Goal: Information Seeking & Learning: Learn about a topic

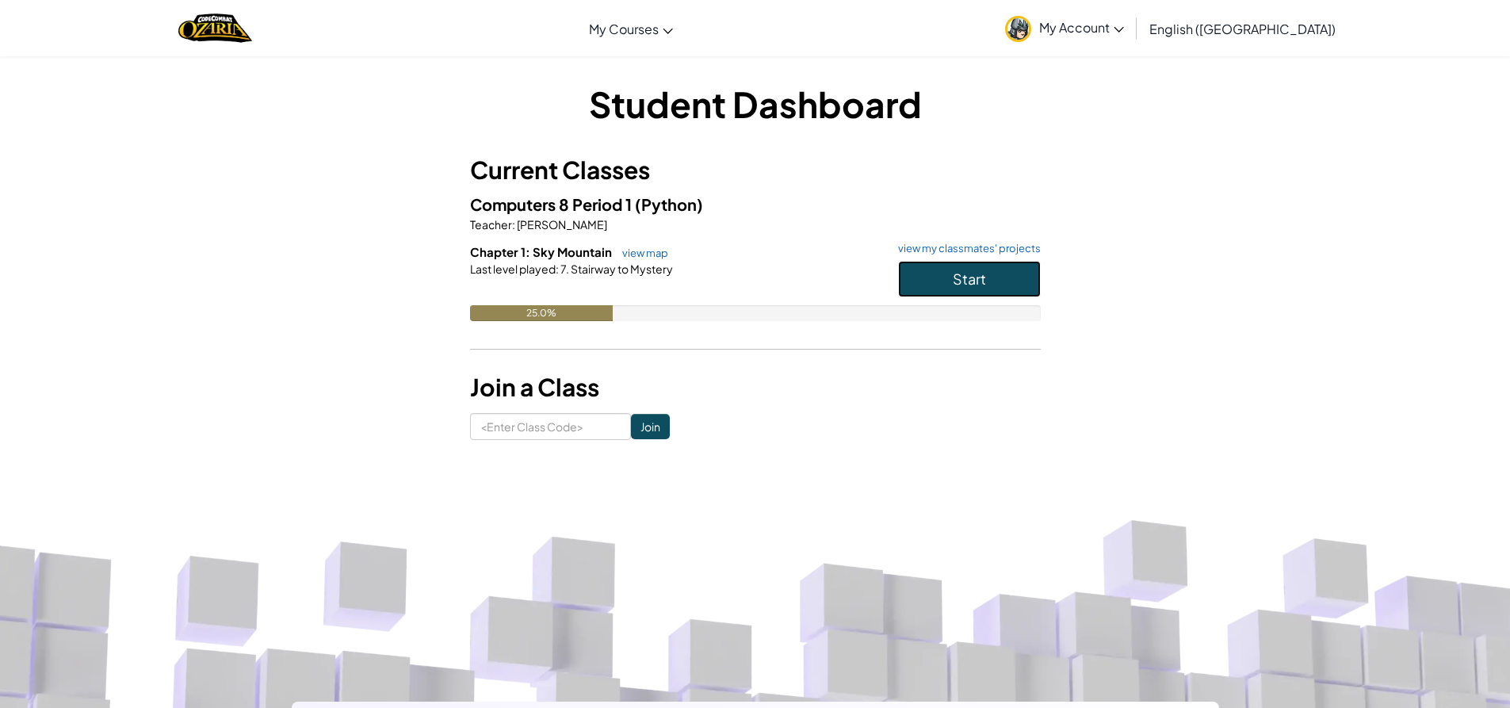
click at [932, 289] on button "Start" at bounding box center [969, 279] width 143 height 36
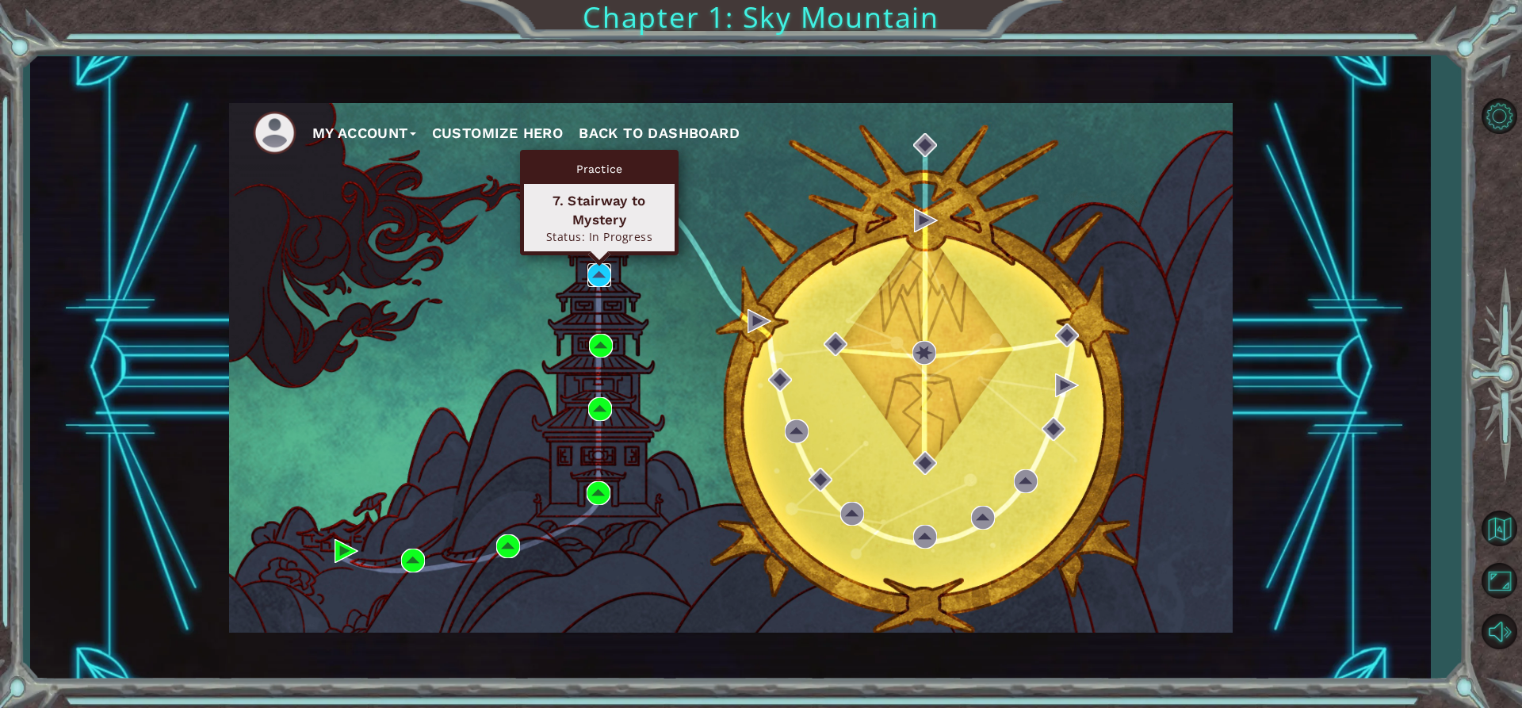
click at [590, 275] on img at bounding box center [599, 275] width 24 height 24
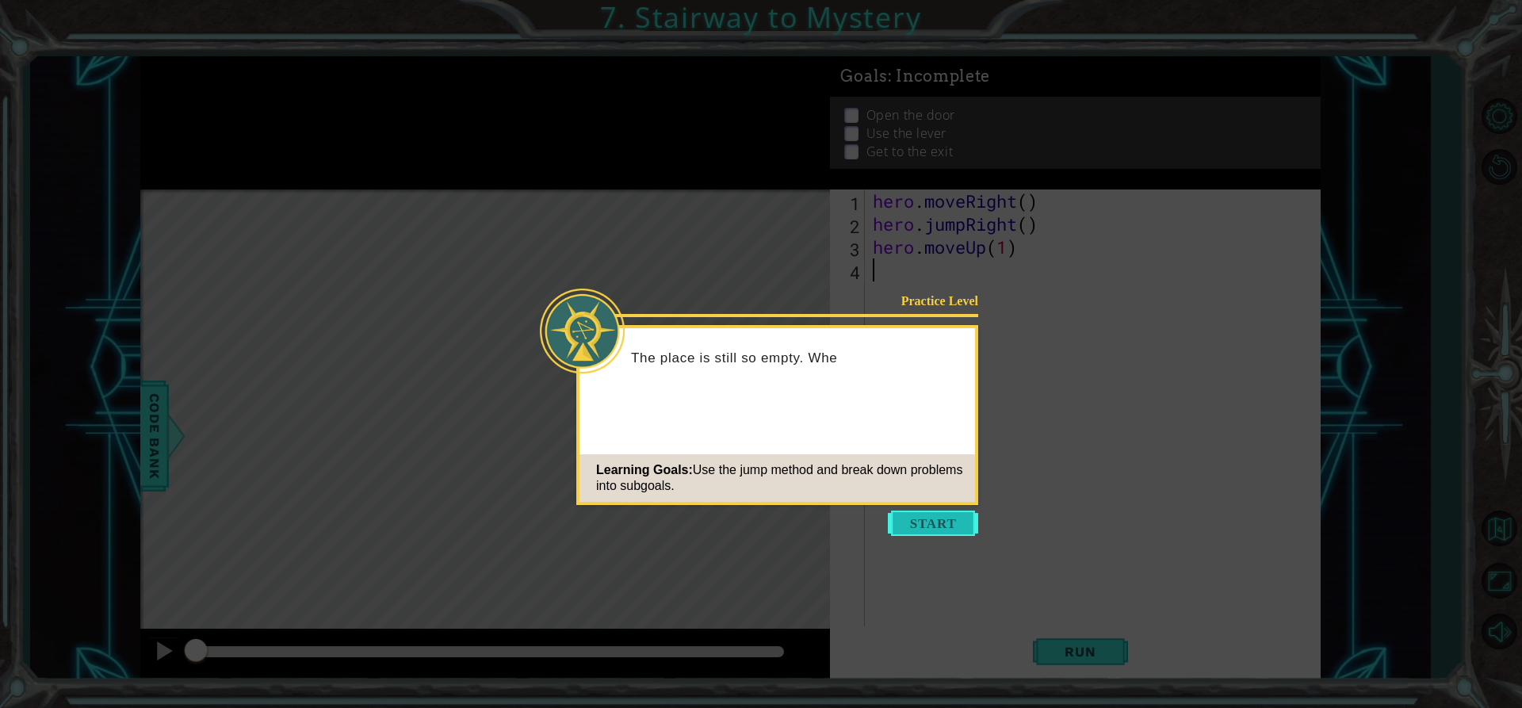
click at [969, 530] on button "Start" at bounding box center [933, 522] width 90 height 25
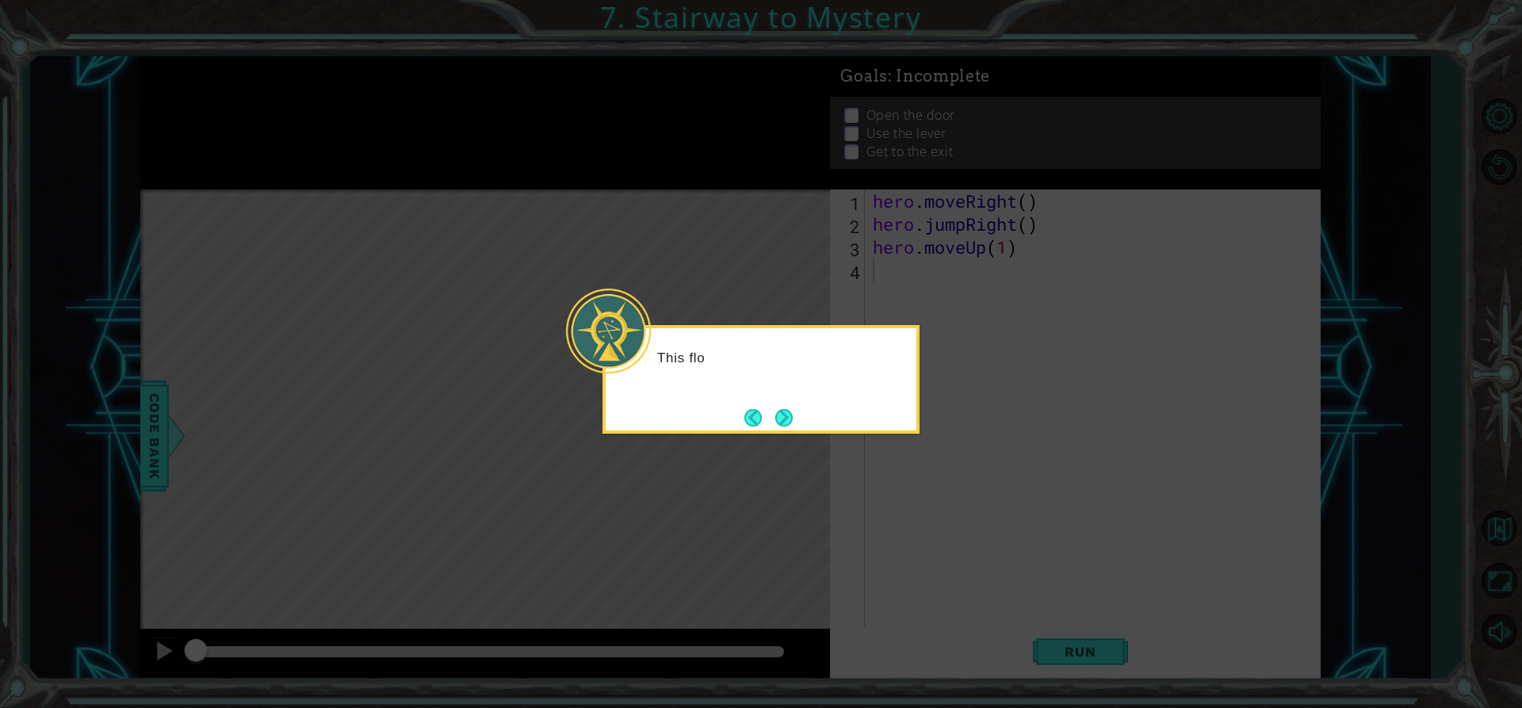
drag, startPoint x: 932, startPoint y: 501, endPoint x: 914, endPoint y: 471, distance: 35.2
click at [931, 500] on icon at bounding box center [761, 354] width 1522 height 708
click at [778, 413] on button "Next" at bounding box center [783, 417] width 17 height 17
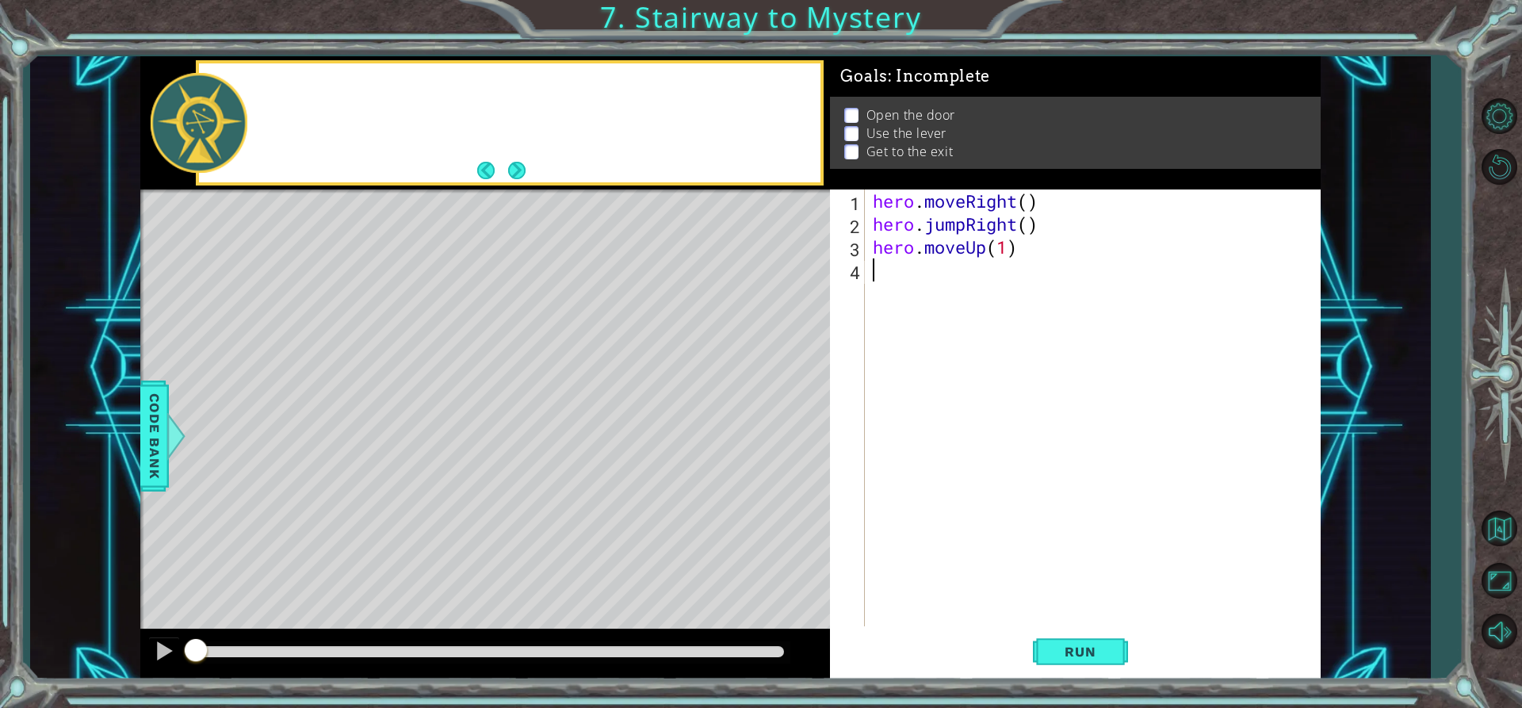
click at [777, 413] on div "Level Map" at bounding box center [506, 422] width 732 height 467
click at [1122, 641] on button "Run" at bounding box center [1080, 651] width 95 height 49
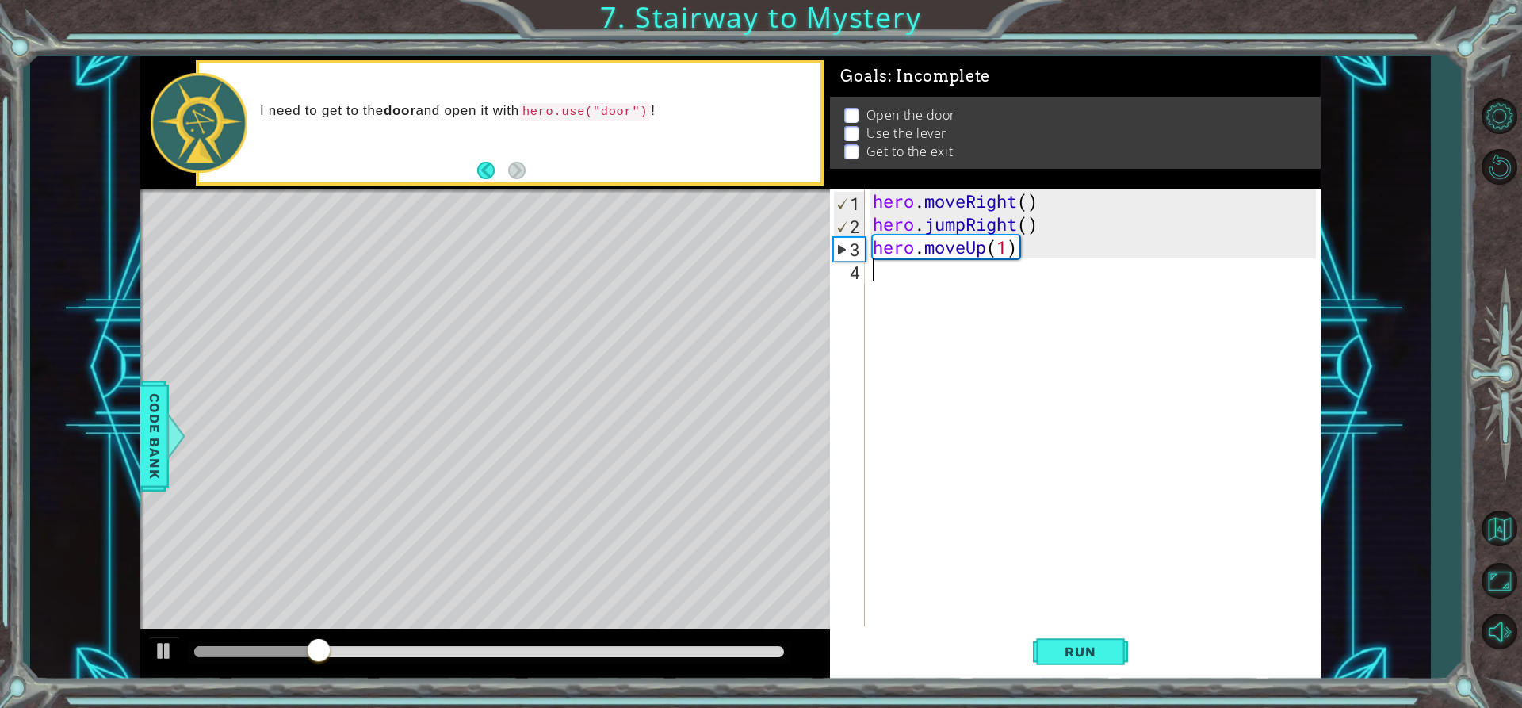
click at [997, 269] on div "hero . moveRight ( ) hero . jumpRight ( ) hero . moveUp ( 1 )" at bounding box center [1096, 430] width 454 height 483
type textarea "j"
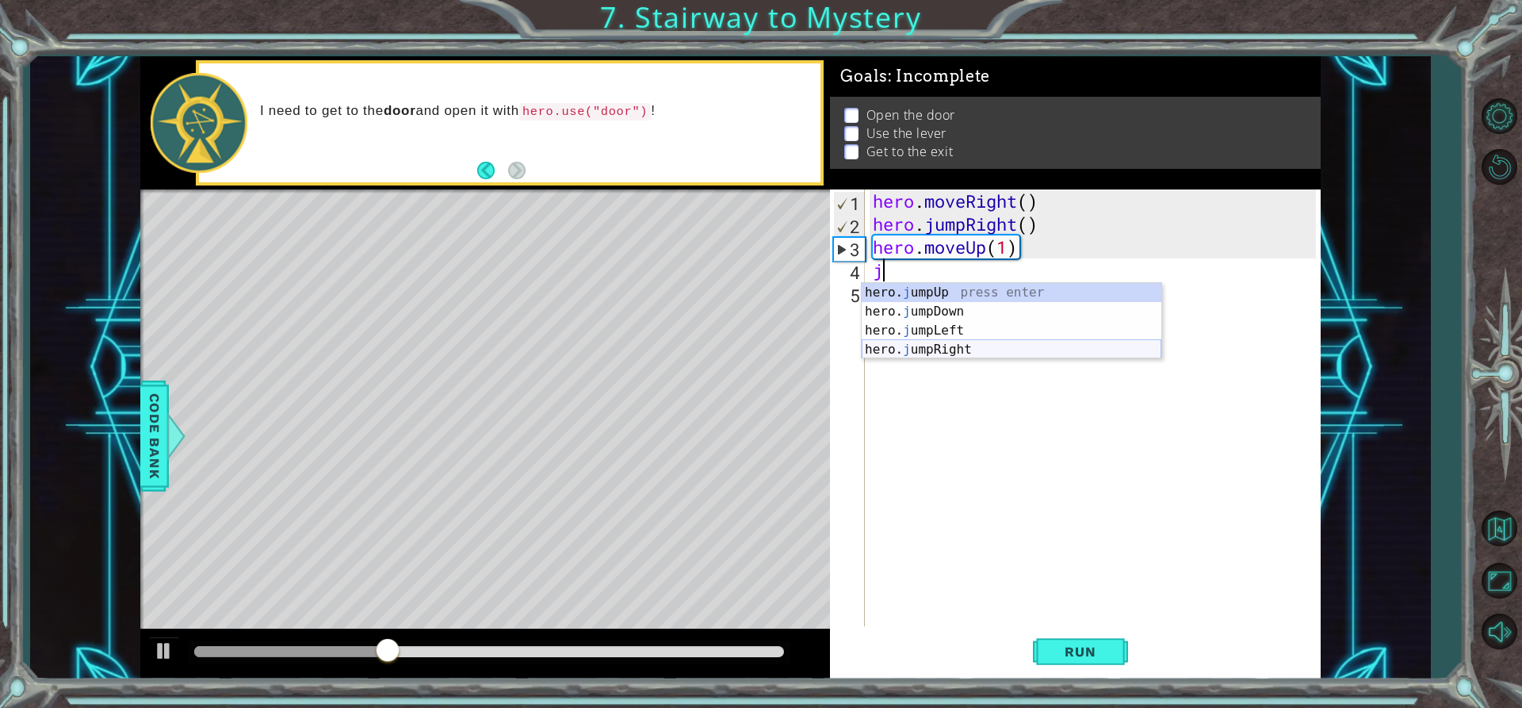
click at [971, 345] on div "hero. j umpUp press enter hero. j umpDown press enter hero. j umpLeft press ent…" at bounding box center [1012, 340] width 300 height 114
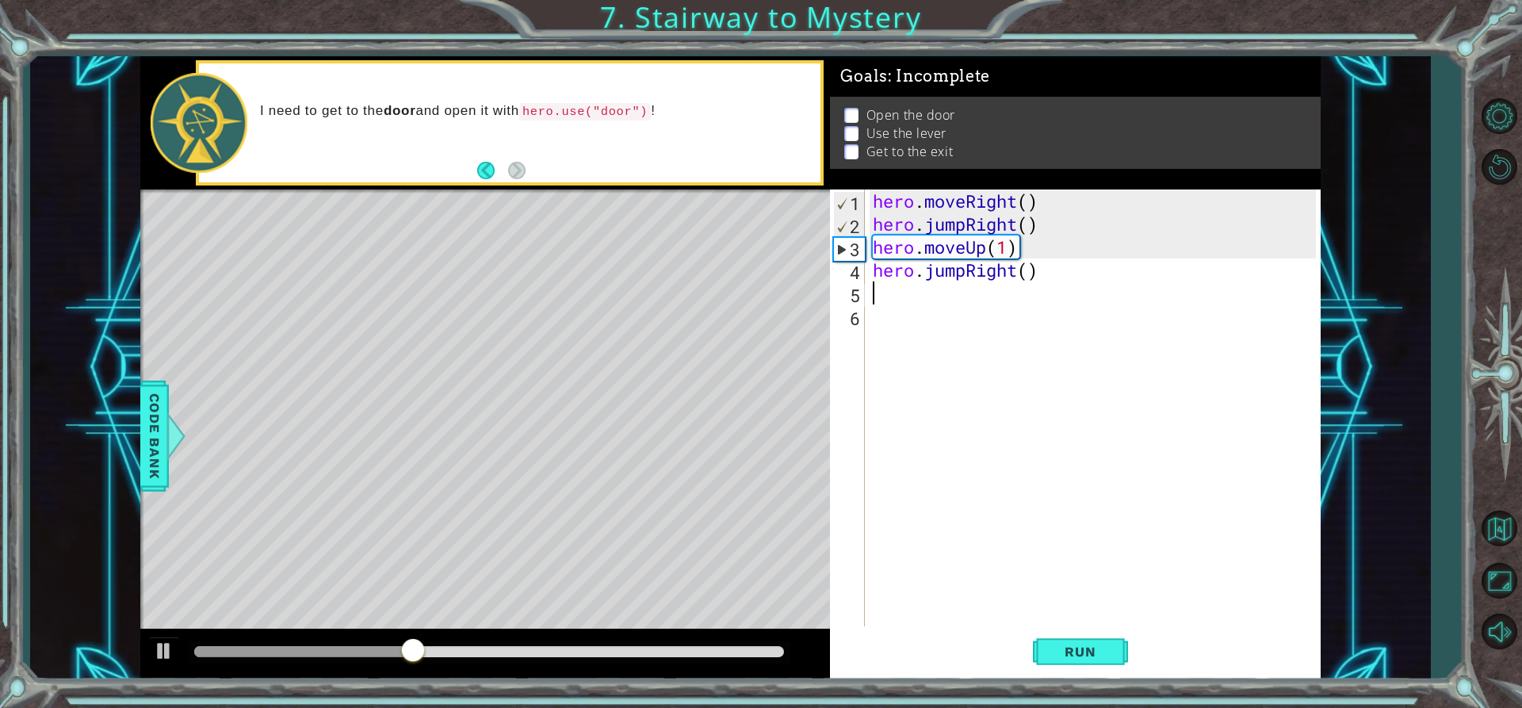
click at [977, 303] on div "hero . moveRight ( ) hero . jumpRight ( ) hero . moveUp ( 1 ) hero . jumpRight …" at bounding box center [1096, 430] width 454 height 483
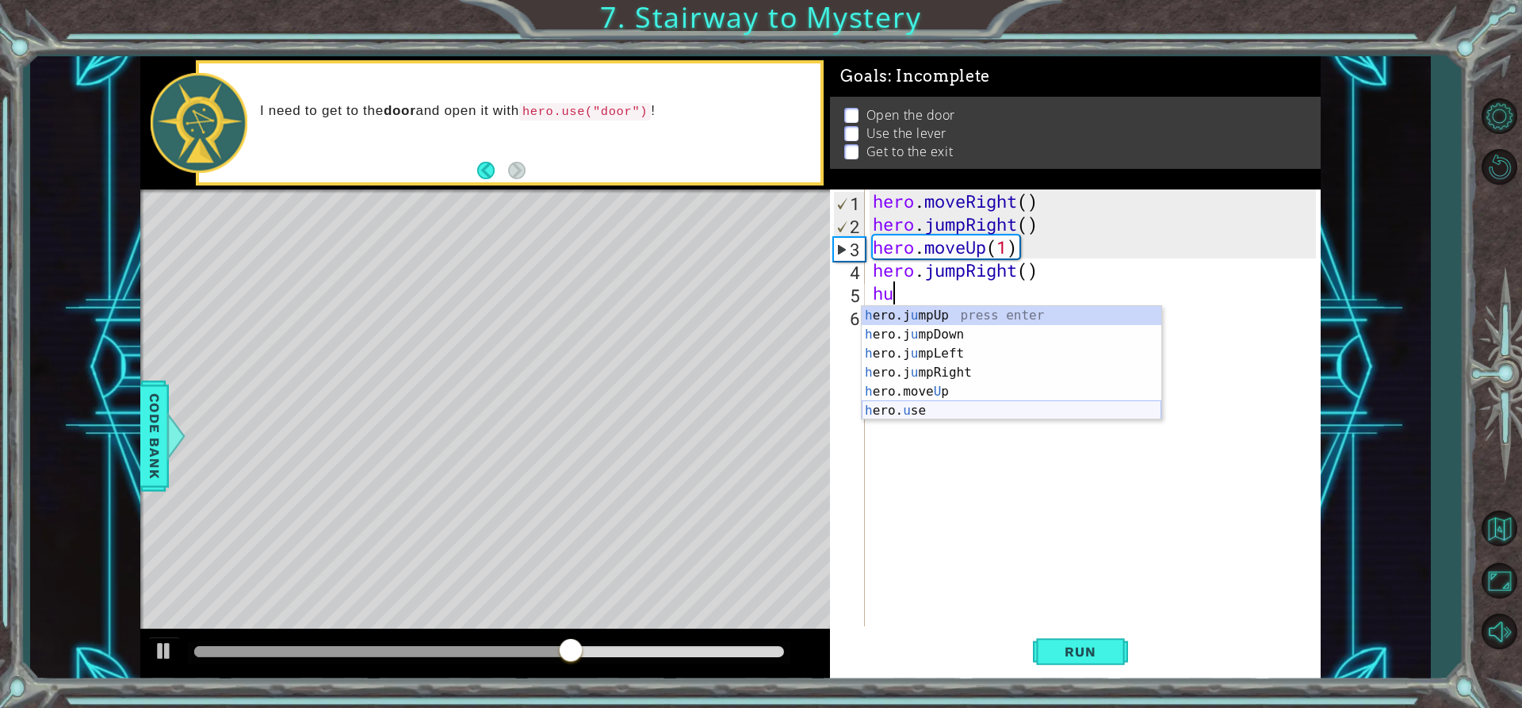
click at [944, 406] on div "h ero.j u mpUp press enter h ero.j u mpDown press enter h ero.j u mpLeft press …" at bounding box center [1012, 382] width 300 height 152
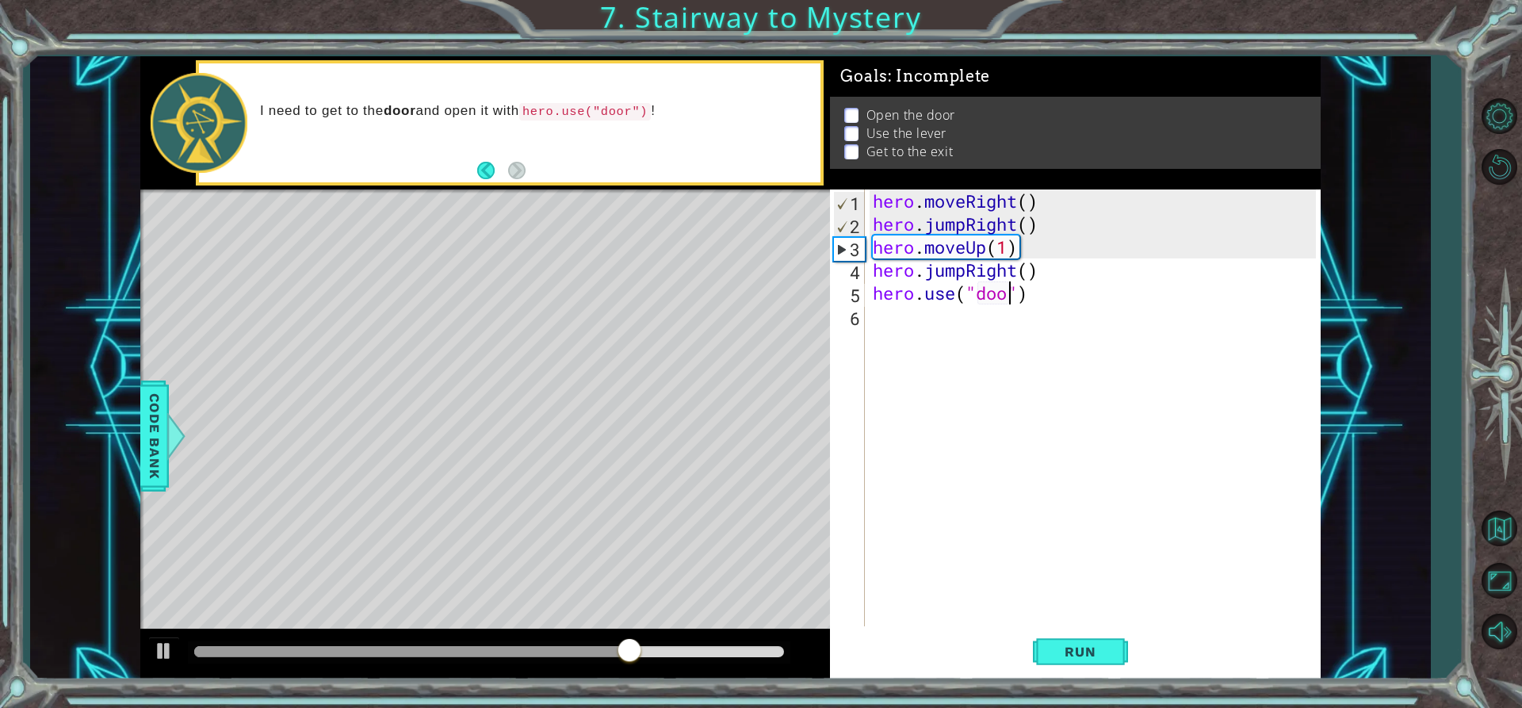
type textarea "hero.use("door")"
click at [1063, 308] on div "hero . moveRight ( ) hero . jumpRight ( ) hero . moveUp ( 1 ) hero . jumpRight …" at bounding box center [1096, 430] width 454 height 483
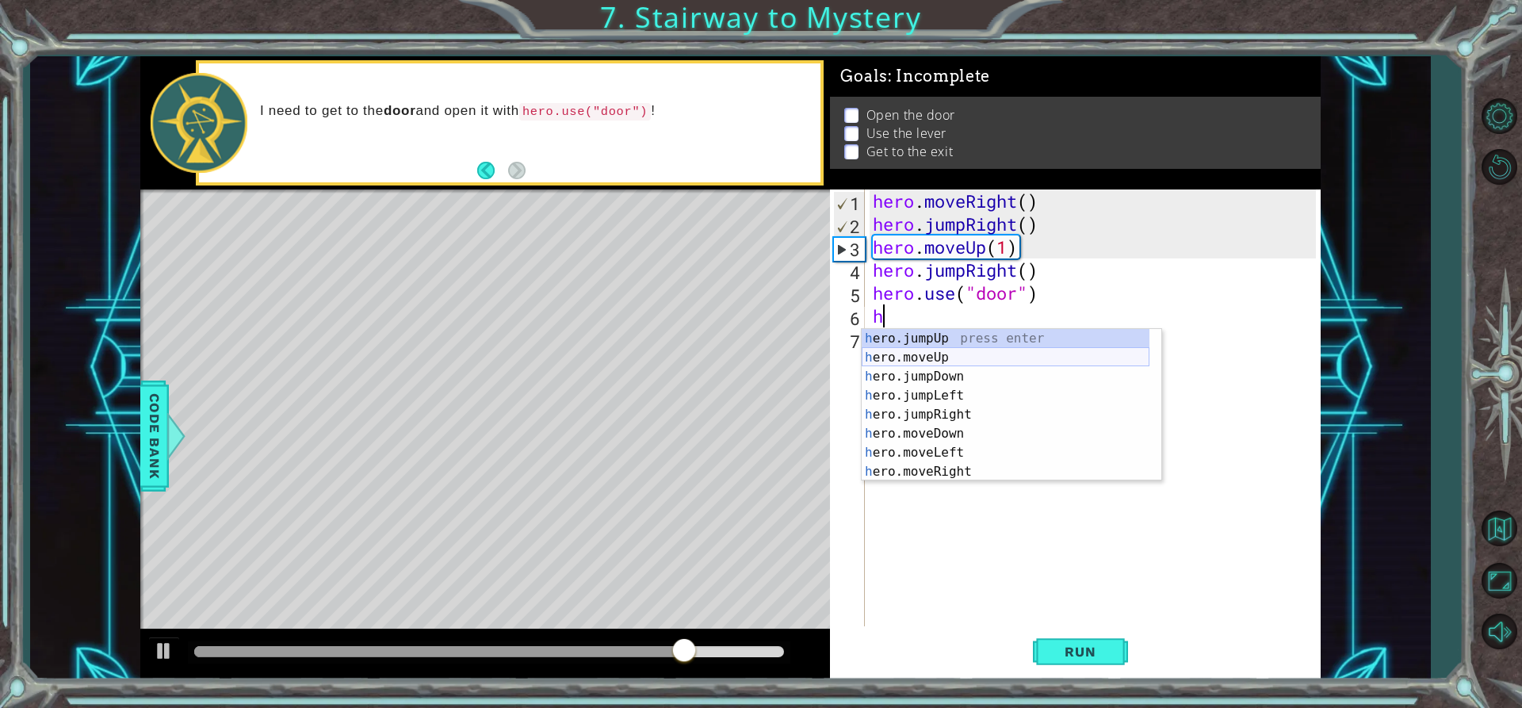
click at [988, 353] on div "h ero.jumpUp press enter h ero.moveUp press enter h ero.jumpDown press enter h …" at bounding box center [1006, 424] width 288 height 190
type textarea "hero.moveUp(1)"
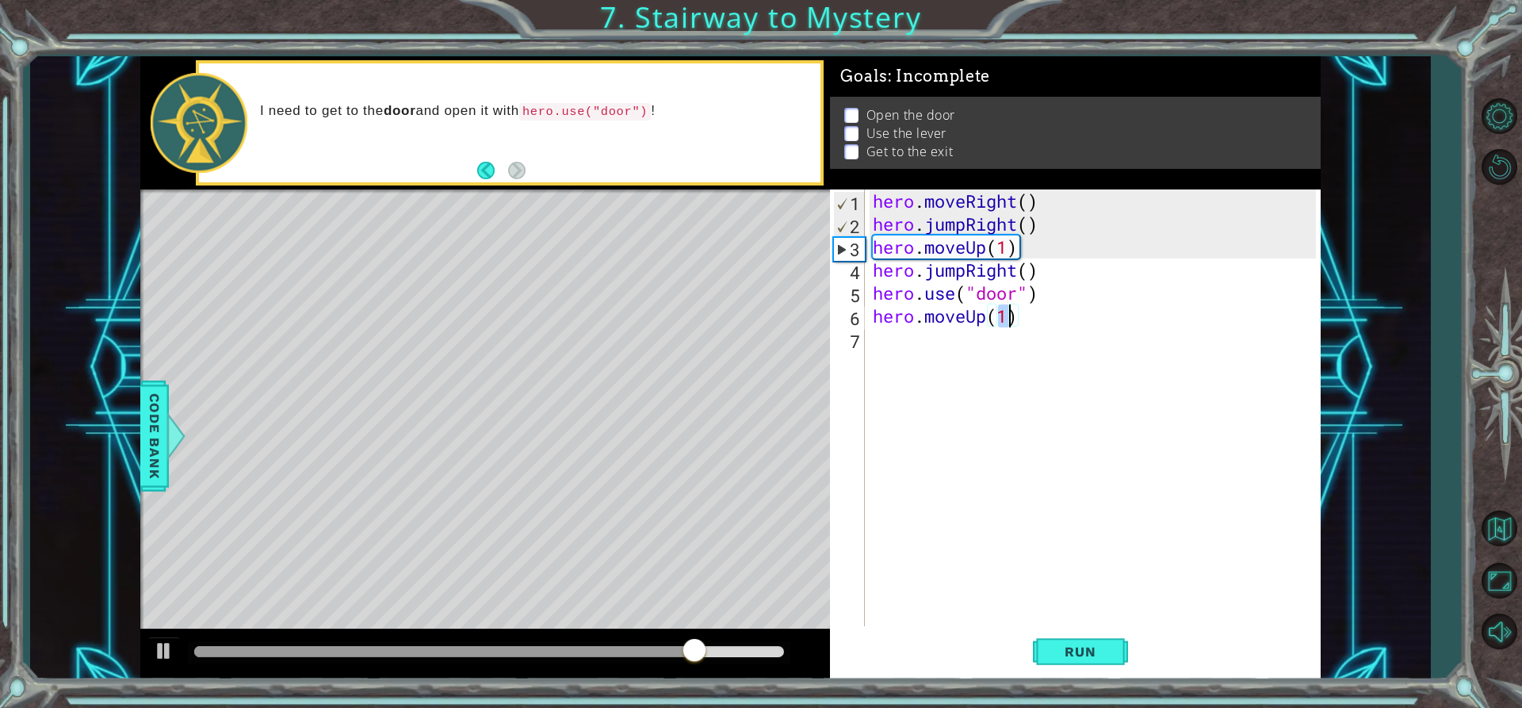
click at [990, 358] on div "hero . moveRight ( ) hero . jumpRight ( ) hero . moveUp ( 1 ) hero . jumpRight …" at bounding box center [1096, 430] width 454 height 483
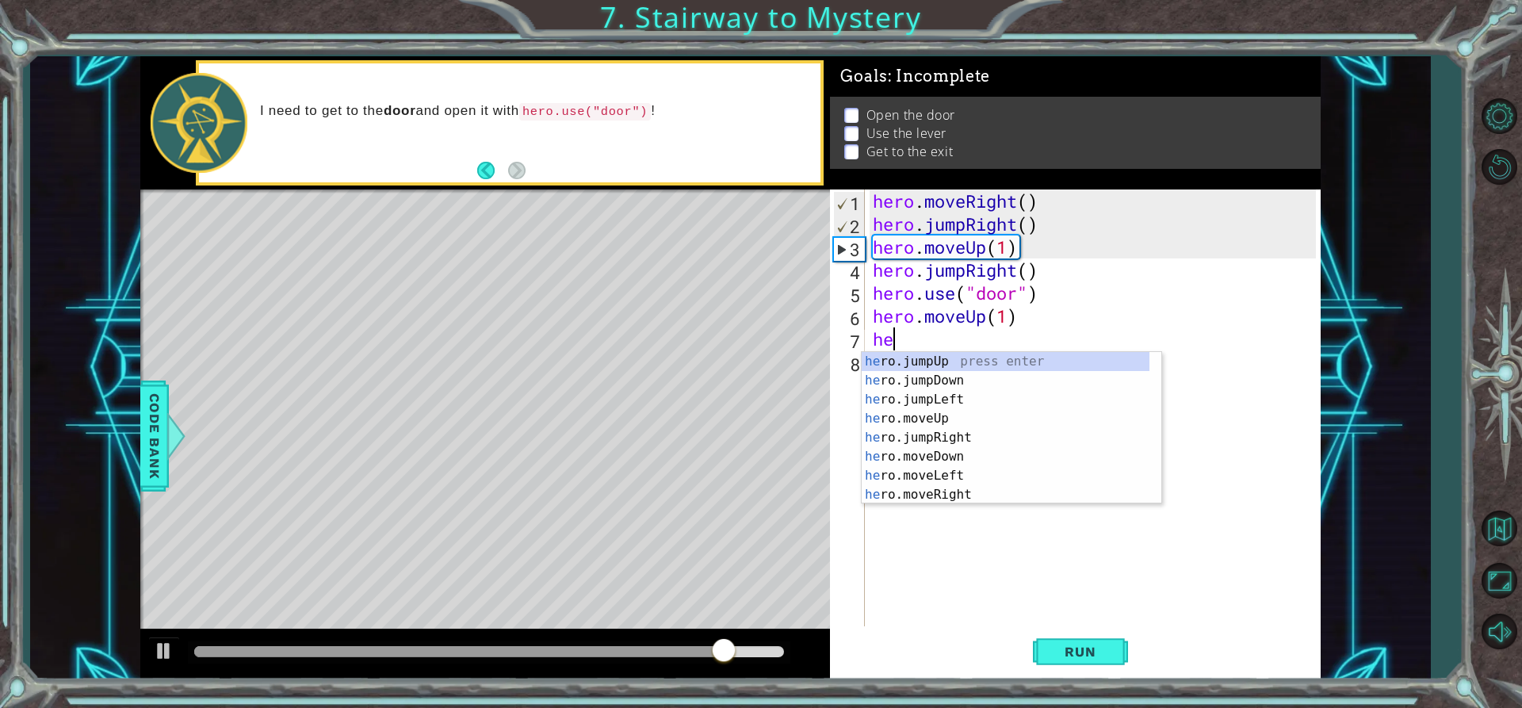
type textarea "her"
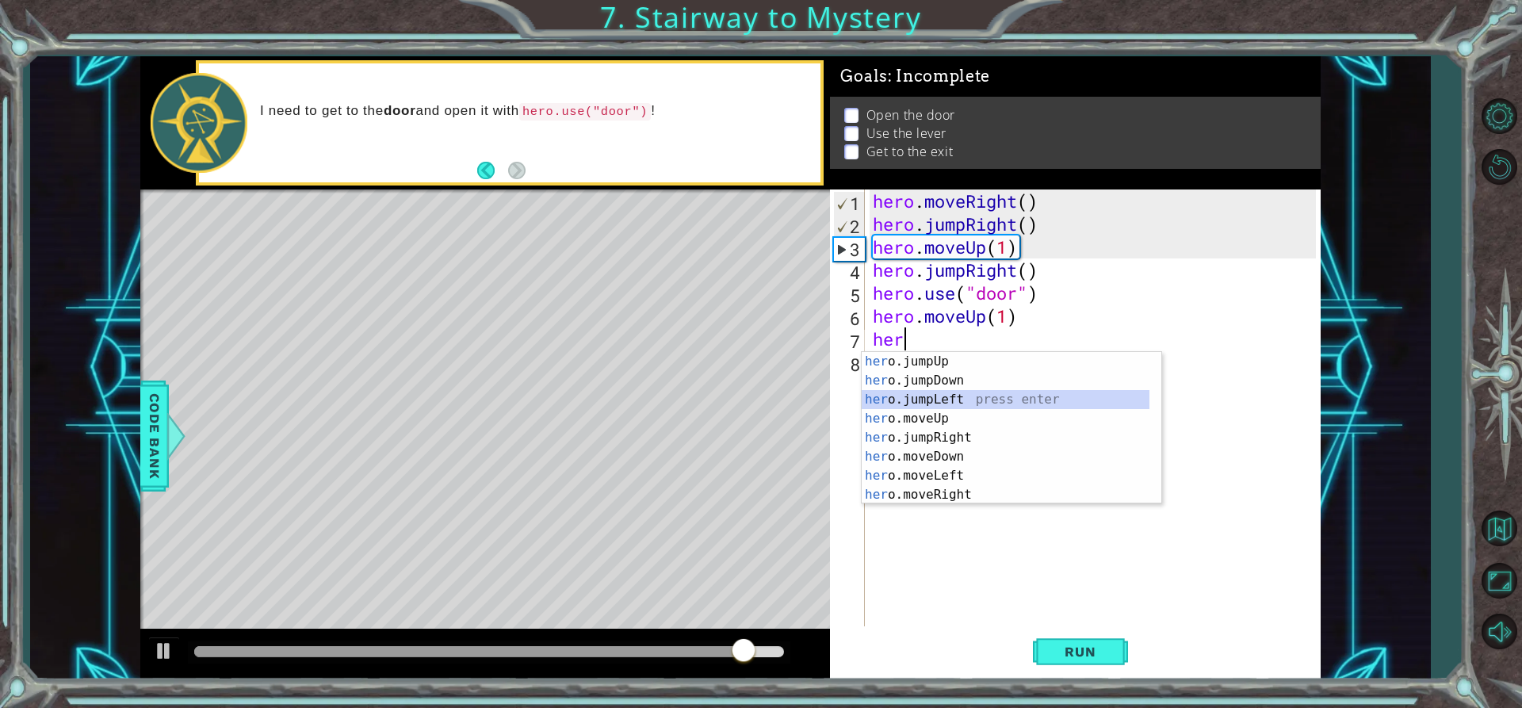
click at [980, 392] on div "her o.jumpUp press enter her o.jumpDown press enter her o.jumpLeft press enter …" at bounding box center [1006, 447] width 288 height 190
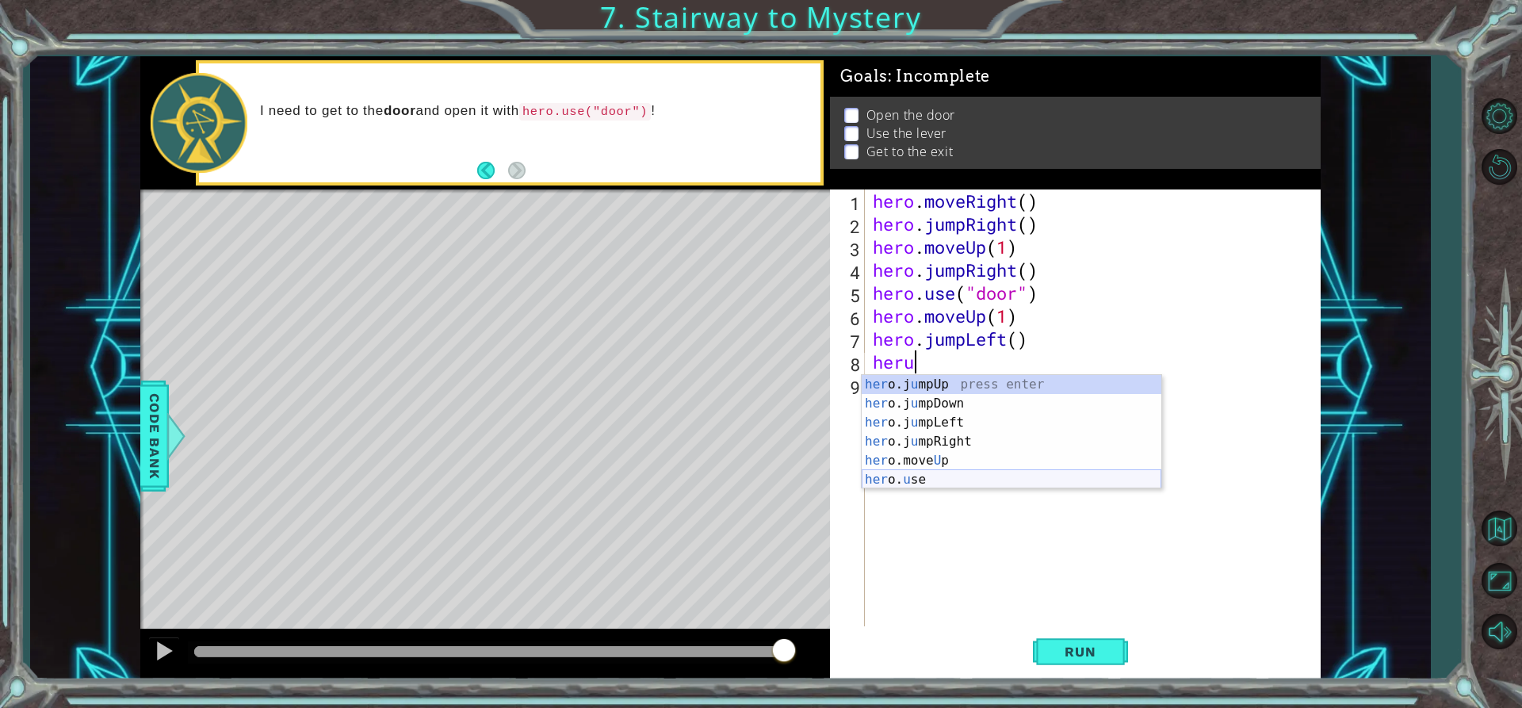
click at [906, 472] on div "her o.j u mpUp press enter her o.j u mpDown press enter her o.j u mpLeft press …" at bounding box center [1012, 451] width 300 height 152
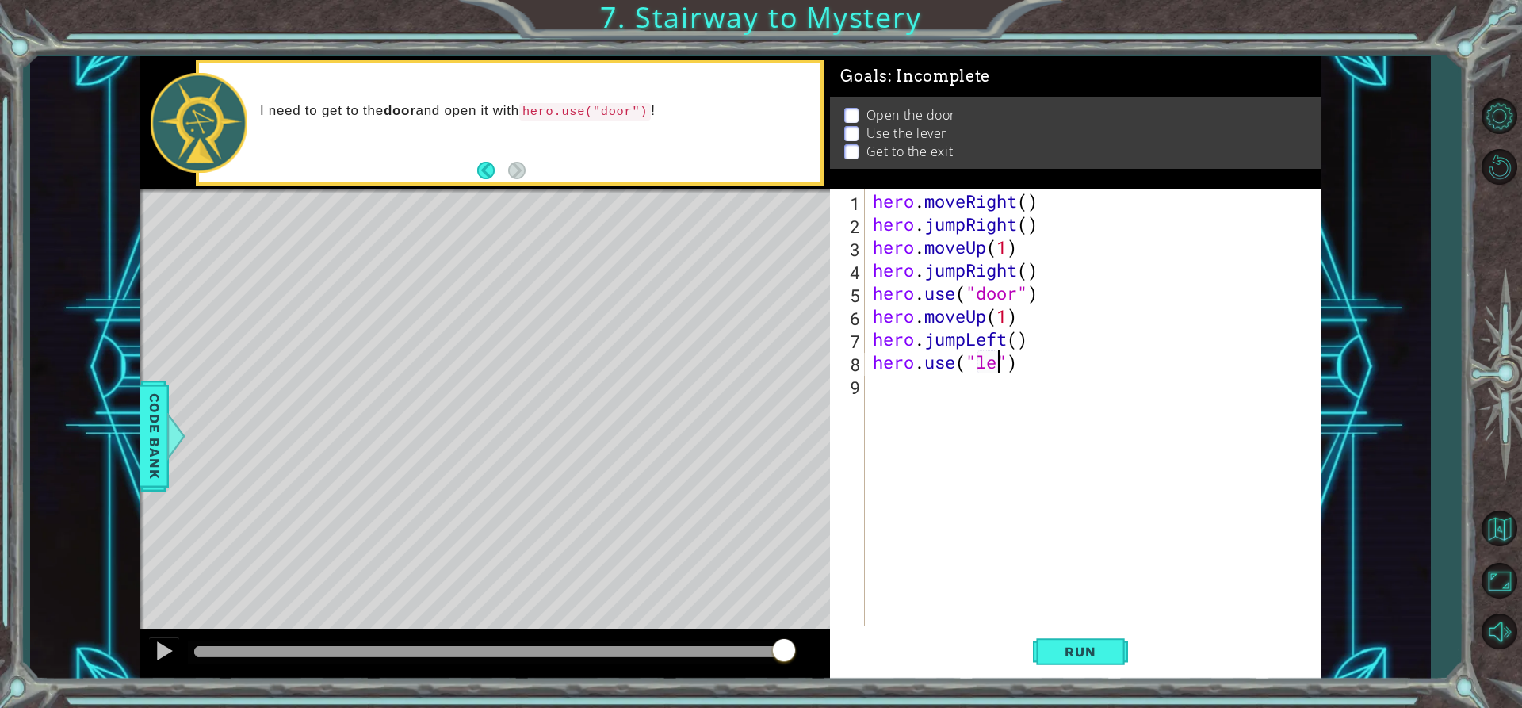
scroll to position [0, 7]
type textarea "hero.use("lever")"
click at [962, 410] on div "hero . moveRight ( ) hero . jumpRight ( ) hero . moveUp ( 1 ) hero . jumpRight …" at bounding box center [1096, 430] width 454 height 483
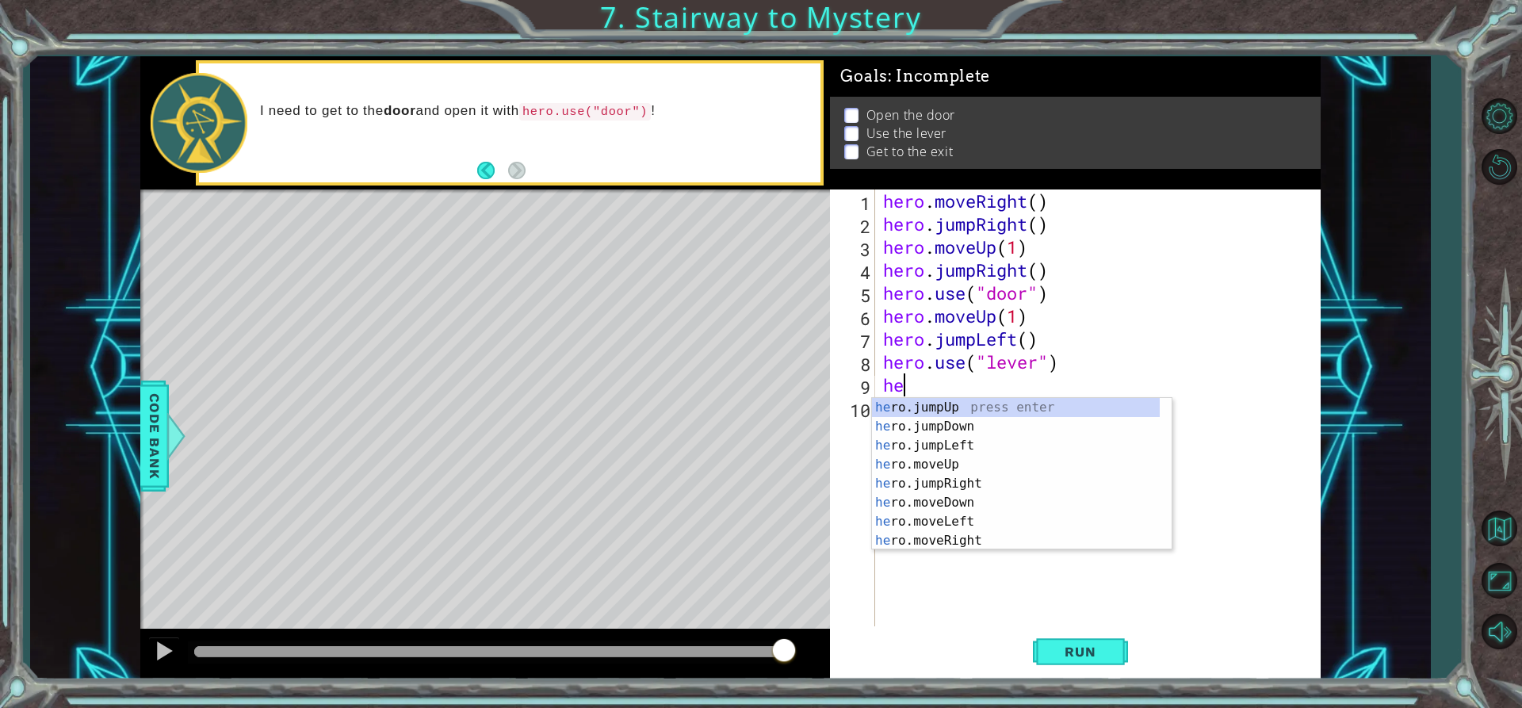
scroll to position [0, 1]
click at [978, 429] on div "her o.jumpLef t press enter her o.moveLef t press enter her o.jumpRigh t press …" at bounding box center [1022, 455] width 300 height 114
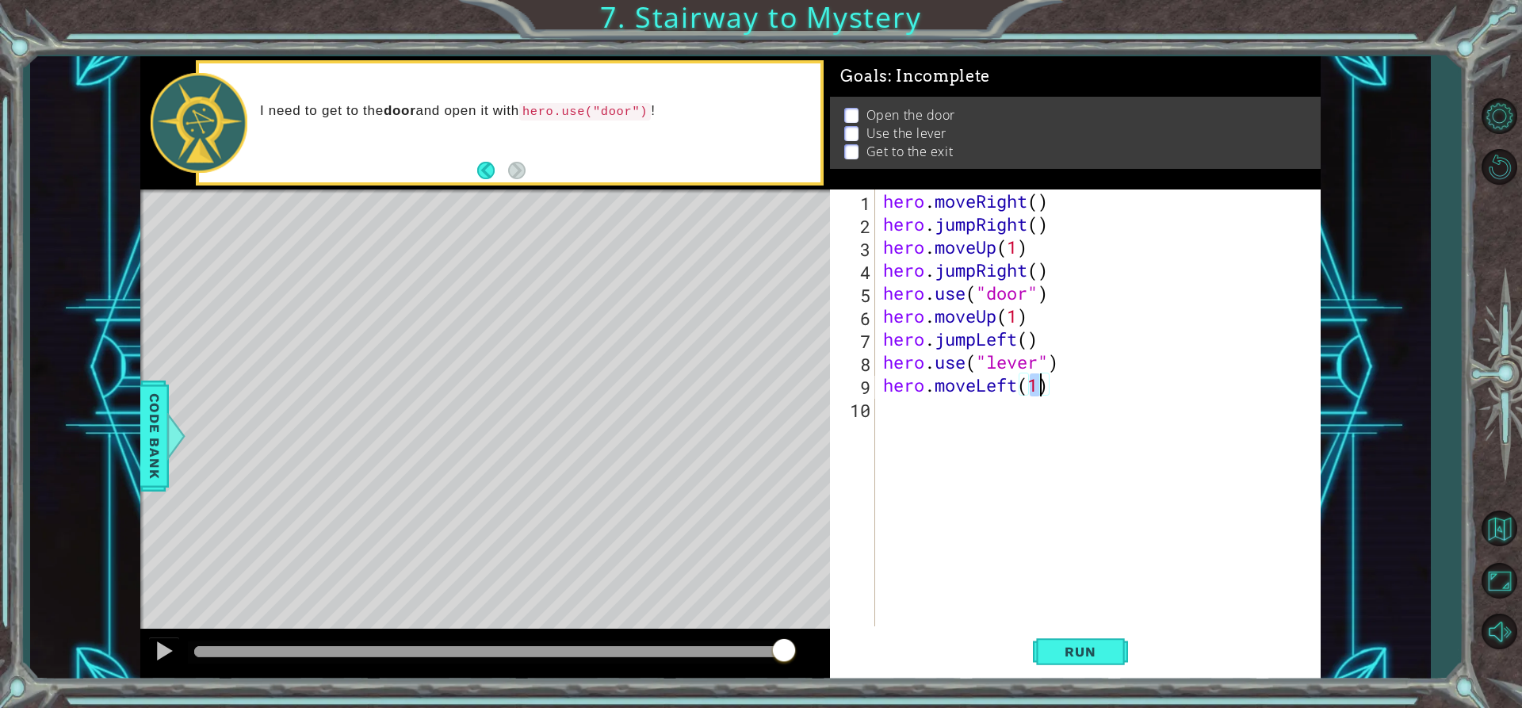
type textarea "hero.moveLeft(h)"
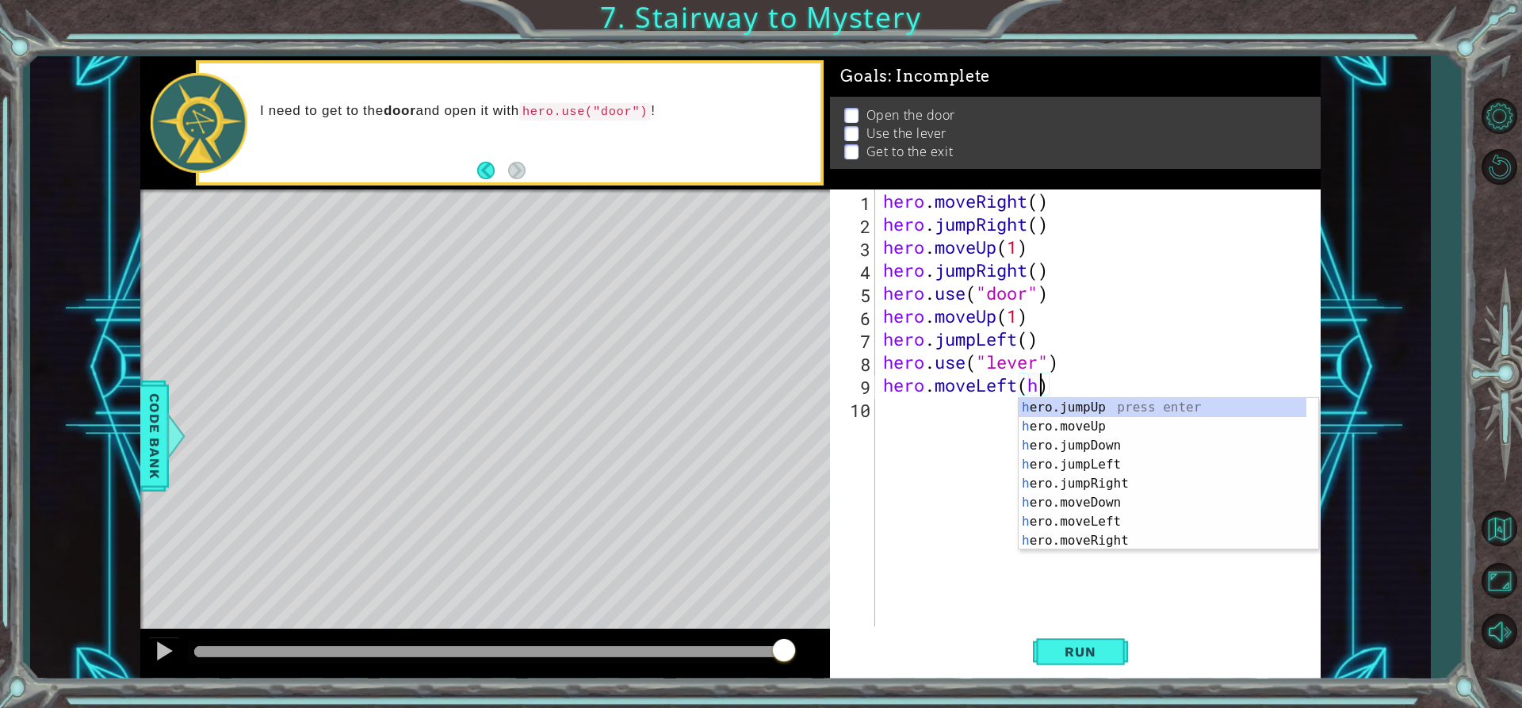
click at [980, 419] on div "hero . moveRight ( ) hero . jumpRight ( ) hero . moveUp ( 1 ) hero . jumpRight …" at bounding box center [1102, 430] width 445 height 483
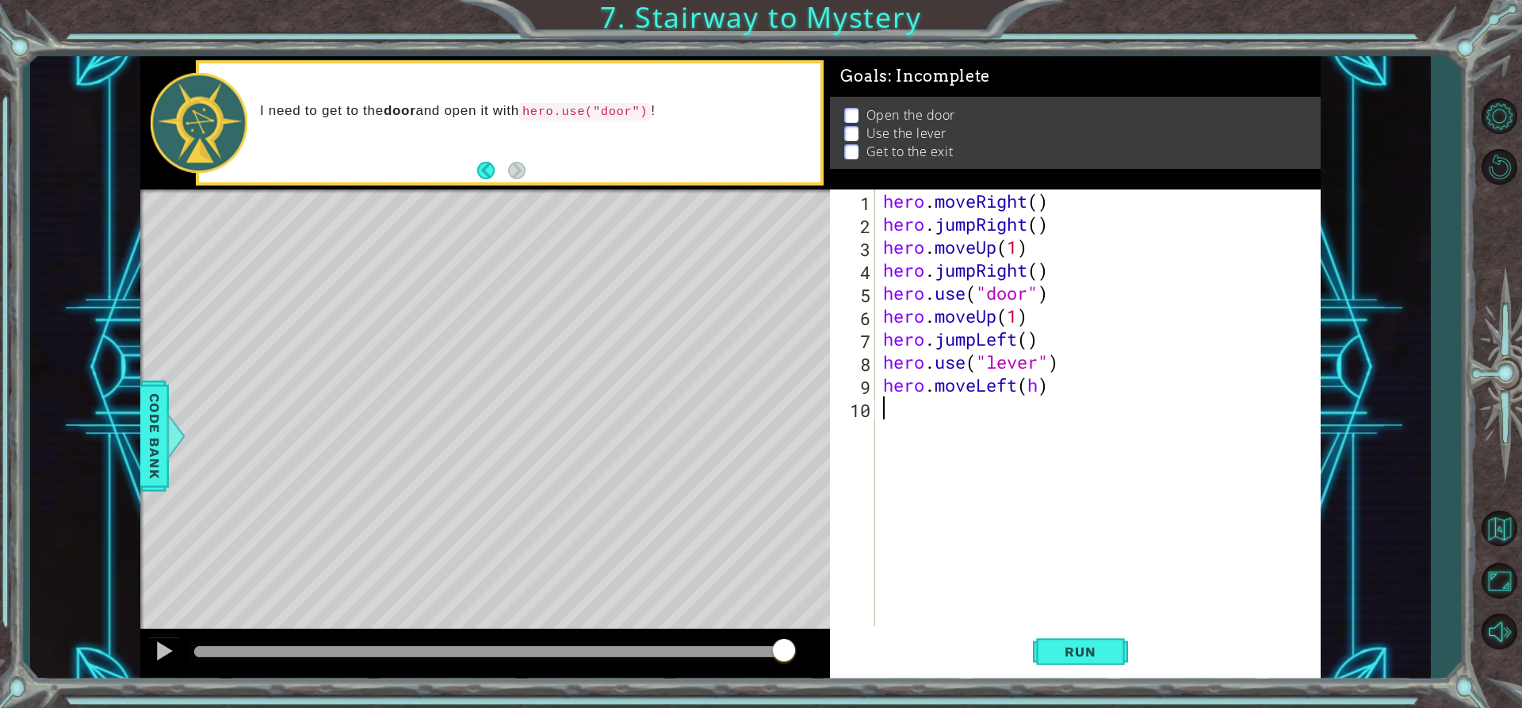
scroll to position [0, 0]
click at [1036, 392] on div "hero . moveRight ( ) hero . jumpRight ( ) hero . moveUp ( 1 ) hero . jumpRight …" at bounding box center [1102, 430] width 445 height 483
click at [934, 411] on div "hero . moveRight ( ) hero . jumpRight ( ) hero . moveUp ( 1 ) hero . jumpRight …" at bounding box center [1102, 430] width 445 height 483
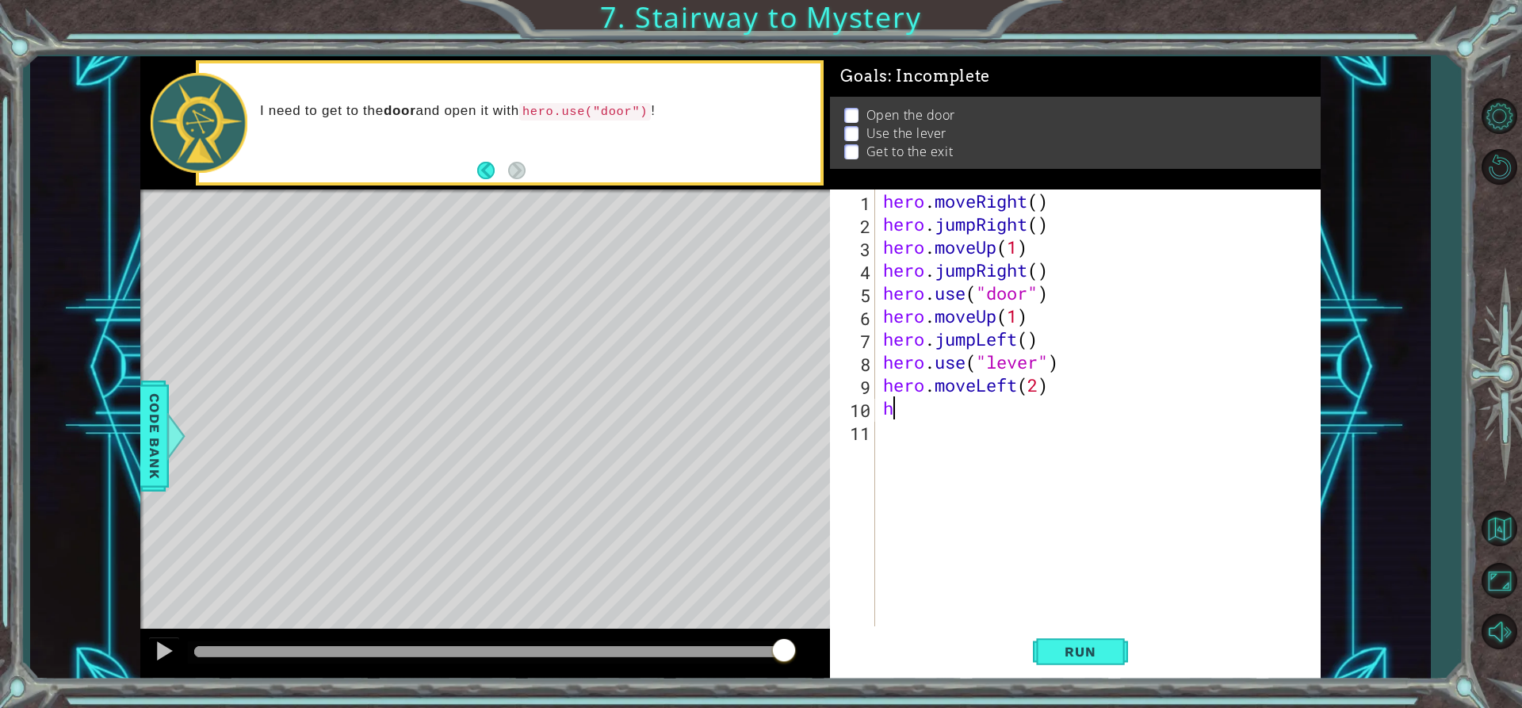
type textarea "her"
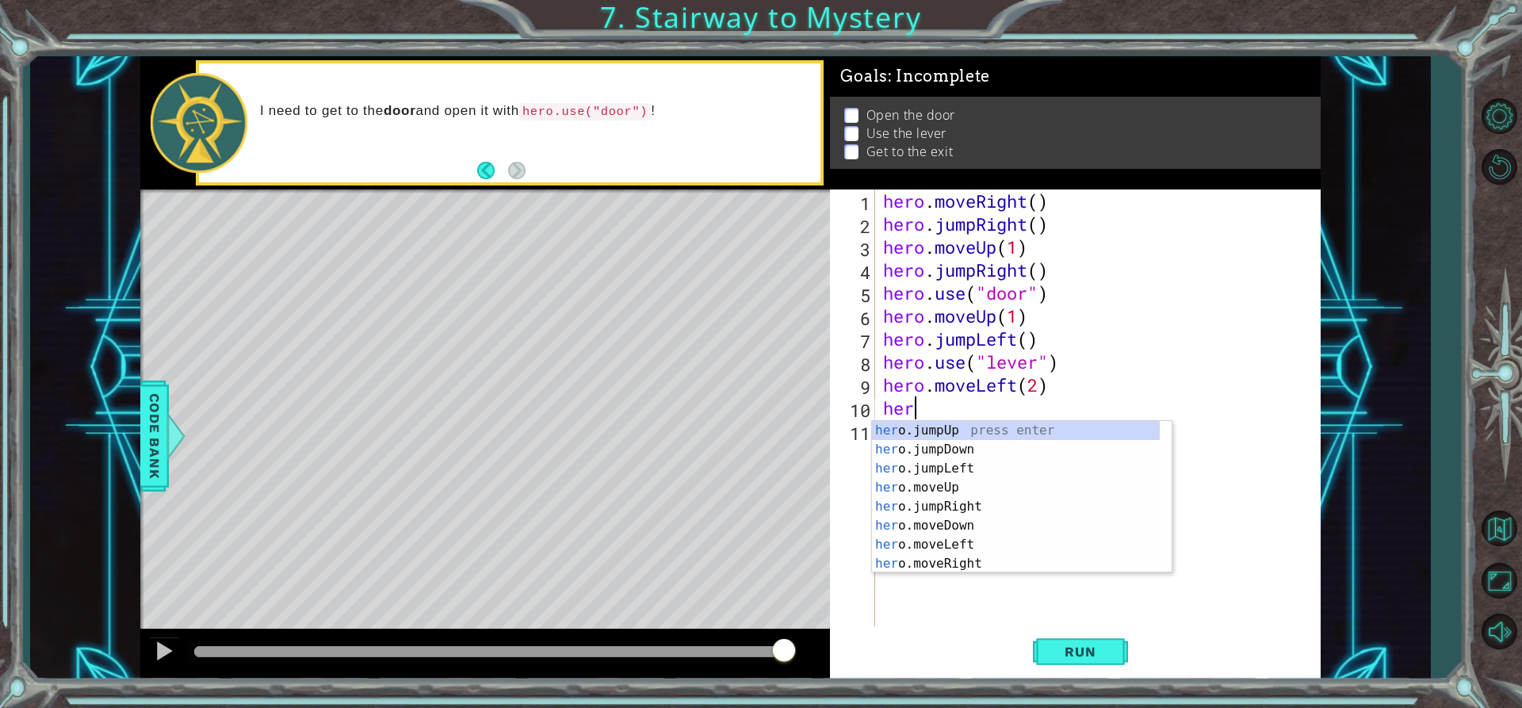
scroll to position [0, 1]
click at [965, 432] on div "her o.jumpUp press enter her o.jumpDown press enter her o.jumpLeft press enter …" at bounding box center [1016, 516] width 288 height 190
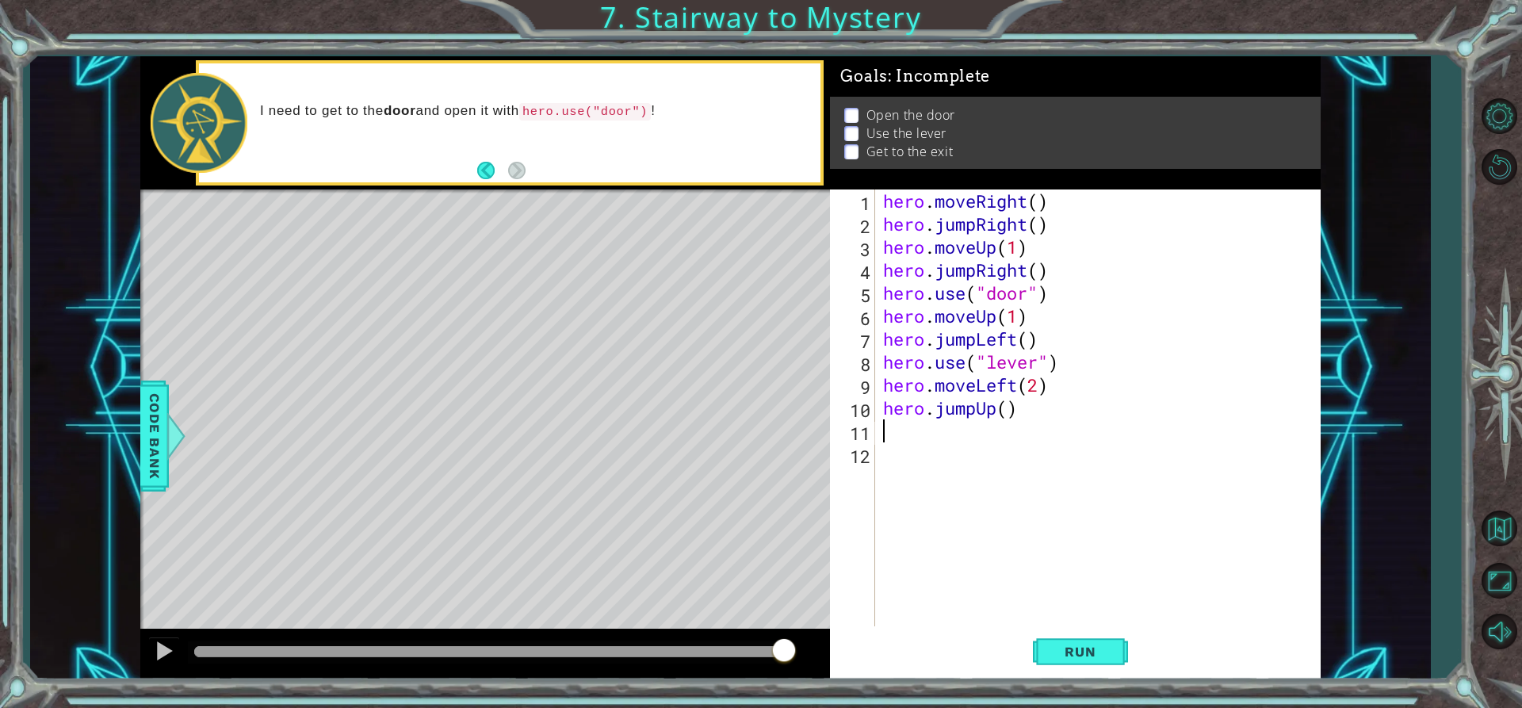
scroll to position [0, 0]
click at [1044, 415] on div "hero . moveRight ( ) hero . jumpRight ( ) hero . moveUp ( 1 ) hero . jumpRight …" at bounding box center [1102, 430] width 445 height 483
click at [1005, 412] on div "hero . moveRight ( ) hero . jumpRight ( ) hero . moveUp ( 1 ) hero . jumpRight …" at bounding box center [1102, 430] width 445 height 483
click at [1027, 417] on div "hero . moveRight ( ) hero . jumpRight ( ) hero . moveUp ( 1 ) hero . jumpRight …" at bounding box center [1102, 430] width 445 height 483
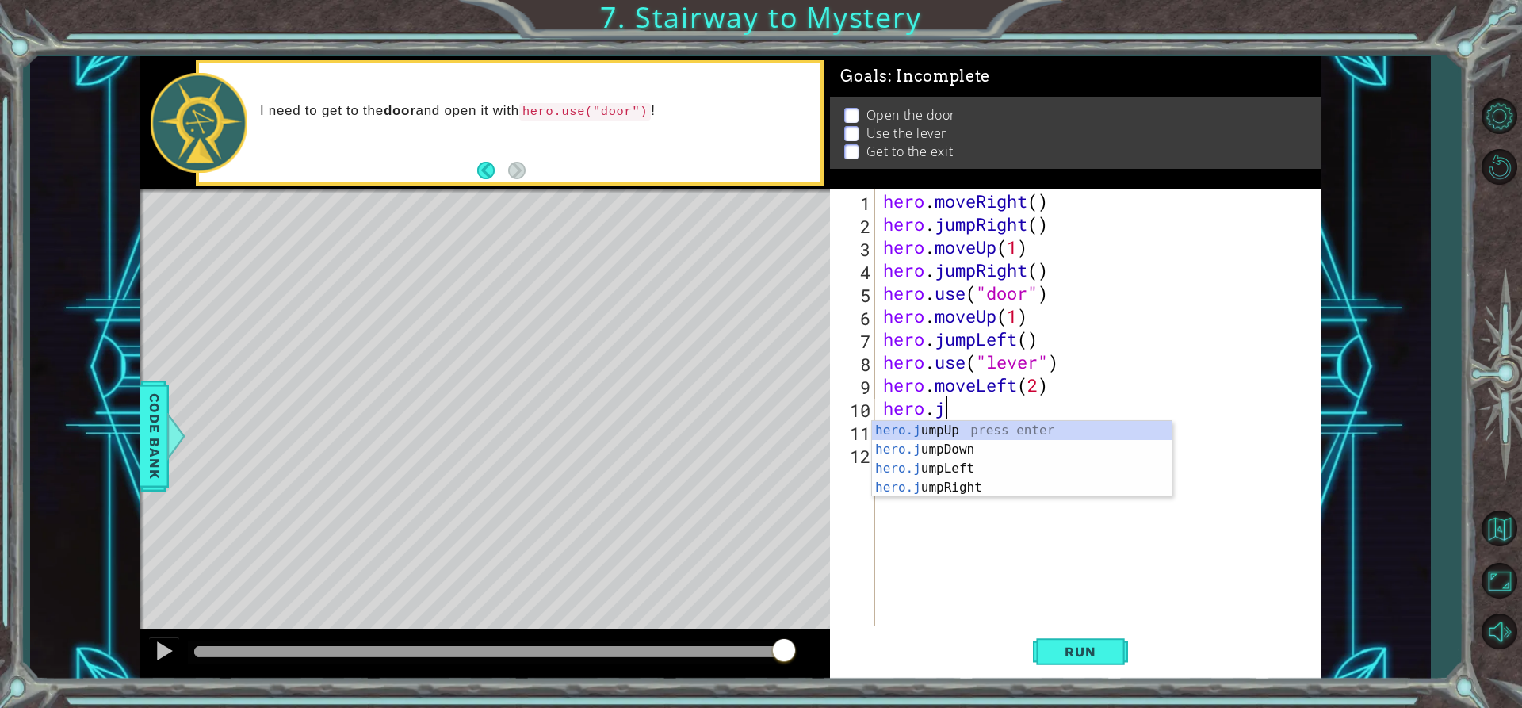
type textarea "hero."
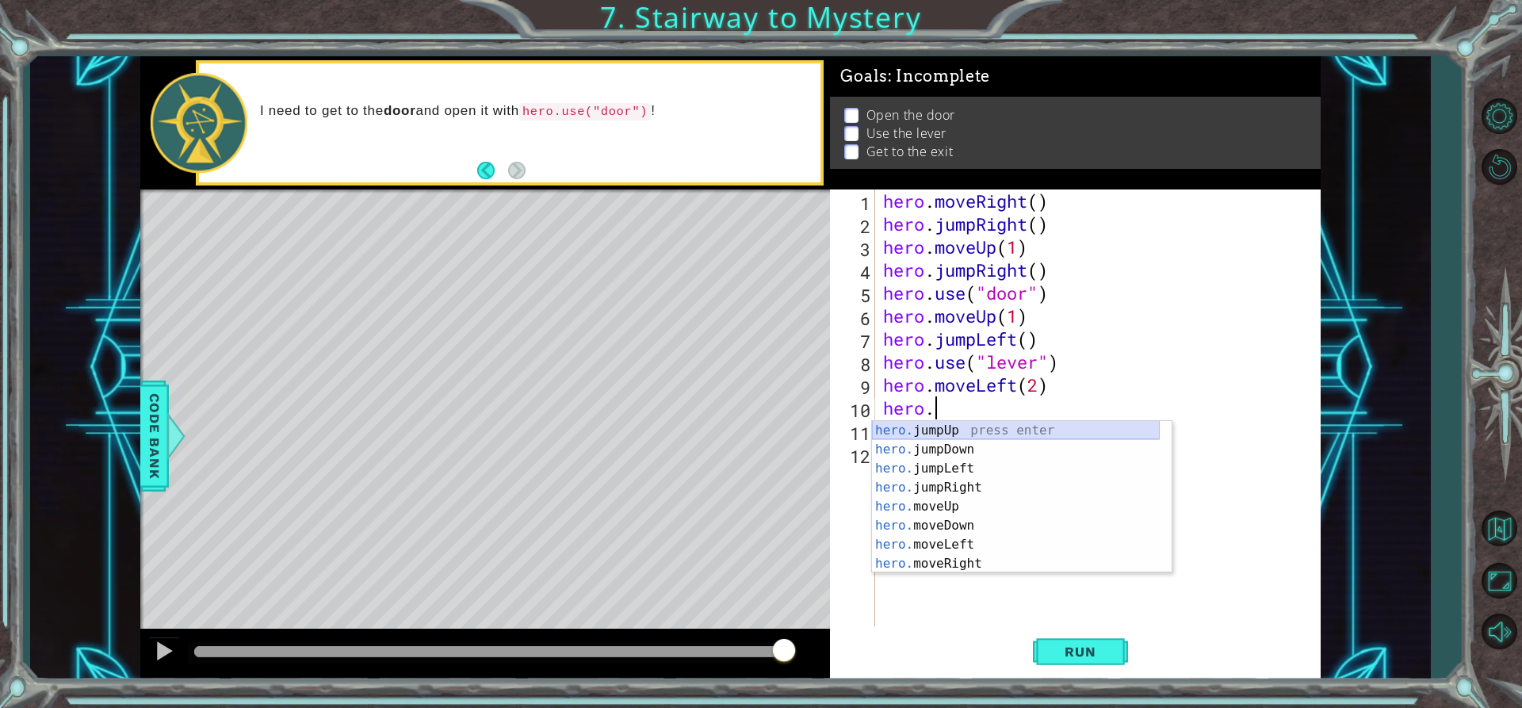
click at [992, 434] on div "hero. jumpUp press enter hero. jumpDown press enter hero. jumpLeft press enter …" at bounding box center [1016, 516] width 288 height 190
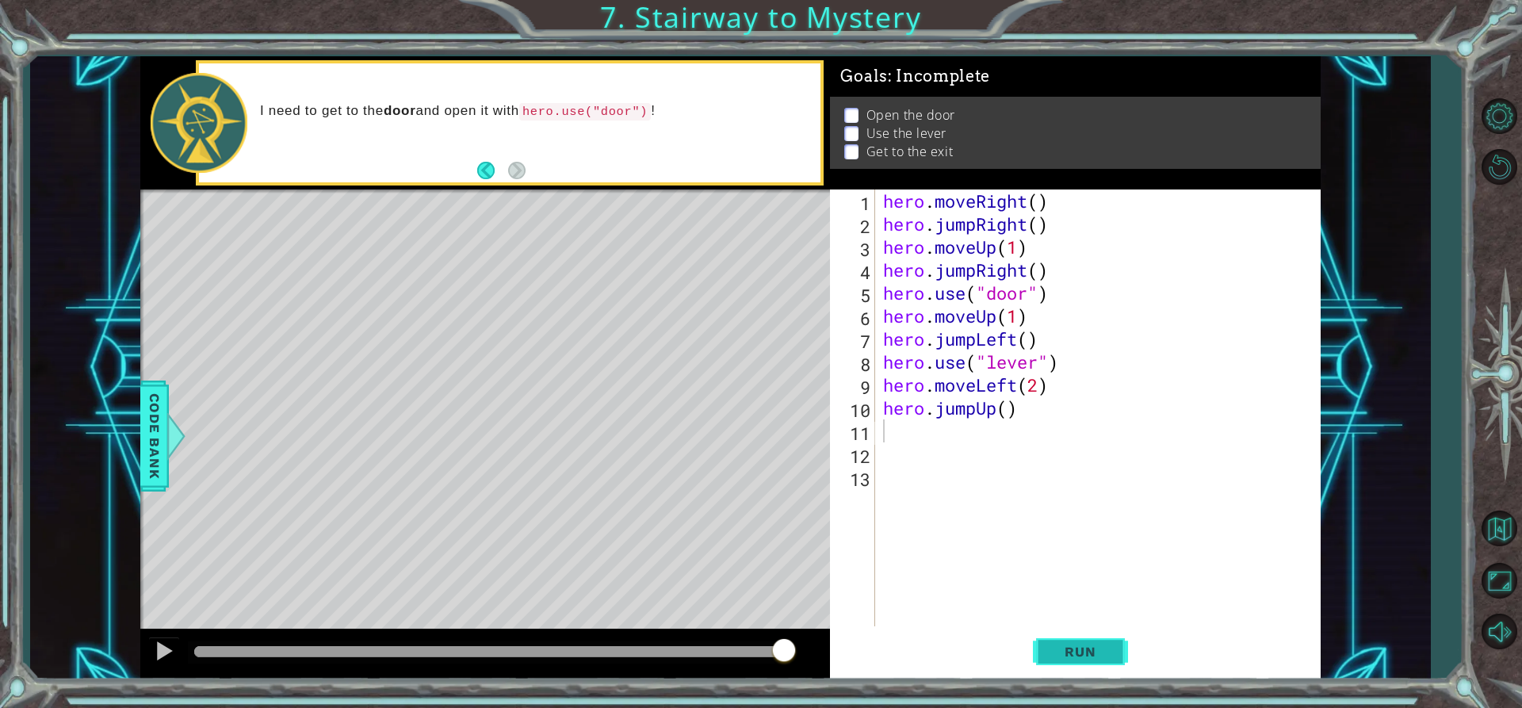
click at [1092, 640] on button "Run" at bounding box center [1080, 651] width 95 height 49
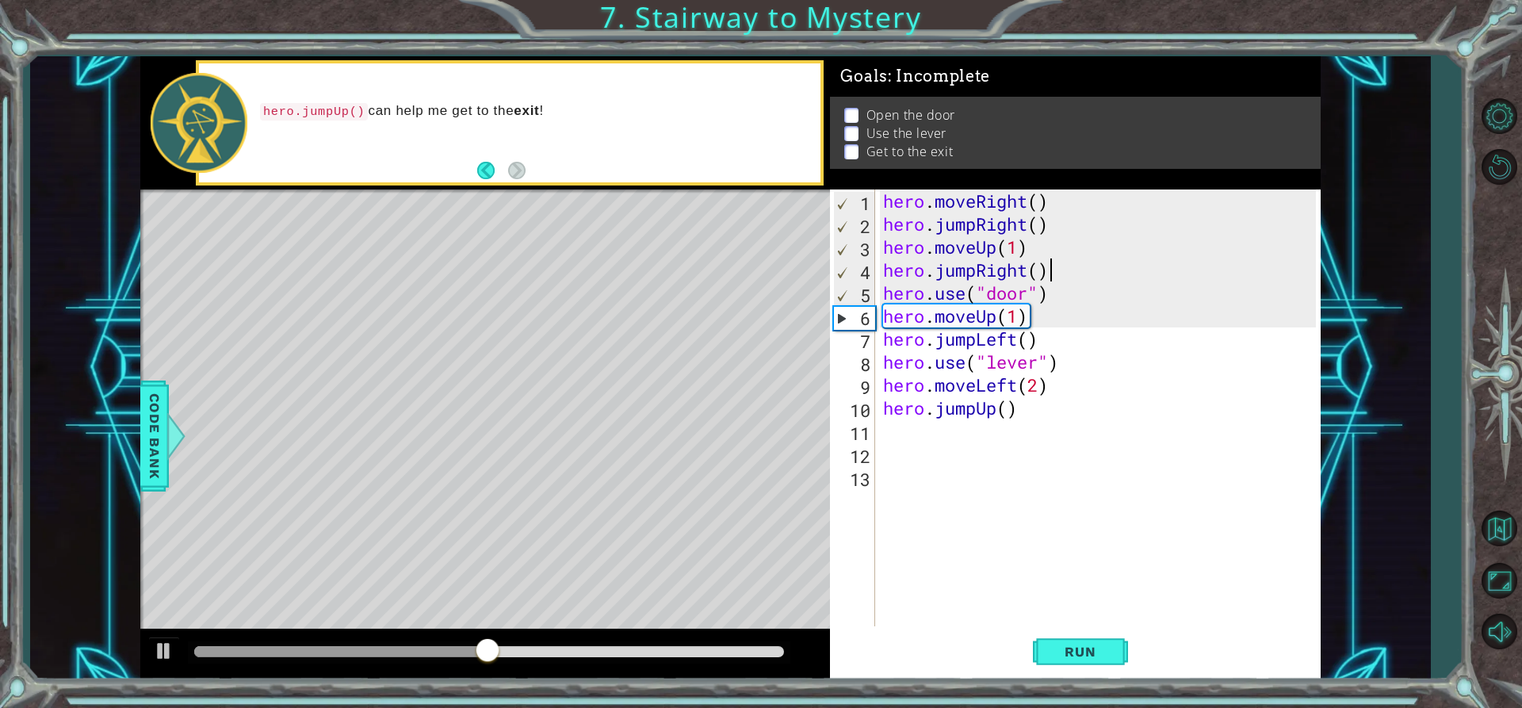
click at [1059, 277] on div "hero . moveRight ( ) hero . jumpRight ( ) hero . moveUp ( 1 ) hero . jumpRight …" at bounding box center [1102, 430] width 445 height 483
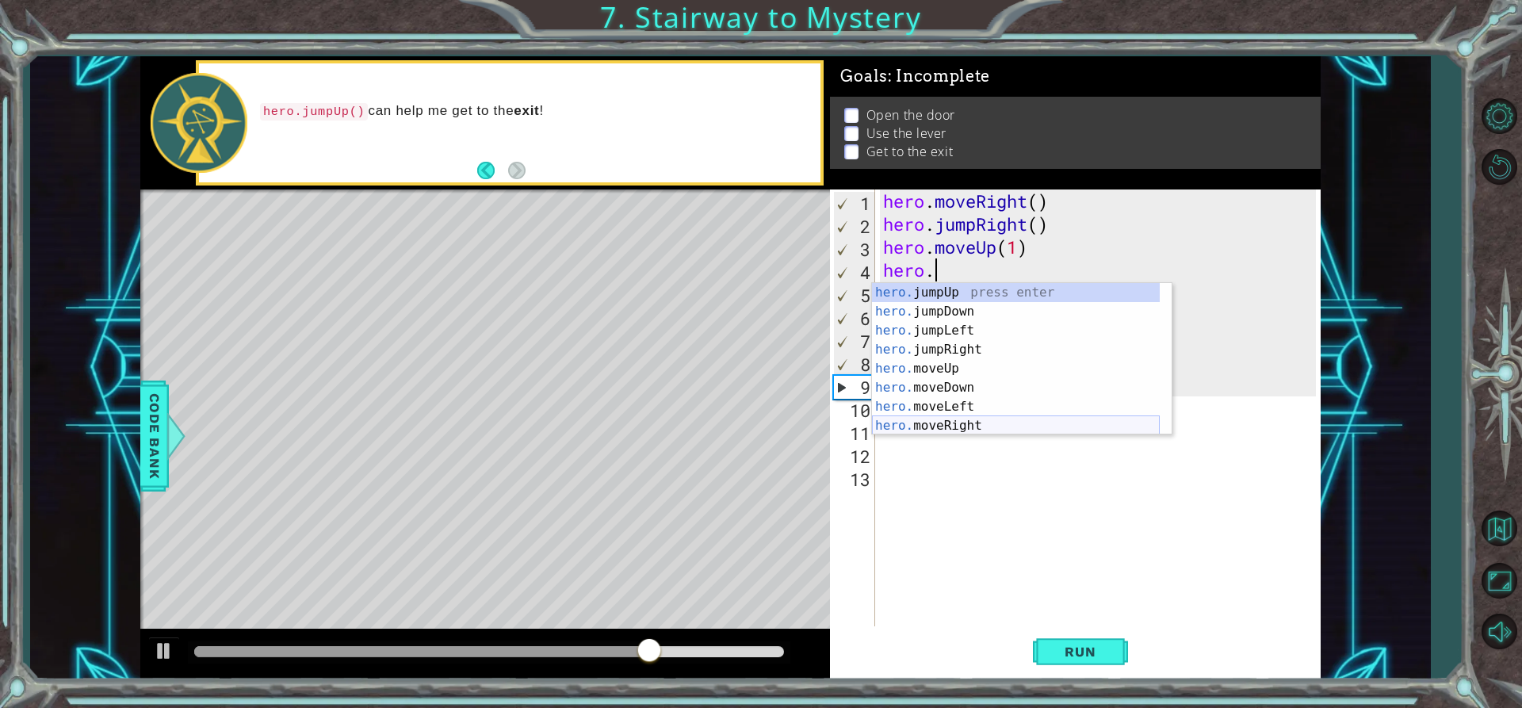
click at [952, 421] on div "hero. jumpUp press enter hero. jumpDown press enter hero. jumpLeft press enter …" at bounding box center [1016, 378] width 288 height 190
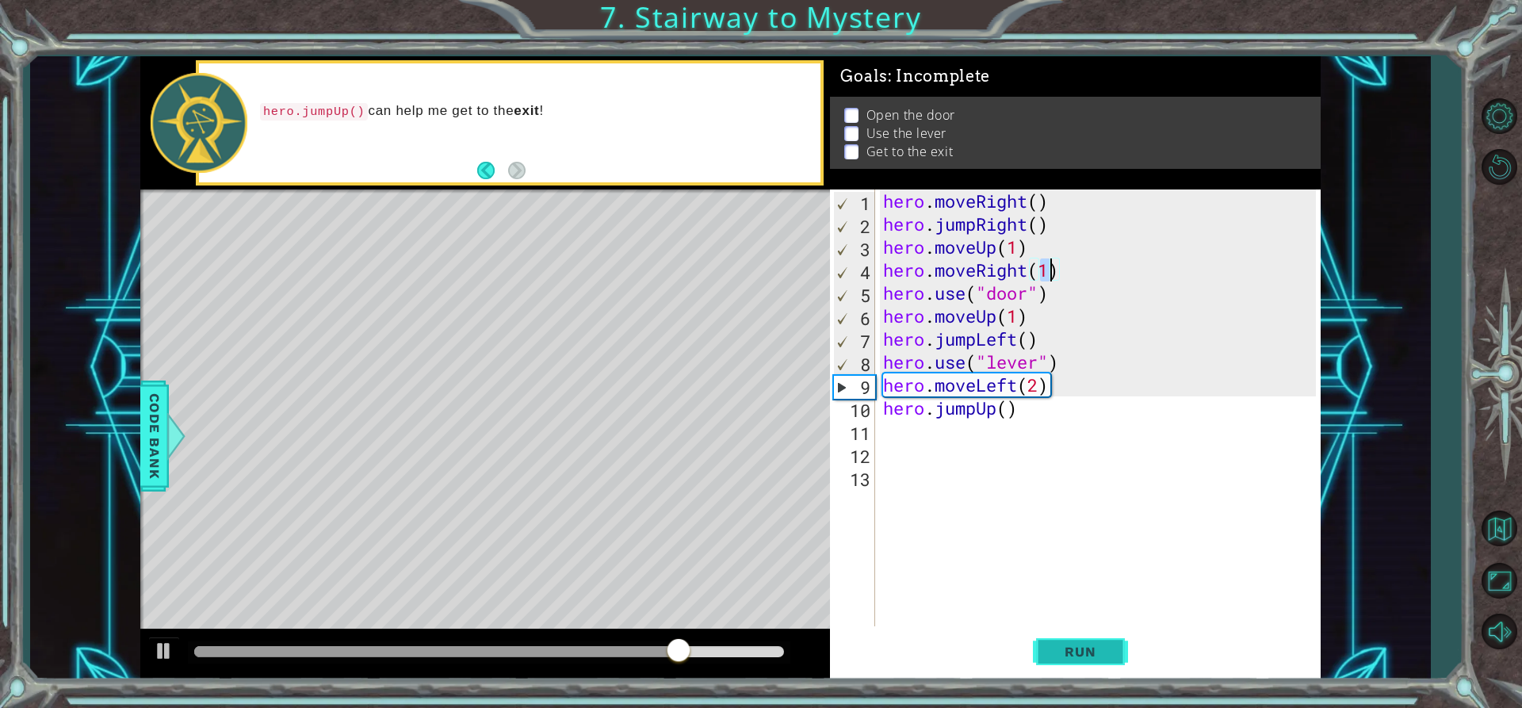
click at [1101, 673] on button "Run" at bounding box center [1080, 651] width 95 height 49
click at [1013, 316] on div "hero . moveRight ( ) hero . jumpRight ( ) hero . moveUp ( 1 ) hero . moveRight …" at bounding box center [1102, 430] width 445 height 483
click at [1018, 316] on div "hero . moveRight ( ) hero . jumpRight ( ) hero . moveUp ( 1 ) hero . moveRight …" at bounding box center [1102, 430] width 445 height 483
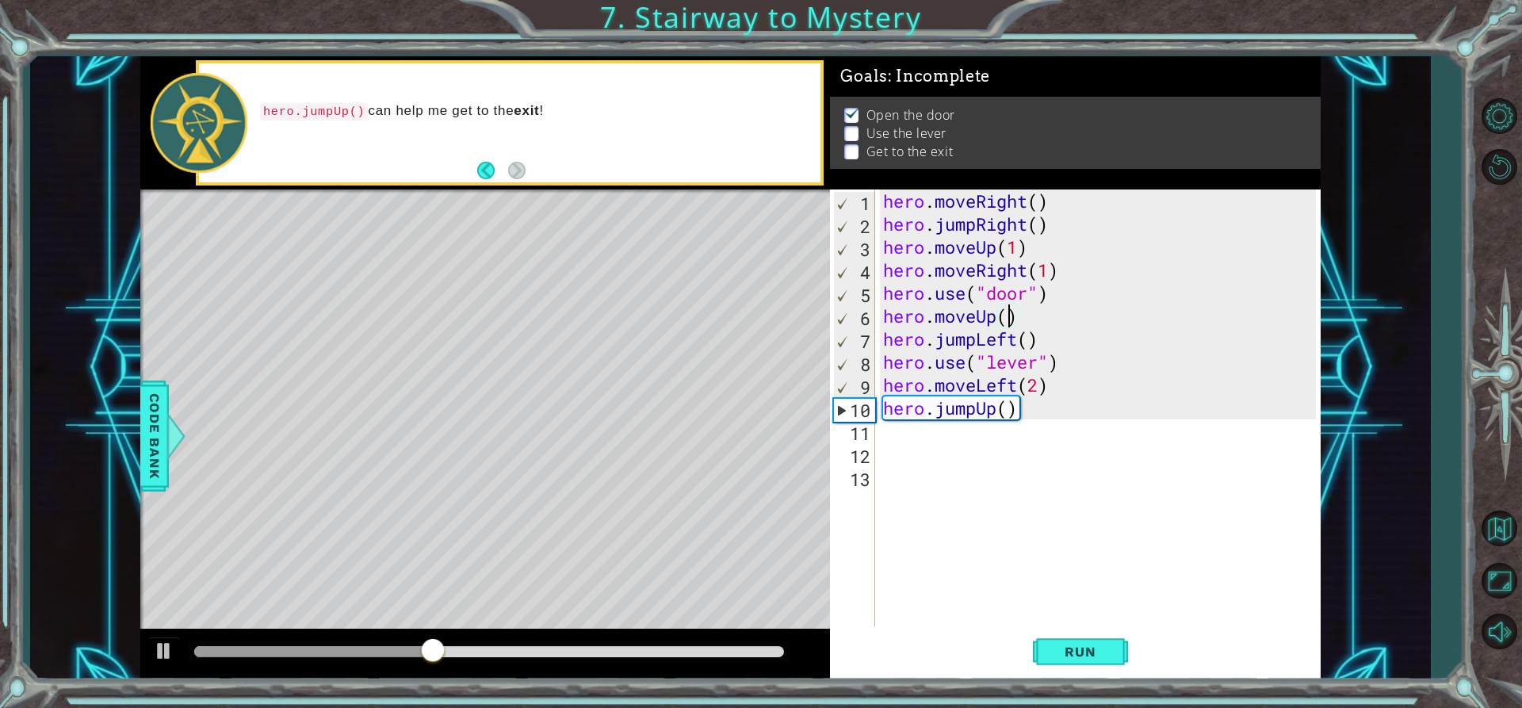
scroll to position [0, 6]
click at [1090, 659] on span "Run" at bounding box center [1080, 652] width 63 height 16
click at [1033, 384] on div "hero . moveRight ( ) hero . jumpRight ( ) hero . moveUp ( 1 ) hero . moveRight …" at bounding box center [1102, 430] width 445 height 483
click at [1038, 383] on div "hero . moveRight ( ) hero . jumpRight ( ) hero . moveUp ( 1 ) hero . moveRight …" at bounding box center [1102, 430] width 445 height 483
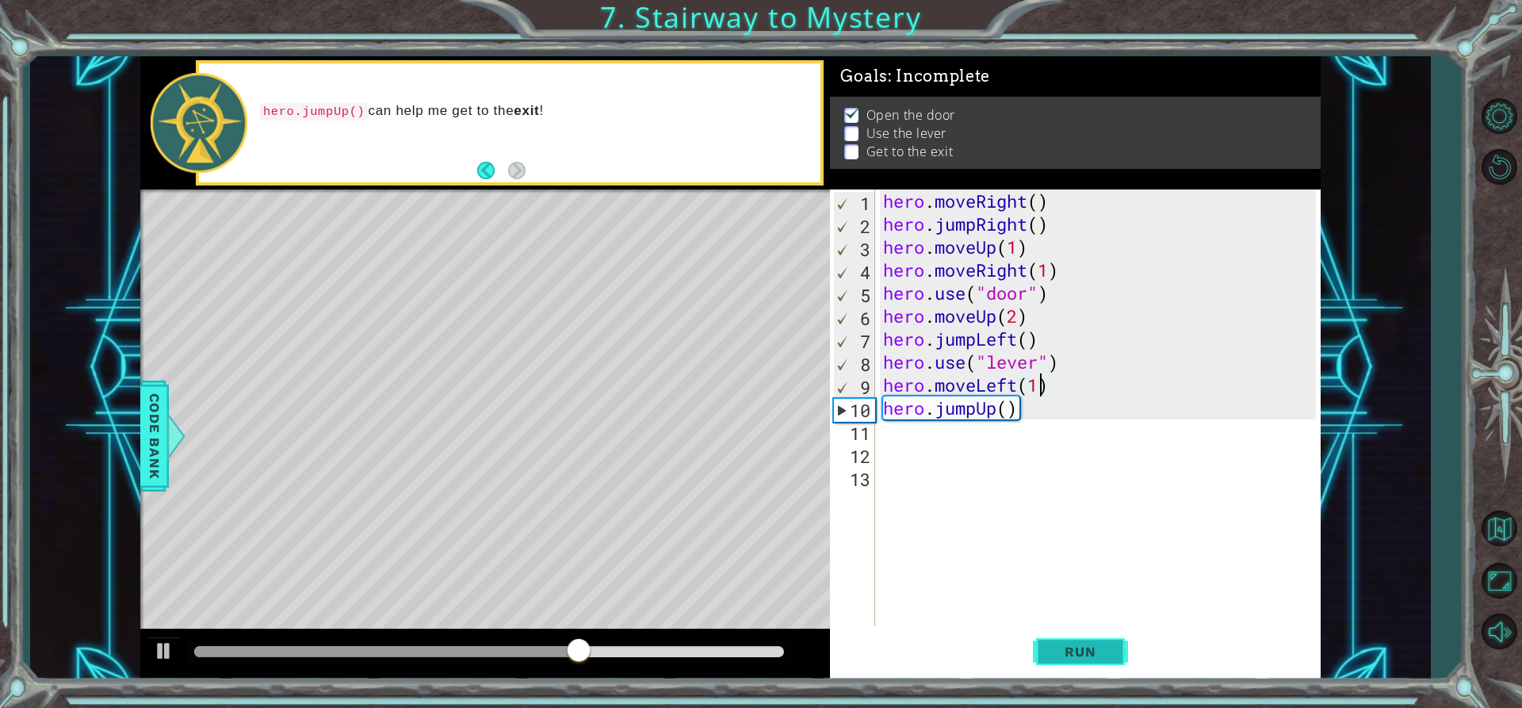
type textarea "hero.moveLeft(1)"
click at [1083, 644] on span "Run" at bounding box center [1080, 652] width 63 height 16
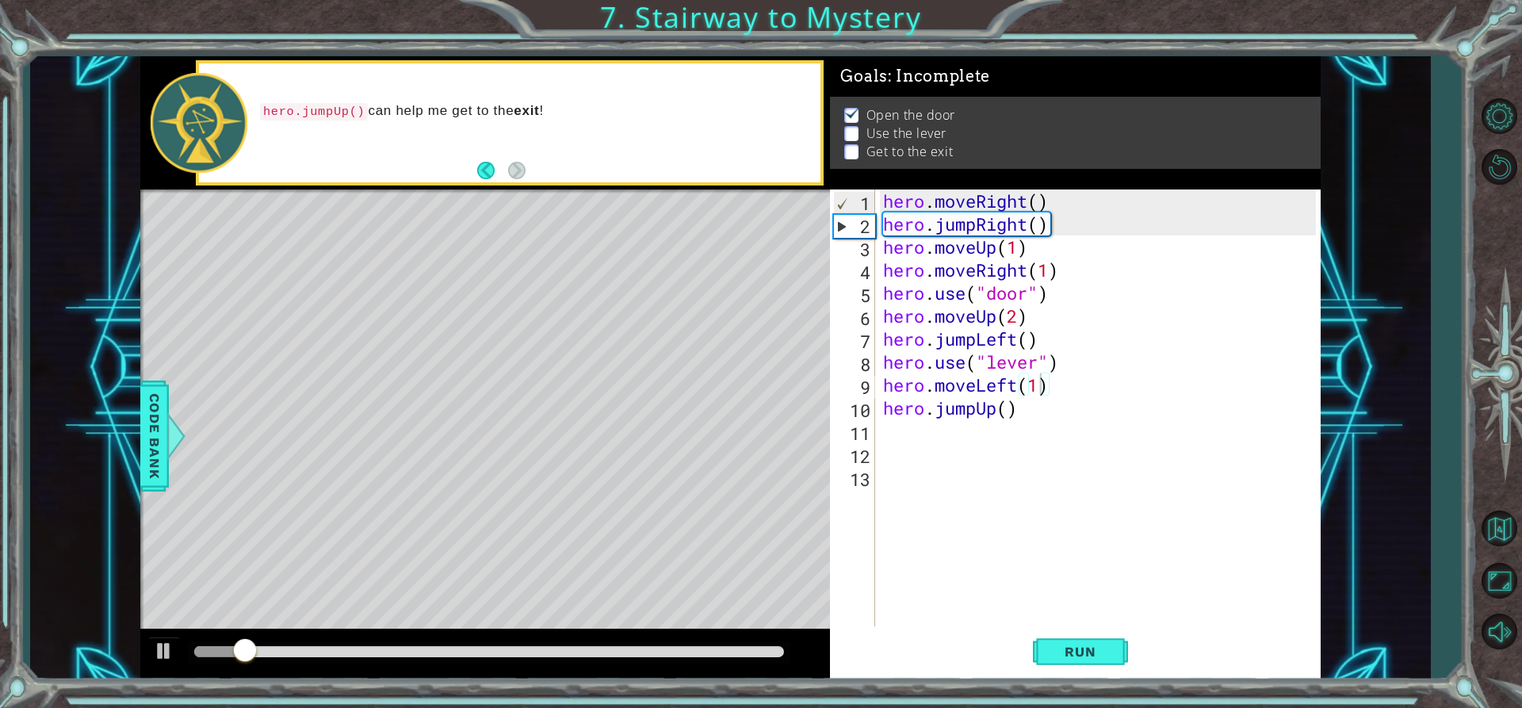
drag, startPoint x: 510, startPoint y: 659, endPoint x: 513, endPoint y: 648, distance: 11.5
click at [513, 652] on div at bounding box center [489, 652] width 603 height 22
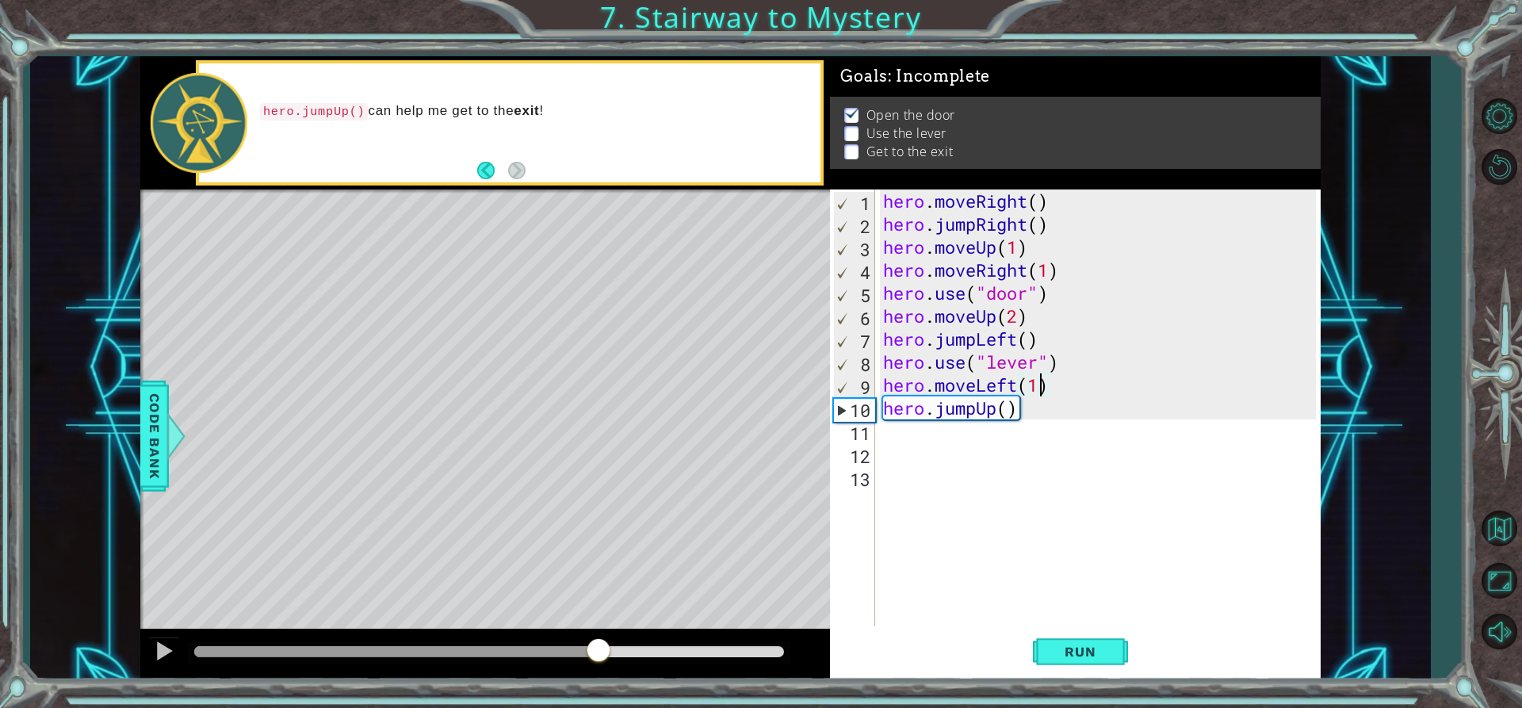
drag, startPoint x: 513, startPoint y: 648, endPoint x: 655, endPoint y: 564, distance: 164.5
click at [606, 621] on div "methods hero moveDown(steps) moveUp(steps) moveLeft(steps) moveRight(steps) use…" at bounding box center [730, 367] width 1180 height 623
click at [916, 431] on div "hero . moveRight ( ) hero . jumpRight ( ) hero . moveUp ( 1 ) hero . moveRight …" at bounding box center [1102, 430] width 445 height 483
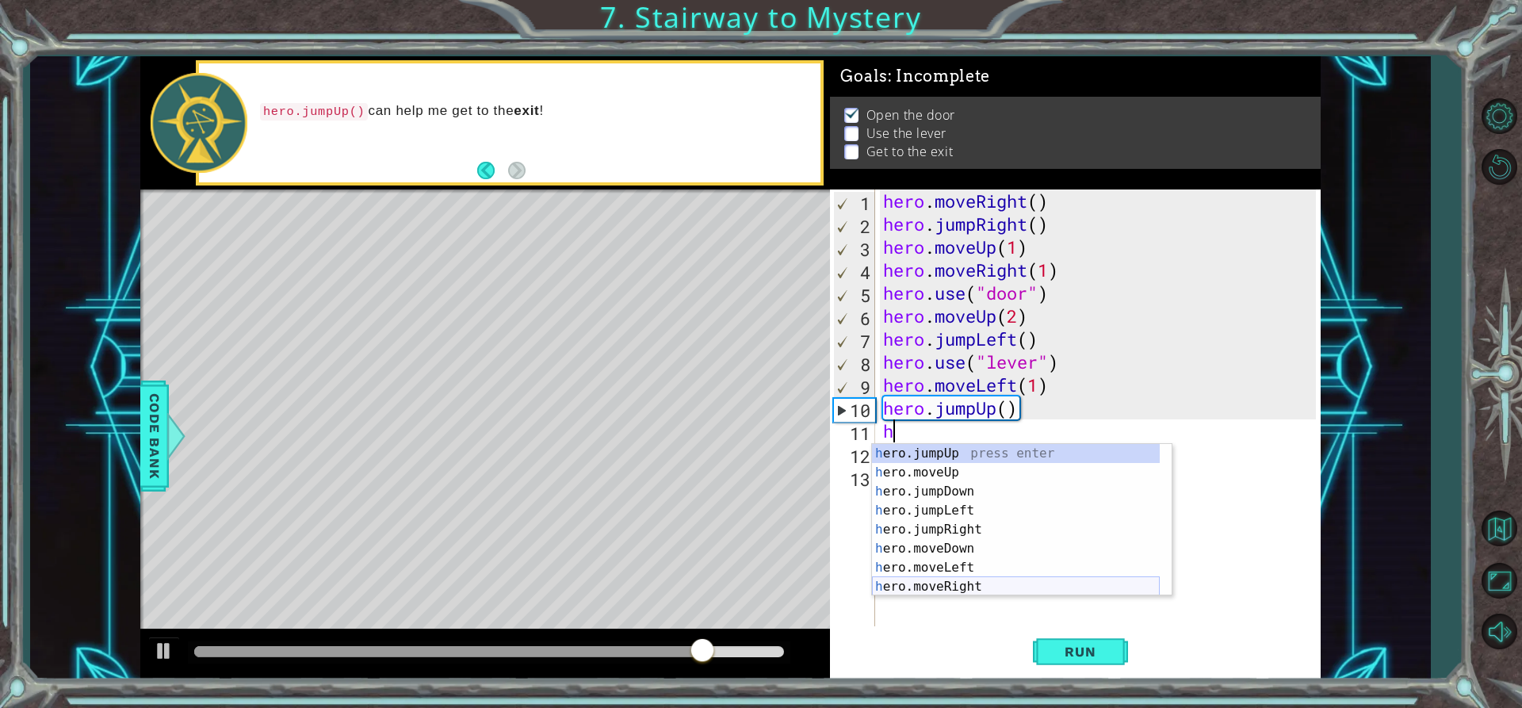
click at [957, 581] on div "h ero.jumpUp press enter h ero.moveUp press enter h ero.jumpDown press enter h …" at bounding box center [1016, 539] width 288 height 190
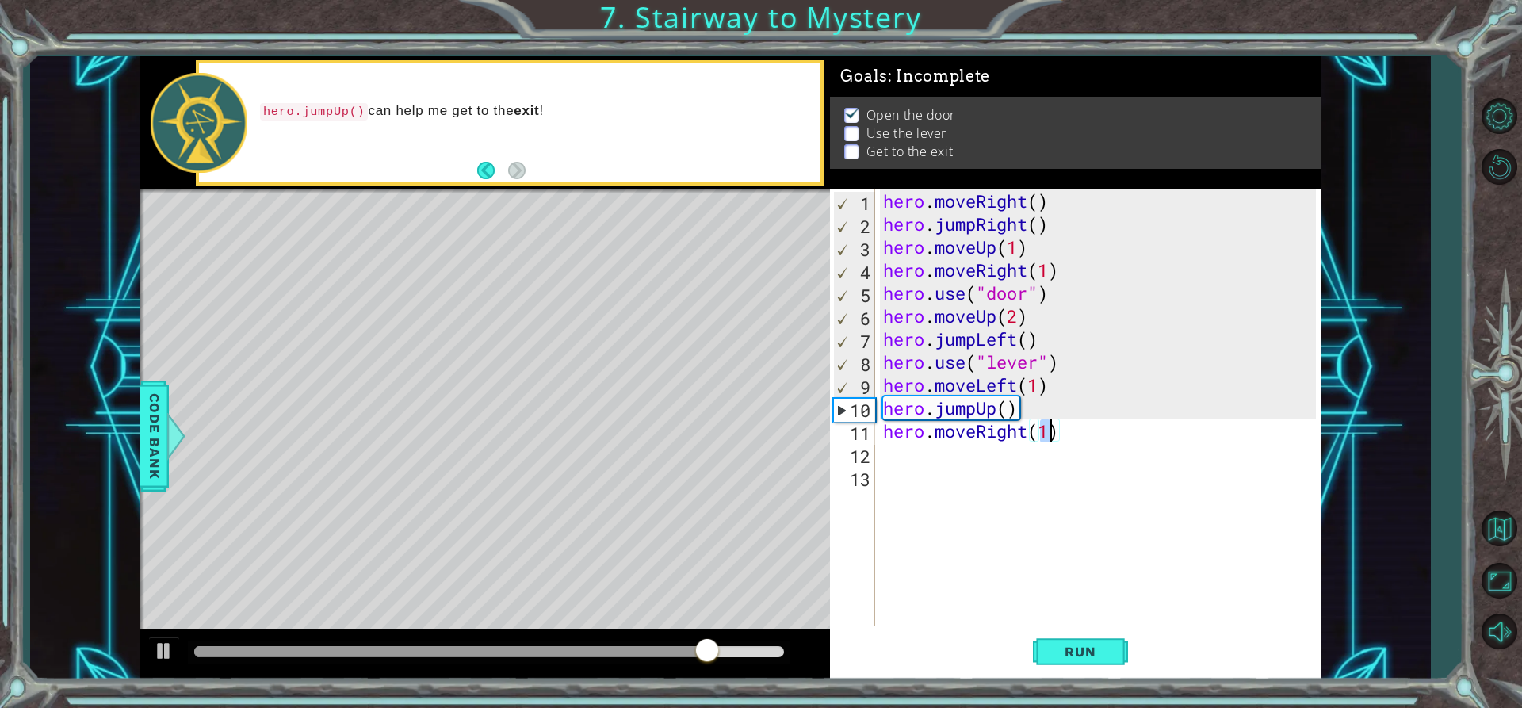
scroll to position [0, 7]
type textarea "hero.moveRight(2)"
click at [1101, 659] on button "Run" at bounding box center [1080, 651] width 95 height 49
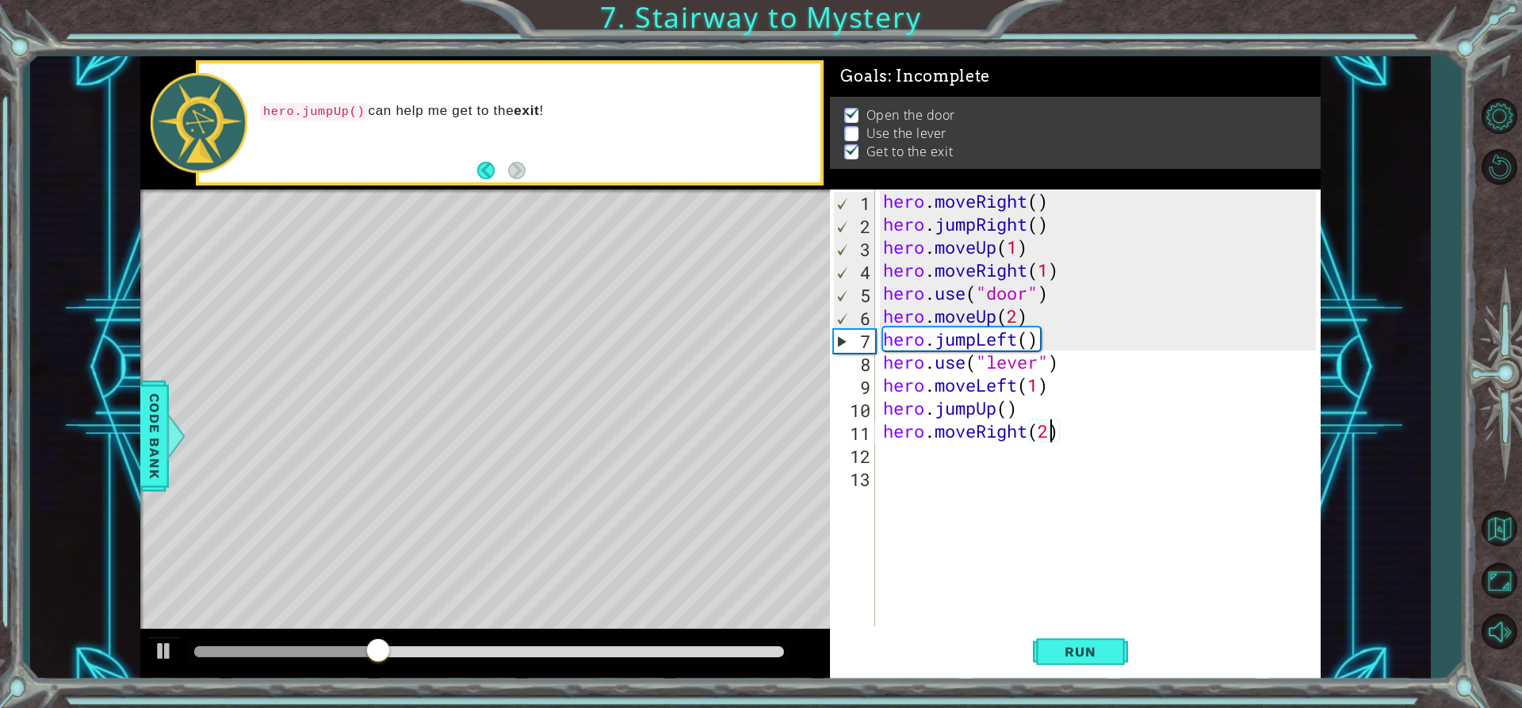
click at [219, 400] on div "Level Map" at bounding box center [506, 422] width 732 height 467
click at [151, 438] on span "Code Bank" at bounding box center [154, 436] width 25 height 97
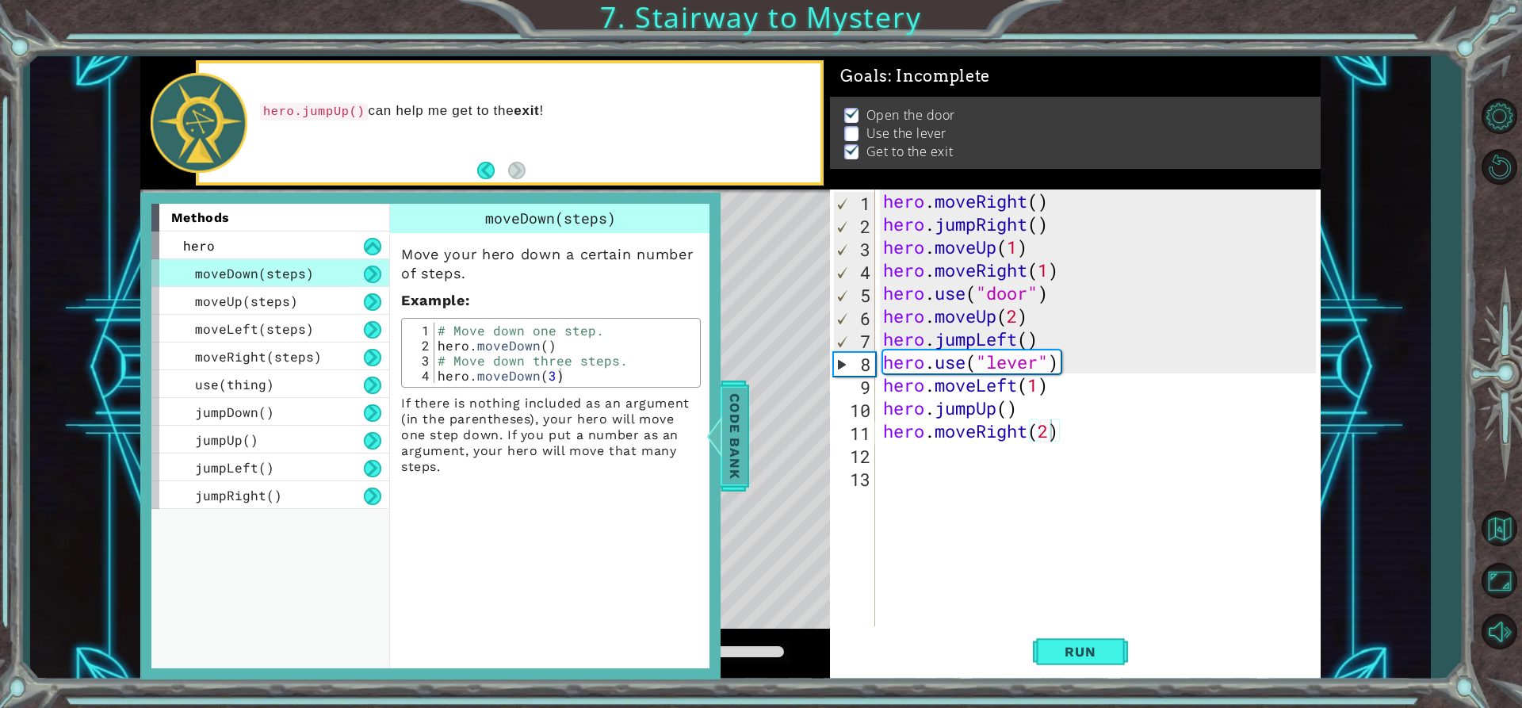
click at [738, 428] on span "Code Bank" at bounding box center [734, 436] width 25 height 97
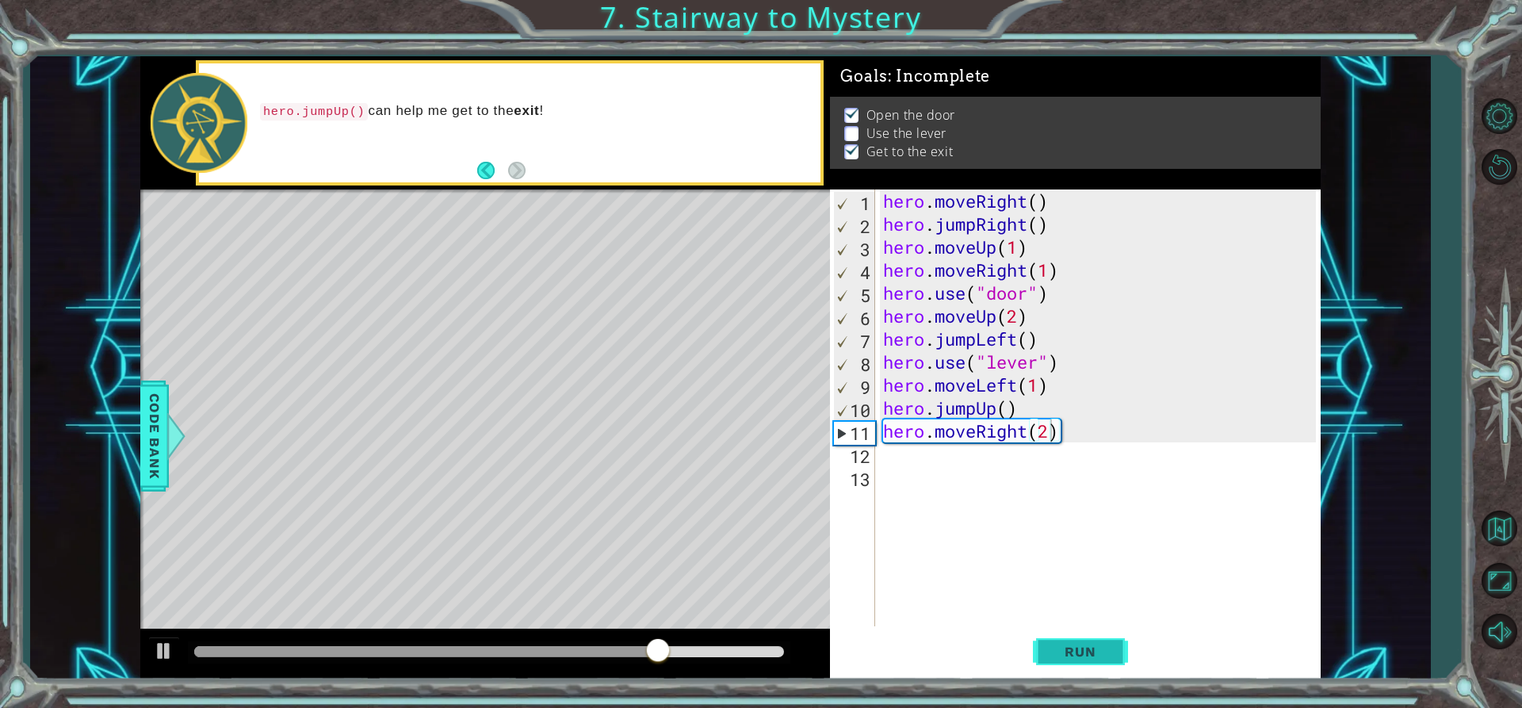
click at [1082, 644] on span "Run" at bounding box center [1080, 652] width 63 height 16
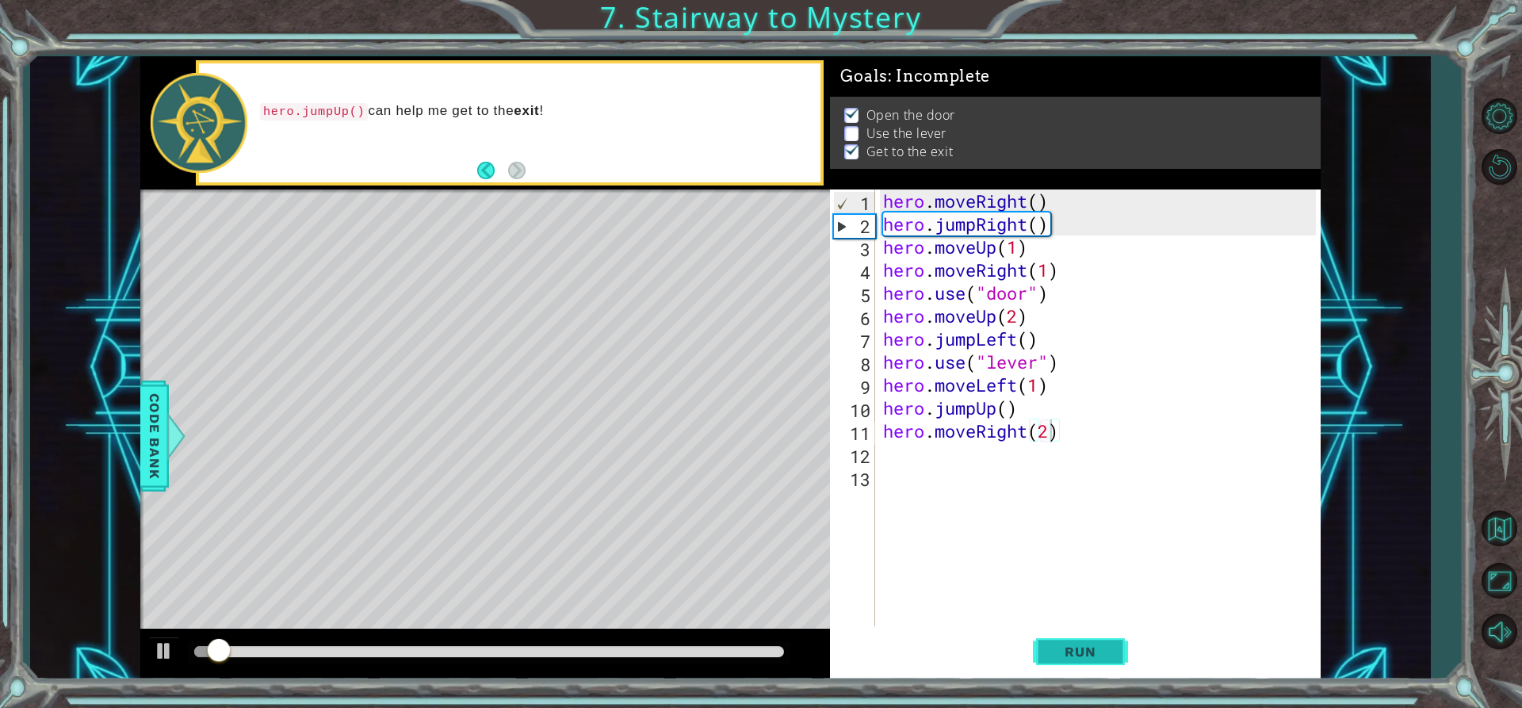
click at [1082, 644] on span "Run" at bounding box center [1080, 652] width 63 height 16
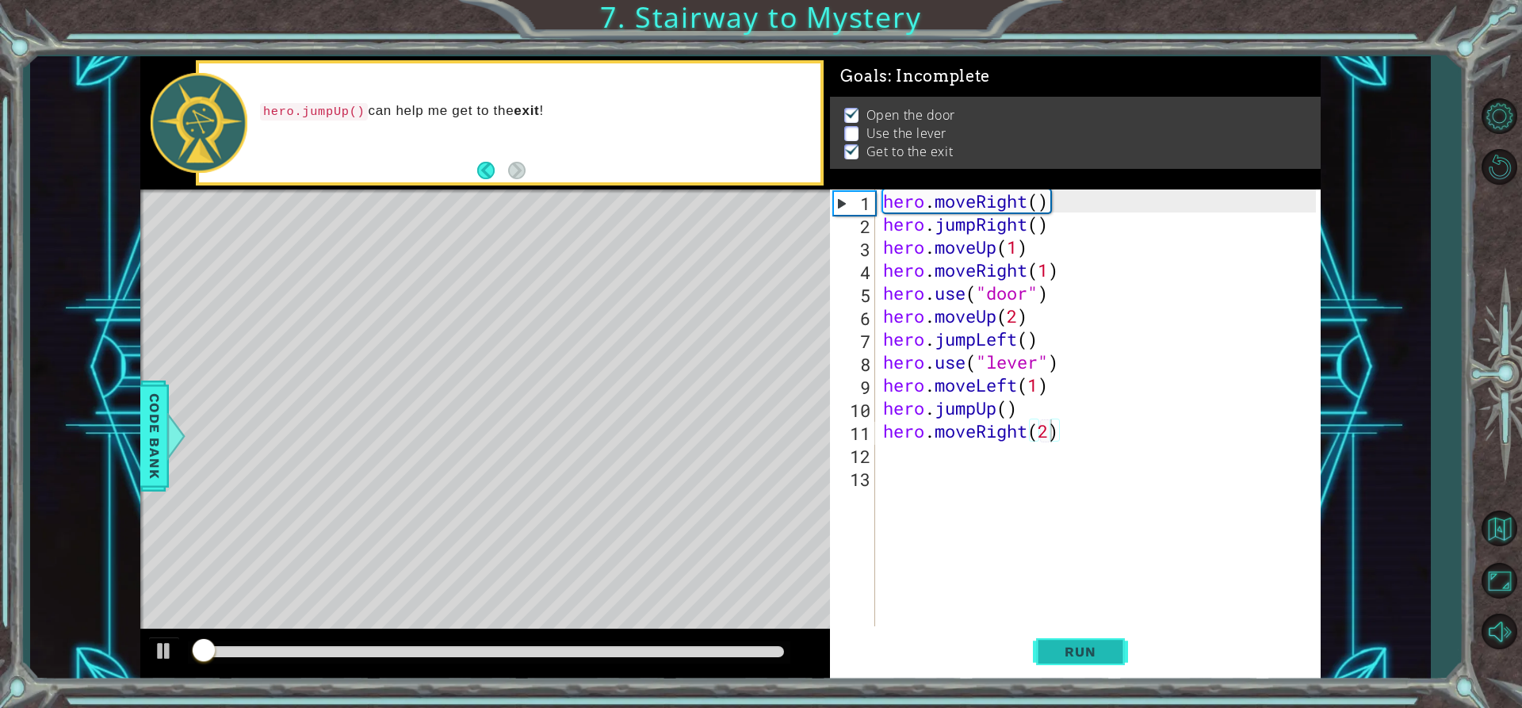
click at [1082, 644] on span "Run" at bounding box center [1080, 652] width 63 height 16
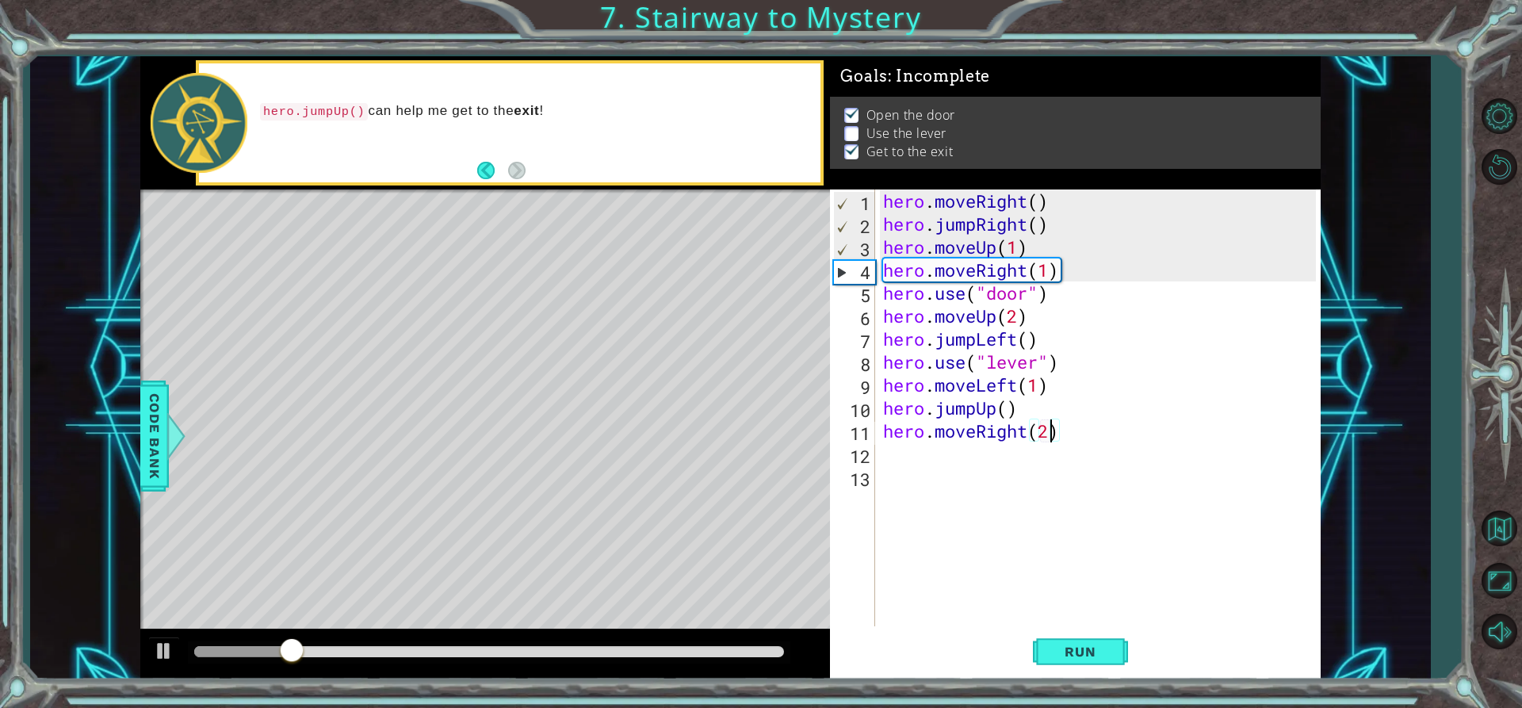
click at [135, 425] on div "1 ההההההההההההההההההההההההההההההההההההההההההההההההההההההההההההההההההההההההההההה…" at bounding box center [730, 367] width 1400 height 623
click at [157, 424] on span "Code Bank" at bounding box center [154, 436] width 25 height 97
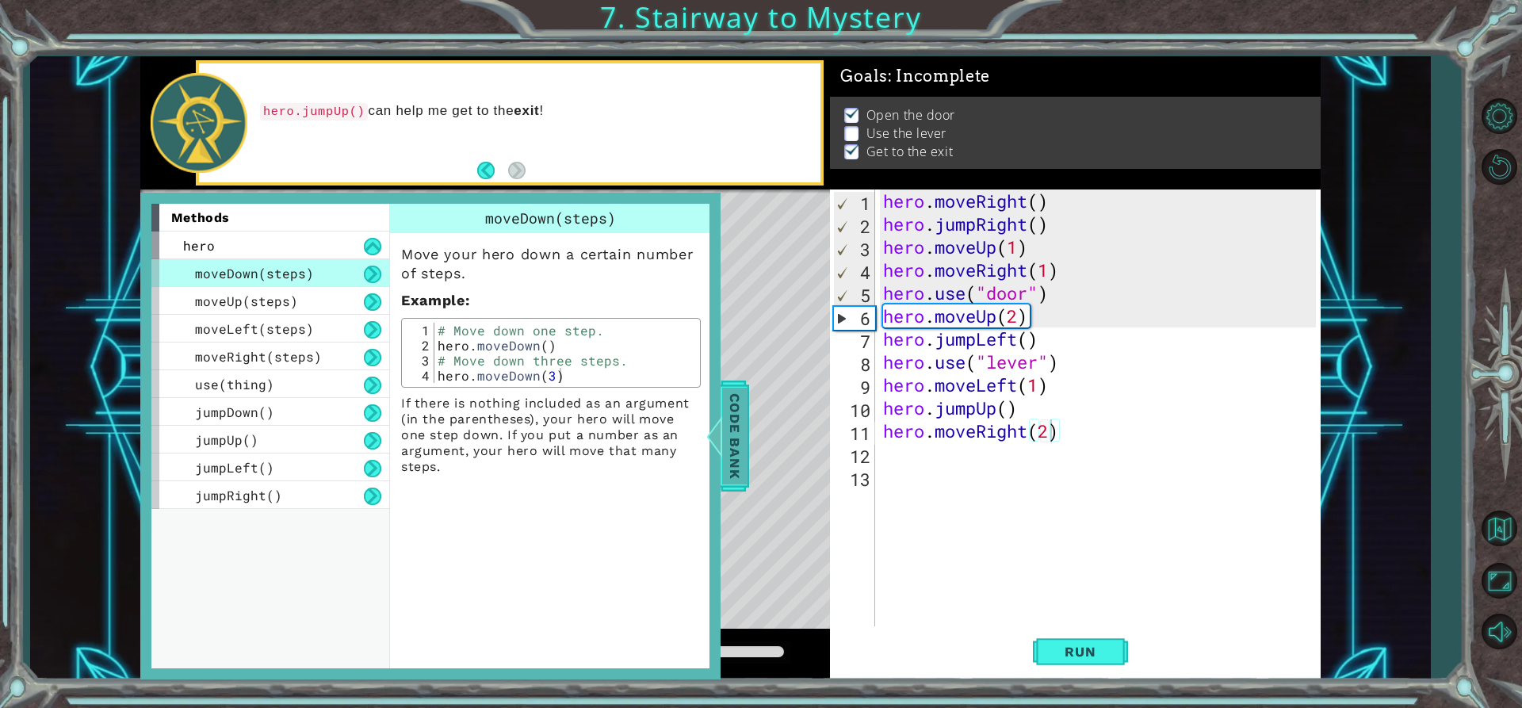
click at [725, 419] on span "Code Bank" at bounding box center [734, 436] width 25 height 97
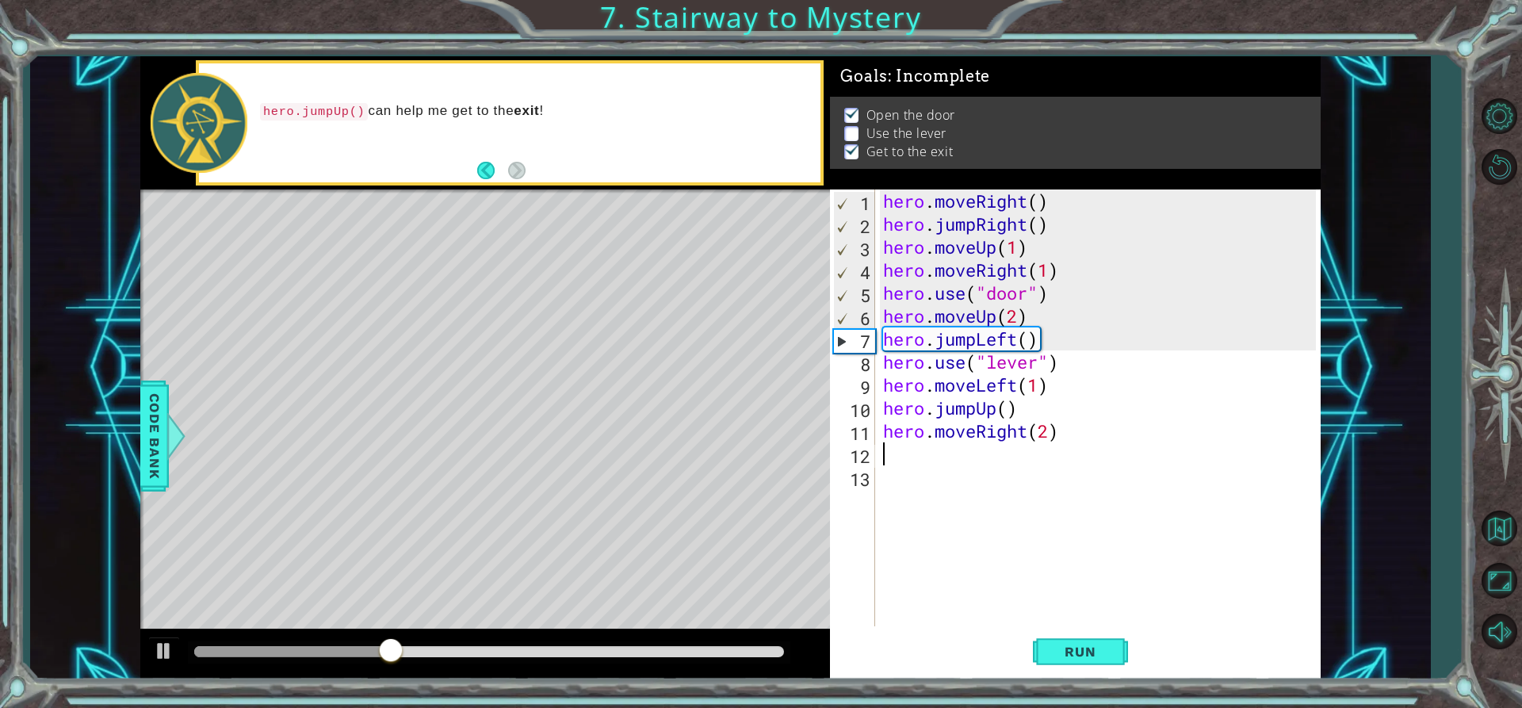
scroll to position [0, 0]
click at [1031, 445] on div "hero . moveRight ( ) hero . jumpRight ( ) hero . moveUp ( 1 ) hero . moveRight …" at bounding box center [1102, 430] width 445 height 483
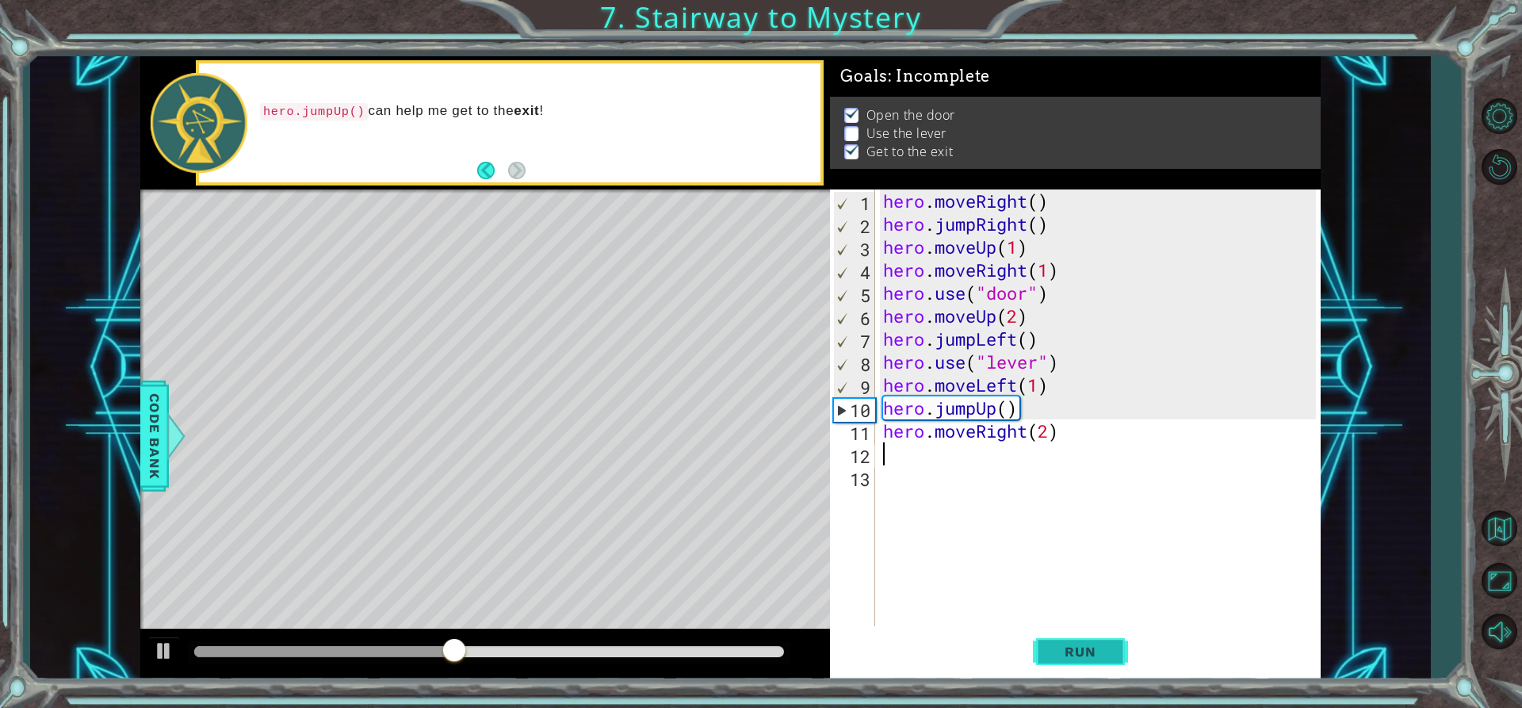
click at [1065, 644] on span "Run" at bounding box center [1080, 652] width 63 height 16
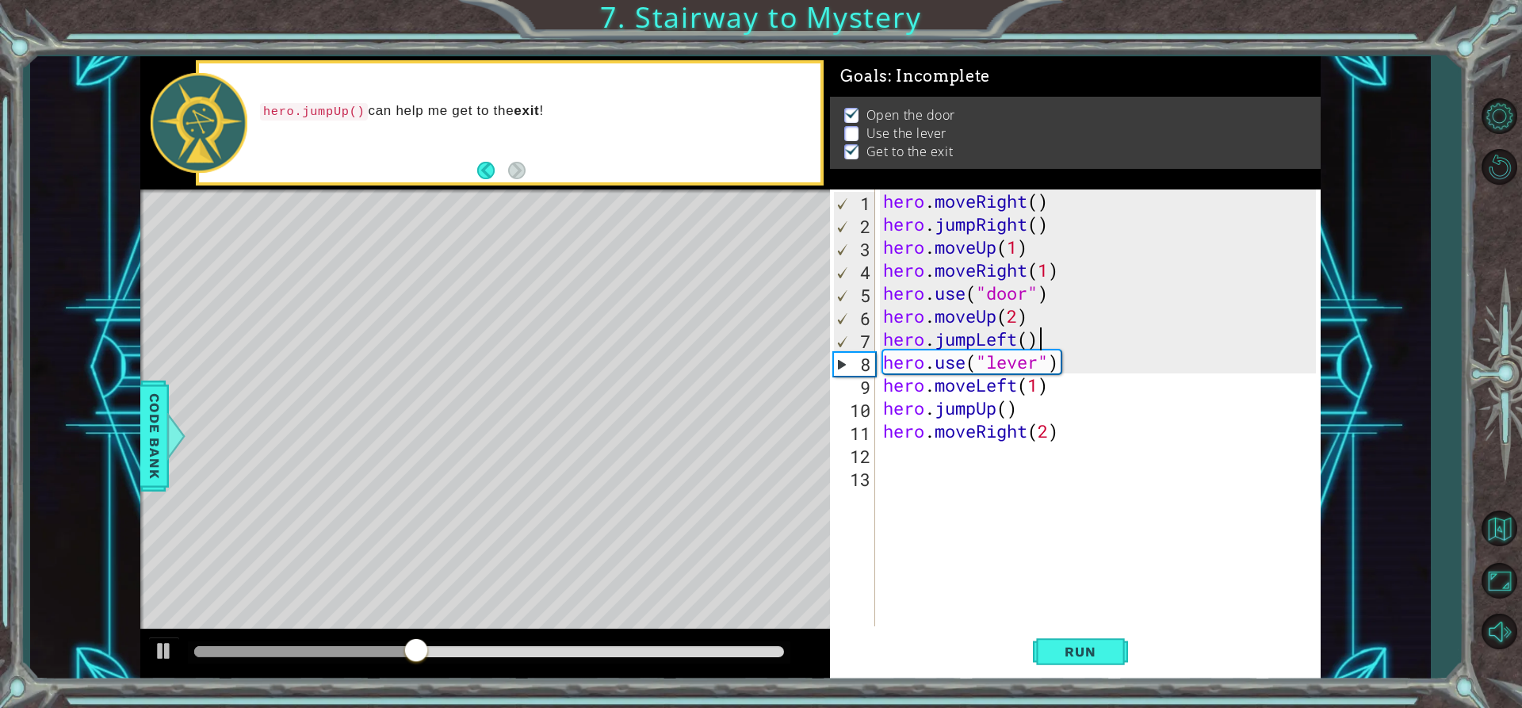
click at [1044, 334] on div "hero . moveRight ( ) hero . jumpRight ( ) hero . moveUp ( 1 ) hero . moveRight …" at bounding box center [1102, 430] width 445 height 483
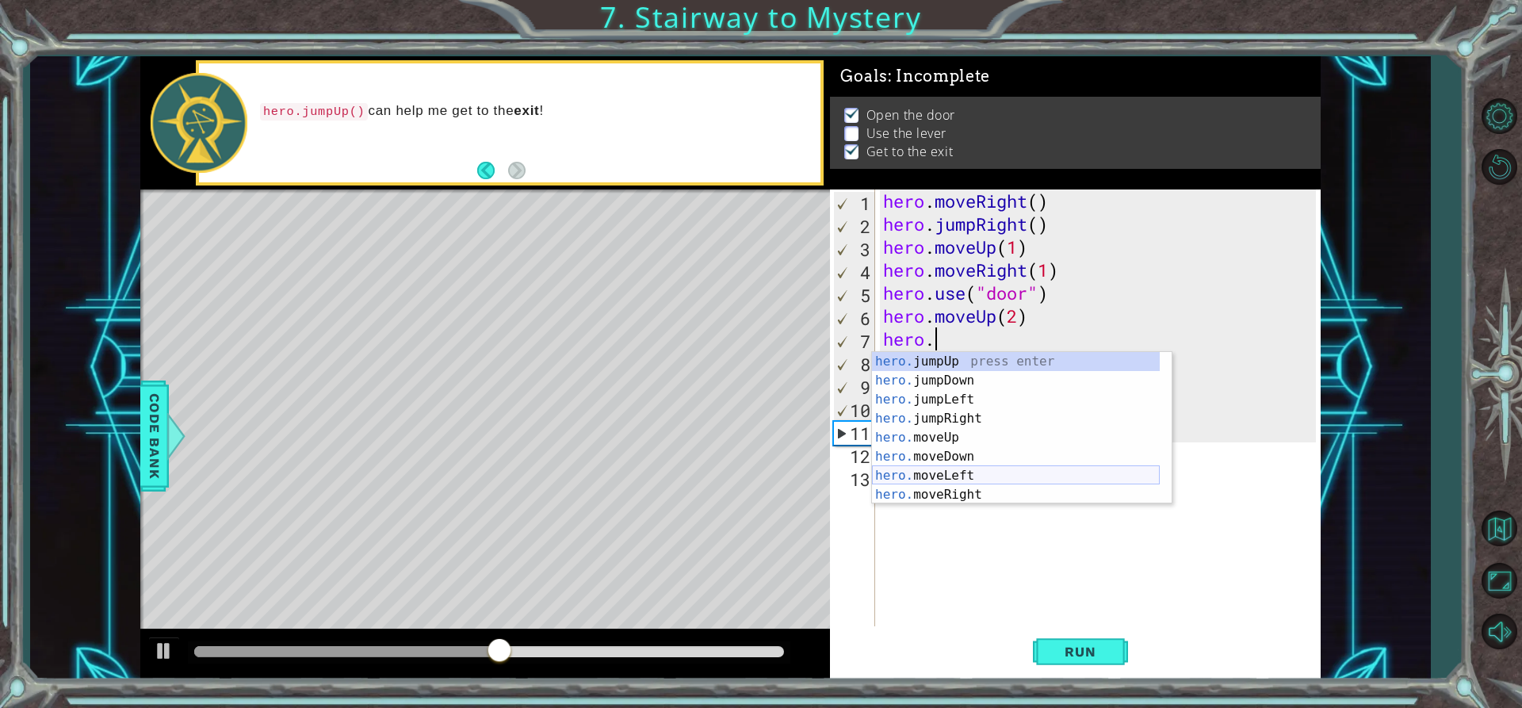
click at [976, 474] on div "hero. jumpUp press enter hero. jumpDown press enter hero. jumpLeft press enter …" at bounding box center [1016, 447] width 288 height 190
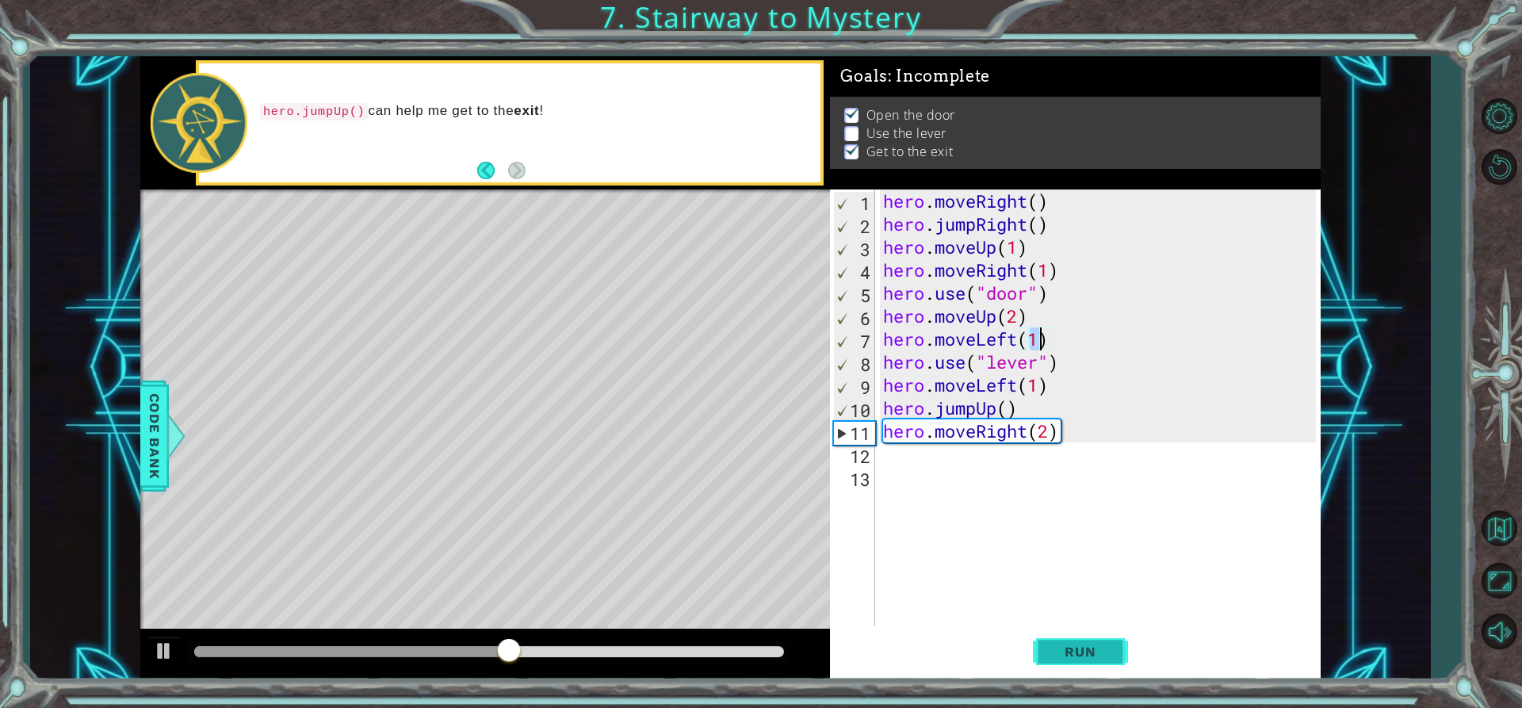
click at [1097, 636] on button "Run" at bounding box center [1080, 651] width 95 height 49
click at [1039, 334] on div "hero . moveRight ( ) hero . jumpRight ( ) hero . moveUp ( 1 ) hero . moveRight …" at bounding box center [1102, 430] width 445 height 483
click at [1045, 656] on button "Run" at bounding box center [1080, 651] width 95 height 49
click at [547, 652] on div at bounding box center [489, 651] width 590 height 11
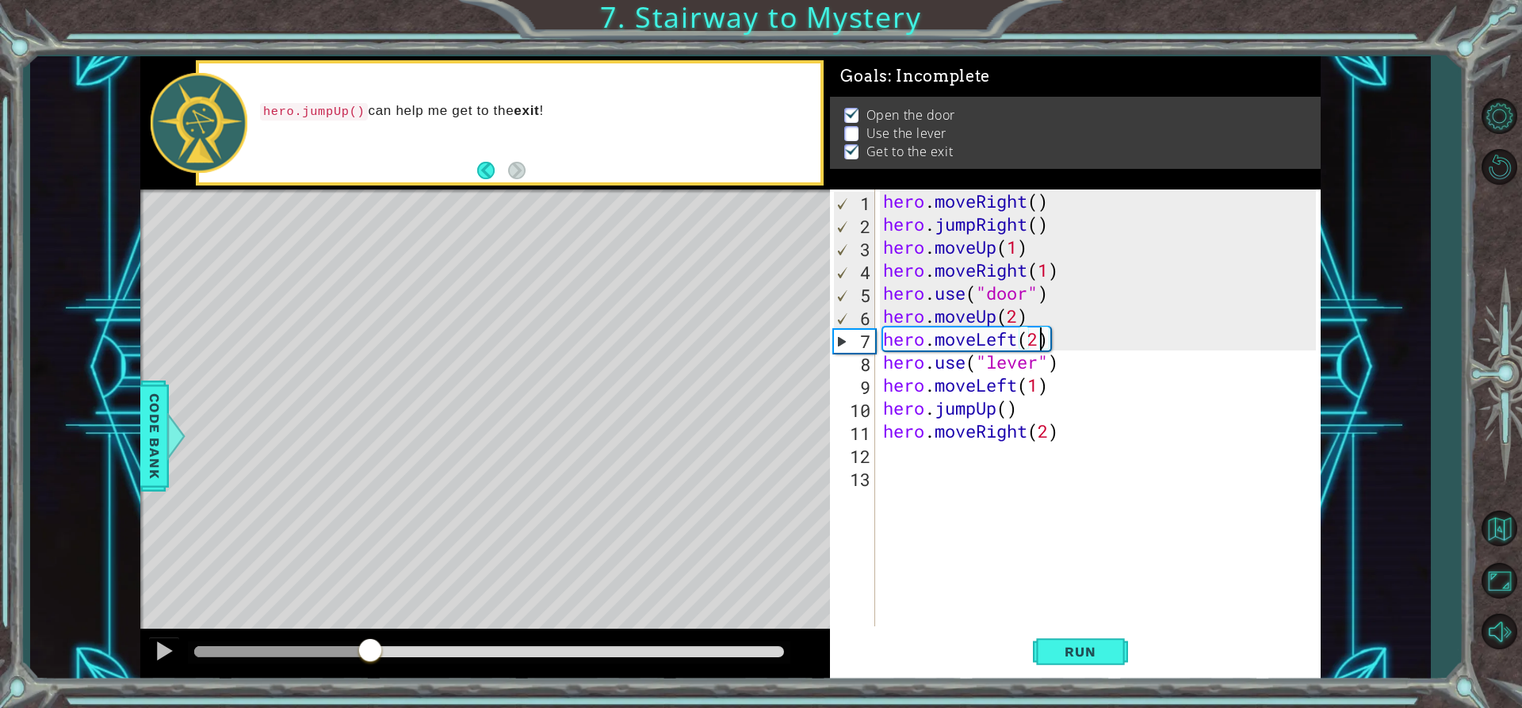
drag, startPoint x: 563, startPoint y: 650, endPoint x: 369, endPoint y: 636, distance: 193.9
click at [369, 636] on div at bounding box center [485, 654] width 690 height 51
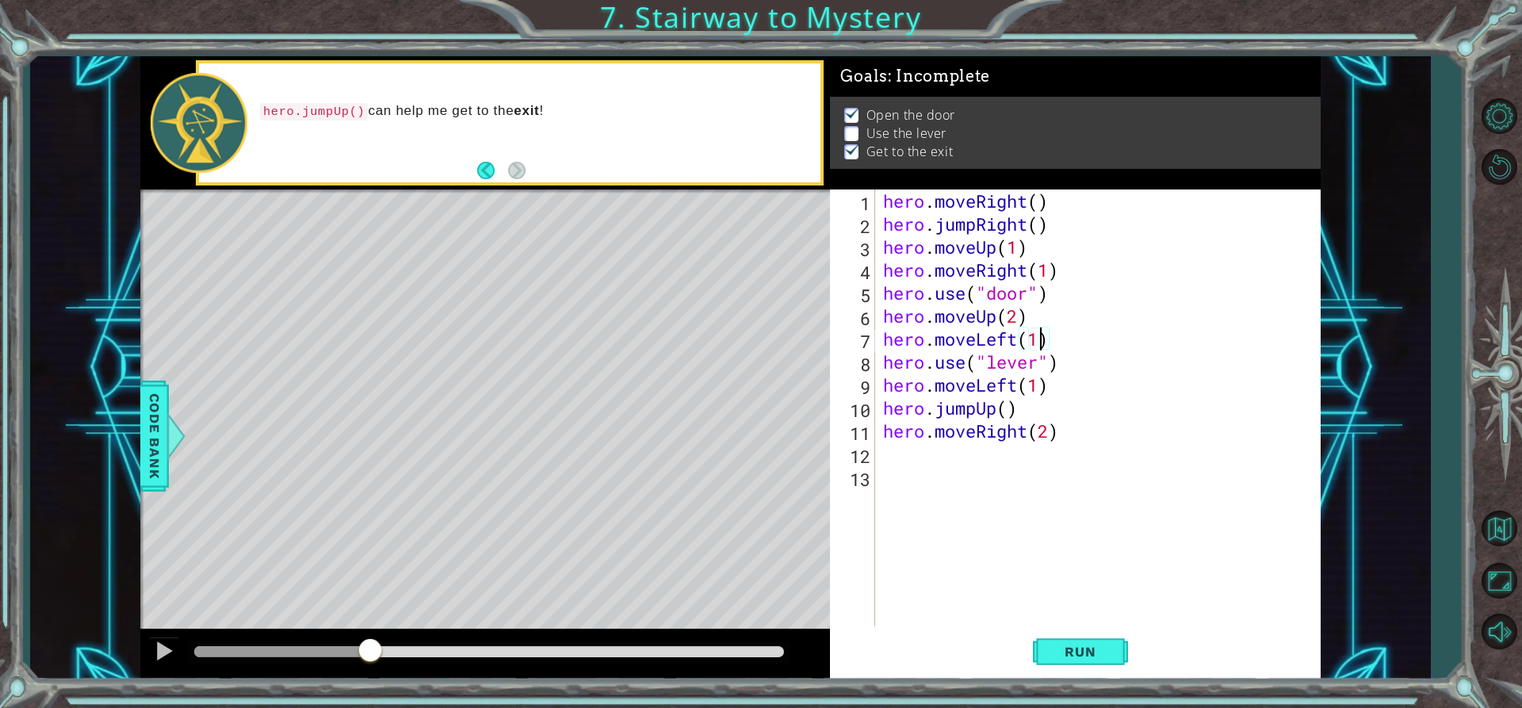
click at [1071, 357] on div "hero . moveRight ( ) hero . jumpRight ( ) hero . moveUp ( 1 ) hero . moveRight …" at bounding box center [1102, 430] width 445 height 483
type textarea "hero.use("lever")"
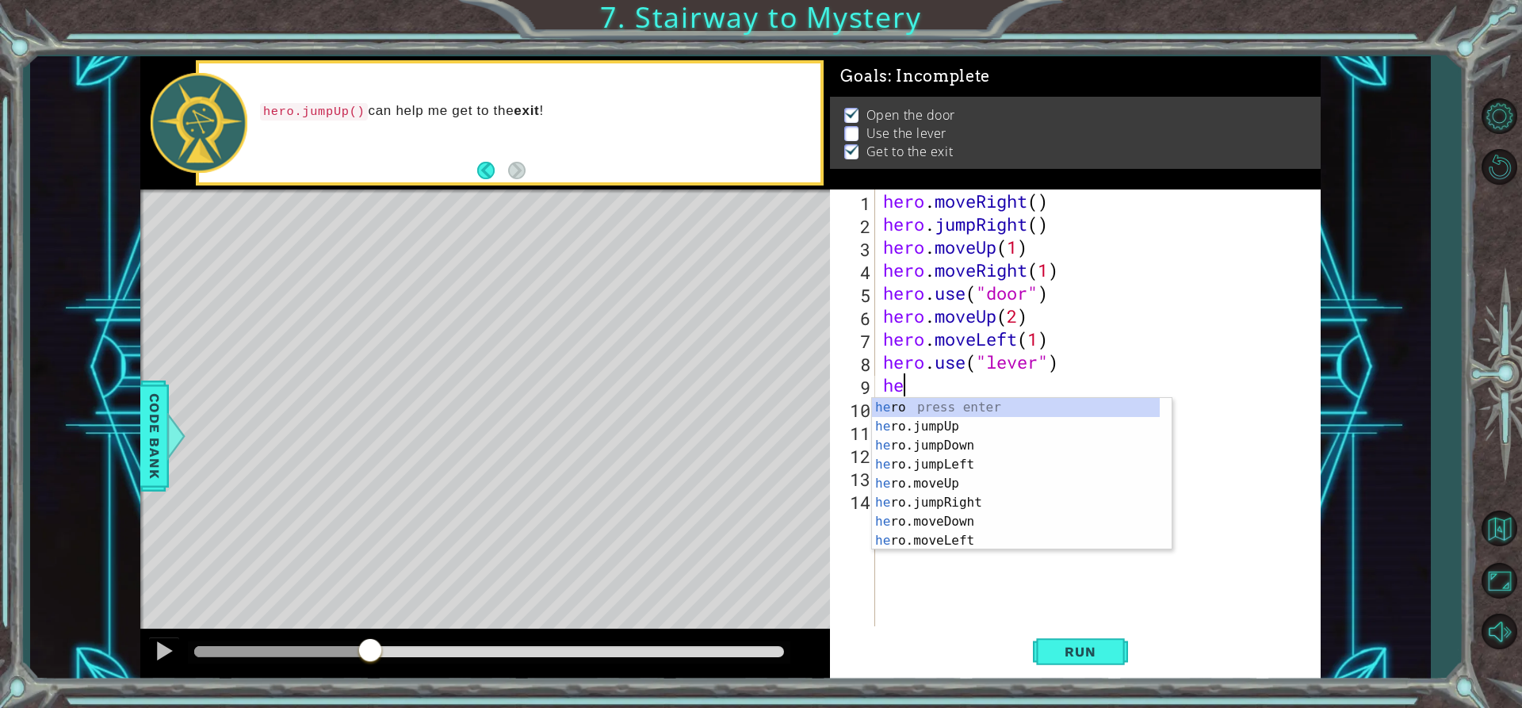
type textarea "her"
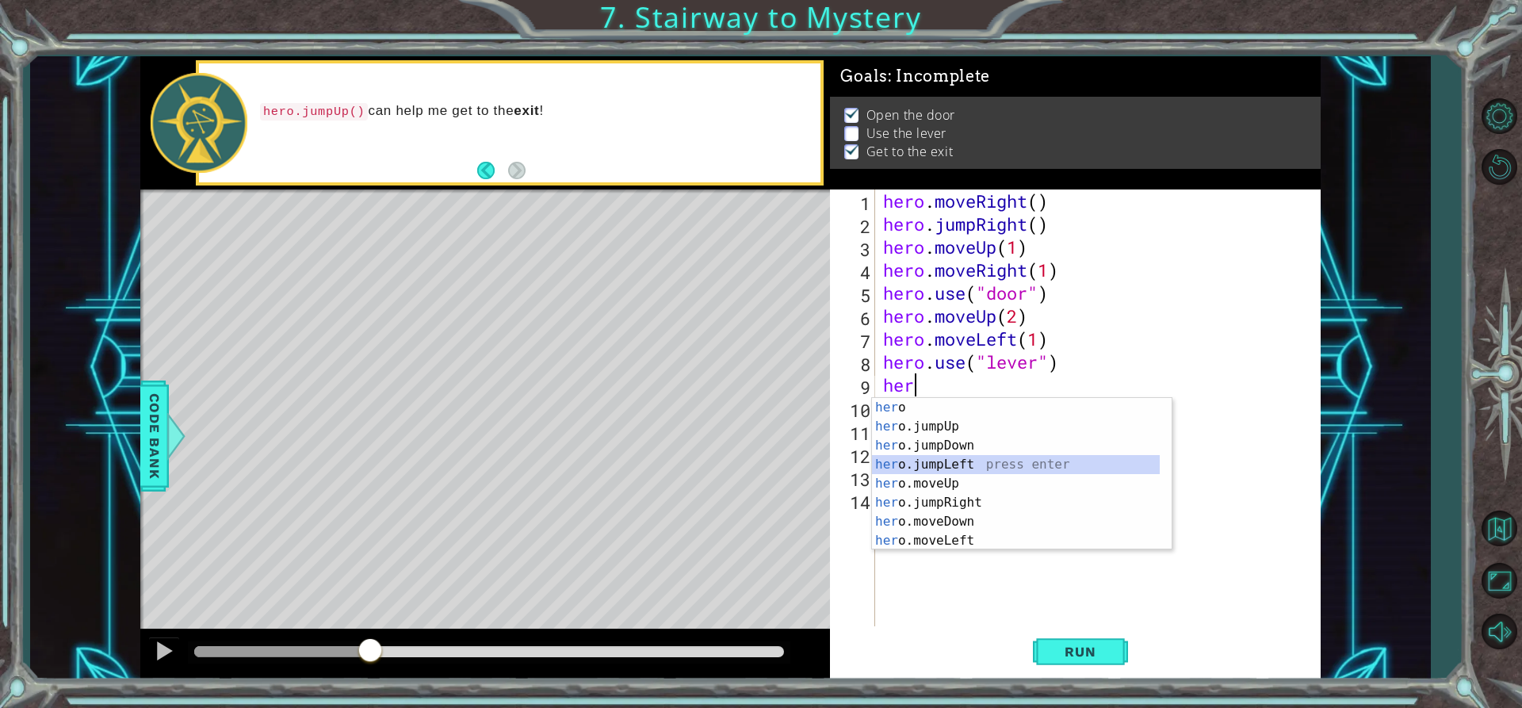
click at [1014, 458] on div "her o press enter her o.jumpUp press enter her o.jumpDown press enter her o.jum…" at bounding box center [1016, 493] width 288 height 190
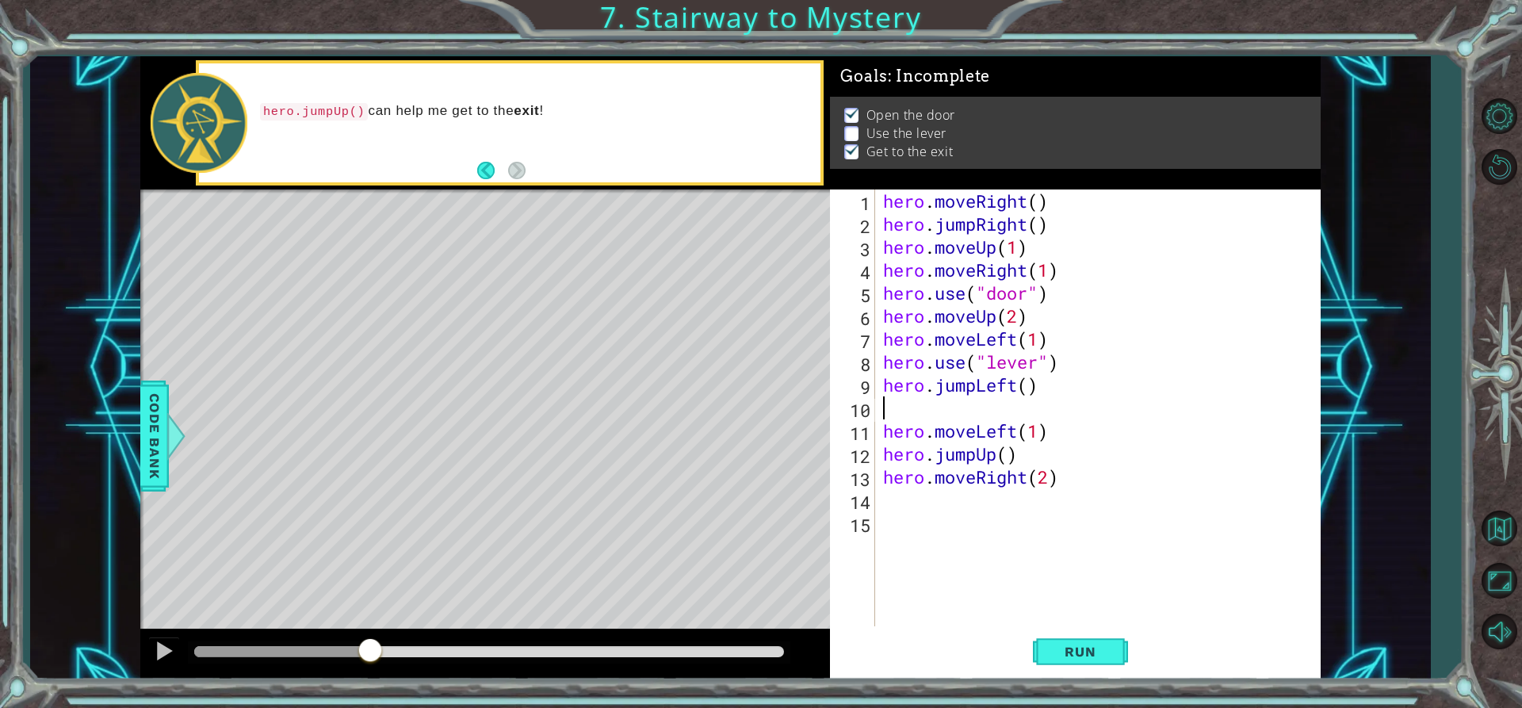
click at [1058, 387] on div "hero . moveRight ( ) hero . jumpRight ( ) hero . moveUp ( 1 ) hero . moveRight …" at bounding box center [1102, 430] width 445 height 483
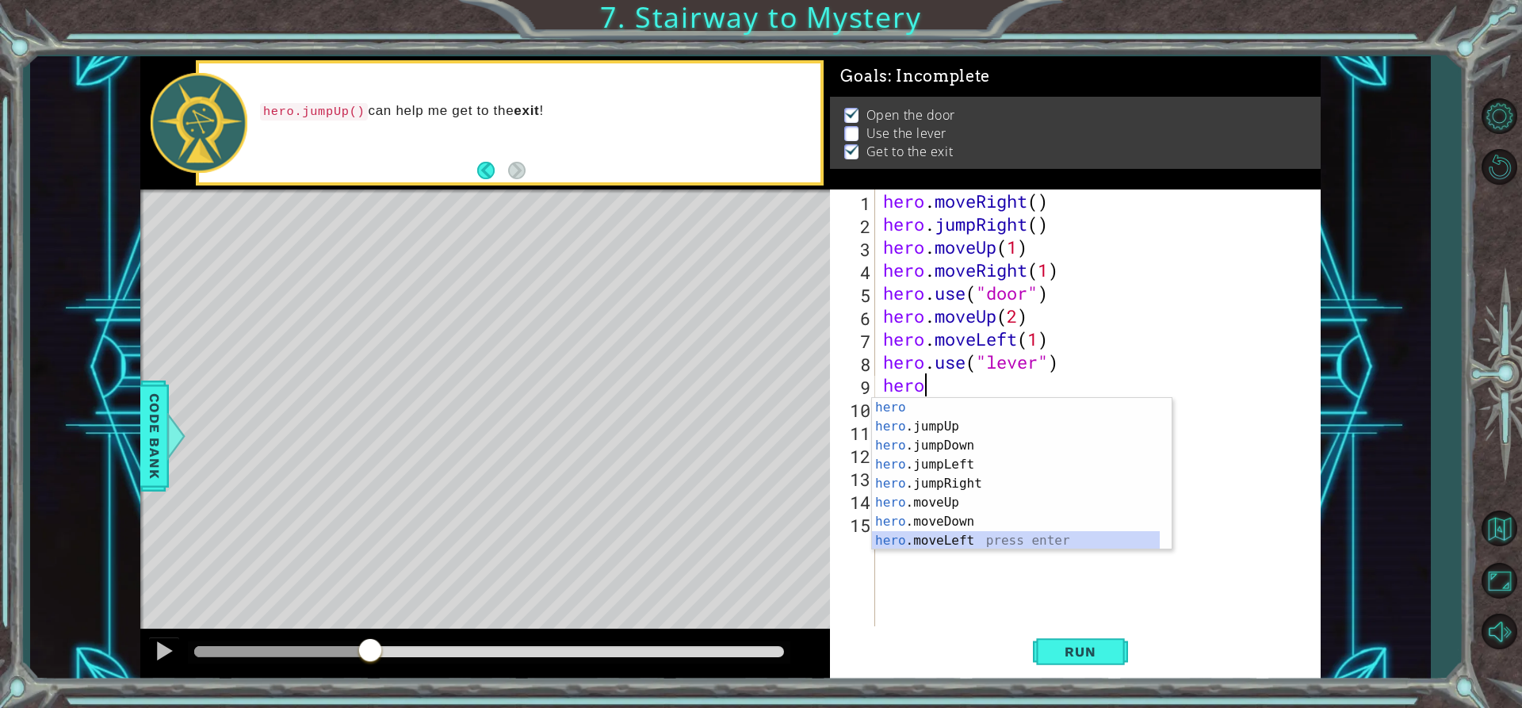
click at [947, 534] on div "hero press enter hero .jumpUp press enter hero .jumpDown press enter hero .jump…" at bounding box center [1016, 493] width 288 height 190
type textarea "hero.moveLeft(1)"
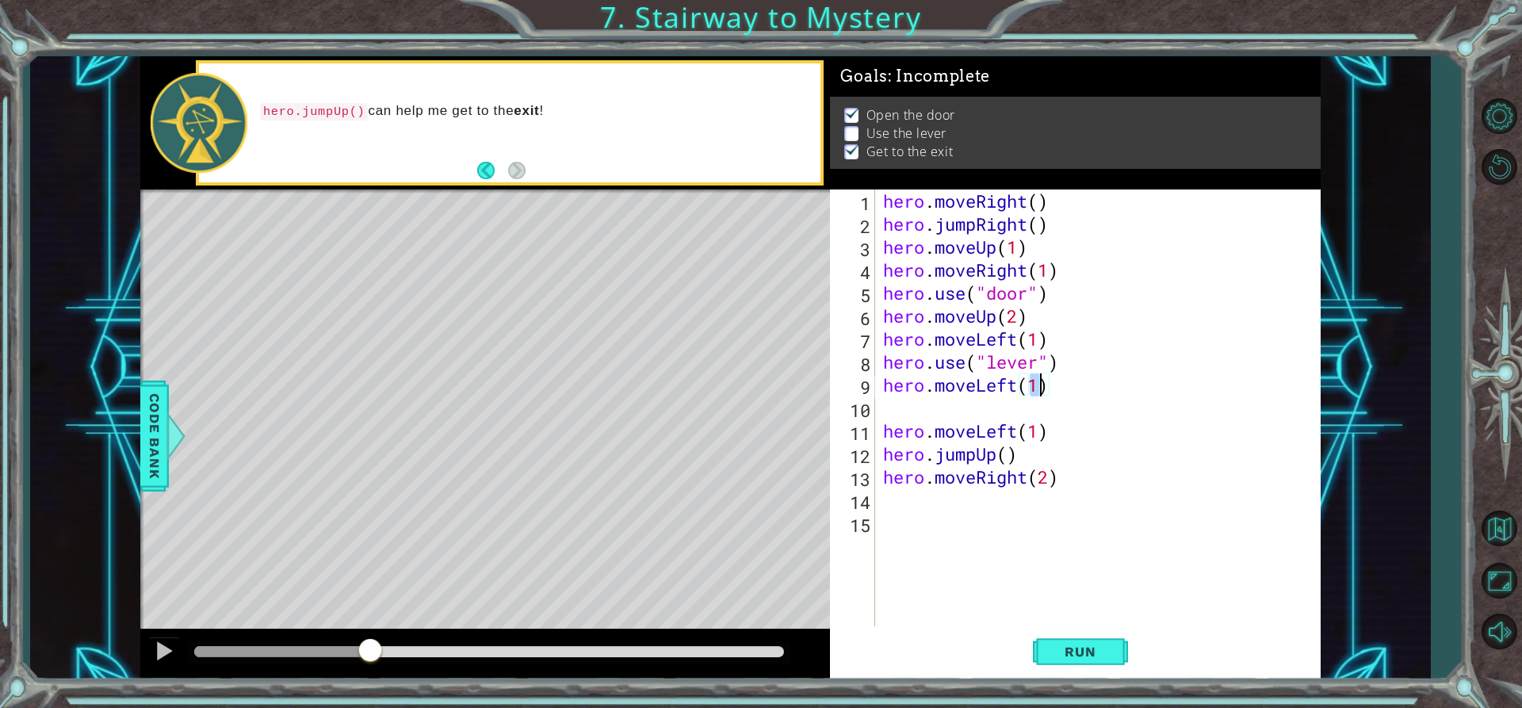
click at [951, 394] on div "hero . moveRight ( ) hero . jumpRight ( ) hero . moveUp ( 1 ) hero . moveRight …" at bounding box center [1102, 430] width 445 height 483
click at [948, 404] on div "hero . moveRight ( ) hero . jumpRight ( ) hero . moveUp ( 1 ) hero . moveRight …" at bounding box center [1102, 430] width 445 height 483
click at [1091, 652] on span "Run" at bounding box center [1080, 652] width 63 height 16
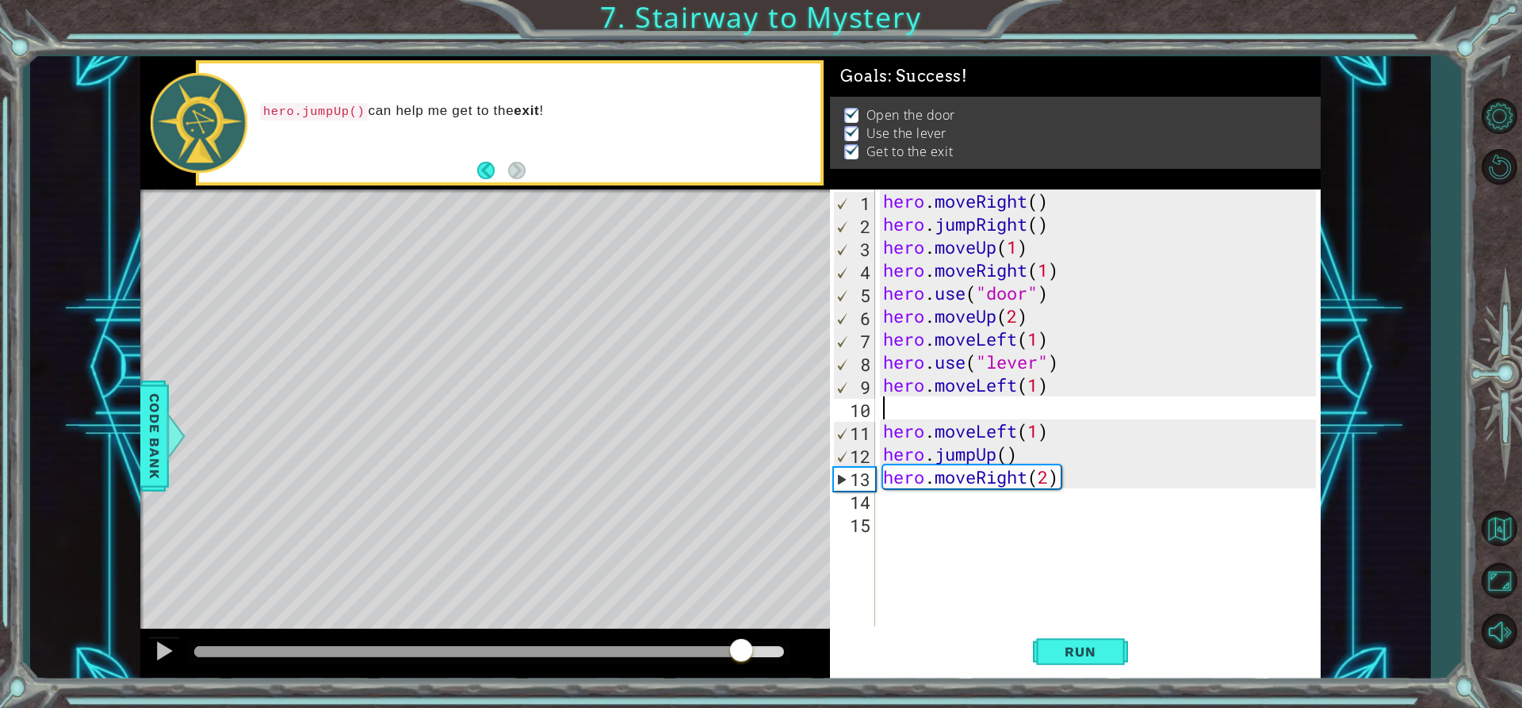
drag, startPoint x: 736, startPoint y: 652, endPoint x: 743, endPoint y: 644, distance: 10.2
click at [743, 646] on div at bounding box center [489, 651] width 590 height 11
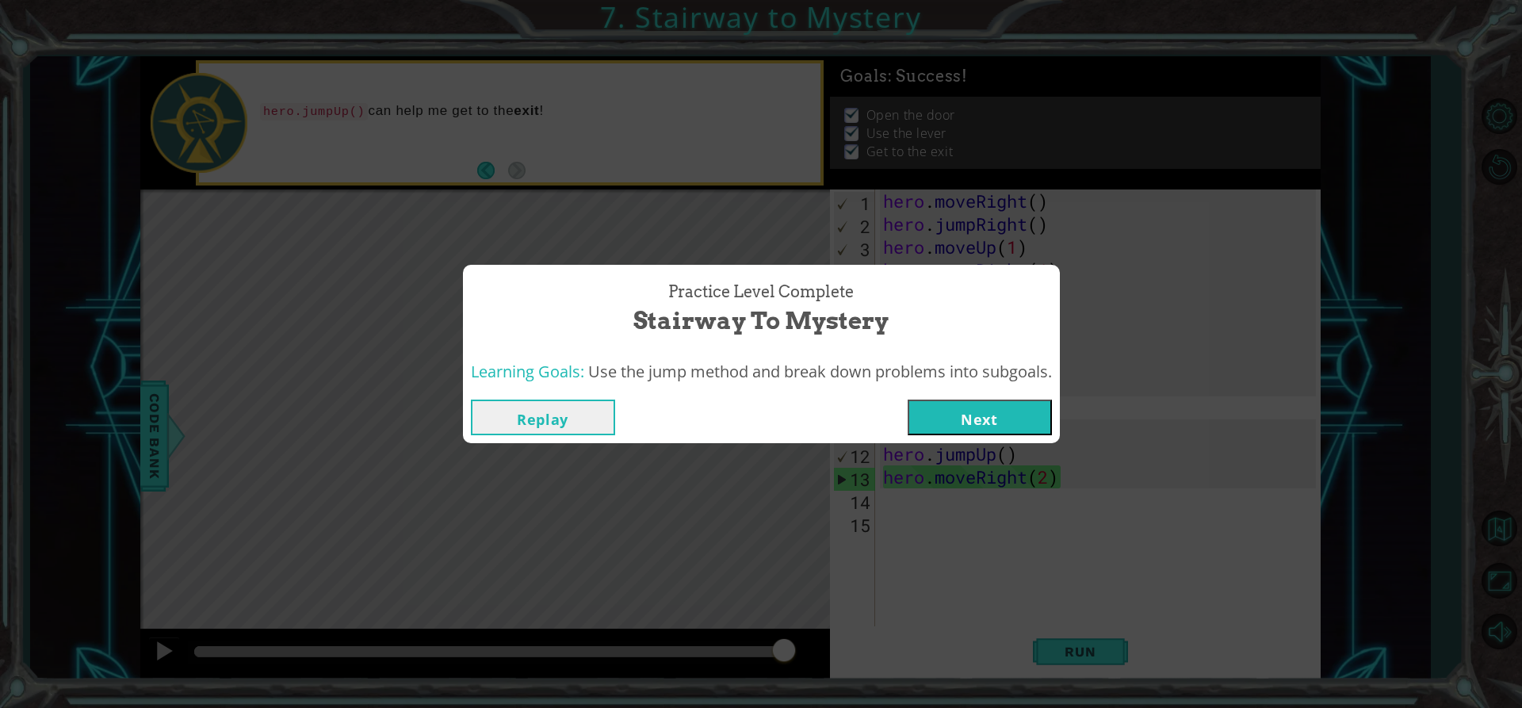
click at [1049, 425] on button "Next" at bounding box center [980, 417] width 144 height 36
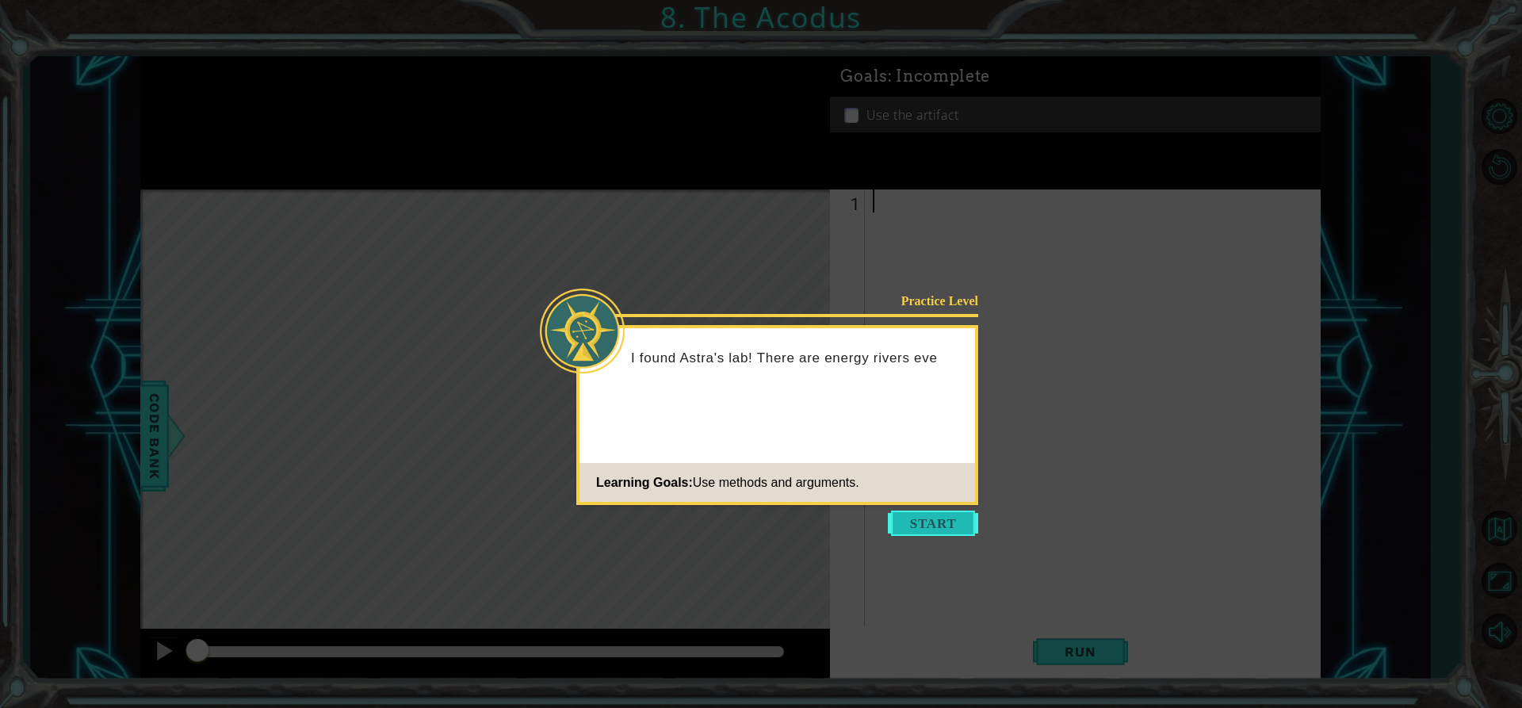
click at [904, 514] on button "Start" at bounding box center [933, 522] width 90 height 25
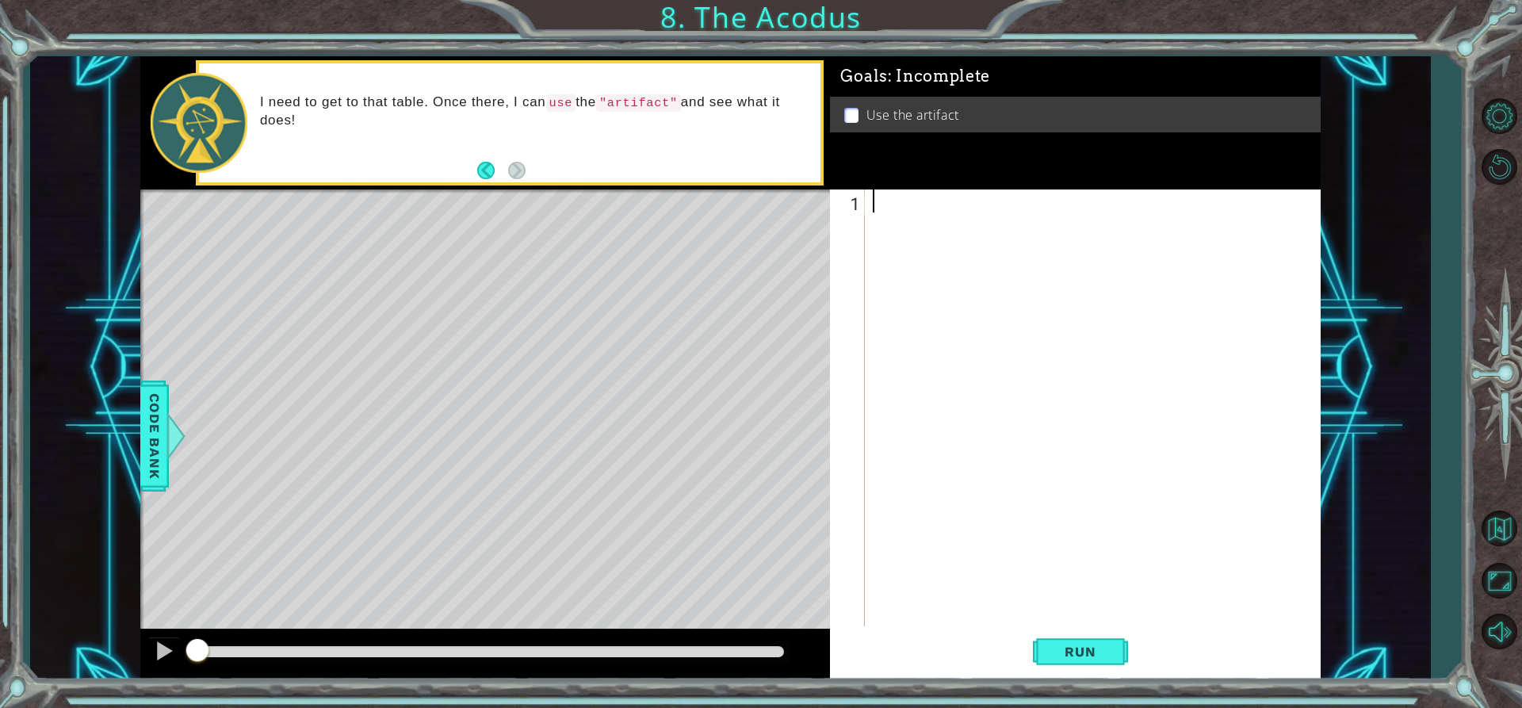
click at [844, 117] on p at bounding box center [851, 115] width 14 height 15
click at [1002, 355] on div at bounding box center [1096, 430] width 454 height 483
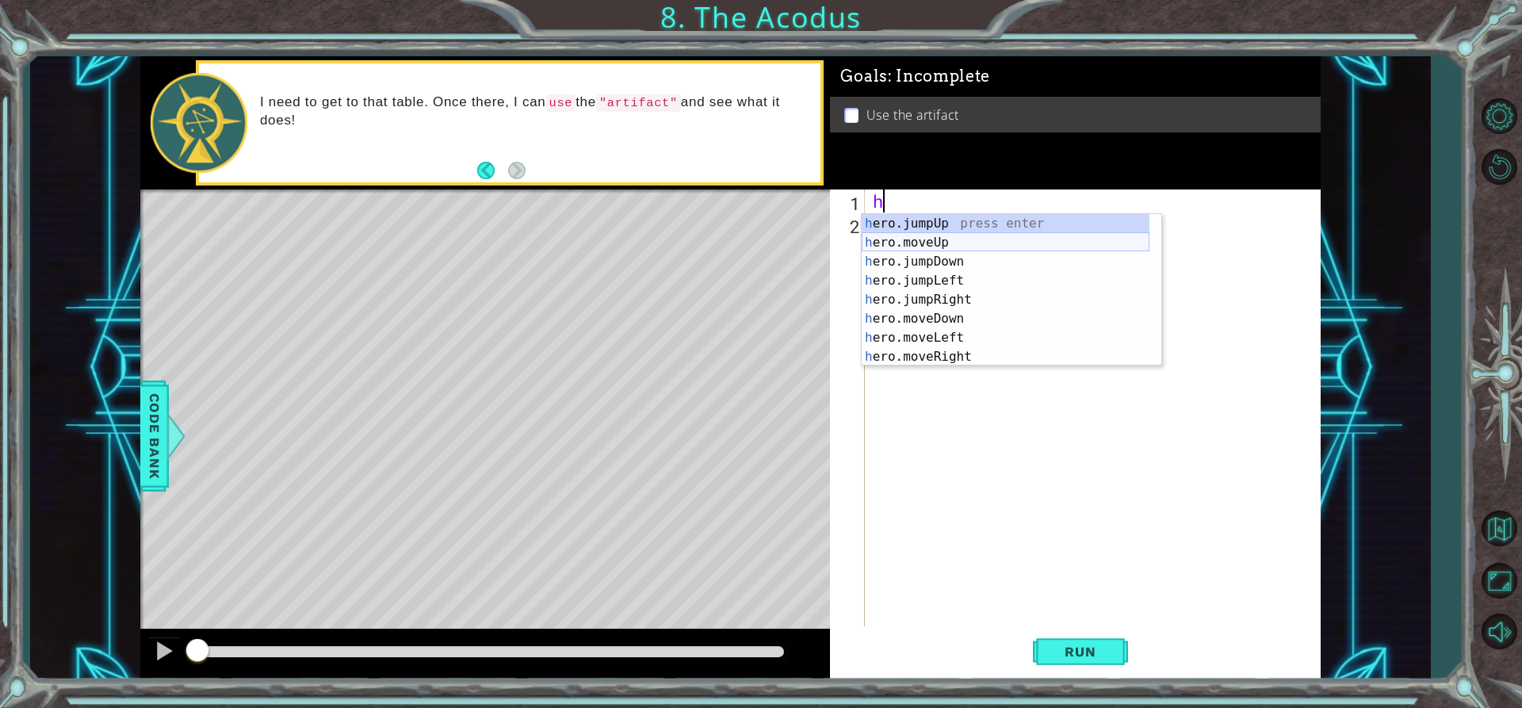
click at [968, 248] on div "h ero.jumpUp press enter h ero.moveUp press enter h ero.jumpDown press enter h …" at bounding box center [1006, 309] width 288 height 190
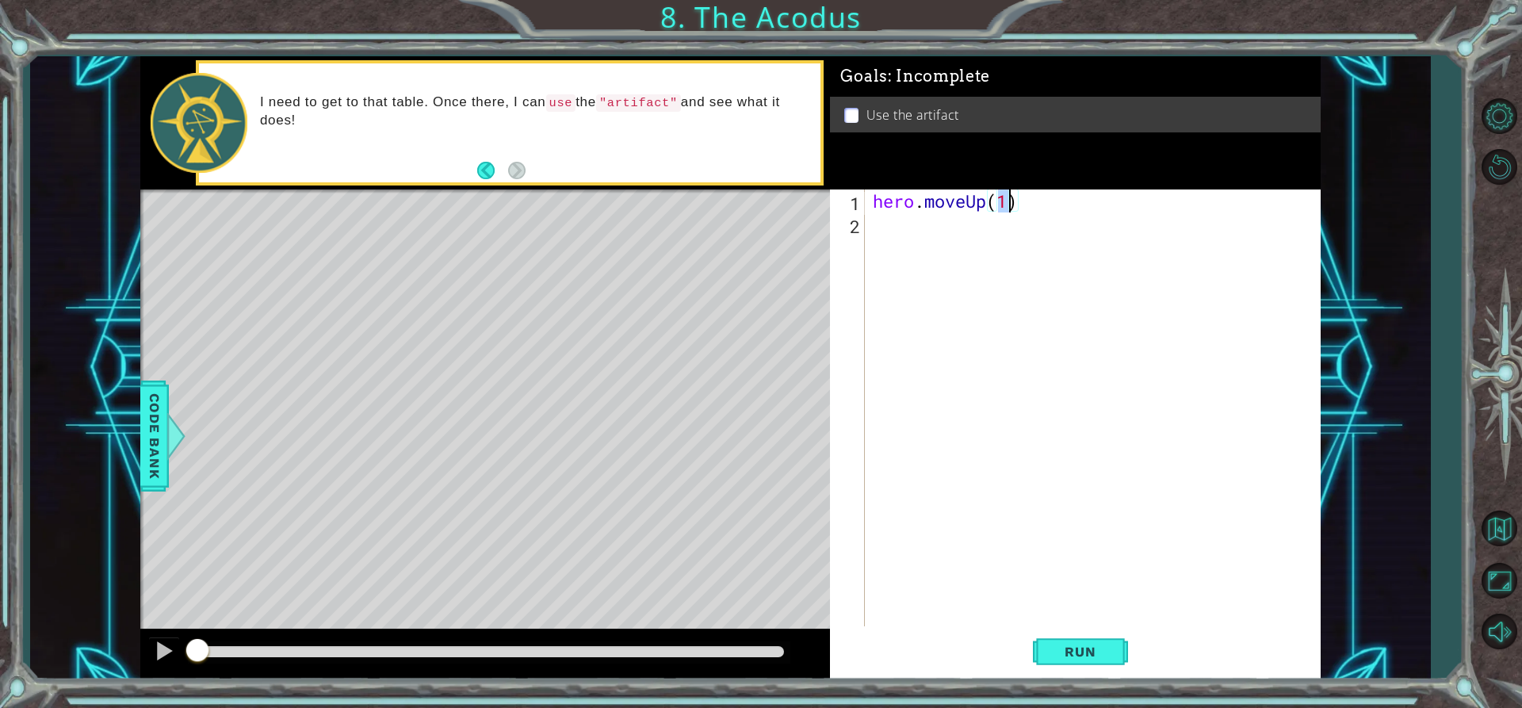
scroll to position [0, 6]
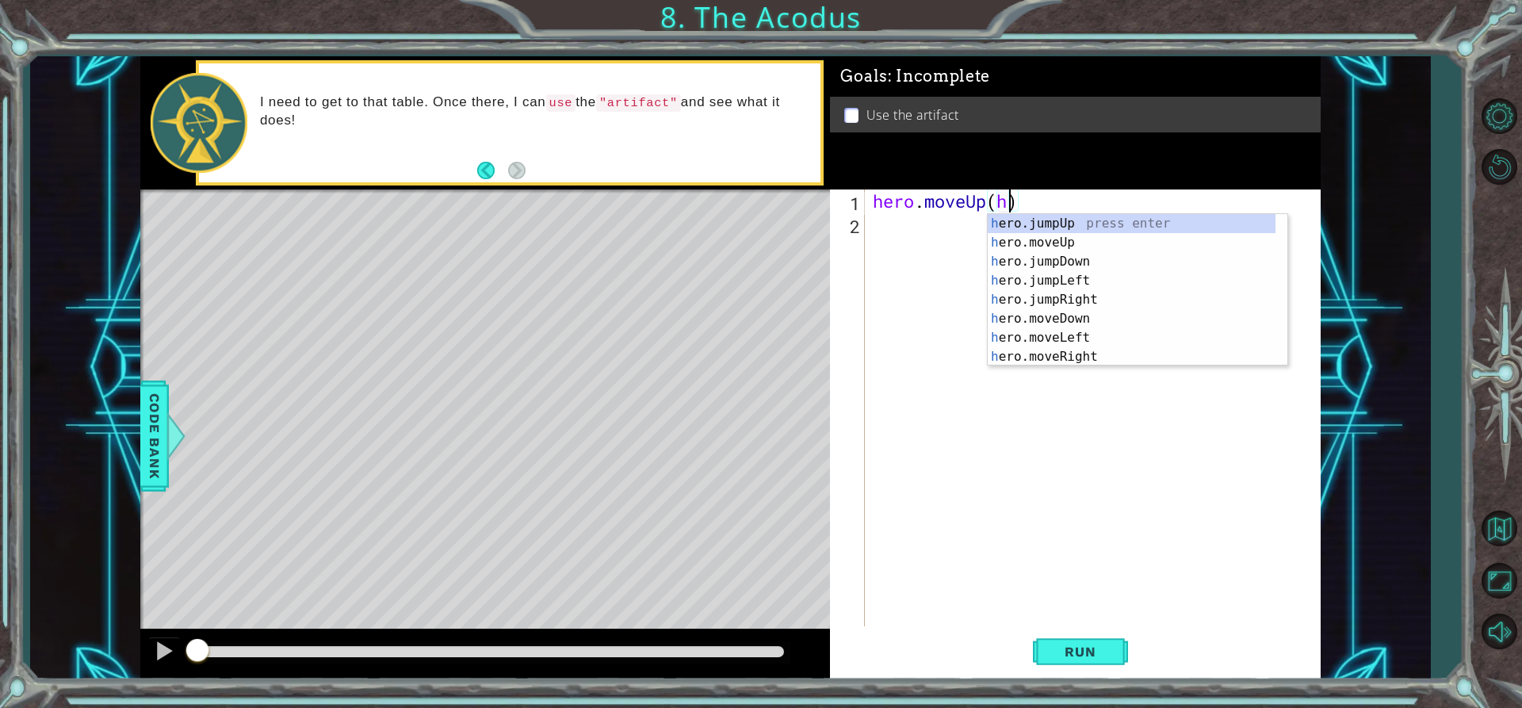
click at [1019, 204] on div "hero . moveUp ( h )" at bounding box center [1096, 430] width 454 height 483
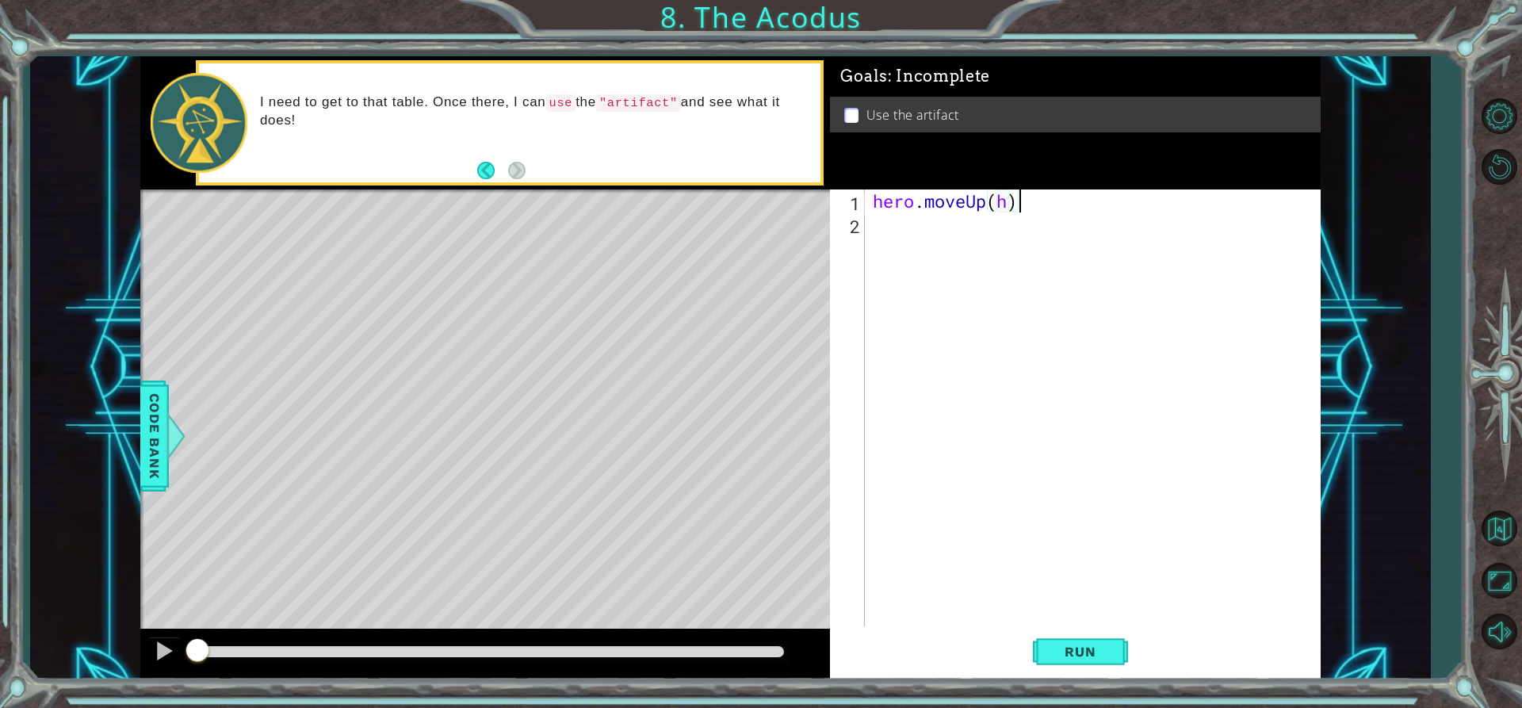
click at [1011, 203] on div "hero . moveUp ( h )" at bounding box center [1096, 430] width 454 height 483
type textarea "hero.moveUp(2)"
drag, startPoint x: 948, startPoint y: 250, endPoint x: 953, endPoint y: 232, distance: 19.1
click at [948, 247] on div "hero . moveUp ( 2 )" at bounding box center [1096, 430] width 454 height 483
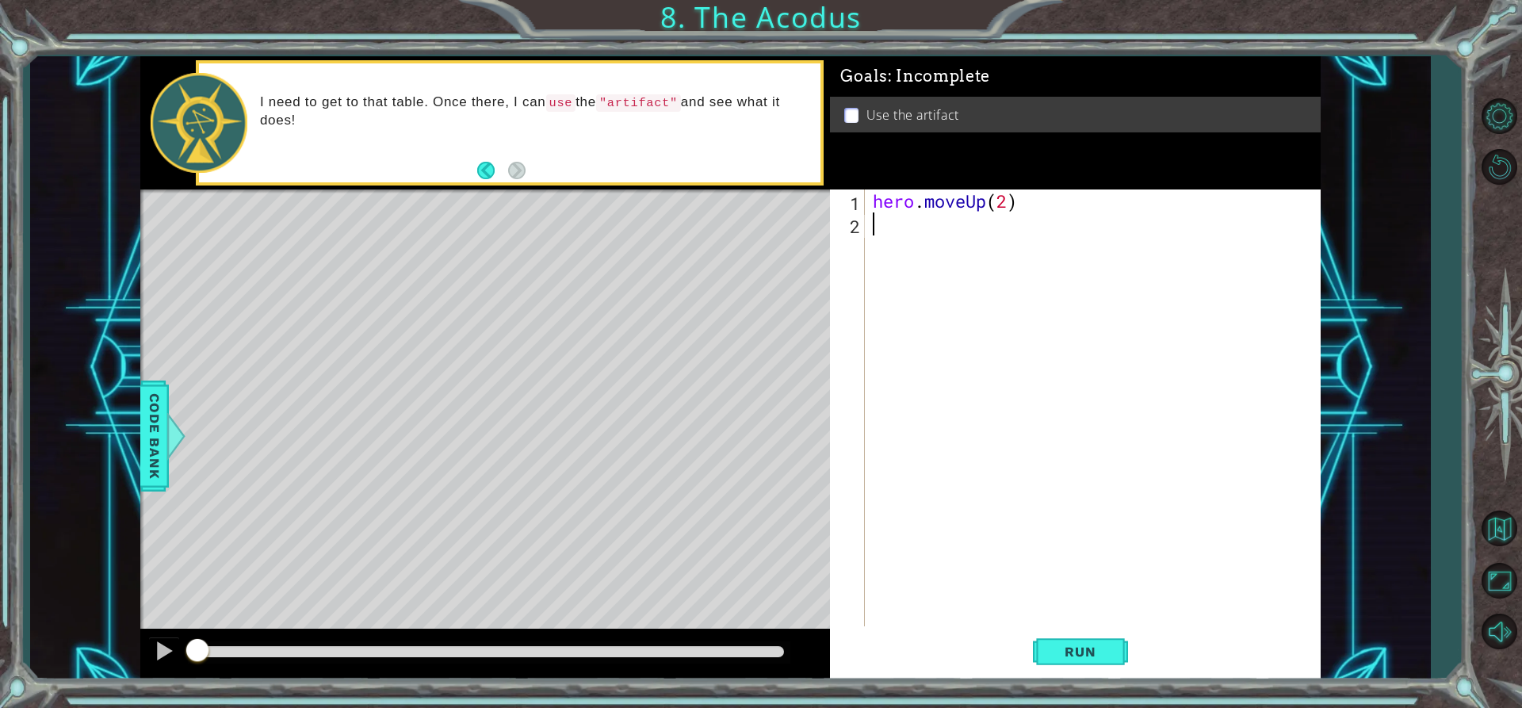
type textarea "h"
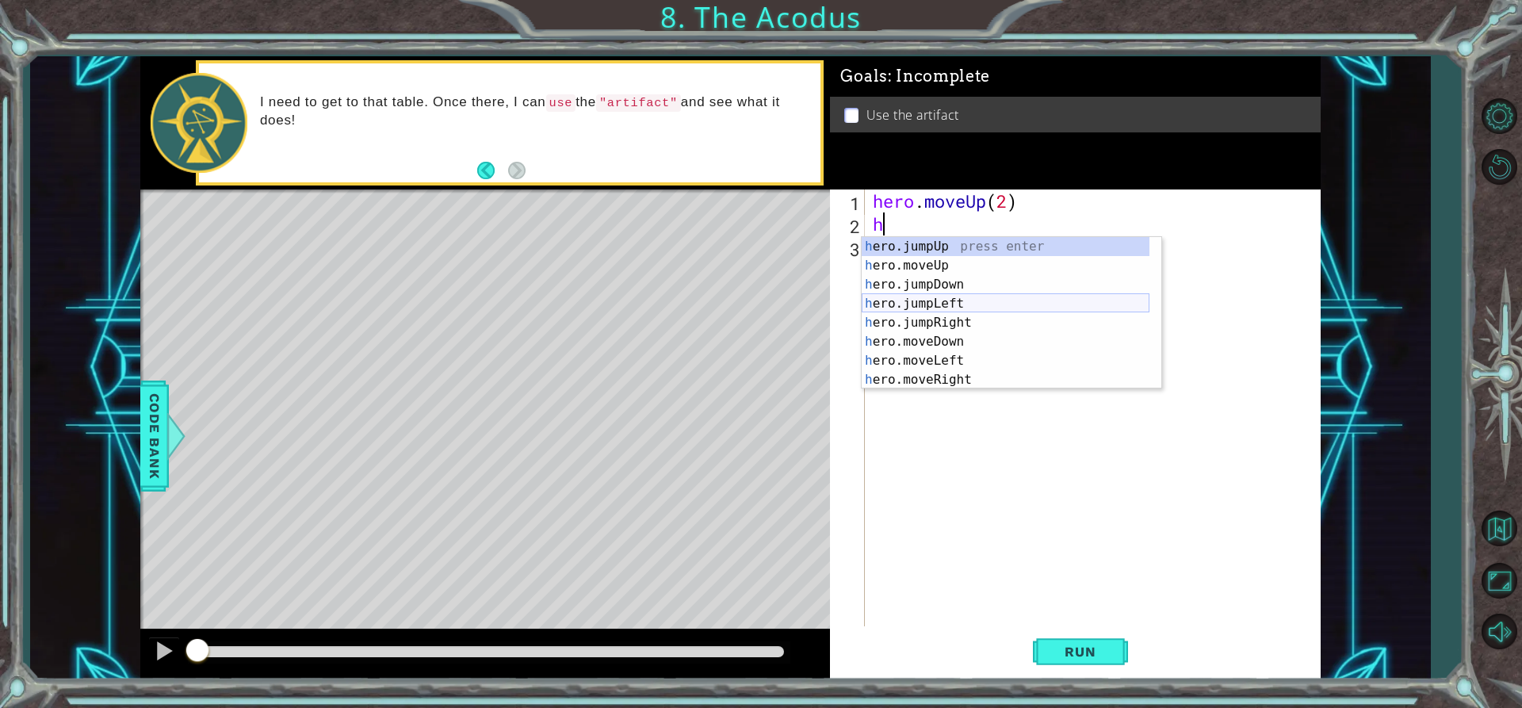
click at [953, 296] on div "h ero.jumpUp press enter h ero.moveUp press enter h ero.jumpDown press enter h …" at bounding box center [1006, 332] width 288 height 190
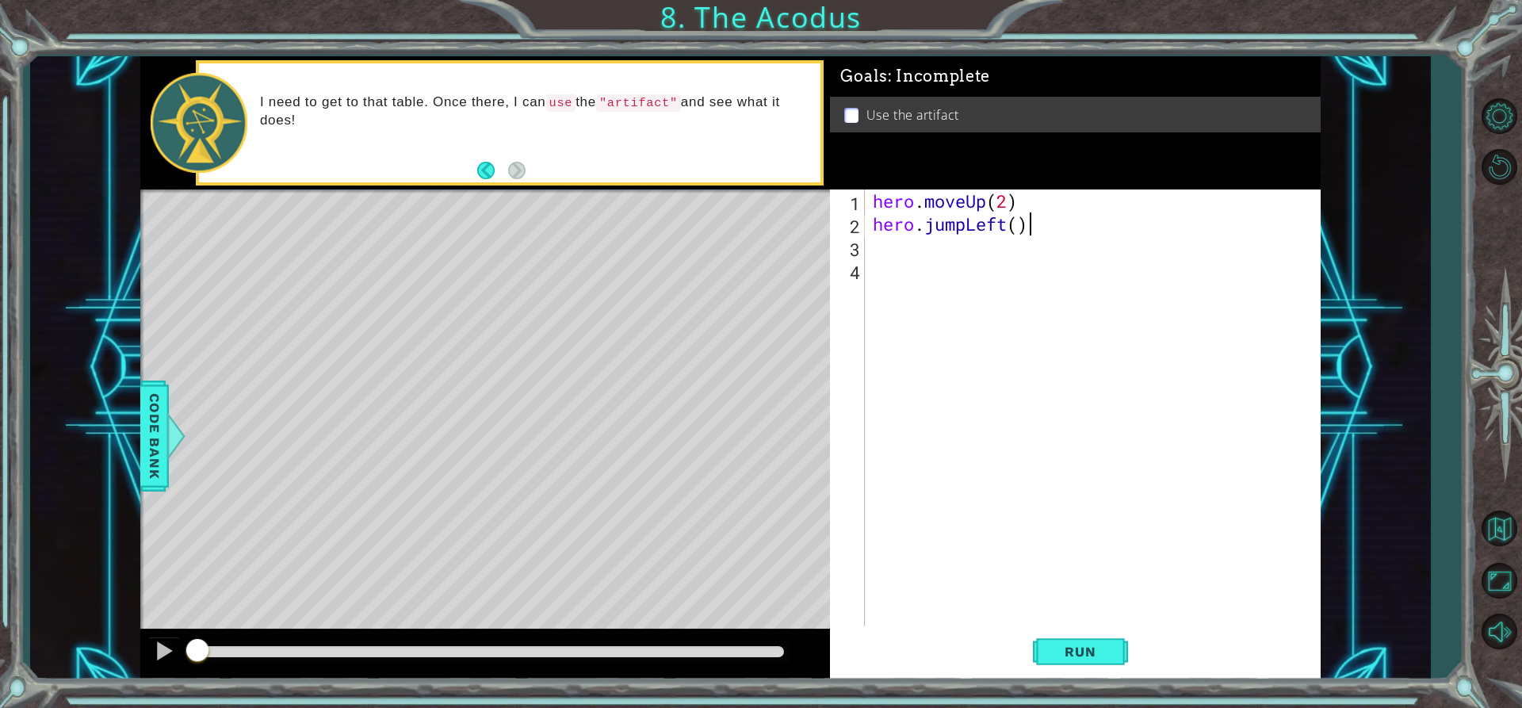
click at [1028, 227] on div "hero . moveUp ( 2 ) hero . jumpLeft ( )" at bounding box center [1096, 430] width 454 height 483
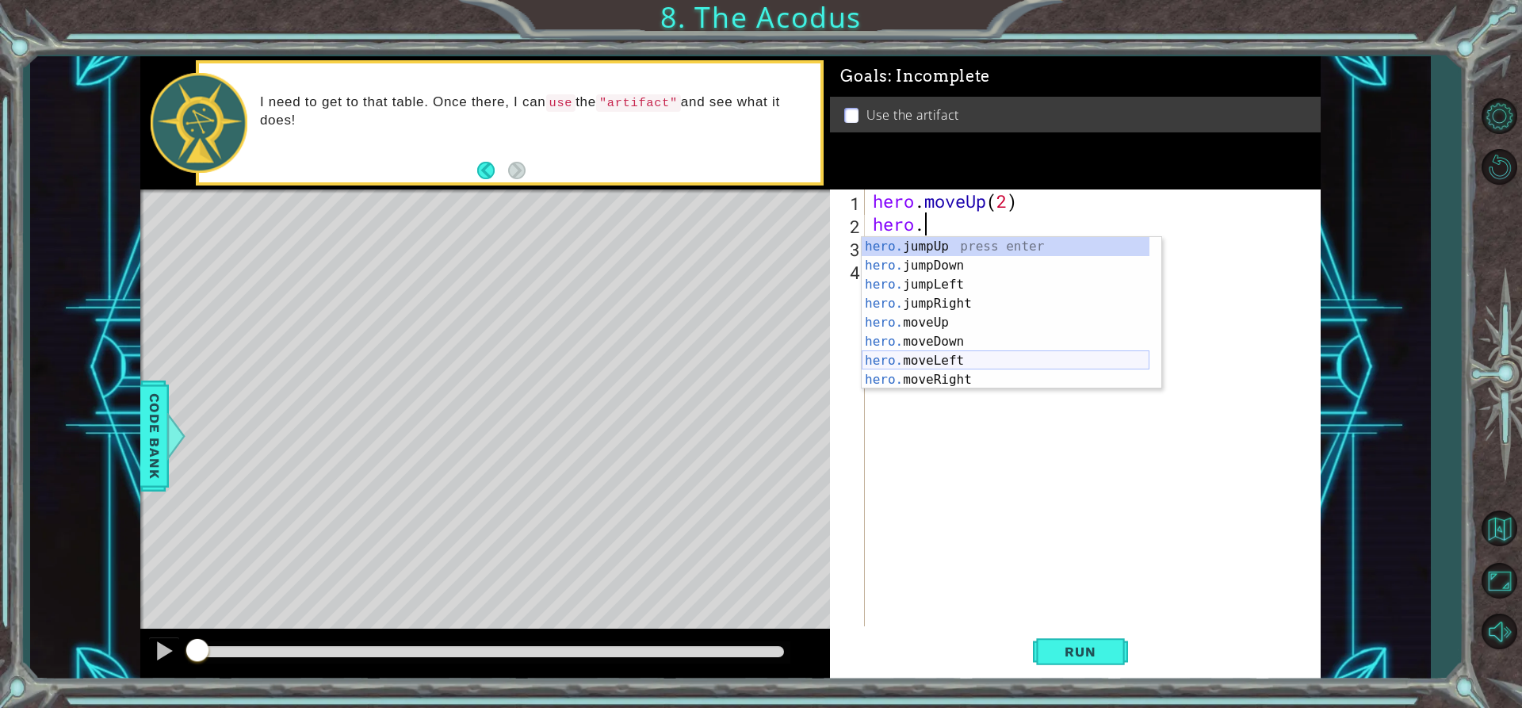
click at [960, 355] on div "hero. jumpUp press enter hero. jumpDown press enter hero. jumpLeft press enter …" at bounding box center [1006, 332] width 288 height 190
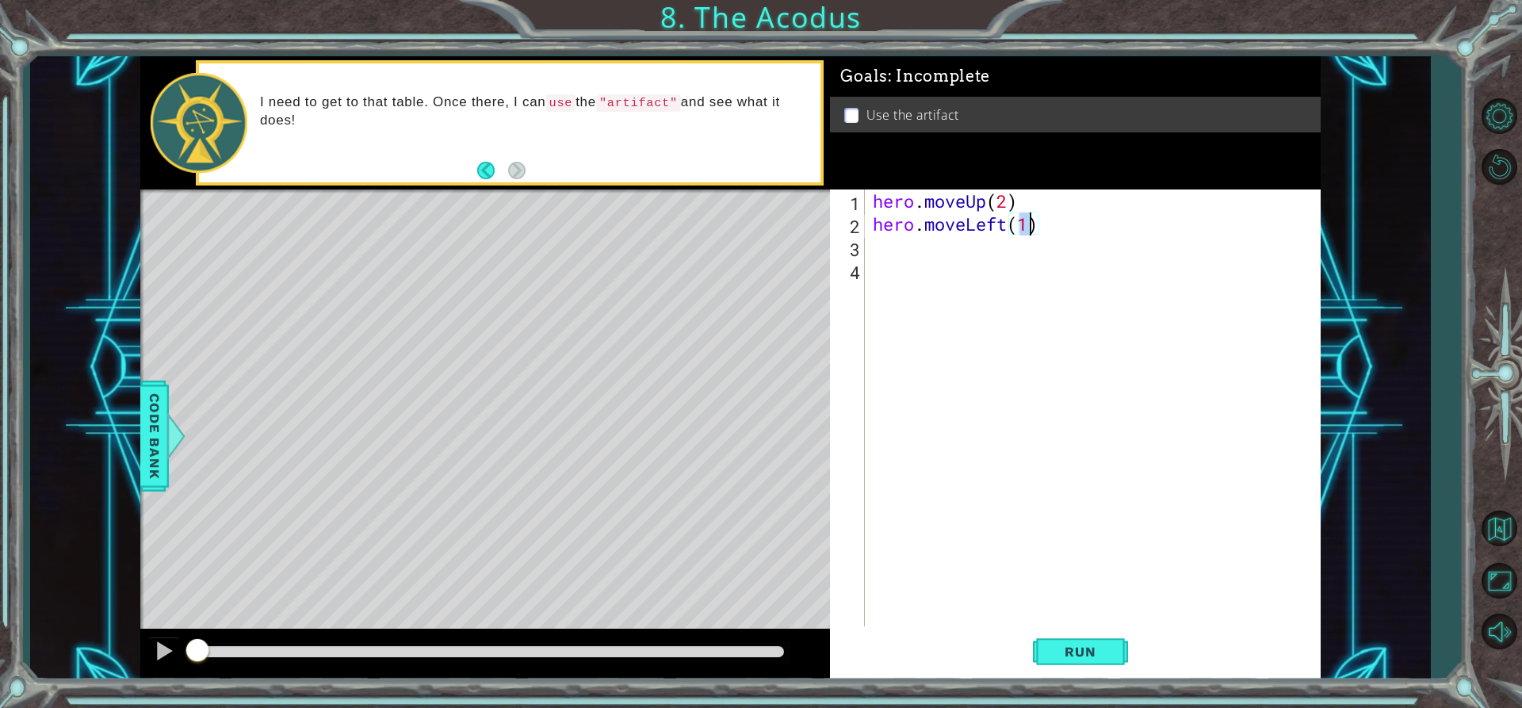
scroll to position [0, 7]
click at [1040, 212] on div "hero . moveUp ( 2 ) hero . moveLeft ( h )" at bounding box center [1096, 430] width 454 height 483
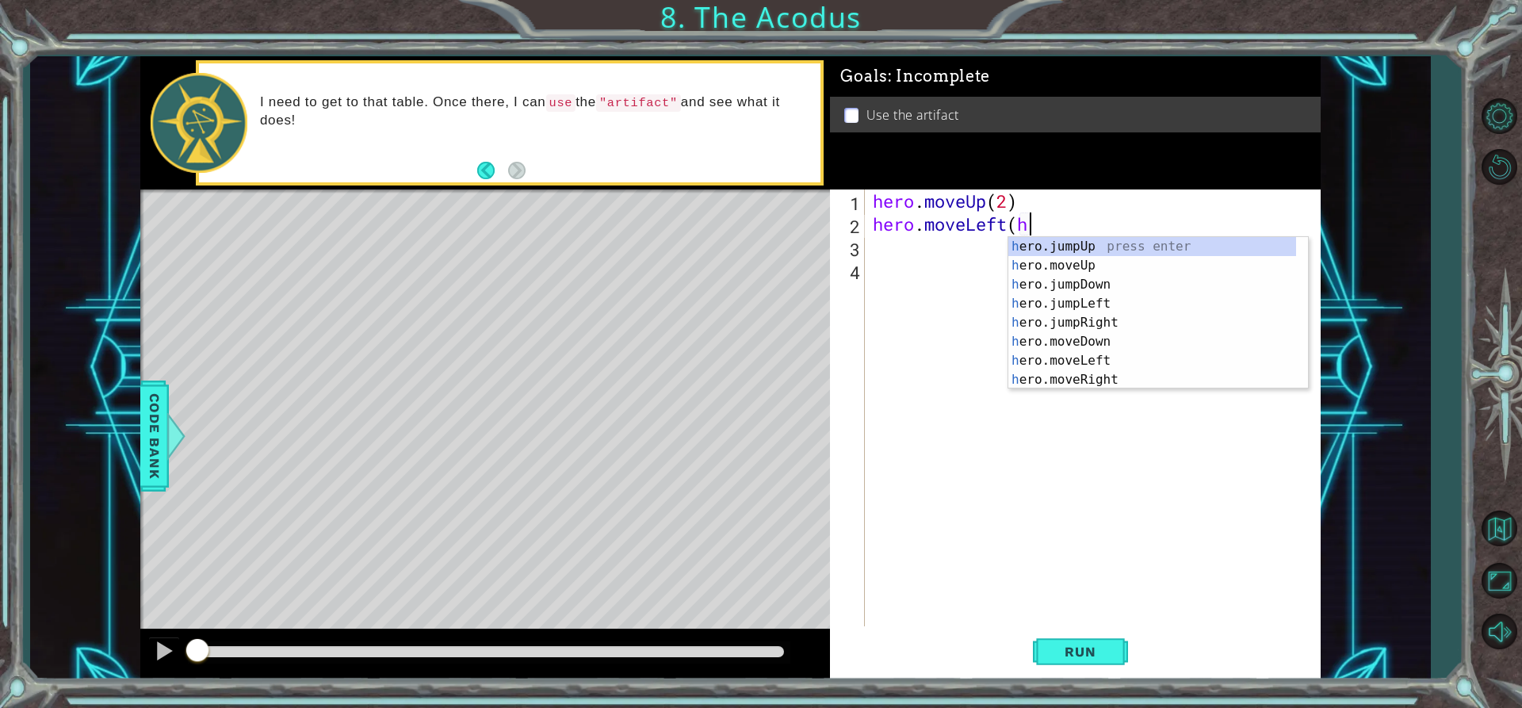
scroll to position [0, 6]
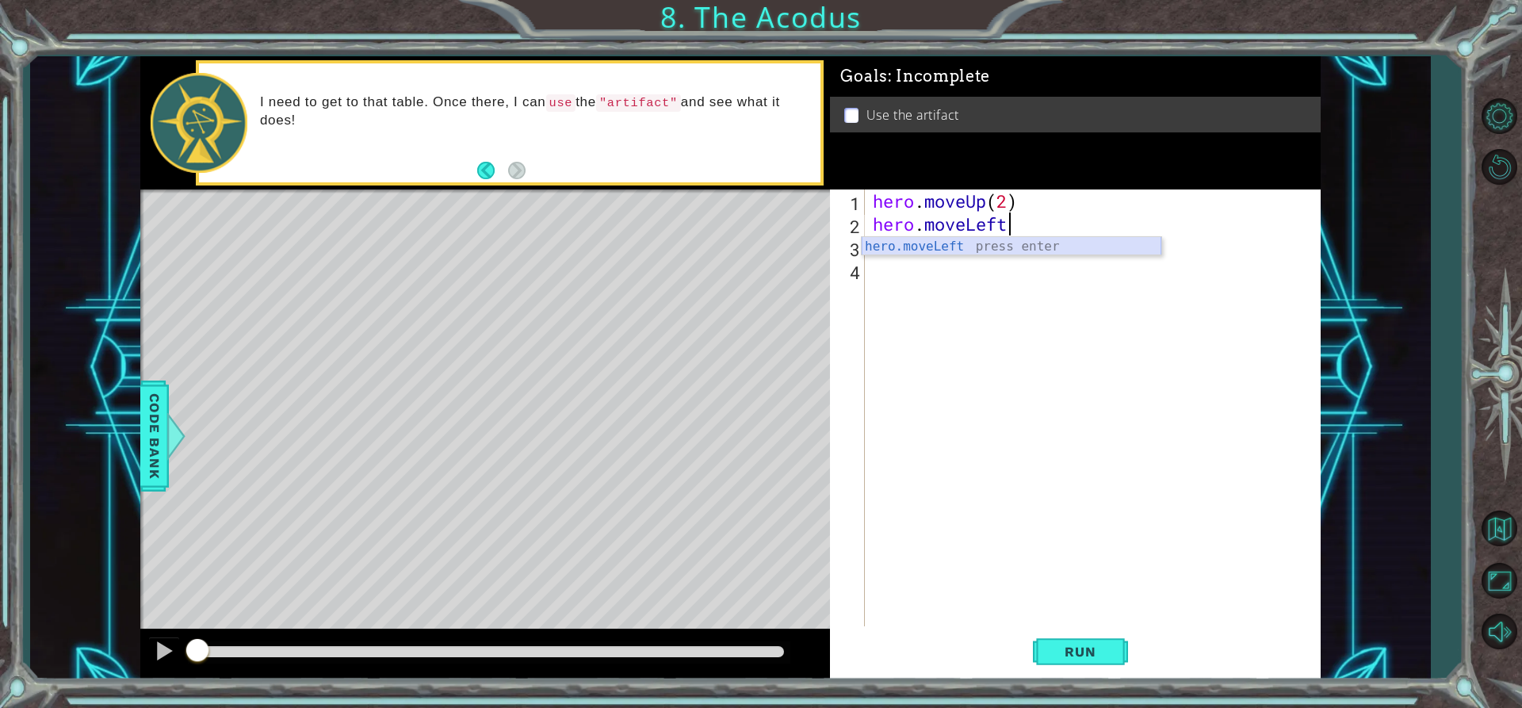
click at [1025, 243] on div "hero.moveLeft press enter" at bounding box center [1012, 265] width 300 height 57
type textarea "hero.moveLeft(1)"
click at [993, 260] on div "hero . moveUp ( 2 ) hero . moveLeft ( 1 )" at bounding box center [1096, 430] width 454 height 483
click at [992, 255] on div "hero . moveUp ( 2 ) hero . moveLeft ( 1 )" at bounding box center [1096, 430] width 454 height 483
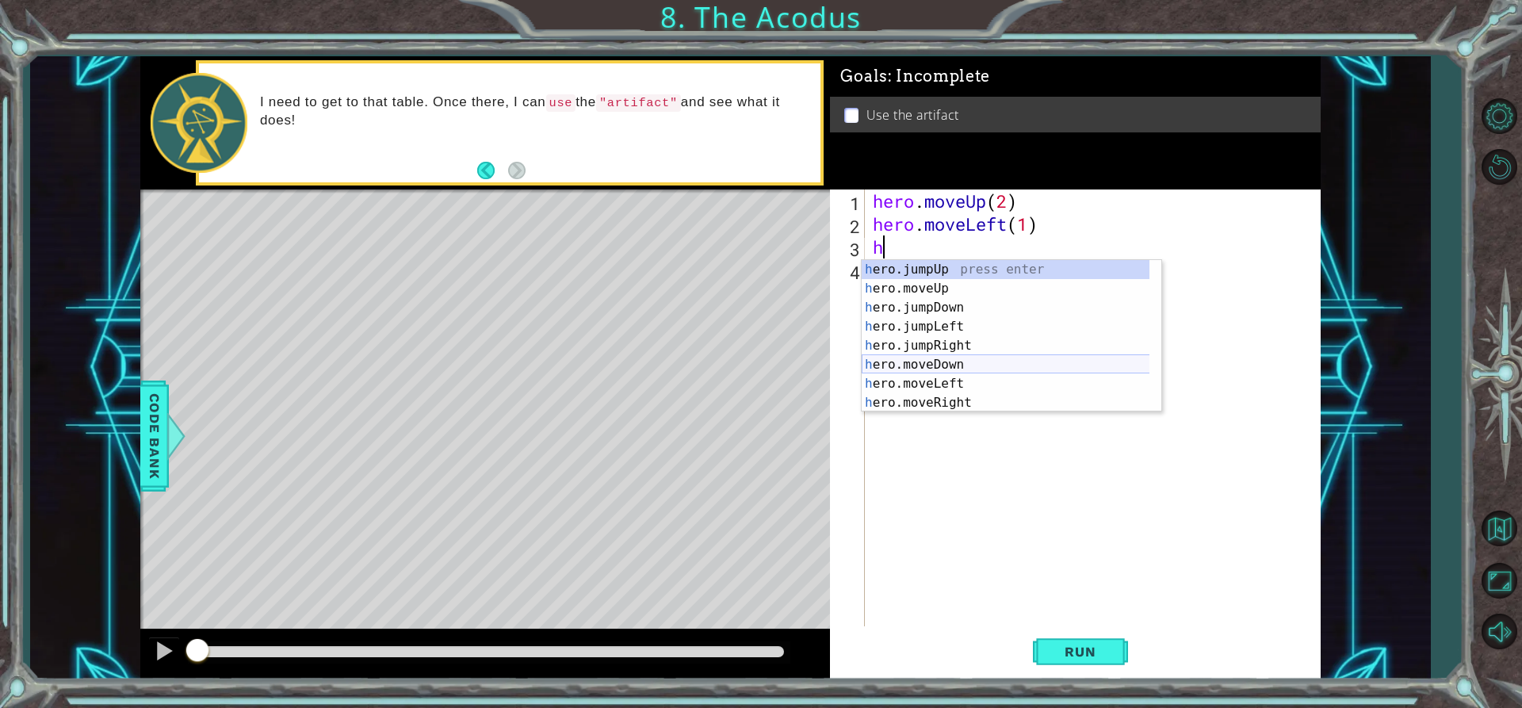
click at [996, 359] on div "h ero.jumpUp press enter h ero.moveUp press enter h ero.jumpDown press enter h …" at bounding box center [1012, 355] width 300 height 190
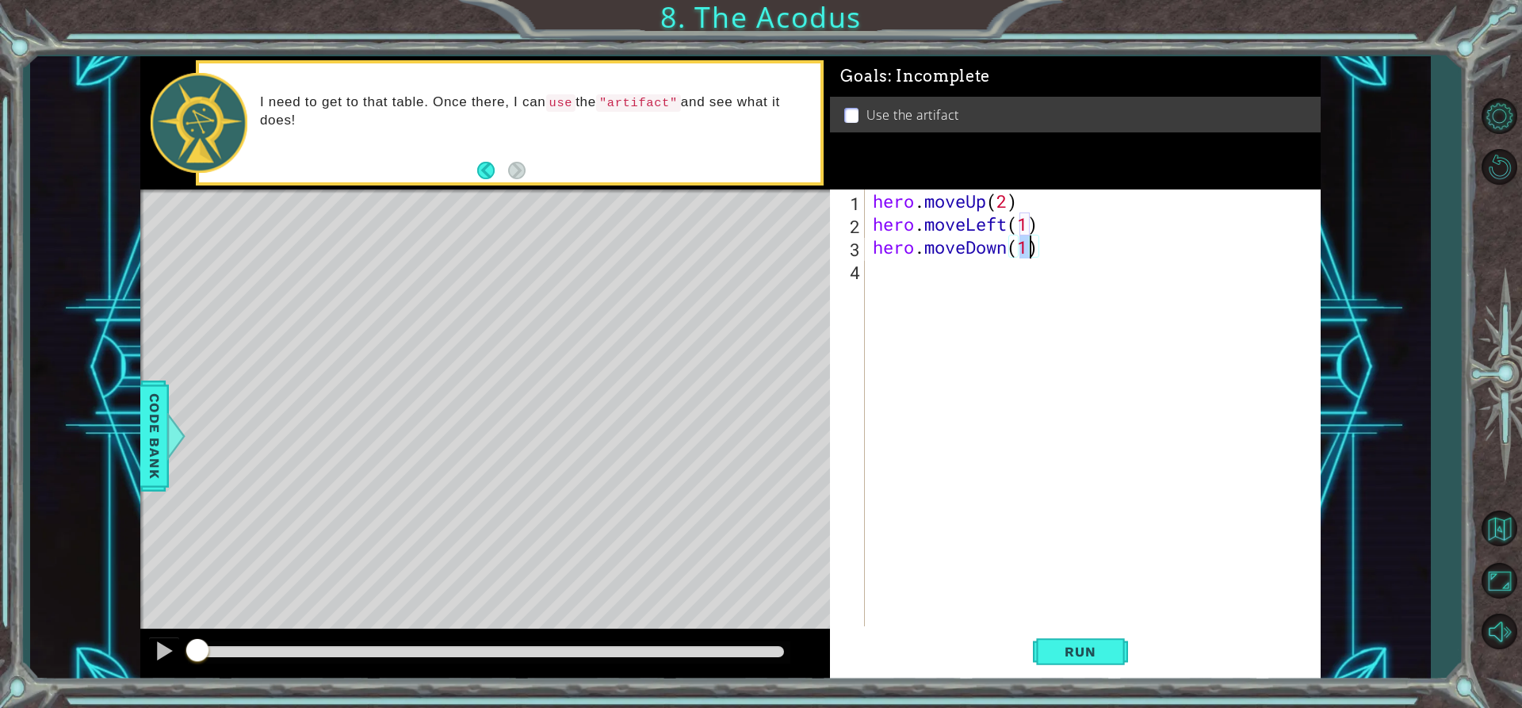
type textarea "hero.moveDown(2)"
click at [920, 278] on div "hero . moveUp ( 2 ) hero . moveLeft ( 1 ) hero . moveDown ( 2 )" at bounding box center [1096, 430] width 454 height 483
type textarea "h"
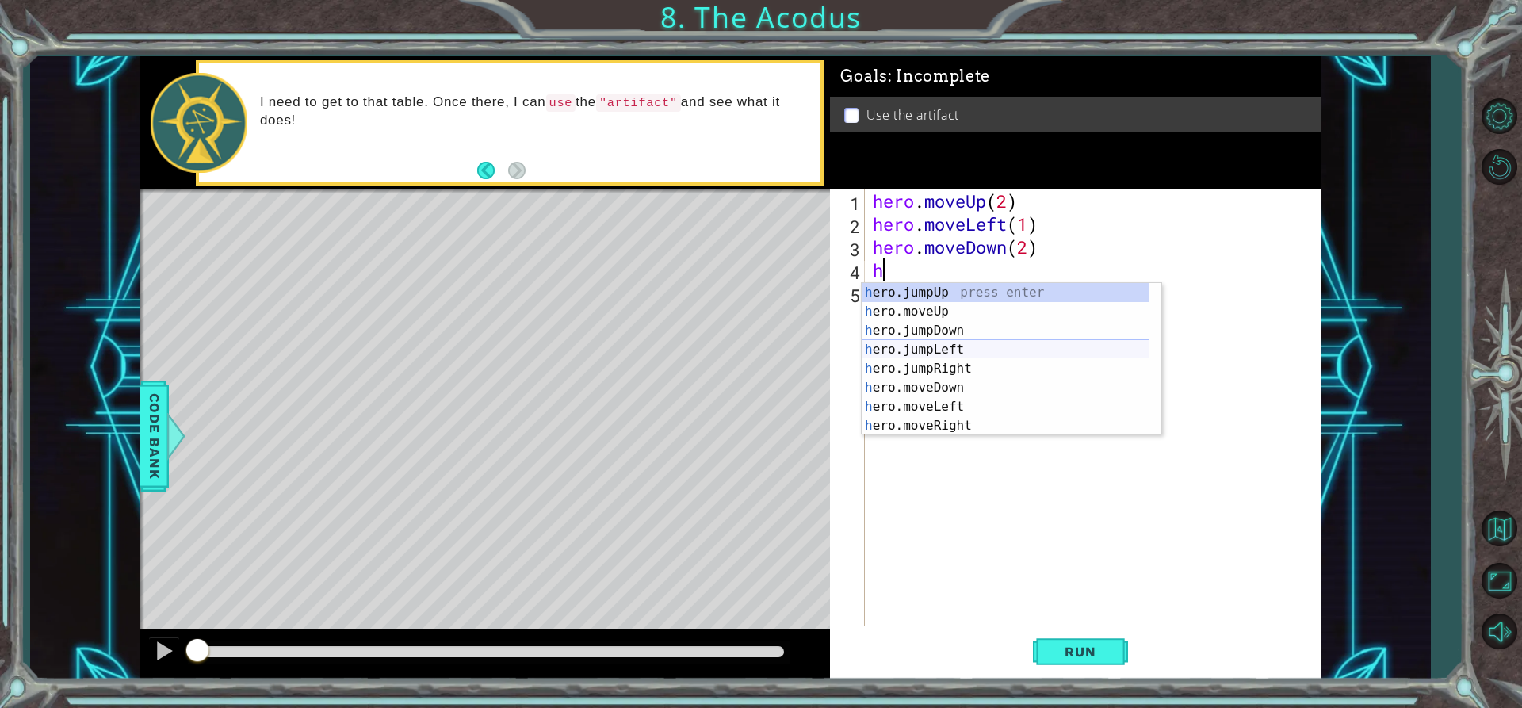
click at [964, 353] on div "h ero.jumpUp press enter h ero.moveUp press enter h ero.jumpDown press enter h …" at bounding box center [1006, 378] width 288 height 190
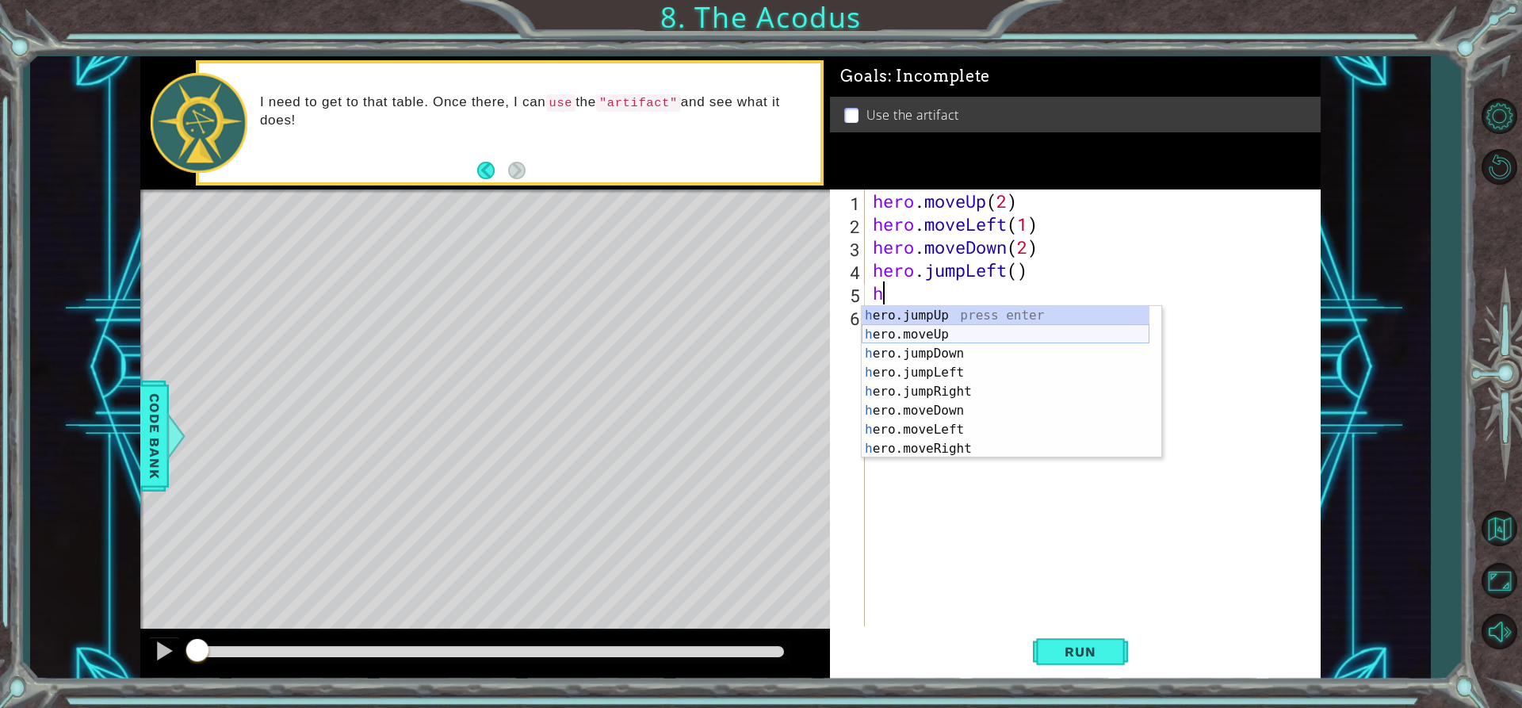
click at [940, 328] on div "h ero.jumpUp press enter h ero.moveUp press enter h ero.jumpDown press enter h …" at bounding box center [1006, 401] width 288 height 190
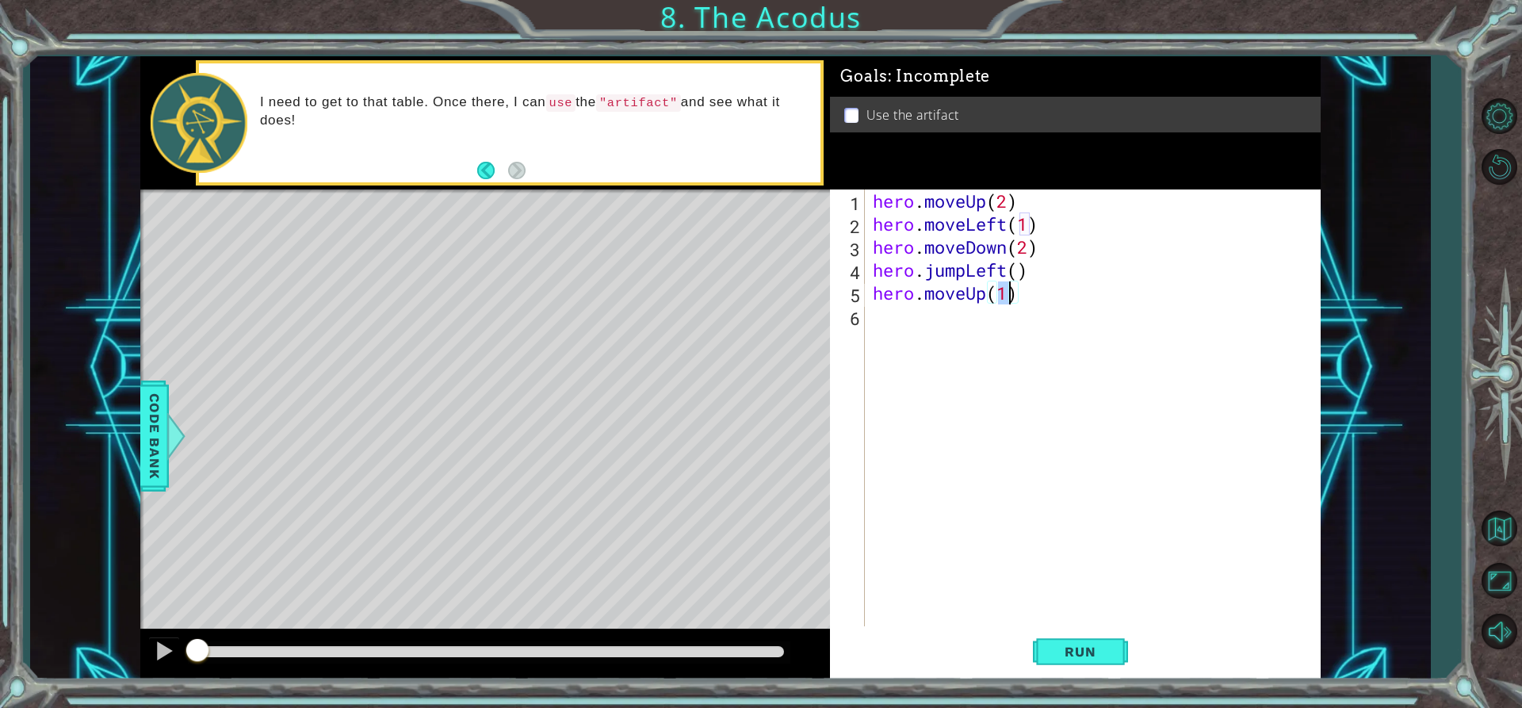
scroll to position [0, 6]
click at [1009, 297] on div "hero . moveUp ( 2 ) hero . moveLeft ( 1 ) hero . moveDown ( 2 ) hero . jumpLeft…" at bounding box center [1096, 430] width 454 height 483
type textarea "hero.moveUp(2)"
click at [928, 323] on div "hero . moveUp ( 2 ) hero . moveLeft ( 1 ) hero . moveDown ( 2 ) hero . jumpLeft…" at bounding box center [1096, 430] width 454 height 483
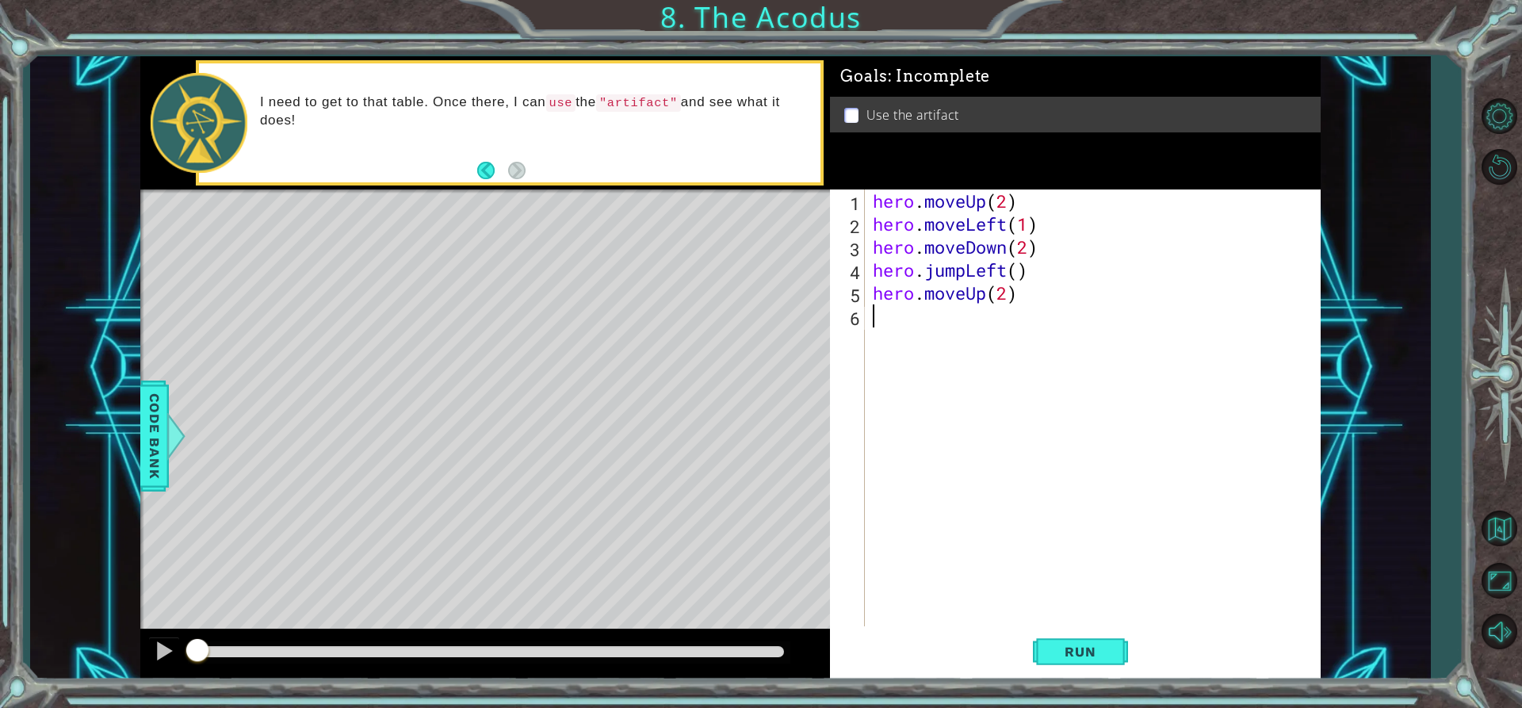
type textarea "h"
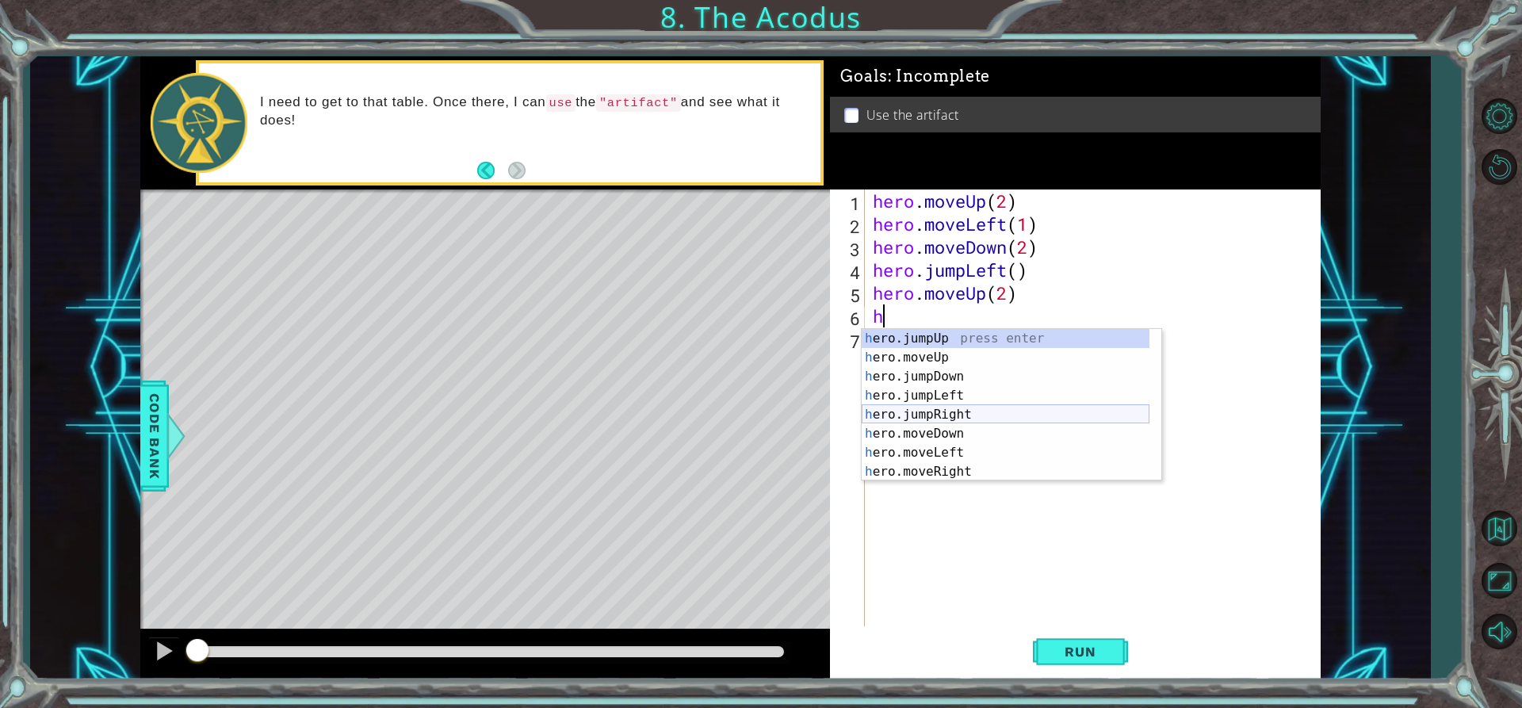
click at [963, 408] on div "h ero.jumpUp press enter h ero.moveUp press enter h ero.jumpDown press enter h …" at bounding box center [1006, 424] width 288 height 190
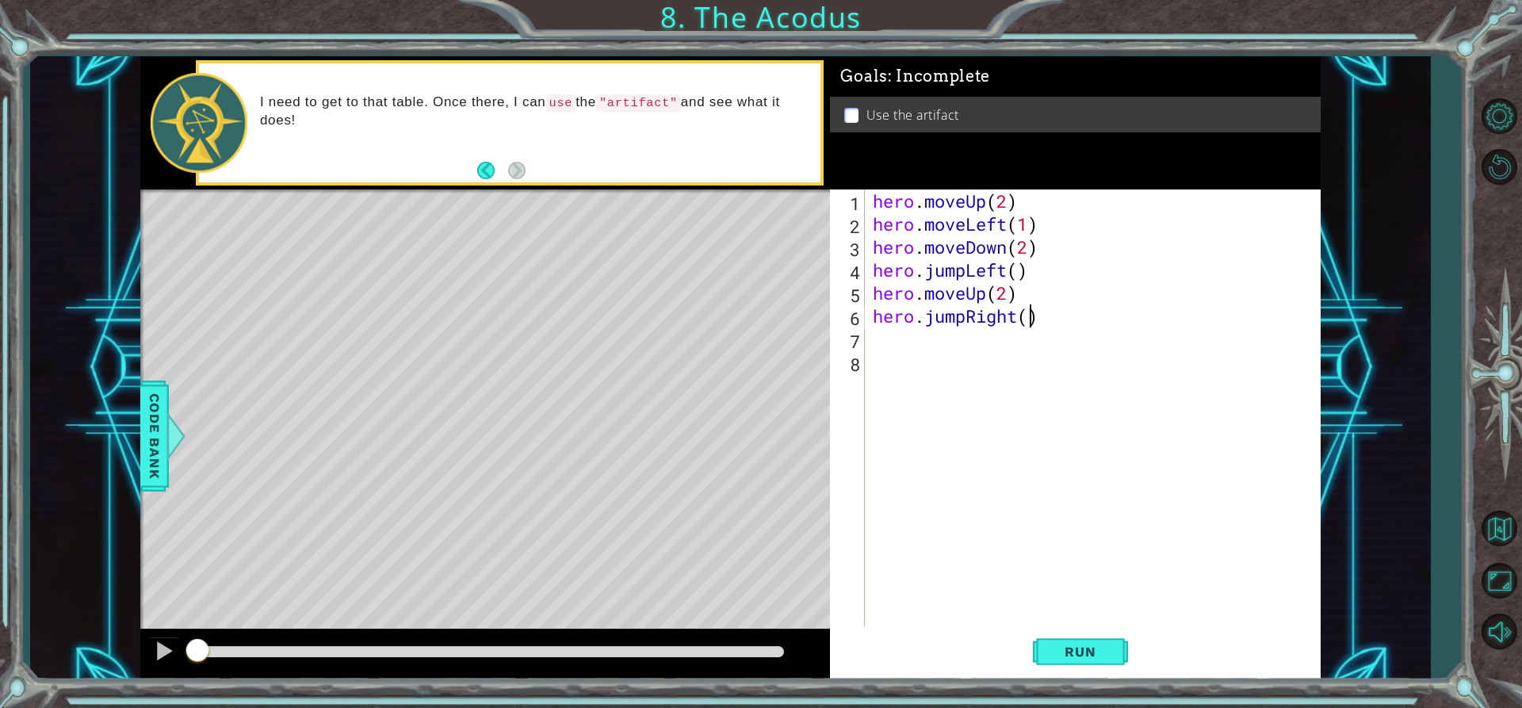
click at [1028, 318] on div "hero . moveUp ( 2 ) hero . moveLeft ( 1 ) hero . moveDown ( 2 ) hero . jumpLeft…" at bounding box center [1096, 430] width 454 height 483
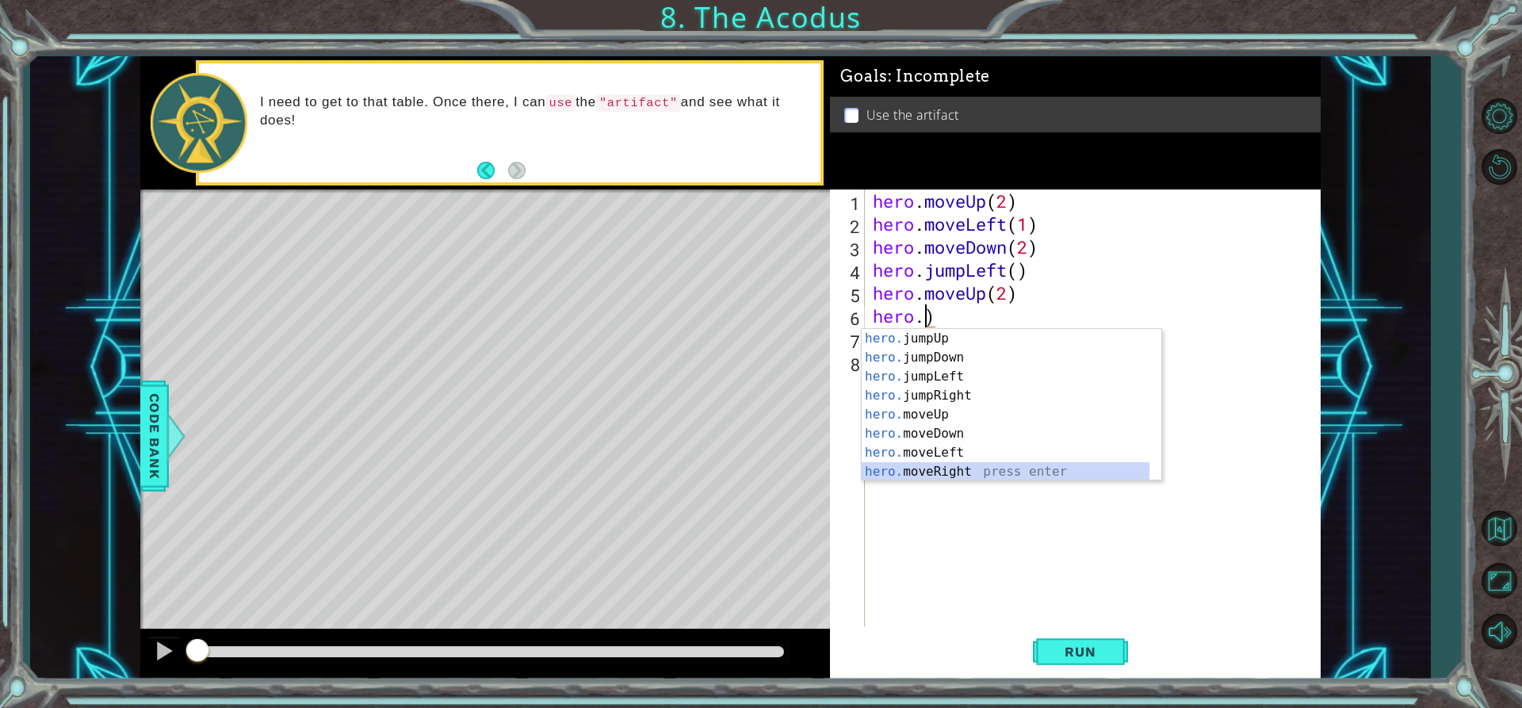
click at [972, 464] on div "hero. jumpUp press enter hero. jumpDown press enter hero. jumpLeft press enter …" at bounding box center [1006, 424] width 288 height 190
type textarea "hero.moveRight(1)"
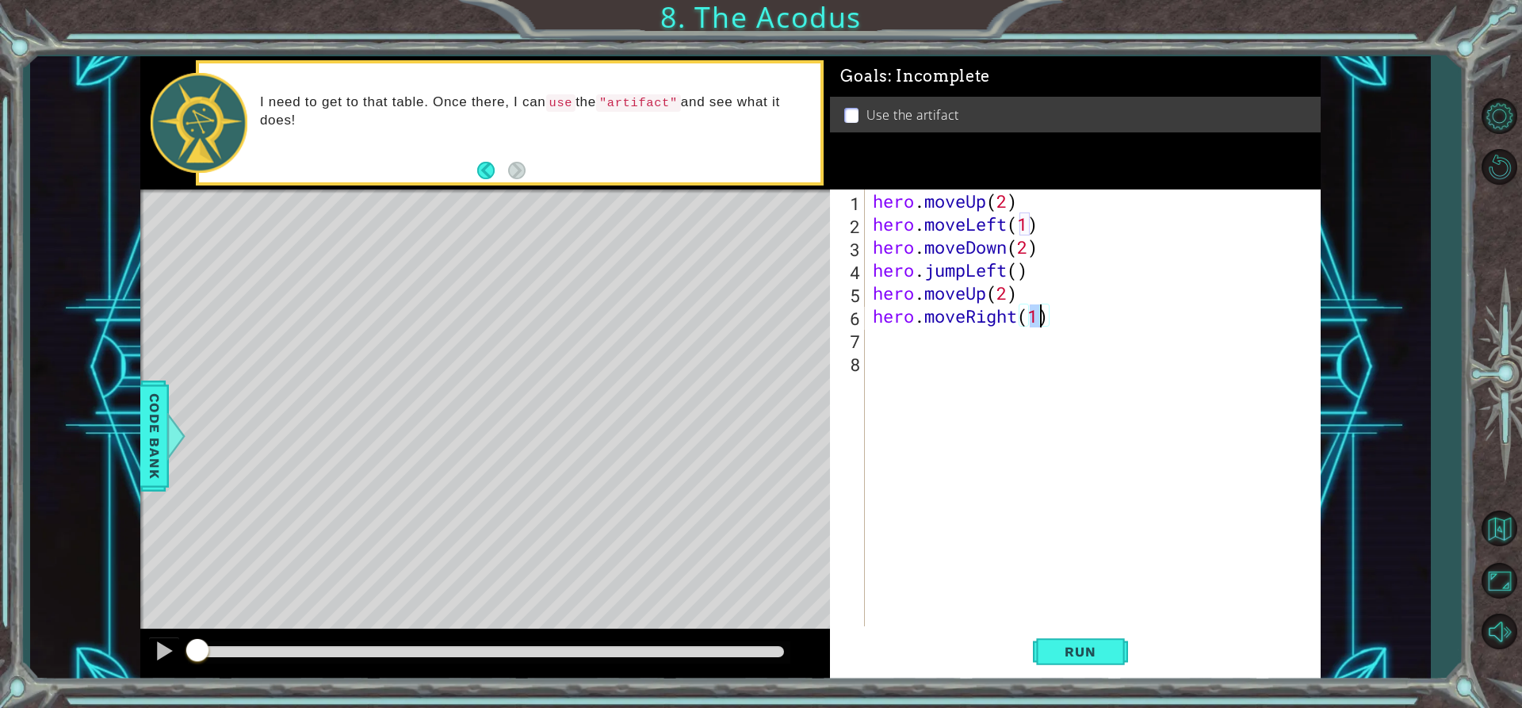
click at [966, 364] on div "hero . moveUp ( 2 ) hero . moveLeft ( 1 ) hero . moveDown ( 2 ) hero . jumpLeft…" at bounding box center [1096, 430] width 454 height 483
click at [972, 319] on div "hero . moveUp ( 2 ) hero . moveLeft ( 1 ) hero . moveDown ( 2 ) hero . jumpLeft…" at bounding box center [1096, 430] width 454 height 483
drag, startPoint x: 960, startPoint y: 327, endPoint x: 957, endPoint y: 334, distance: 8.3
click at [957, 334] on div "hero . moveUp ( 2 ) hero . moveLeft ( 1 ) hero . moveDown ( 2 ) hero . jumpLeft…" at bounding box center [1096, 430] width 454 height 483
type textarea "hero.moveRight(1)"
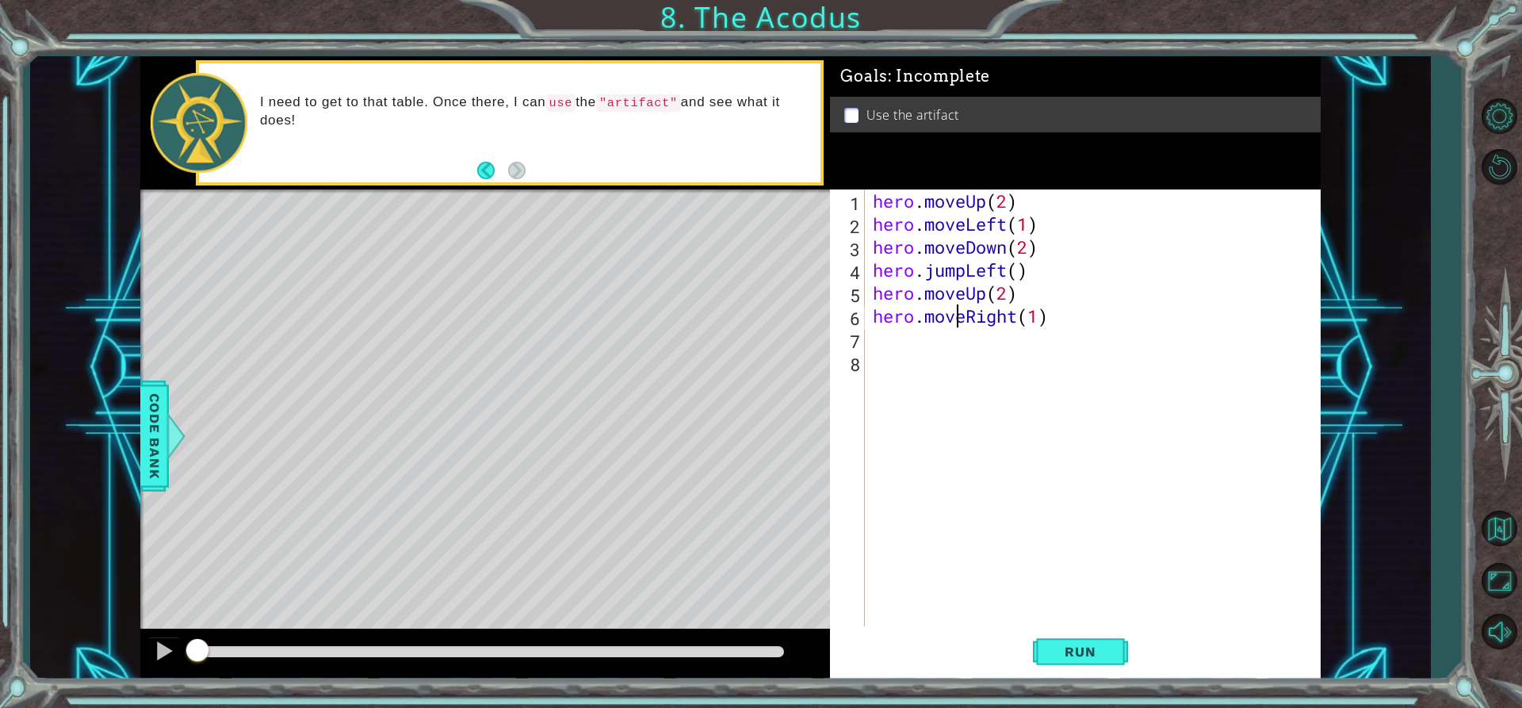
click at [957, 334] on div "hero . moveUp ( 2 ) hero . moveLeft ( 1 ) hero . moveDown ( 2 ) hero . jumpLeft…" at bounding box center [1092, 407] width 446 height 437
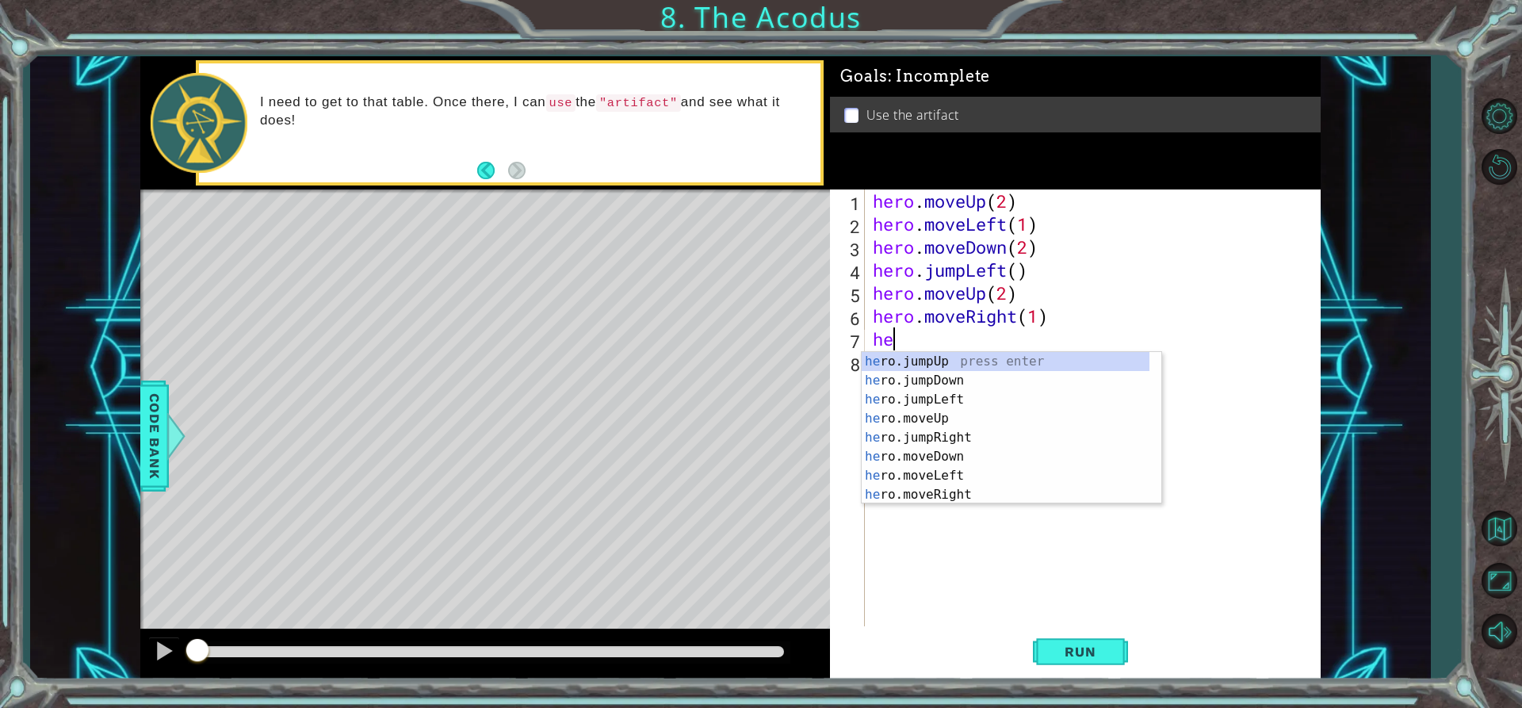
scroll to position [0, 1]
click at [918, 455] on div "her o.j u mpUp press enter her o.j u mpDown press enter her o.j u mpLeft press …" at bounding box center [1012, 428] width 300 height 152
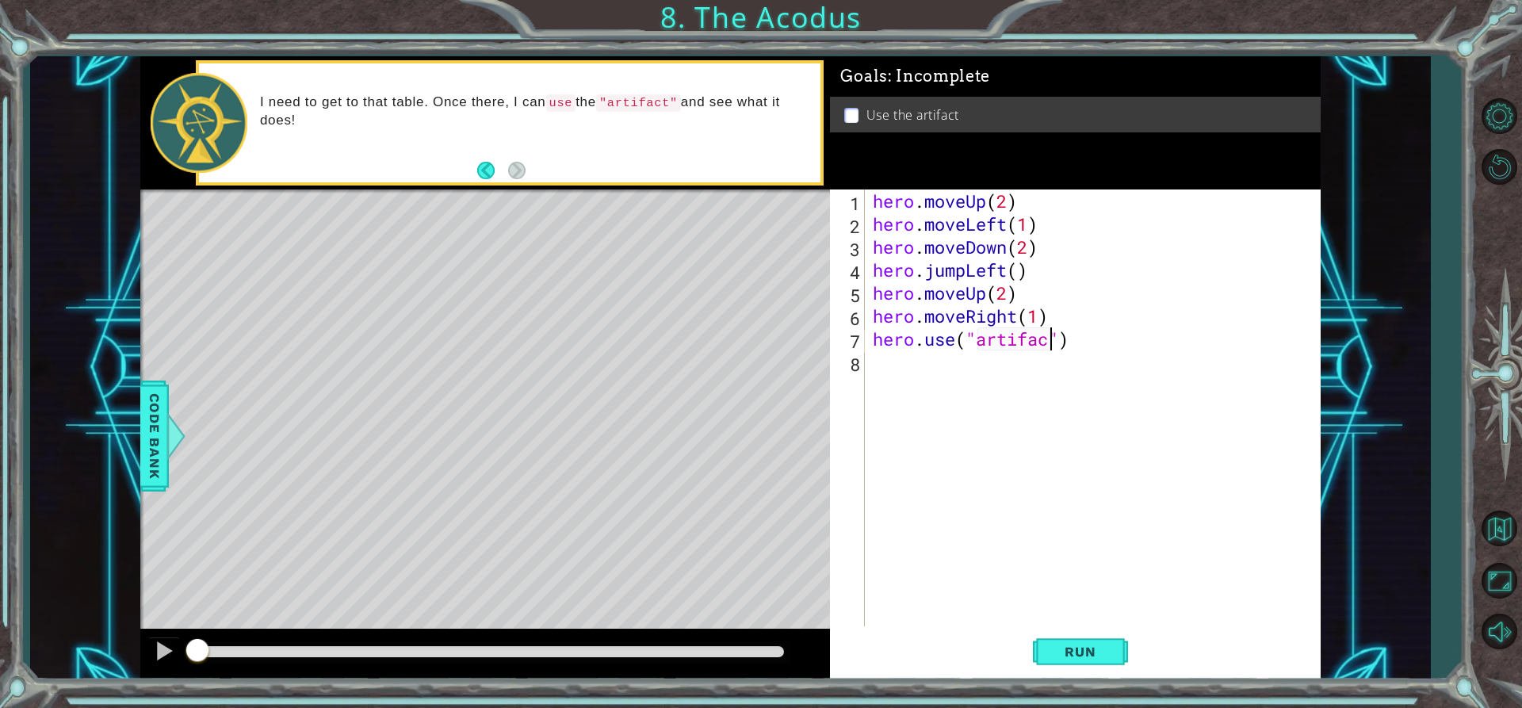
scroll to position [0, 9]
type textarea "hero.use("artifact")"
click at [1102, 644] on span "Run" at bounding box center [1080, 652] width 63 height 16
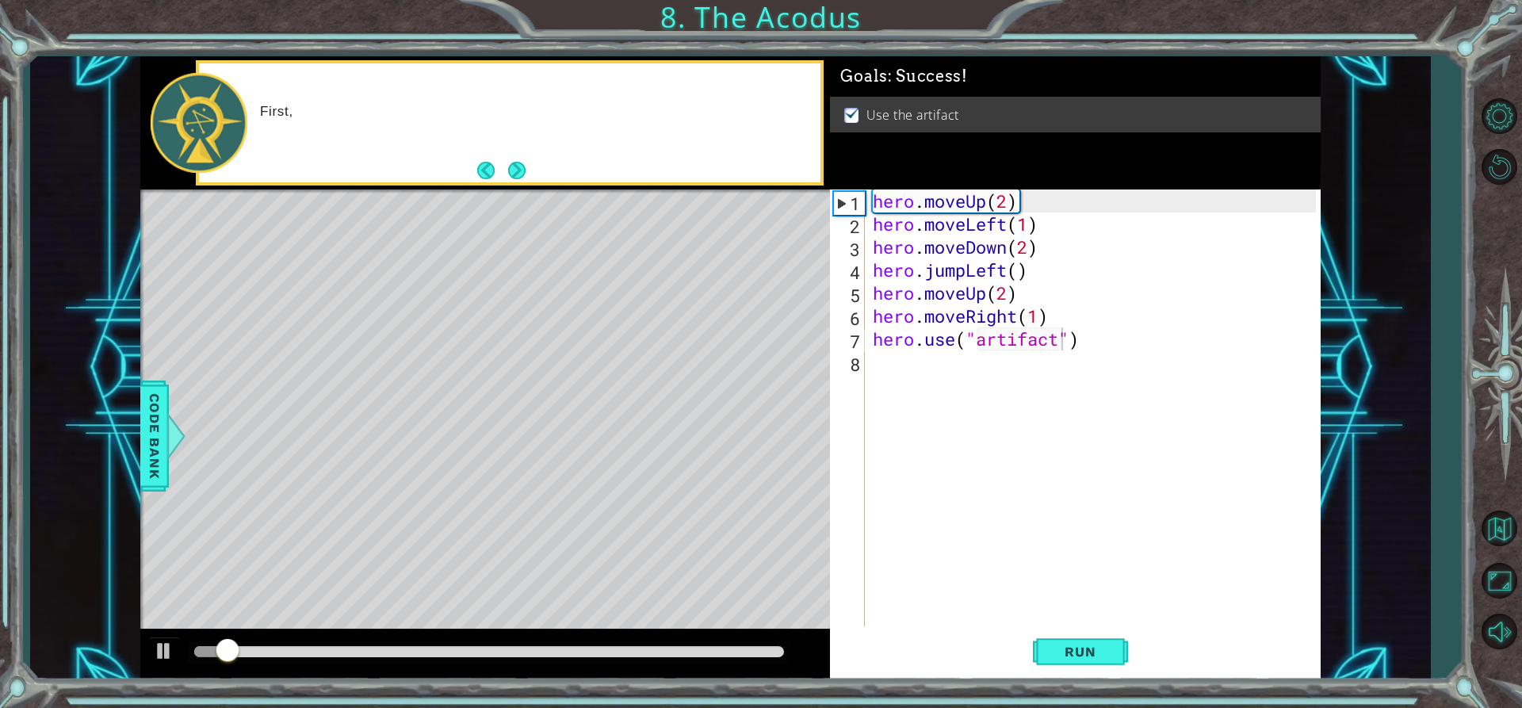
drag, startPoint x: 654, startPoint y: 637, endPoint x: 667, endPoint y: 643, distance: 14.6
click at [667, 643] on div at bounding box center [485, 654] width 690 height 51
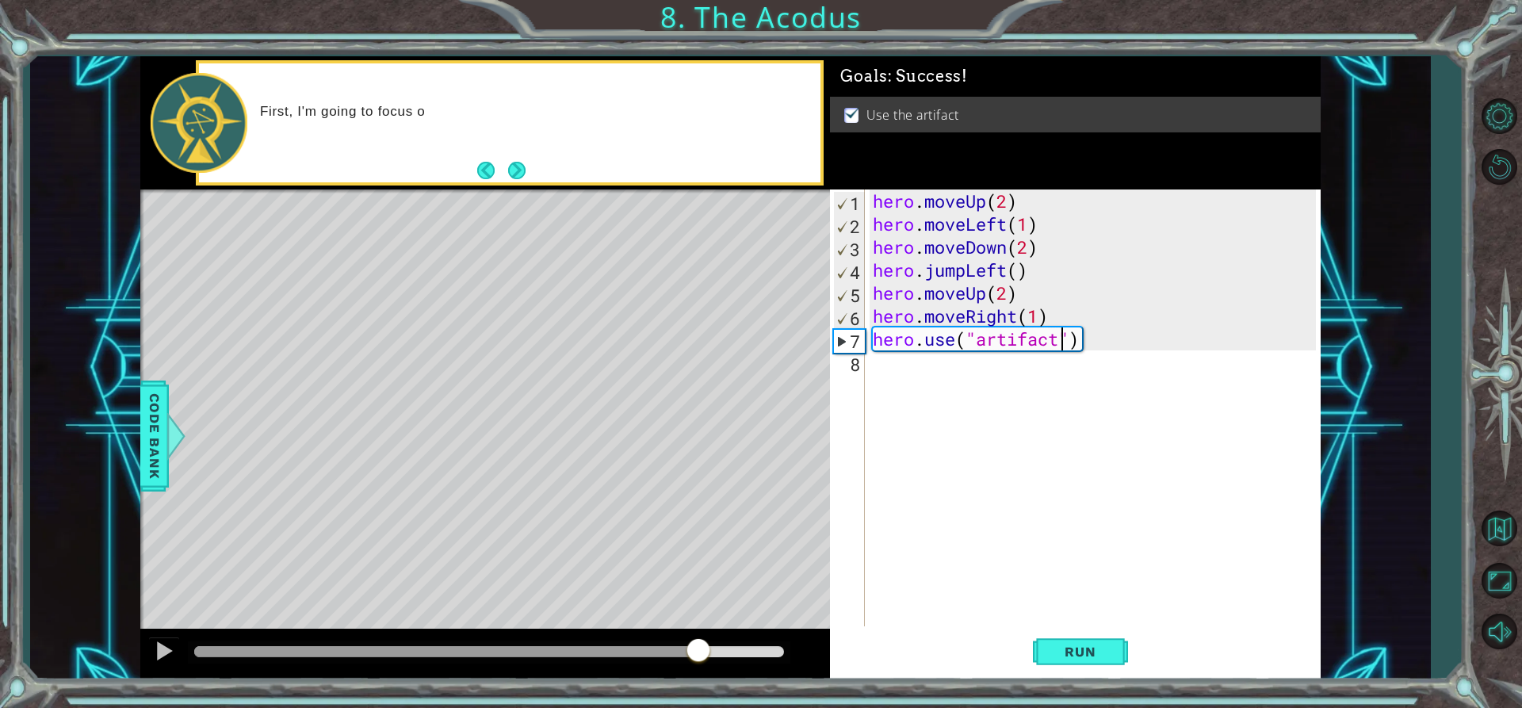
drag, startPoint x: 672, startPoint y: 652, endPoint x: 700, endPoint y: 646, distance: 28.5
click at [700, 646] on div at bounding box center [489, 651] width 590 height 11
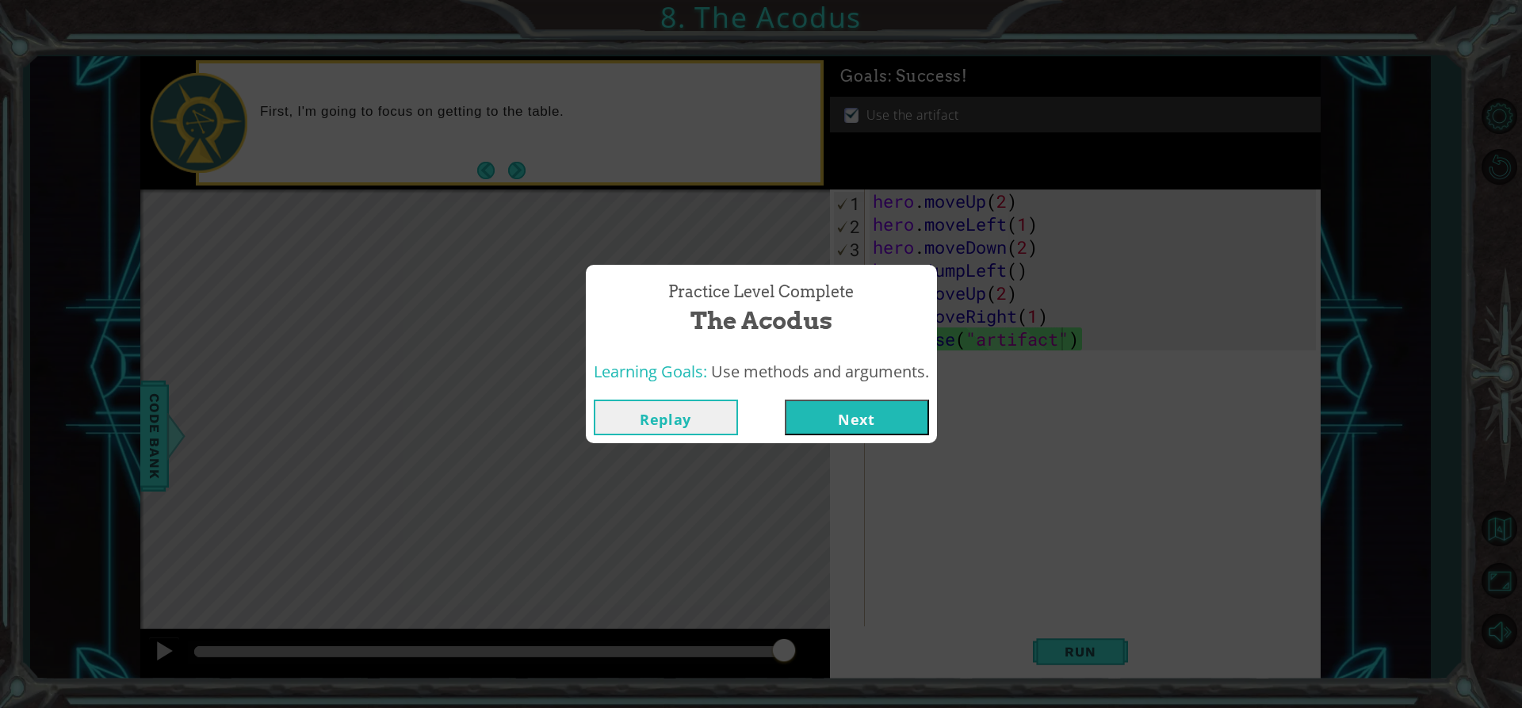
click at [851, 411] on button "Next" at bounding box center [857, 417] width 144 height 36
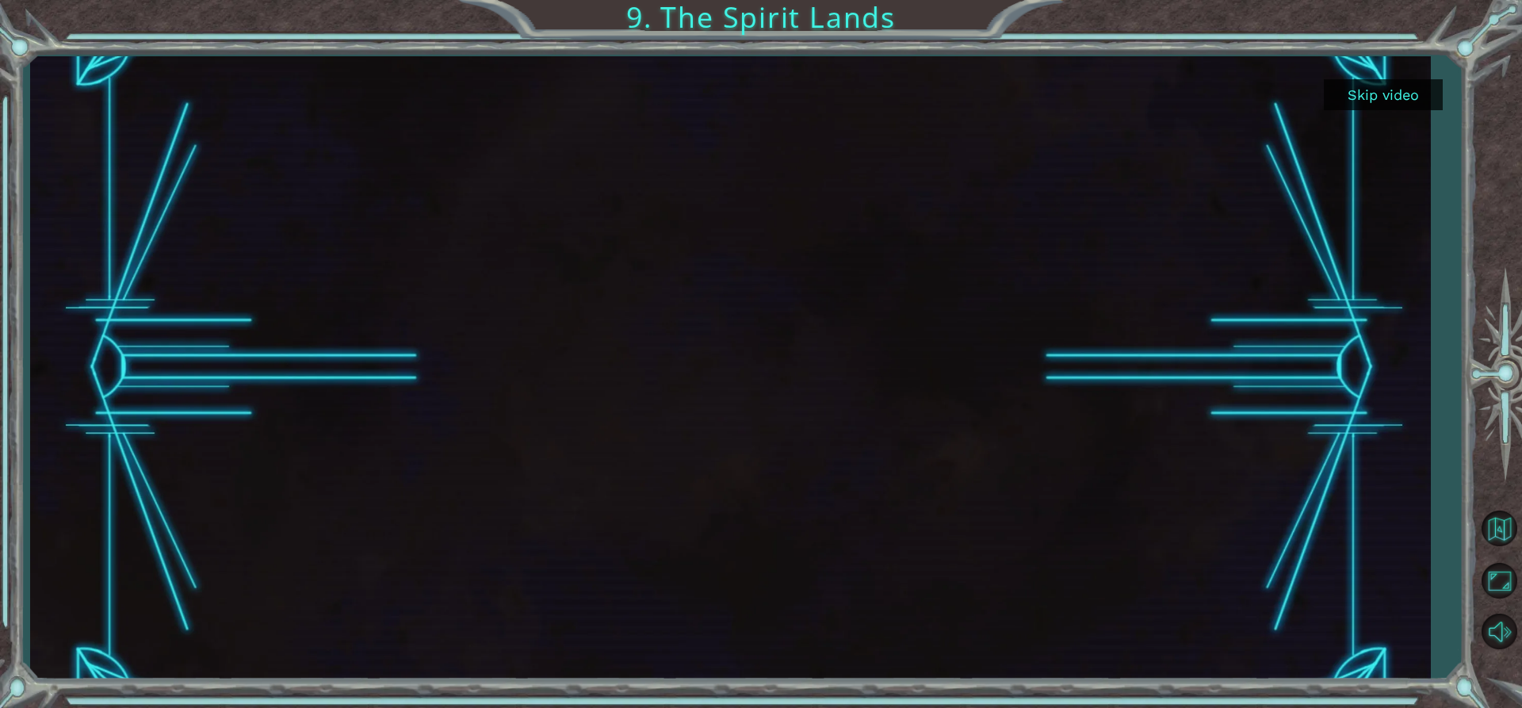
click at [1381, 107] on button "Skip video" at bounding box center [1383, 94] width 119 height 31
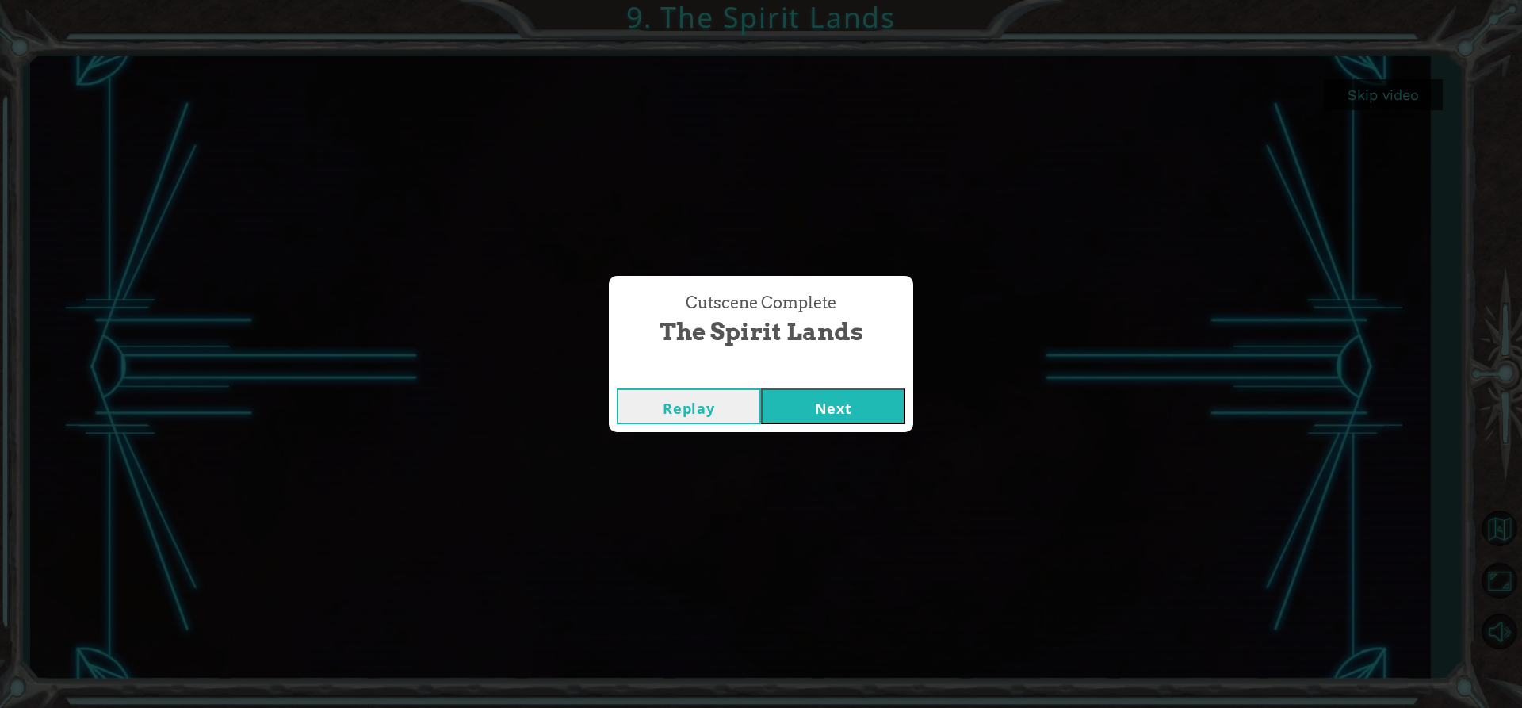
click at [789, 412] on button "Next" at bounding box center [833, 406] width 144 height 36
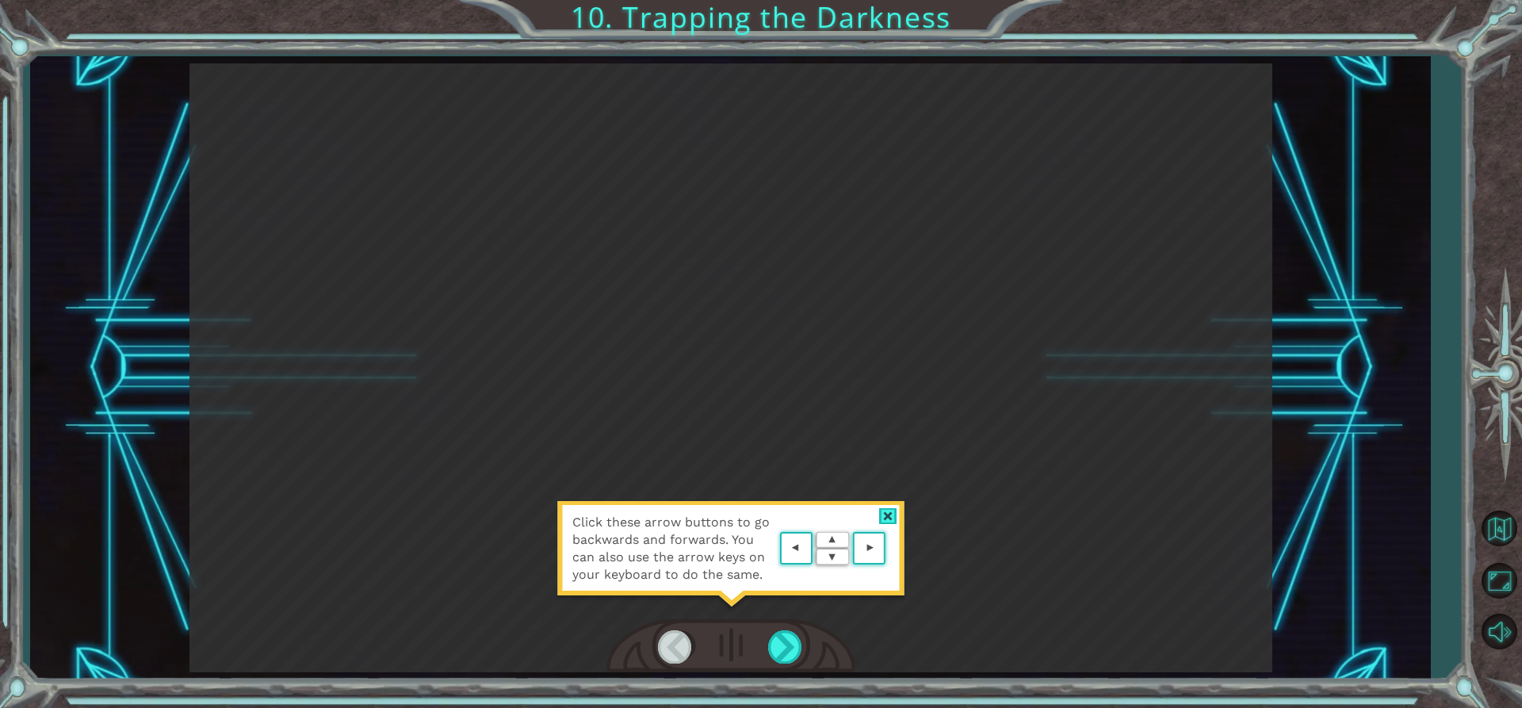
click at [895, 504] on div "Click these arrow buttons to go backwards and forwards. You can also use the ar…" at bounding box center [730, 556] width 349 height 111
click at [889, 523] on div at bounding box center [888, 516] width 18 height 17
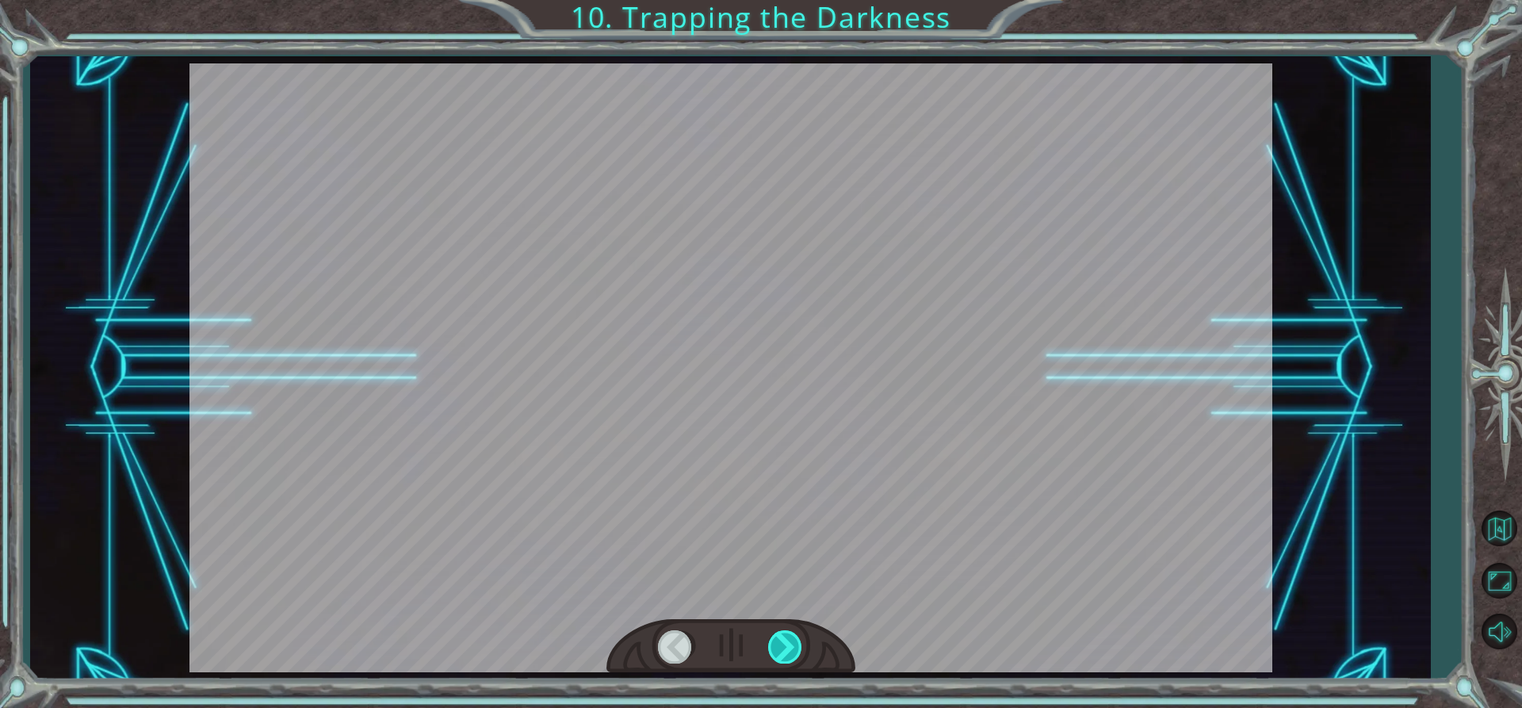
click at [787, 648] on div at bounding box center [786, 646] width 36 height 32
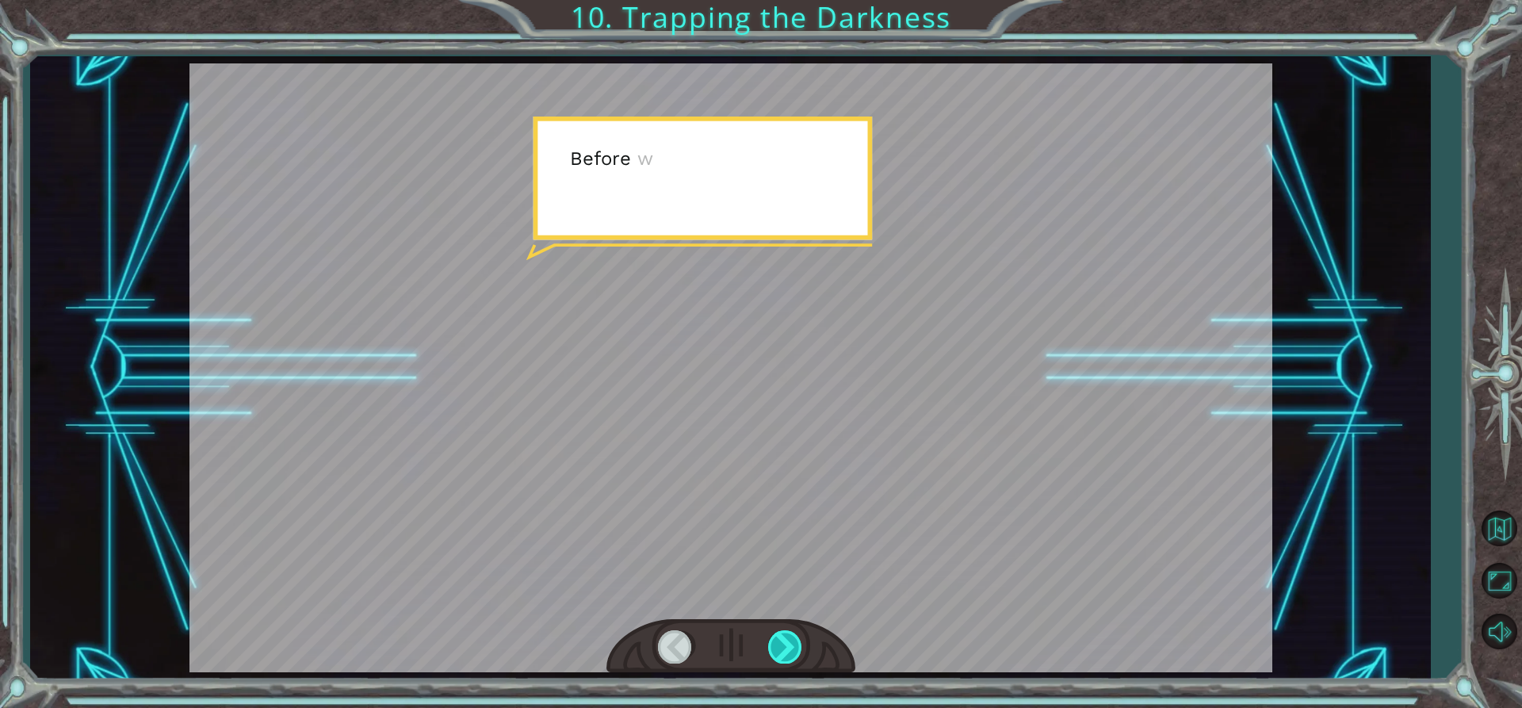
click at [789, 646] on div at bounding box center [786, 646] width 36 height 32
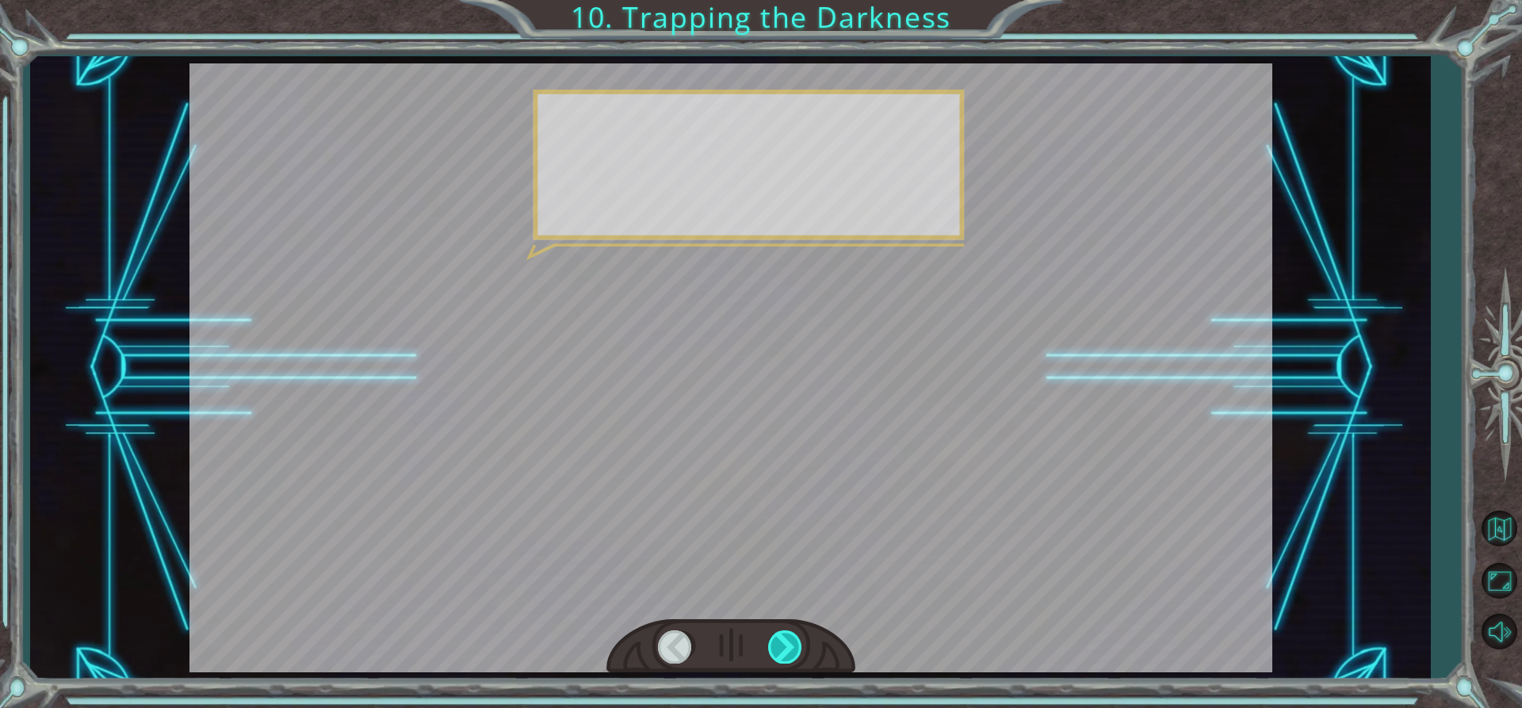
click at [790, 645] on div at bounding box center [786, 646] width 36 height 32
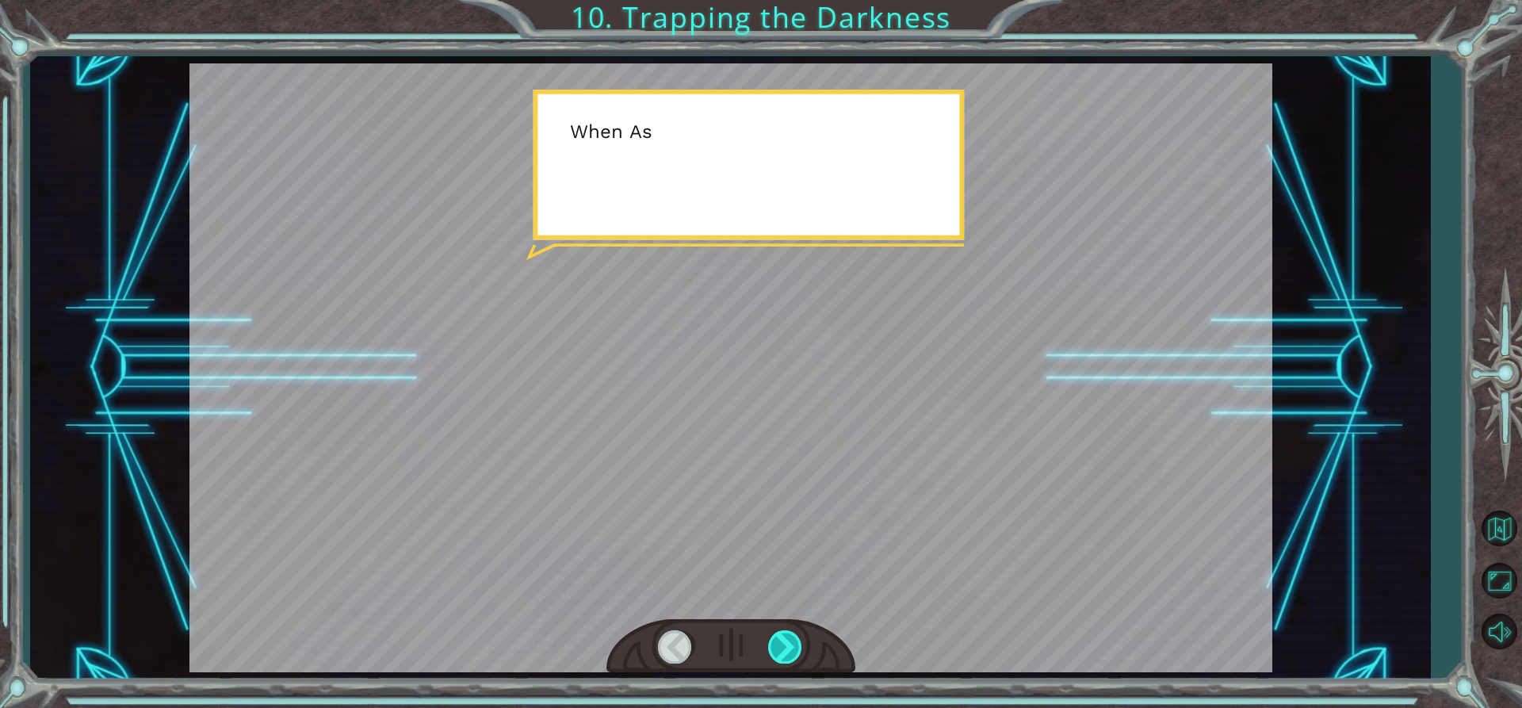
click at [790, 645] on div at bounding box center [786, 646] width 36 height 32
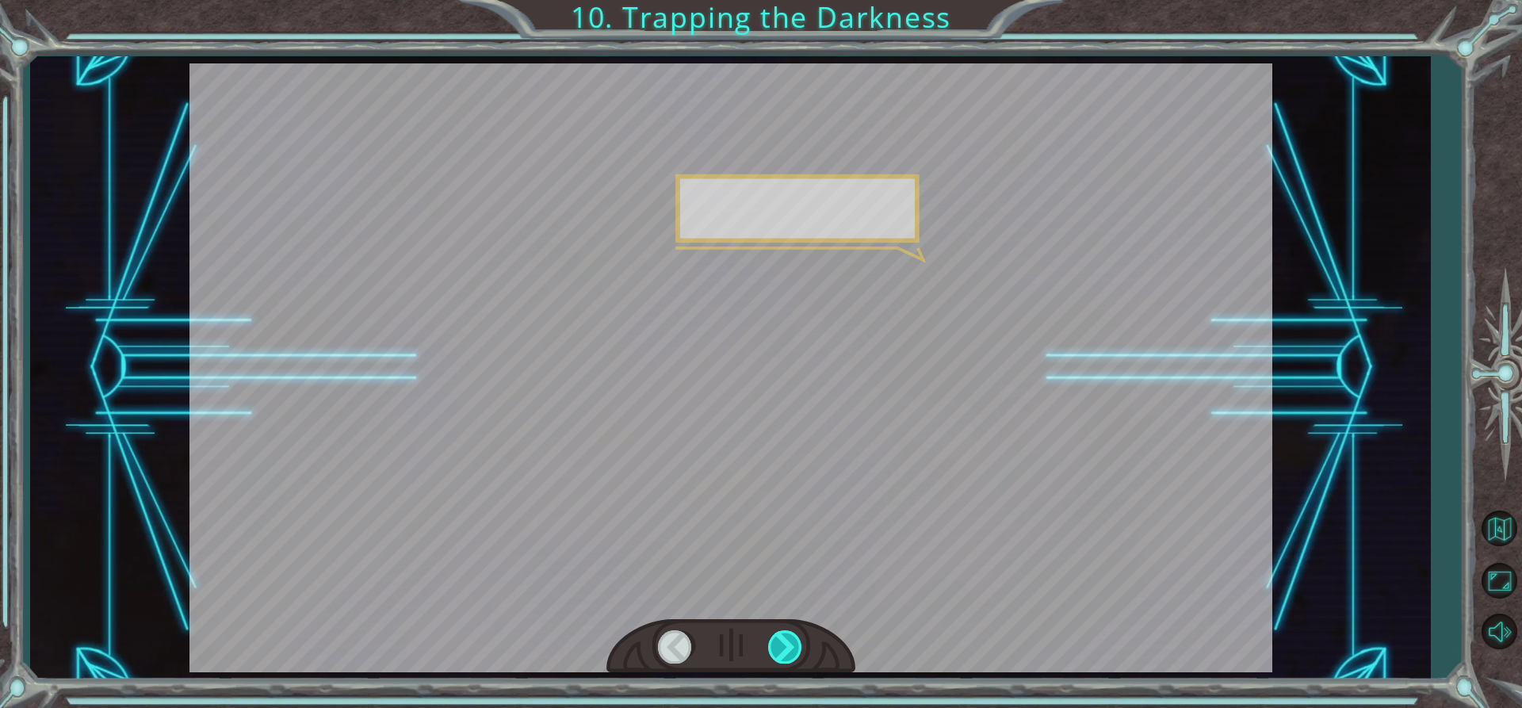
click at [790, 645] on div at bounding box center [786, 646] width 36 height 32
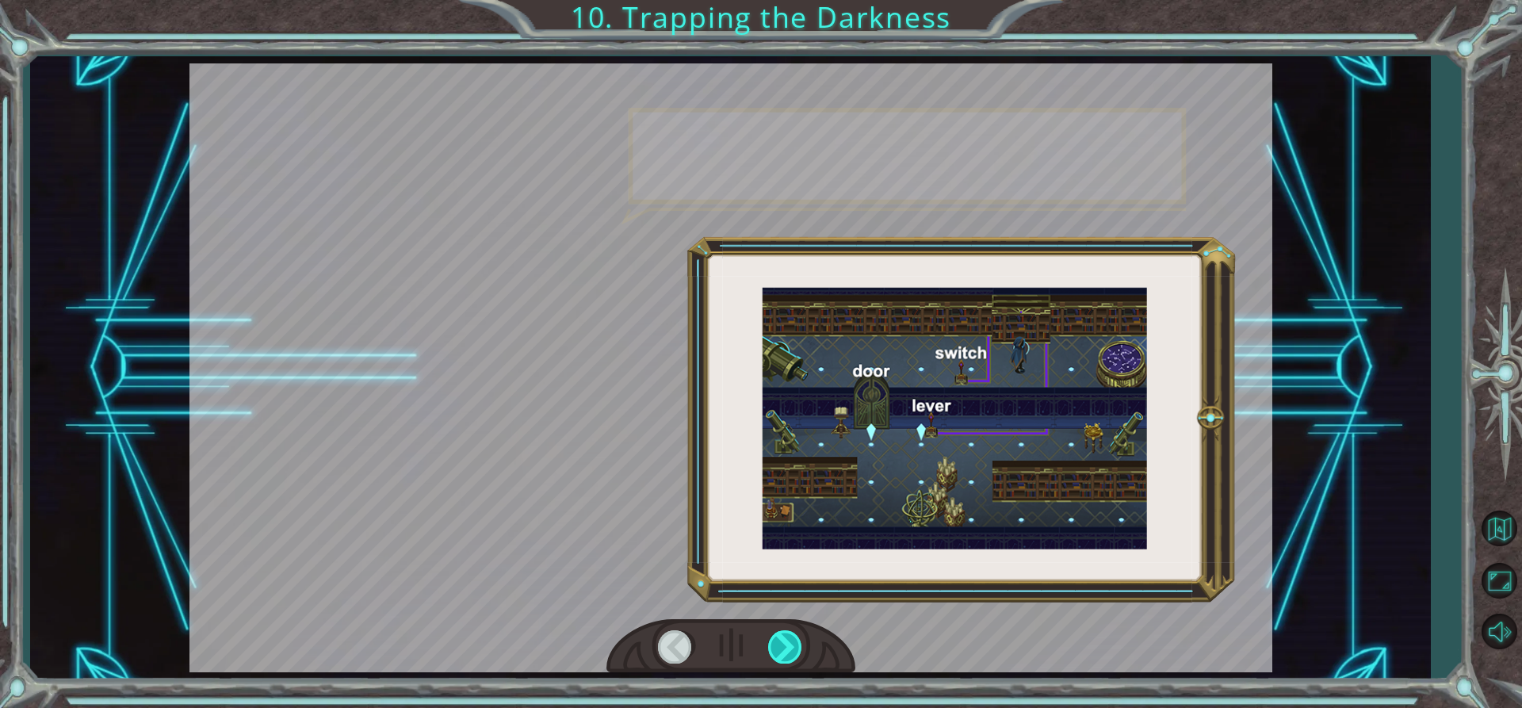
click at [790, 645] on div at bounding box center [786, 646] width 36 height 32
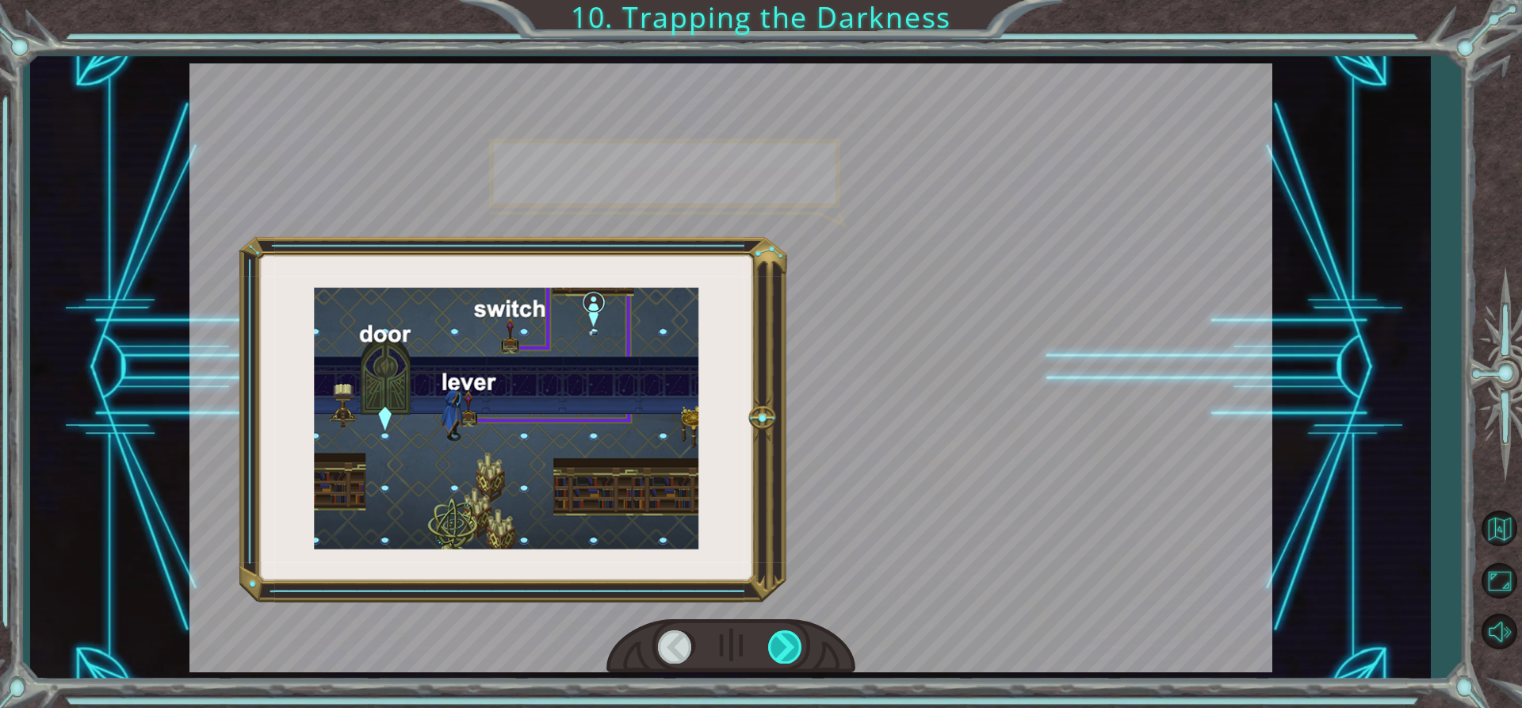
click at [790, 645] on div at bounding box center [786, 646] width 36 height 32
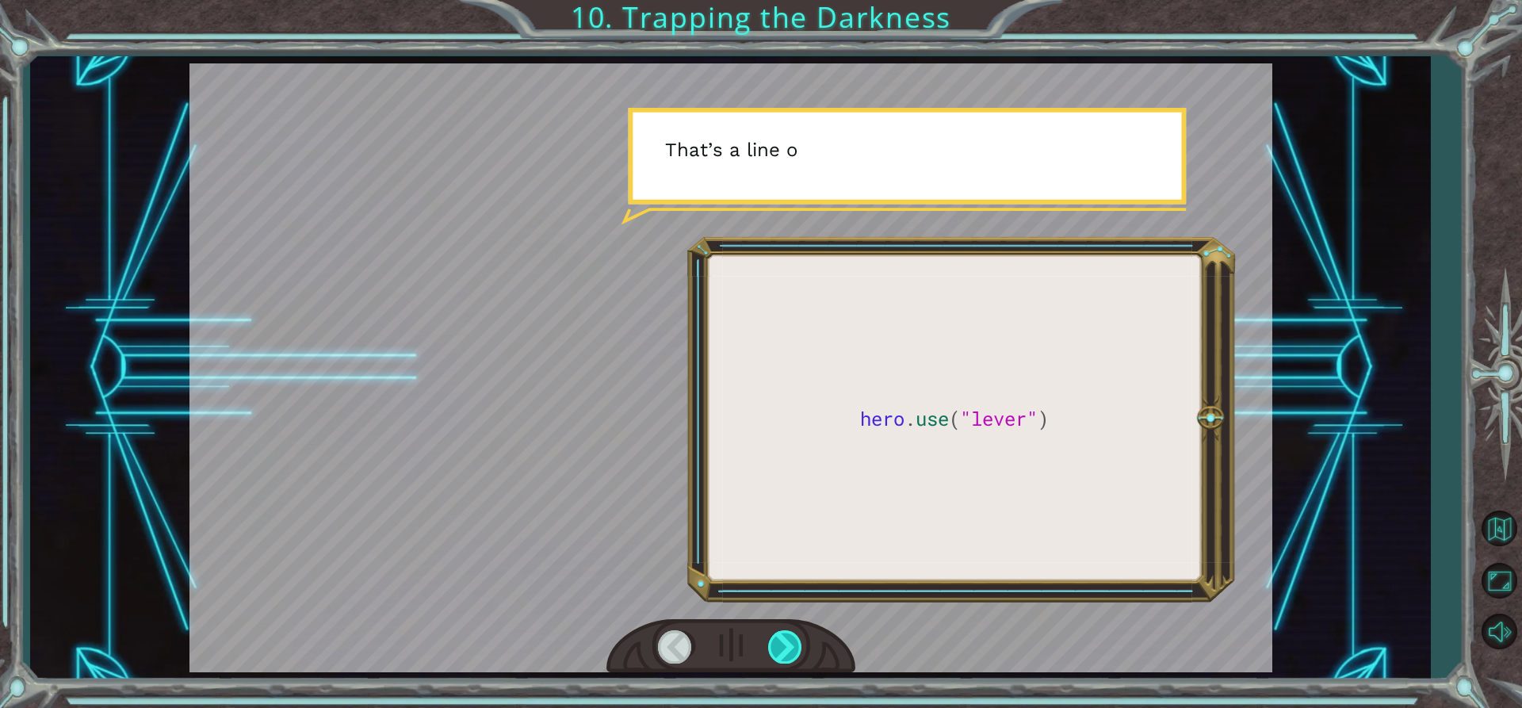
click at [790, 645] on div at bounding box center [786, 646] width 36 height 32
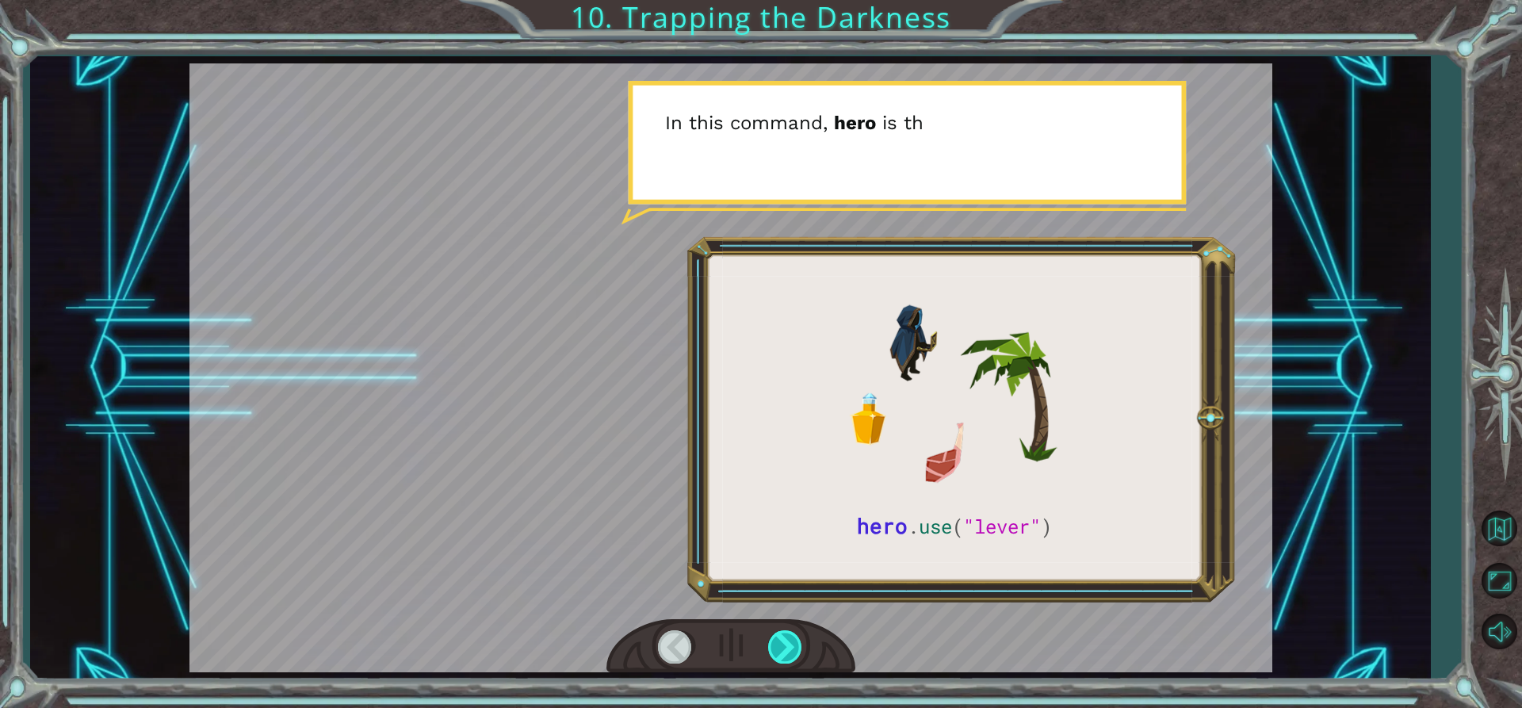
click at [790, 645] on div at bounding box center [786, 646] width 36 height 32
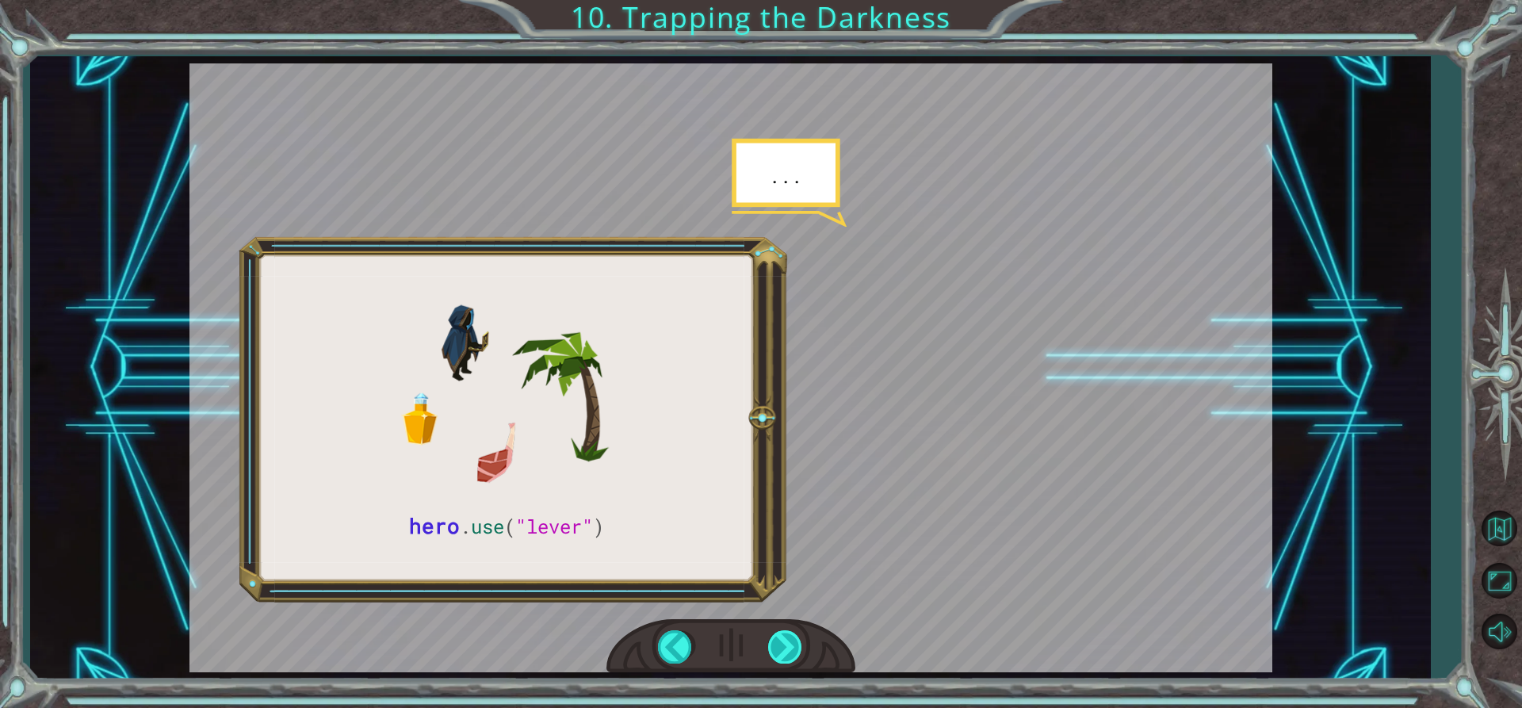
click at [790, 645] on div at bounding box center [786, 646] width 36 height 32
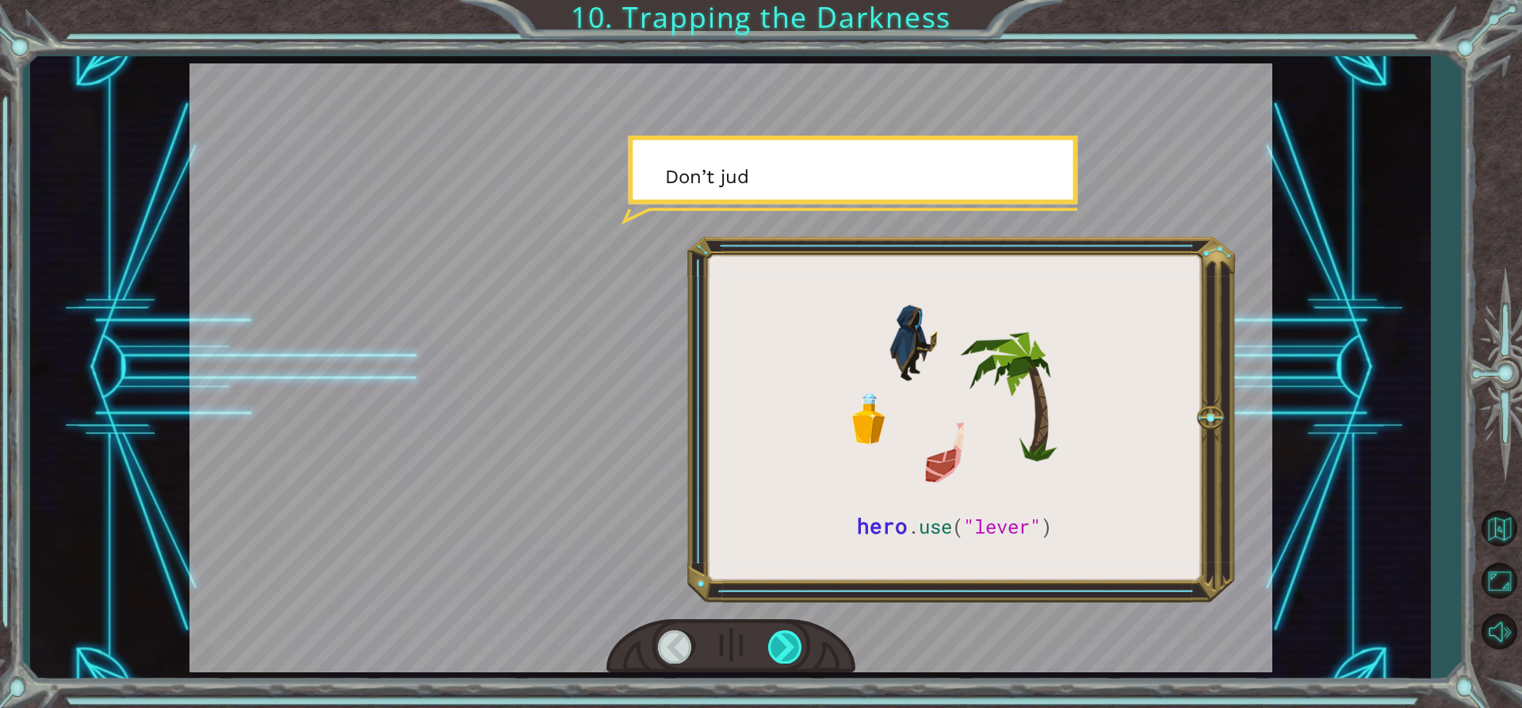
click at [790, 645] on div at bounding box center [786, 646] width 36 height 32
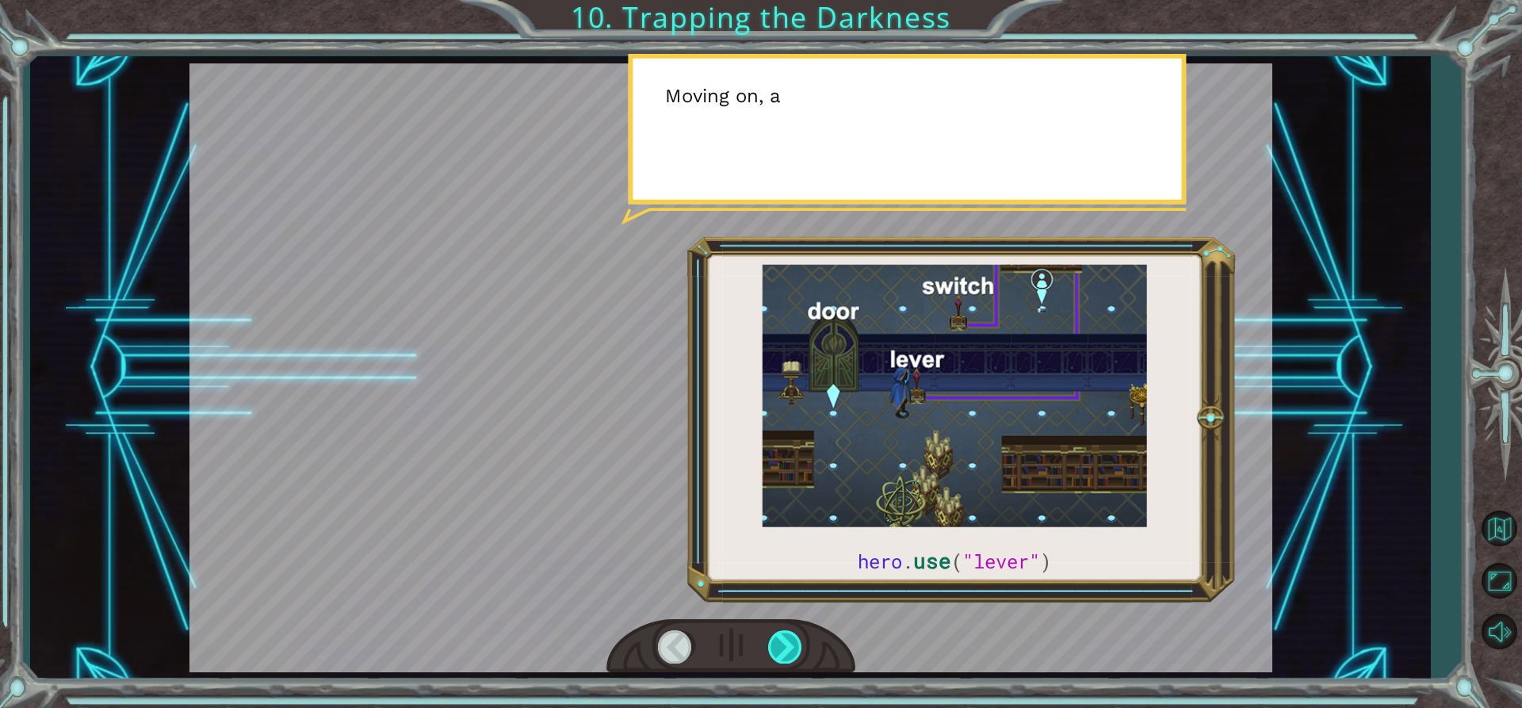
click at [790, 645] on div at bounding box center [786, 646] width 36 height 32
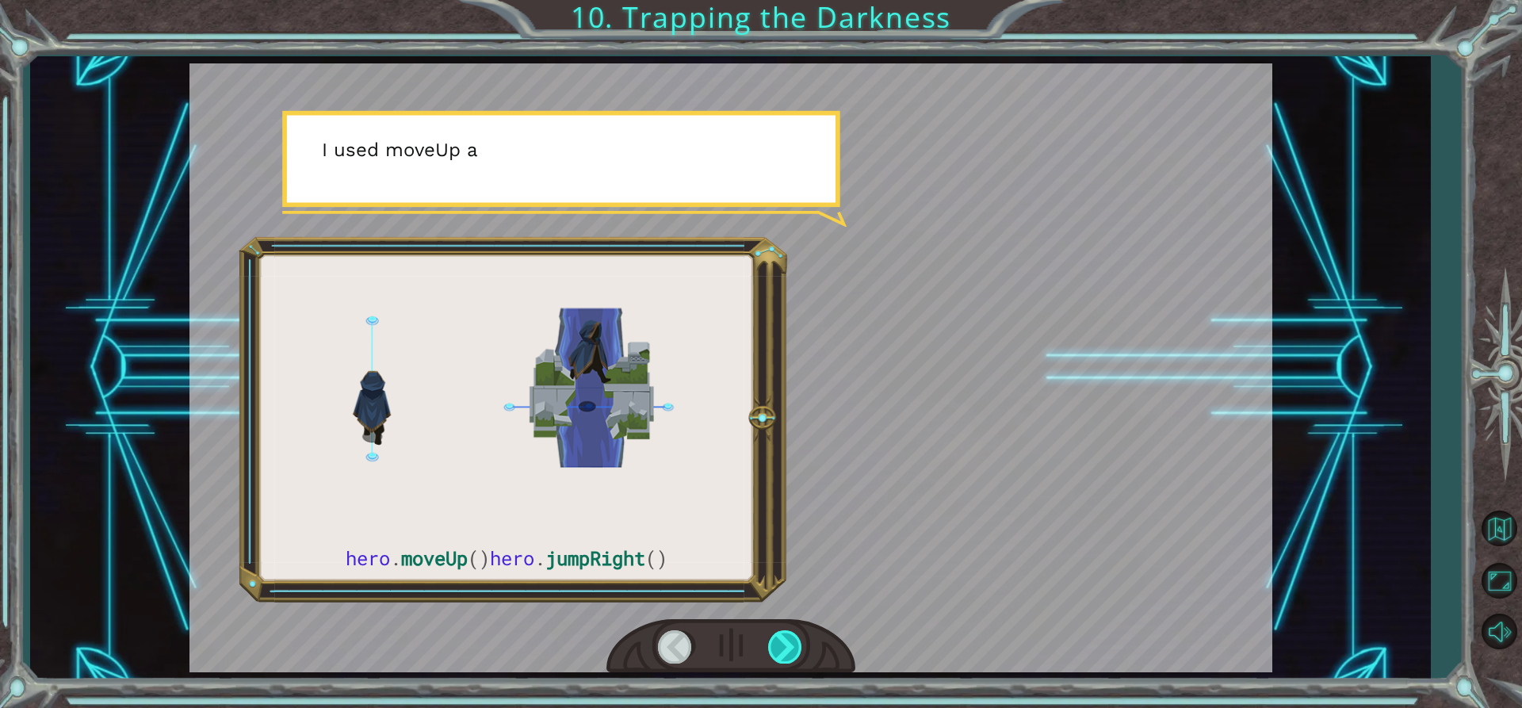
click at [790, 645] on div at bounding box center [786, 646] width 36 height 32
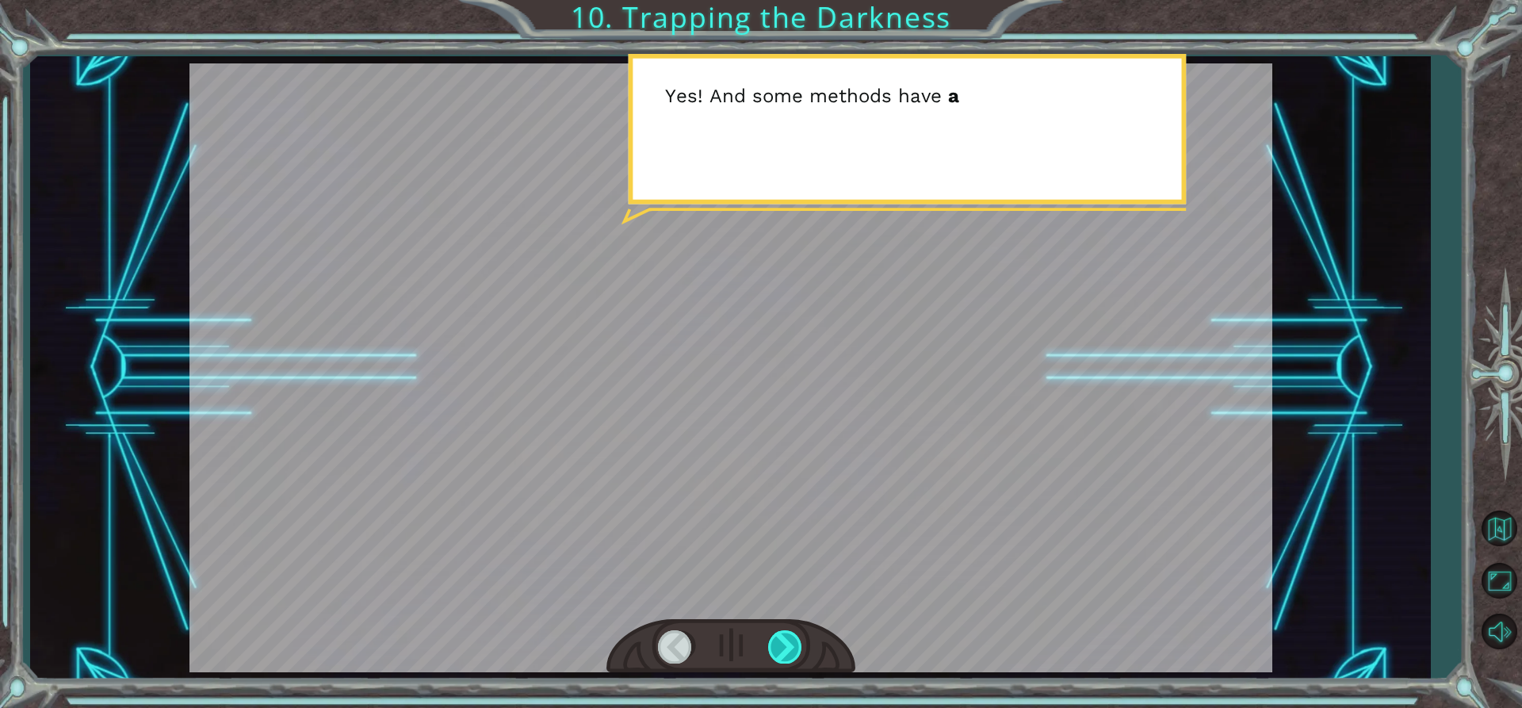
click at [790, 645] on div at bounding box center [786, 646] width 36 height 32
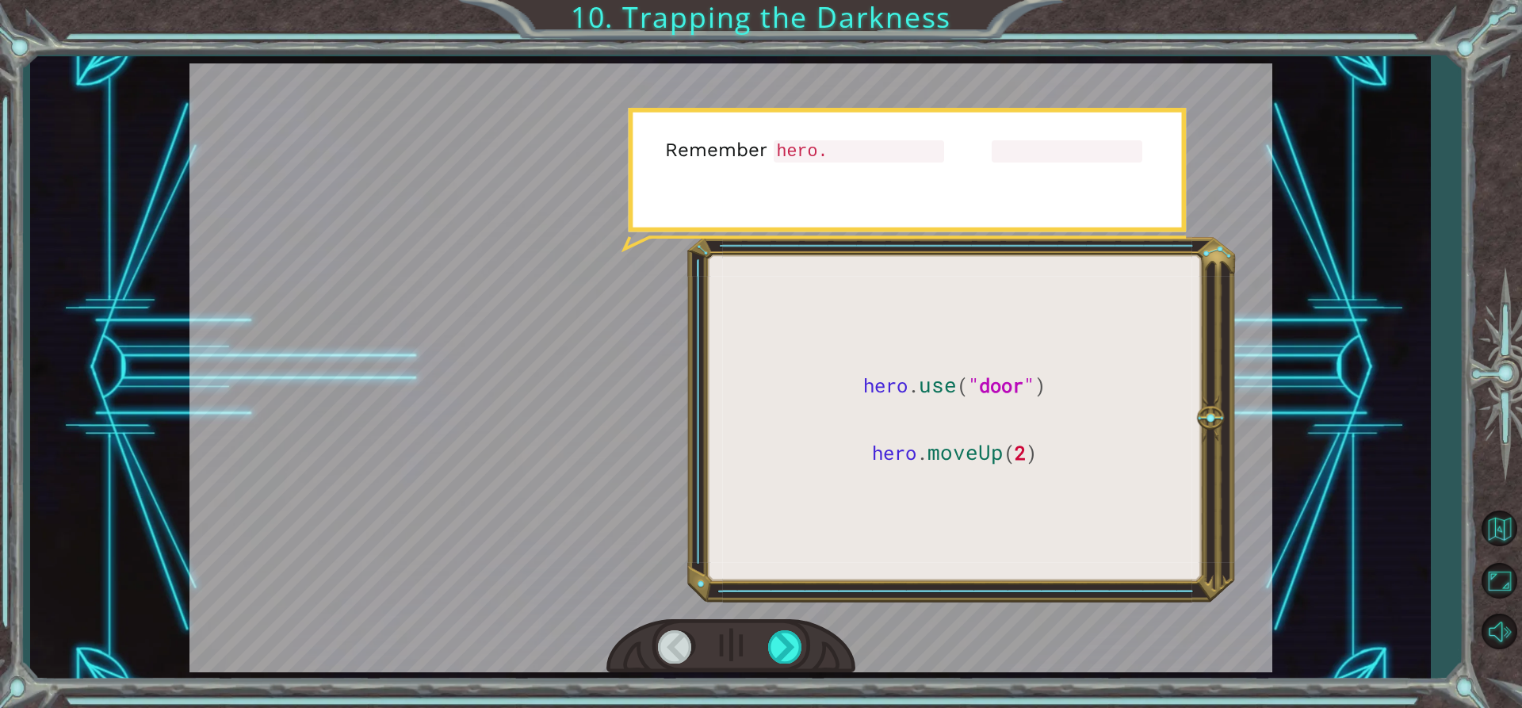
click at [788, 621] on div at bounding box center [730, 646] width 249 height 55
click at [780, 634] on div at bounding box center [786, 646] width 36 height 32
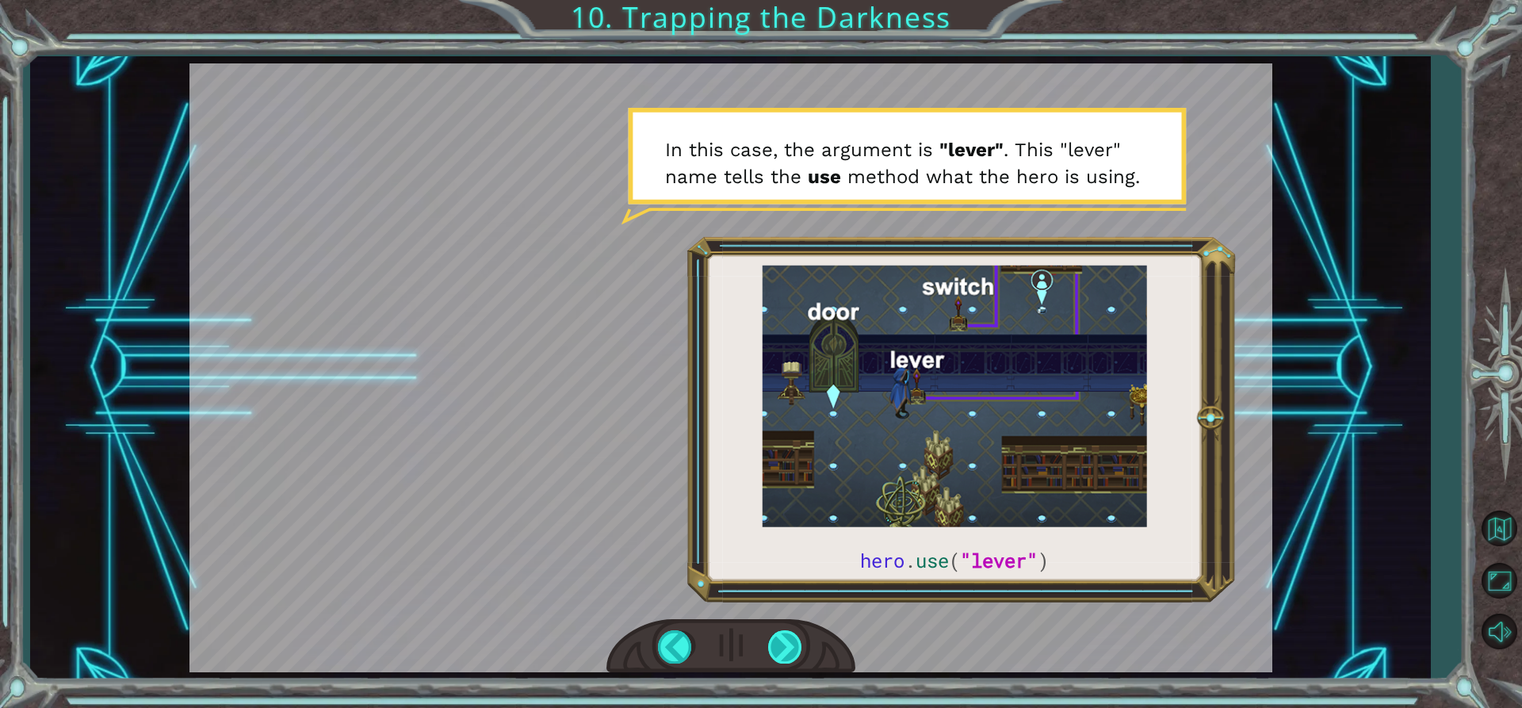
click at [776, 662] on div at bounding box center [786, 646] width 36 height 32
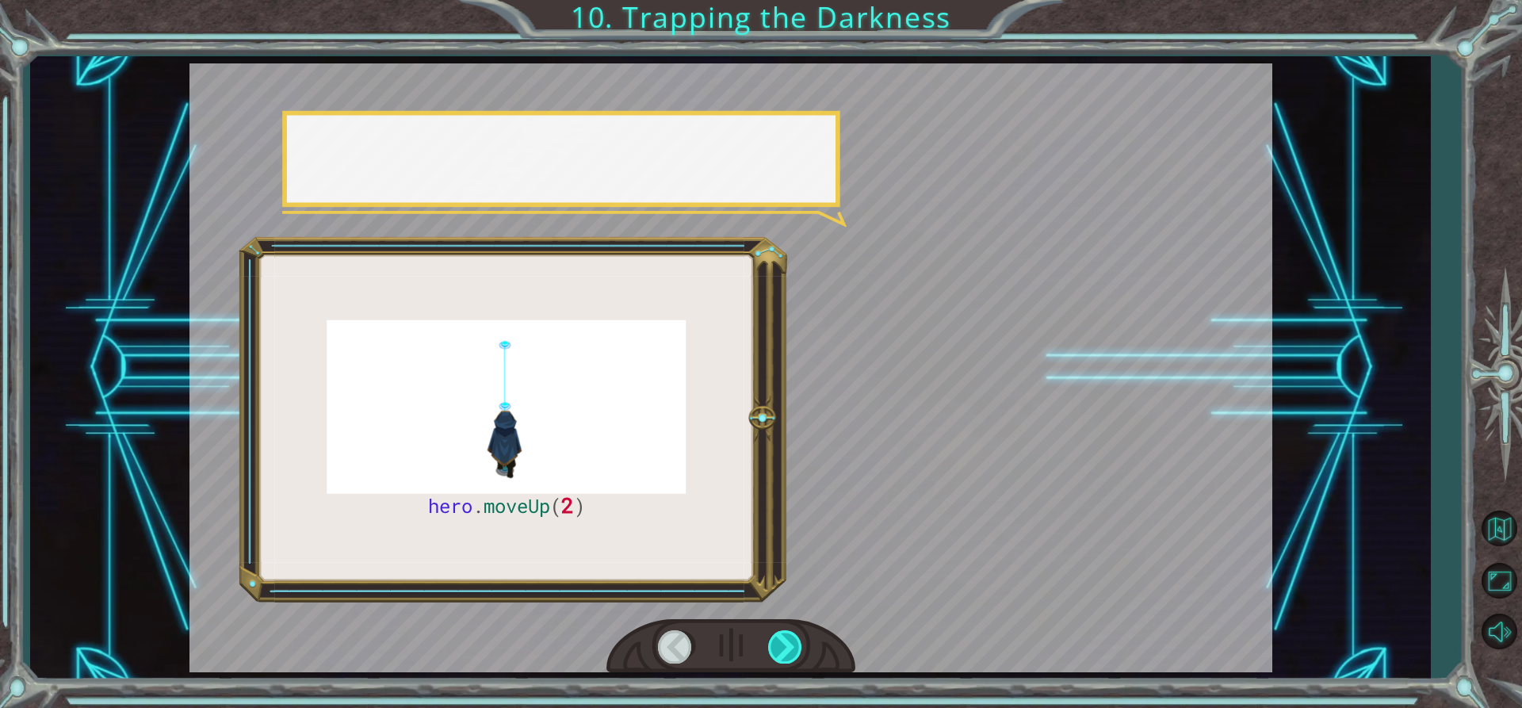
click at [786, 659] on div at bounding box center [786, 646] width 36 height 32
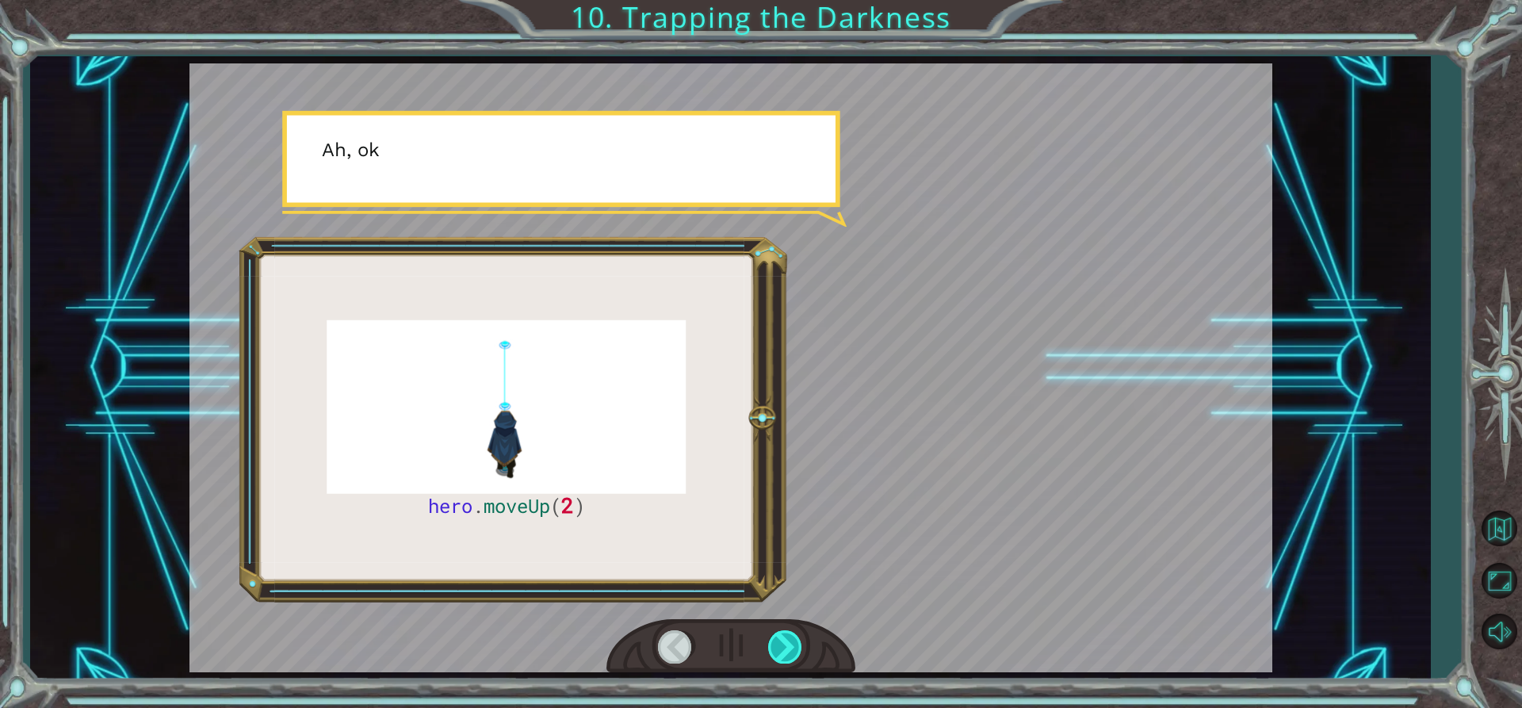
click at [786, 659] on div at bounding box center [786, 646] width 36 height 32
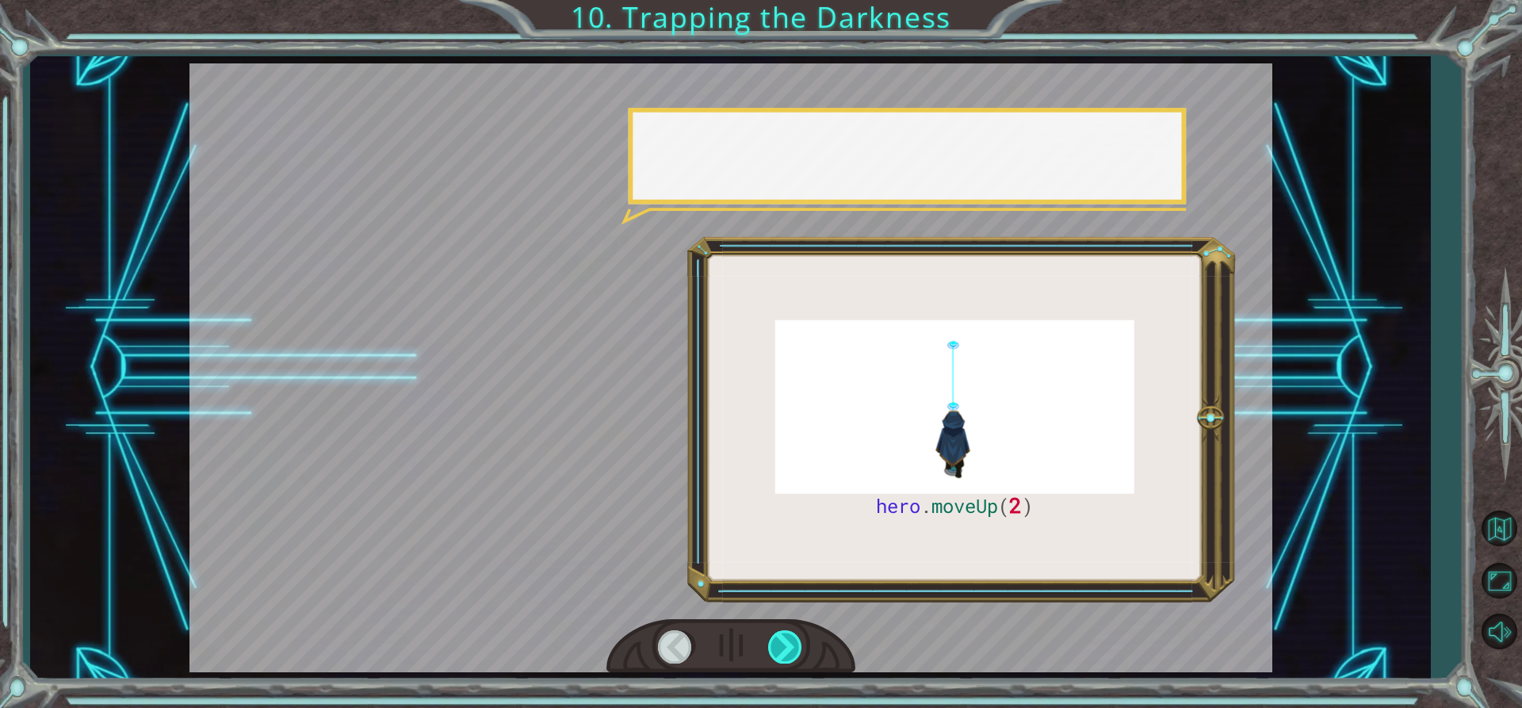
click at [786, 659] on div at bounding box center [786, 646] width 36 height 32
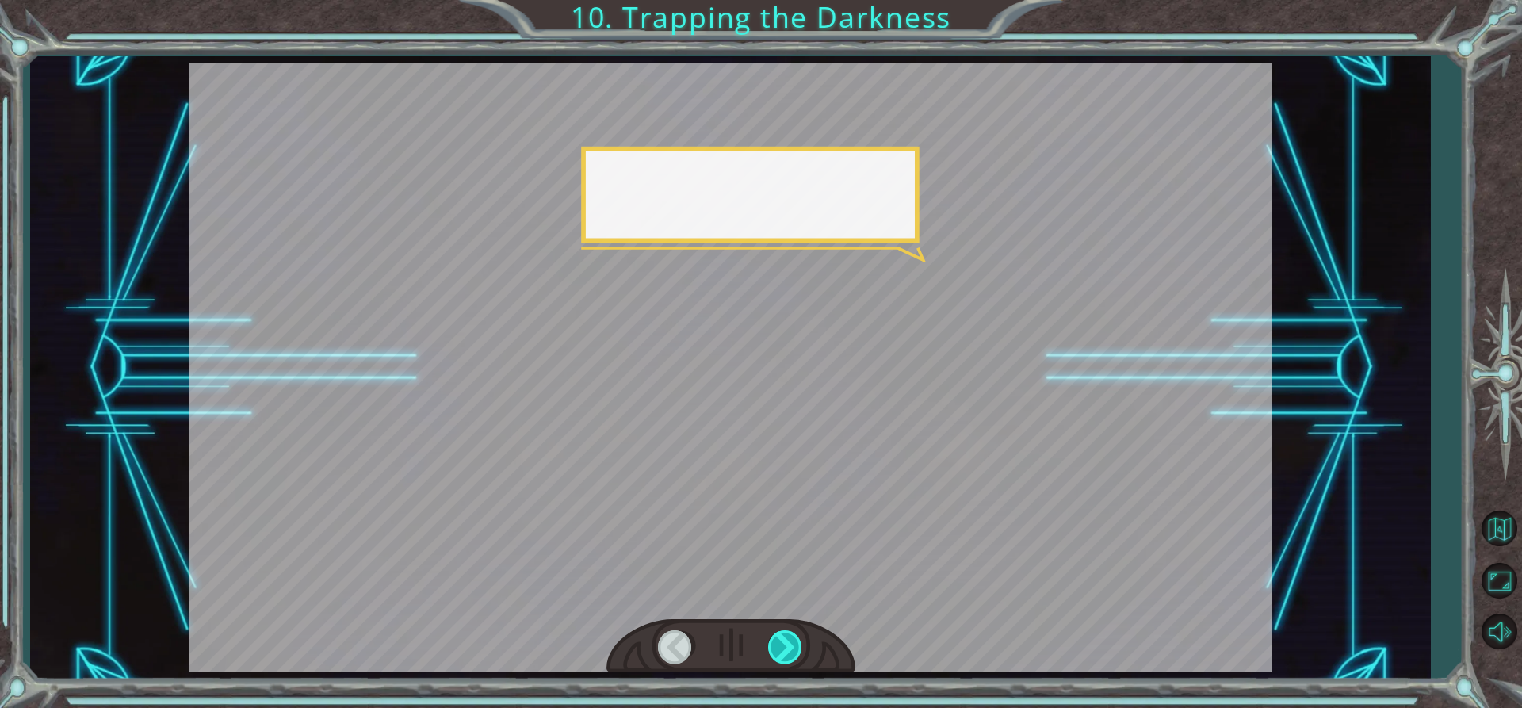
click at [786, 659] on div at bounding box center [786, 646] width 36 height 32
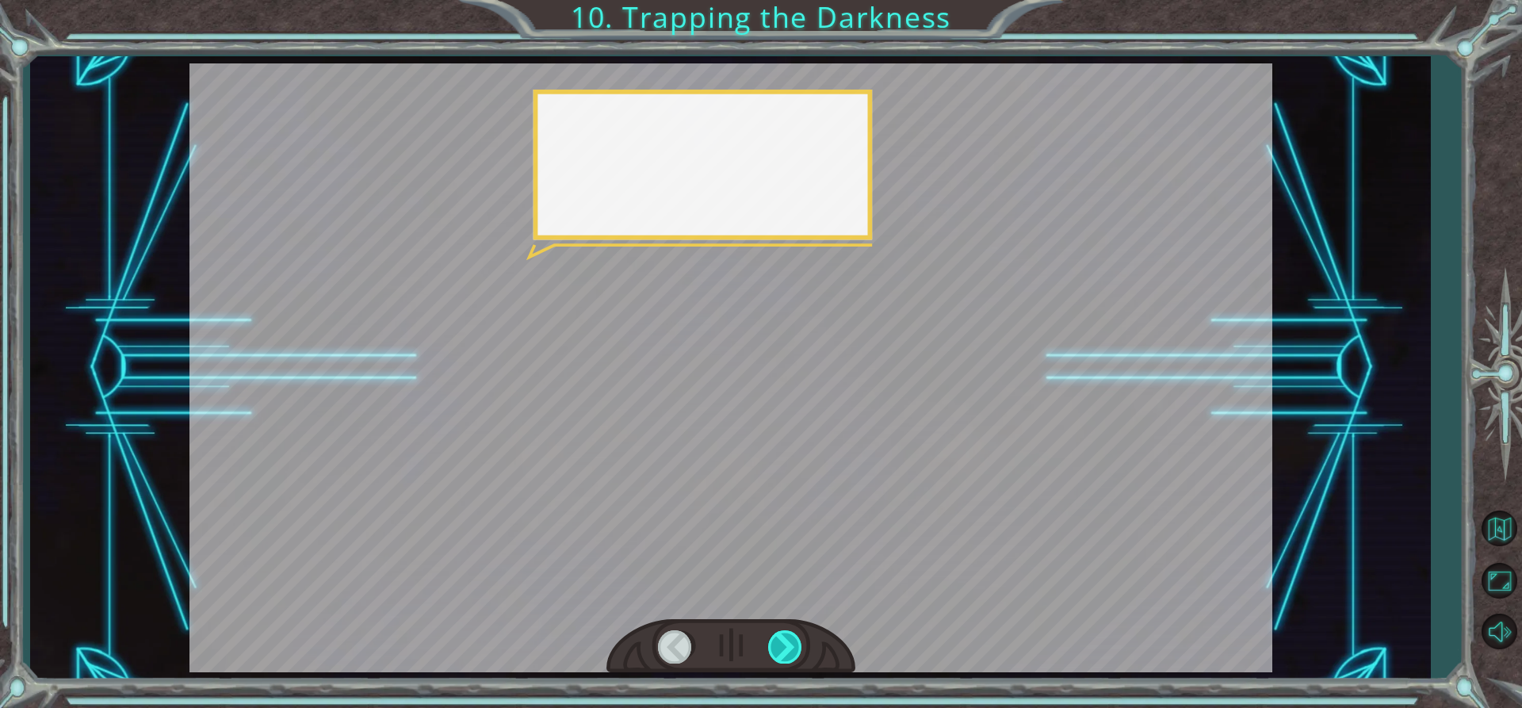
click at [786, 659] on div at bounding box center [786, 646] width 36 height 32
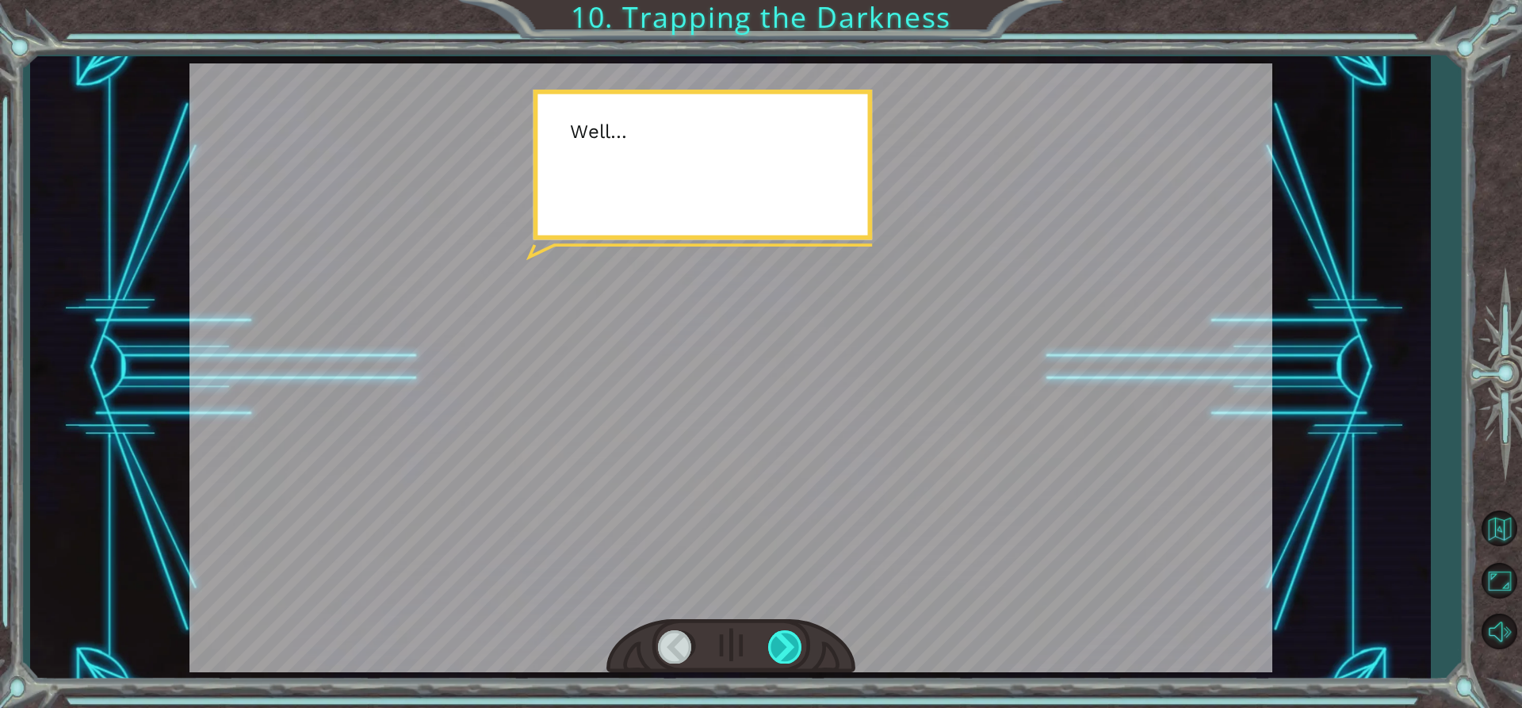
click at [787, 659] on div at bounding box center [786, 646] width 36 height 32
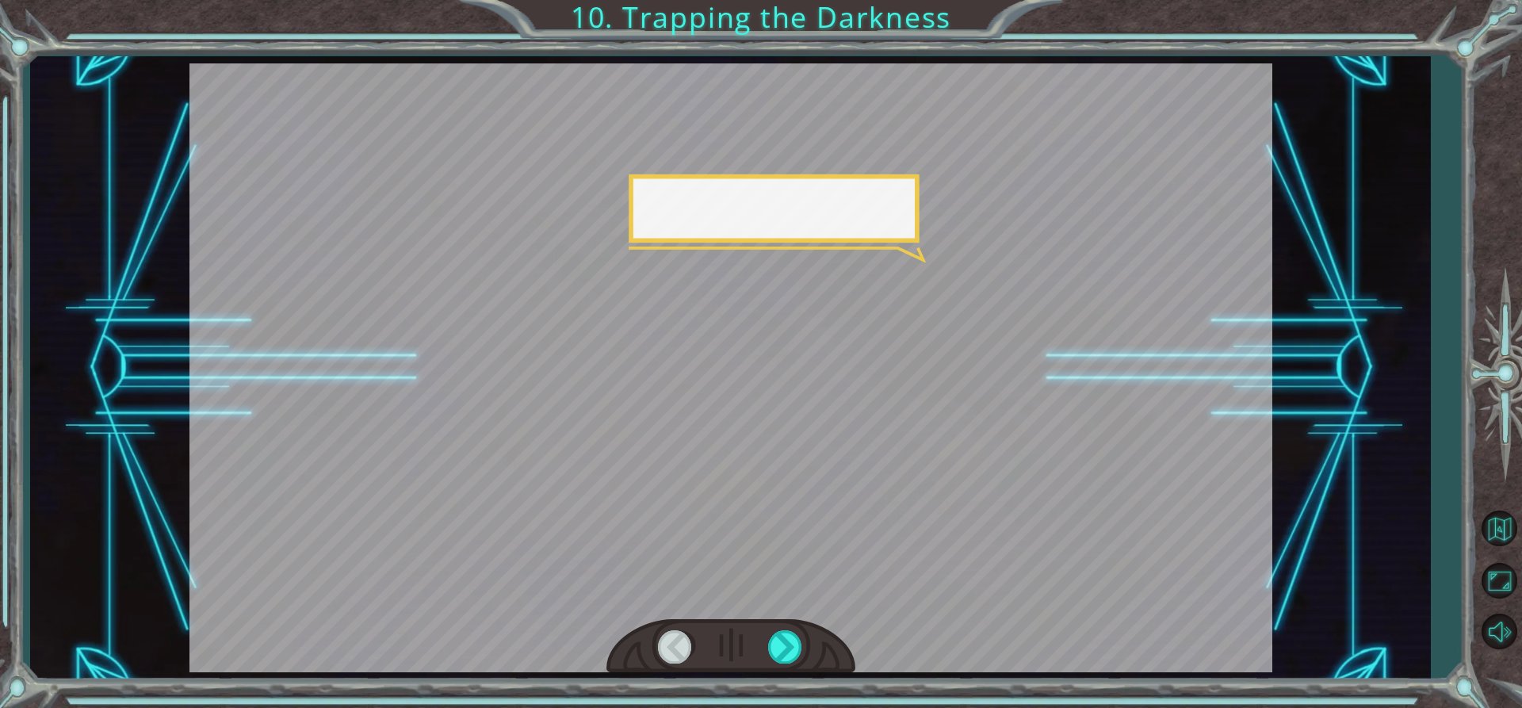
click at [783, 669] on div at bounding box center [730, 646] width 249 height 55
click at [796, 649] on div at bounding box center [786, 646] width 36 height 32
click at [798, 645] on div at bounding box center [786, 646] width 36 height 32
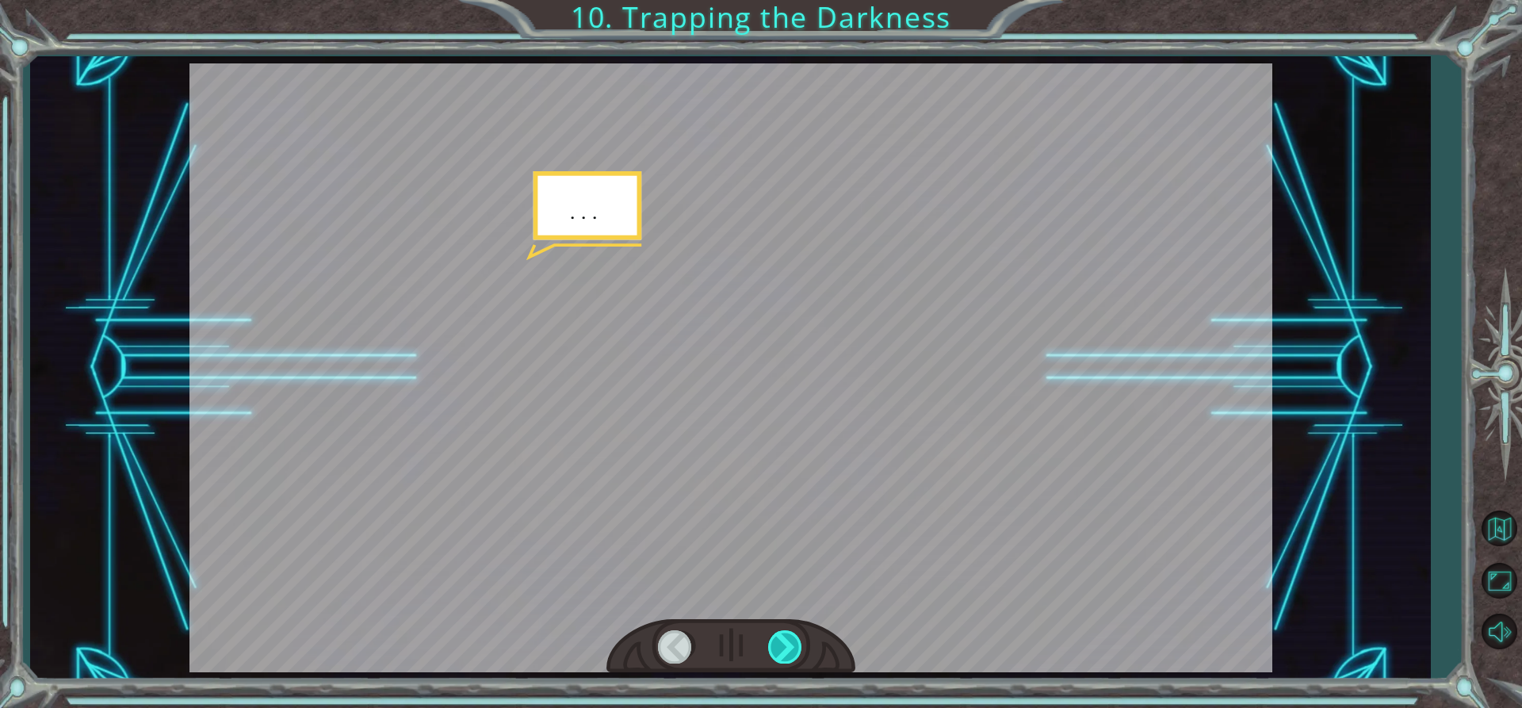
click at [798, 645] on div at bounding box center [786, 646] width 36 height 32
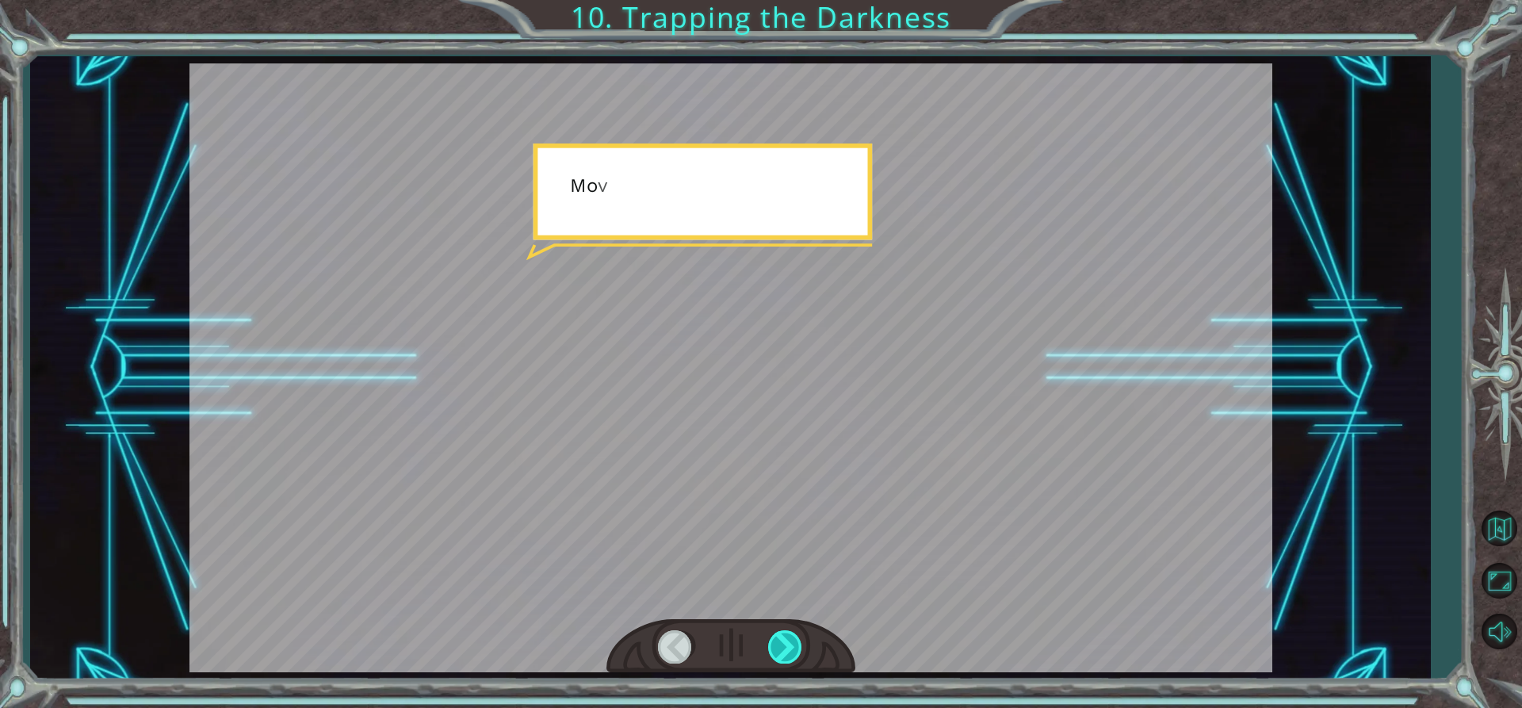
click at [798, 645] on div at bounding box center [786, 646] width 36 height 32
click at [798, 0] on div "hero . moveUp ( 2 ) B e f o r e w e c a n t r a p t h e D a r k n e s s w i t h…" at bounding box center [761, 0] width 1522 height 0
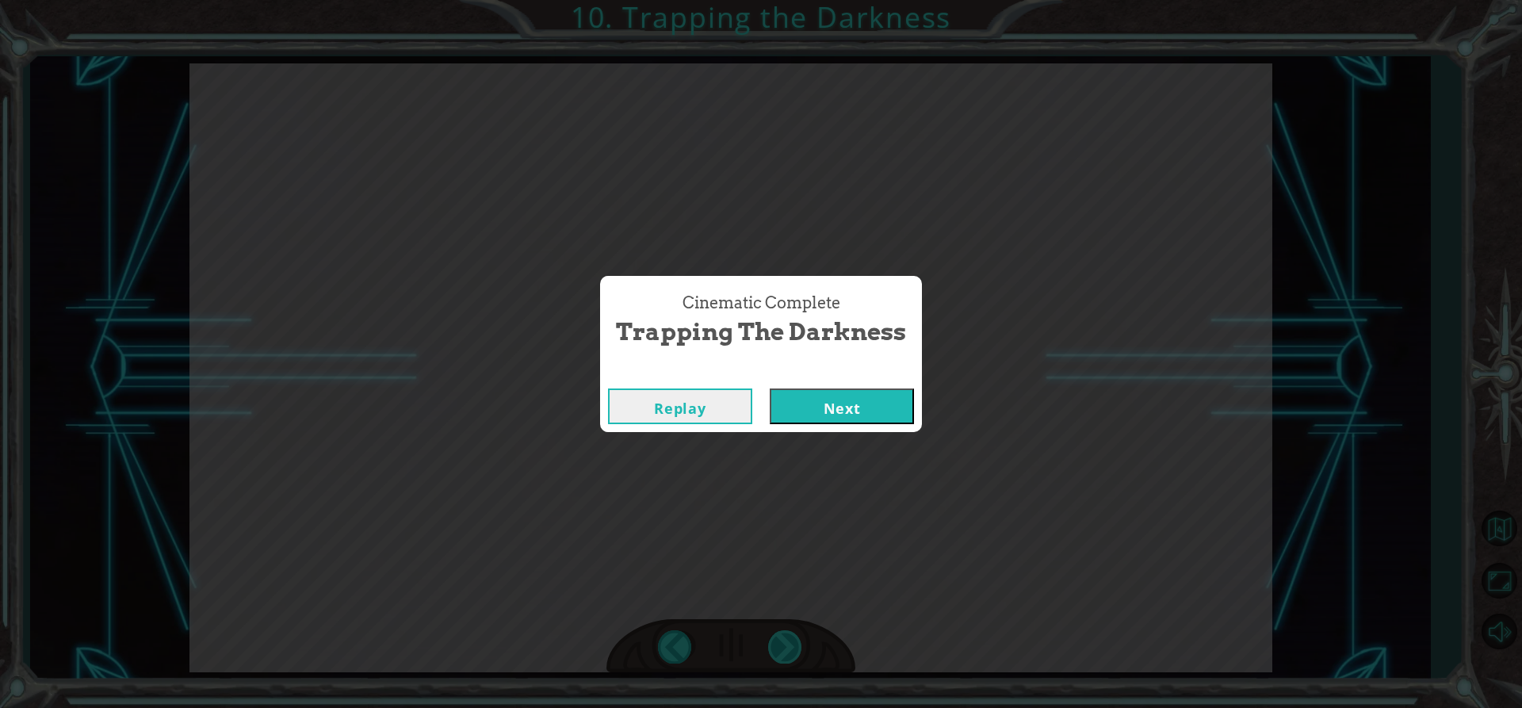
click at [798, 645] on div "Cinematic Complete Trapping the Darkness Replay Next" at bounding box center [761, 354] width 1522 height 708
click at [843, 392] on button "Next" at bounding box center [842, 406] width 144 height 36
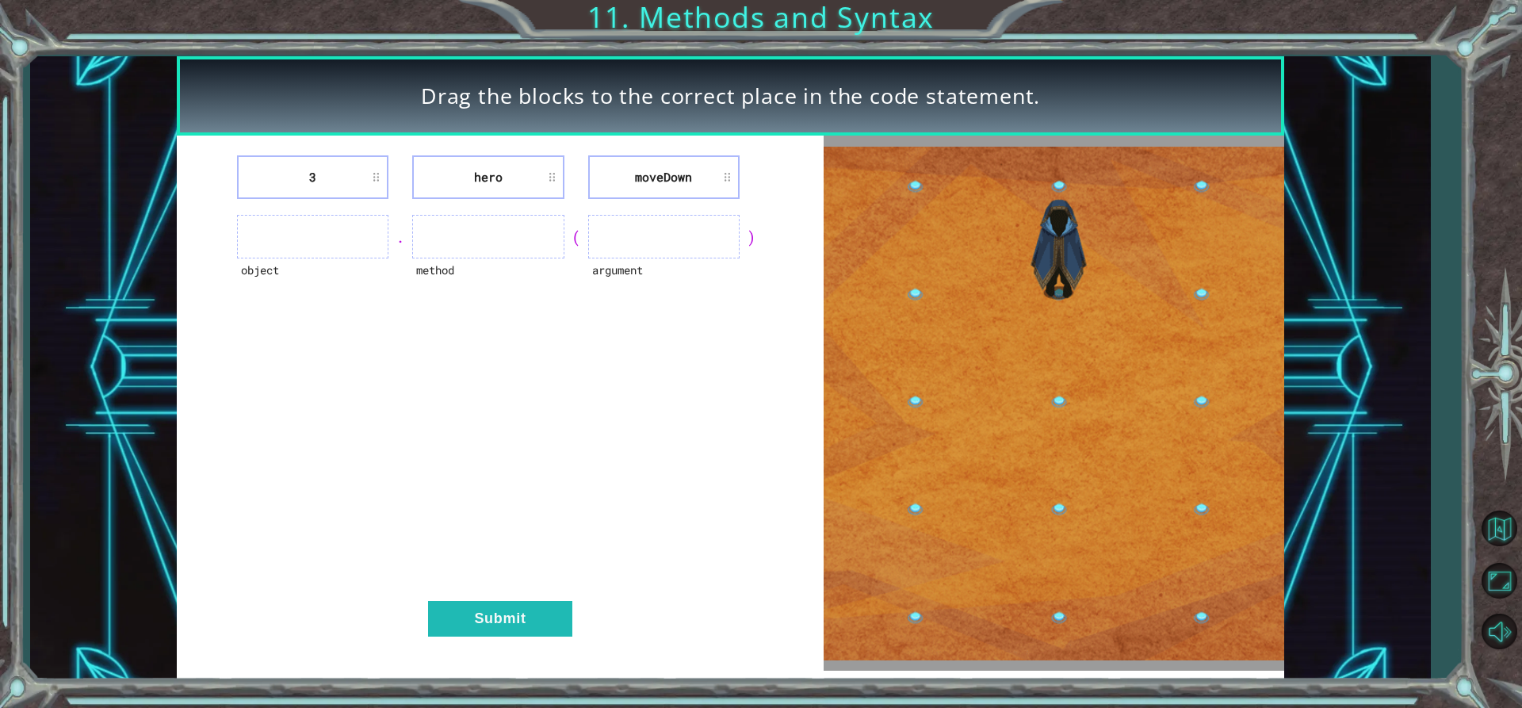
click at [333, 246] on ul at bounding box center [312, 237] width 151 height 44
click at [389, 190] on div "3 hero [GEOGRAPHIC_DATA]" at bounding box center [500, 177] width 607 height 44
click at [341, 171] on li "3" at bounding box center [312, 177] width 151 height 44
click at [543, 186] on li "hero" at bounding box center [487, 177] width 151 height 44
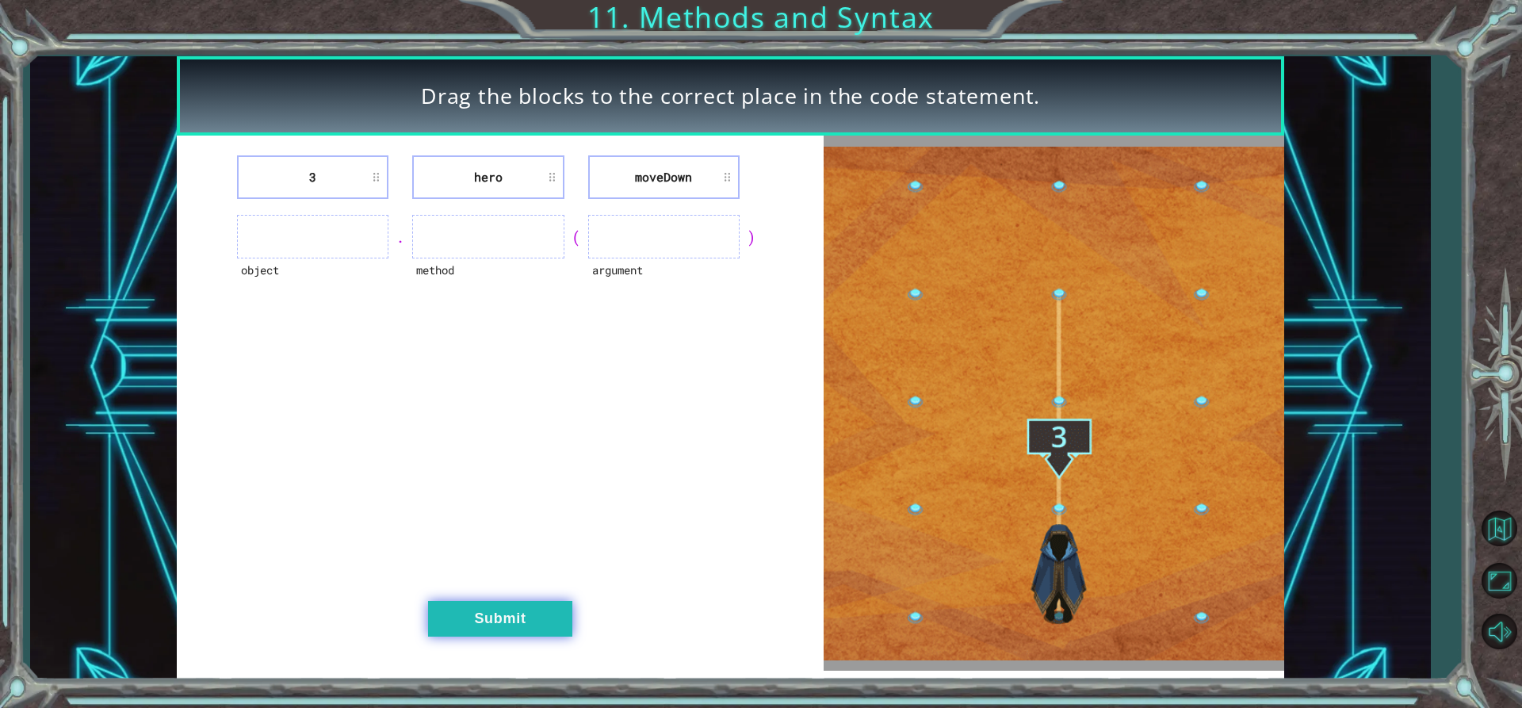
click at [496, 617] on button "Submit" at bounding box center [500, 619] width 144 height 36
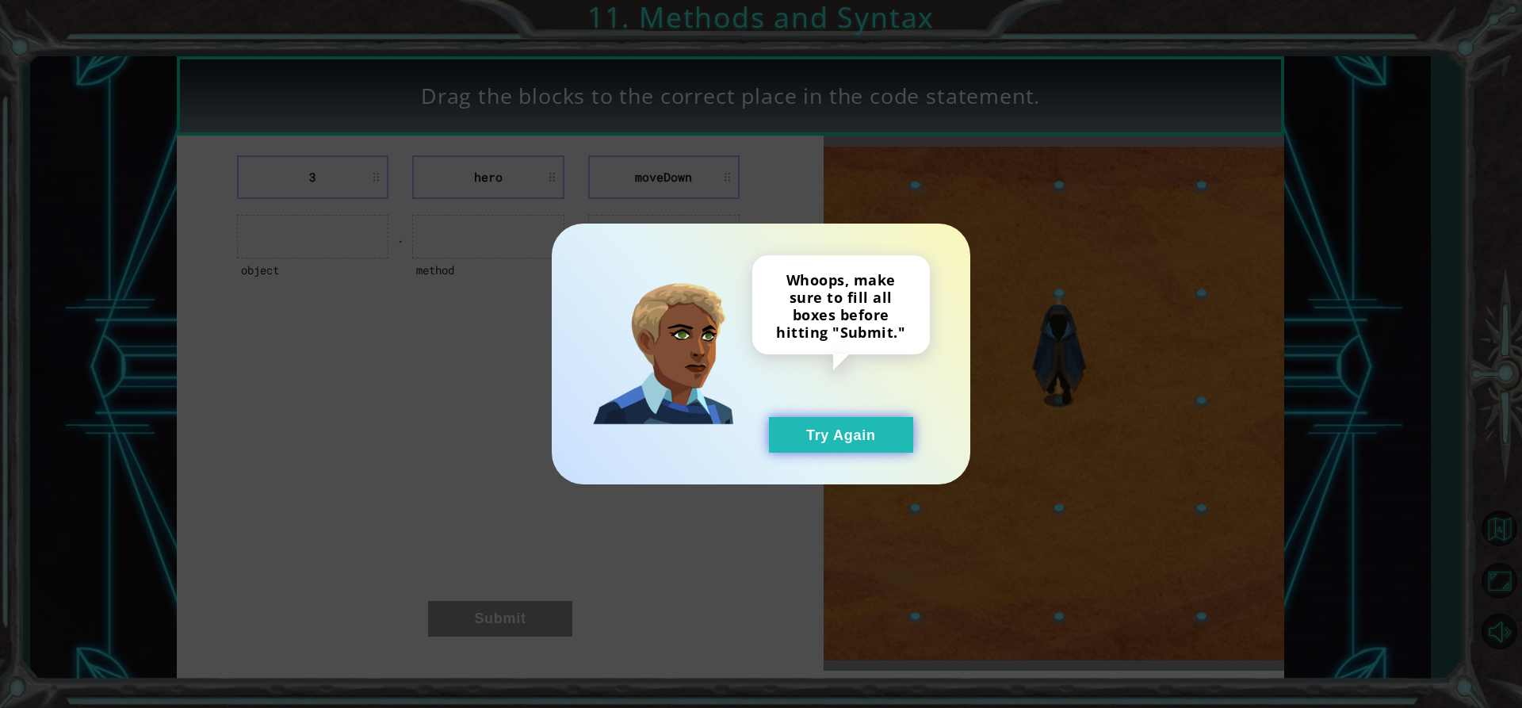
click at [826, 433] on button "Try Again" at bounding box center [841, 435] width 144 height 36
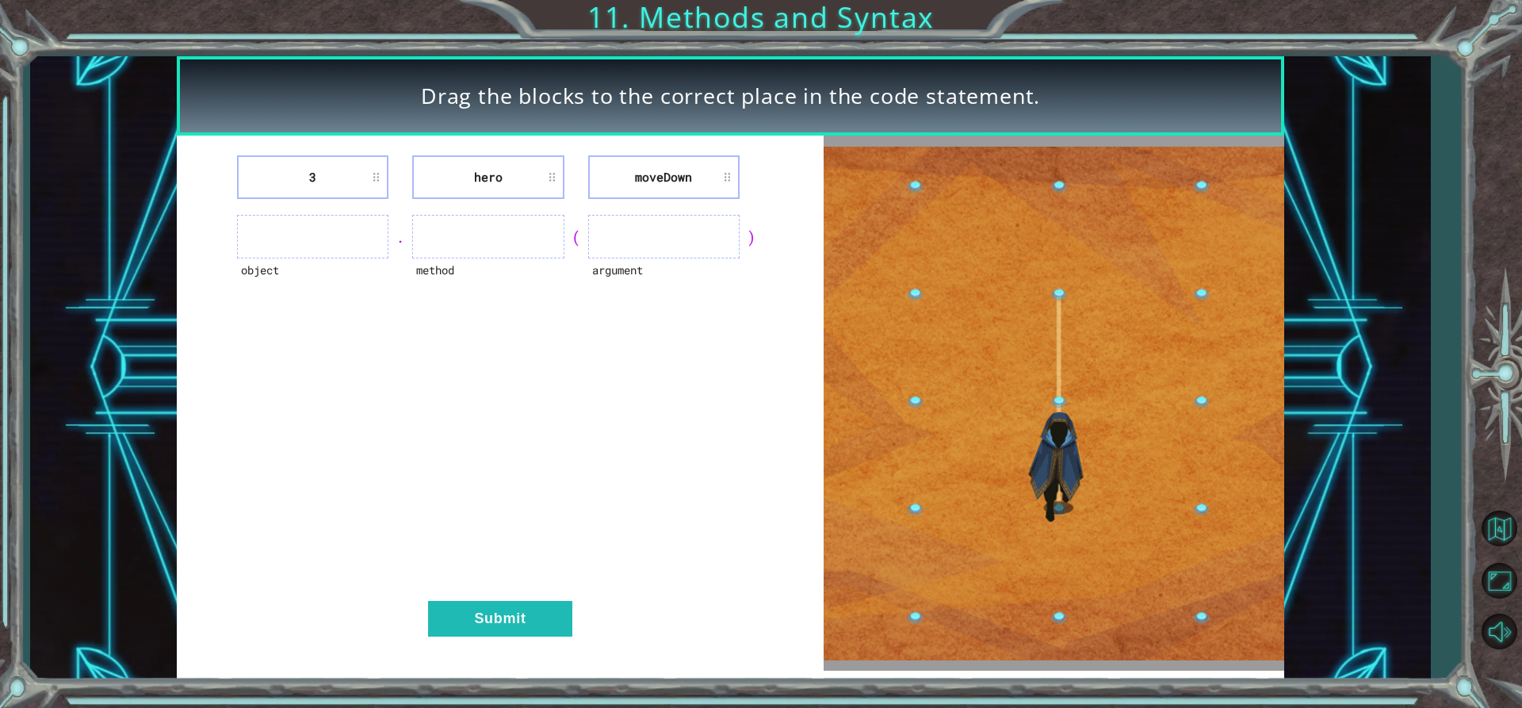
click at [701, 182] on li "moveDown" at bounding box center [663, 177] width 151 height 44
click at [751, 243] on div ")" at bounding box center [751, 237] width 24 height 22
drag, startPoint x: 705, startPoint y: 236, endPoint x: 690, endPoint y: 234, distance: 15.2
click at [692, 235] on ul at bounding box center [663, 237] width 151 height 44
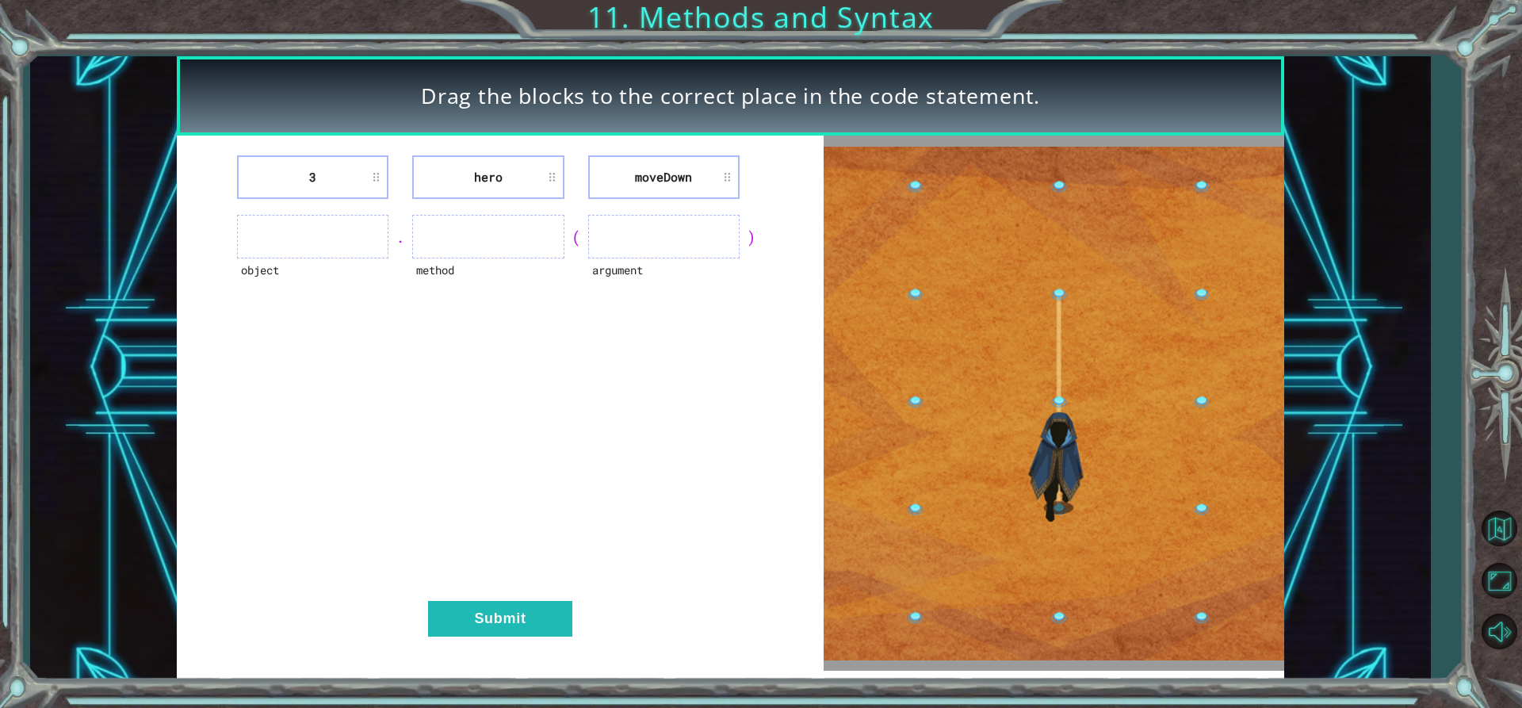
click at [690, 234] on ul at bounding box center [663, 237] width 151 height 44
drag, startPoint x: 683, startPoint y: 218, endPoint x: 674, endPoint y: 185, distance: 34.6
click at [676, 194] on div "3 hero [GEOGRAPHIC_DATA] object . method ( argument ) Submit" at bounding box center [500, 403] width 647 height 535
click at [674, 185] on li "moveDown" at bounding box center [663, 177] width 151 height 44
click at [683, 179] on li "moveDown" at bounding box center [663, 177] width 151 height 44
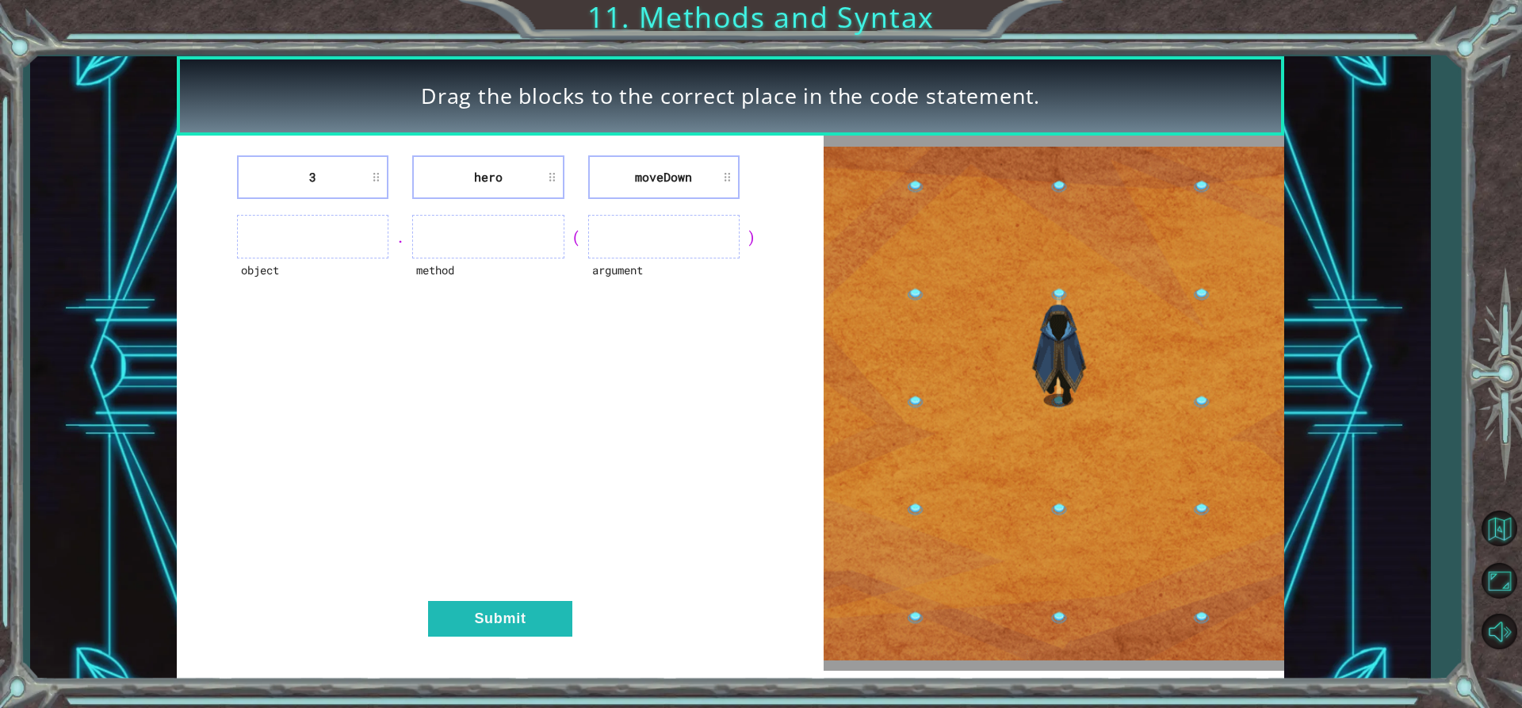
drag, startPoint x: 1064, startPoint y: 522, endPoint x: 1027, endPoint y: 412, distance: 116.0
drag, startPoint x: 1027, startPoint y: 412, endPoint x: 954, endPoint y: 569, distance: 173.0
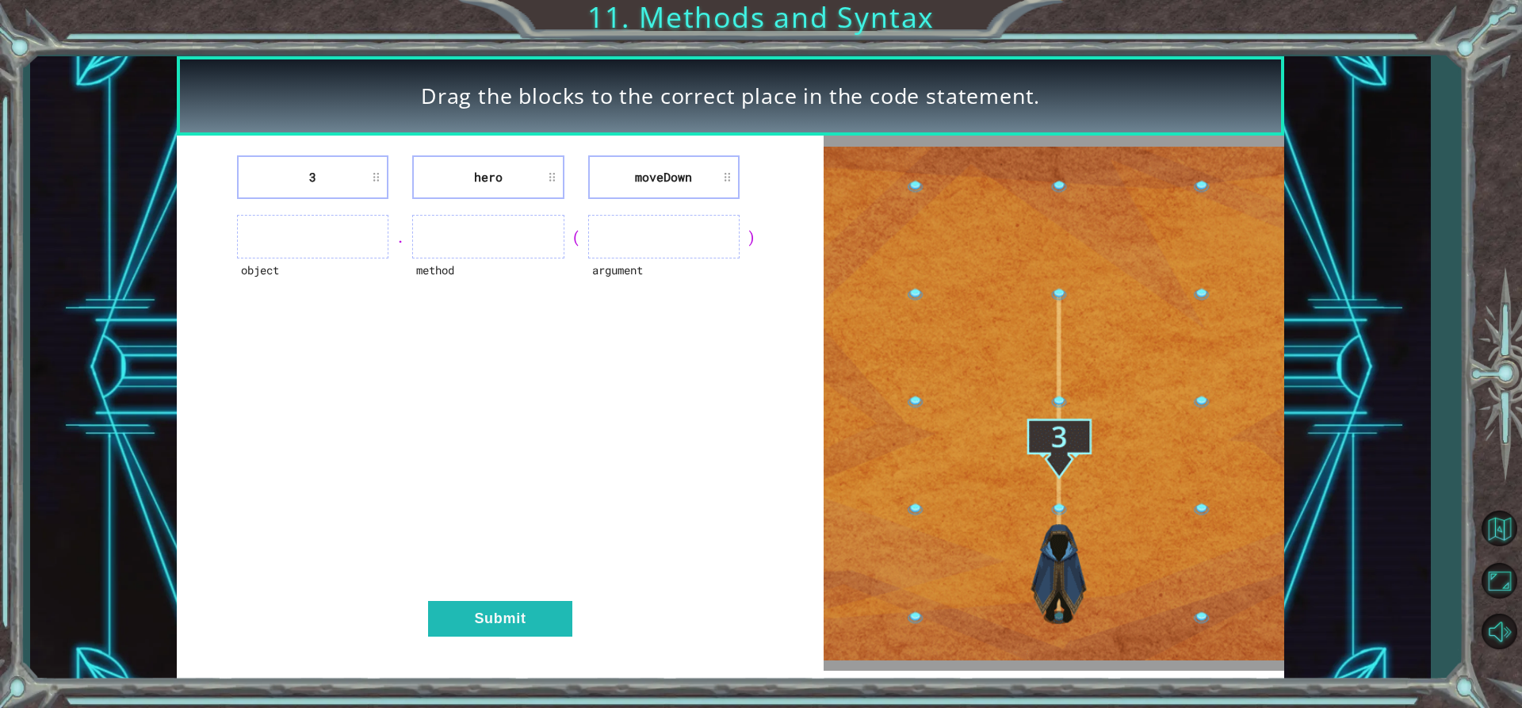
click at [730, 182] on li "moveDown" at bounding box center [663, 177] width 151 height 44
click at [730, 176] on li "moveDown" at bounding box center [663, 177] width 151 height 44
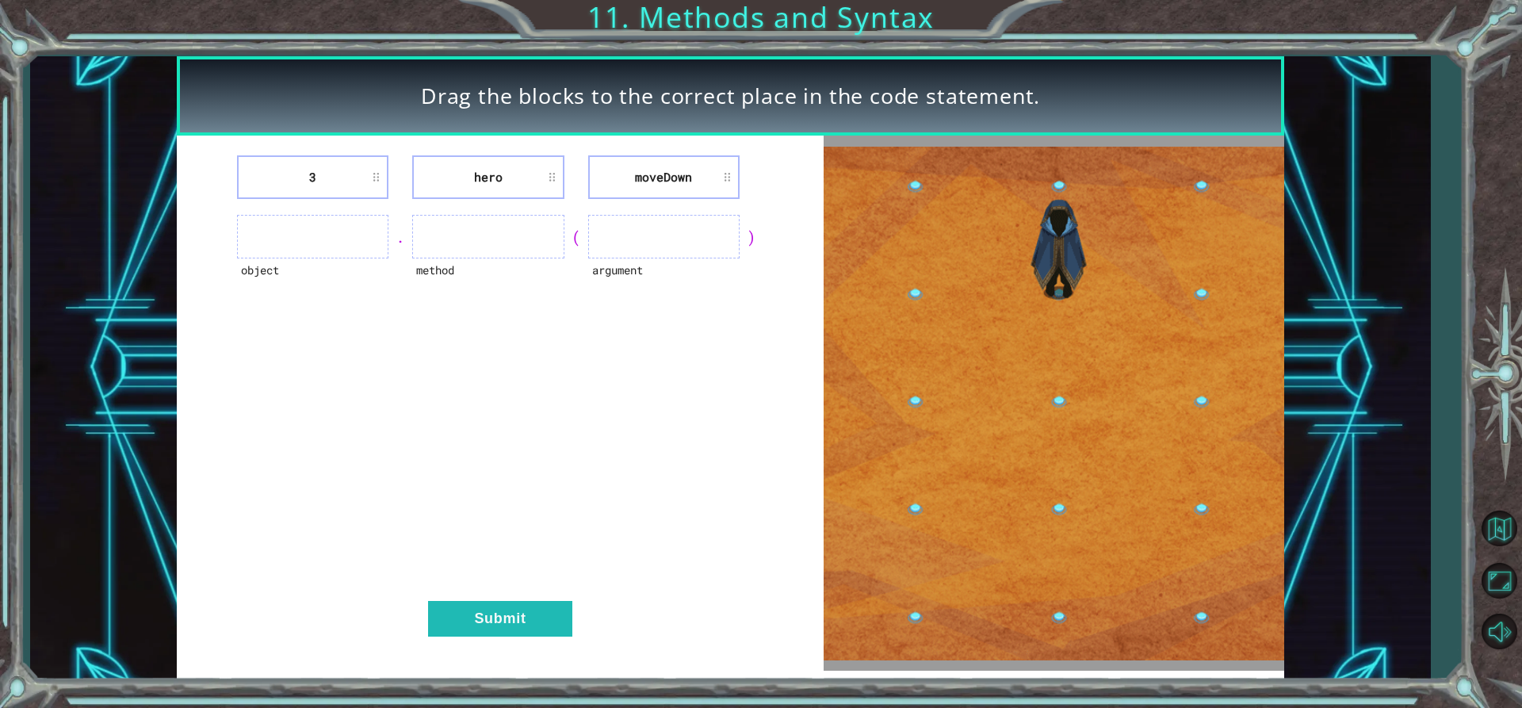
click at [730, 176] on li "moveDown" at bounding box center [663, 177] width 151 height 44
click at [371, 172] on li "3" at bounding box center [312, 177] width 151 height 44
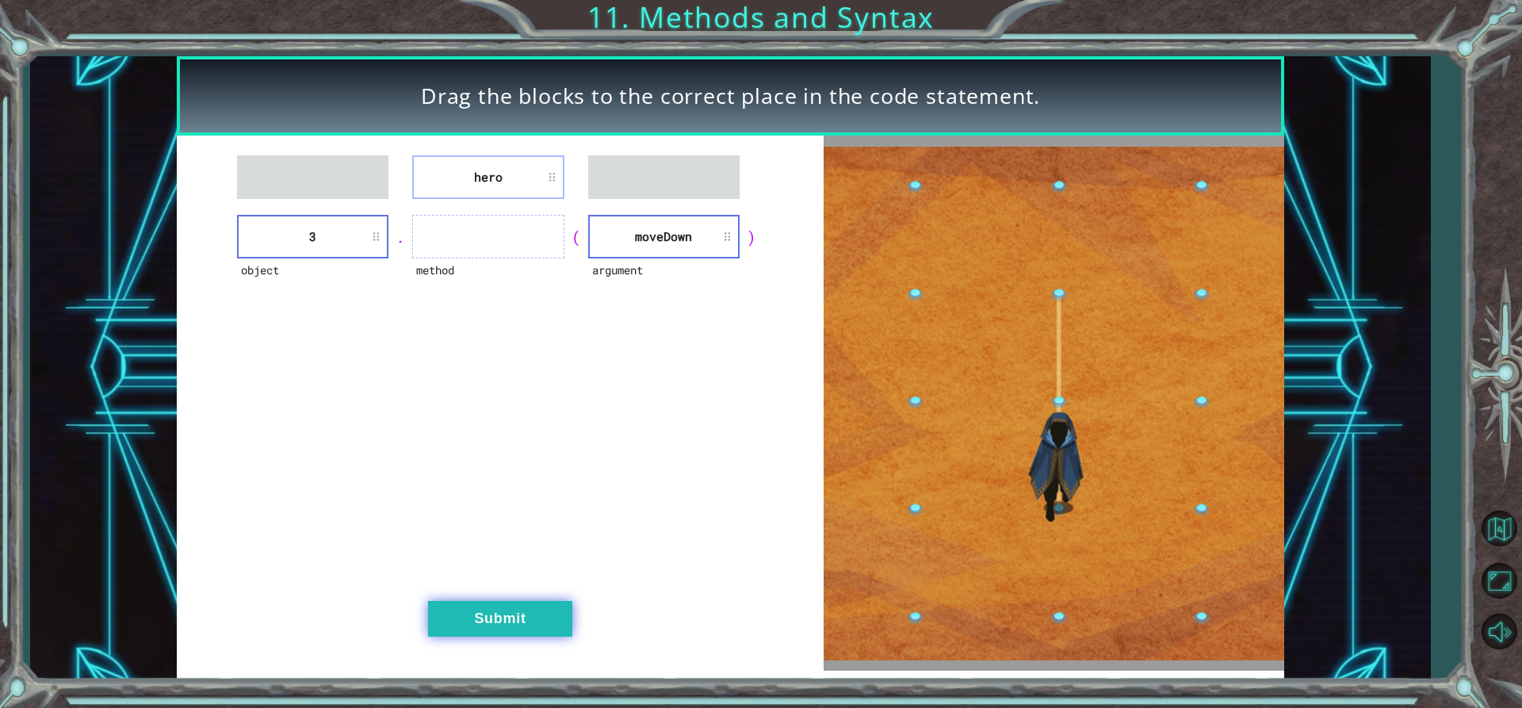
click at [511, 633] on button "Submit" at bounding box center [500, 619] width 144 height 36
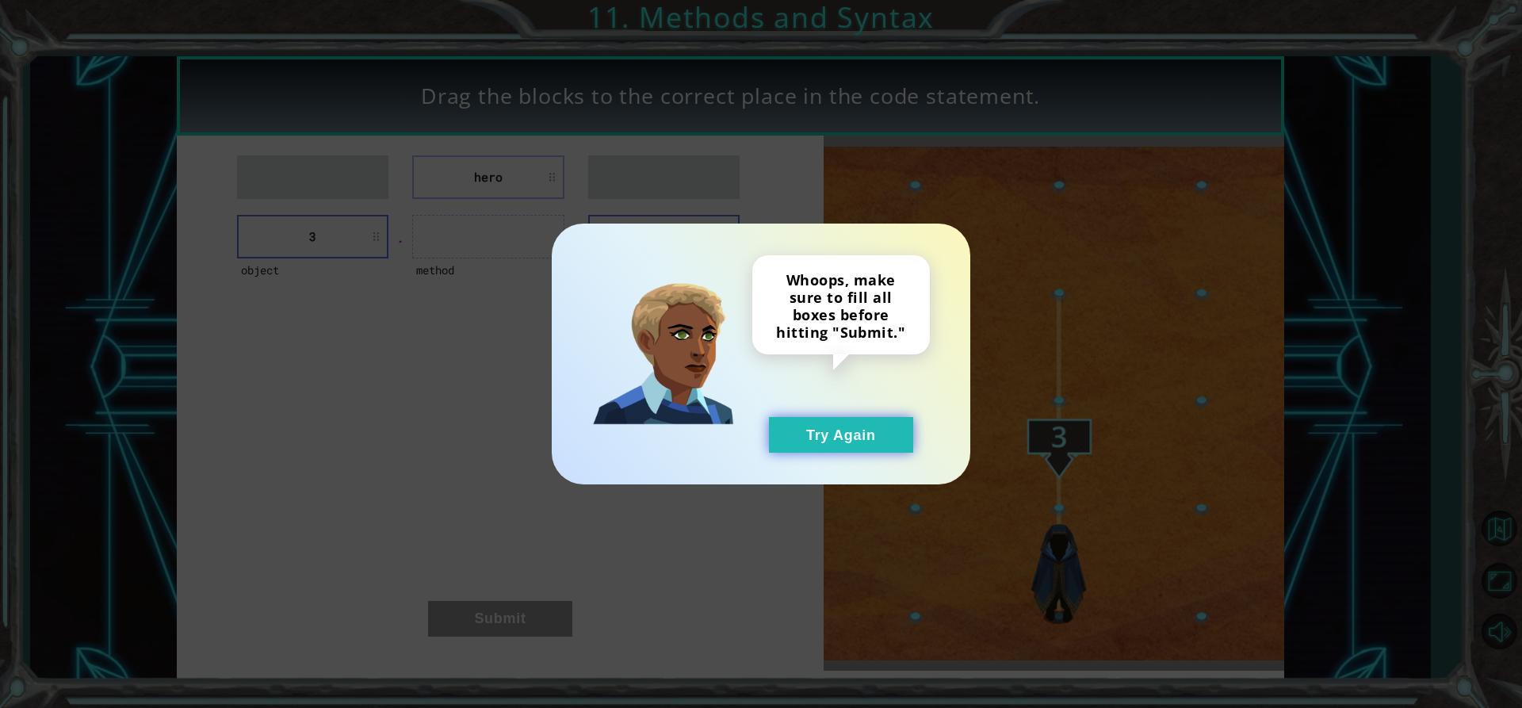
click at [892, 430] on button "Try Again" at bounding box center [841, 435] width 144 height 36
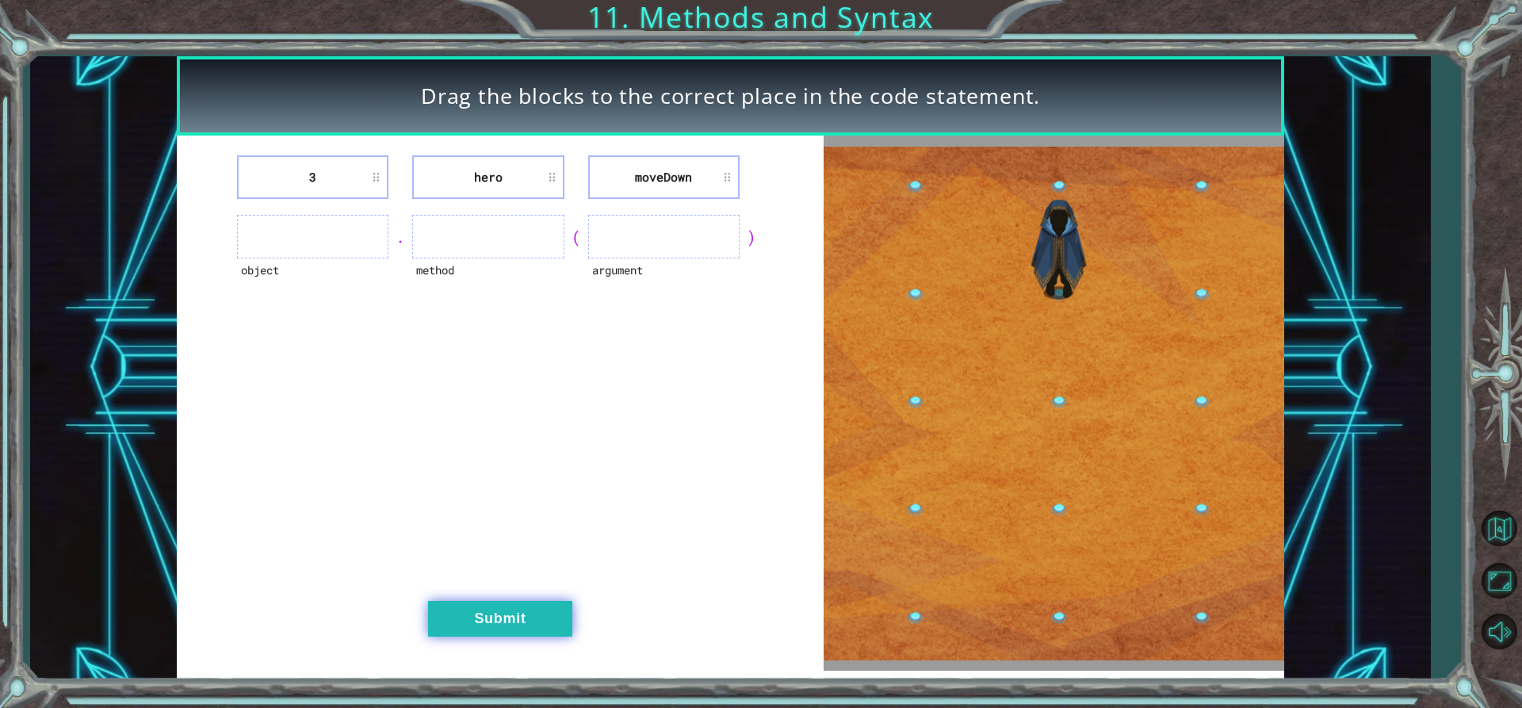
click at [572, 623] on button "Submit" at bounding box center [500, 619] width 144 height 36
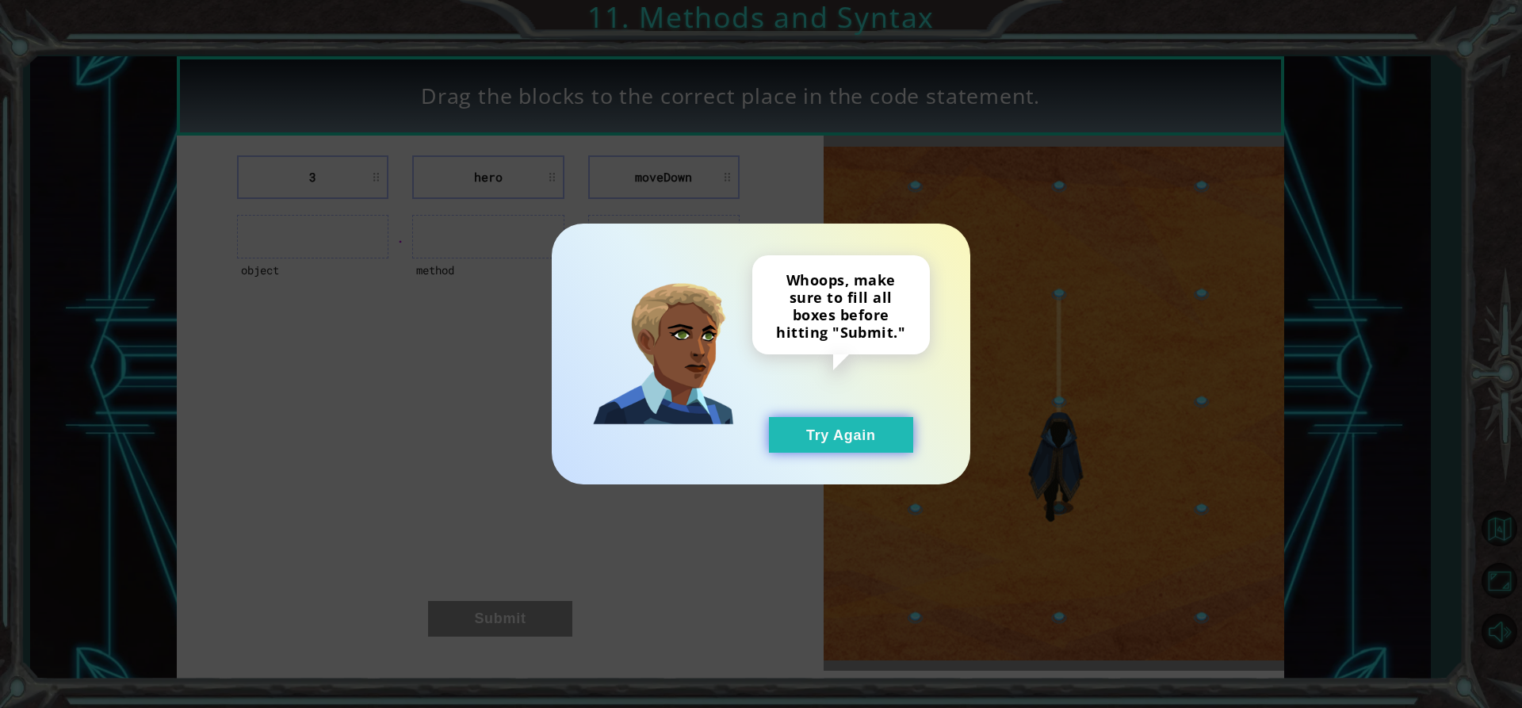
click at [866, 428] on button "Try Again" at bounding box center [841, 435] width 144 height 36
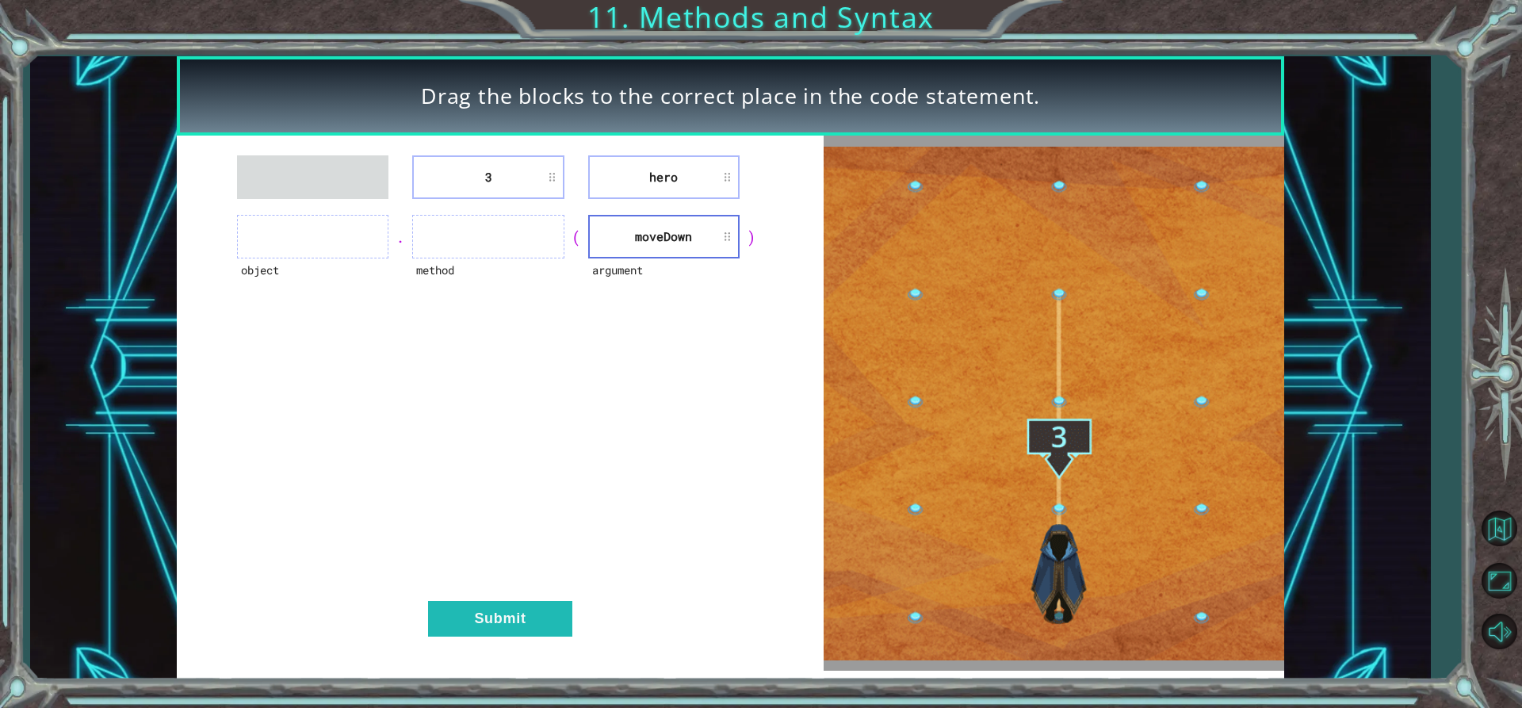
click at [454, 229] on ul at bounding box center [487, 237] width 151 height 44
drag, startPoint x: 575, startPoint y: 237, endPoint x: 531, endPoint y: 259, distance: 48.9
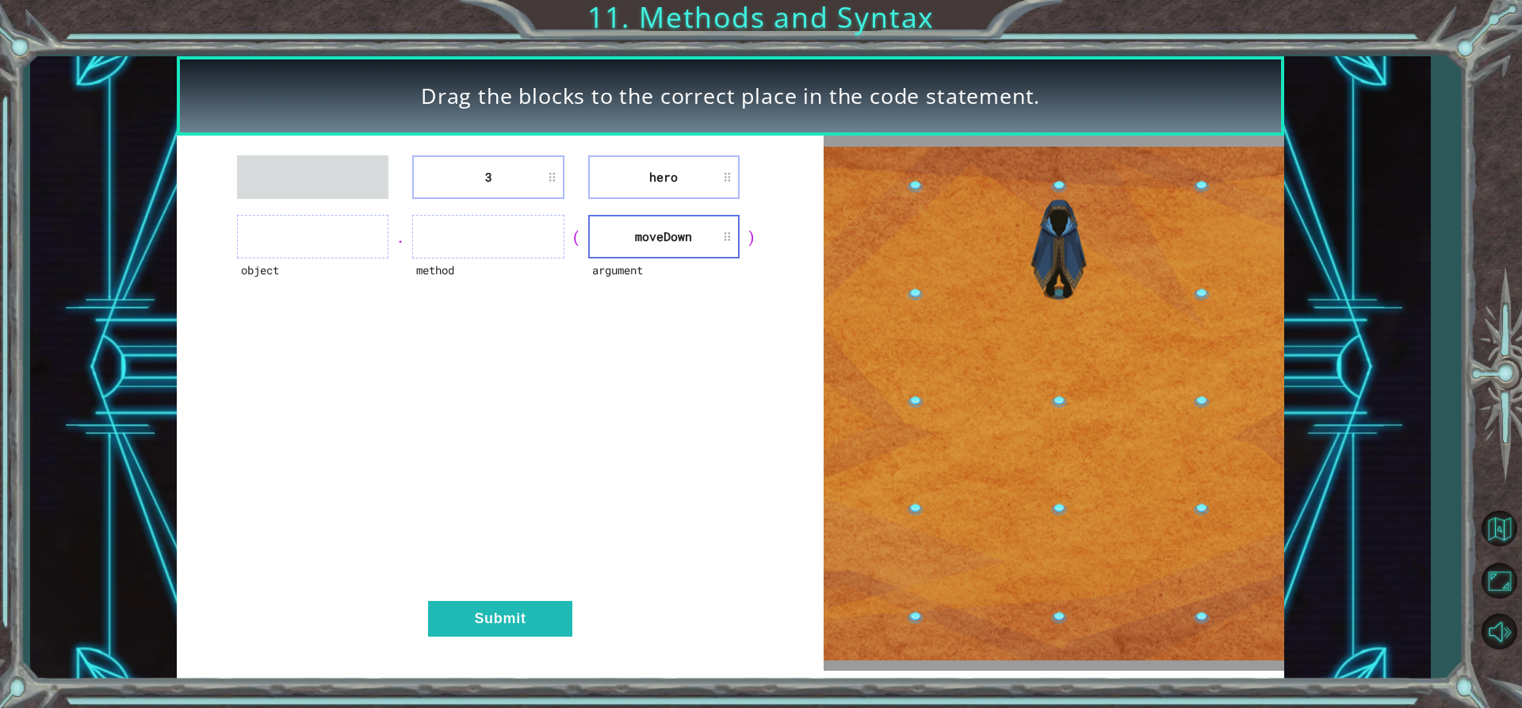
click at [553, 255] on div "object . method ( argument [GEOGRAPHIC_DATA] )" at bounding box center [500, 237] width 607 height 44
click at [516, 650] on div "3 hero object . method ( argument [GEOGRAPHIC_DATA] ) Submit" at bounding box center [500, 403] width 647 height 535
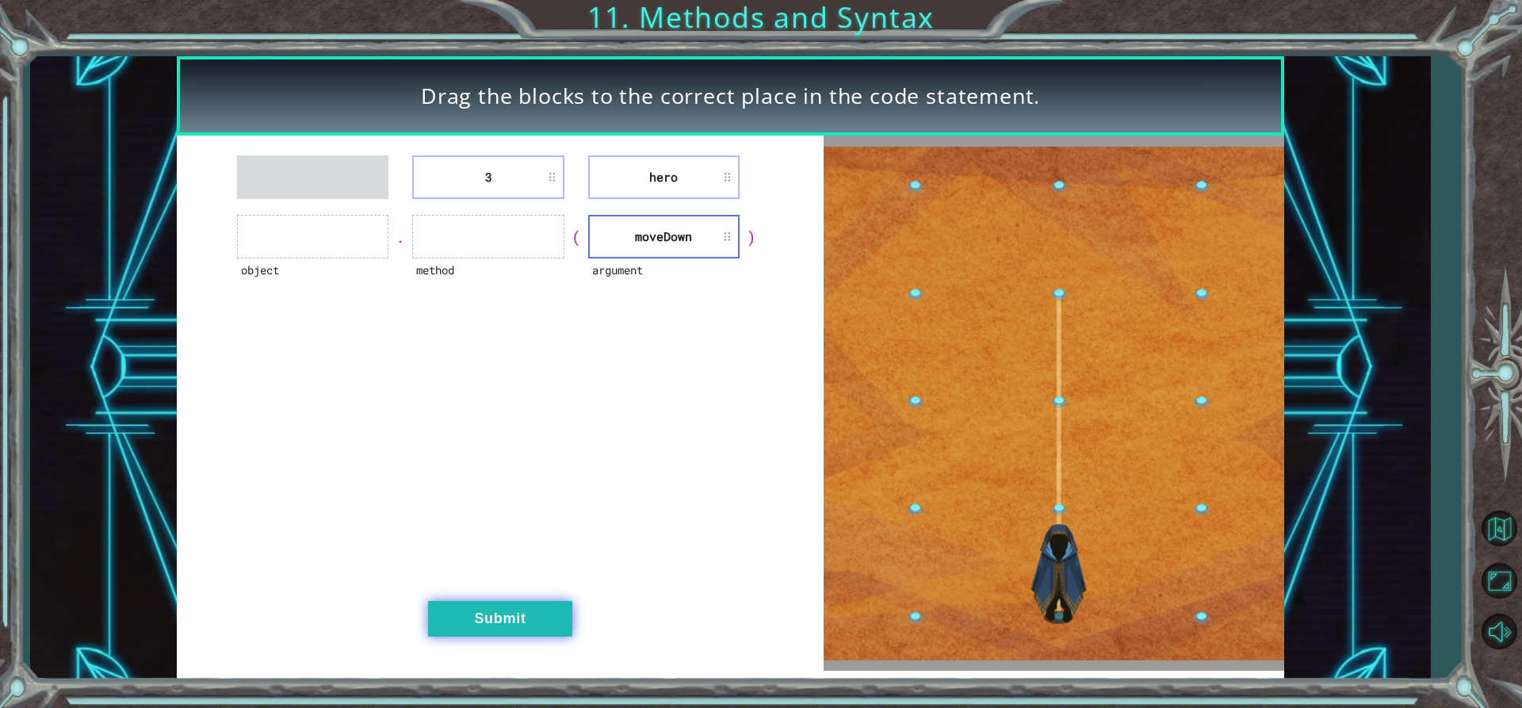
click at [518, 635] on button "Submit" at bounding box center [500, 619] width 144 height 36
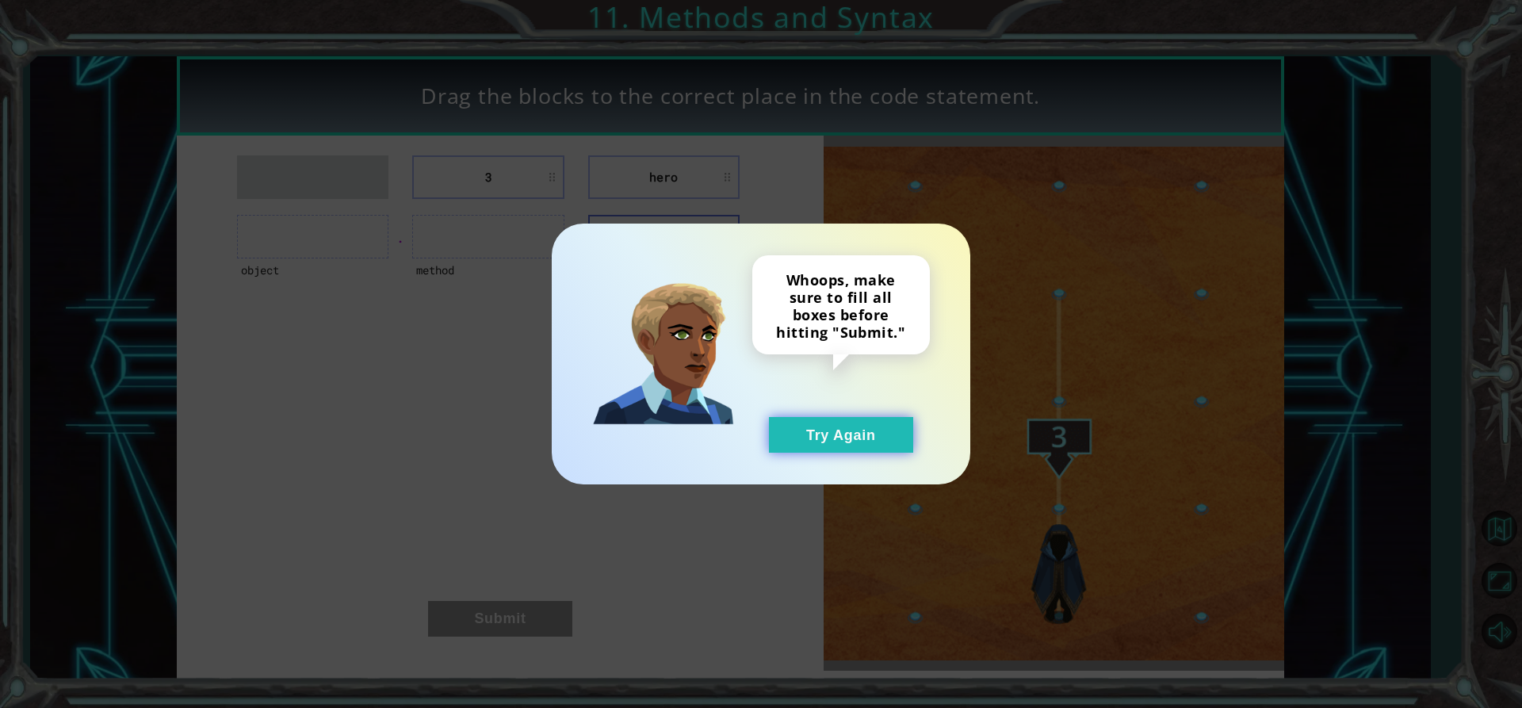
drag, startPoint x: 915, startPoint y: 429, endPoint x: 882, endPoint y: 432, distance: 33.4
click at [910, 429] on div "Whoops, make sure to fill all boxes before hitting "Submit." Try Again" at bounding box center [841, 353] width 178 height 197
click at [849, 429] on button "Try Again" at bounding box center [841, 435] width 144 height 36
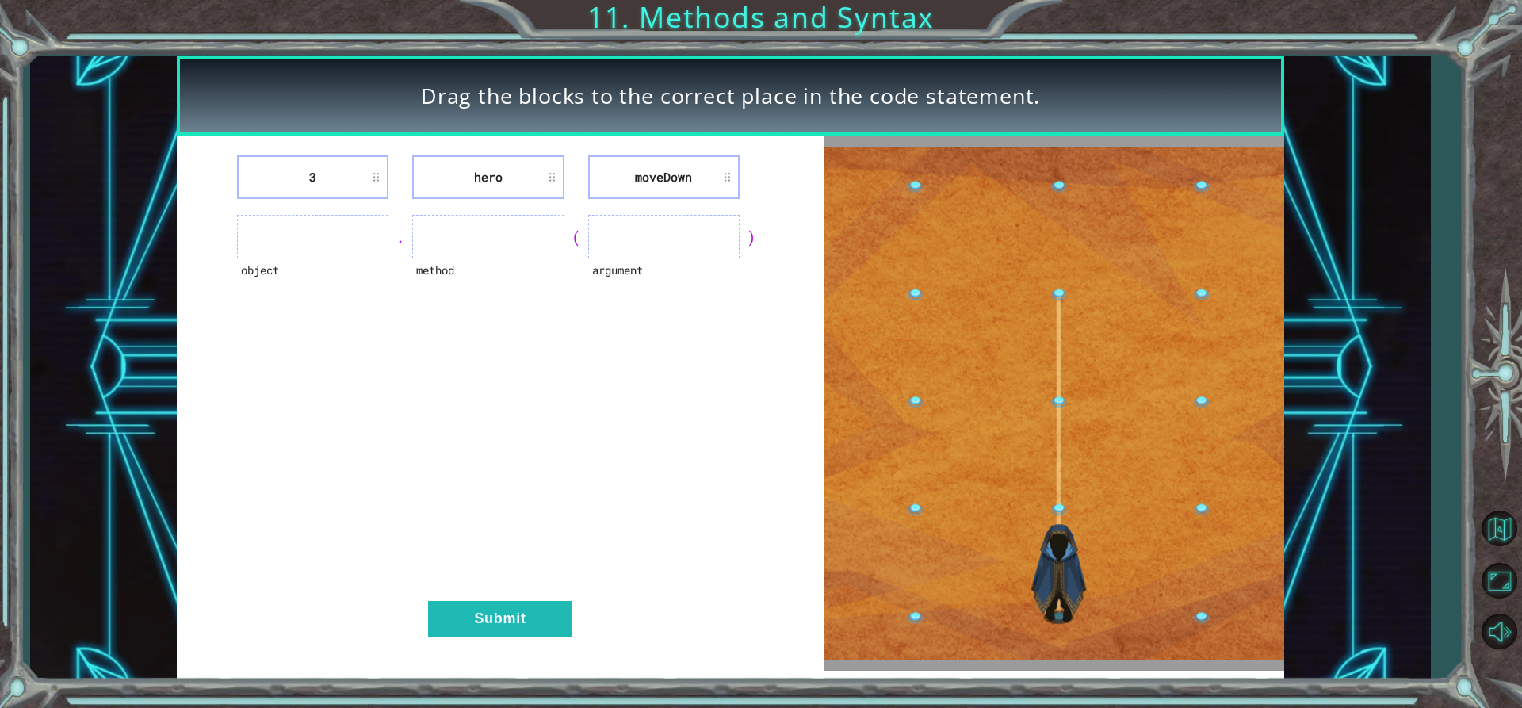
click at [1065, 455] on img at bounding box center [1053, 404] width 460 height 514
click at [667, 190] on li "moveDown" at bounding box center [663, 177] width 151 height 44
drag, startPoint x: 419, startPoint y: 246, endPoint x: 422, endPoint y: 261, distance: 15.4
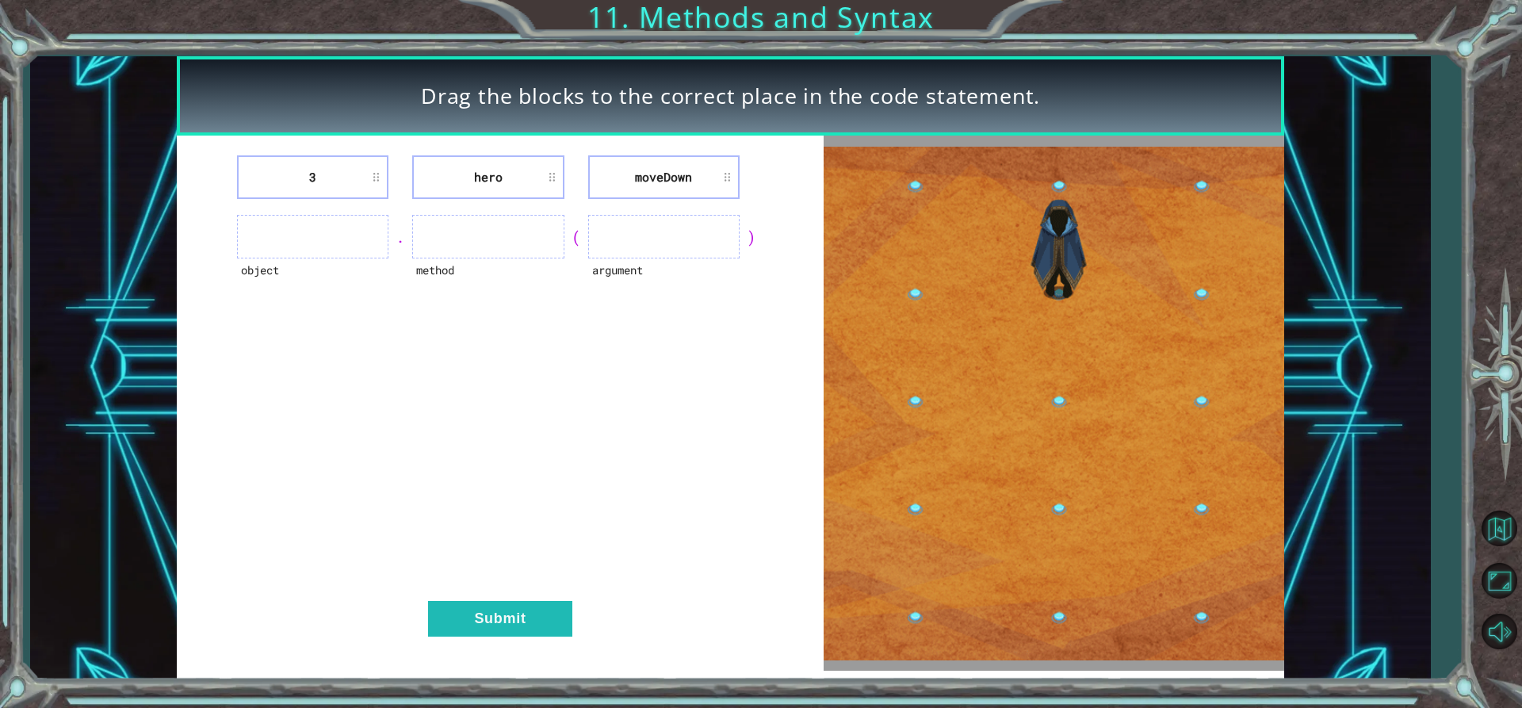
drag, startPoint x: 422, startPoint y: 261, endPoint x: 445, endPoint y: 247, distance: 26.6
click at [437, 258] on div "method" at bounding box center [487, 237] width 151 height 44
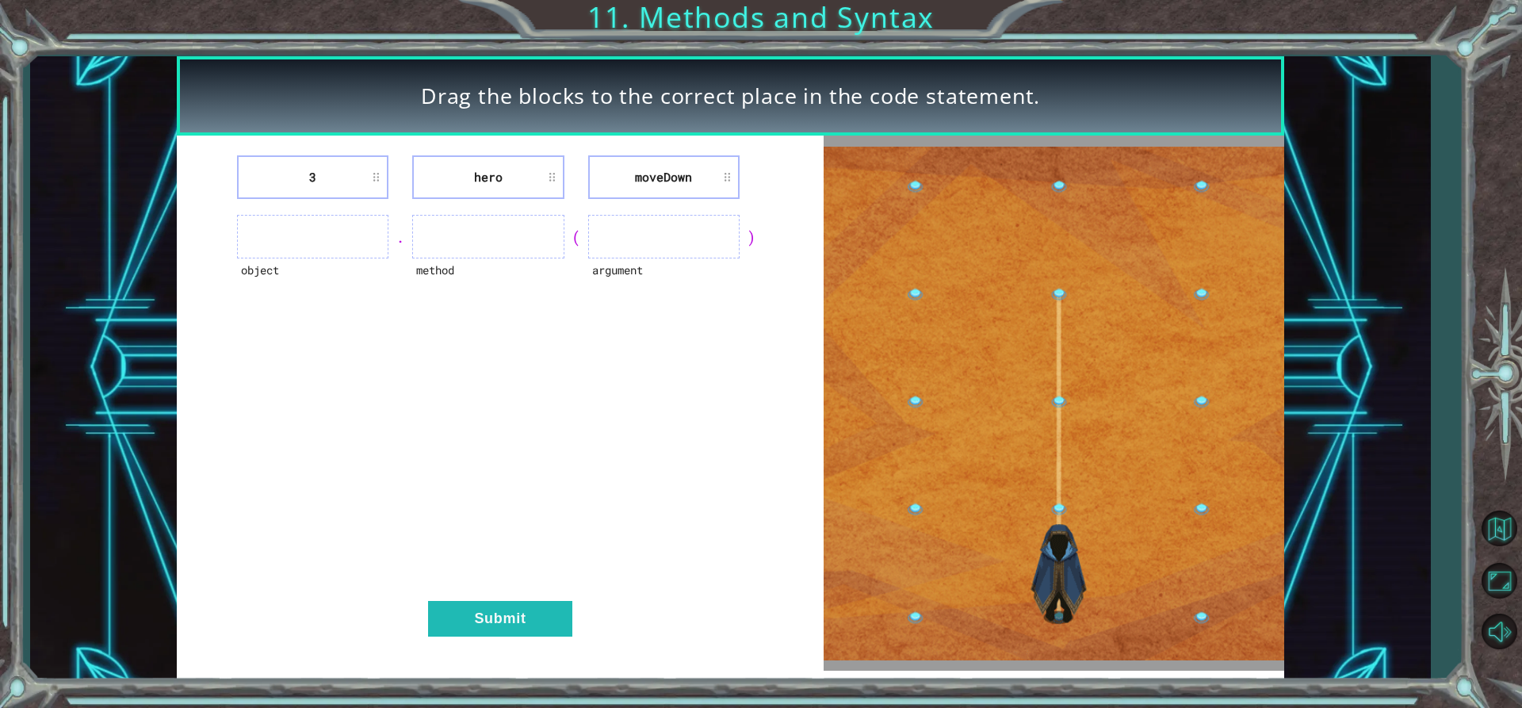
drag, startPoint x: 258, startPoint y: 267, endPoint x: 283, endPoint y: 243, distance: 35.3
click at [283, 243] on div "object" at bounding box center [312, 237] width 151 height 44
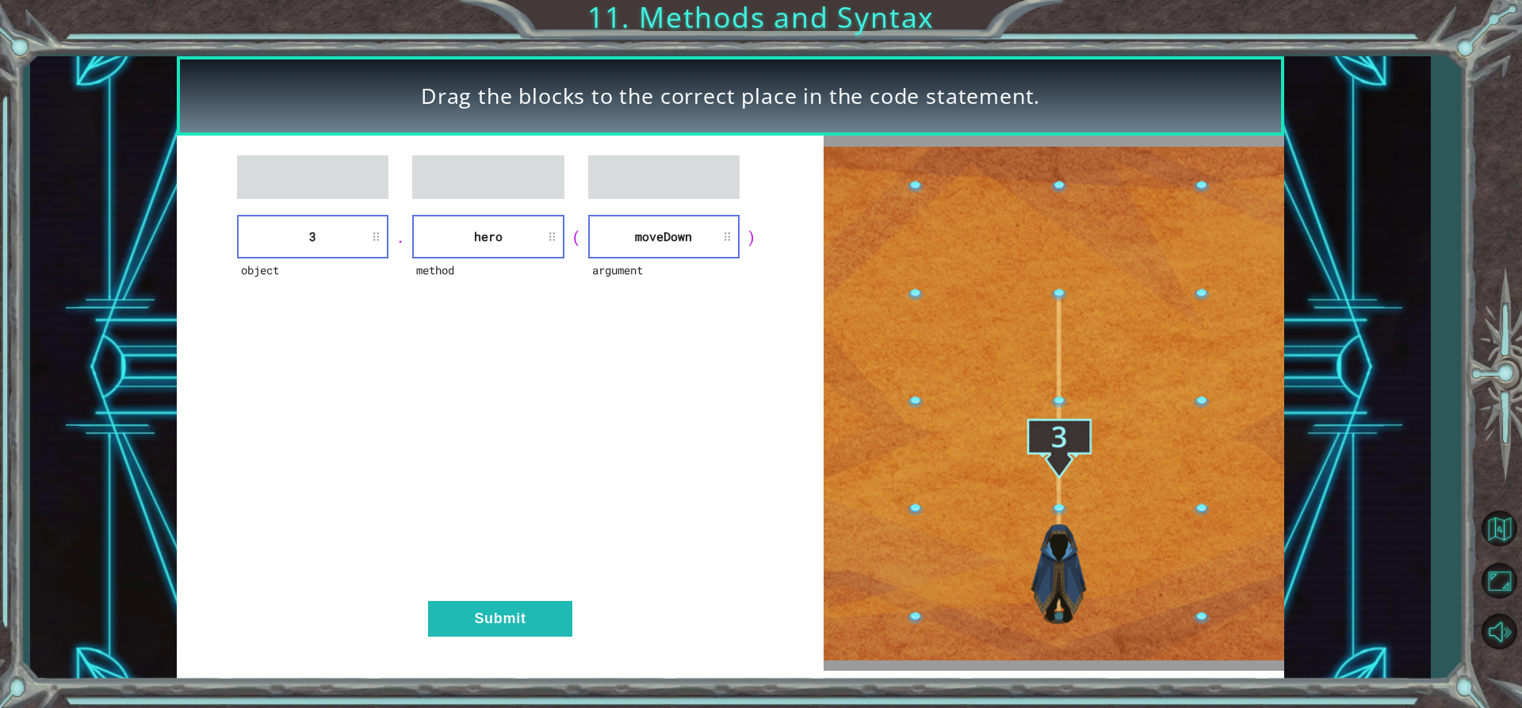
drag, startPoint x: 510, startPoint y: 644, endPoint x: 510, endPoint y: 629, distance: 15.1
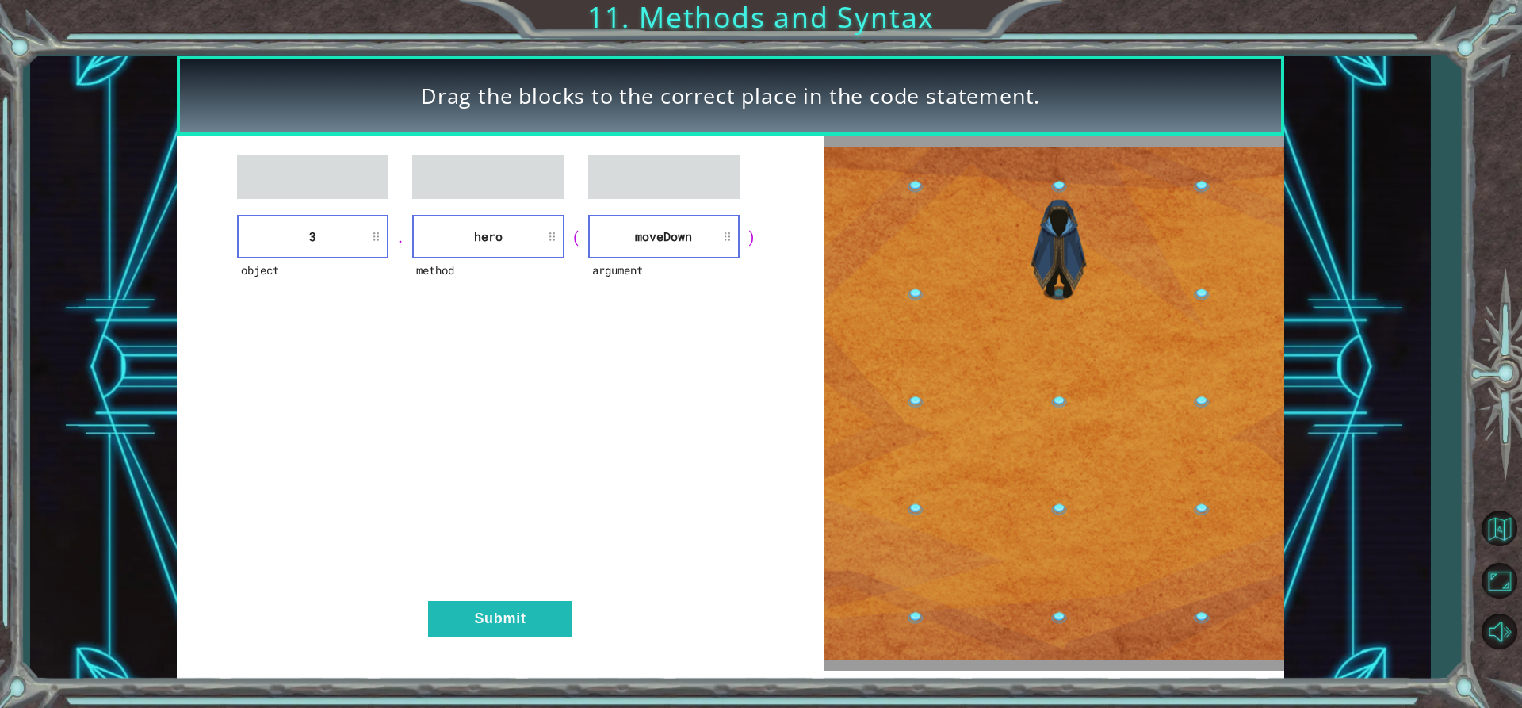
click at [510, 638] on div "object 3 . method hero ( argument [GEOGRAPHIC_DATA] ) Submit" at bounding box center [500, 403] width 647 height 535
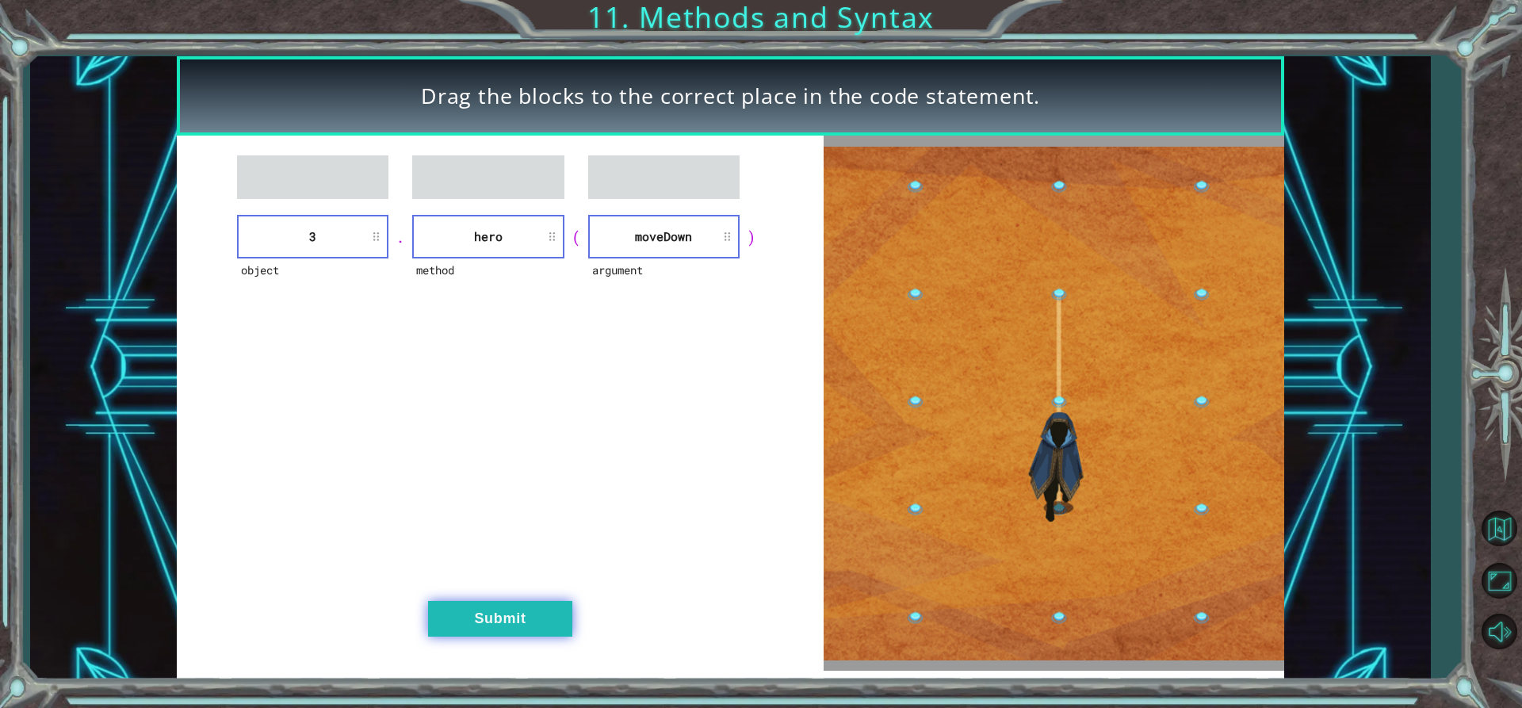
click at [510, 629] on button "Submit" at bounding box center [500, 619] width 144 height 36
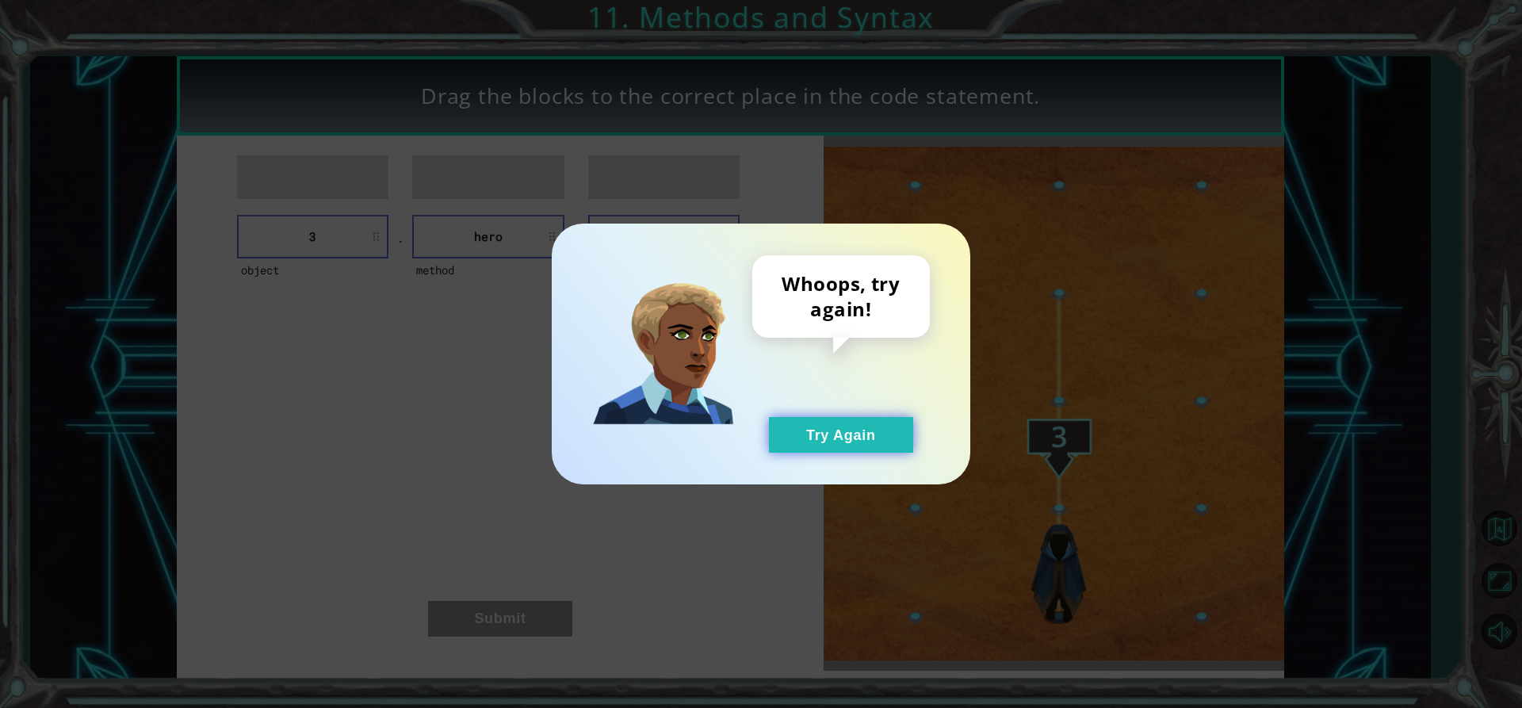
click at [866, 439] on button "Try Again" at bounding box center [841, 435] width 144 height 36
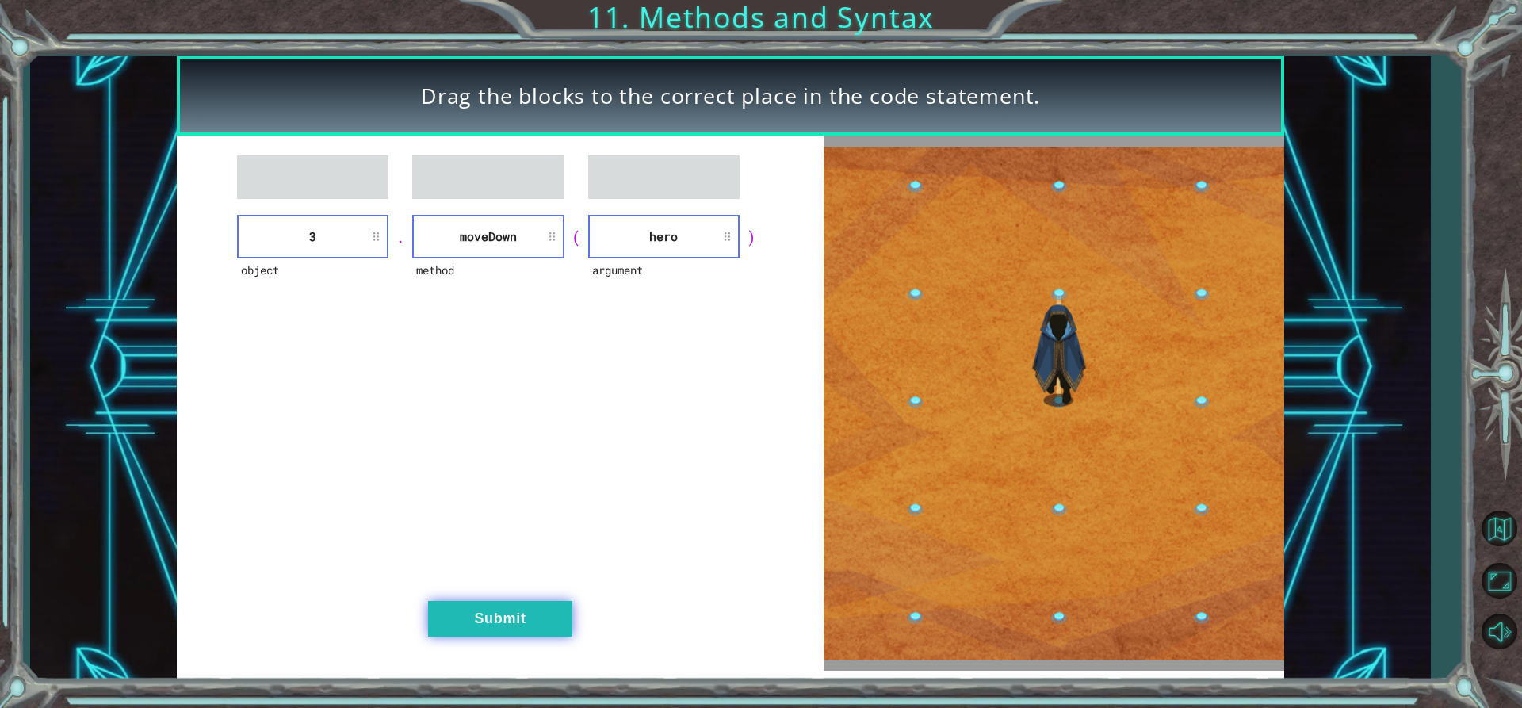
click at [546, 602] on button "Submit" at bounding box center [500, 619] width 144 height 36
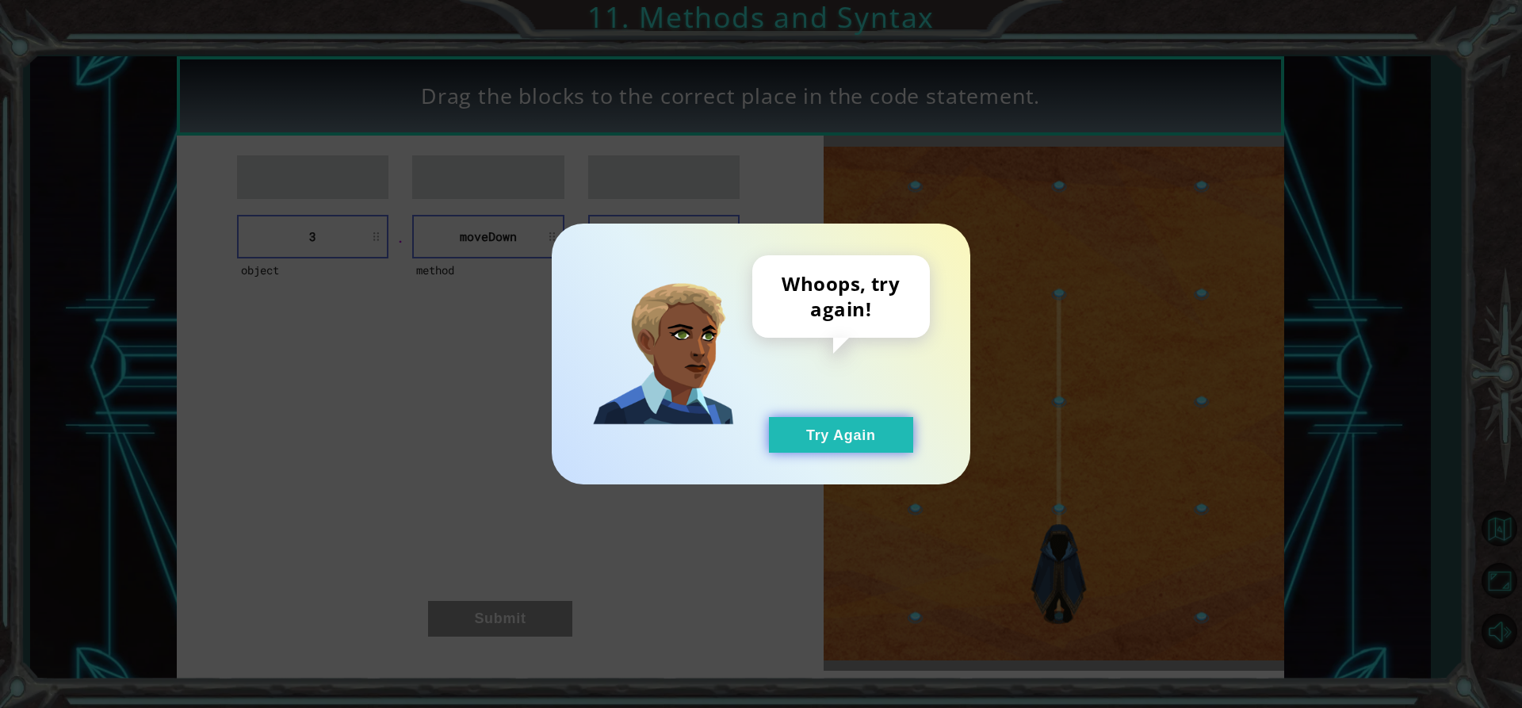
click at [862, 430] on button "Try Again" at bounding box center [841, 435] width 144 height 36
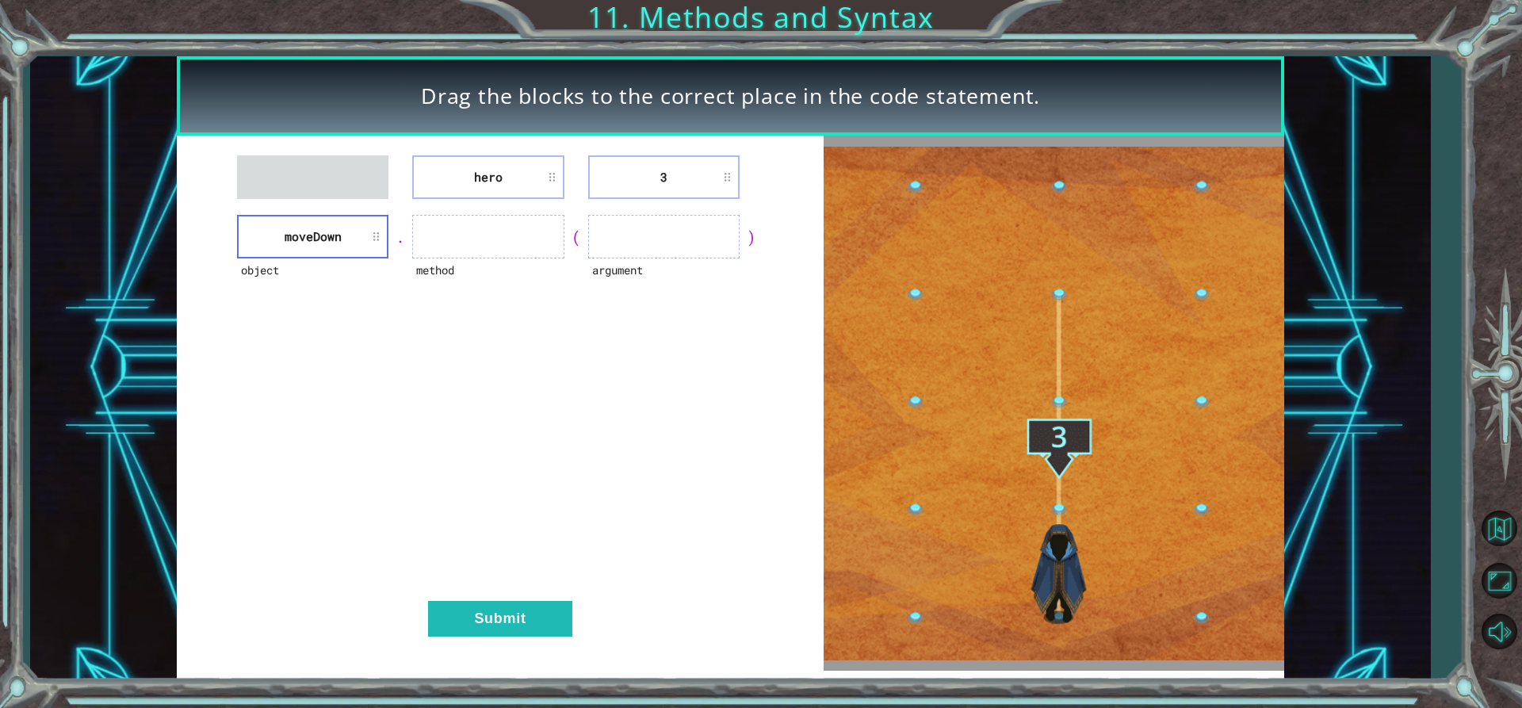
drag, startPoint x: 152, startPoint y: 236, endPoint x: 211, endPoint y: 231, distance: 58.9
click at [208, 231] on div "Drag the blocks to the correct place in the code statement. hero 3 object [GEOG…" at bounding box center [730, 367] width 1400 height 623
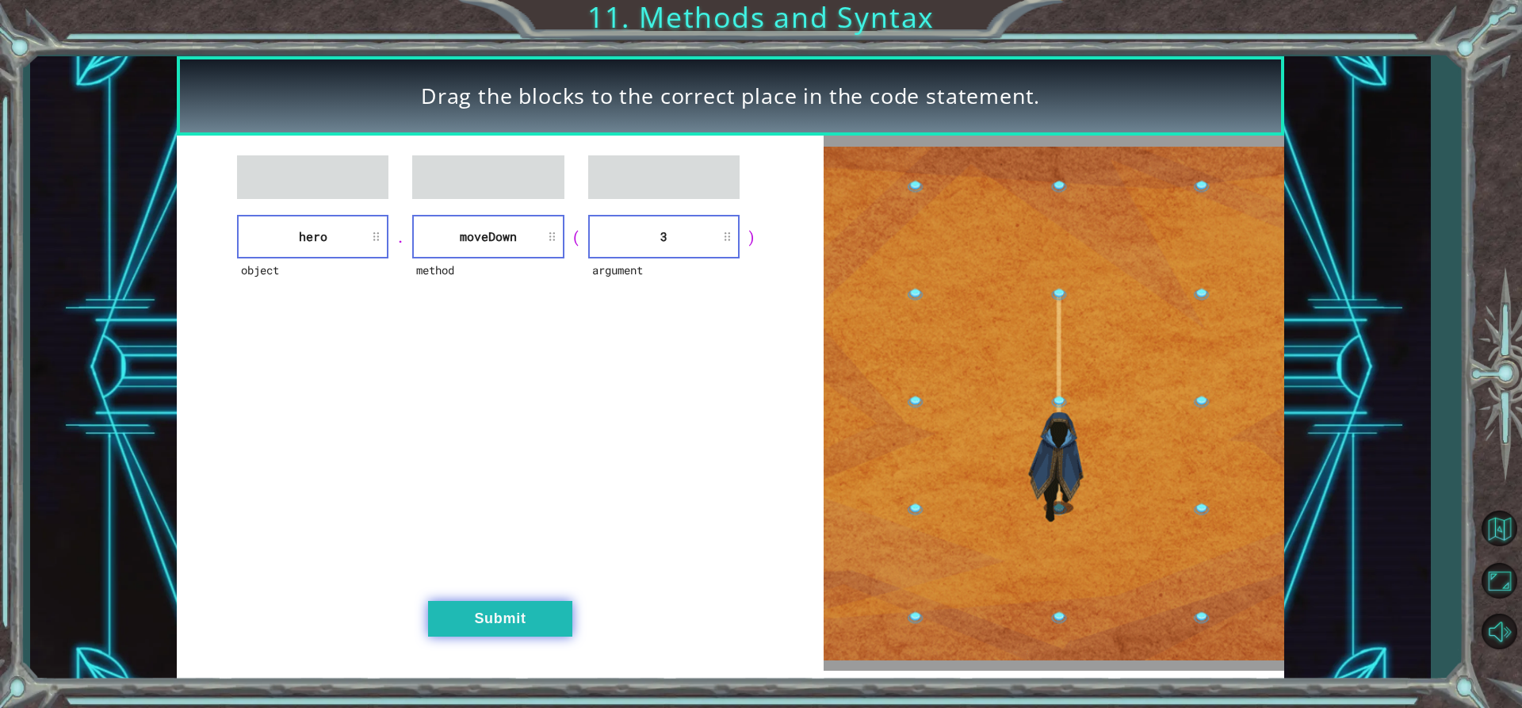
click at [514, 617] on button "Submit" at bounding box center [500, 619] width 144 height 36
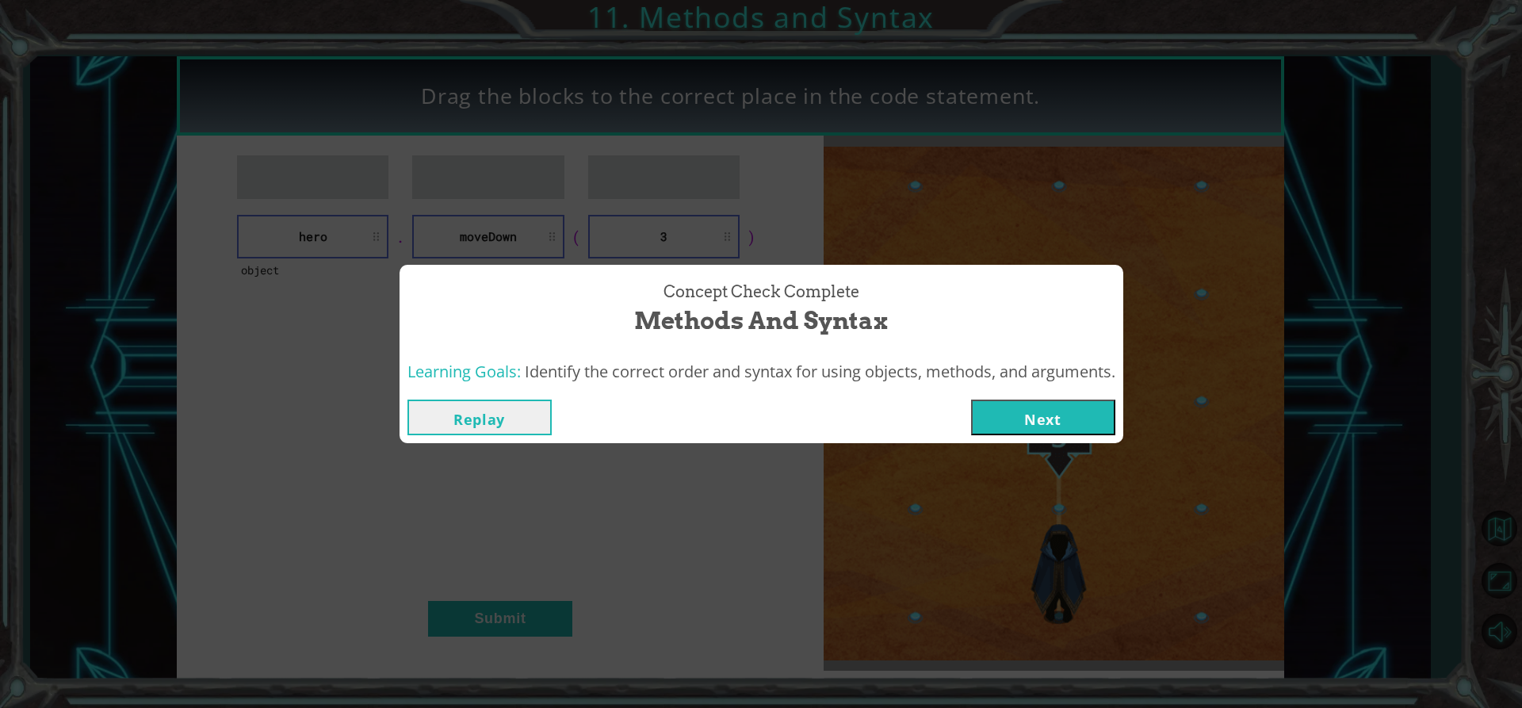
click at [1051, 429] on button "Next" at bounding box center [1043, 417] width 144 height 36
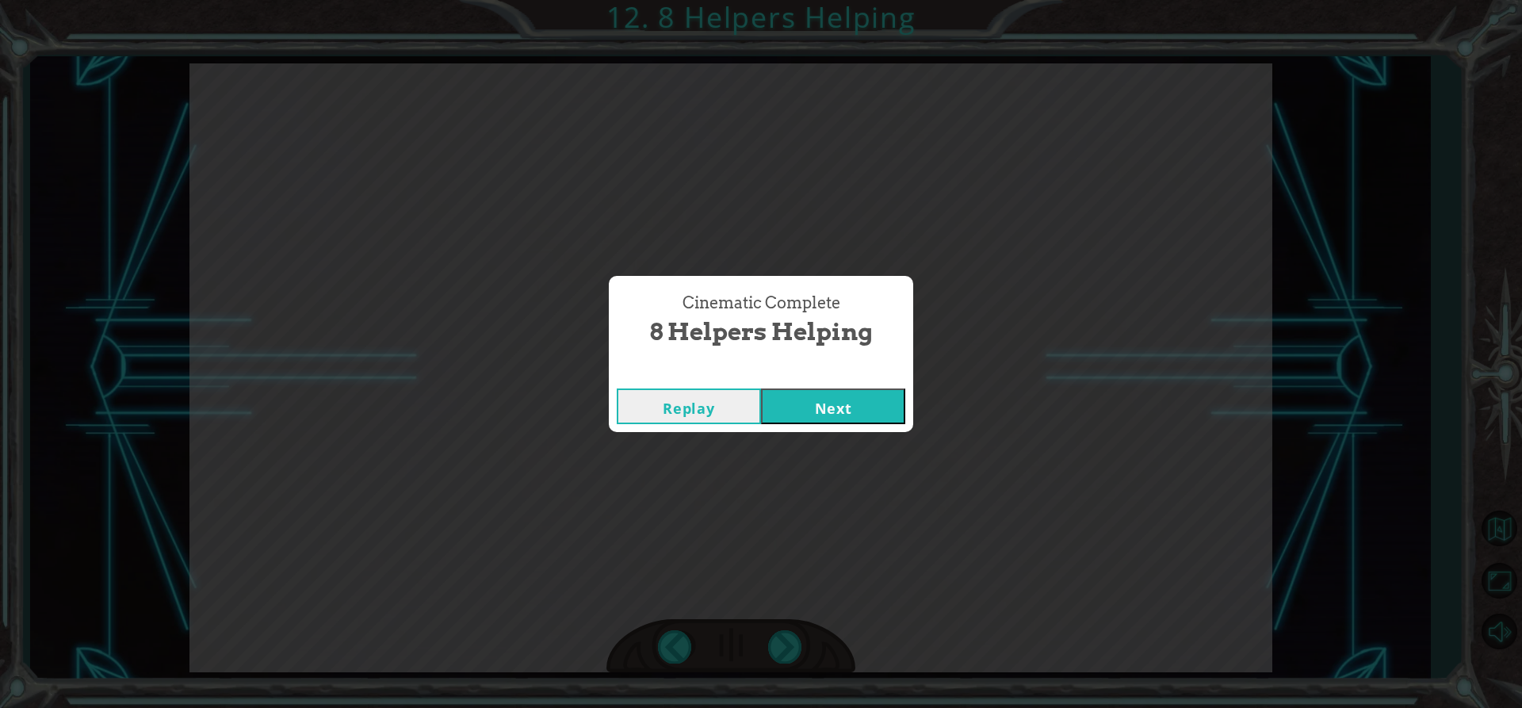
click at [831, 396] on button "Next" at bounding box center [833, 406] width 144 height 36
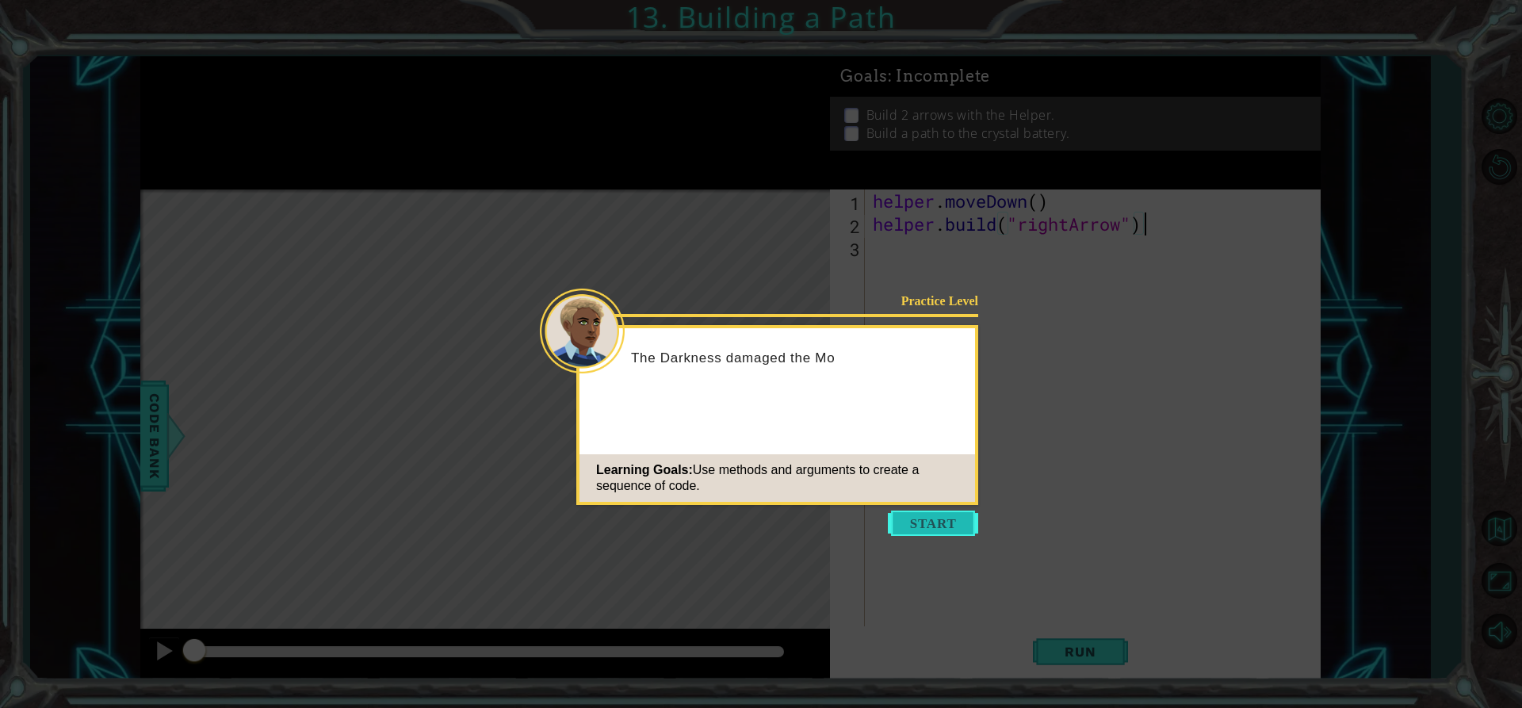
click at [928, 515] on button "Start" at bounding box center [933, 522] width 90 height 25
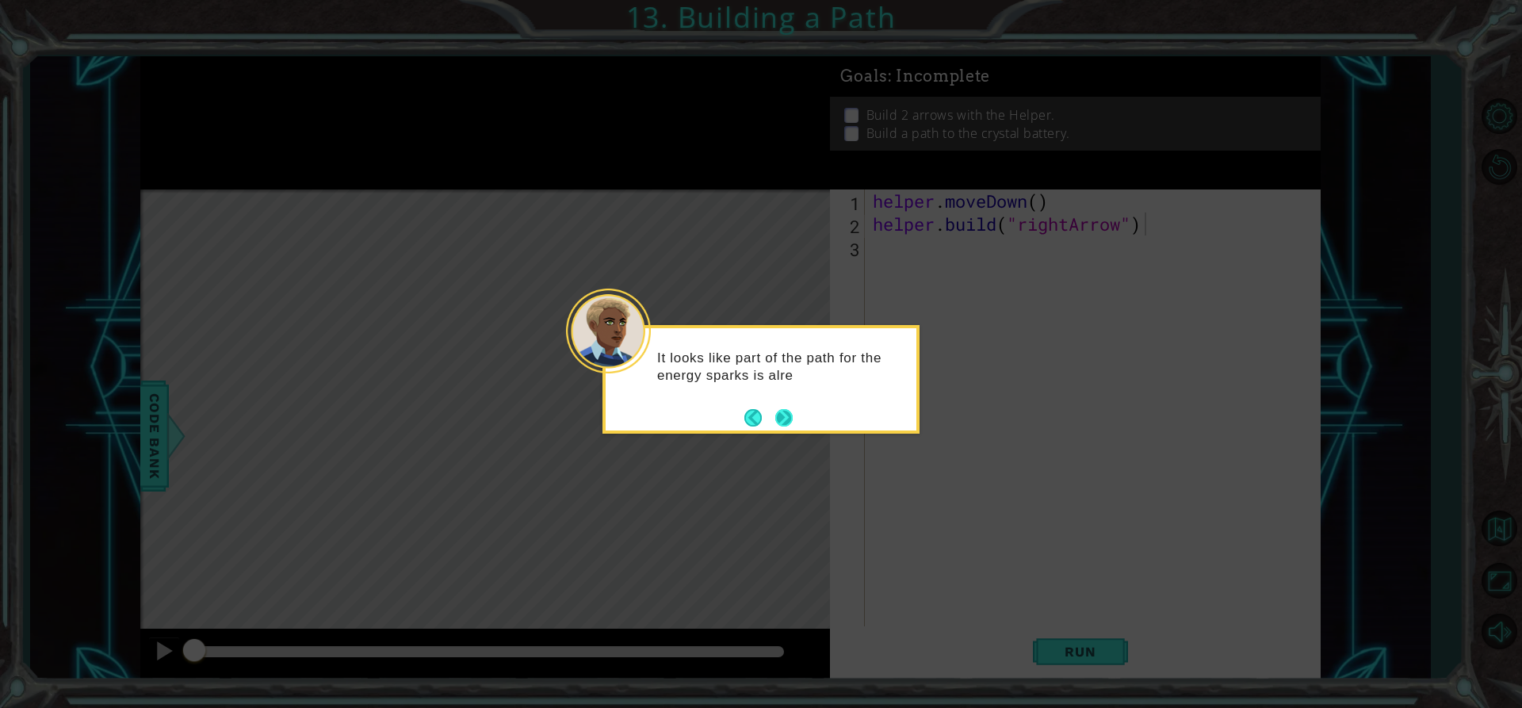
click at [783, 419] on button "Next" at bounding box center [783, 417] width 17 height 17
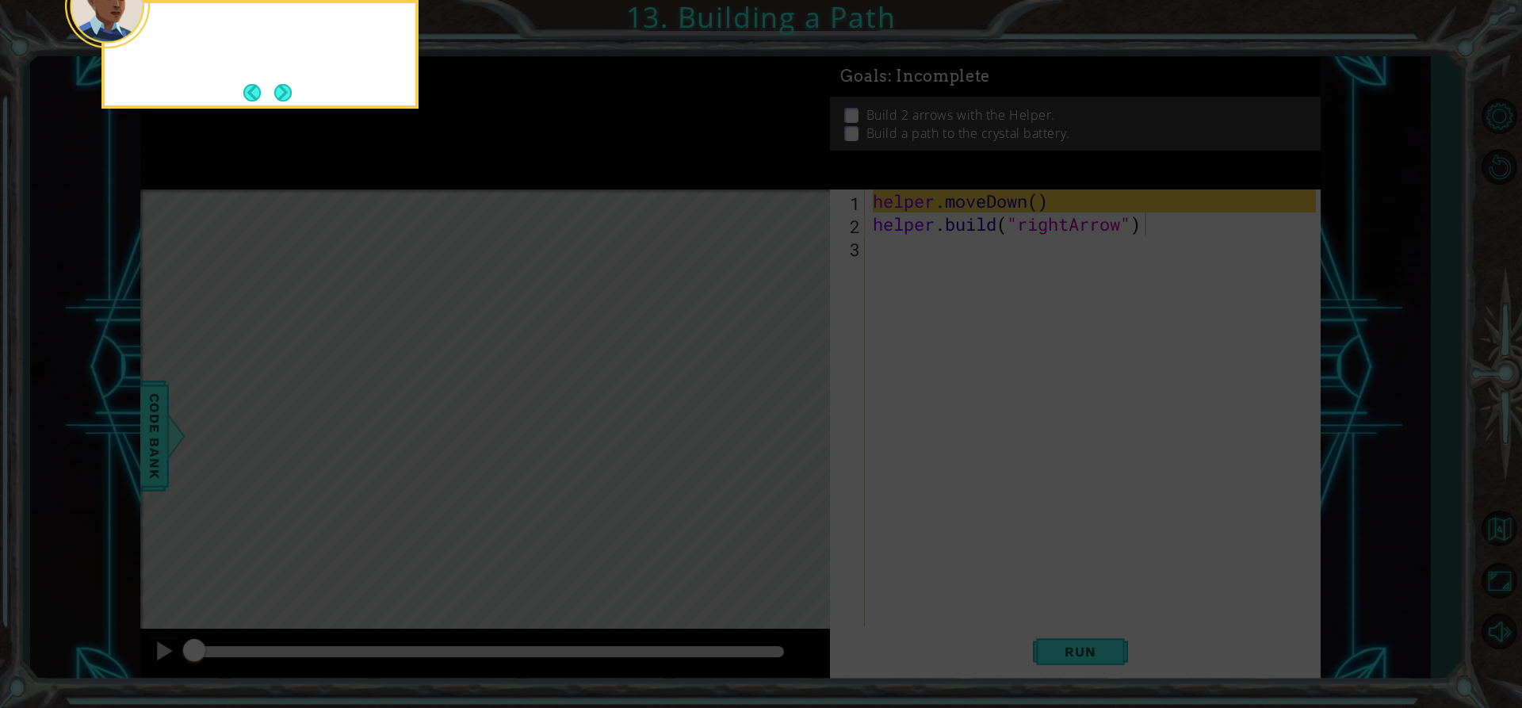
click at [783, 419] on icon at bounding box center [761, 106] width 1522 height 1204
click at [285, 97] on button "Next" at bounding box center [282, 92] width 17 height 17
click at [283, 97] on button "Next" at bounding box center [282, 92] width 17 height 17
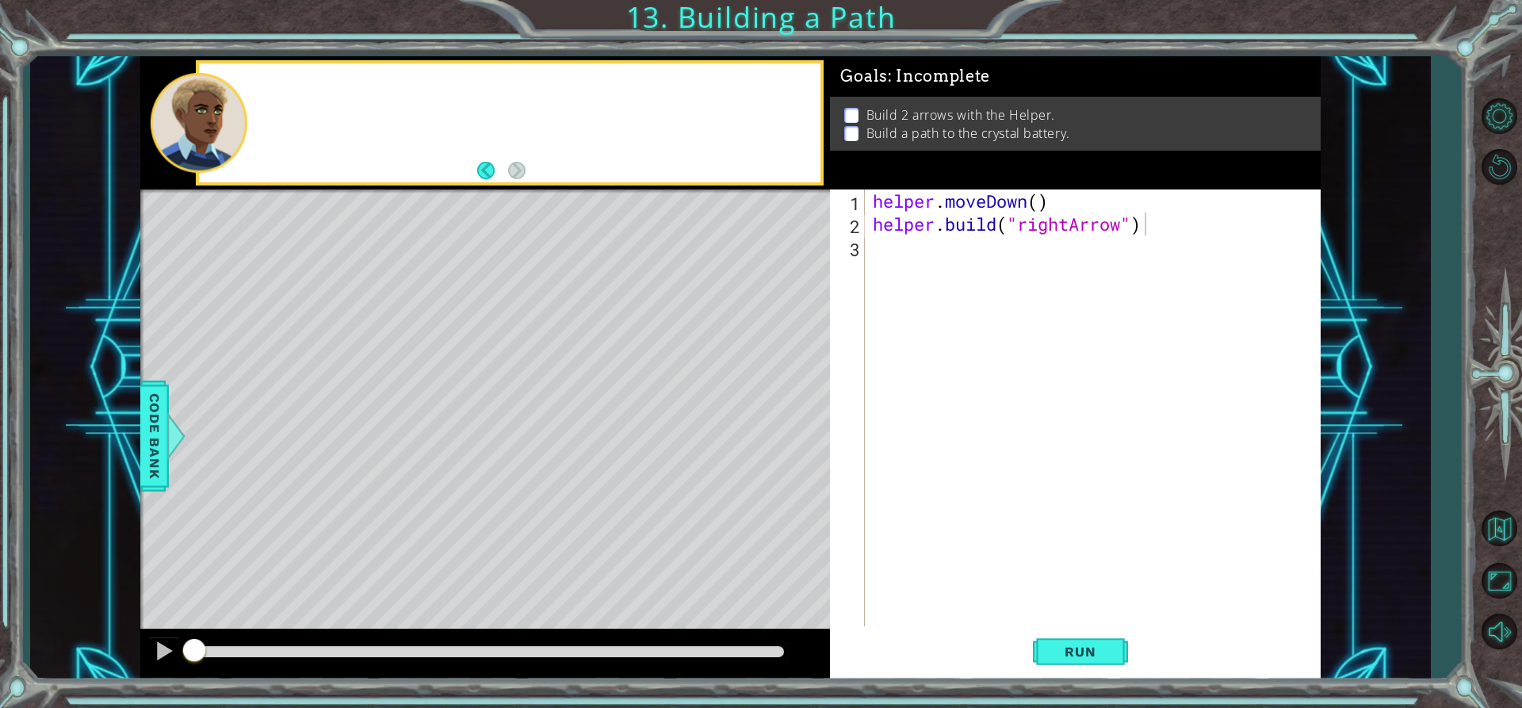
click at [283, 97] on div at bounding box center [509, 122] width 621 height 118
click at [1110, 632] on button "Run" at bounding box center [1080, 651] width 95 height 49
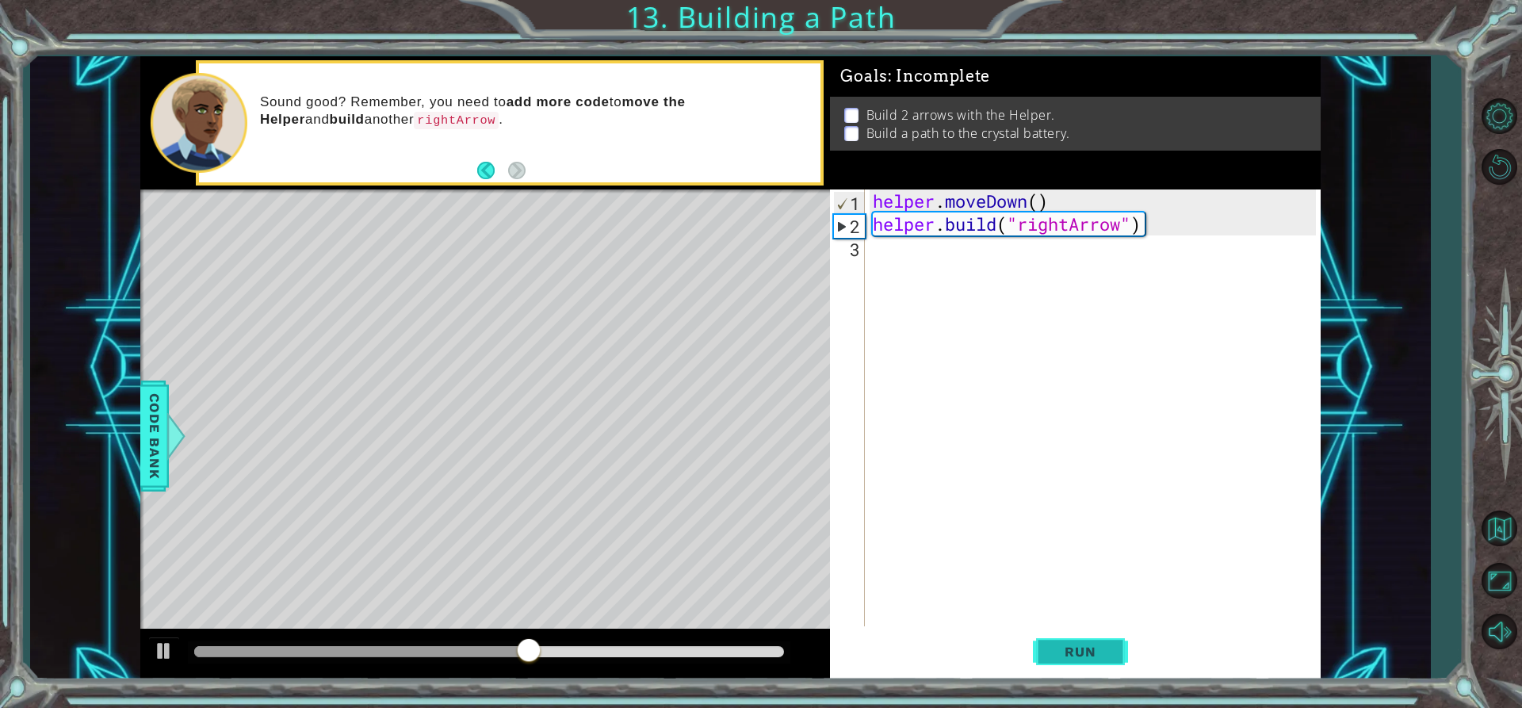
click at [1098, 644] on span "Run" at bounding box center [1080, 652] width 63 height 16
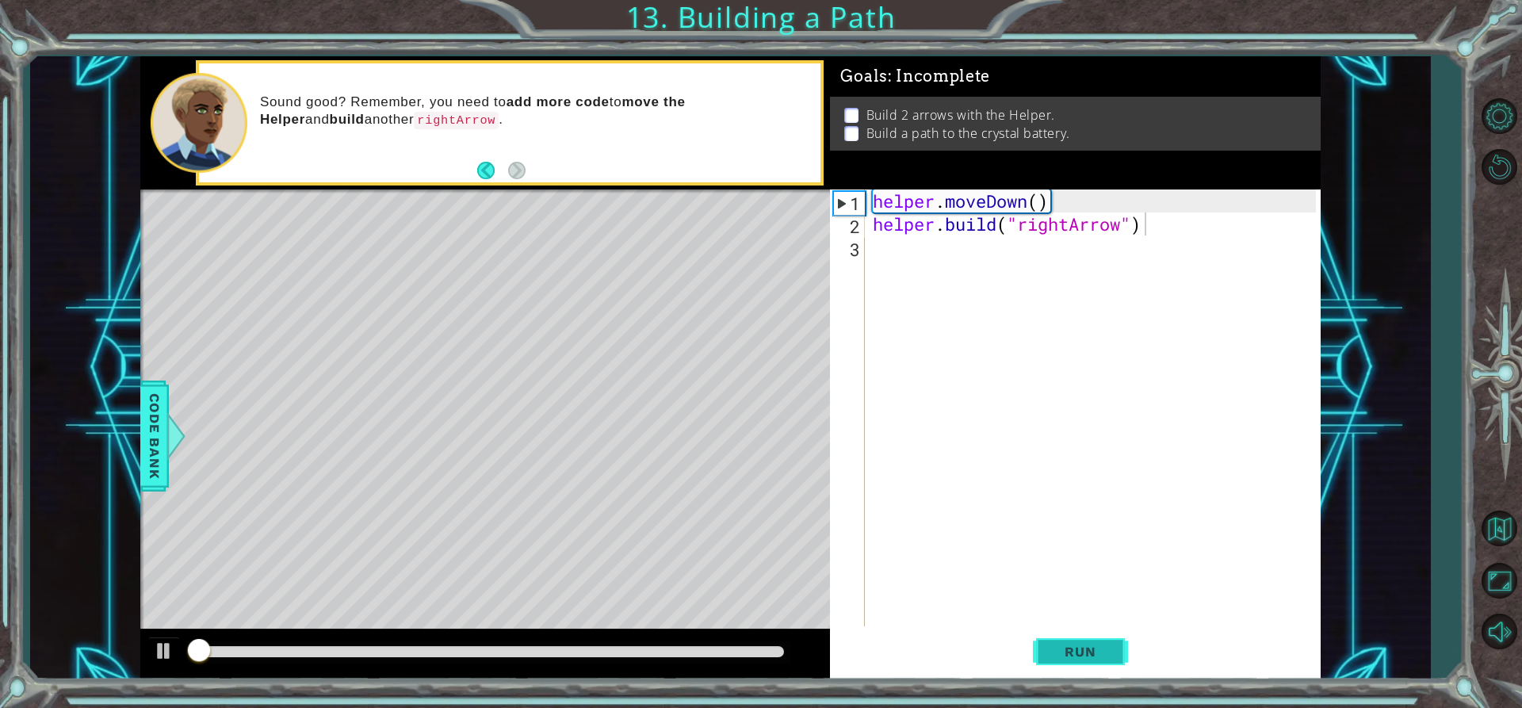
click at [1098, 644] on span "Run" at bounding box center [1080, 652] width 63 height 16
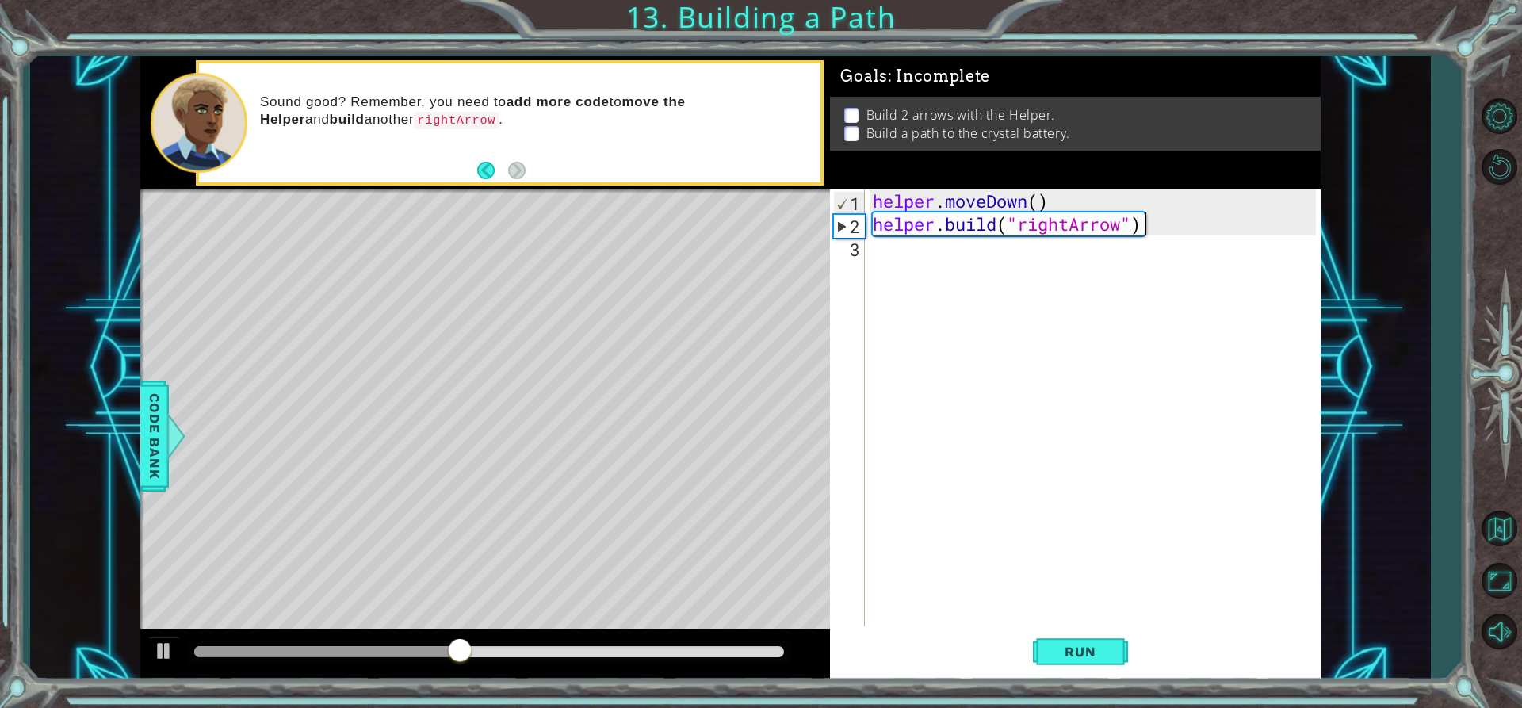
click at [1169, 243] on div "helper . moveDown ( ) helper . build ( "rightArrow" )" at bounding box center [1096, 430] width 454 height 483
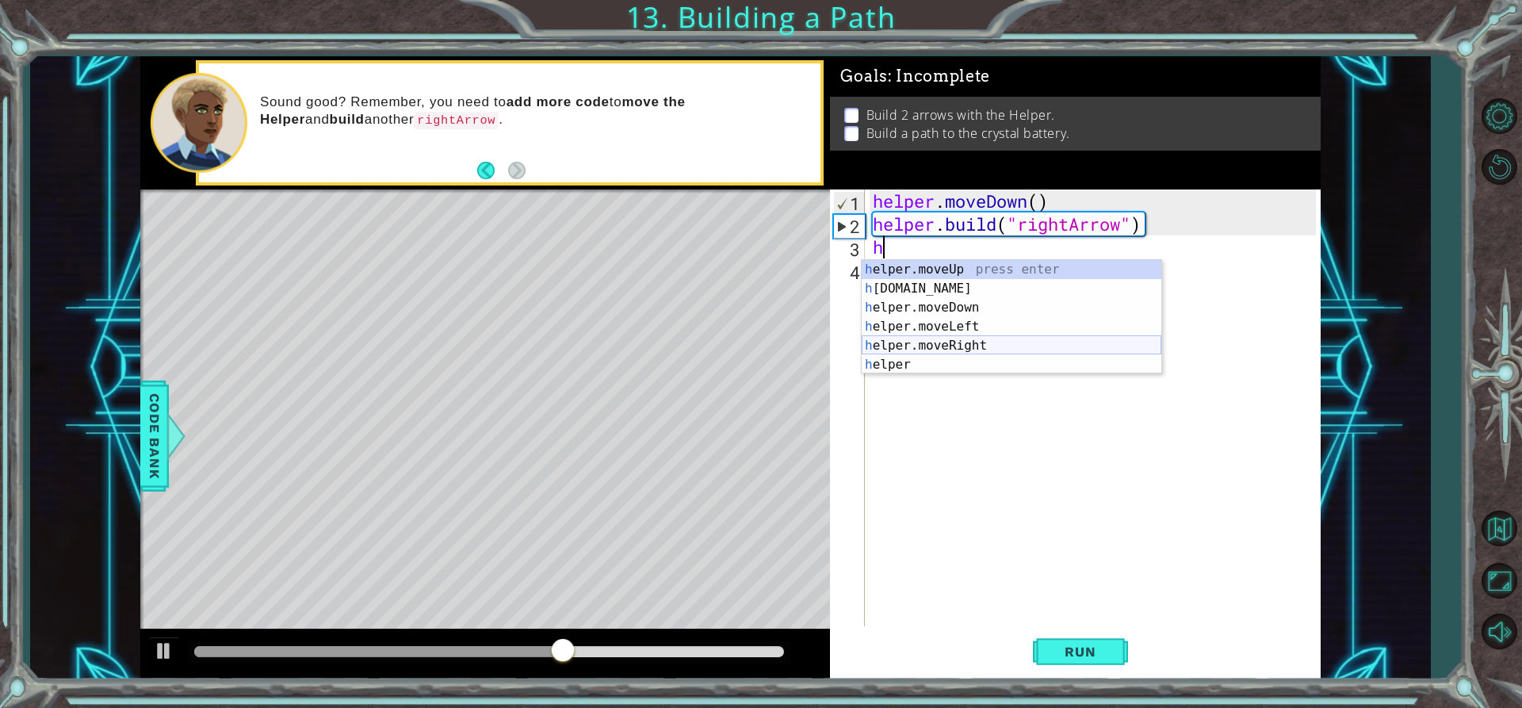
click at [1041, 346] on div "h elper.moveUp press enter h [DOMAIN_NAME] press enter h elper.moveDown press e…" at bounding box center [1012, 336] width 300 height 152
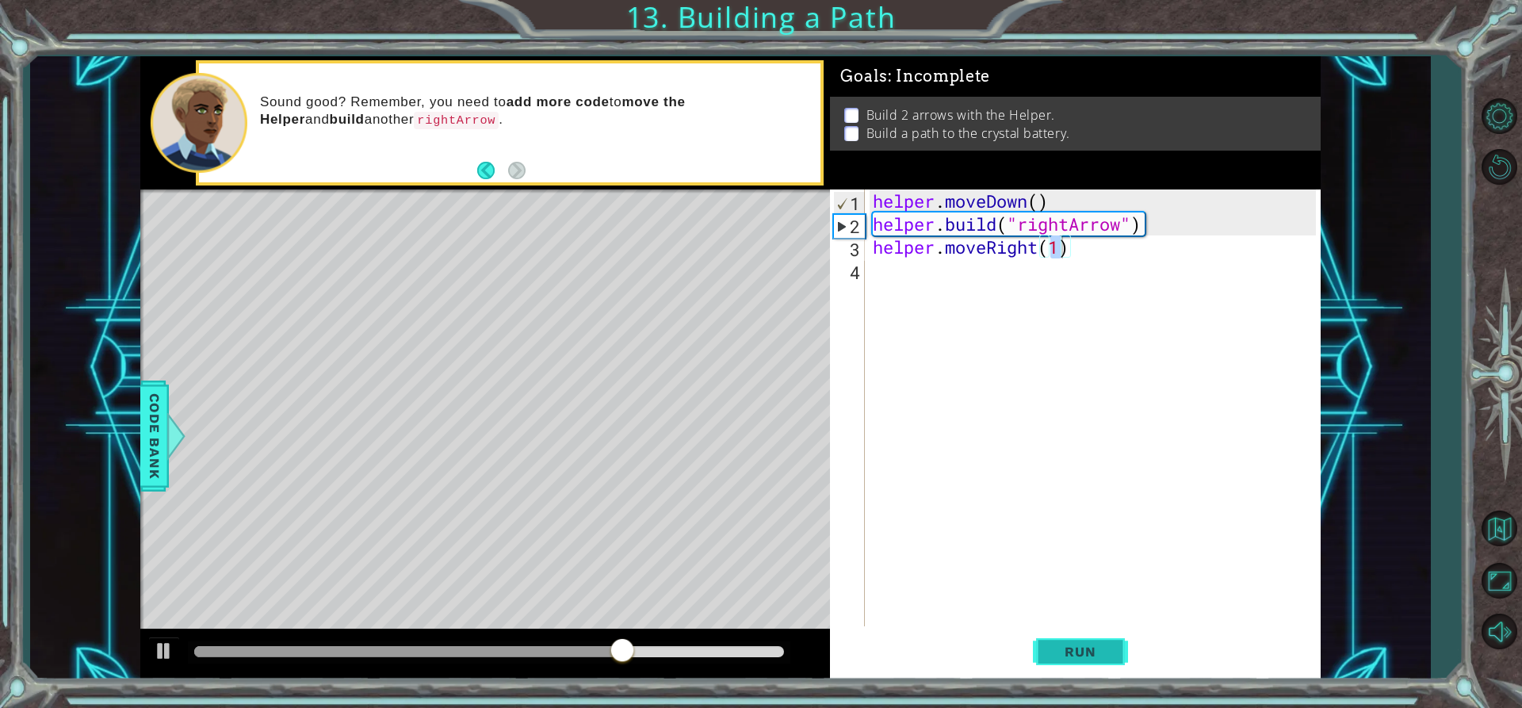
click at [1087, 646] on span "Run" at bounding box center [1080, 652] width 63 height 16
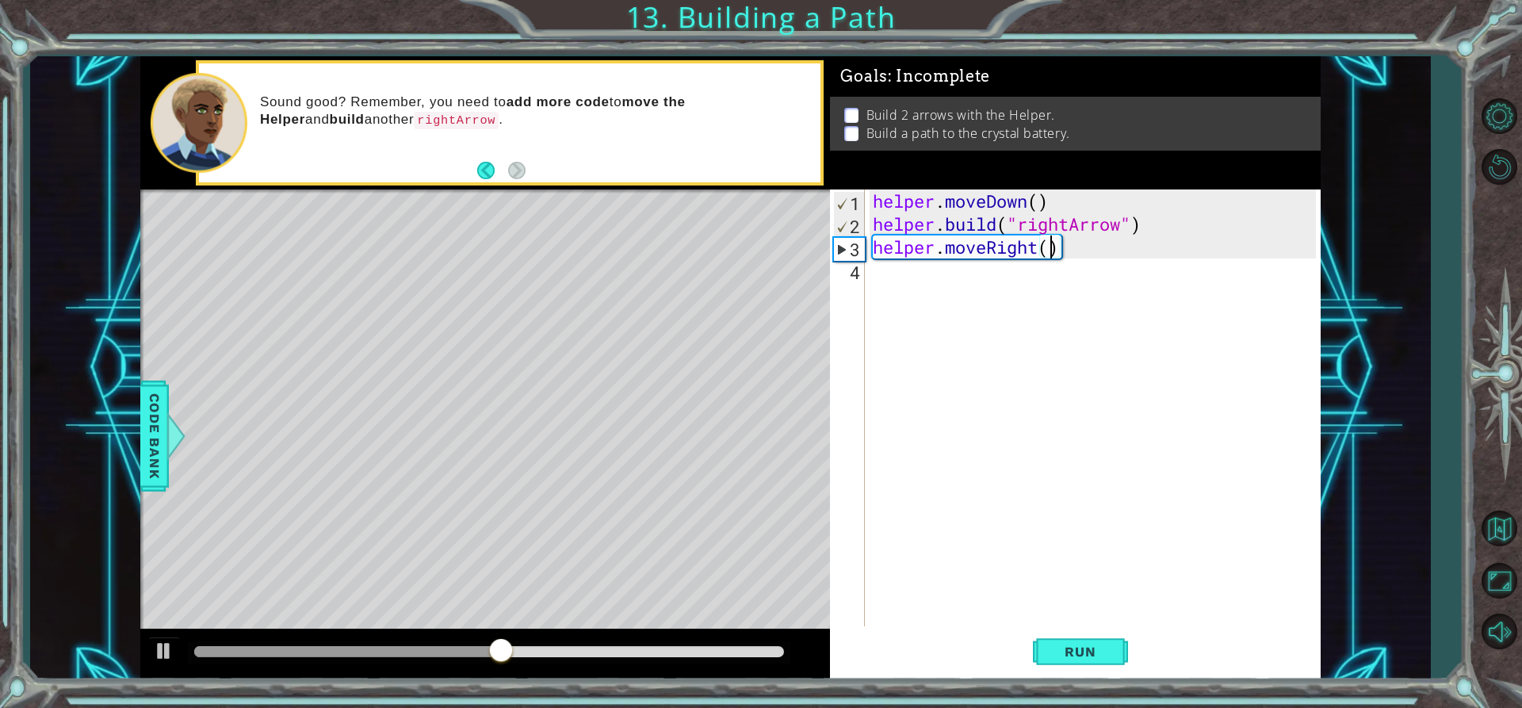
scroll to position [0, 8]
click at [1077, 664] on button "Run" at bounding box center [1080, 651] width 95 height 49
click at [1089, 647] on span "Run" at bounding box center [1080, 652] width 63 height 16
drag, startPoint x: 605, startPoint y: 652, endPoint x: 635, endPoint y: 651, distance: 30.2
click at [635, 651] on div at bounding box center [489, 651] width 590 height 11
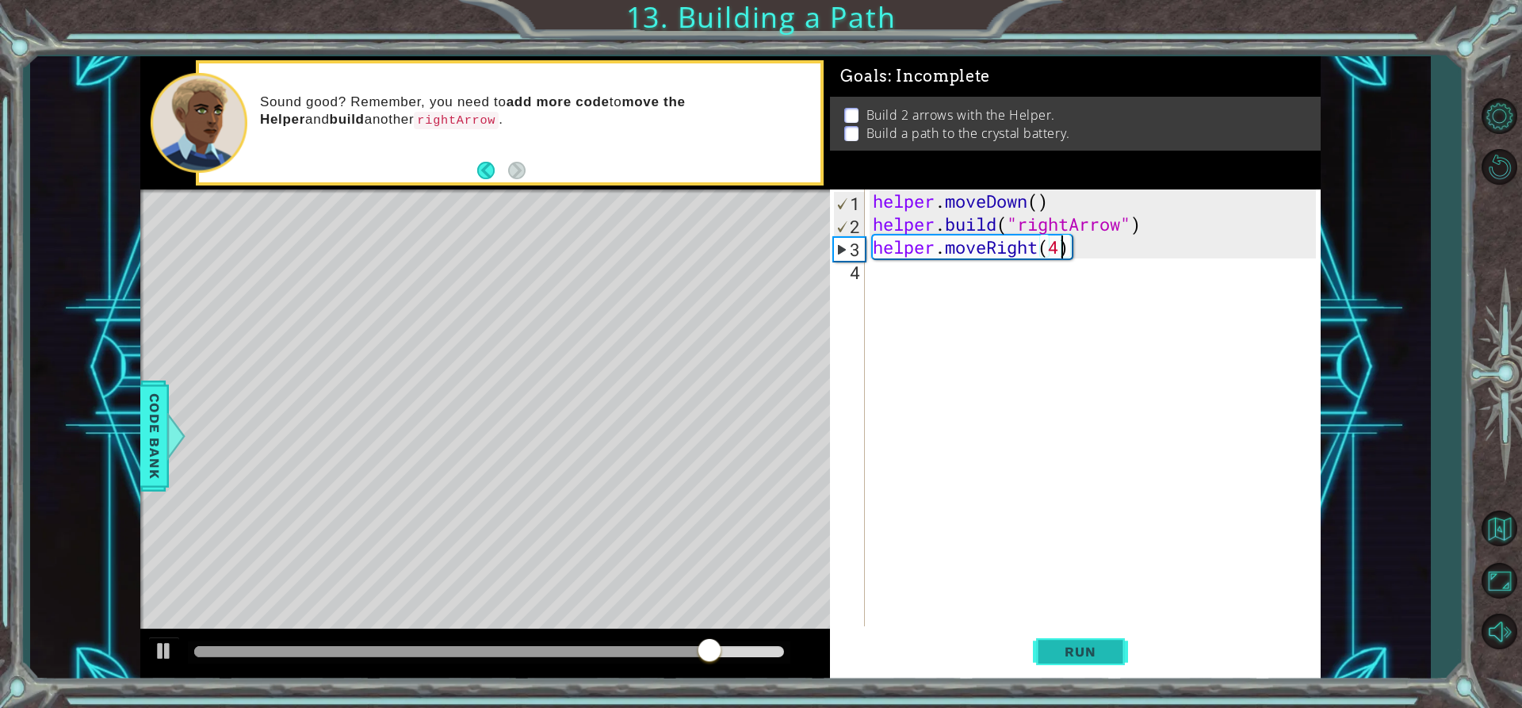
type textarea "helper.moveRight(4)"
click at [1072, 658] on span "Run" at bounding box center [1080, 652] width 63 height 16
drag, startPoint x: 718, startPoint y: 652, endPoint x: 576, endPoint y: 662, distance: 142.2
click at [576, 657] on div at bounding box center [489, 651] width 590 height 11
drag, startPoint x: 576, startPoint y: 662, endPoint x: 480, endPoint y: 665, distance: 96.7
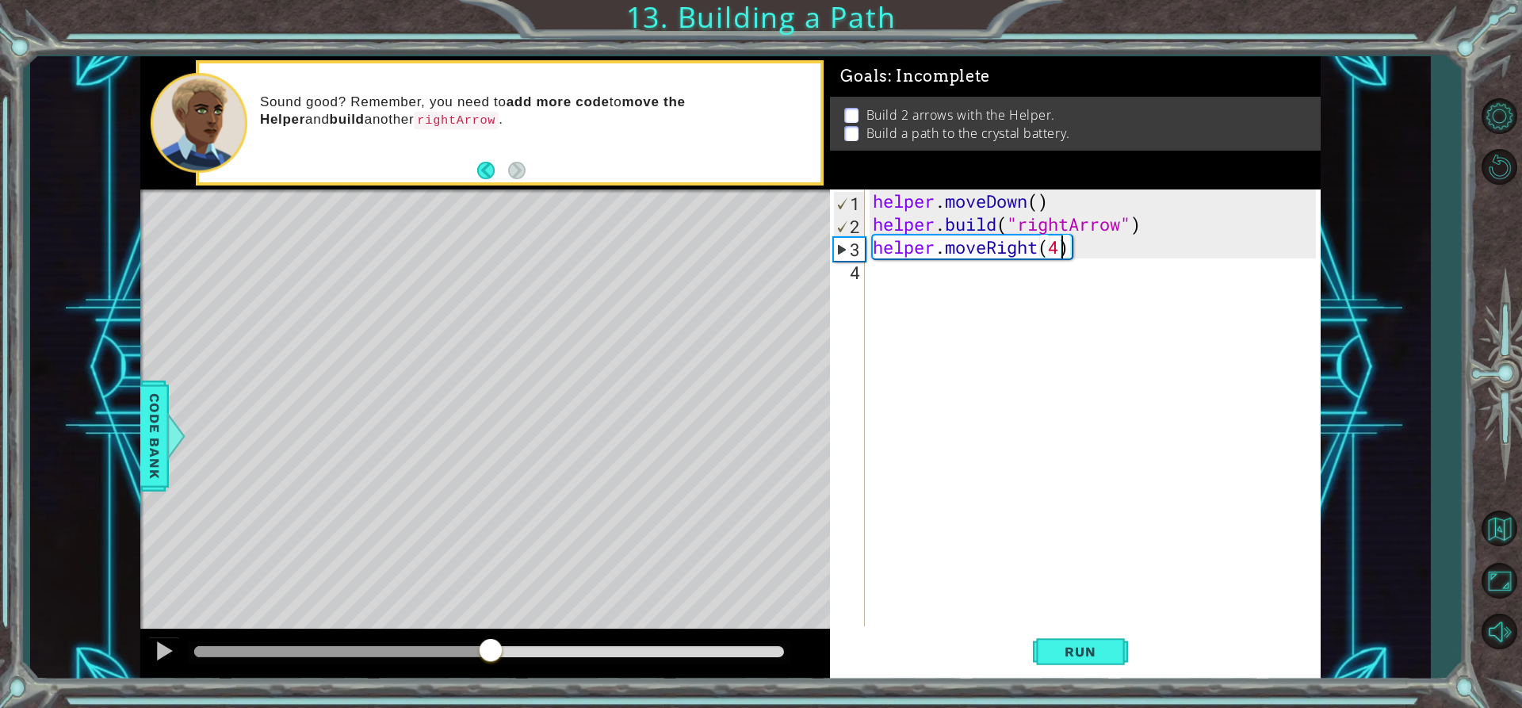
click at [480, 665] on div at bounding box center [490, 651] width 29 height 29
drag, startPoint x: 477, startPoint y: 648, endPoint x: 82, endPoint y: 637, distance: 395.7
click at [131, 646] on div "1 ההההההההההההההההההההההההההההההההההההההההההההההההההההההההההההההההההההההההההההה…" at bounding box center [730, 367] width 1400 height 623
click at [984, 277] on div "helper . moveDown ( ) helper . build ( "rightArrow" ) helper . moveRight ( 4 )" at bounding box center [1096, 430] width 454 height 483
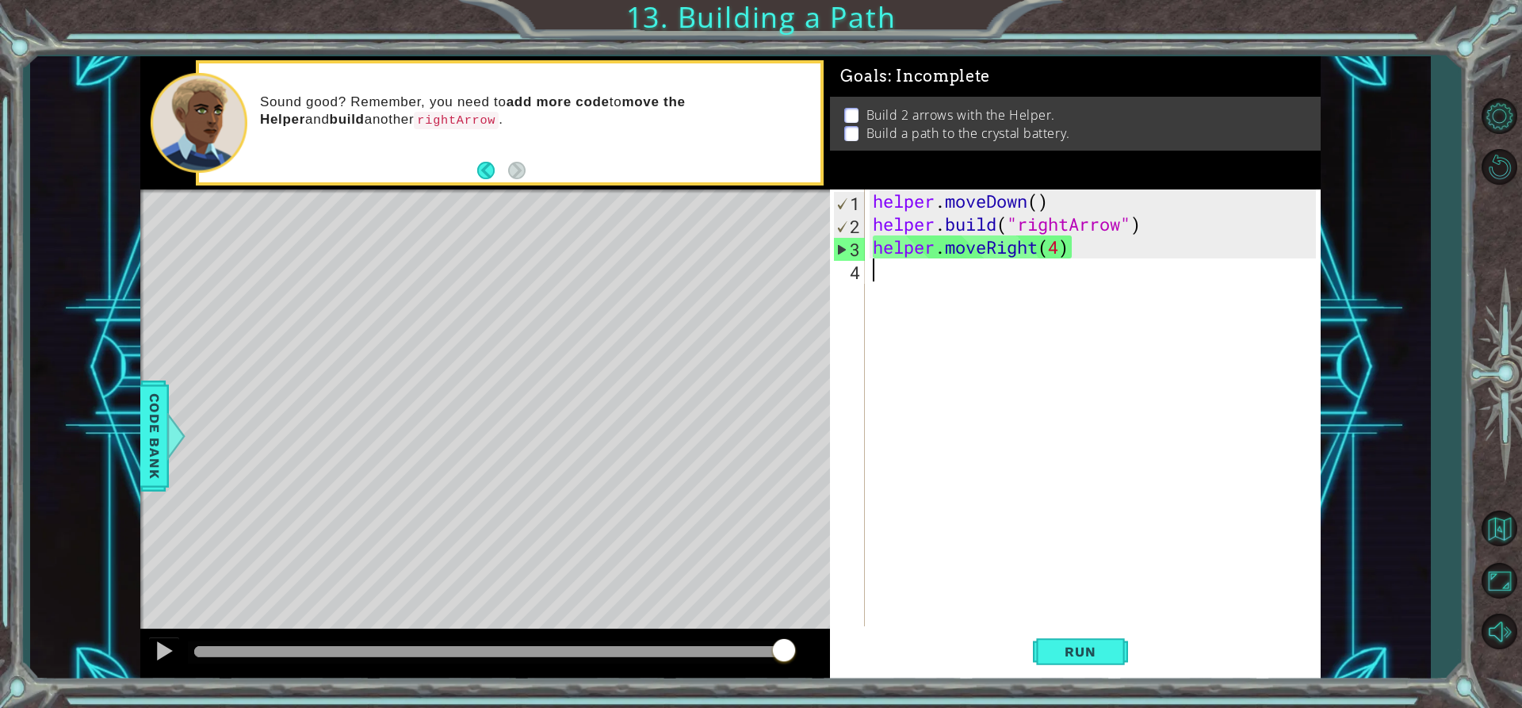
click at [1141, 235] on div "helper . moveDown ( ) helper . build ( "rightArrow" ) helper . moveRight ( 4 )" at bounding box center [1096, 430] width 454 height 483
click at [1064, 256] on div "helper . moveDown ( ) helper . build ( "rightArrow" ) helper . moveRight ( 4 )" at bounding box center [1096, 430] width 454 height 483
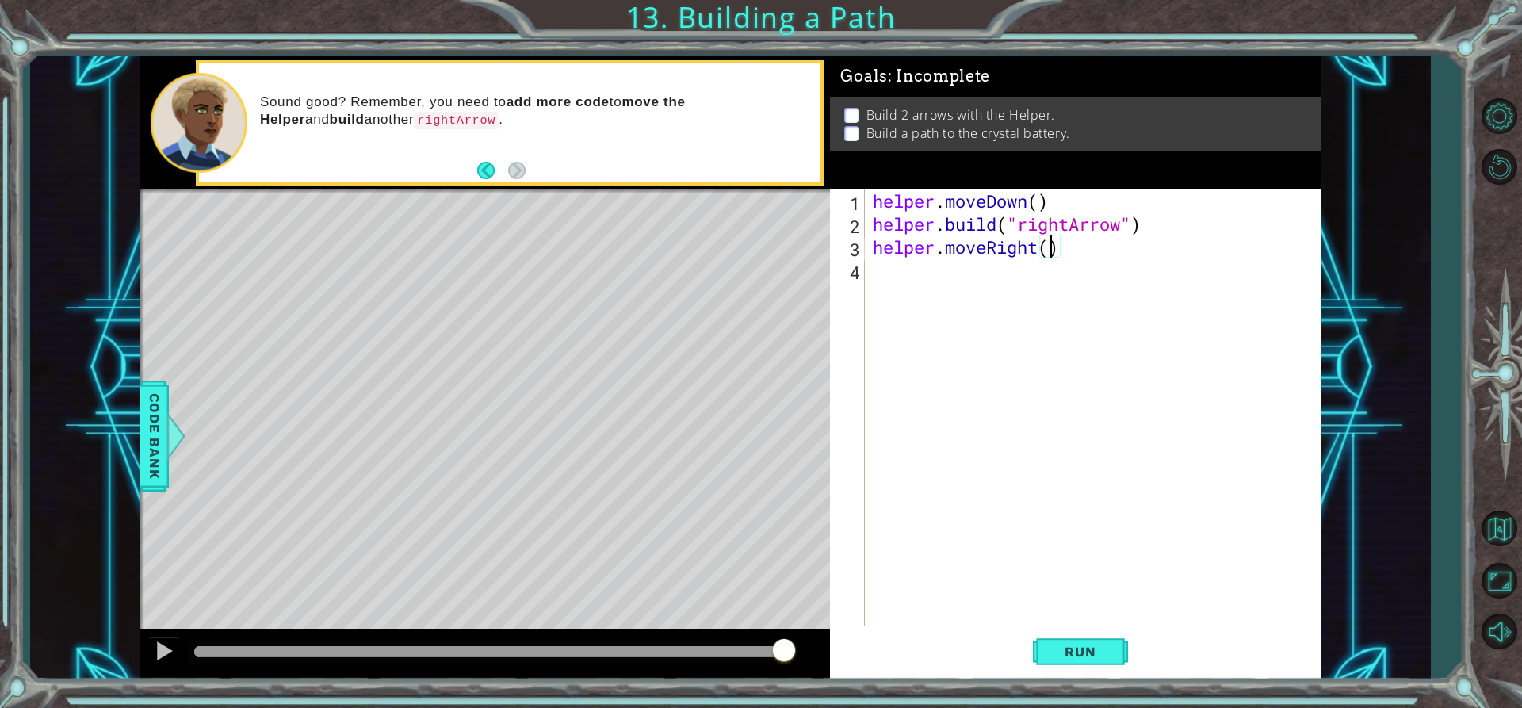
type textarea "helper.moveRight(3)"
click at [1030, 273] on div "helper . moveDown ( ) helper . build ( "rightArrow" ) helper . moveRight ( 3 )" at bounding box center [1096, 430] width 454 height 483
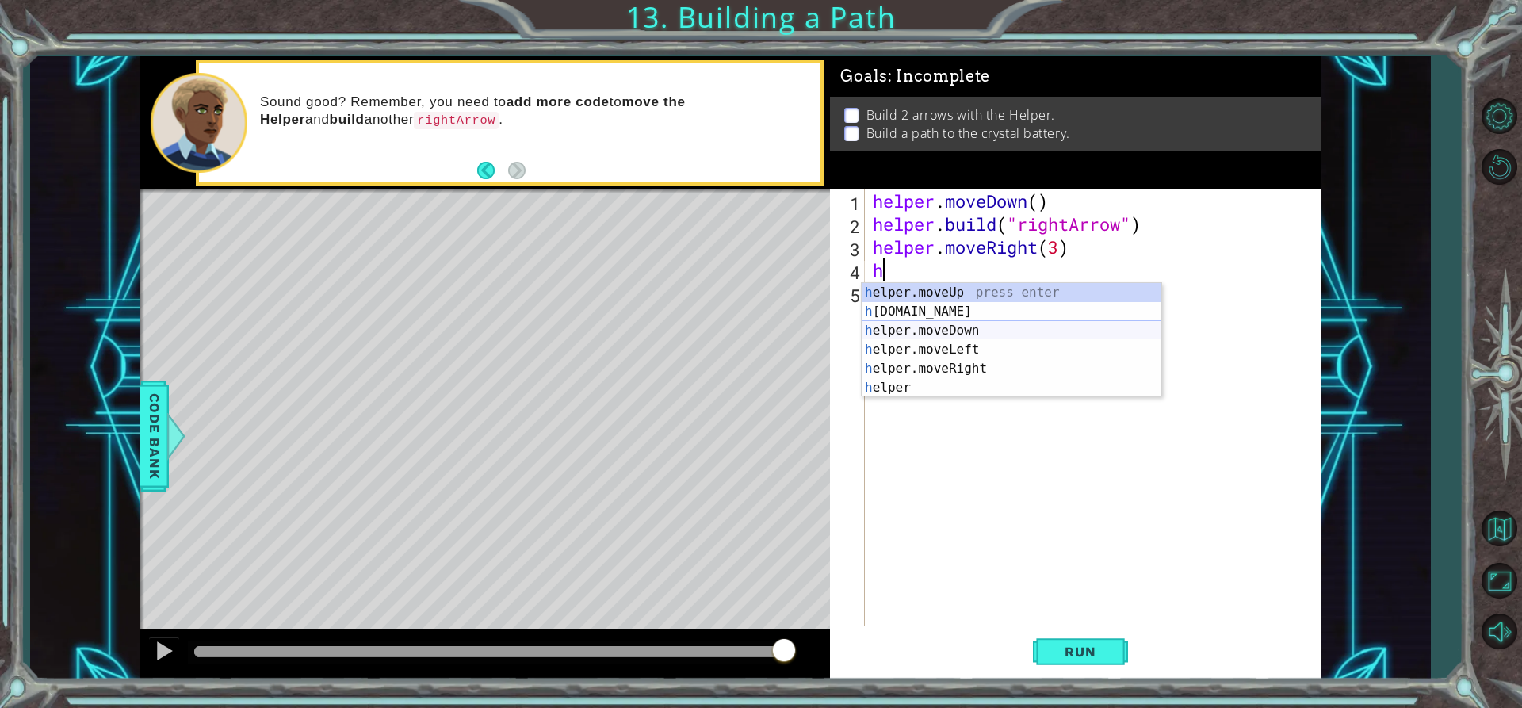
click at [953, 330] on div "h elper.moveUp press enter h [DOMAIN_NAME] press enter h elper.moveDown press e…" at bounding box center [1012, 359] width 300 height 152
type textarea "helper.moveDown(1)"
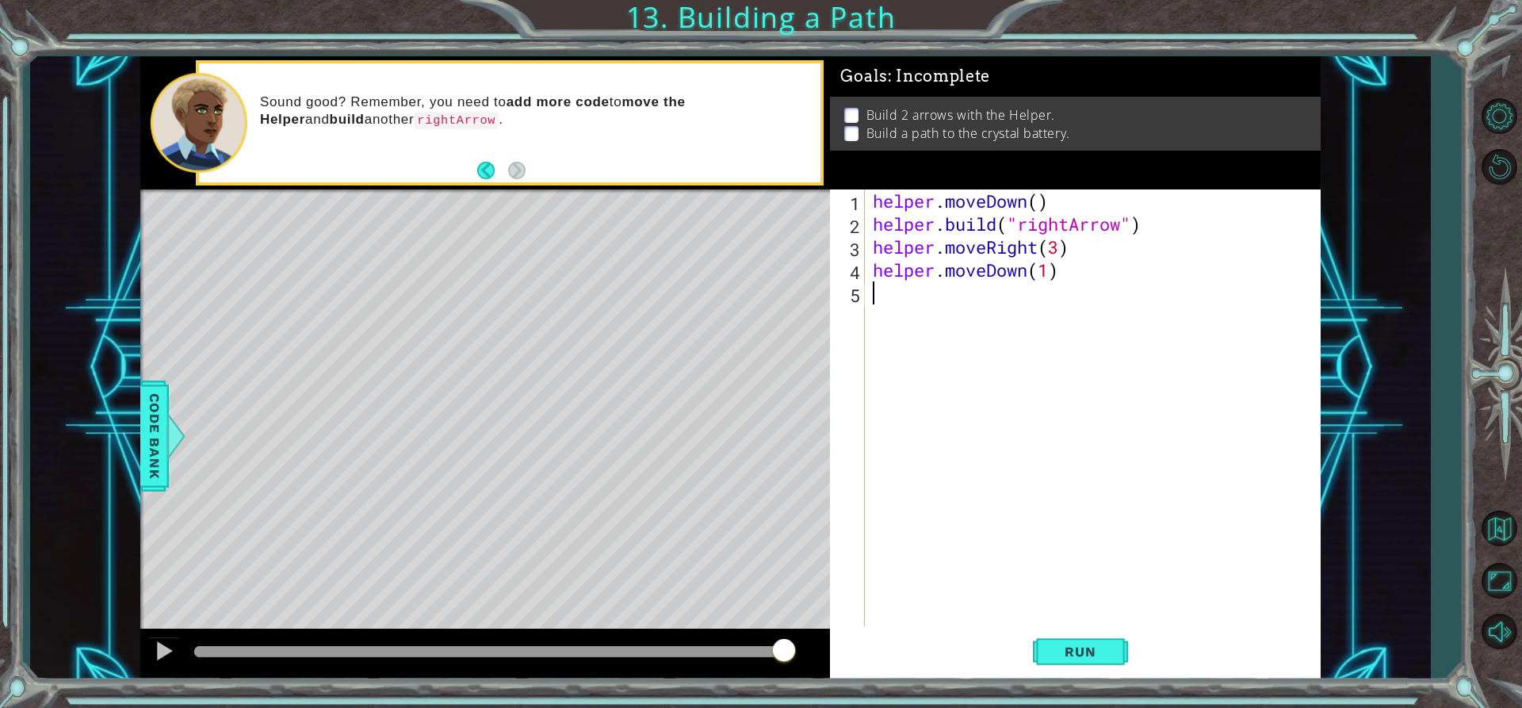
click at [973, 305] on div "helper . moveDown ( ) helper . build ( "rightArrow" ) helper . moveRight ( 3 ) …" at bounding box center [1096, 430] width 454 height 483
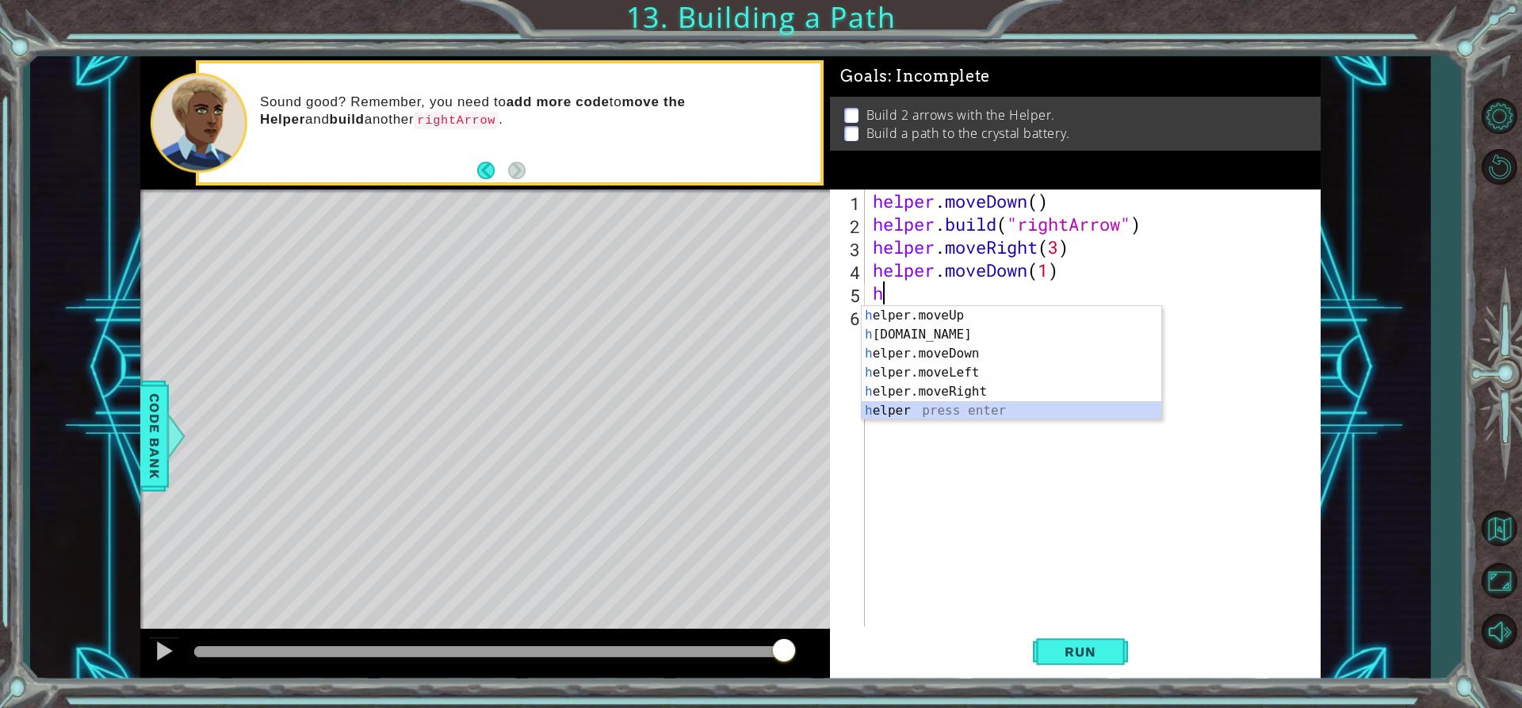
click at [939, 403] on div "h elper.moveUp press enter h [DOMAIN_NAME] press enter h elper.moveDown press e…" at bounding box center [1012, 382] width 300 height 152
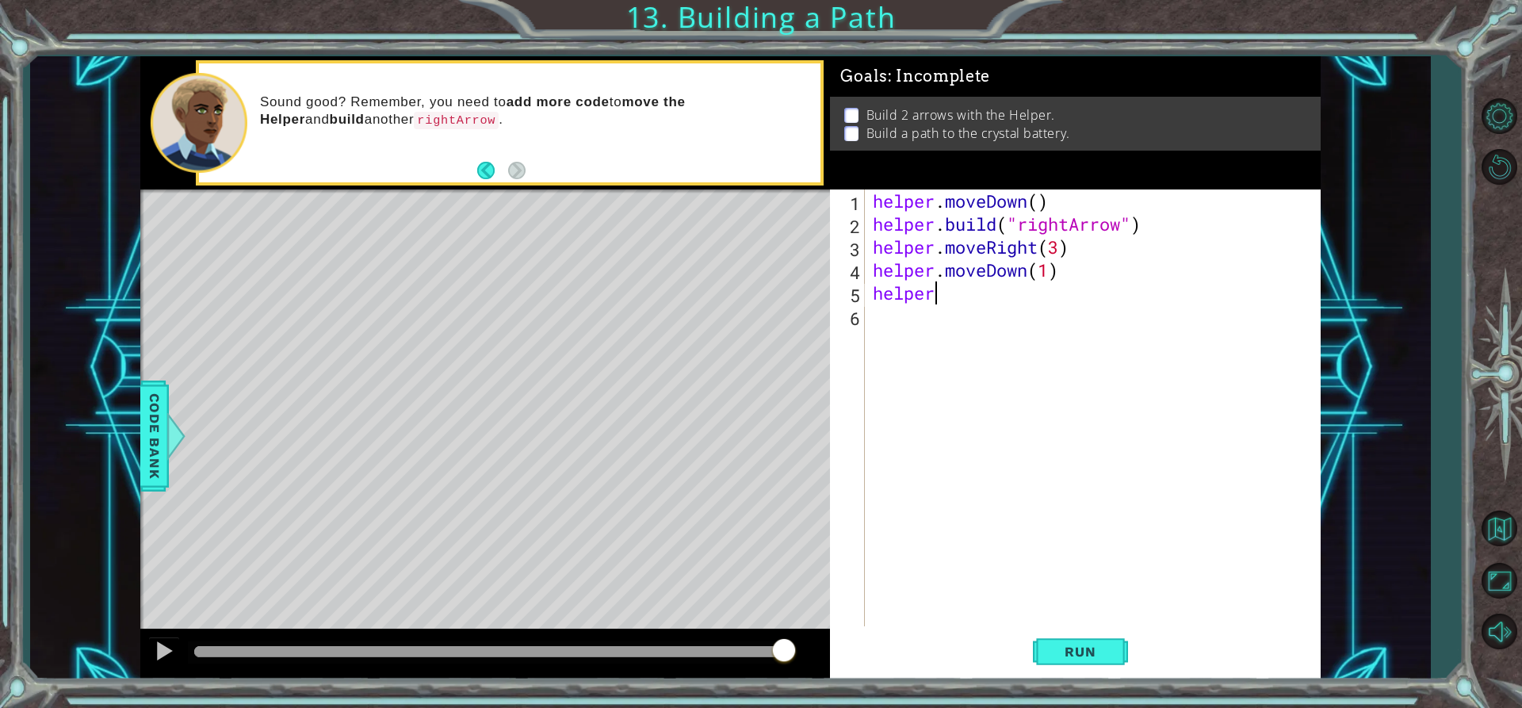
click at [984, 290] on div "helper . moveDown ( ) helper . build ( "rightArrow" ) helper . moveRight ( 3 ) …" at bounding box center [1096, 430] width 454 height 483
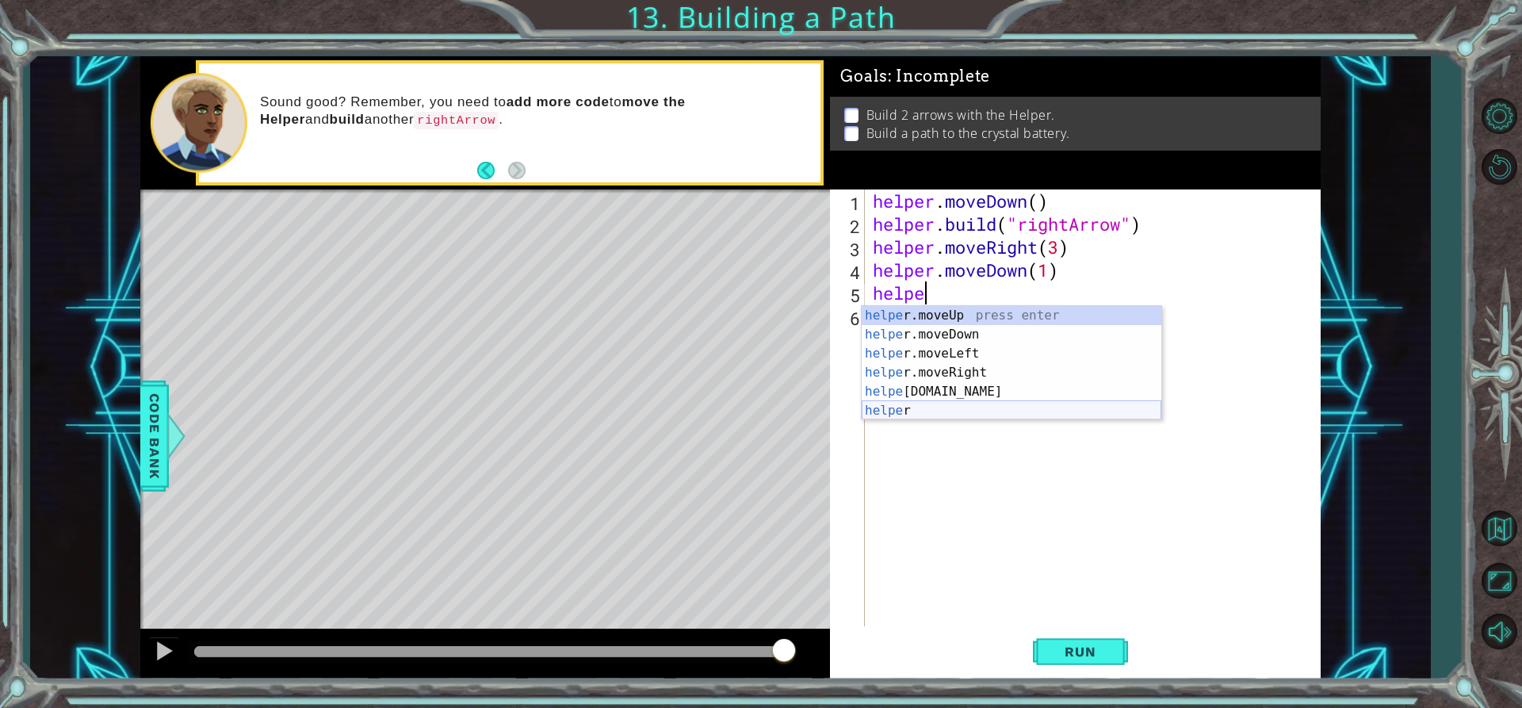
click at [1003, 409] on div "helpe [PERSON_NAME]moveUp press enter helpe [PERSON_NAME]moveDown press enter h…" at bounding box center [1012, 382] width 300 height 152
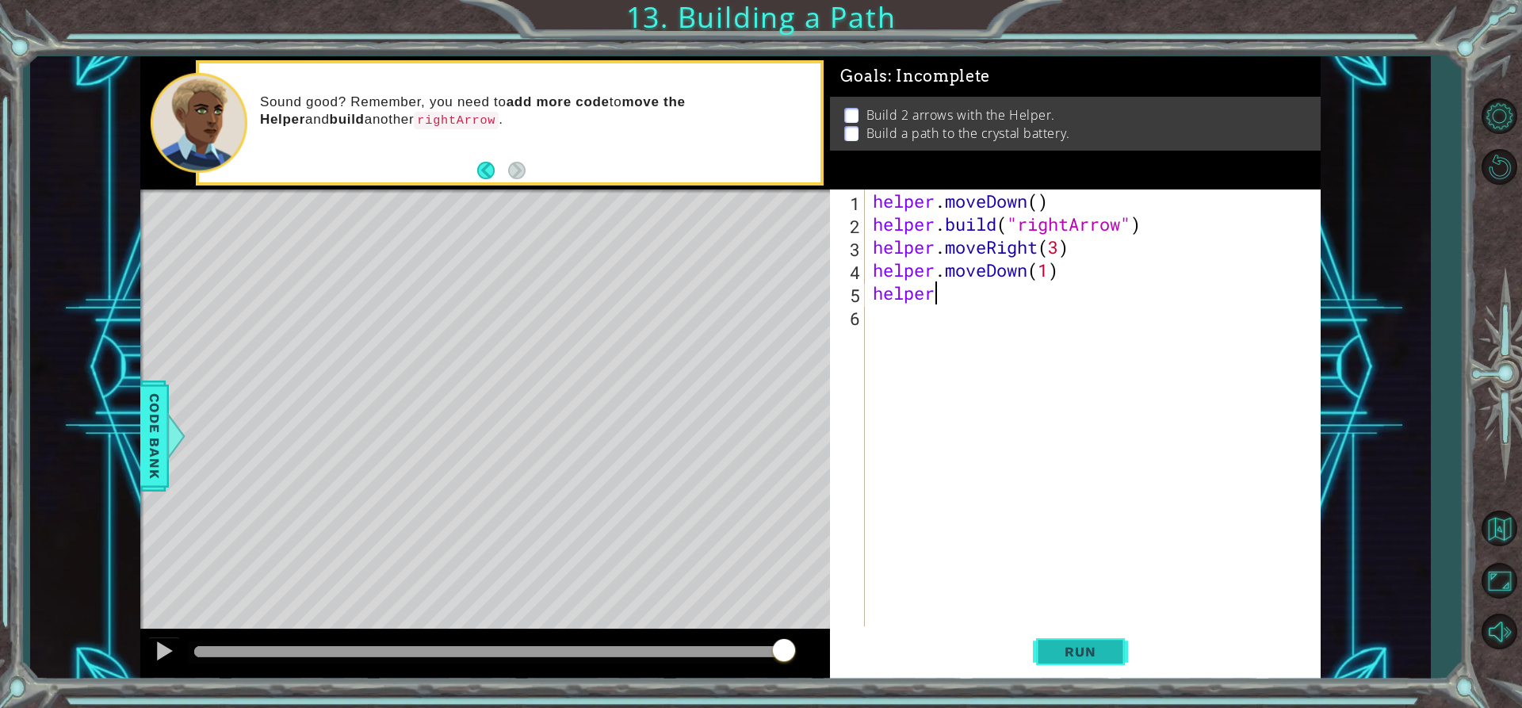
click at [1083, 644] on span "Run" at bounding box center [1080, 652] width 63 height 16
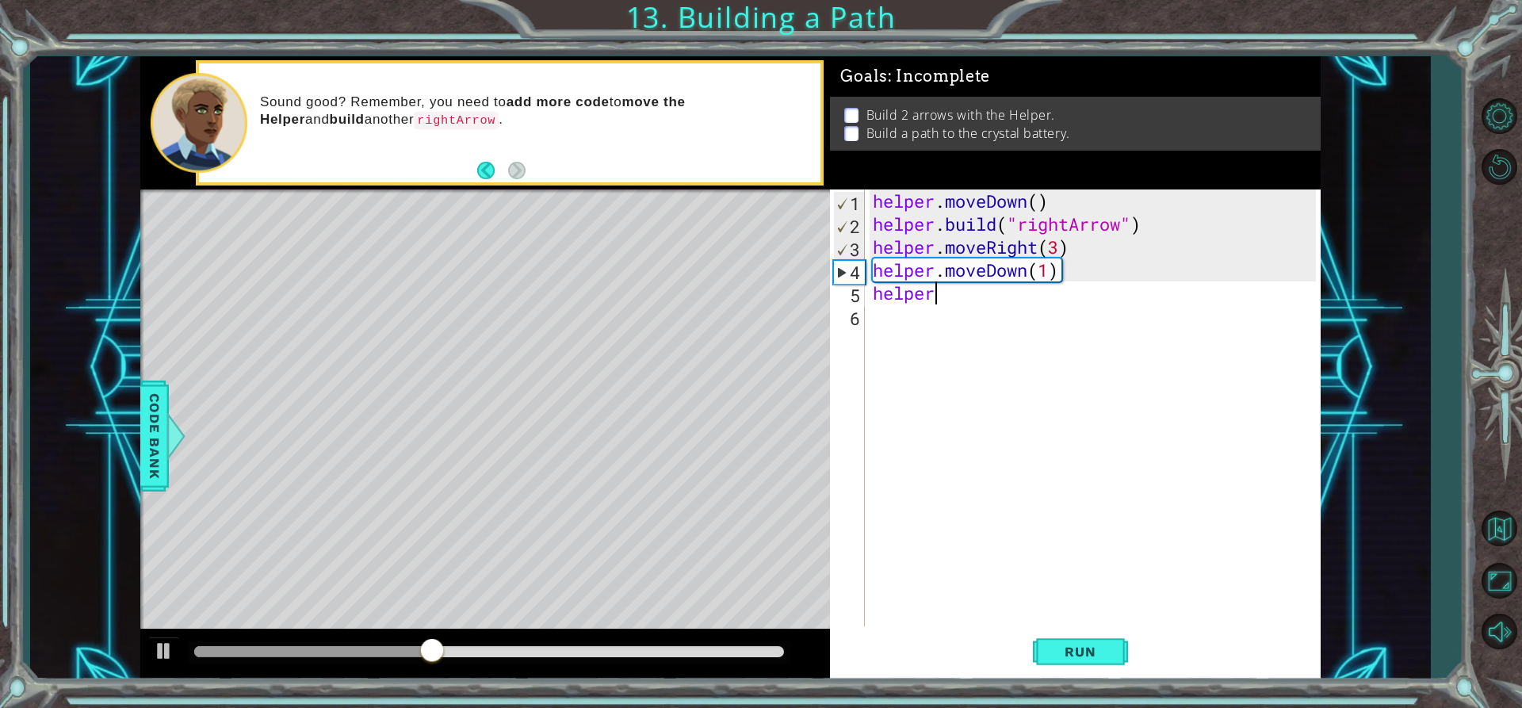
click at [1037, 300] on div "helper . moveDown ( ) helper . build ( "rightArrow" ) helper . moveRight ( 3 ) …" at bounding box center [1096, 430] width 454 height 483
click at [1037, 300] on div "helper . moveDown ( ) helper . build ( "rightArrow" ) helper . moveRight ( 3 ) …" at bounding box center [1092, 407] width 446 height 437
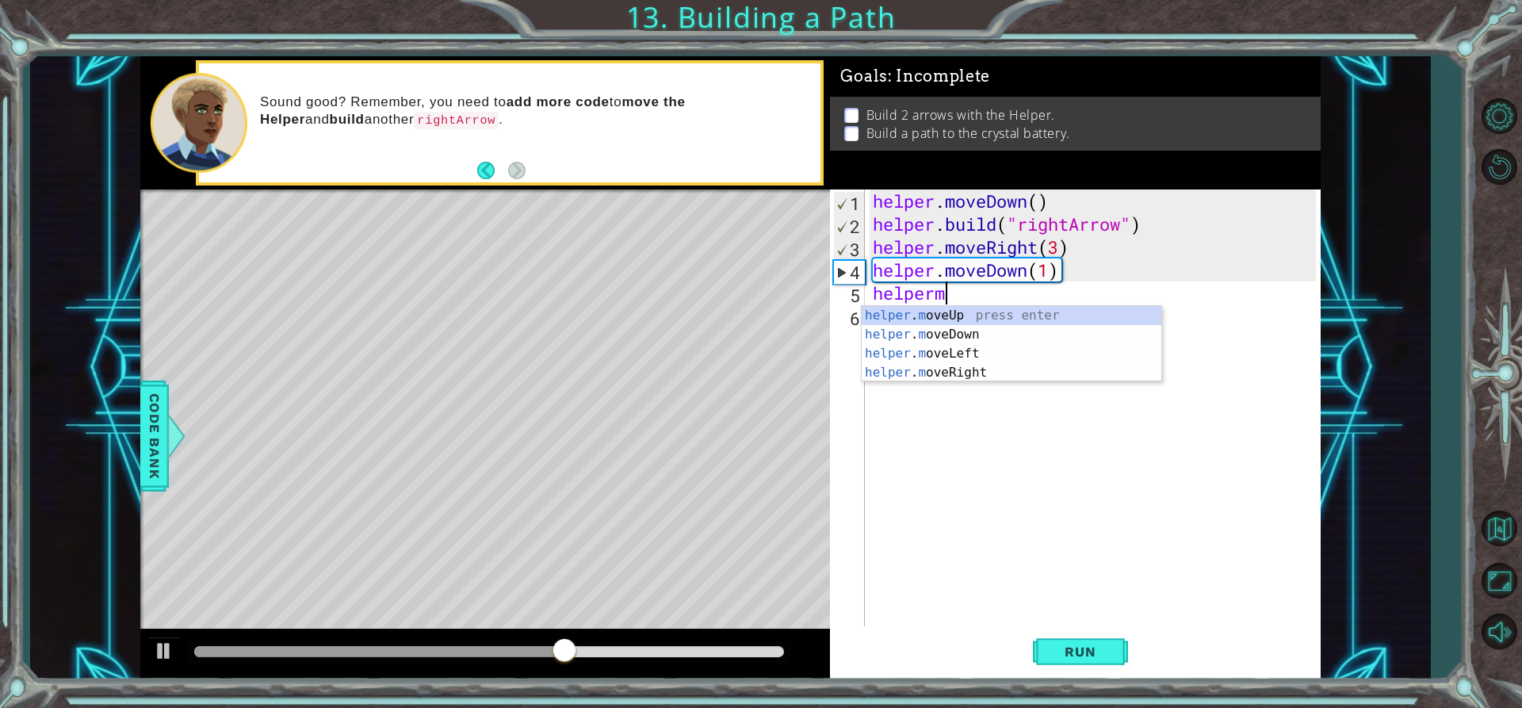
scroll to position [0, 2]
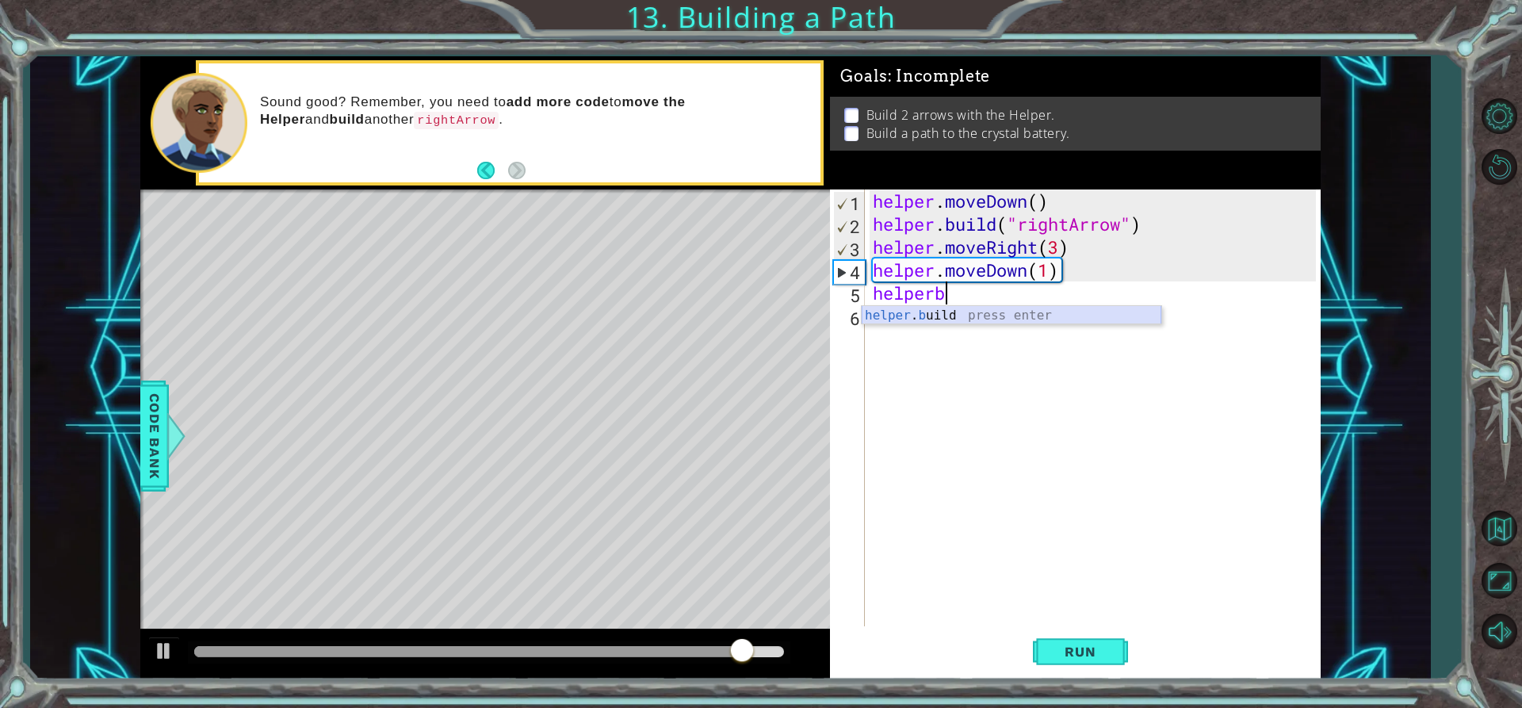
click at [1028, 304] on body "1 ההההההההההההההההההההההההההההההההההההההההההההההההההההההההההההההההההההההההההההה…" at bounding box center [761, 354] width 1522 height 708
drag, startPoint x: 933, startPoint y: 289, endPoint x: 948, endPoint y: 289, distance: 15.1
click at [945, 289] on div "helper . moveDown ( ) helper . build ( "rightArrow" ) helper . moveRight ( 3 ) …" at bounding box center [1096, 430] width 454 height 483
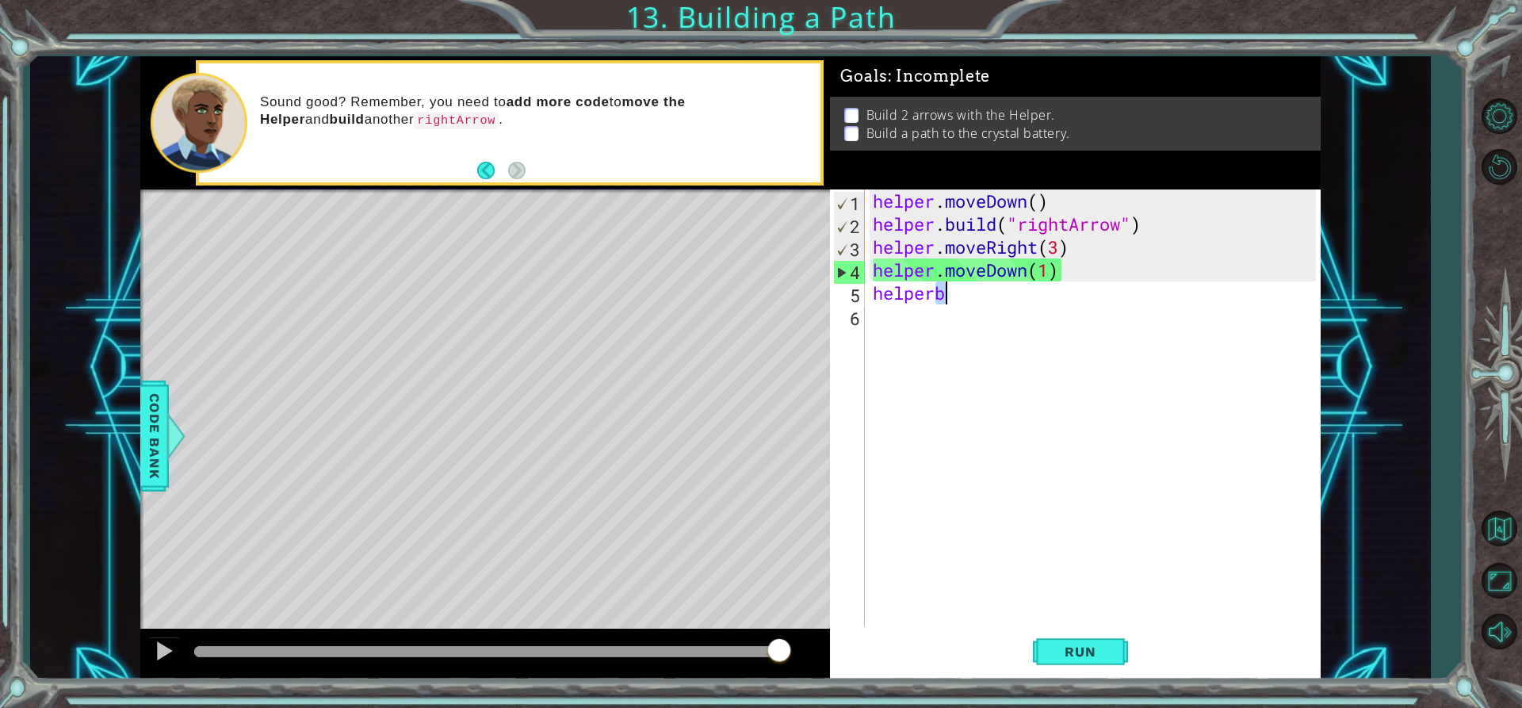
click at [963, 289] on div "helper . moveDown ( ) helper . build ( "rightArrow" ) helper . moveRight ( 3 ) …" at bounding box center [1092, 407] width 446 height 437
click at [964, 291] on div "helper . moveDown ( ) helper . build ( "rightArrow" ) helper . moveRight ( 3 ) …" at bounding box center [1096, 430] width 454 height 483
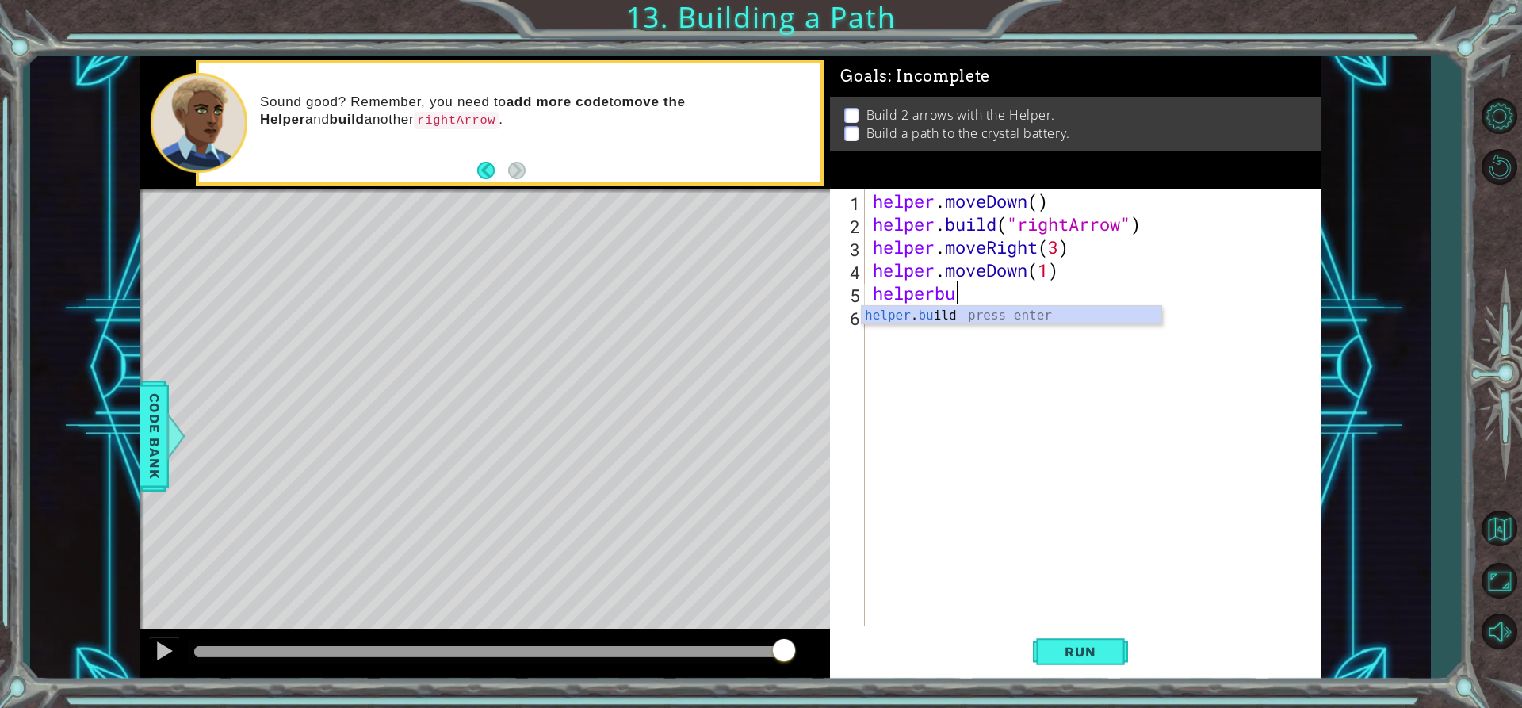
scroll to position [0, 3]
click at [988, 306] on div "helper . bu ild press enter" at bounding box center [1012, 334] width 300 height 57
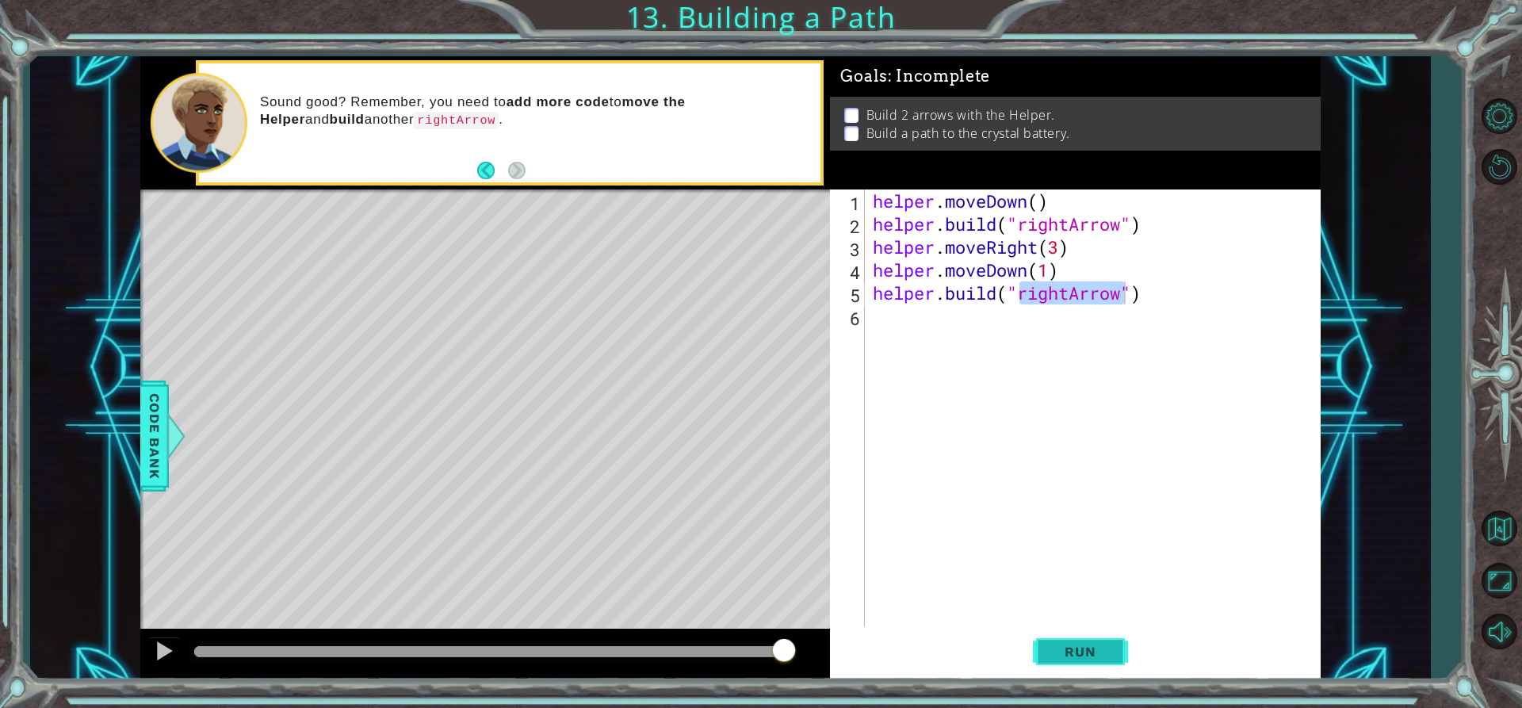
click at [1075, 639] on button "Run" at bounding box center [1080, 651] width 95 height 49
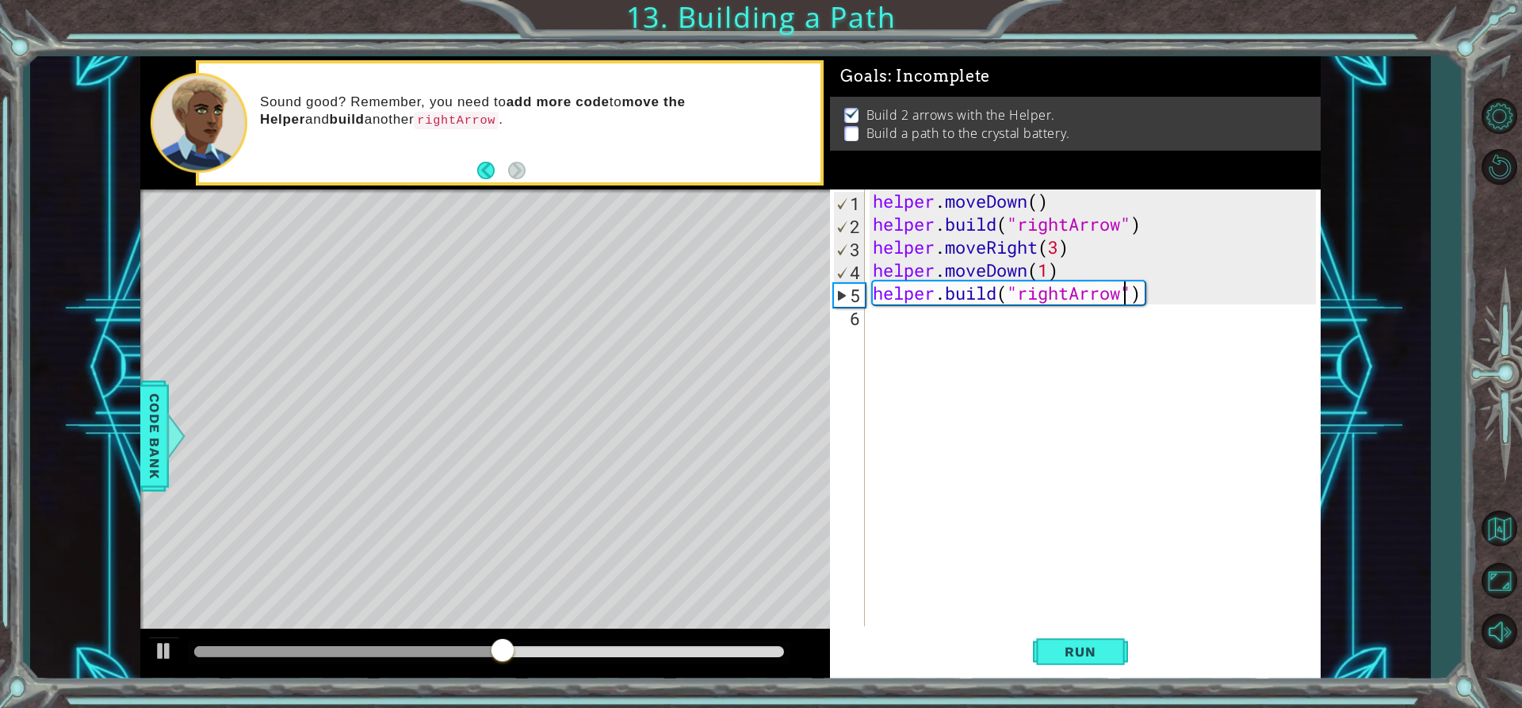
click at [1068, 268] on div "helper . moveDown ( ) helper . build ( "rightArrow" ) helper . moveRight ( 3 ) …" at bounding box center [1096, 430] width 454 height 483
type textarea "helper.moveDown(1)"
drag, startPoint x: 1068, startPoint y: 268, endPoint x: 768, endPoint y: 276, distance: 299.7
click at [798, 280] on div "1 ההההההההההההההההההההההההההההההההההההההההההההההההההההההההההההההההההההההההההההה…" at bounding box center [730, 367] width 1180 height 623
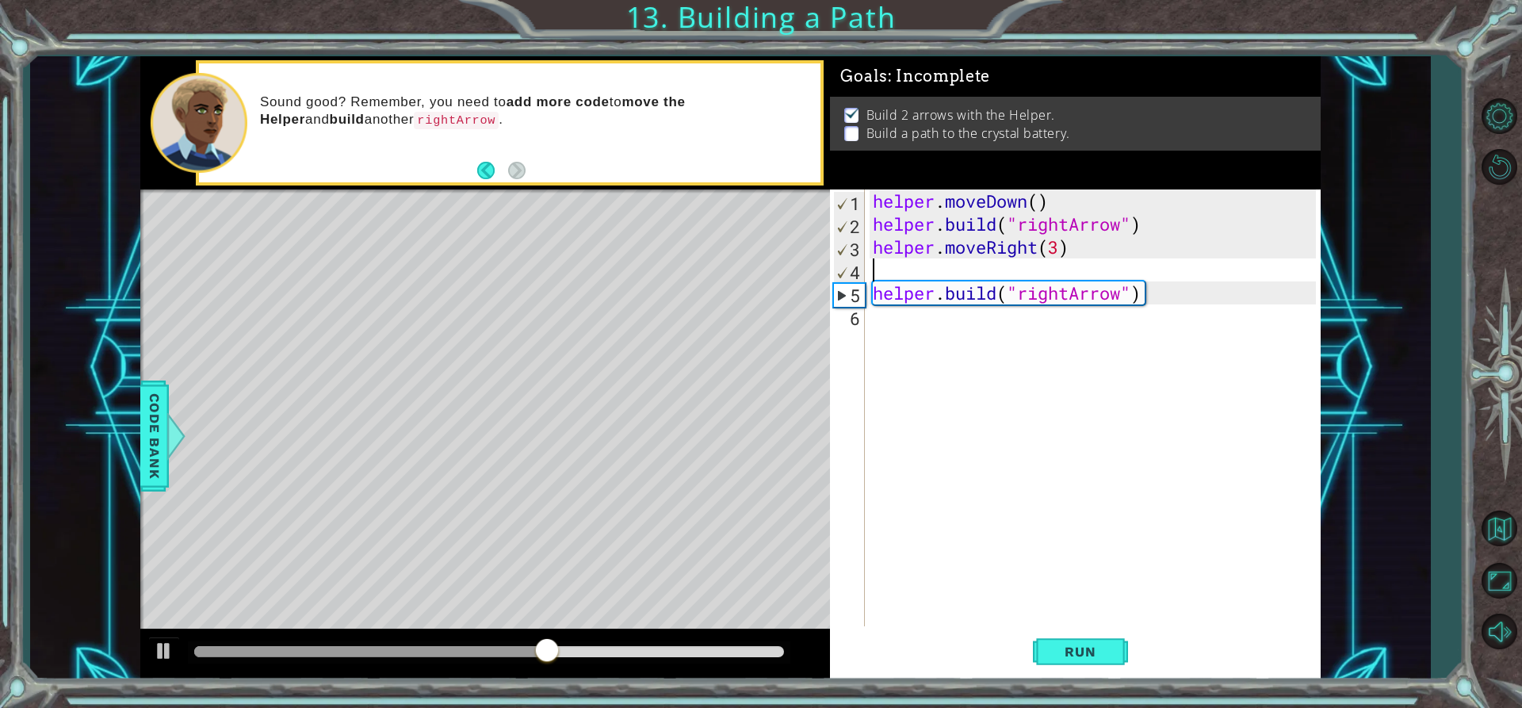
scroll to position [0, 0]
click at [1106, 637] on button "Run" at bounding box center [1080, 651] width 95 height 49
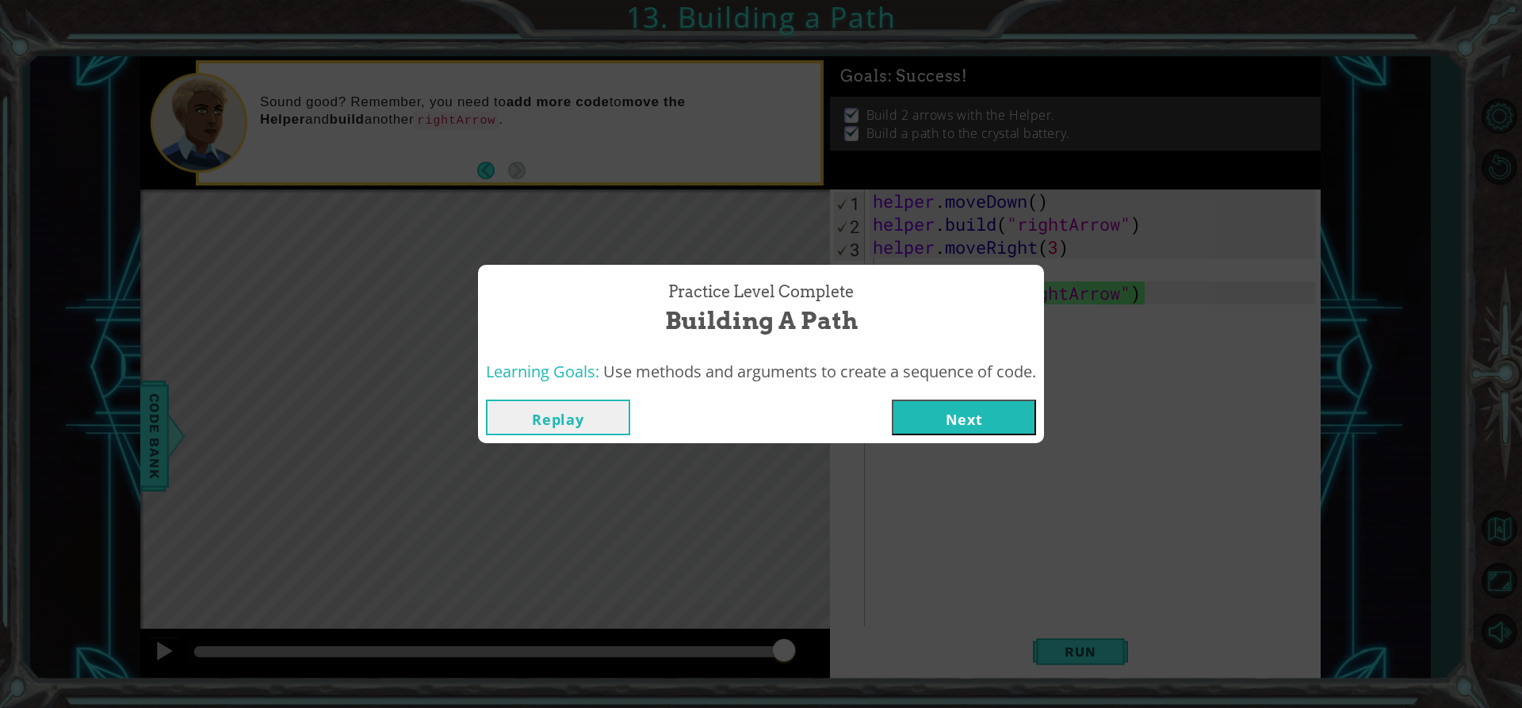
click at [1002, 421] on button "Next" at bounding box center [964, 417] width 144 height 36
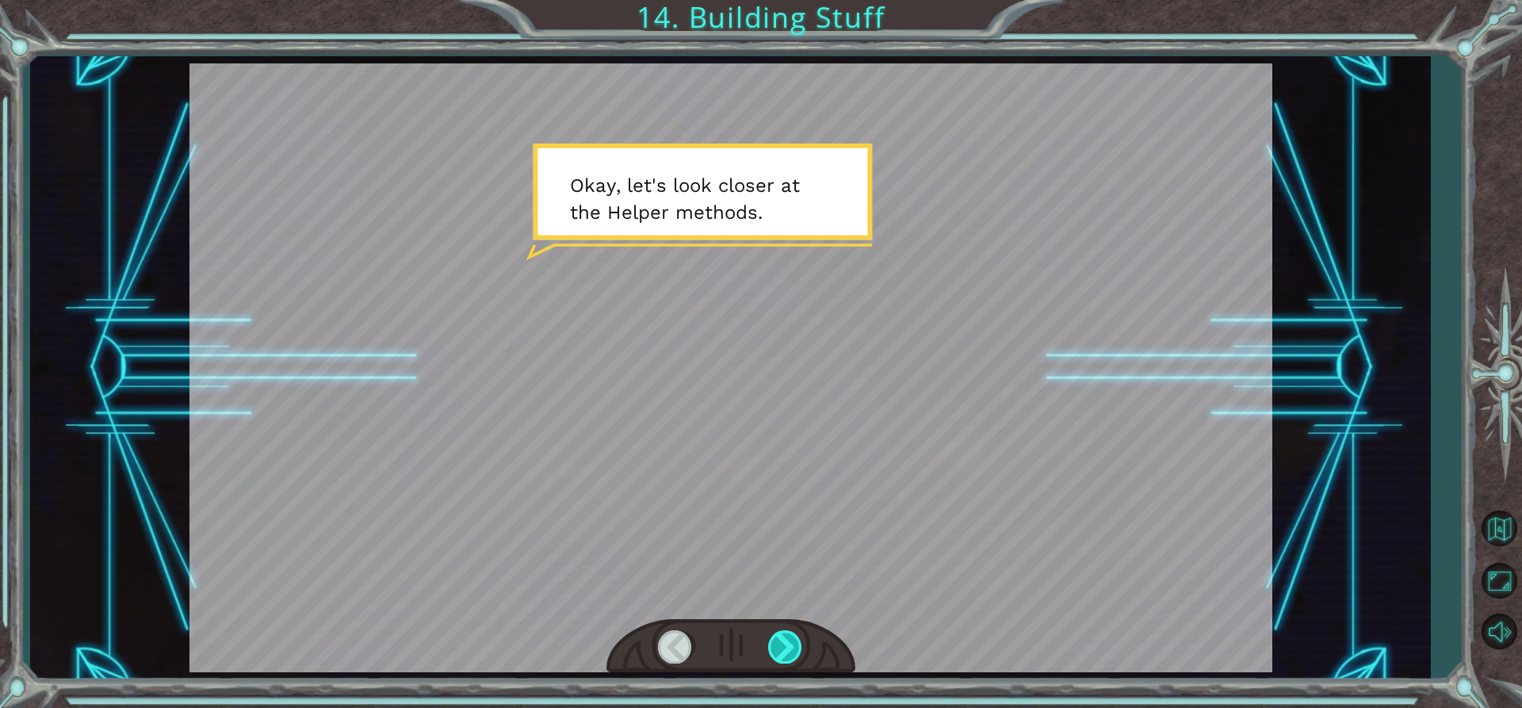
click at [778, 644] on div at bounding box center [786, 646] width 36 height 32
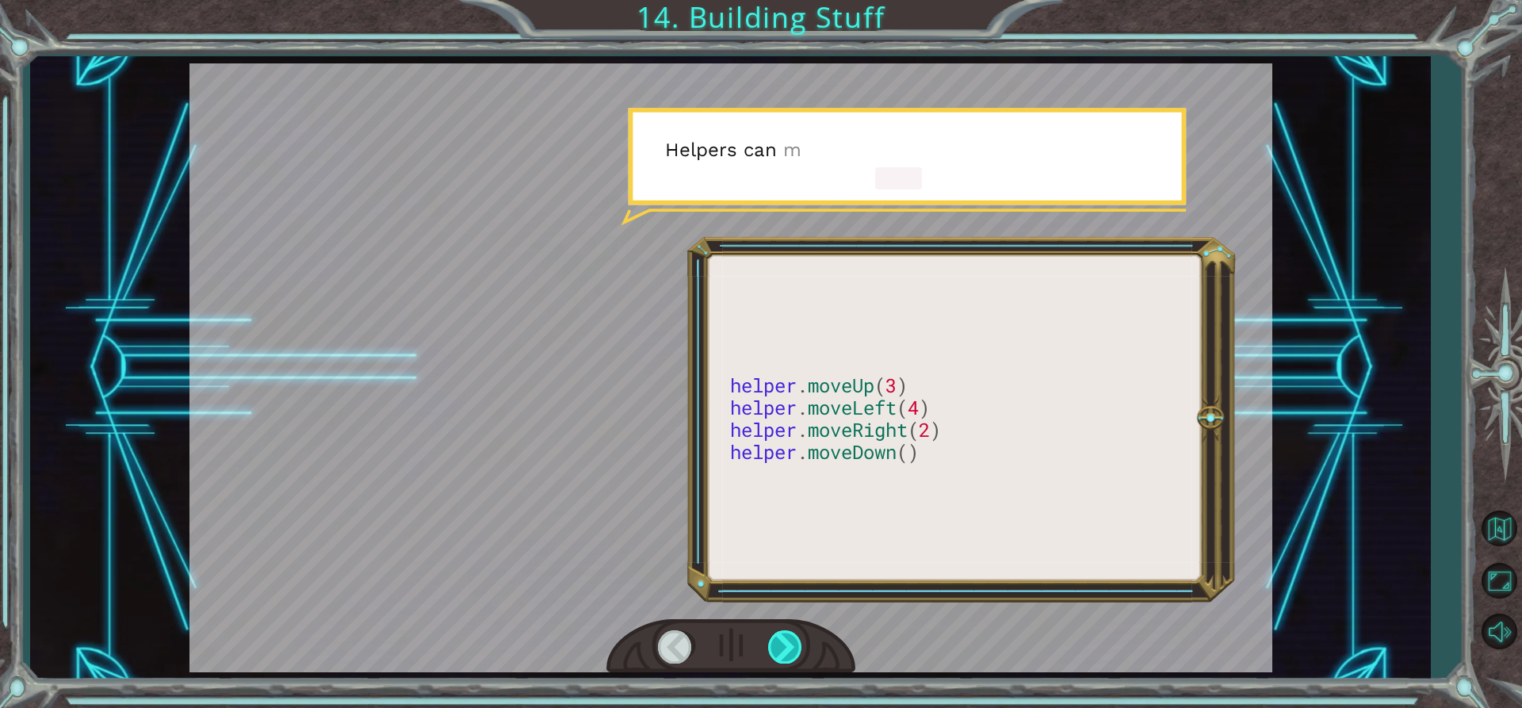
click at [778, 644] on div at bounding box center [786, 646] width 36 height 32
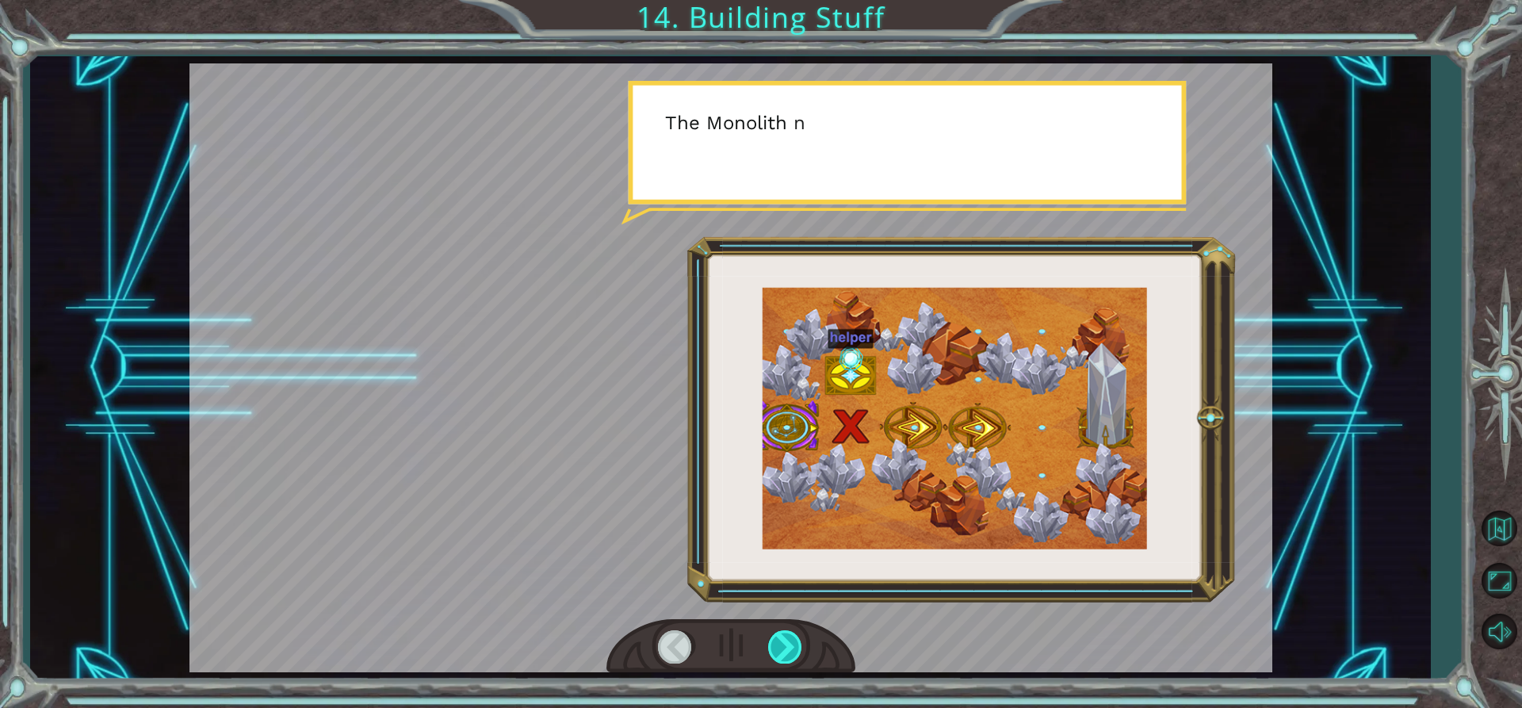
click at [778, 644] on div at bounding box center [786, 646] width 36 height 32
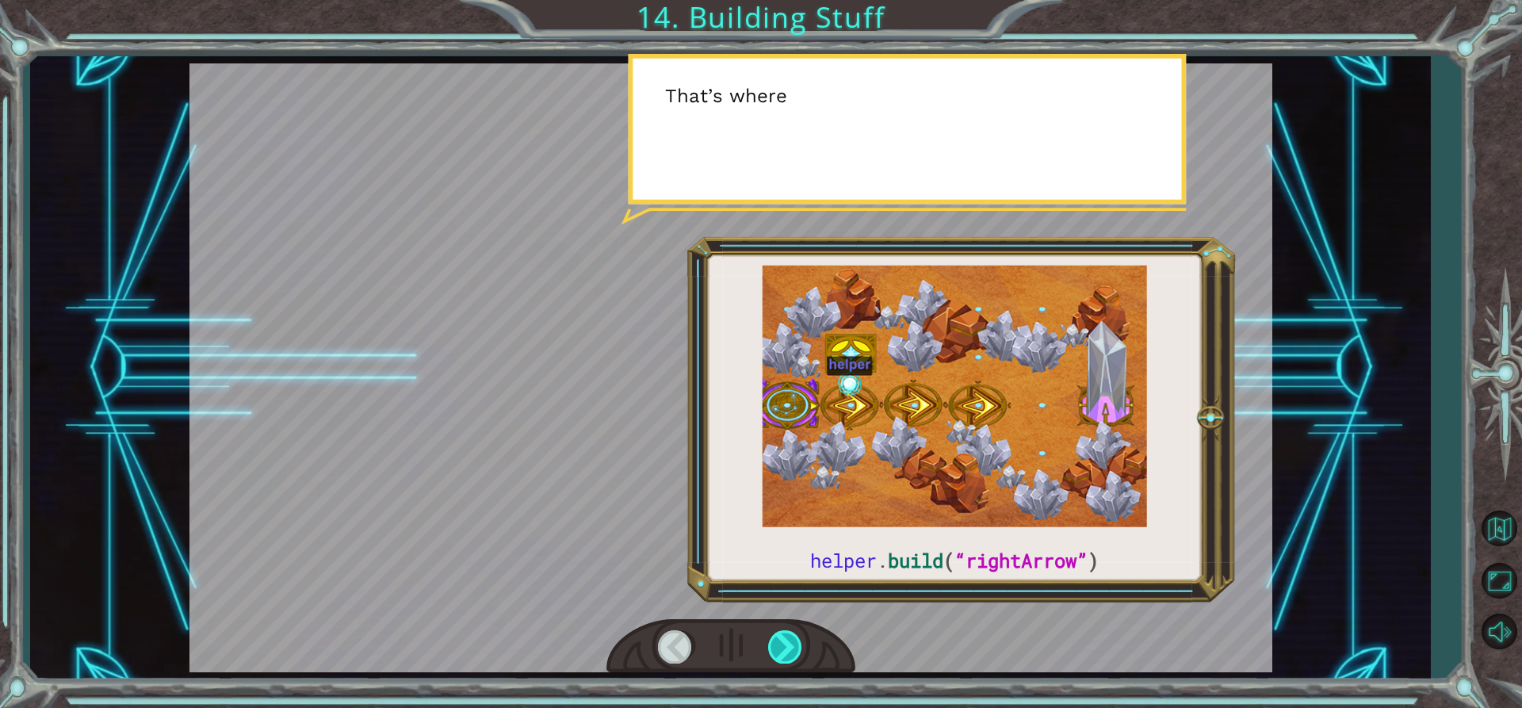
click at [778, 644] on div at bounding box center [786, 646] width 36 height 32
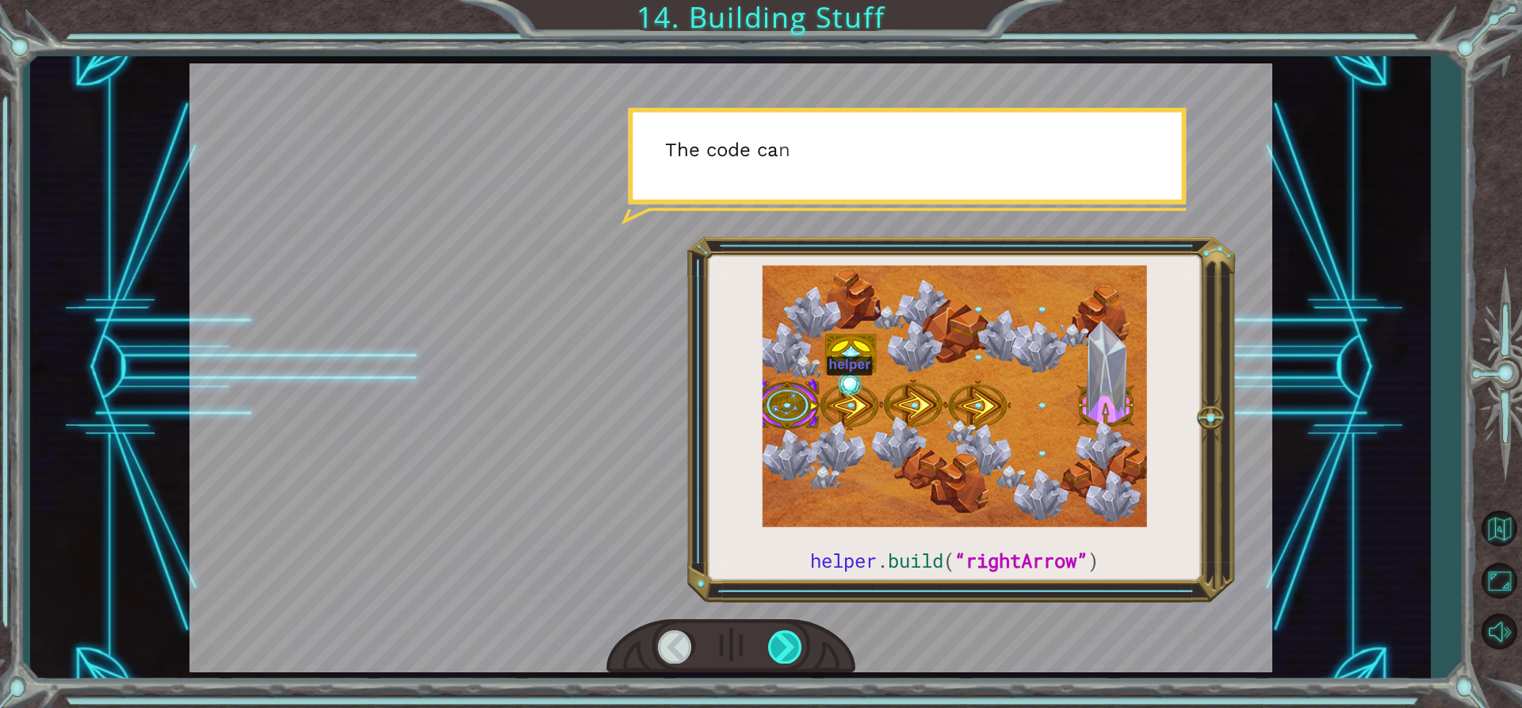
click at [778, 644] on div at bounding box center [786, 646] width 36 height 32
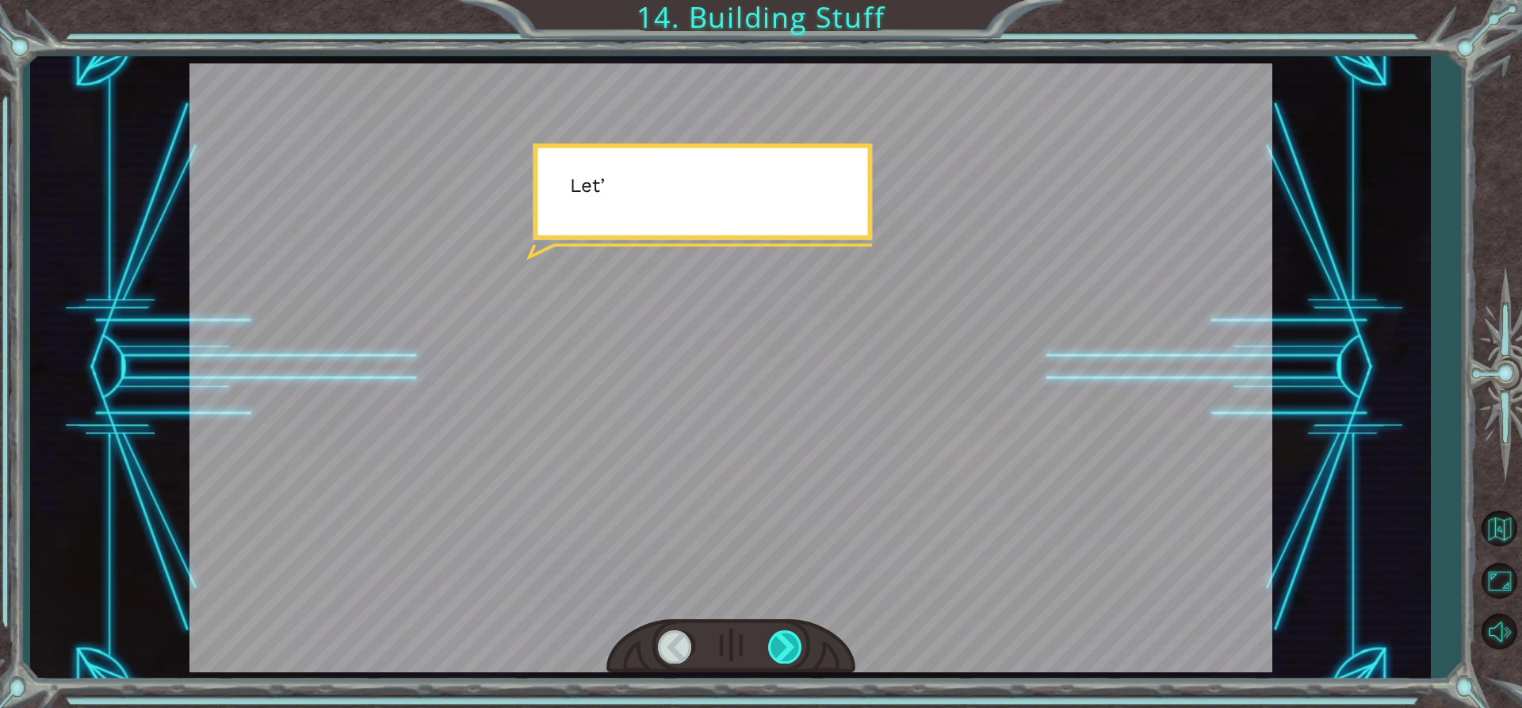
click at [778, 644] on div at bounding box center [786, 646] width 36 height 32
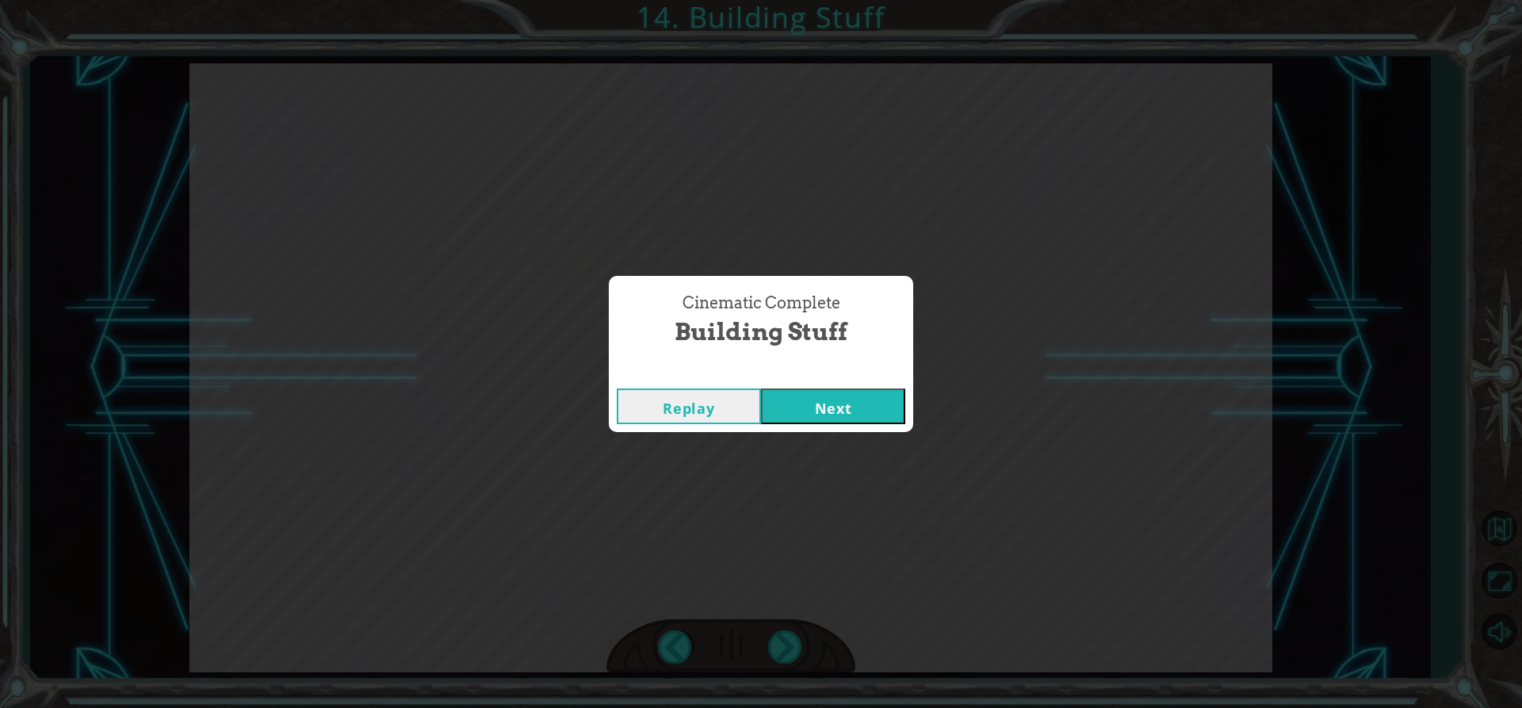
click at [831, 386] on div "Replay Next" at bounding box center [761, 406] width 304 height 52
click at [843, 414] on button "Next" at bounding box center [833, 406] width 144 height 36
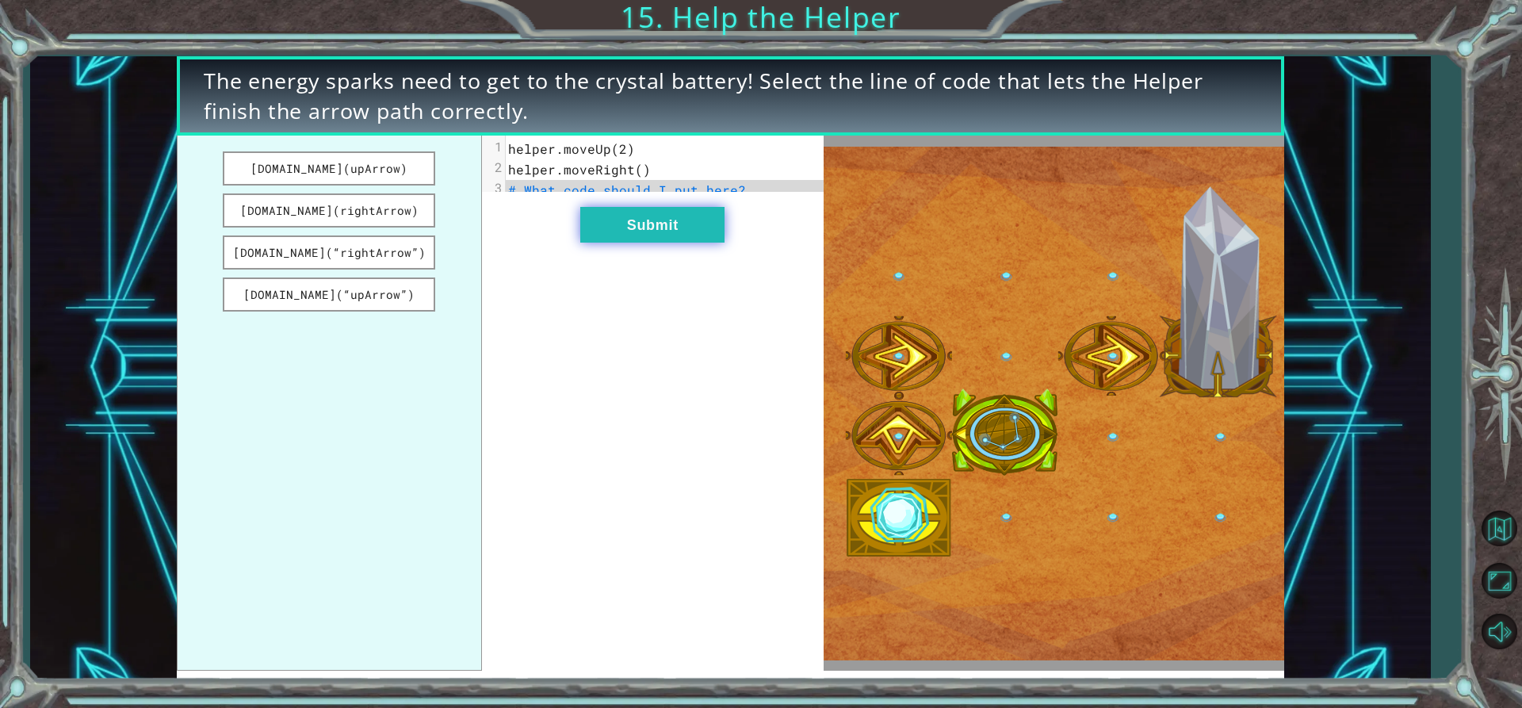
click at [682, 243] on button "Submit" at bounding box center [652, 225] width 144 height 36
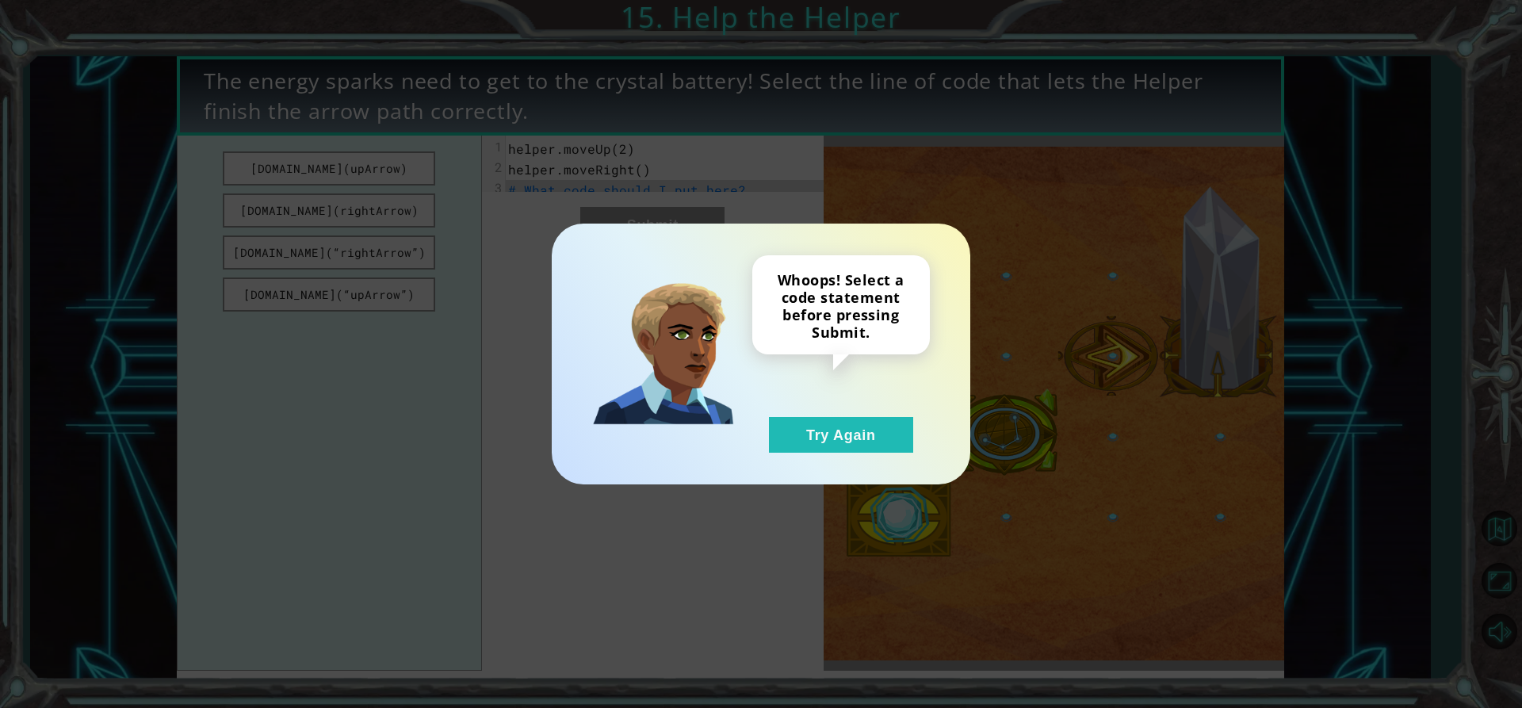
click at [798, 468] on div "Whoops! Select a code statement before pressing Submit. Try Again" at bounding box center [761, 354] width 418 height 261
click at [804, 457] on div "Whoops! Select a code statement before pressing Submit. Try Again" at bounding box center [761, 354] width 418 height 261
drag, startPoint x: 812, startPoint y: 441, endPoint x: 744, endPoint y: 323, distance: 136.0
click at [812, 440] on button "Try Again" at bounding box center [841, 435] width 144 height 36
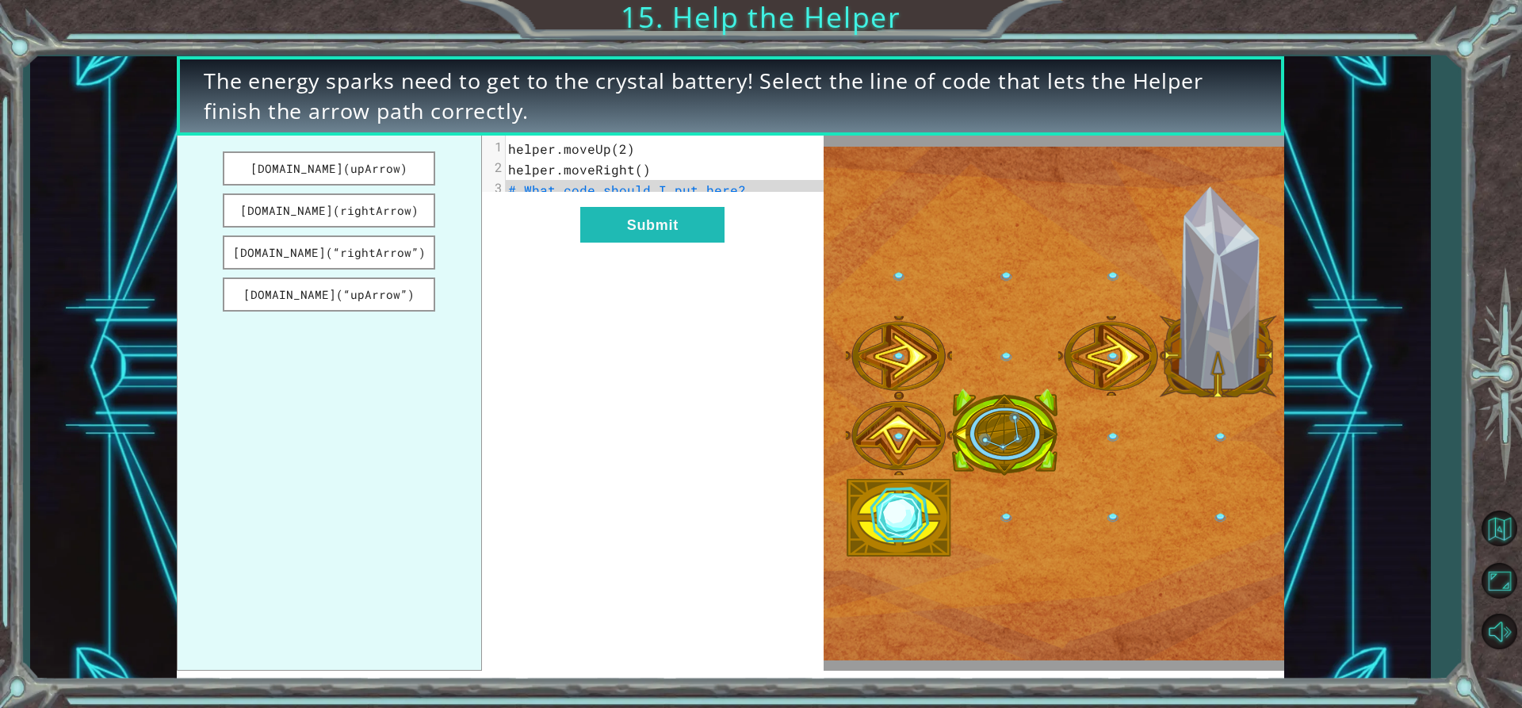
click at [644, 173] on span "helper.moveRight()" at bounding box center [579, 169] width 143 height 17
click at [405, 189] on ul "[DOMAIN_NAME](upArrow) [DOMAIN_NAME](rightArrow) [DOMAIN_NAME](“rightArrow”) [D…" at bounding box center [329, 403] width 305 height 535
drag, startPoint x: 408, startPoint y: 171, endPoint x: 454, endPoint y: 178, distance: 46.5
click at [454, 178] on ul "[DOMAIN_NAME](upArrow) [DOMAIN_NAME](rightArrow) [DOMAIN_NAME](“rightArrow”) [D…" at bounding box center [329, 403] width 305 height 535
click at [391, 176] on button "[DOMAIN_NAME](upArrow)" at bounding box center [329, 168] width 212 height 34
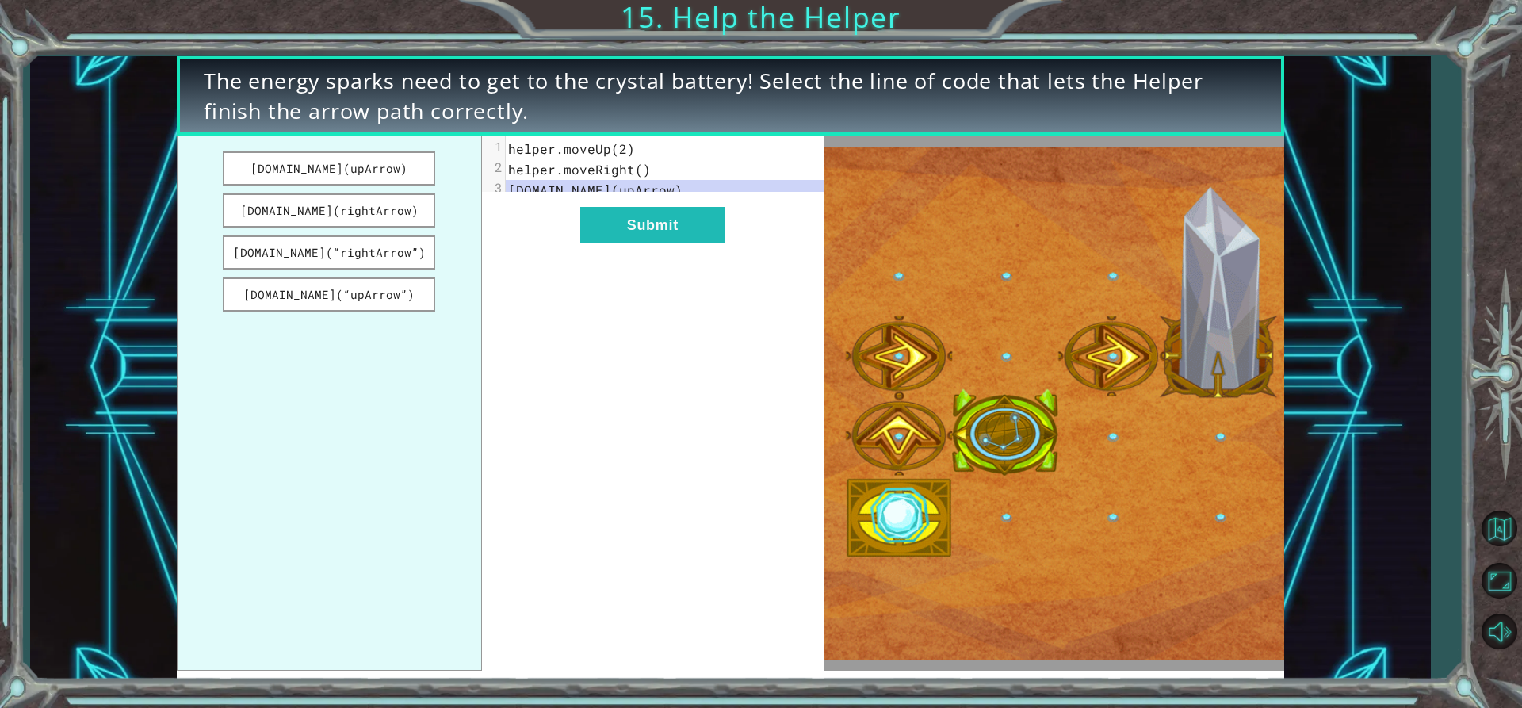
drag, startPoint x: 728, startPoint y: 218, endPoint x: 725, endPoint y: 228, distance: 10.6
click at [727, 227] on div "xxxxxxxxxx 3 1 helper.moveUp(2) 2 helper.moveRight() 3 [DOMAIN_NAME](upArrow) S…" at bounding box center [653, 403] width 342 height 535
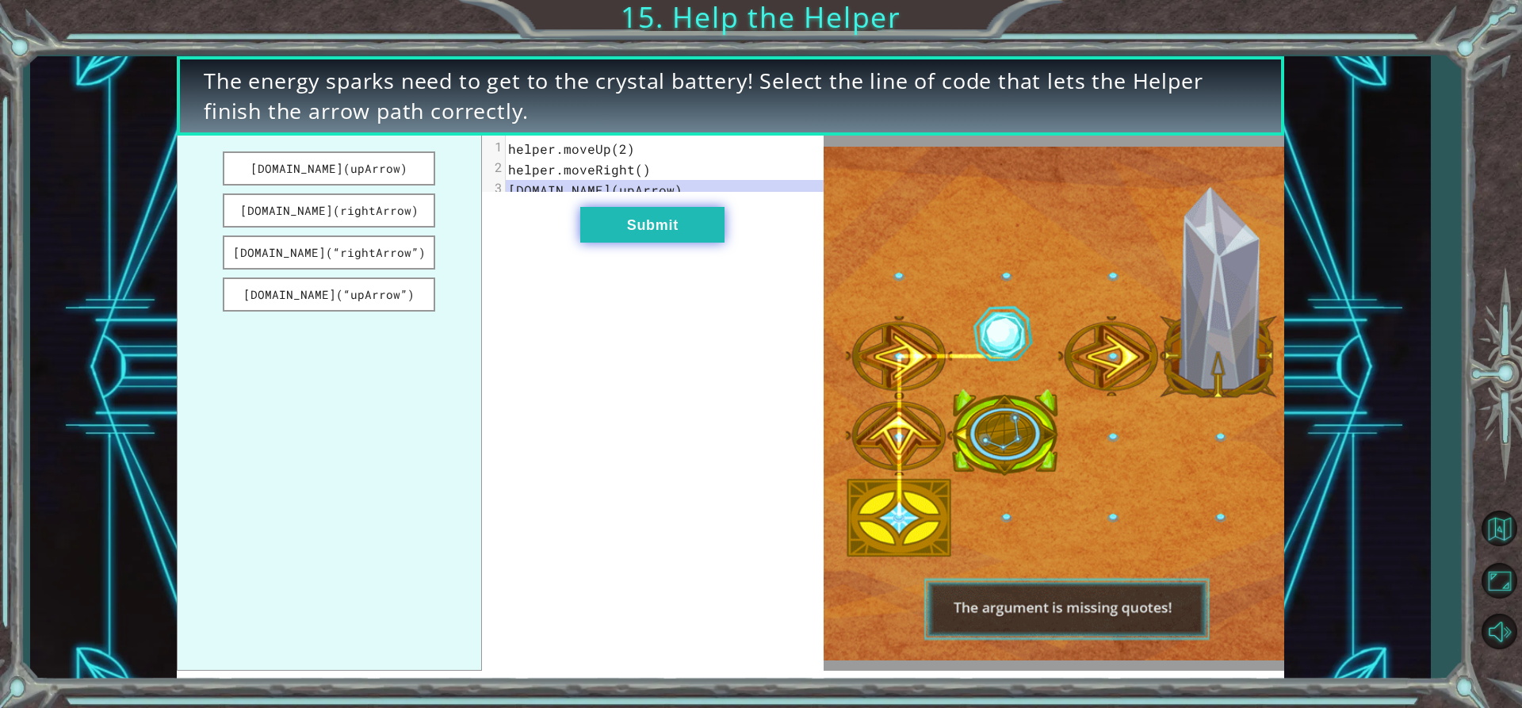
click at [706, 235] on button "Submit" at bounding box center [652, 225] width 144 height 36
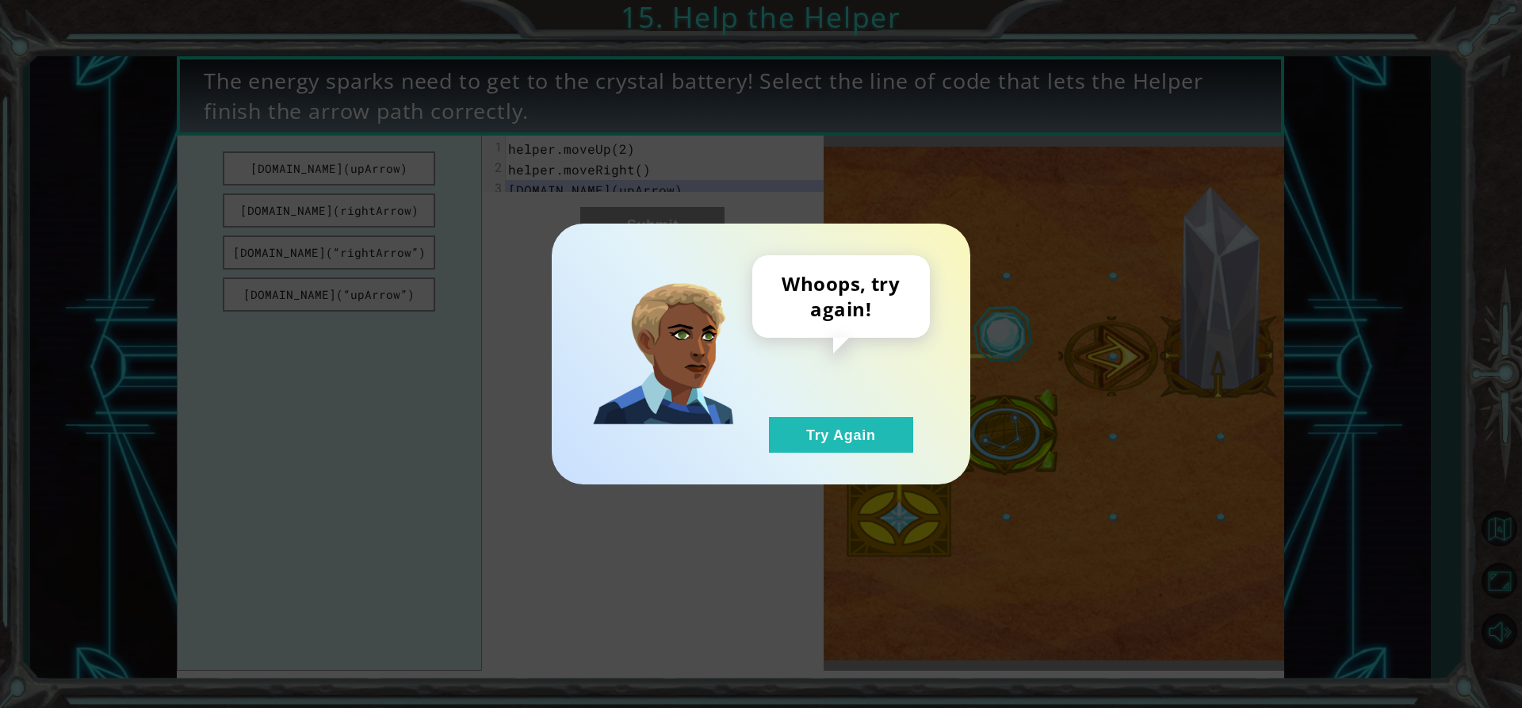
click at [863, 457] on div "Whoops, try again! Try Again" at bounding box center [761, 354] width 418 height 261
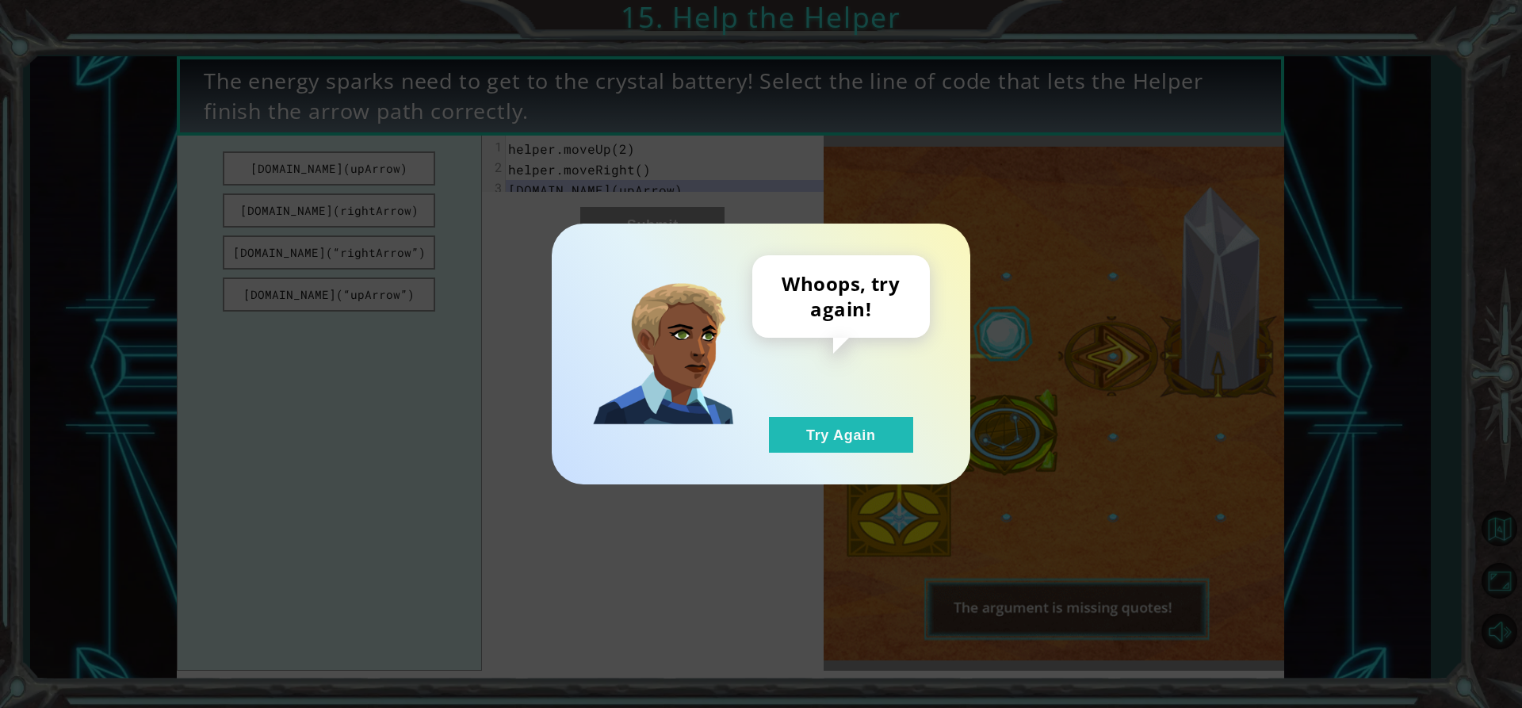
click at [806, 405] on div "Whoops, try again! Try Again" at bounding box center [841, 353] width 178 height 197
drag, startPoint x: 810, startPoint y: 409, endPoint x: 880, endPoint y: 487, distance: 104.4
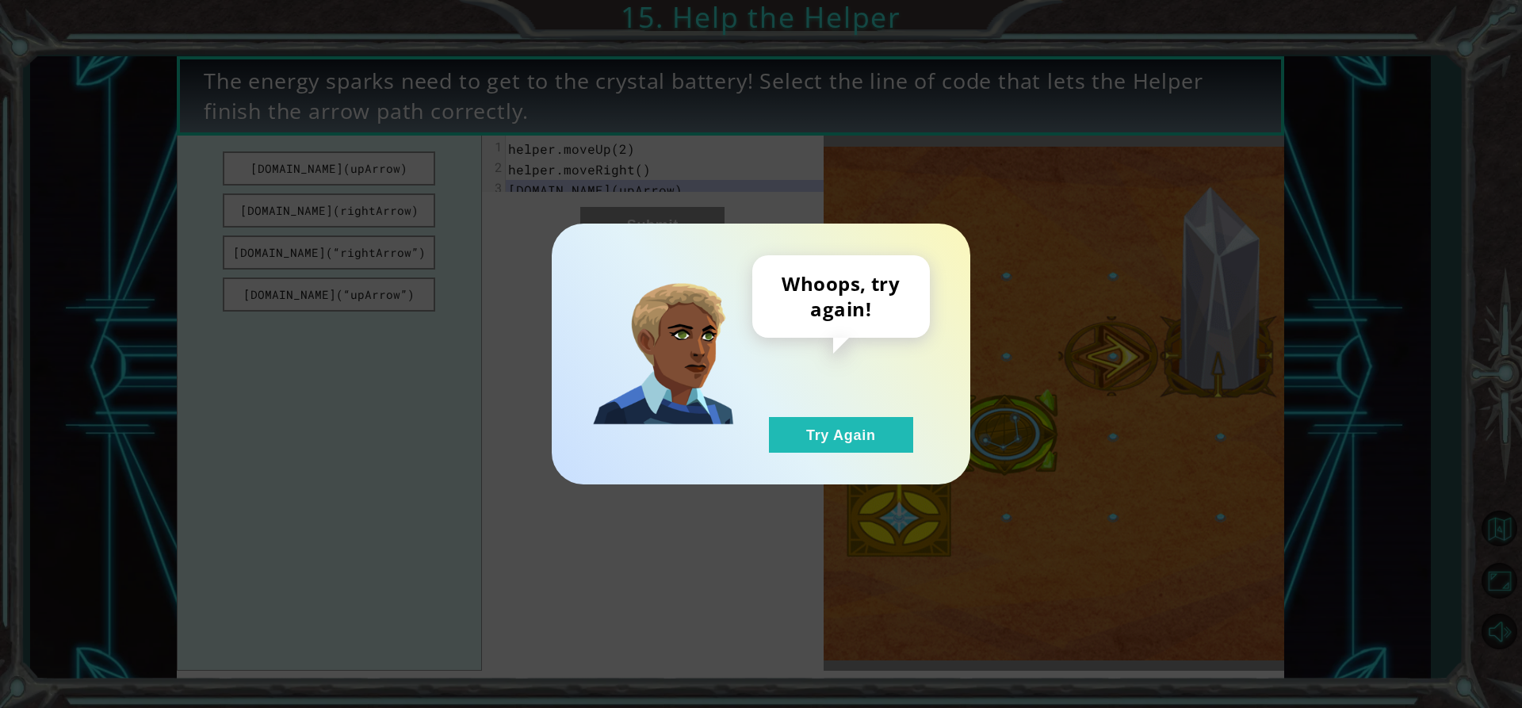
click at [827, 432] on div "Whoops, try again! Try Again" at bounding box center [841, 353] width 178 height 197
drag, startPoint x: 878, startPoint y: 459, endPoint x: 873, endPoint y: 446, distance: 13.5
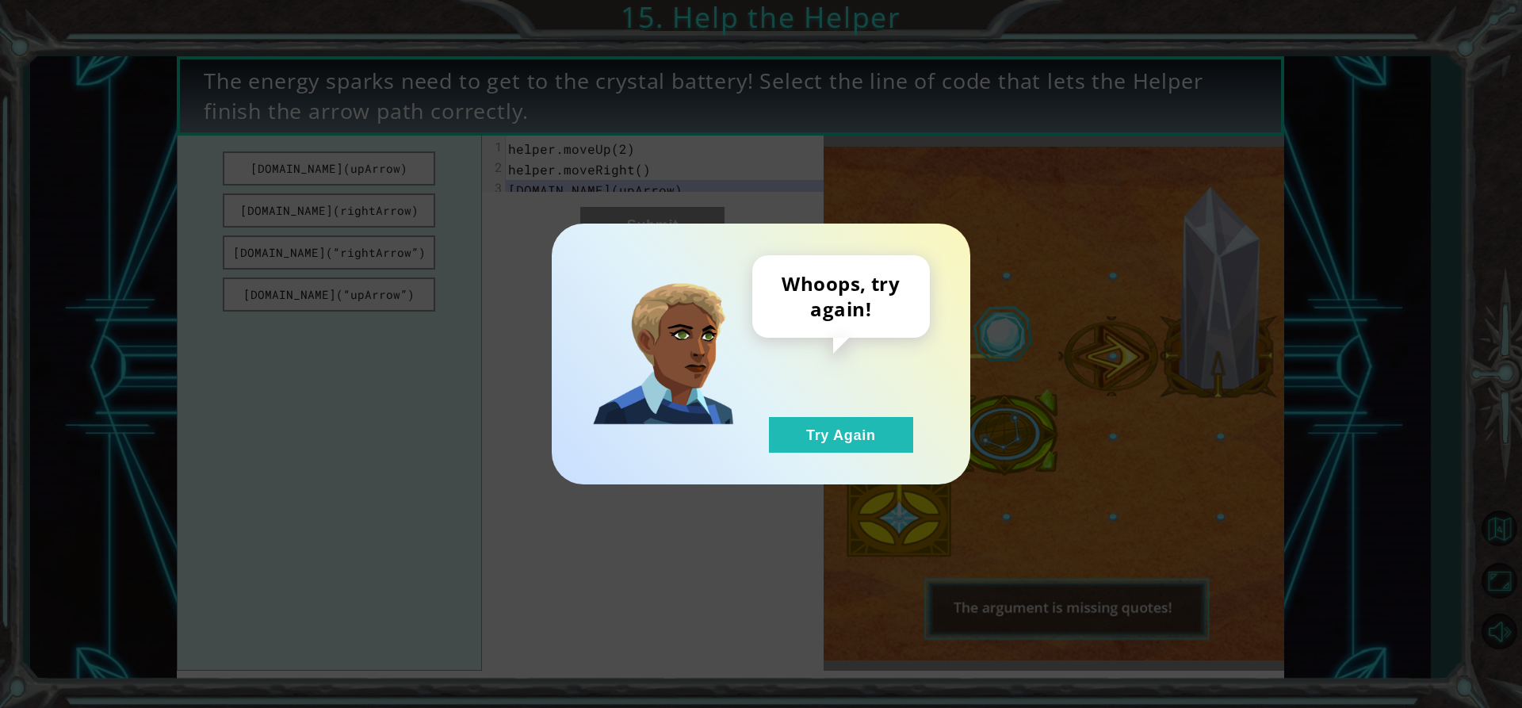
click at [877, 459] on div "Whoops, try again! Try Again" at bounding box center [761, 354] width 418 height 261
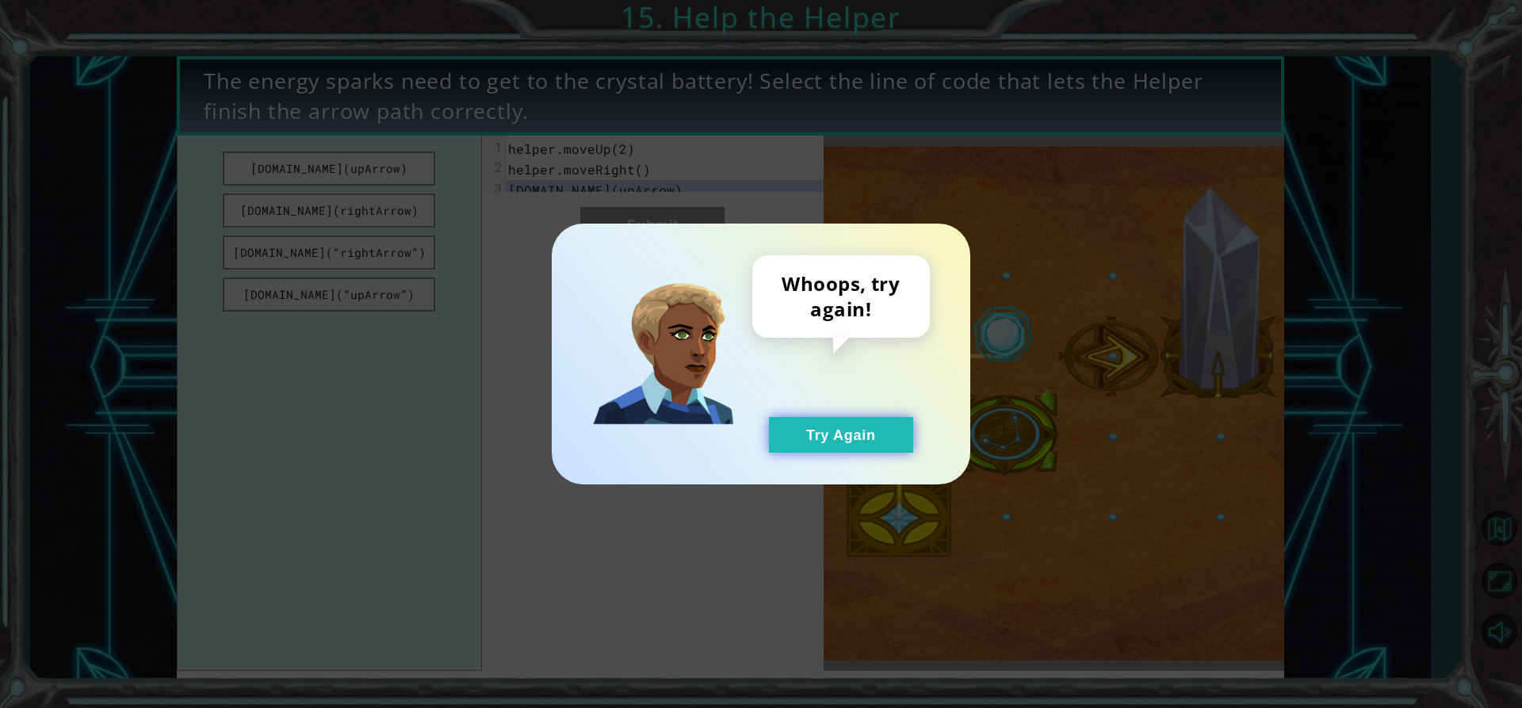
click at [866, 438] on button "Try Again" at bounding box center [841, 435] width 144 height 36
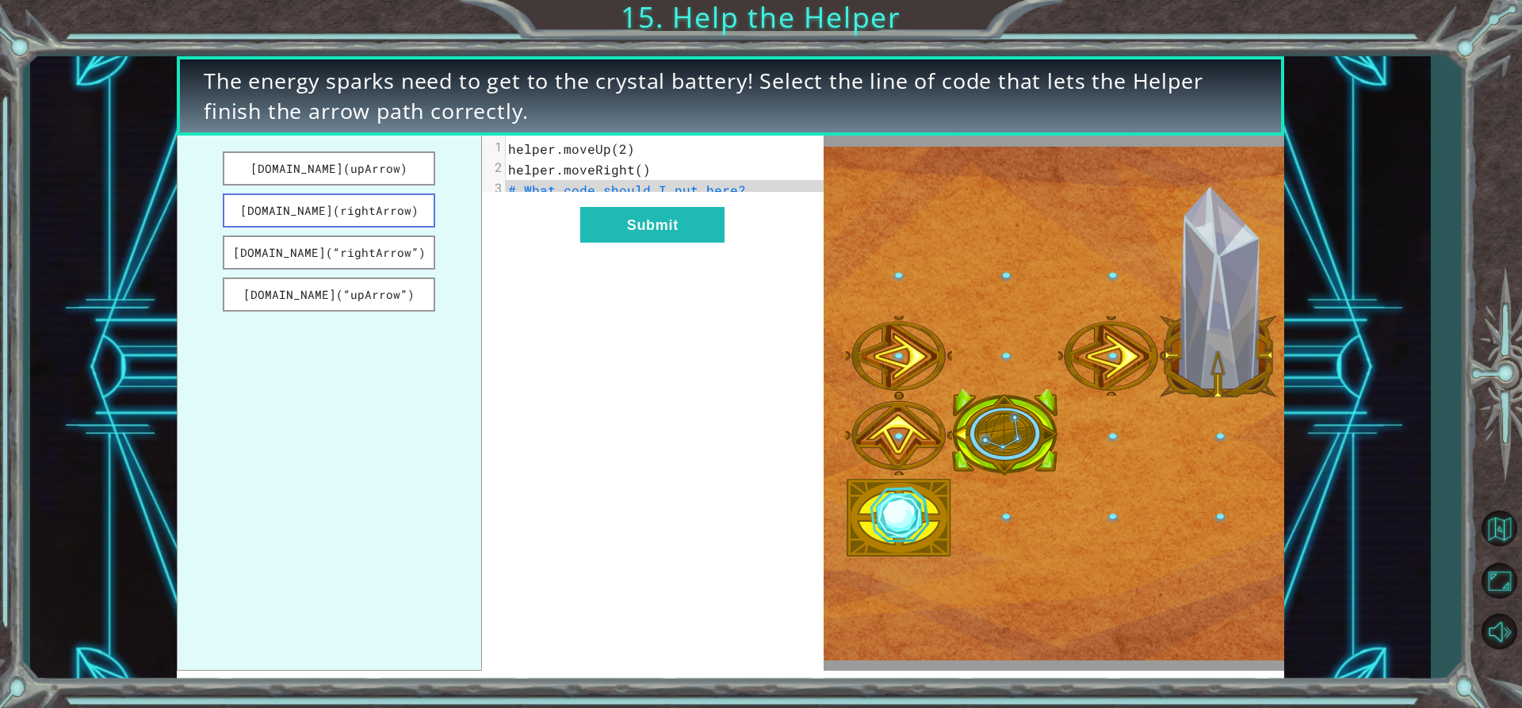
drag, startPoint x: 339, startPoint y: 215, endPoint x: 357, endPoint y: 212, distance: 17.6
click at [342, 215] on button "[DOMAIN_NAME](rightArrow)" at bounding box center [329, 210] width 212 height 34
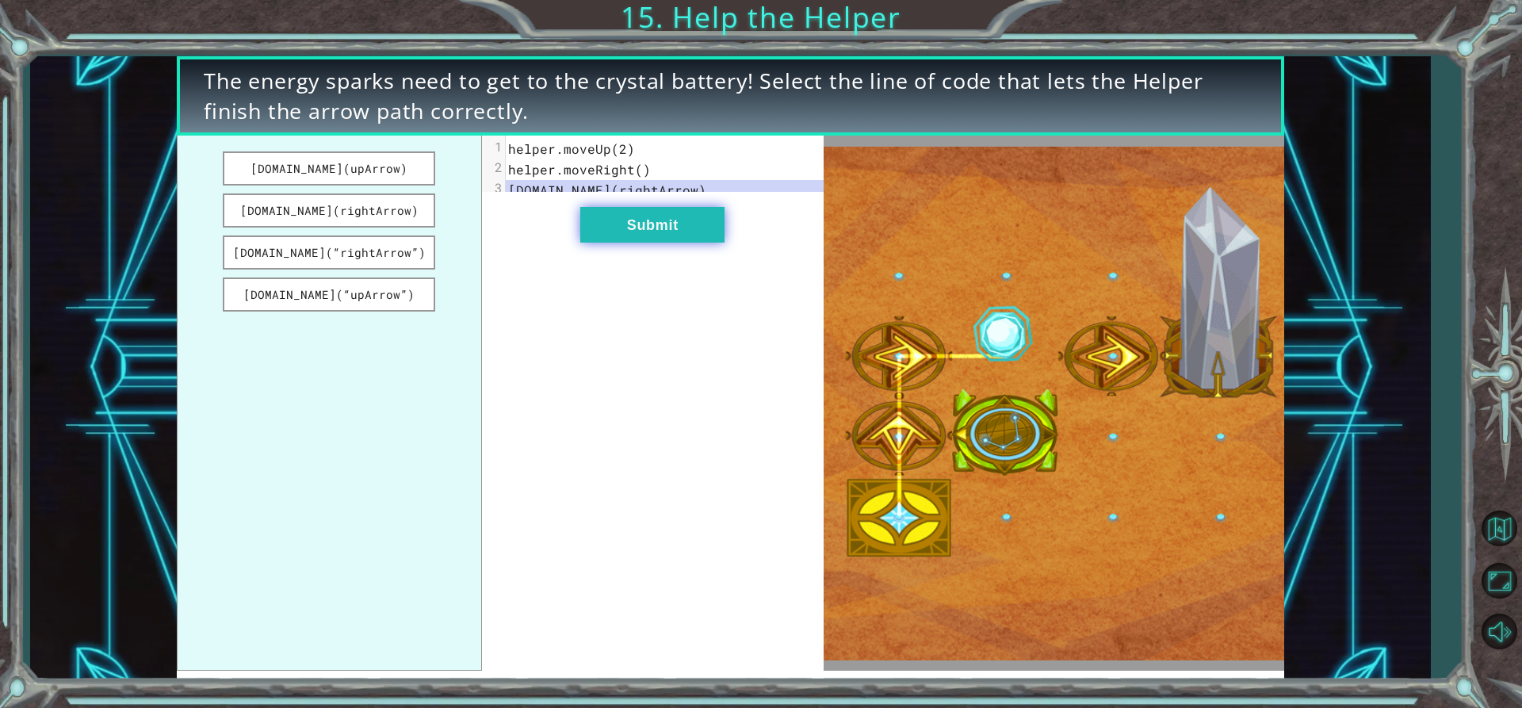
click at [595, 234] on button "Submit" at bounding box center [652, 225] width 144 height 36
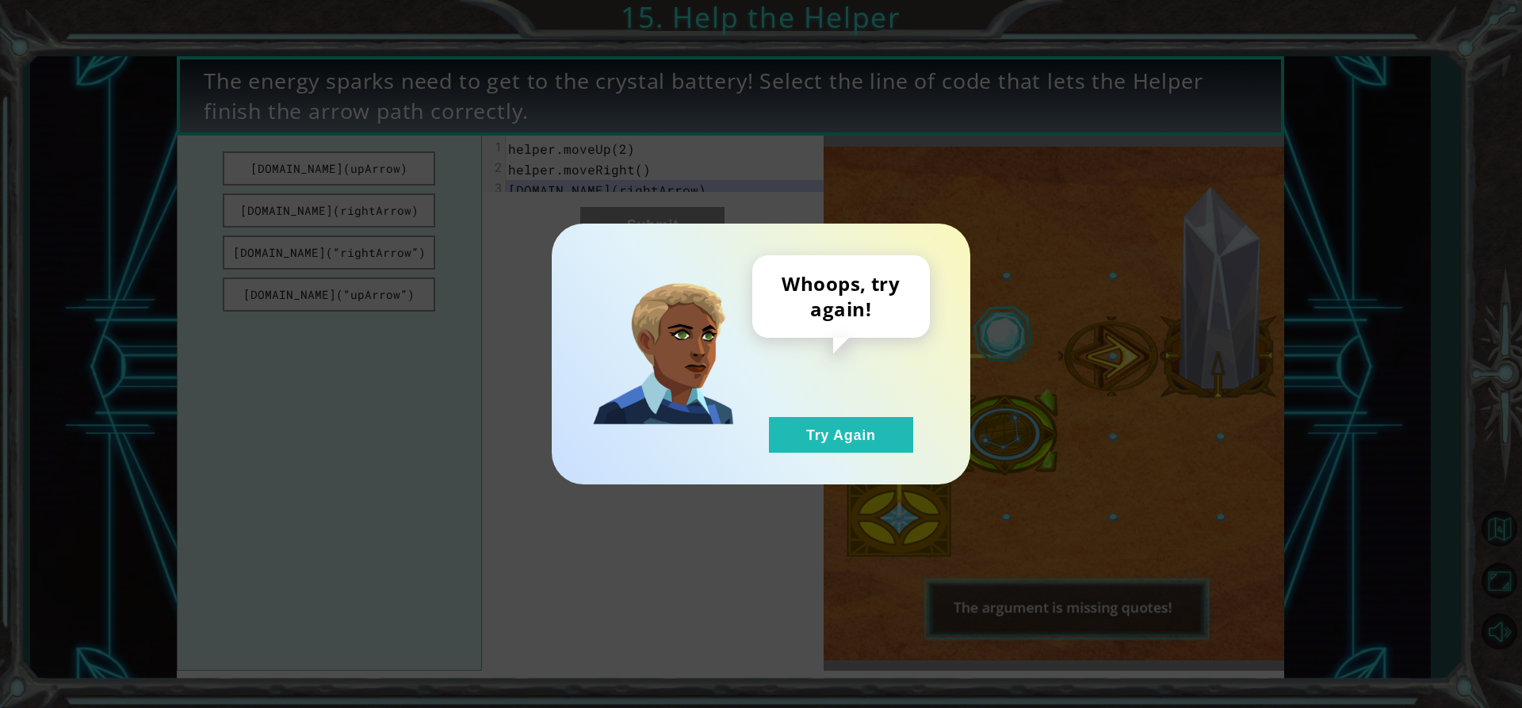
drag, startPoint x: 885, startPoint y: 468, endPoint x: 886, endPoint y: 456, distance: 12.8
click at [885, 468] on div "Whoops, try again! Try Again" at bounding box center [761, 354] width 418 height 261
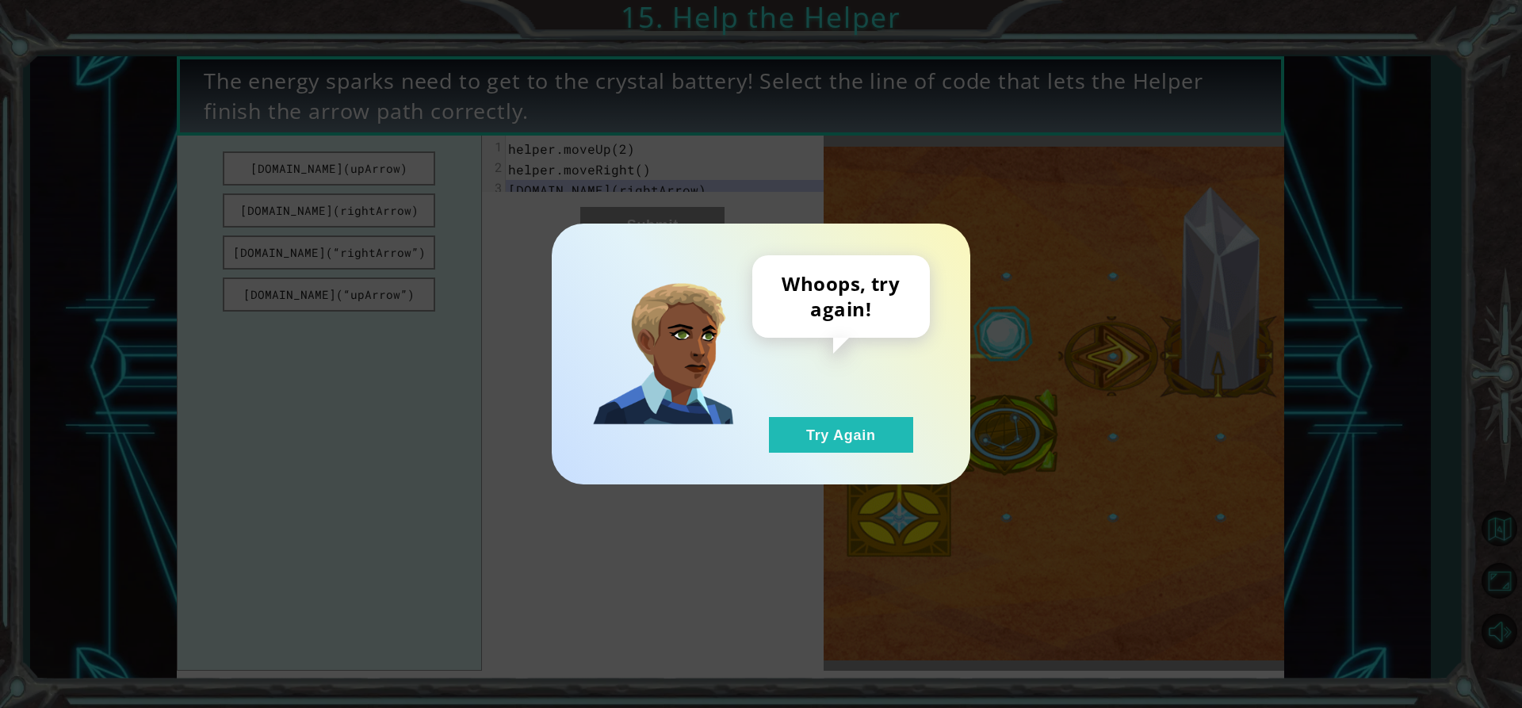
click at [886, 456] on div "Whoops, try again! Try Again" at bounding box center [761, 354] width 418 height 261
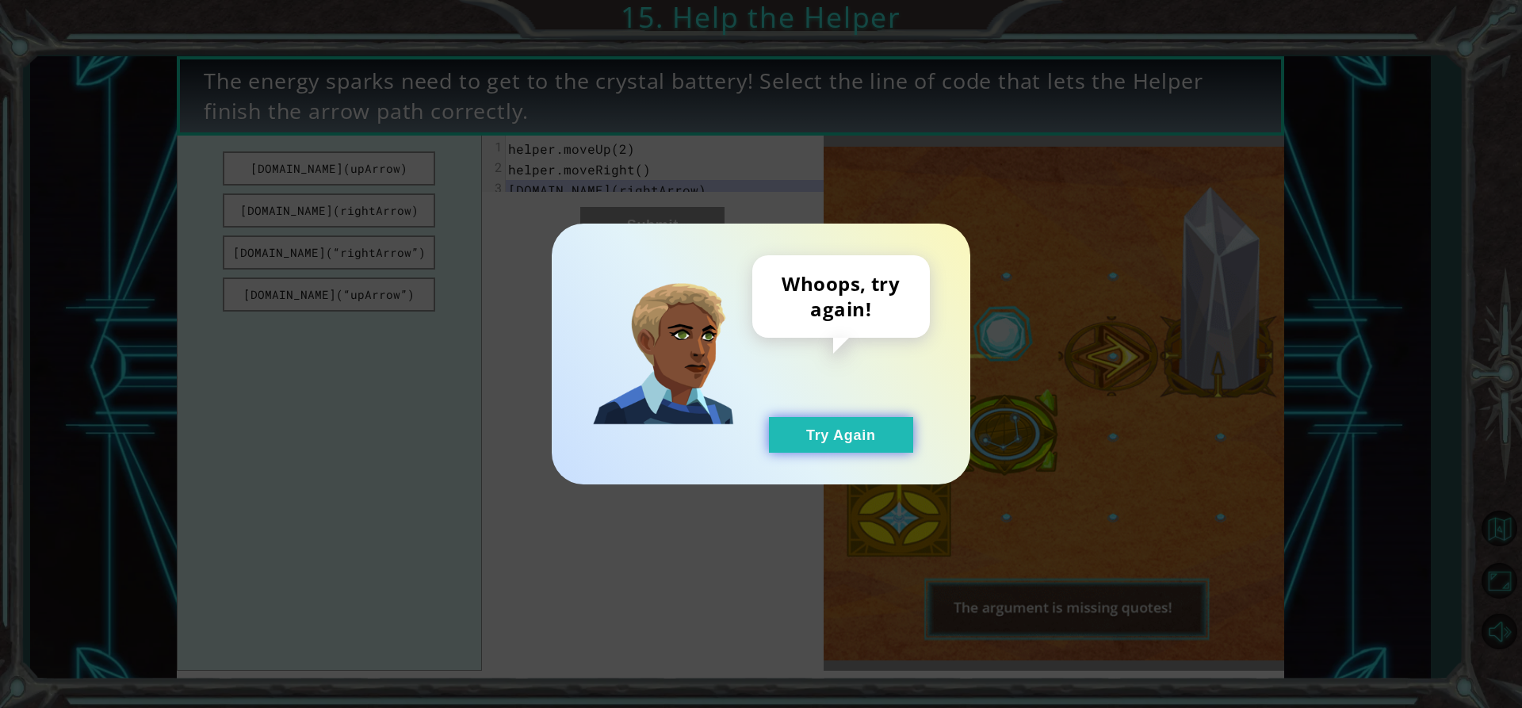
click at [881, 449] on button "Try Again" at bounding box center [841, 435] width 144 height 36
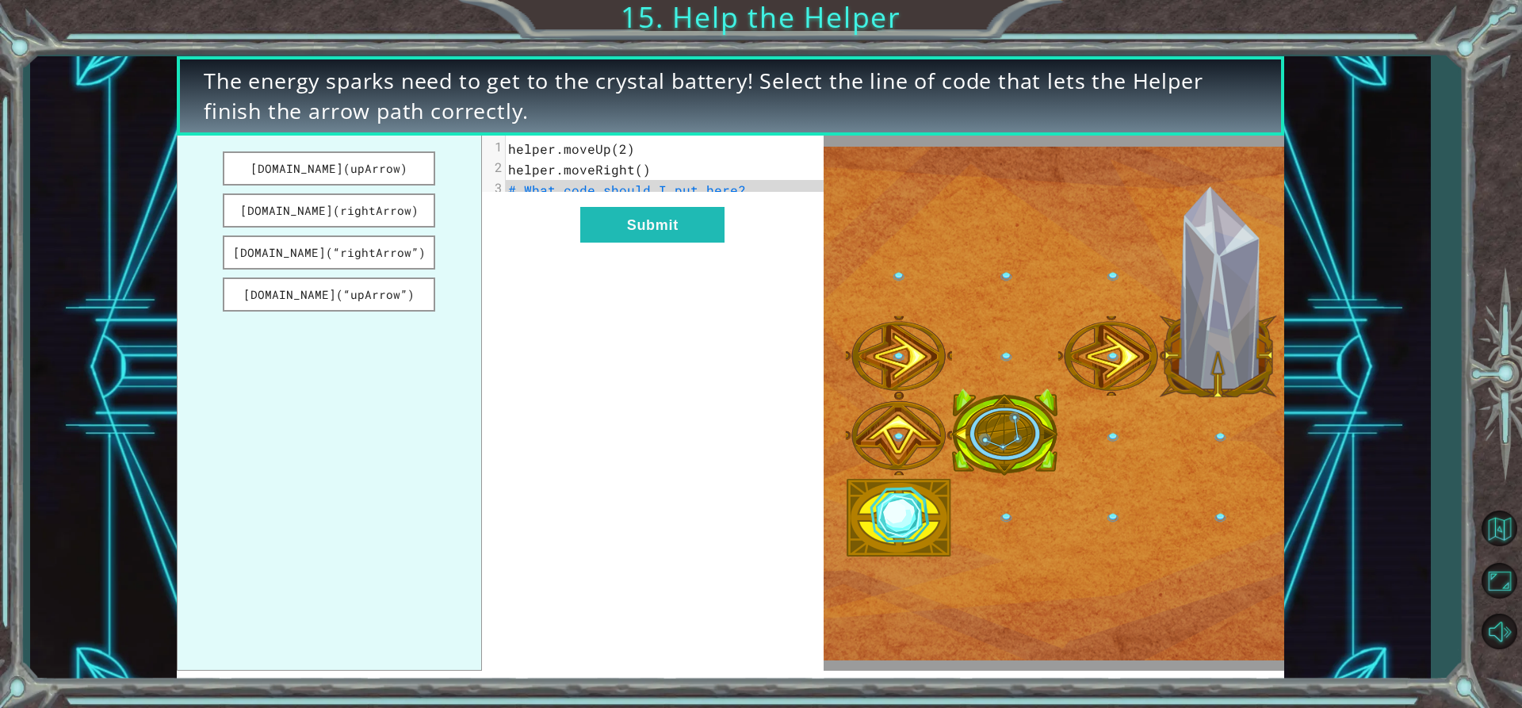
click at [878, 445] on button "Try Again" at bounding box center [841, 435] width 144 height 36
click at [346, 244] on button "[DOMAIN_NAME](“rightArrow”)" at bounding box center [329, 252] width 212 height 34
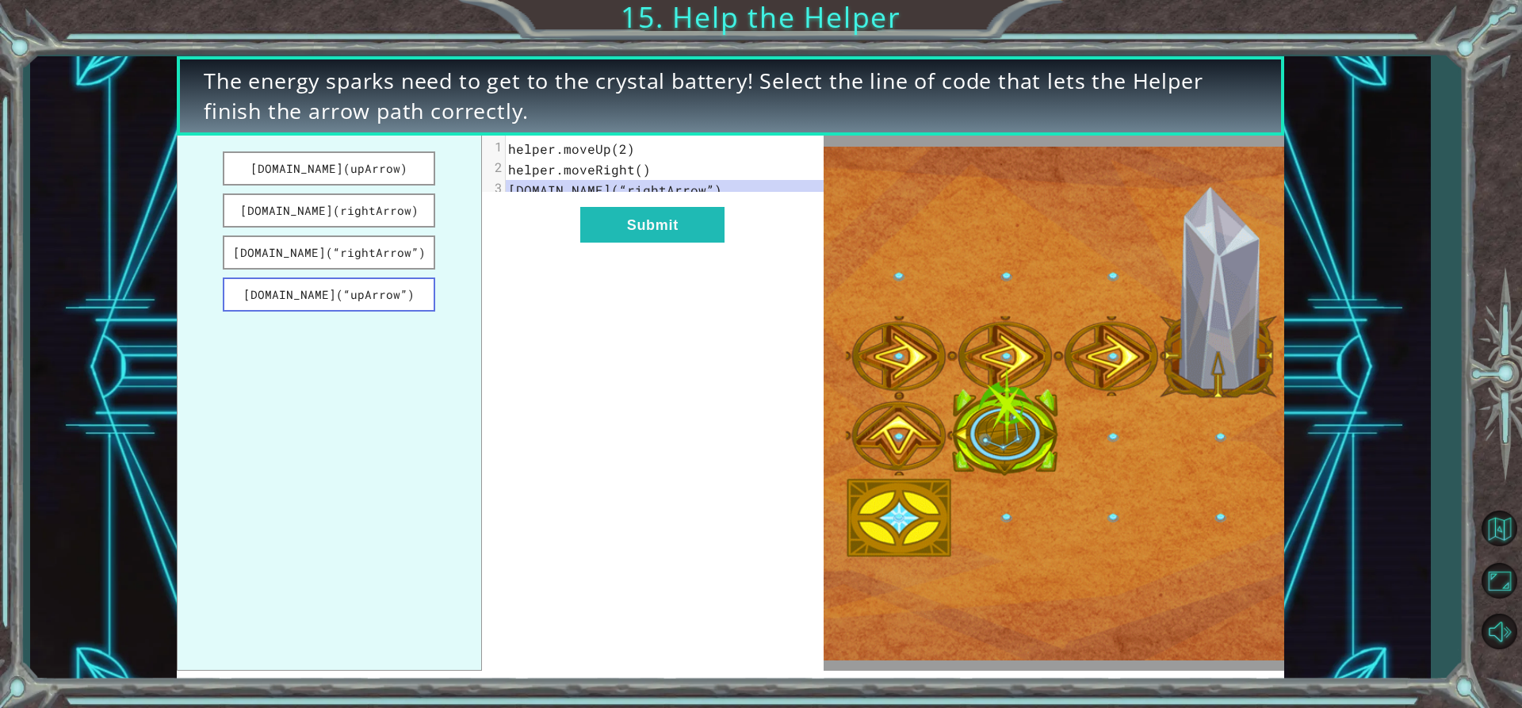
drag, startPoint x: 359, startPoint y: 308, endPoint x: 361, endPoint y: 298, distance: 10.4
click at [358, 308] on button "[DOMAIN_NAME](“upArrow”)" at bounding box center [329, 294] width 212 height 34
click at [369, 290] on button "[DOMAIN_NAME](“upArrow”)" at bounding box center [329, 294] width 212 height 34
click at [384, 250] on button "[DOMAIN_NAME](“rightArrow”)" at bounding box center [329, 252] width 212 height 34
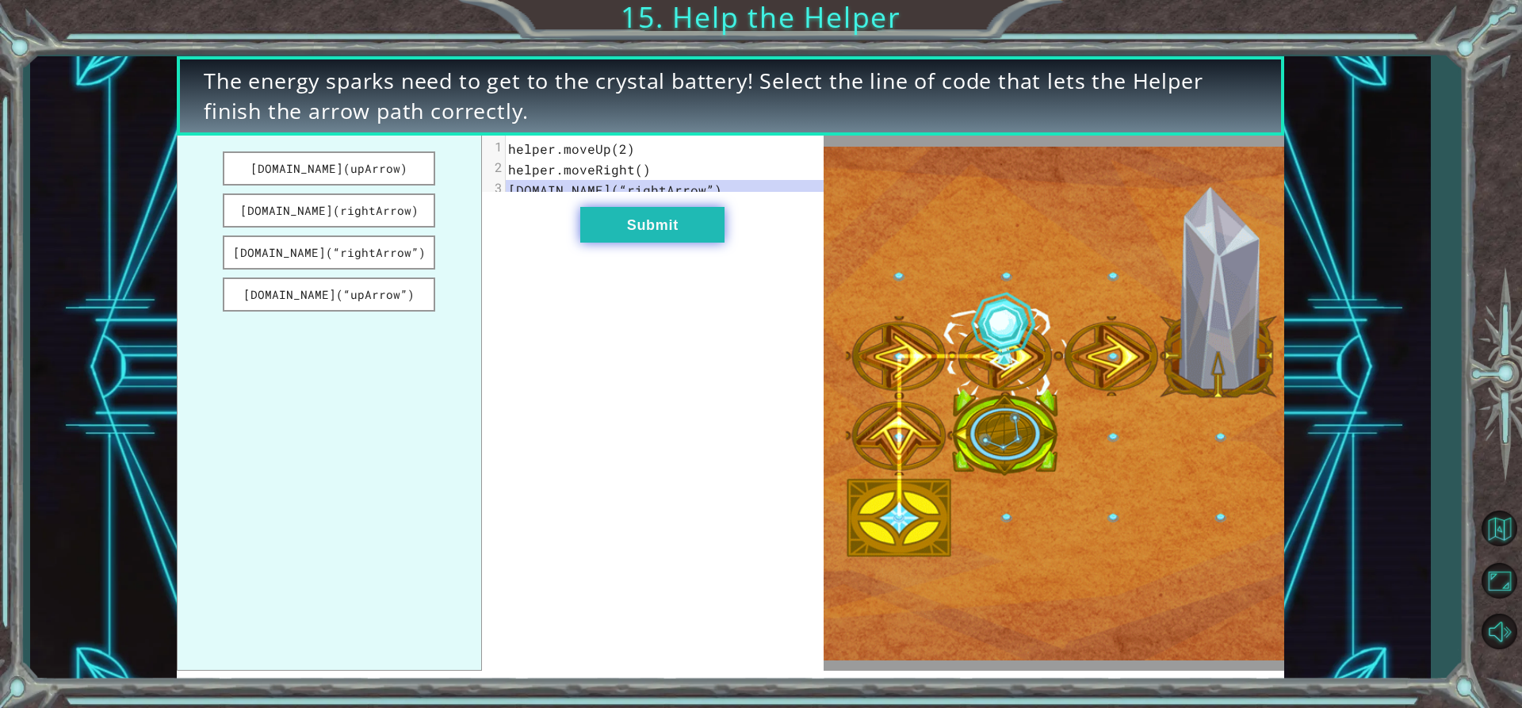
click at [663, 236] on button "Submit" at bounding box center [652, 225] width 144 height 36
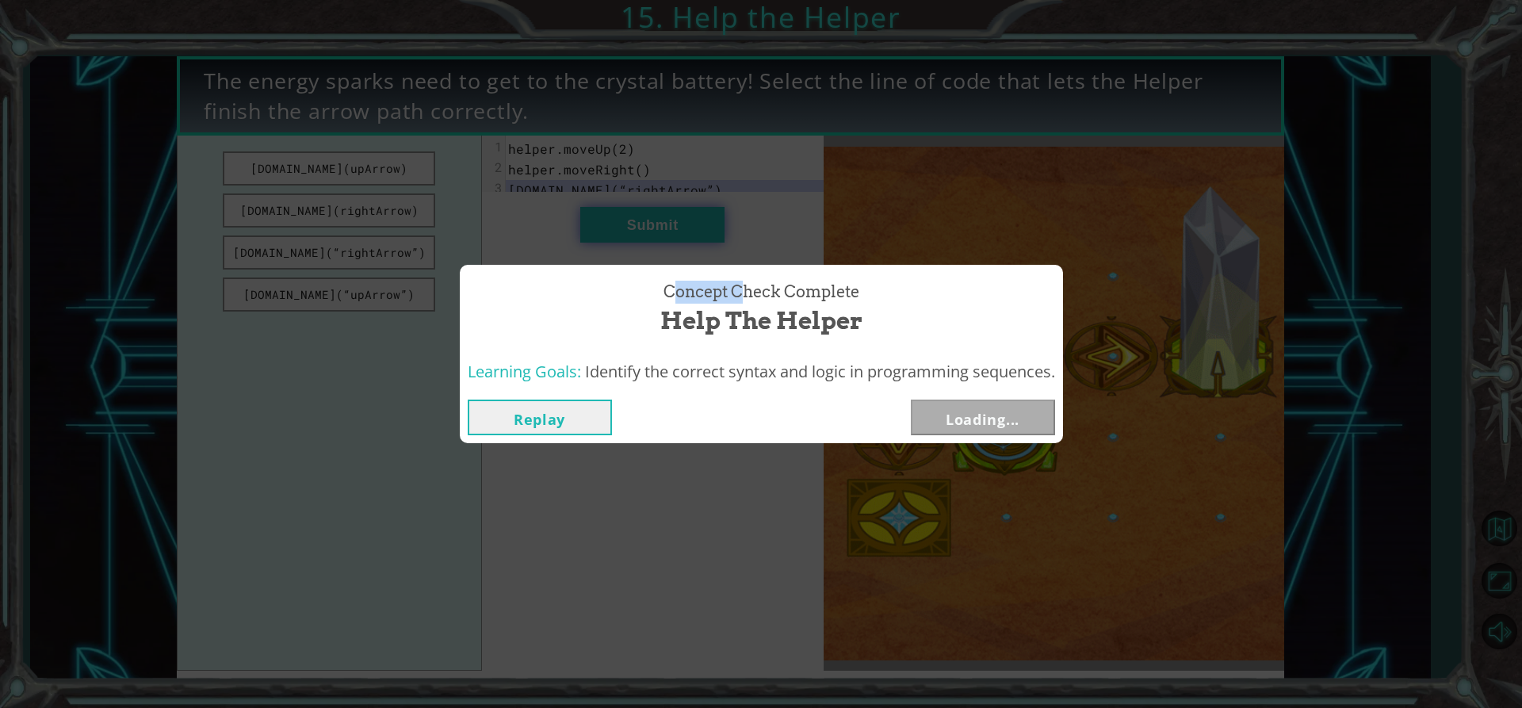
click at [663, 236] on div "Concept Check Complete Help the Helper Learning Goals: Identify the correct syn…" at bounding box center [761, 354] width 1522 height 708
click at [965, 406] on button "Next" at bounding box center [983, 417] width 144 height 36
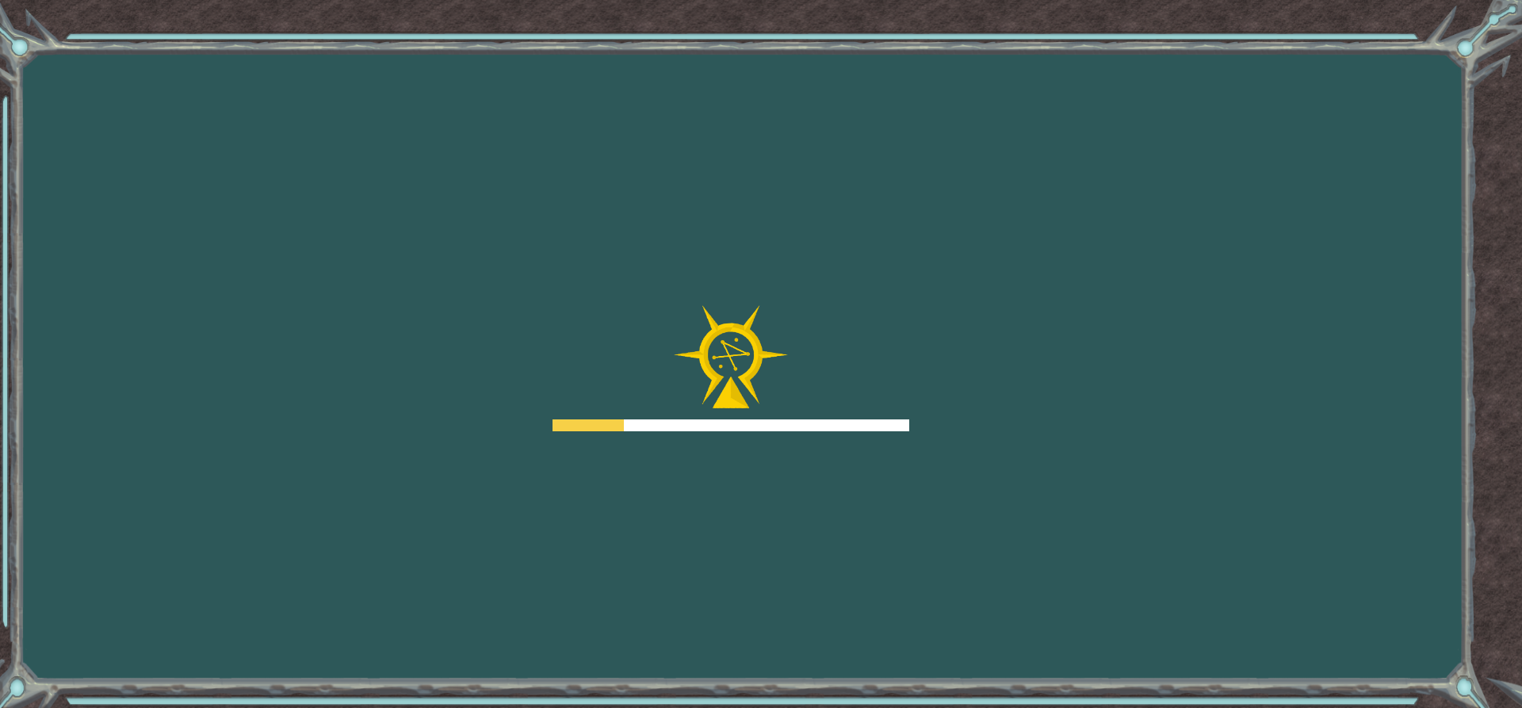
click at [950, 406] on div "Goals Error loading from server. Try refreshing the page. You'll need to join a…" at bounding box center [761, 354] width 1522 height 708
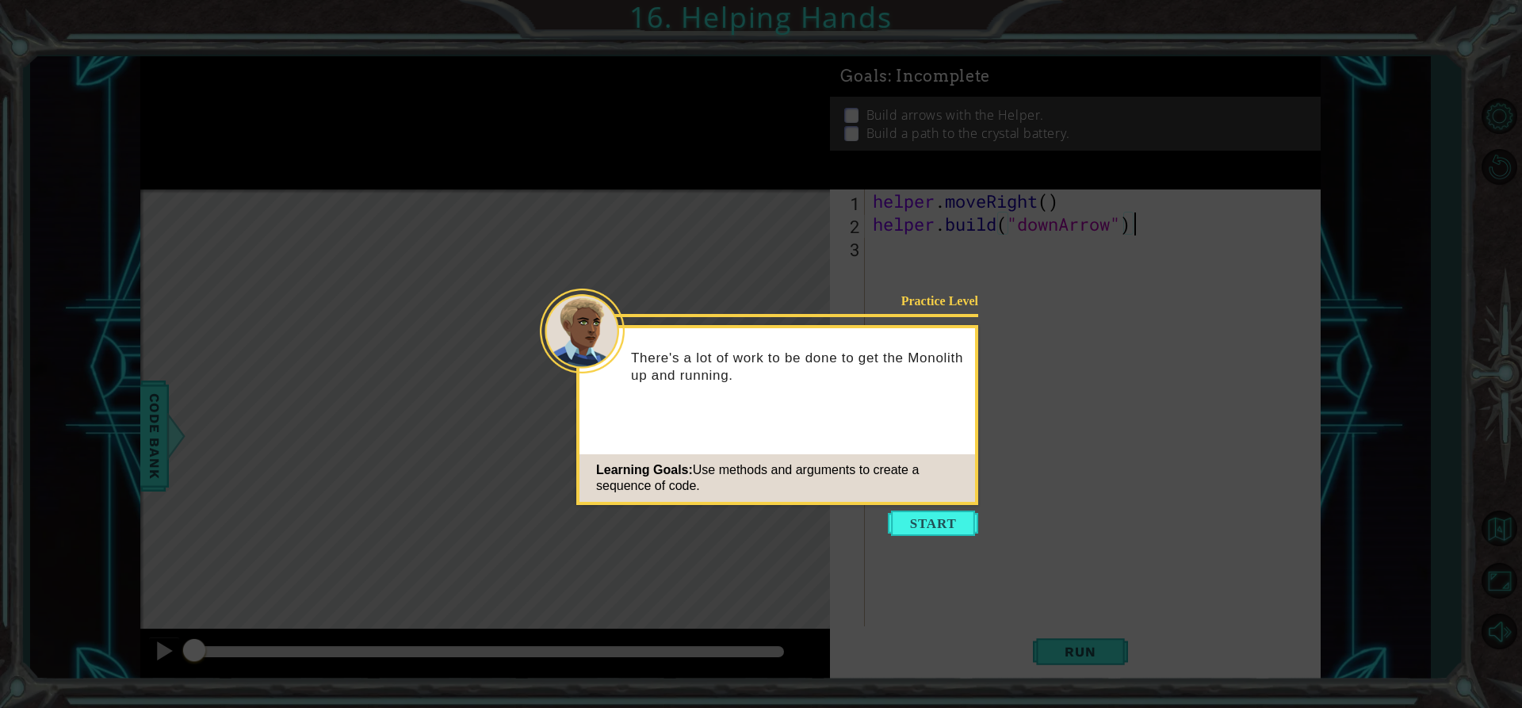
click at [925, 537] on icon at bounding box center [761, 354] width 1522 height 708
click at [910, 513] on button "Start" at bounding box center [933, 522] width 90 height 25
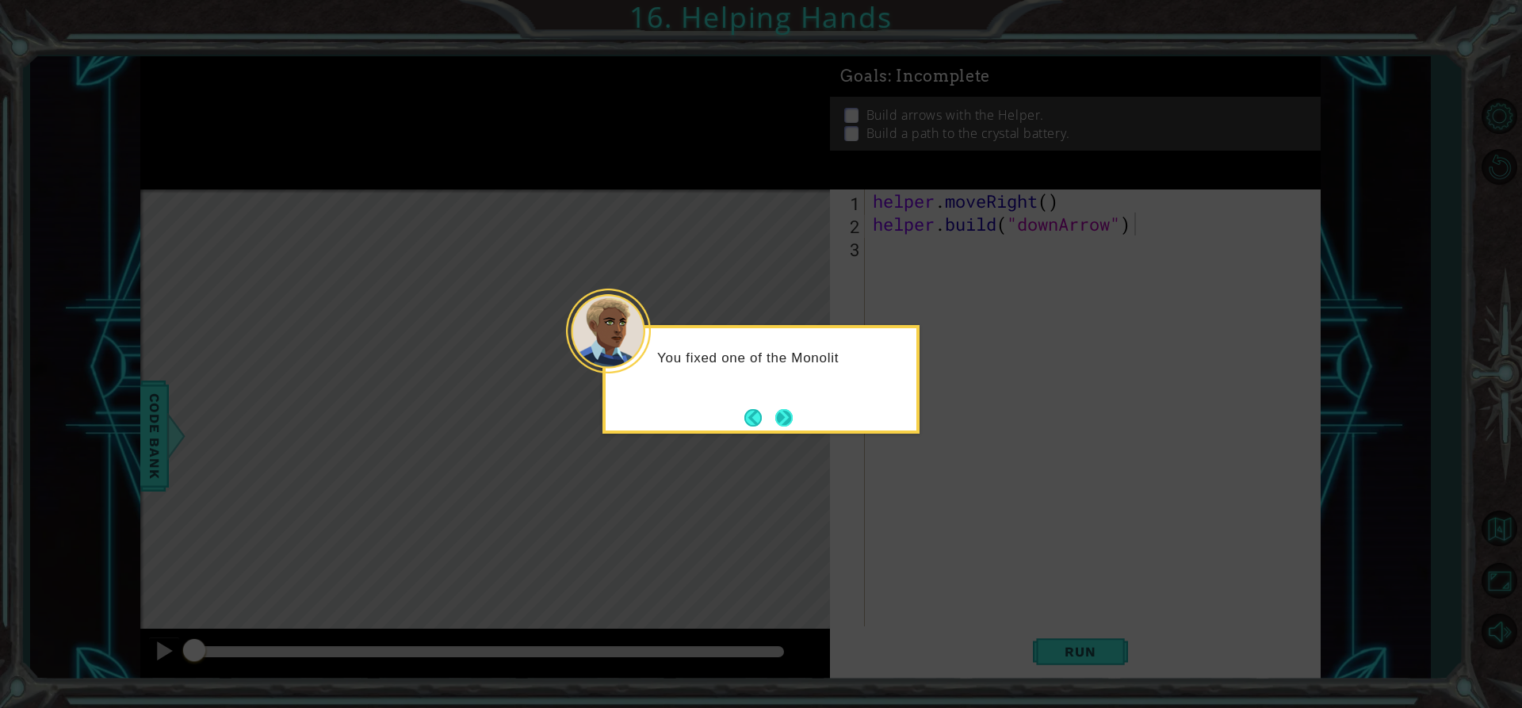
click at [793, 417] on button "Next" at bounding box center [783, 417] width 17 height 17
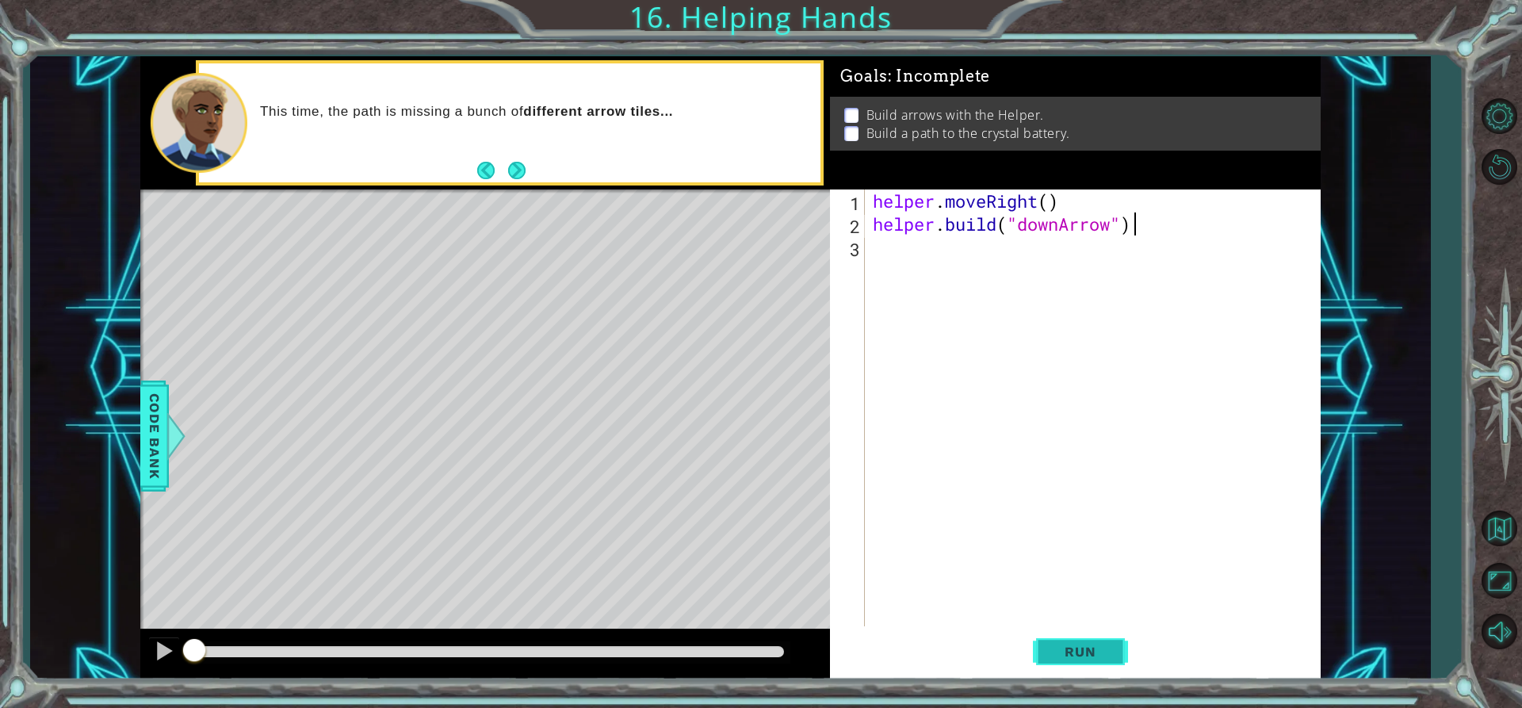
click at [1124, 663] on button "Run" at bounding box center [1080, 651] width 95 height 49
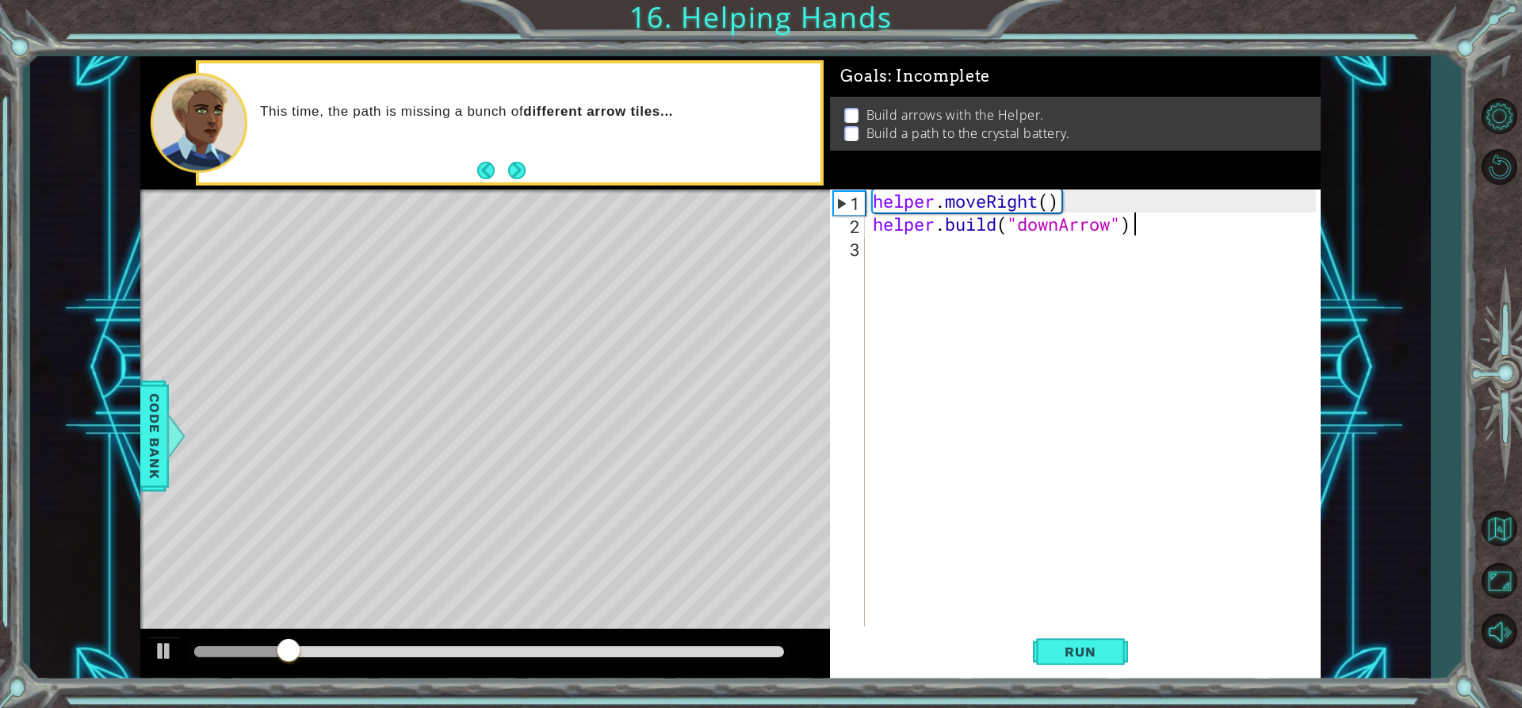
click at [1038, 254] on div "helper . moveRight ( ) helper . build ( "downArrow" )" at bounding box center [1096, 430] width 454 height 483
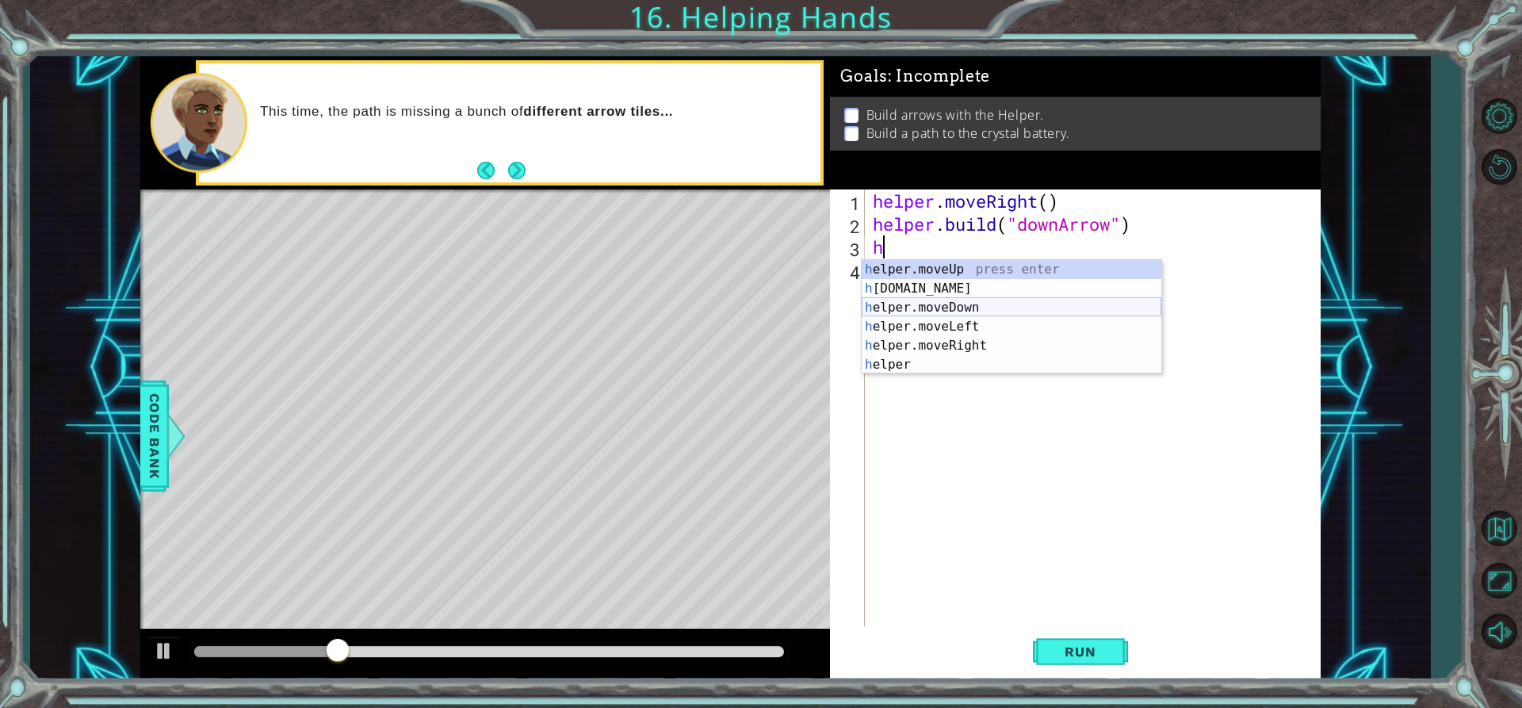
click at [973, 306] on div "h elper.moveUp press enter h [DOMAIN_NAME] press enter h elper.moveDown press e…" at bounding box center [1012, 336] width 300 height 152
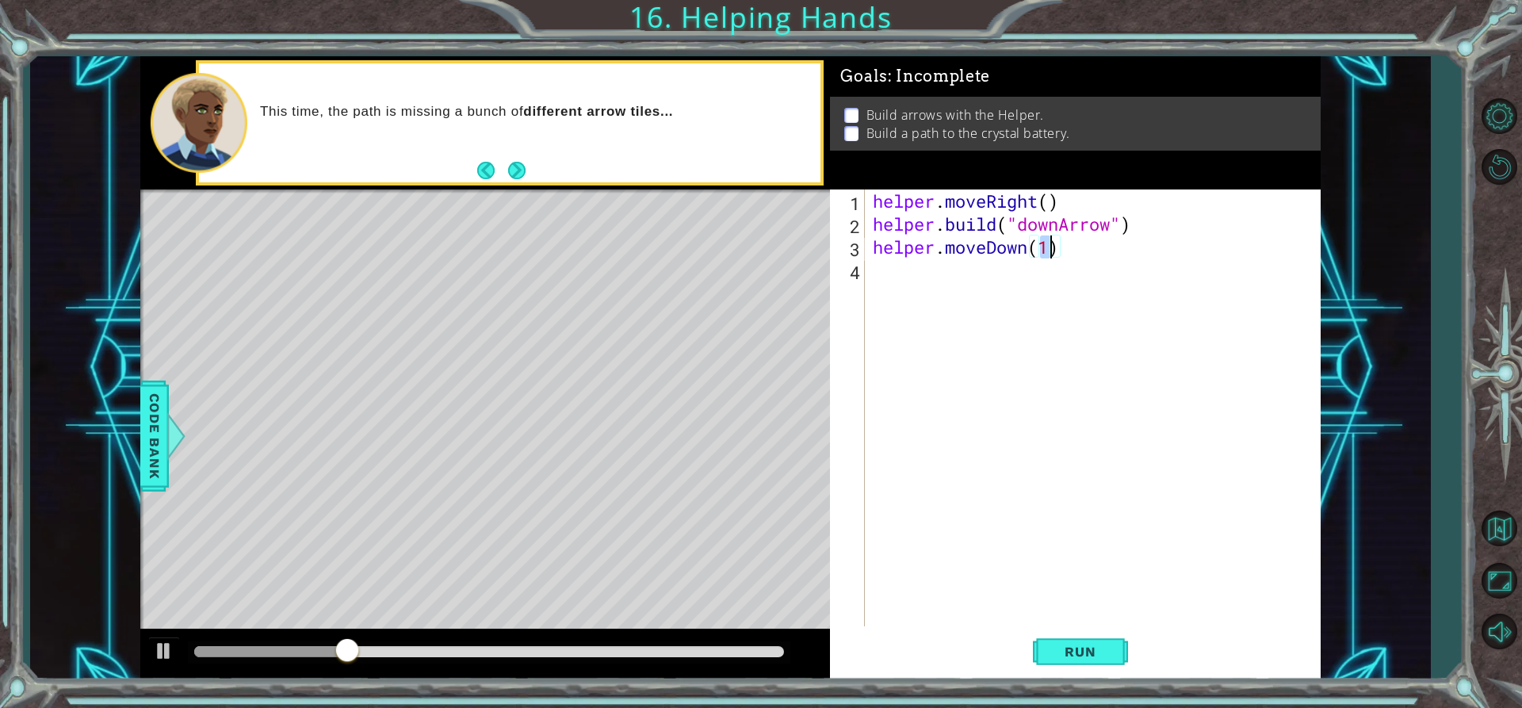
click at [973, 289] on div "helper . moveRight ( ) helper . build ( "downArrow" ) helper . moveDown ( 1 )" at bounding box center [1096, 430] width 454 height 483
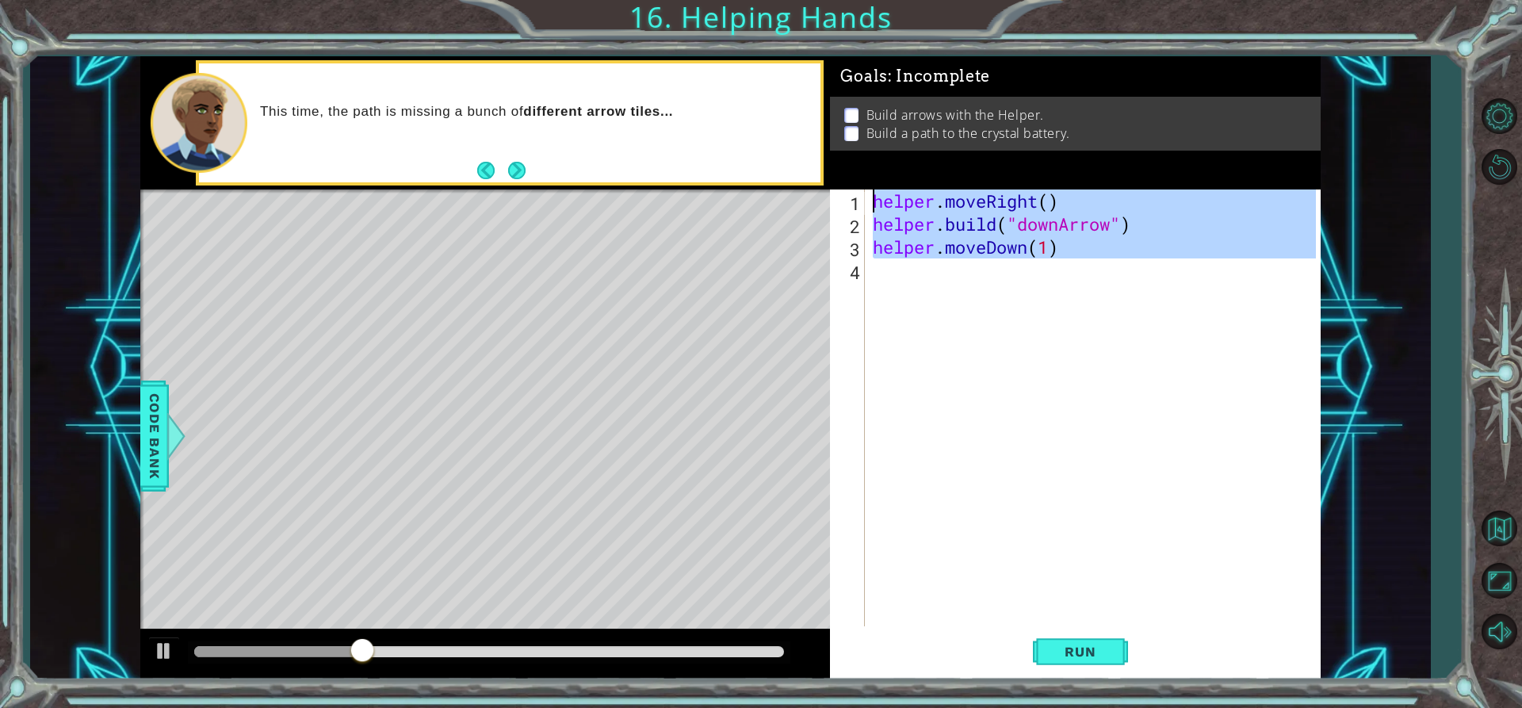
type textarea "helper.moveRight() [DOMAIN_NAME]("downArrow")"
click at [976, 283] on div "helper . moveRight ( ) helper . build ( "downArrow" ) helper . moveDown ( 1 )" at bounding box center [1092, 407] width 446 height 437
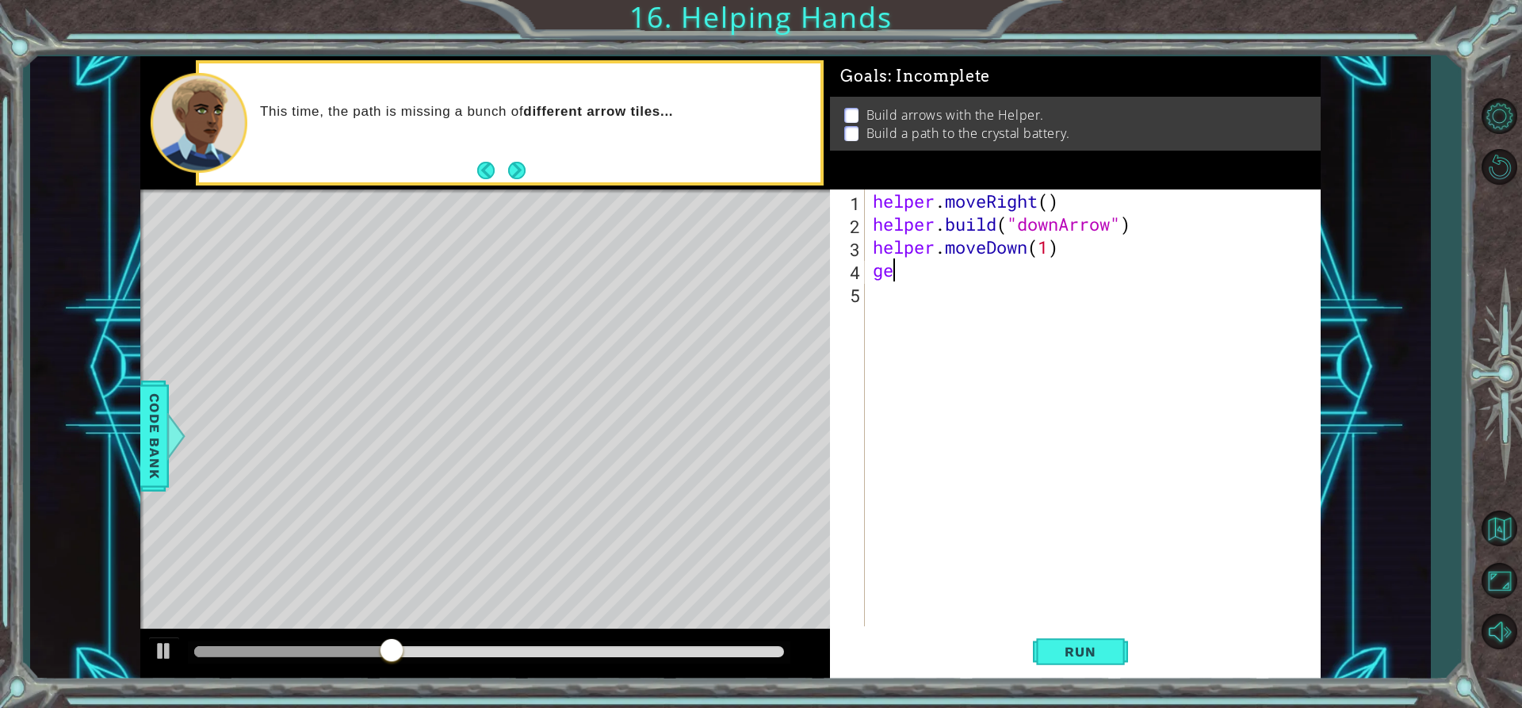
type textarea "g"
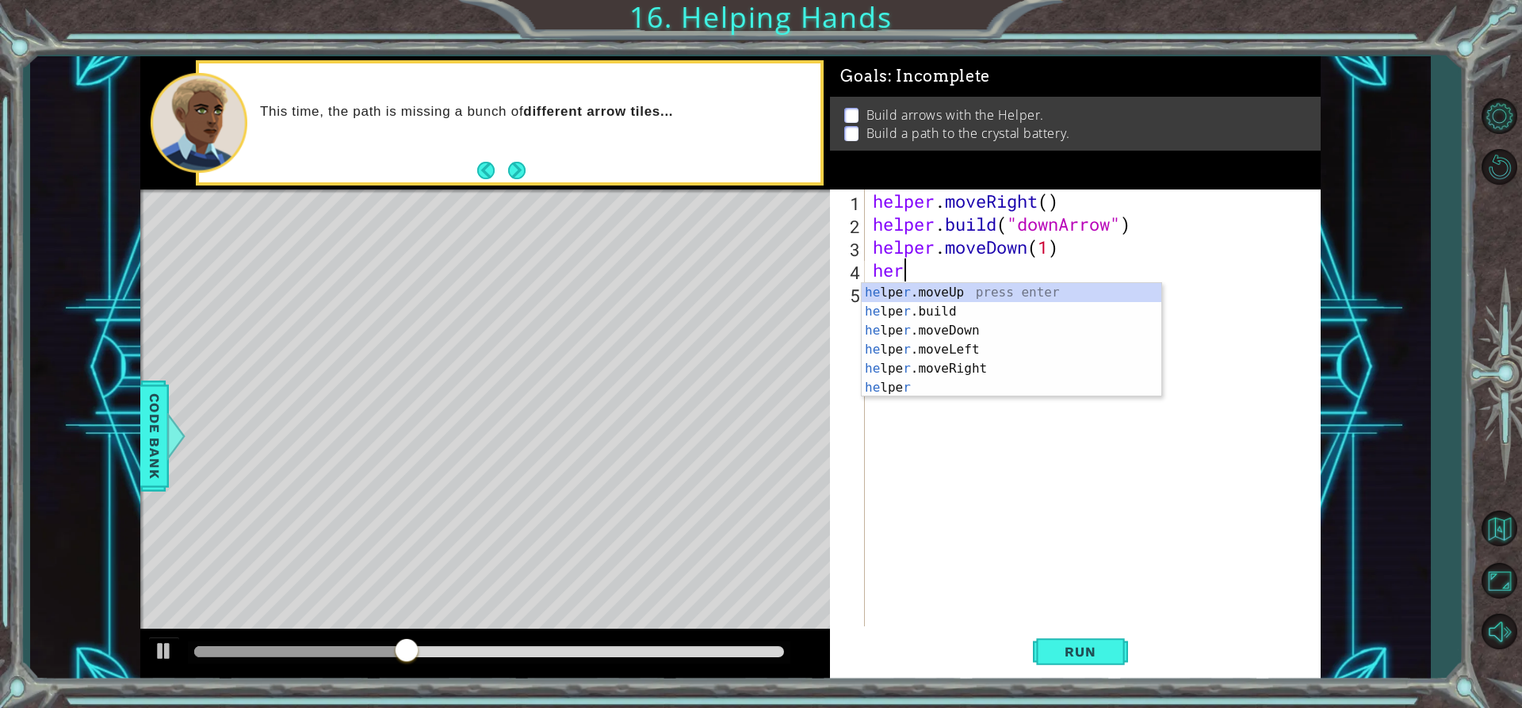
scroll to position [0, 1]
click at [979, 305] on div "he lpe r .moveUp press enter he lpe r .build press enter he lpe r .moveDown pre…" at bounding box center [1012, 359] width 300 height 152
type textarea "[DOMAIN_NAME]("rightArrow")"
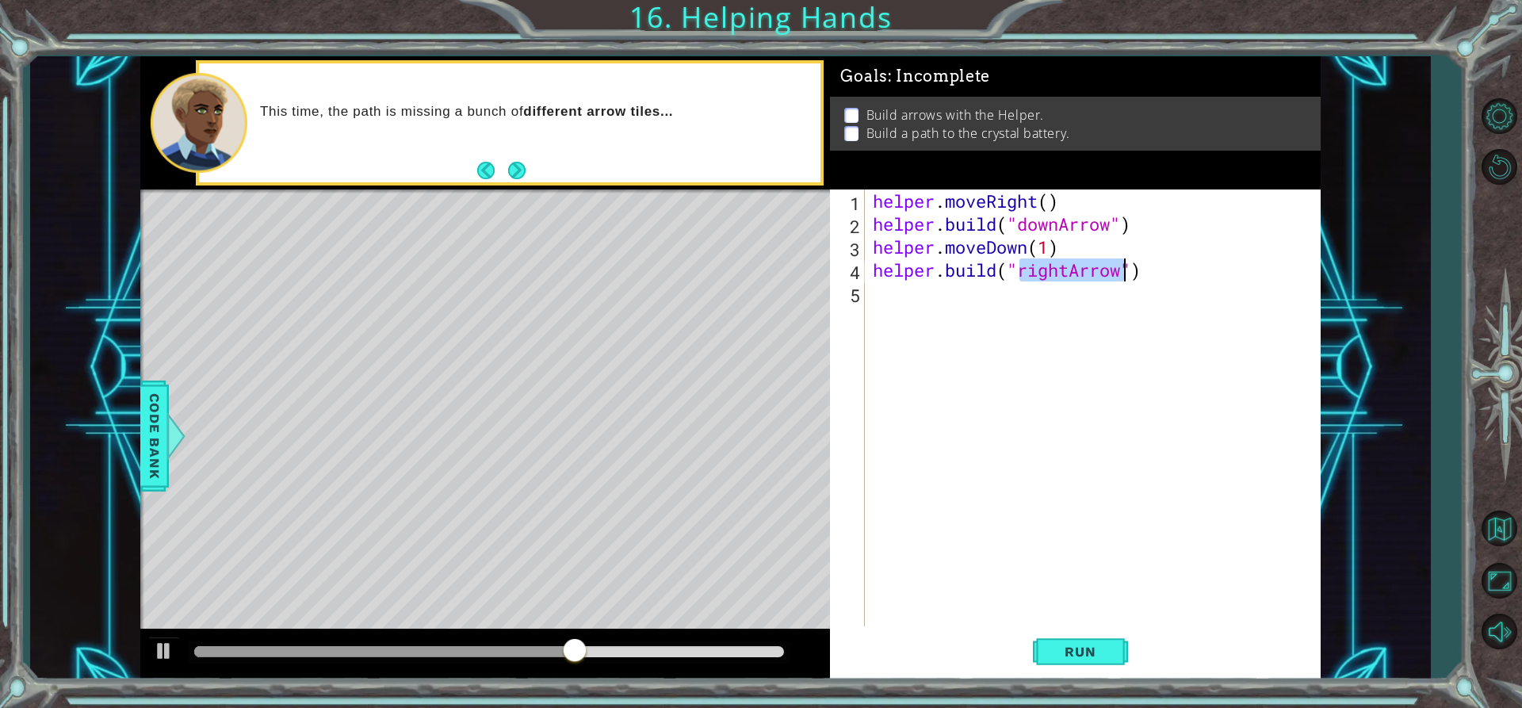
click at [1056, 311] on div "helper . moveRight ( ) helper . build ( "downArrow" ) helper . moveDown ( 1 ) h…" at bounding box center [1096, 430] width 454 height 483
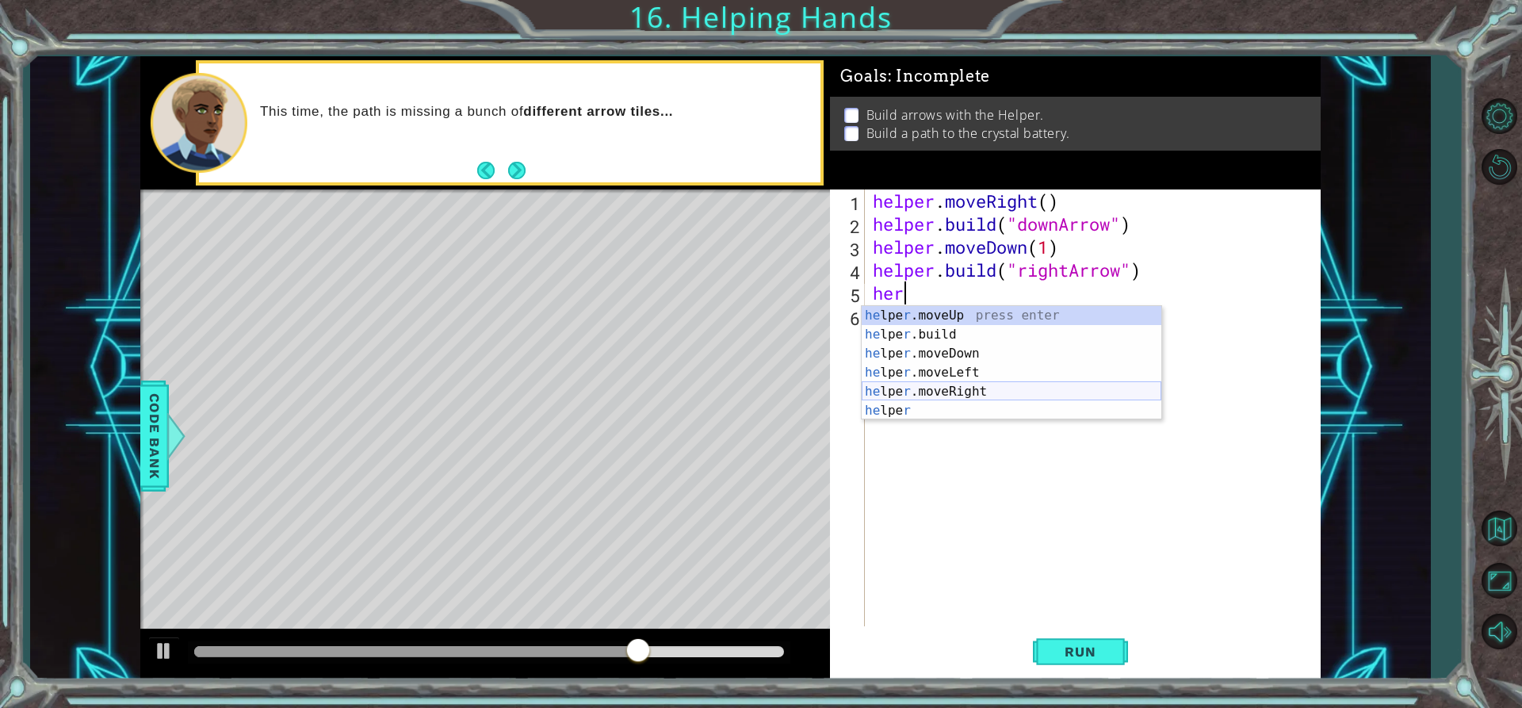
click at [983, 384] on div "he lpe r .moveUp press enter he lpe r .build press enter he lpe r .moveDown pre…" at bounding box center [1012, 382] width 300 height 152
type textarea "helper.moveRight(1)"
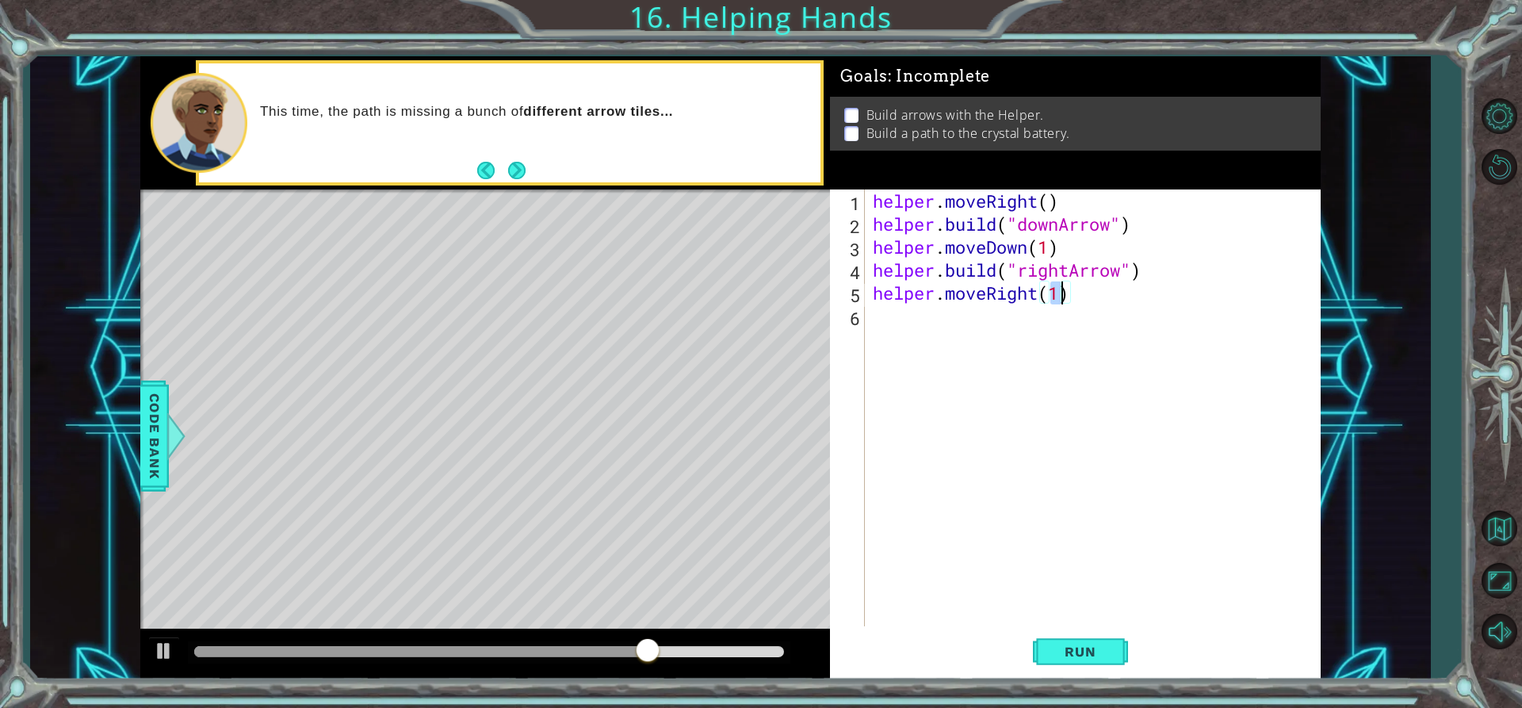
click at [989, 330] on div "helper . moveRight ( ) helper . build ( "downArrow" ) helper . moveDown ( 1 ) h…" at bounding box center [1096, 430] width 454 height 483
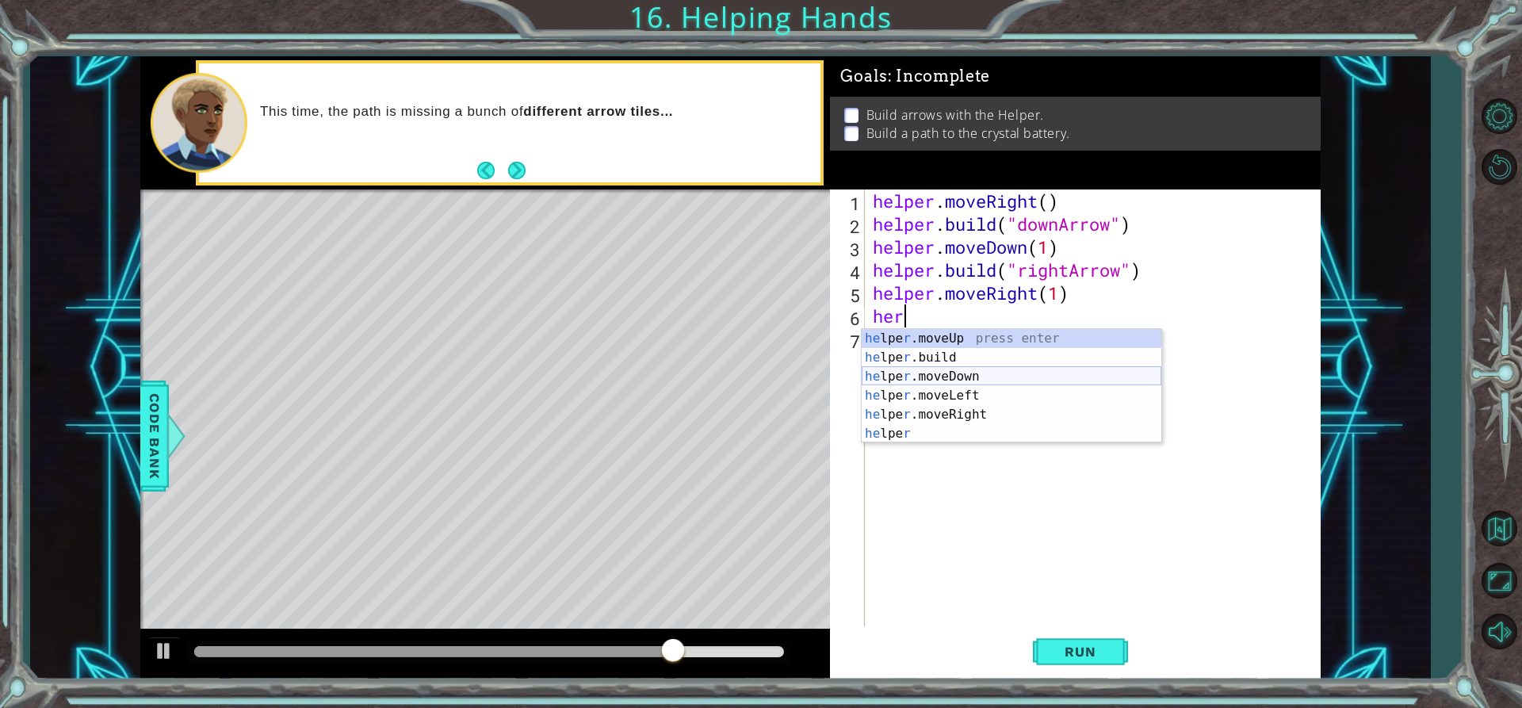
click at [975, 361] on div "he lpe r .moveUp press enter he lpe r .build press enter he lpe r .moveDown pre…" at bounding box center [1012, 405] width 300 height 152
type textarea "[DOMAIN_NAME]("rightArrow")"
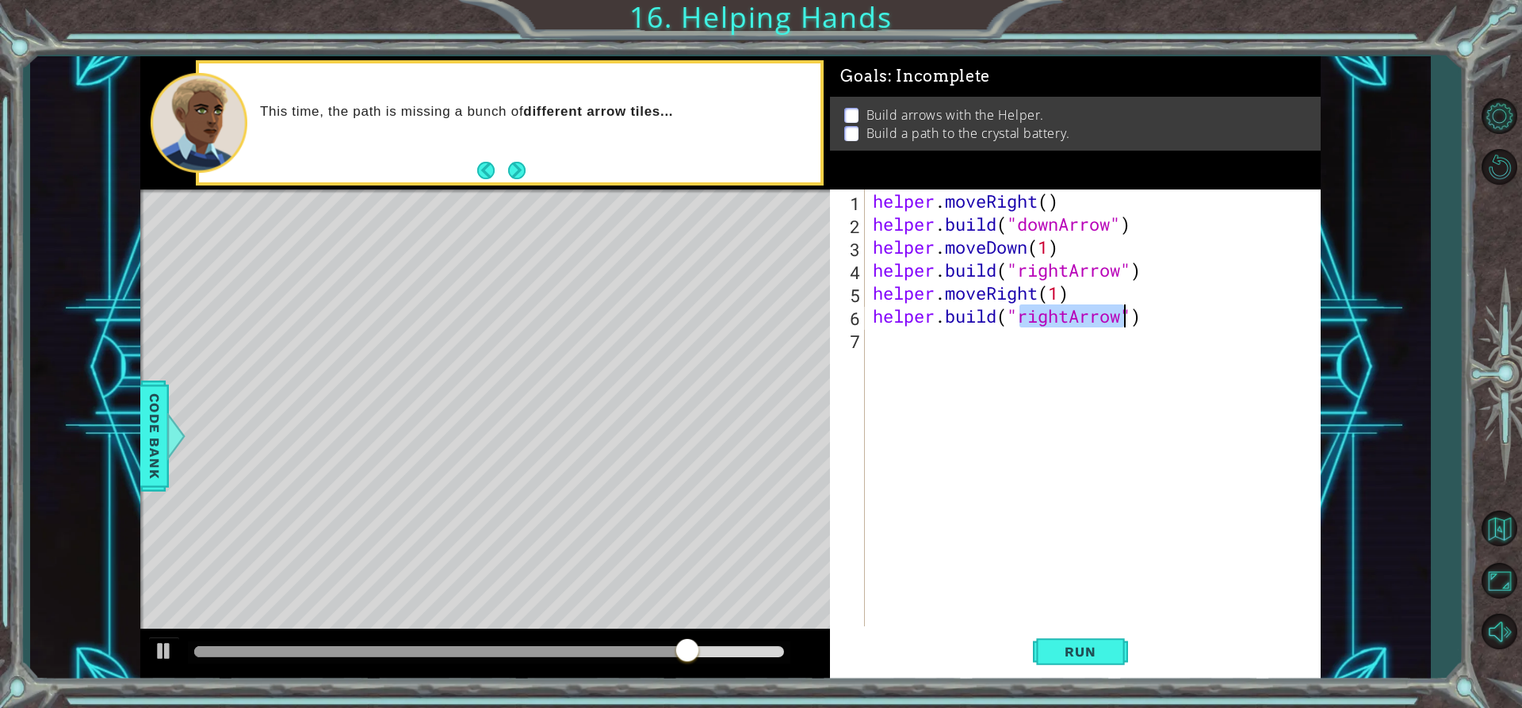
click at [985, 337] on div "helper . moveRight ( ) helper . build ( "downArrow" ) helper . moveDown ( 1 ) h…" at bounding box center [1096, 430] width 454 height 483
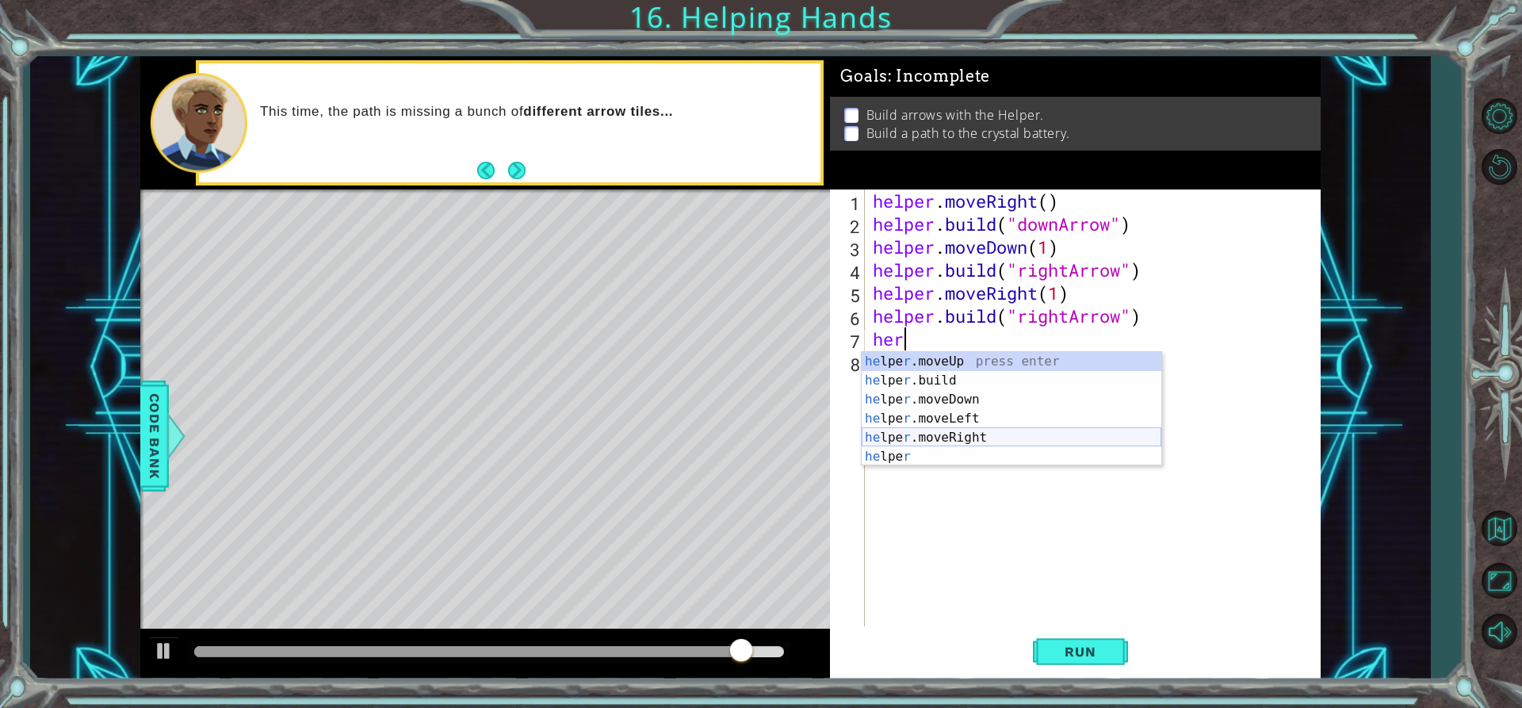
click at [940, 429] on div "he lpe r .moveUp press enter he lpe r .build press enter he lpe r .moveDown pre…" at bounding box center [1012, 428] width 300 height 152
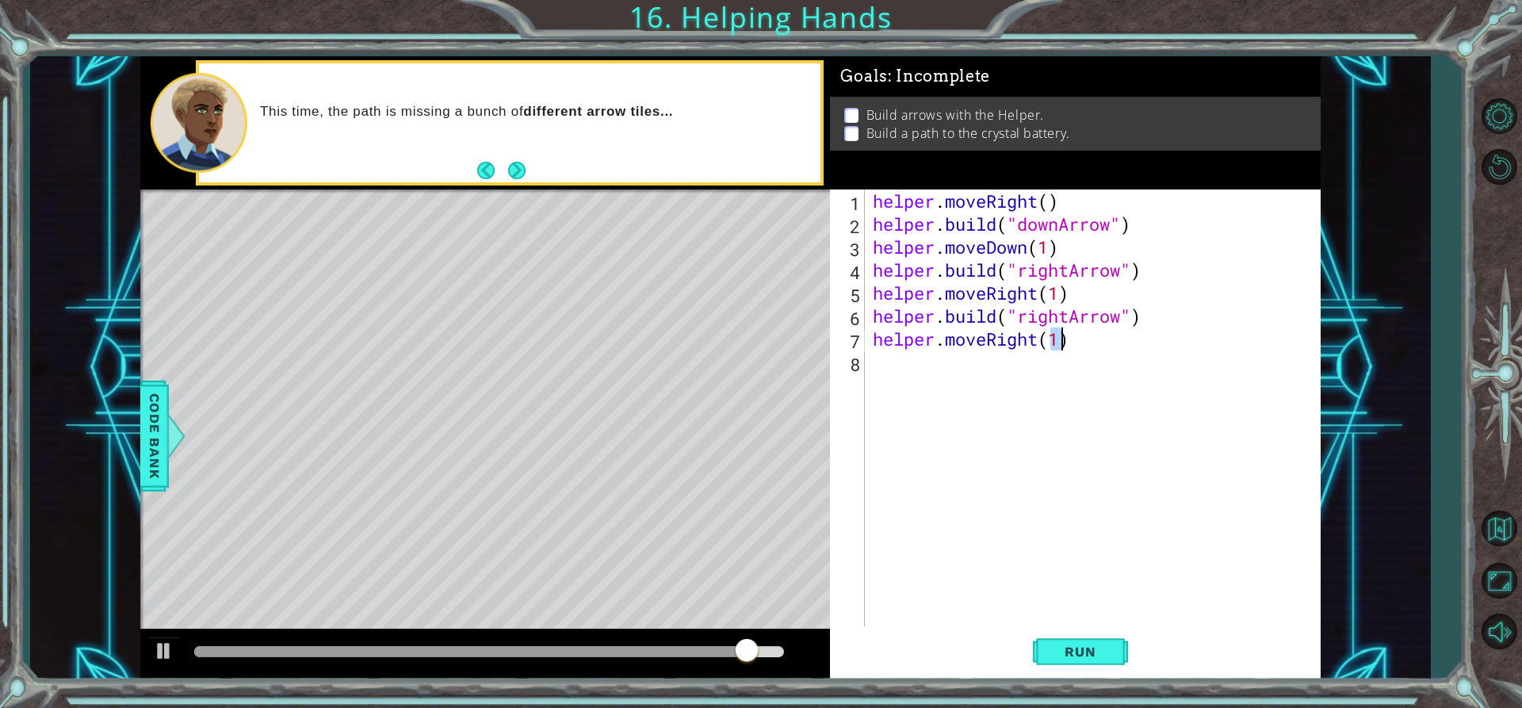
scroll to position [0, 8]
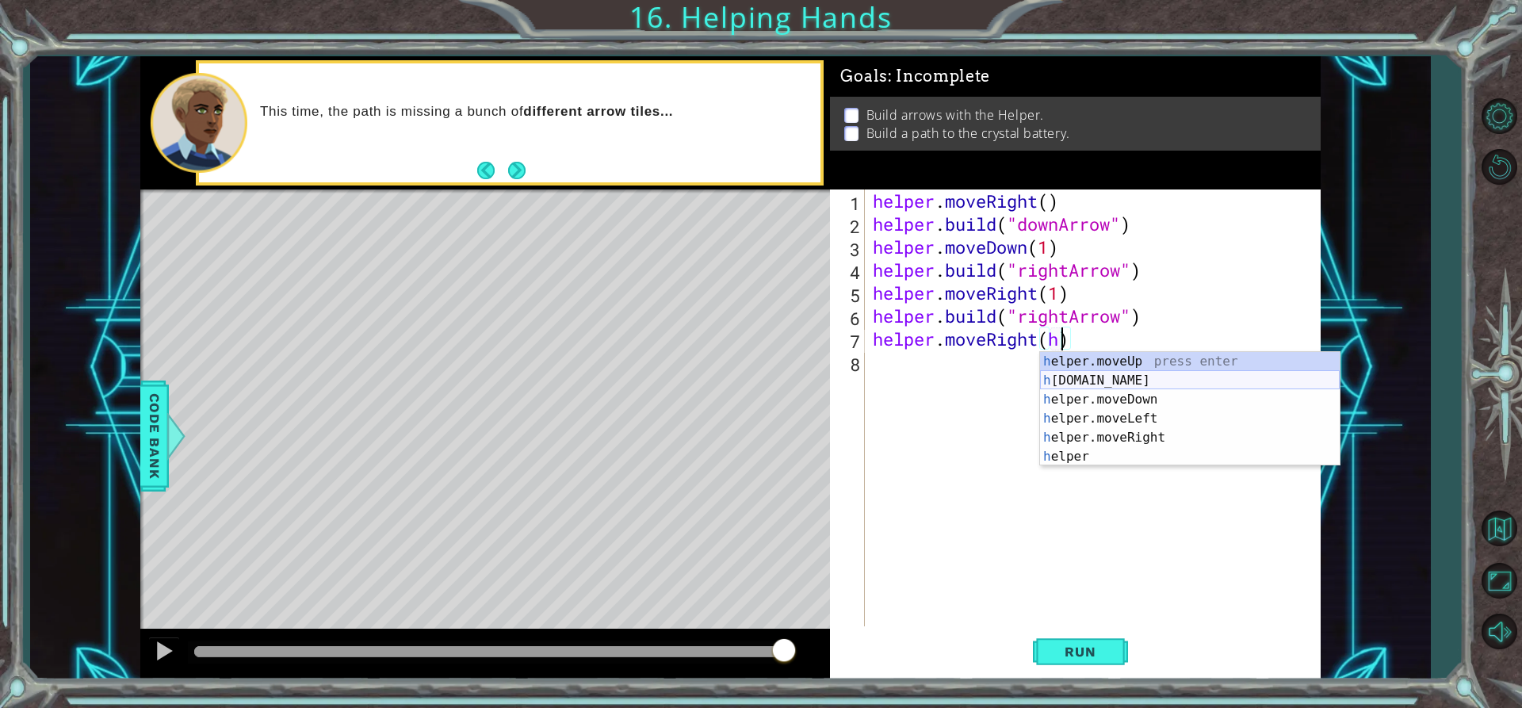
click at [1129, 376] on div "h elper.moveUp press enter h [DOMAIN_NAME] press enter h elper.moveDown press e…" at bounding box center [1190, 428] width 300 height 152
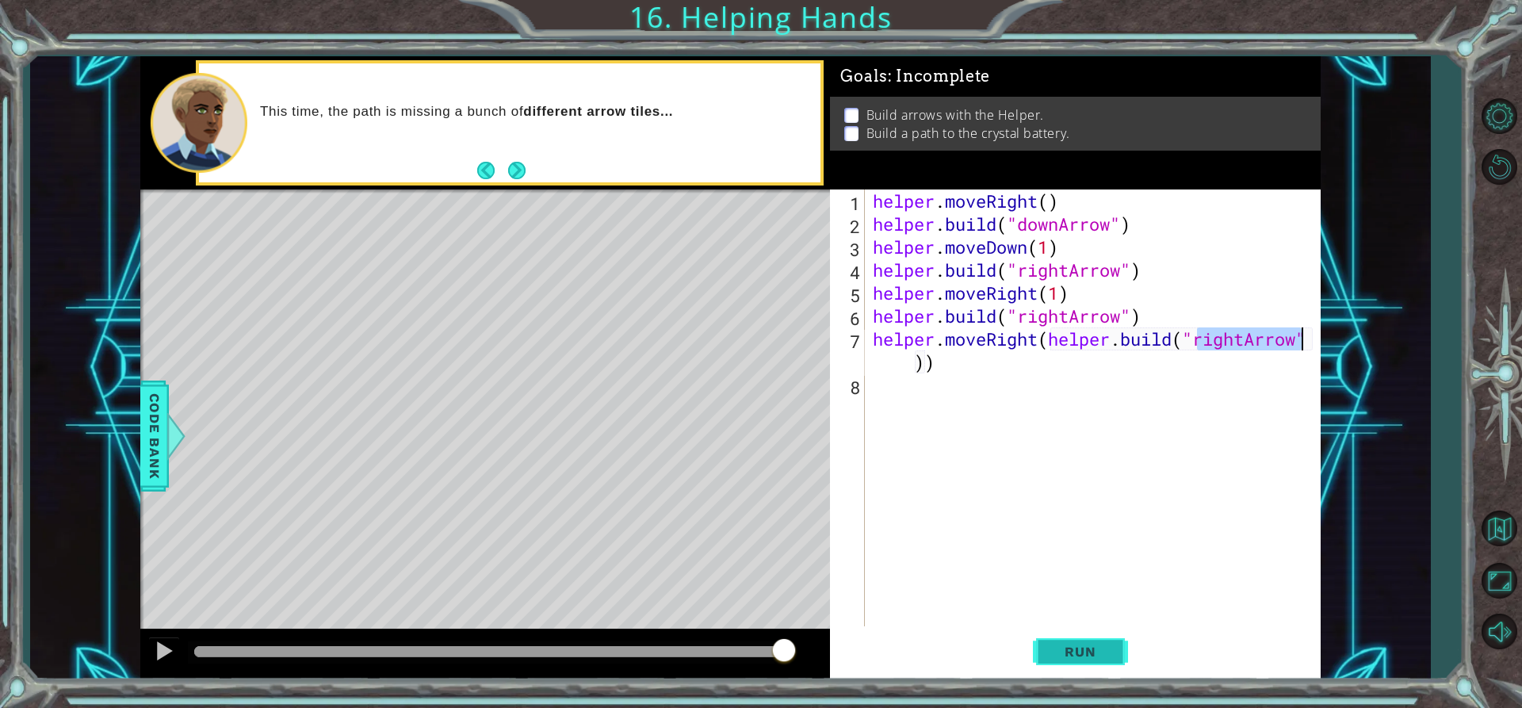
type textarea "helper.moveRight([DOMAIN_NAME]("rightArrow"))"
click at [1083, 652] on span "Run" at bounding box center [1080, 652] width 63 height 16
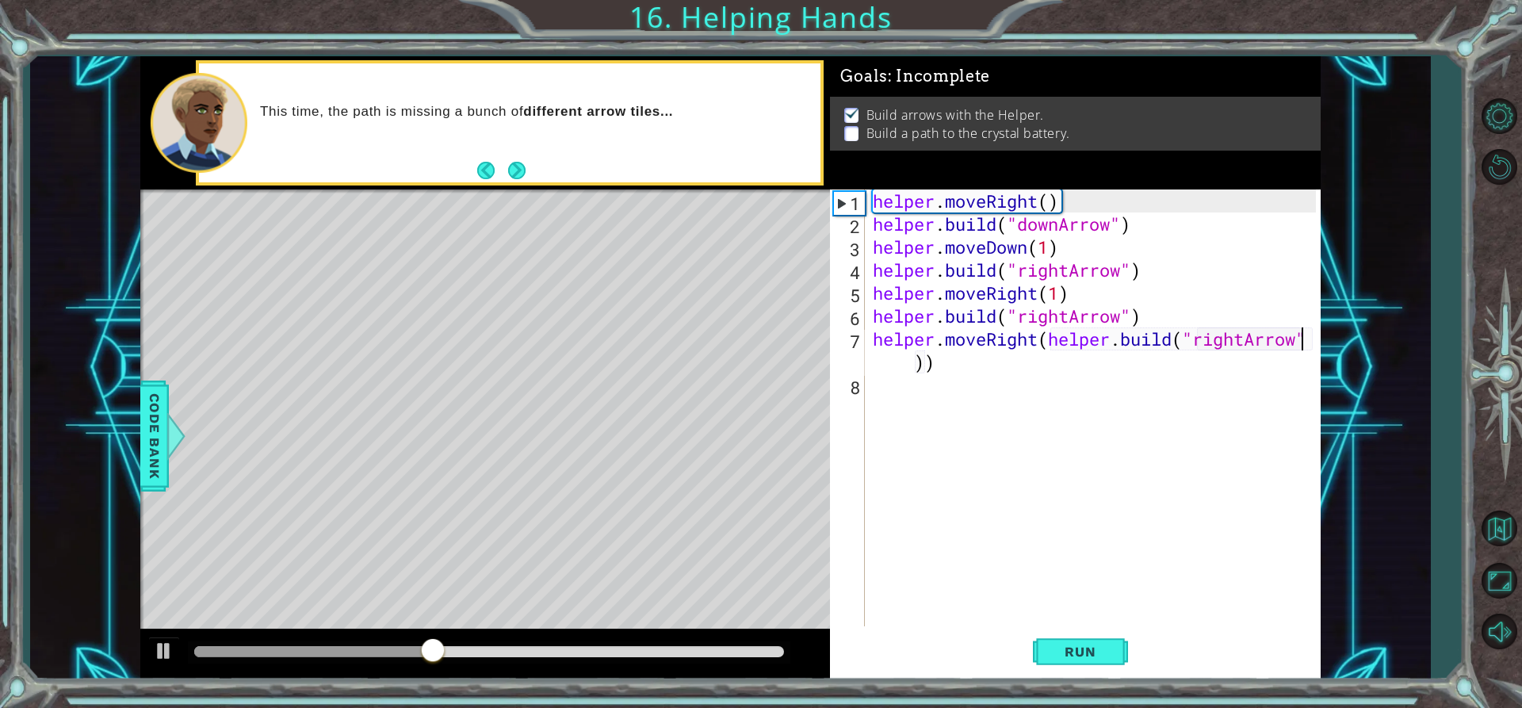
click at [922, 398] on div "helper . moveRight ( ) helper . build ( "downArrow" ) helper . moveDown ( 1 ) h…" at bounding box center [1096, 430] width 454 height 483
click at [1143, 368] on div "helper . moveRight ( ) helper . build ( "downArrow" ) helper . moveDown ( 1 ) h…" at bounding box center [1096, 430] width 454 height 483
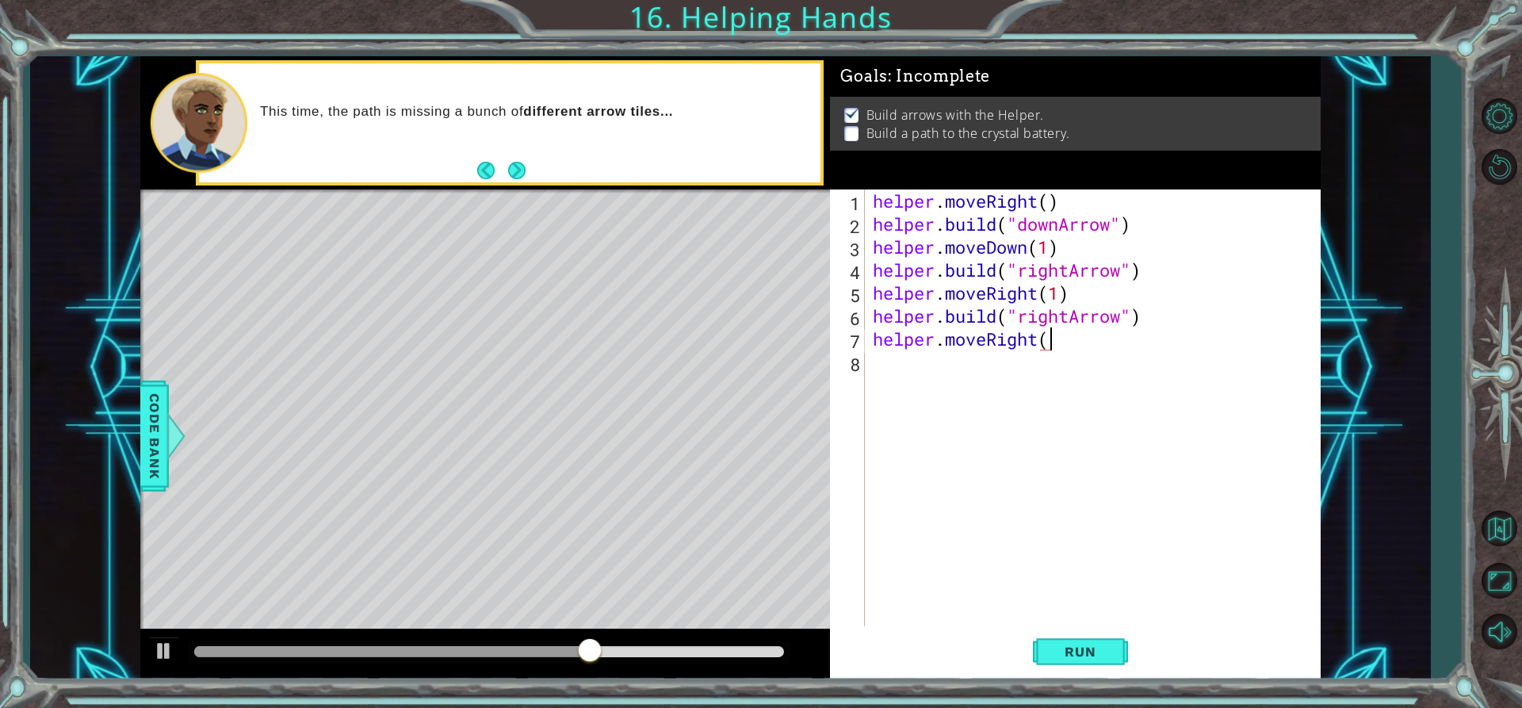
type textarea "helper.moveRight"
click at [1099, 653] on span "Run" at bounding box center [1080, 652] width 63 height 16
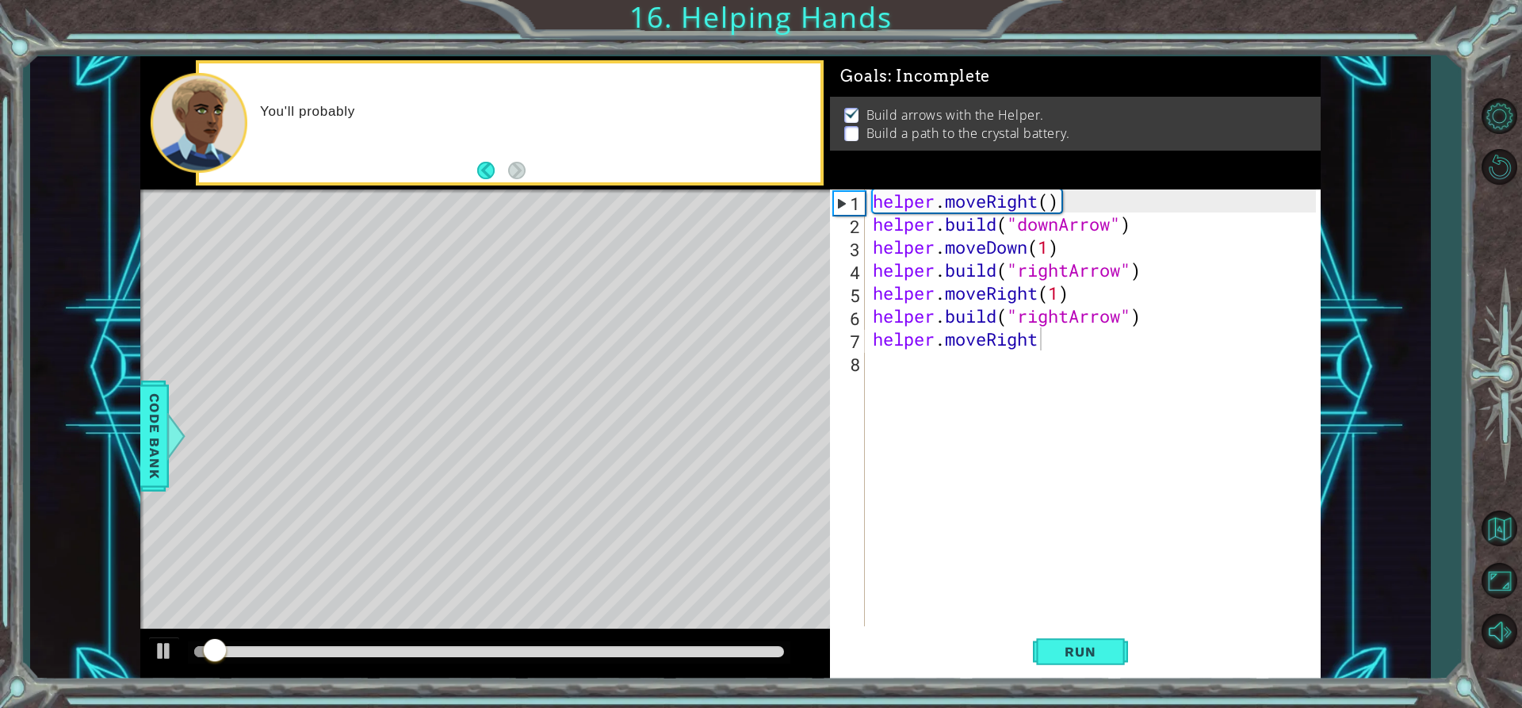
drag, startPoint x: 640, startPoint y: 645, endPoint x: 678, endPoint y: 644, distance: 38.1
click at [675, 644] on div at bounding box center [489, 652] width 603 height 22
drag, startPoint x: 680, startPoint y: 646, endPoint x: 694, endPoint y: 646, distance: 14.3
click at [690, 646] on div at bounding box center [489, 651] width 590 height 11
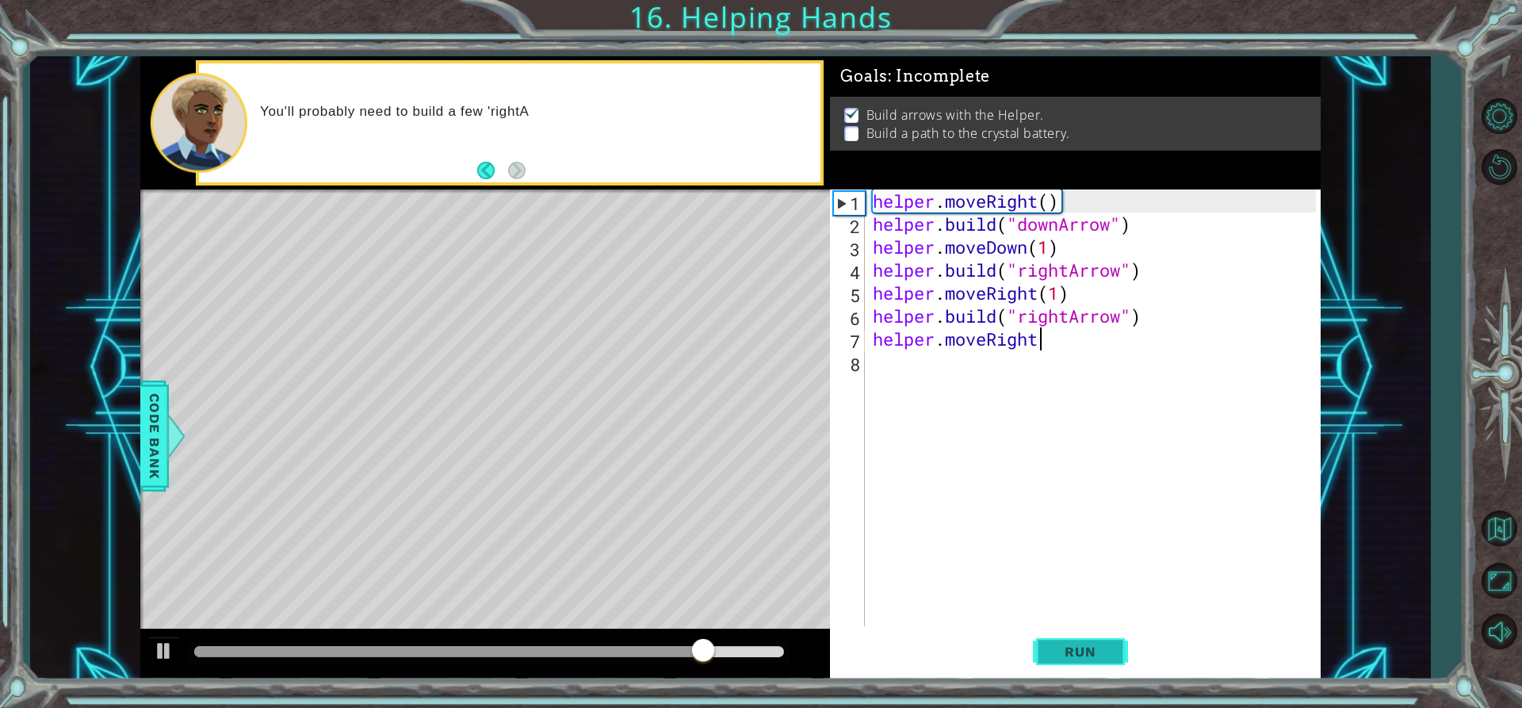
click at [1055, 650] on span "Run" at bounding box center [1080, 652] width 63 height 16
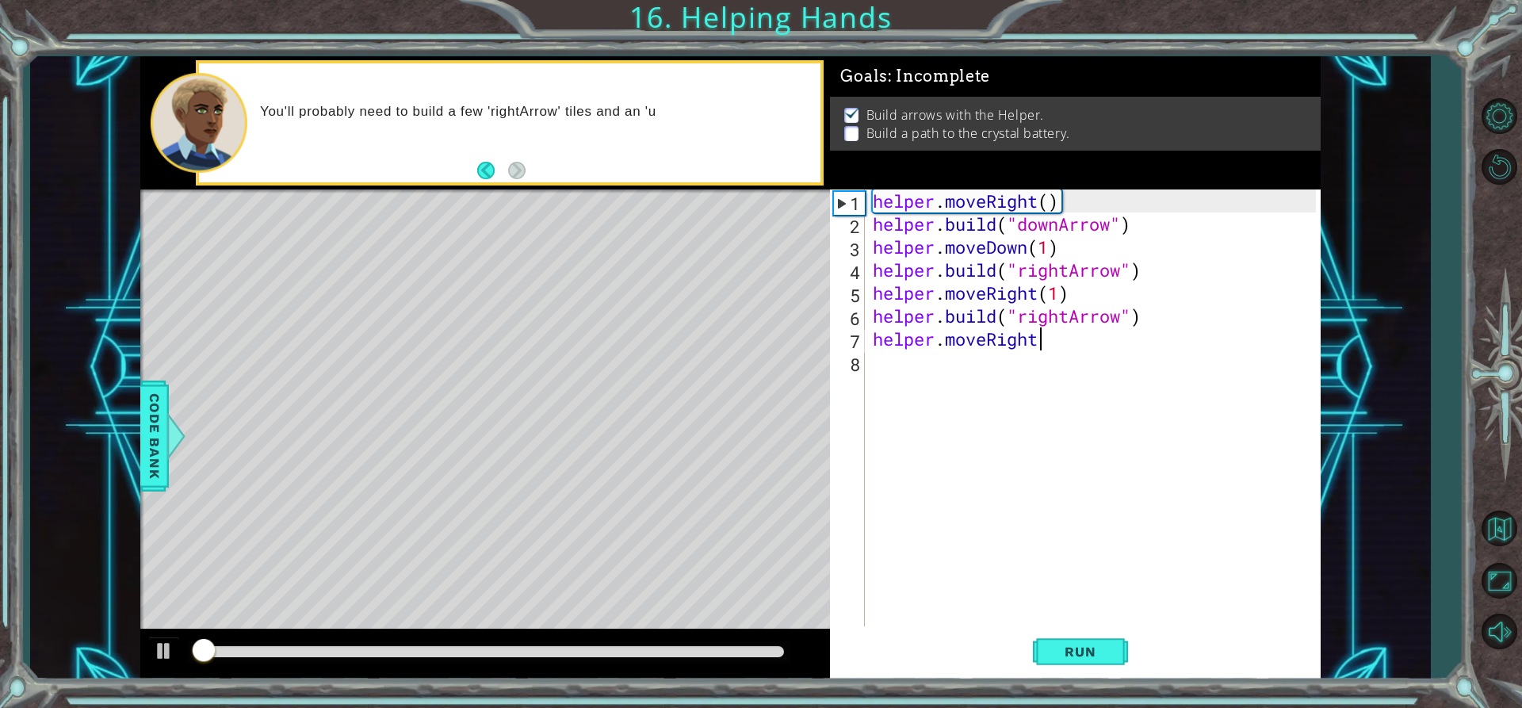
click at [1003, 369] on div "helper . moveRight ( ) helper . build ( "downArrow" ) helper . moveDown ( 1 ) h…" at bounding box center [1096, 430] width 454 height 483
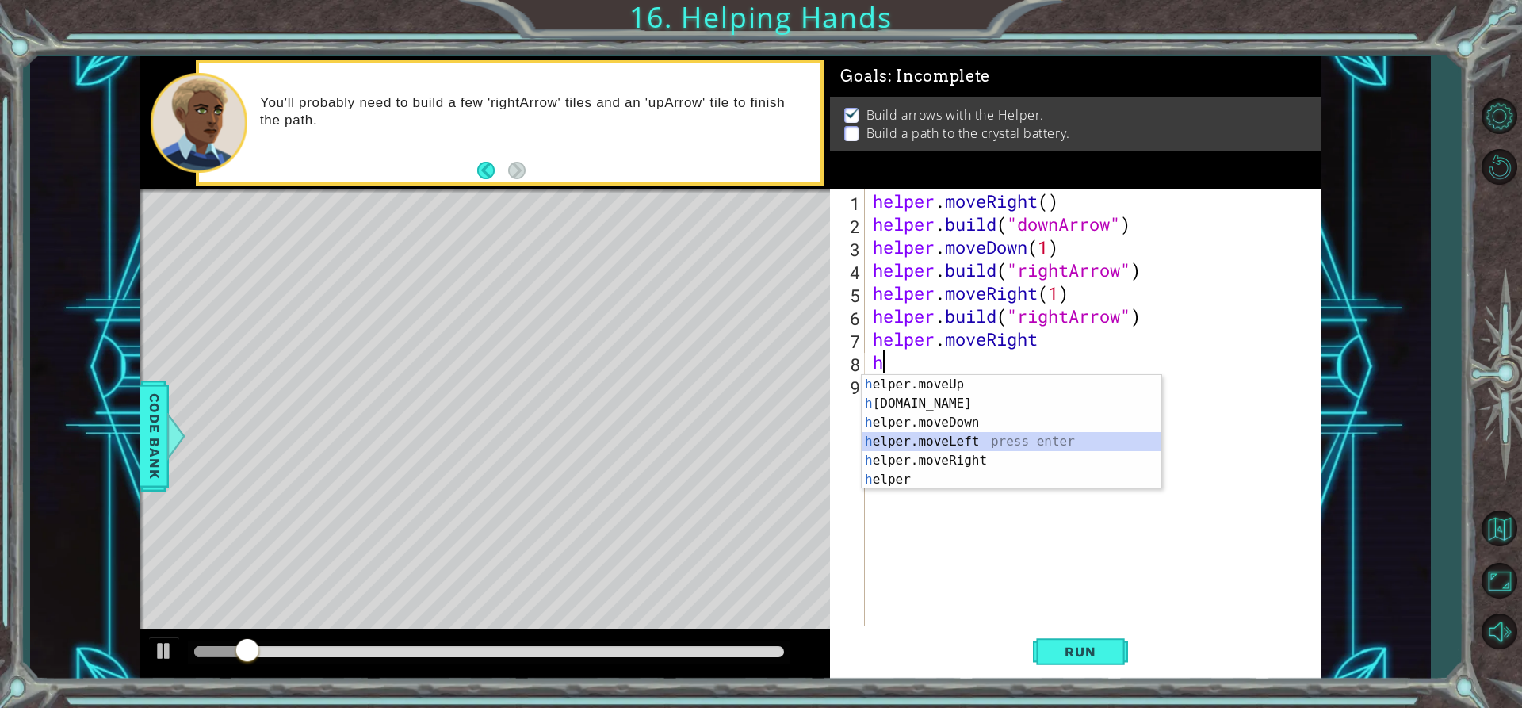
click at [973, 450] on div "h elper.moveUp press enter h [DOMAIN_NAME] press enter h elper.moveDown press e…" at bounding box center [1012, 451] width 300 height 152
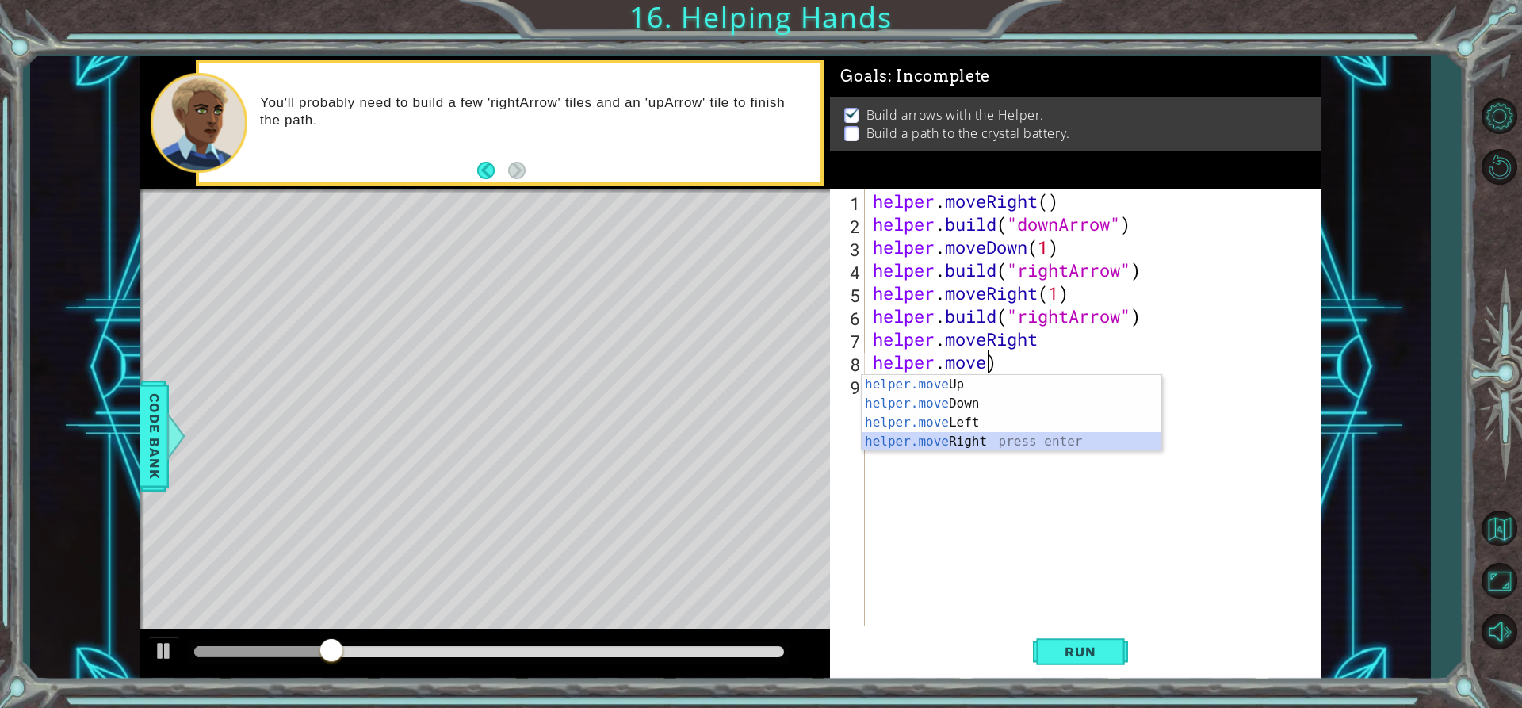
click at [997, 445] on div "helper.move Up press enter helper.move Down press enter helper.move Left press …" at bounding box center [1012, 432] width 300 height 114
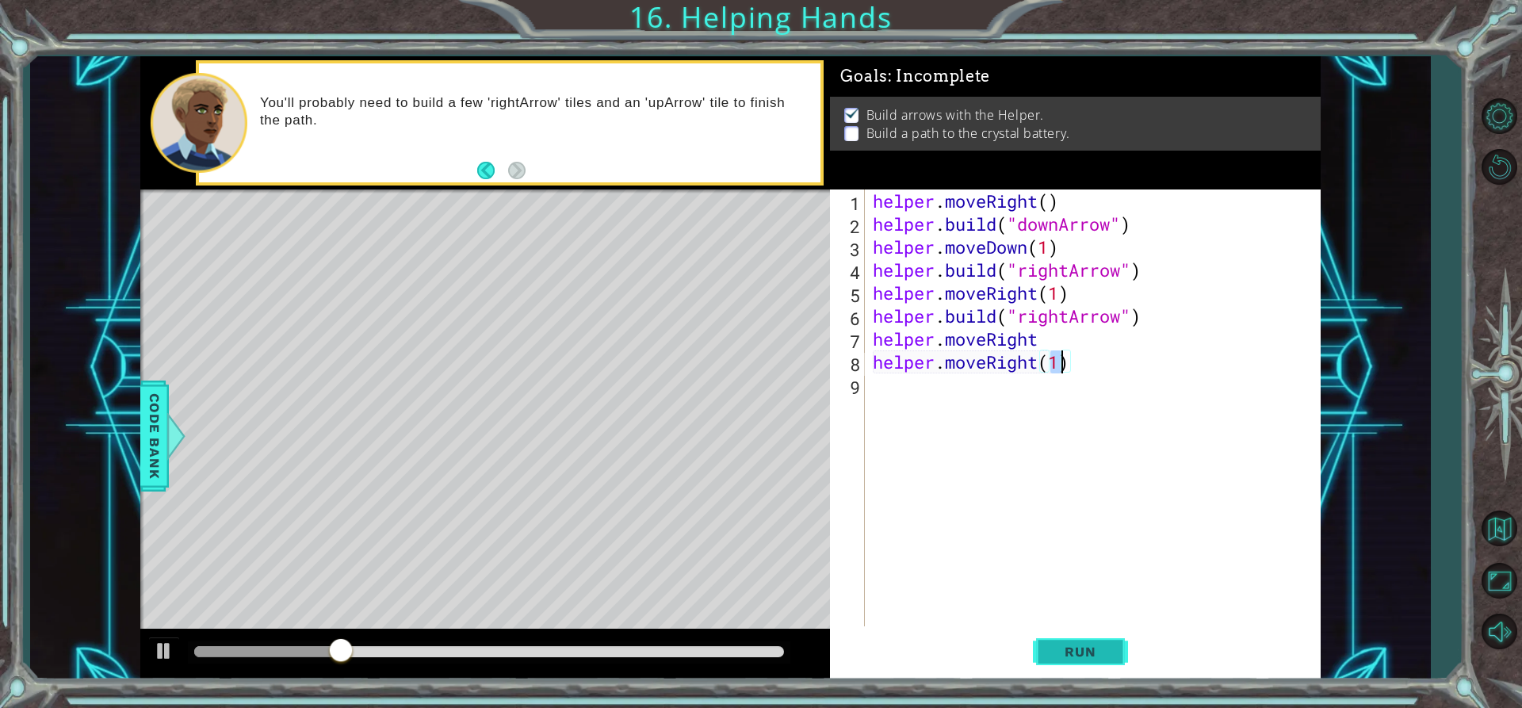
type textarea "helper.moveRight(1)"
click at [1111, 640] on button "Run" at bounding box center [1080, 651] width 95 height 49
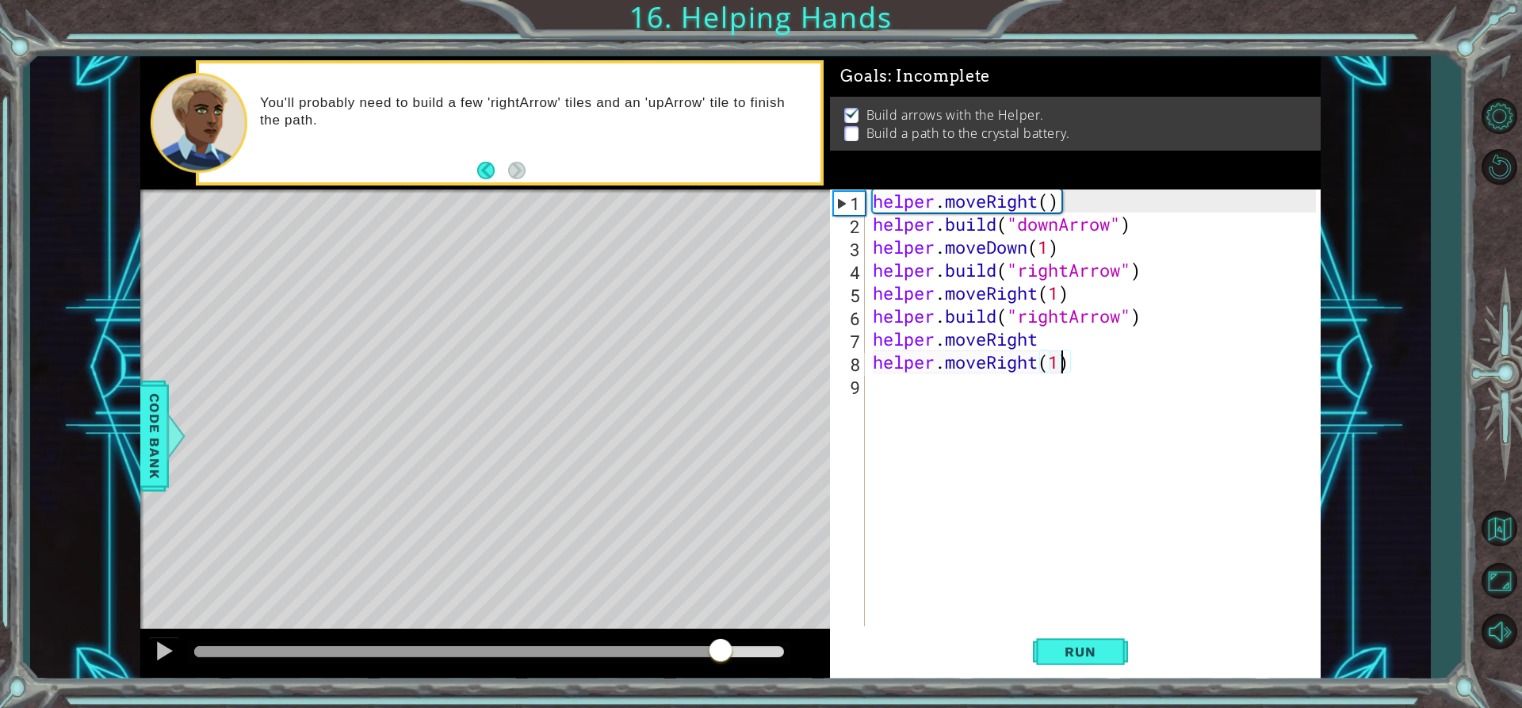
drag, startPoint x: 730, startPoint y: 650, endPoint x: 720, endPoint y: 650, distance: 10.3
click at [720, 650] on div at bounding box center [489, 651] width 590 height 11
drag, startPoint x: 1043, startPoint y: 391, endPoint x: 1034, endPoint y: 402, distance: 14.1
click at [1038, 396] on div "helper . moveRight ( ) helper . build ( "downArrow" ) helper . moveDown ( 1 ) h…" at bounding box center [1096, 430] width 454 height 483
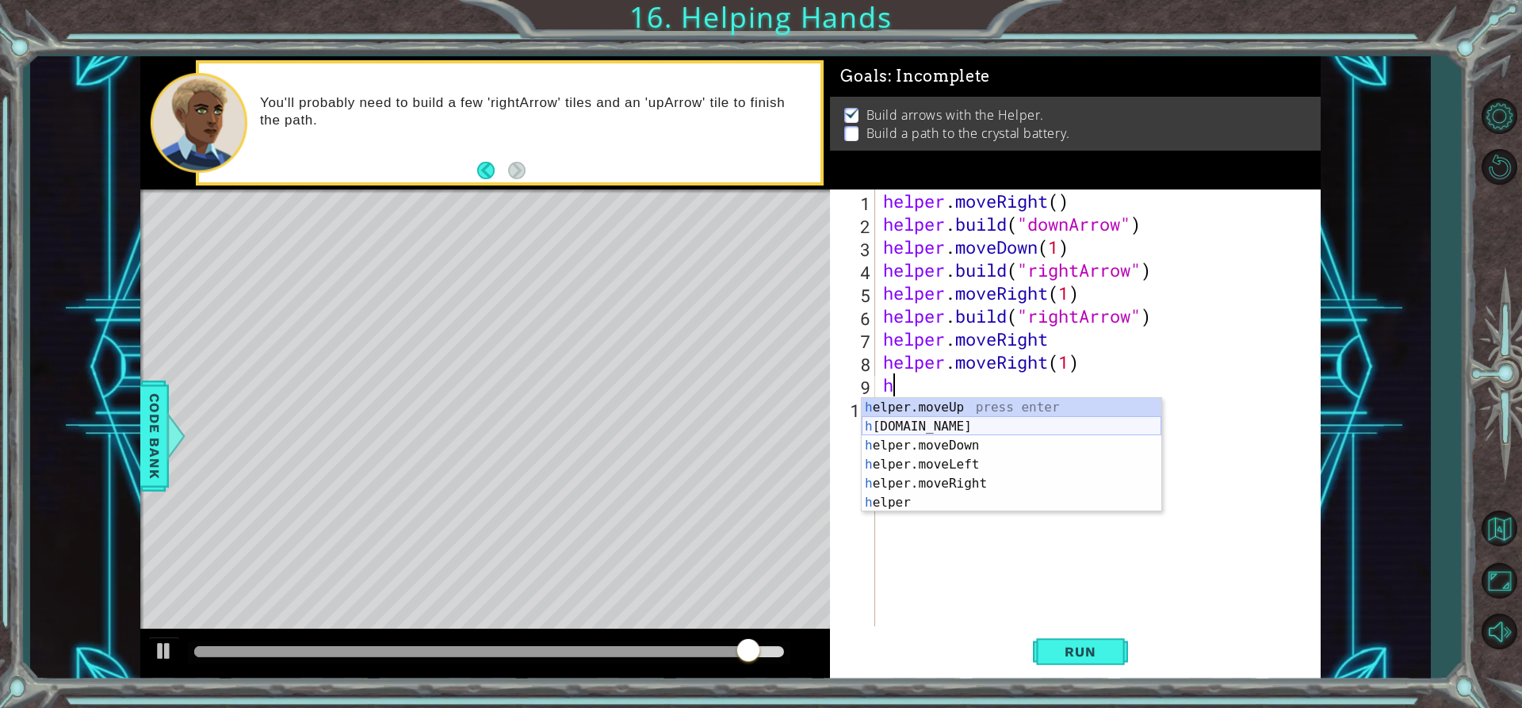
click at [969, 430] on div "h elper.moveUp press enter h [DOMAIN_NAME] press enter h elper.moveDown press e…" at bounding box center [1012, 474] width 300 height 152
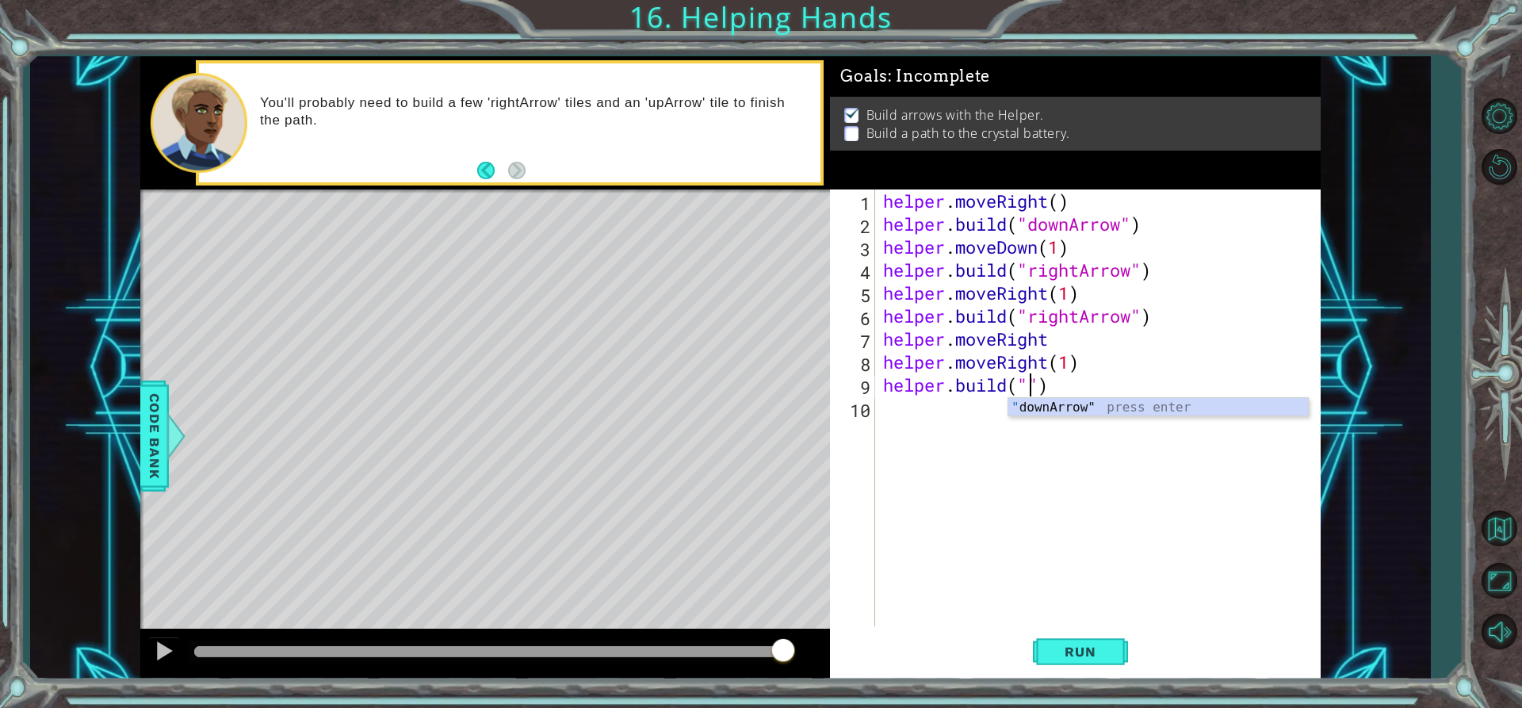
scroll to position [0, 7]
click at [1097, 400] on div "" downArrow" press enter" at bounding box center [1158, 426] width 300 height 57
click at [1075, 644] on span "Run" at bounding box center [1080, 652] width 63 height 16
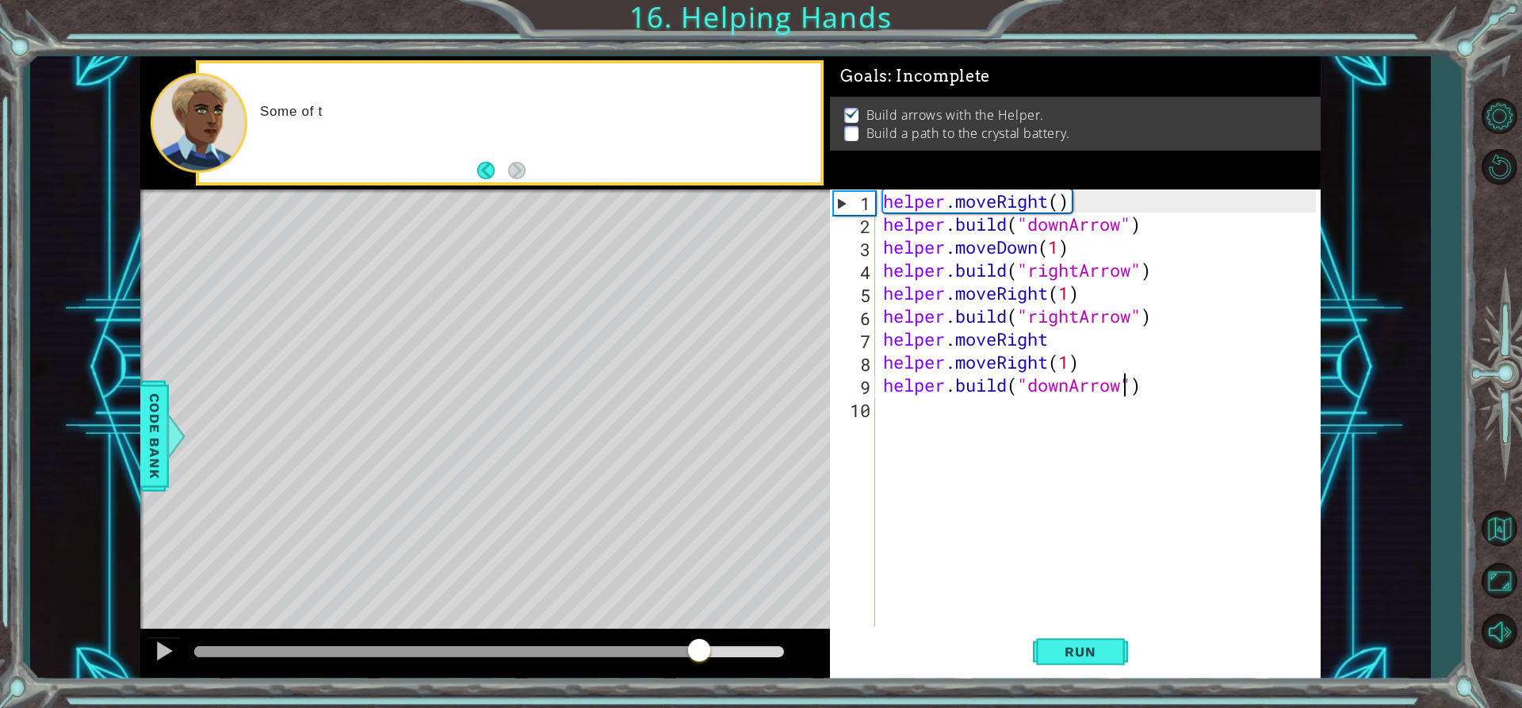
click at [698, 650] on div at bounding box center [489, 651] width 590 height 11
click at [1066, 644] on span "Run" at bounding box center [1080, 652] width 63 height 16
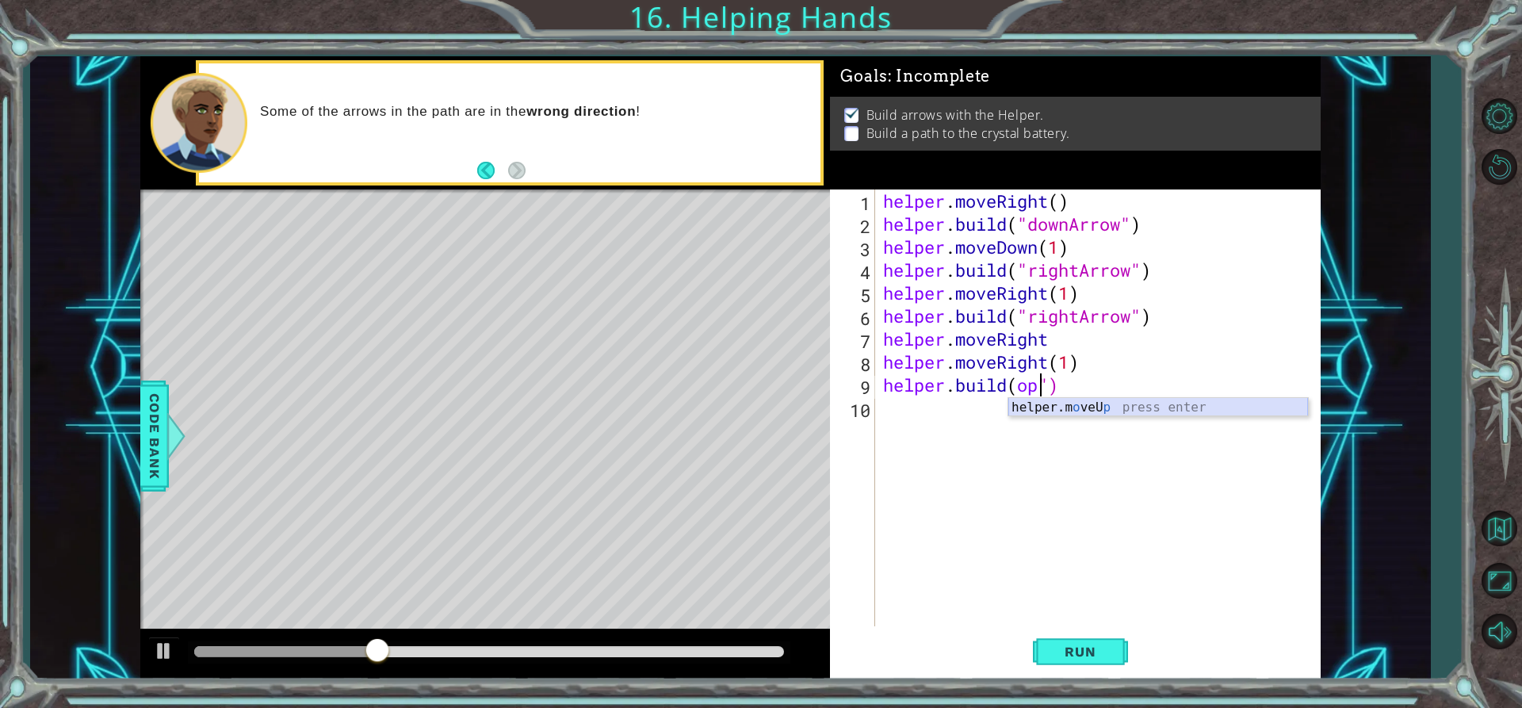
click at [1123, 415] on div "helper.m o veU p press enter" at bounding box center [1158, 426] width 300 height 57
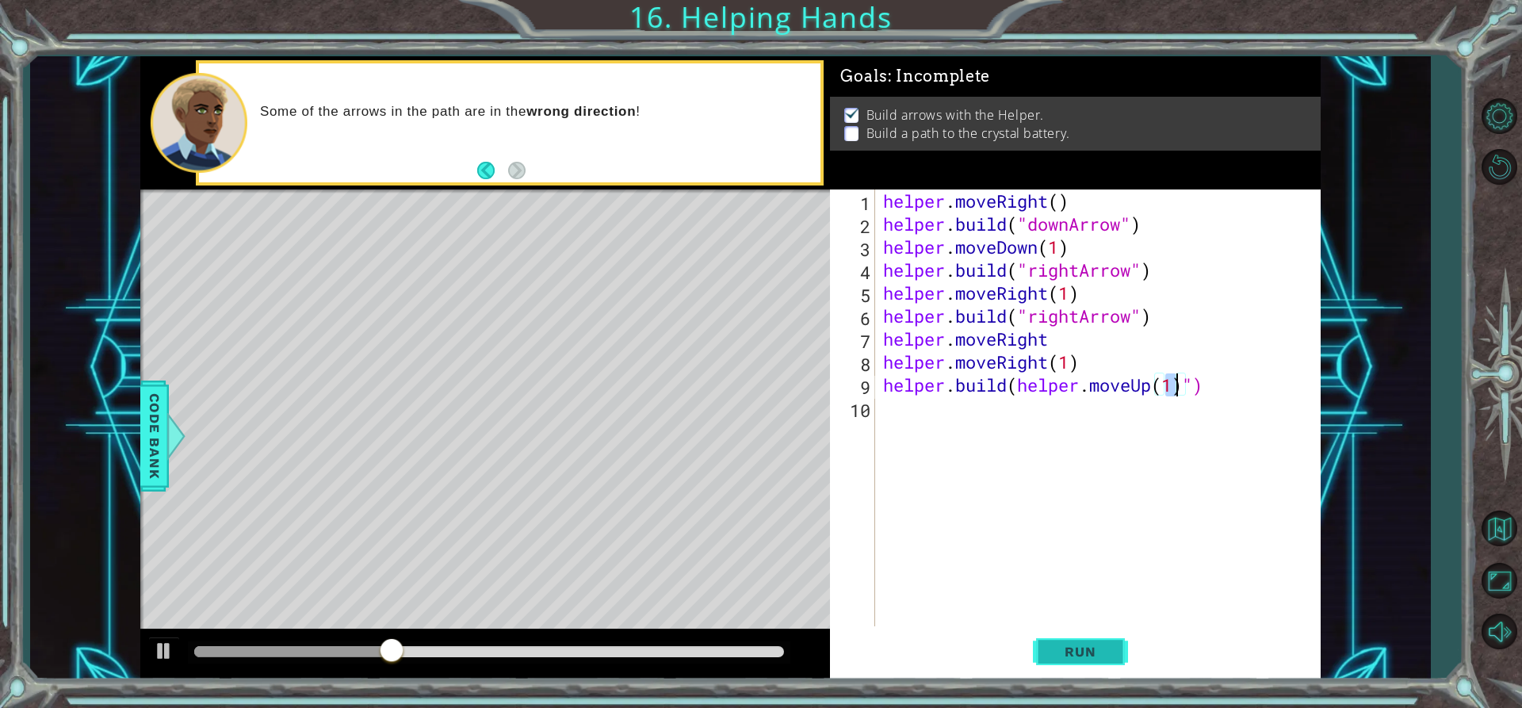
type textarea "[DOMAIN_NAME](helper.moveUp(1)")"
click at [1080, 660] on button "Run" at bounding box center [1080, 651] width 95 height 49
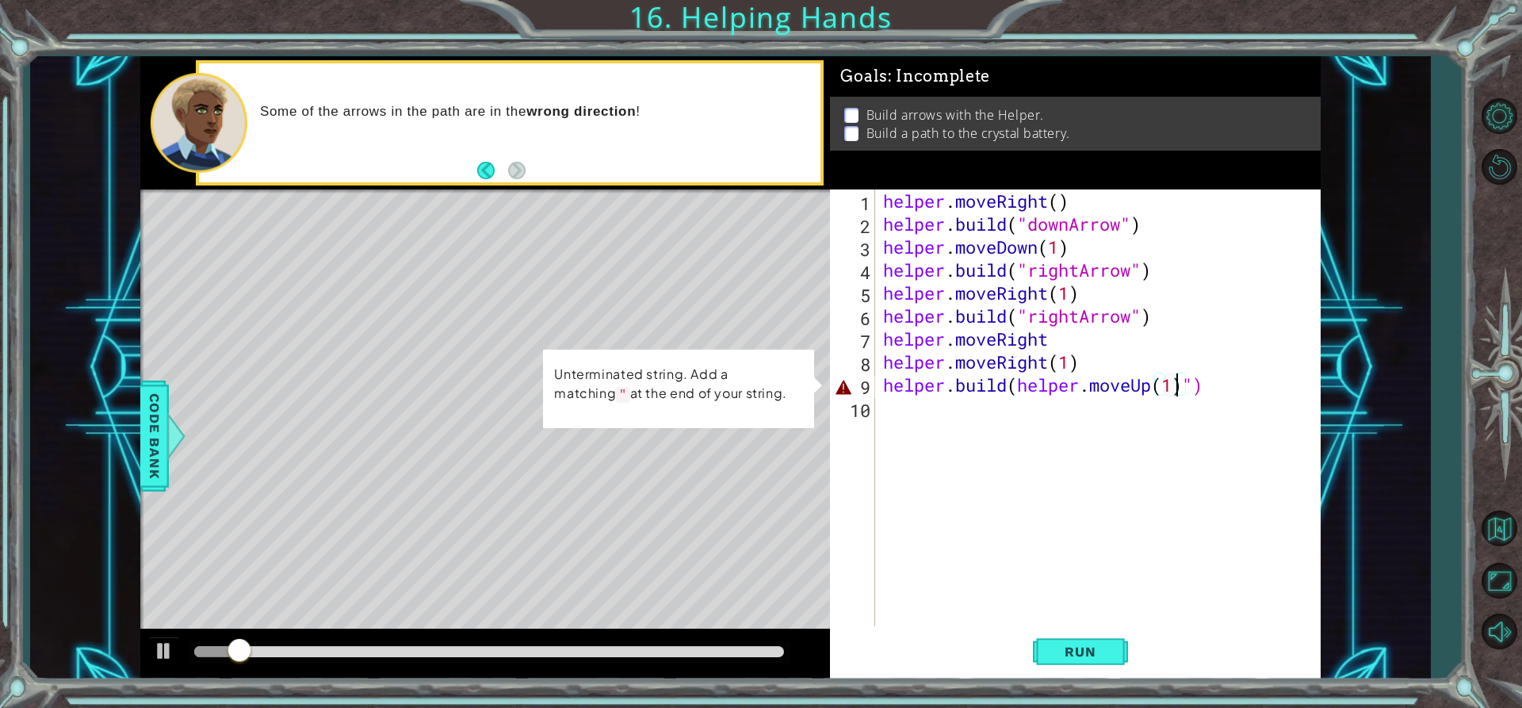
click at [1232, 418] on div "helper . moveRight ( ) helper . build ( "downArrow" ) helper . moveDown ( 1 ) h…" at bounding box center [1102, 430] width 445 height 483
click at [1215, 393] on div "helper . moveRight ( ) helper . build ( "downArrow" ) helper . moveDown ( 1 ) h…" at bounding box center [1102, 430] width 445 height 483
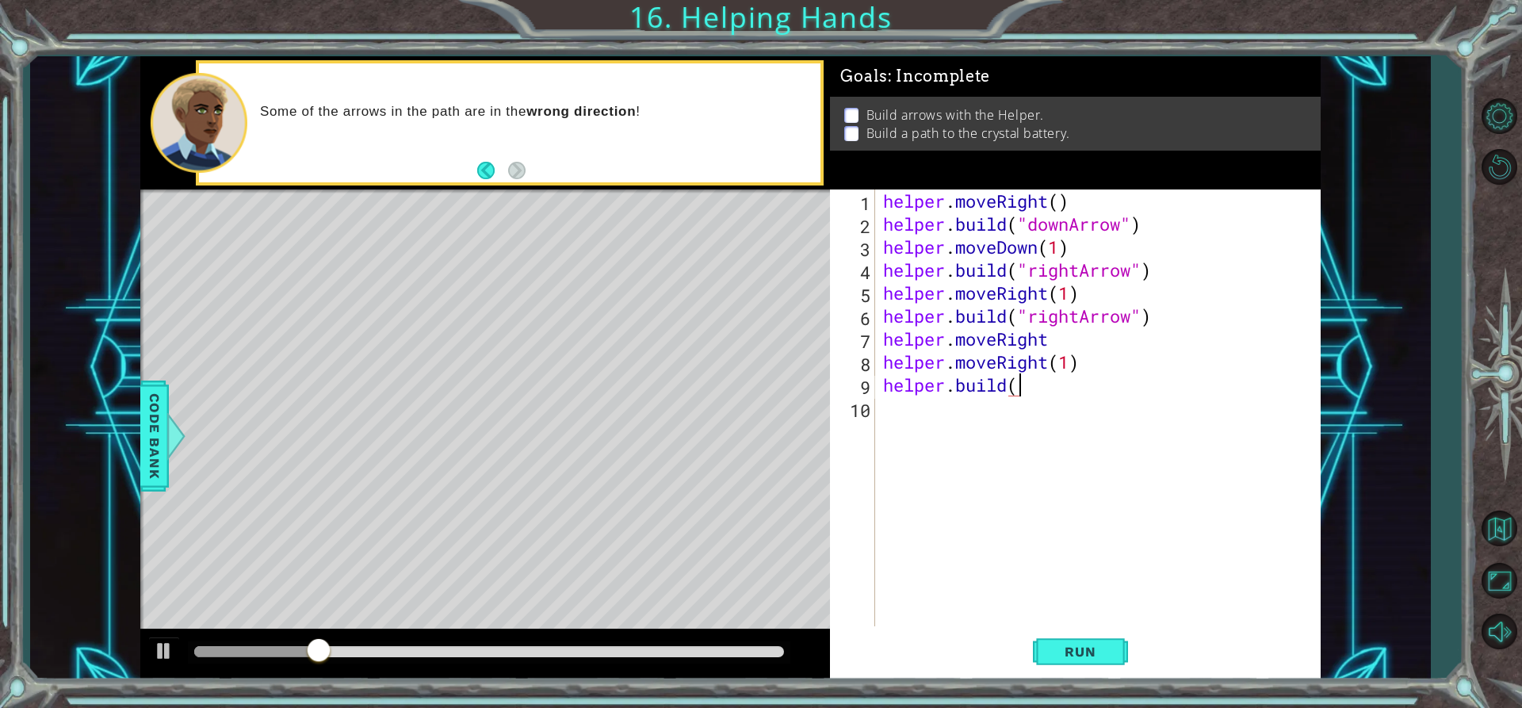
type textarea "[DOMAIN_NAME]"
click at [1153, 424] on div "helper . moveRight ( ) helper . build ( "downArrow" ) helper . moveDown ( 1 ) h…" at bounding box center [1102, 430] width 445 height 483
click at [1051, 397] on div "helper . moveRight ( ) helper . build ( "downArrow" ) helper . moveDown ( 1 ) h…" at bounding box center [1102, 430] width 445 height 483
click at [1046, 380] on div "helper . moveRight ( ) helper . build ( "downArrow" ) helper . moveDown ( 1 ) h…" at bounding box center [1102, 430] width 445 height 483
click at [1047, 415] on body "1 ההההההההההההההההההההההההההההההההההההההההההההההההההההההההההההההההההההההההההההה…" at bounding box center [761, 354] width 1522 height 708
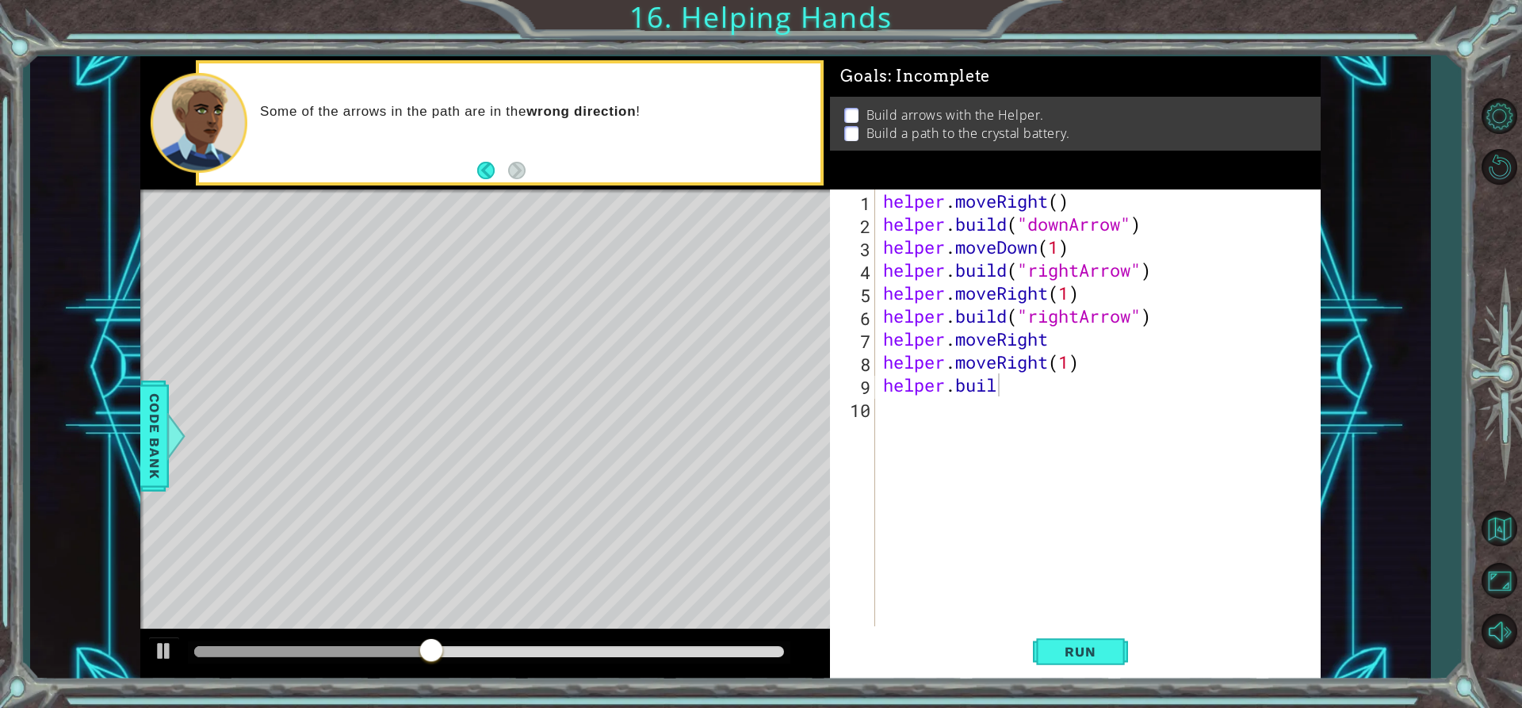
click at [1031, 387] on div "helper . moveRight ( ) helper . build ( "downArrow" ) helper . moveDown ( 1 ) h…" at bounding box center [1102, 430] width 445 height 483
click at [1057, 412] on div "helper.[PERSON_NAME] press enter" at bounding box center [1022, 426] width 300 height 57
click at [1094, 638] on button "Run" at bounding box center [1080, 651] width 95 height 49
type textarea "helper.moveRight(")"
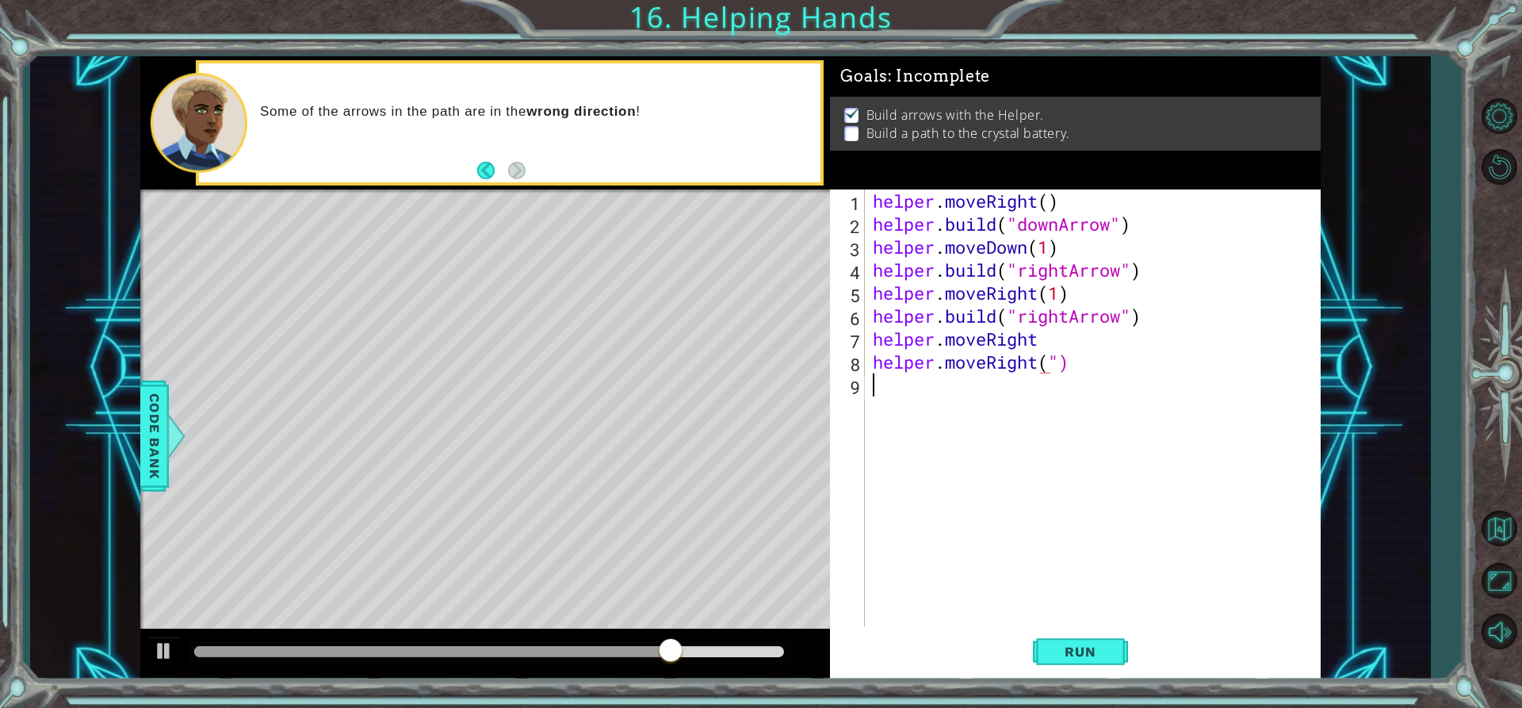
click at [1109, 374] on div "helper . moveRight ( ) helper . build ( "downArrow" ) helper . moveDown ( 1 ) h…" at bounding box center [1096, 430] width 455 height 483
click at [1101, 365] on div "helper . moveRight ( ) helper . build ( "downArrow" ) helper . moveDown ( 1 ) h…" at bounding box center [1096, 430] width 455 height 483
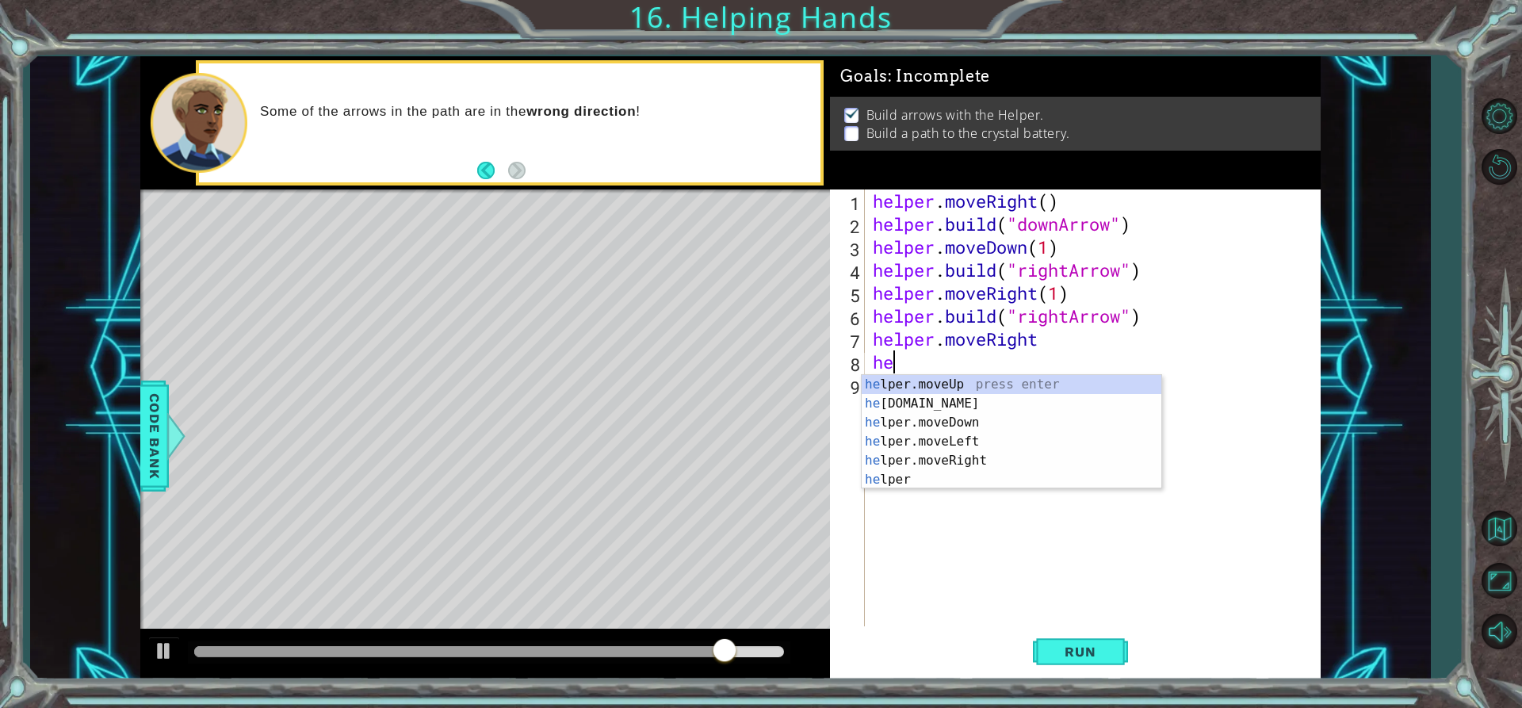
type textarea "h"
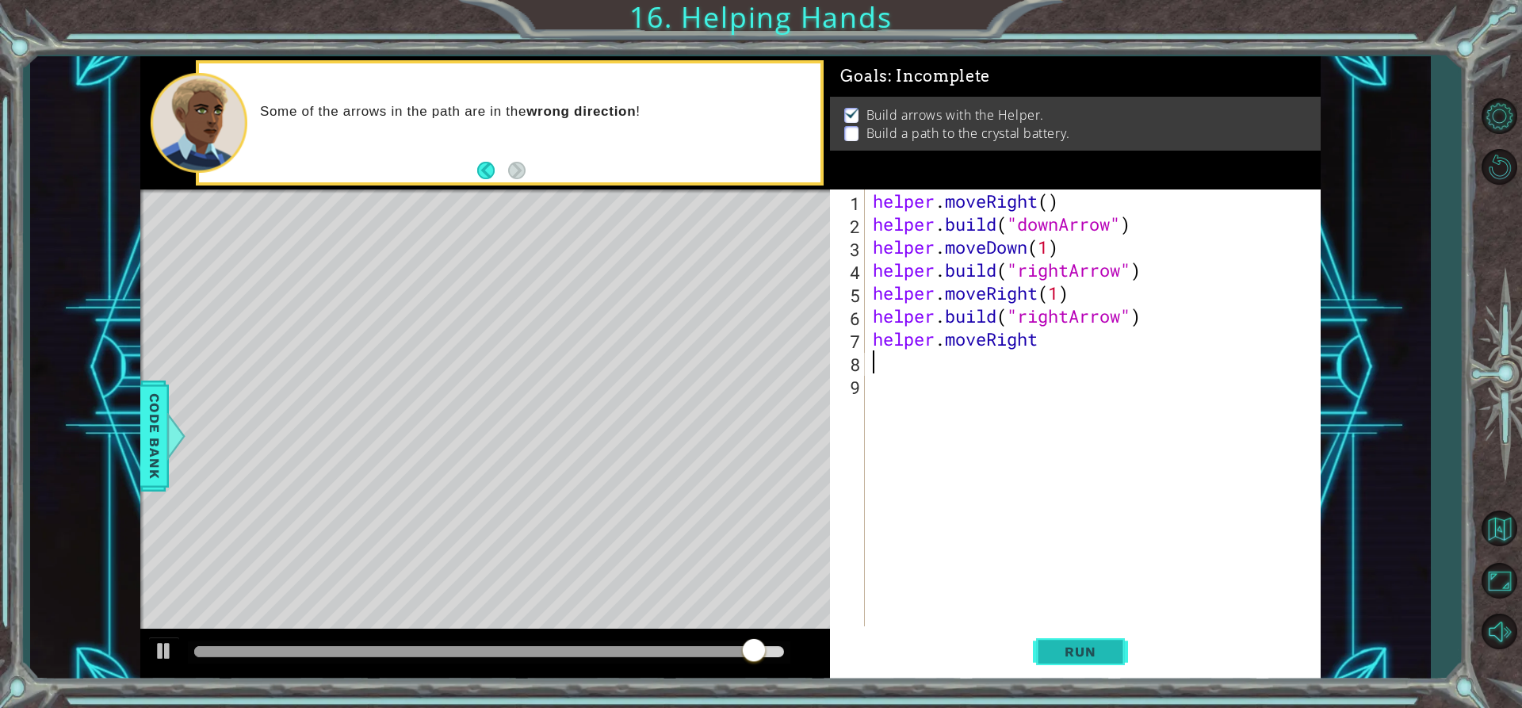
click at [1074, 656] on span "Run" at bounding box center [1080, 652] width 63 height 16
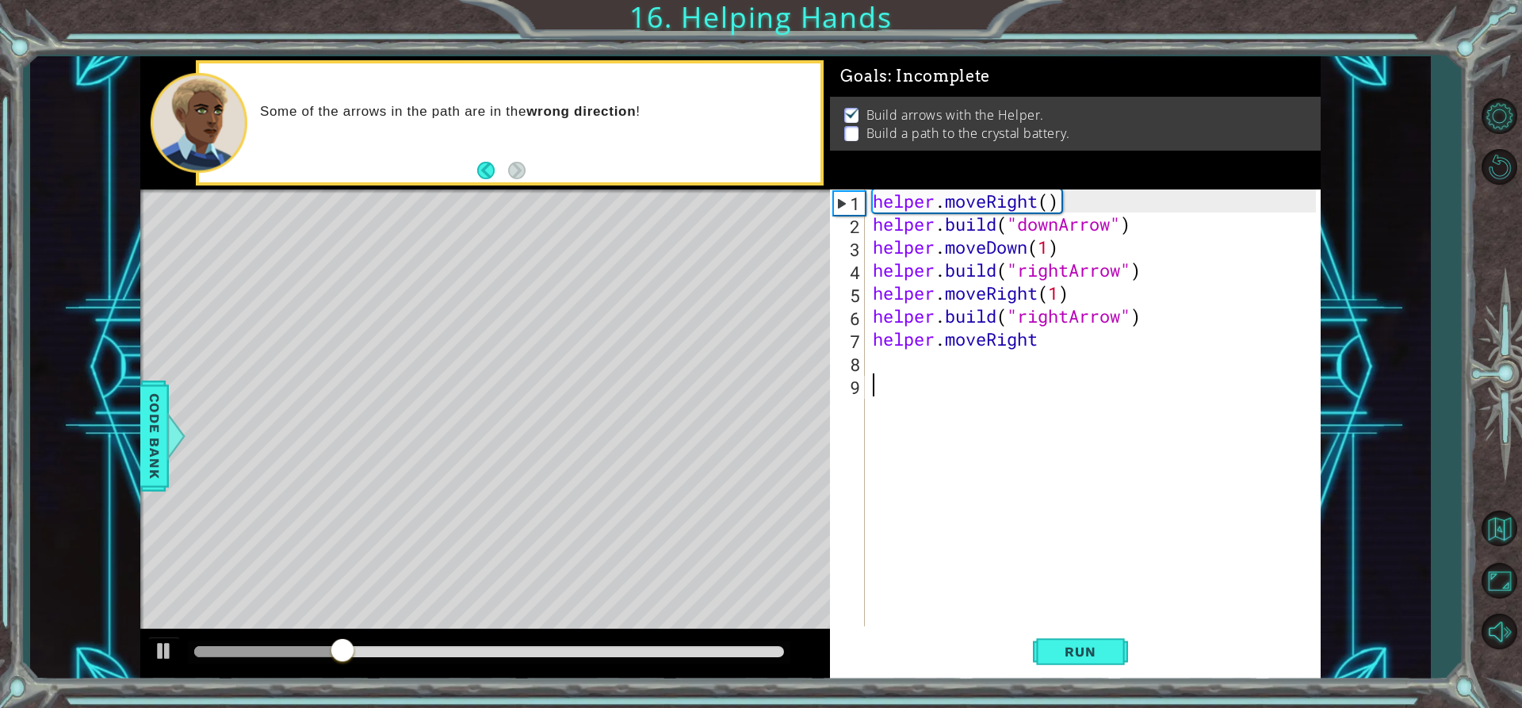
click at [961, 376] on div "helper . moveRight ( ) helper . build ( "downArrow" ) helper . moveDown ( 1 ) h…" at bounding box center [1096, 430] width 455 height 483
click at [961, 368] on div "helper . moveRight ( ) helper . build ( "downArrow" ) helper . moveDown ( 1 ) h…" at bounding box center [1096, 430] width 455 height 483
click at [1042, 342] on div "helper . moveRight ( ) helper . build ( "downArrow" ) helper . moveDown ( 1 ) h…" at bounding box center [1096, 430] width 455 height 483
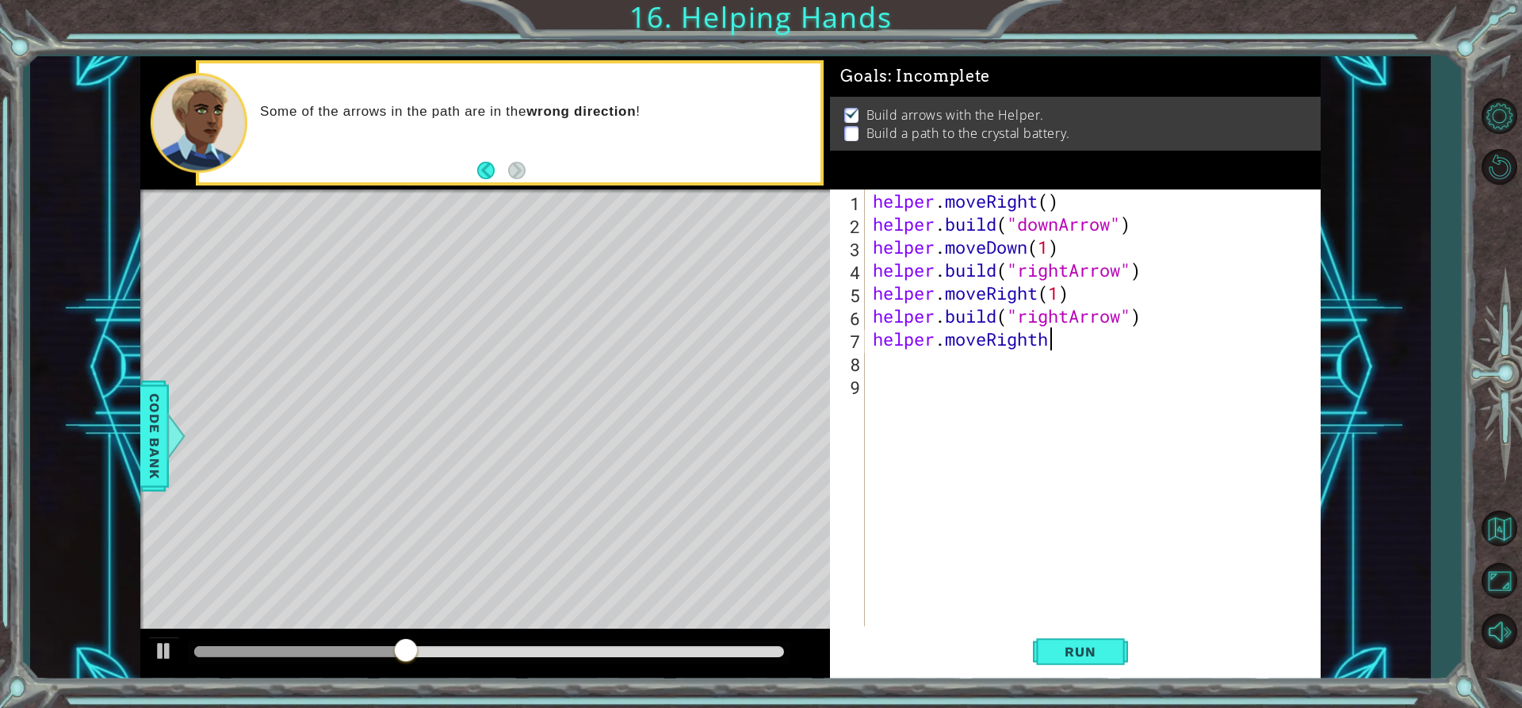
type textarea "helper.moveRight"
click at [862, 391] on div "9" at bounding box center [849, 387] width 32 height 23
click at [914, 347] on div "helper . moveRight ( ) helper . build ( "downArrow" ) helper . moveDown ( 1 ) h…" at bounding box center [1096, 430] width 455 height 483
type textarea "helper.moveRight"
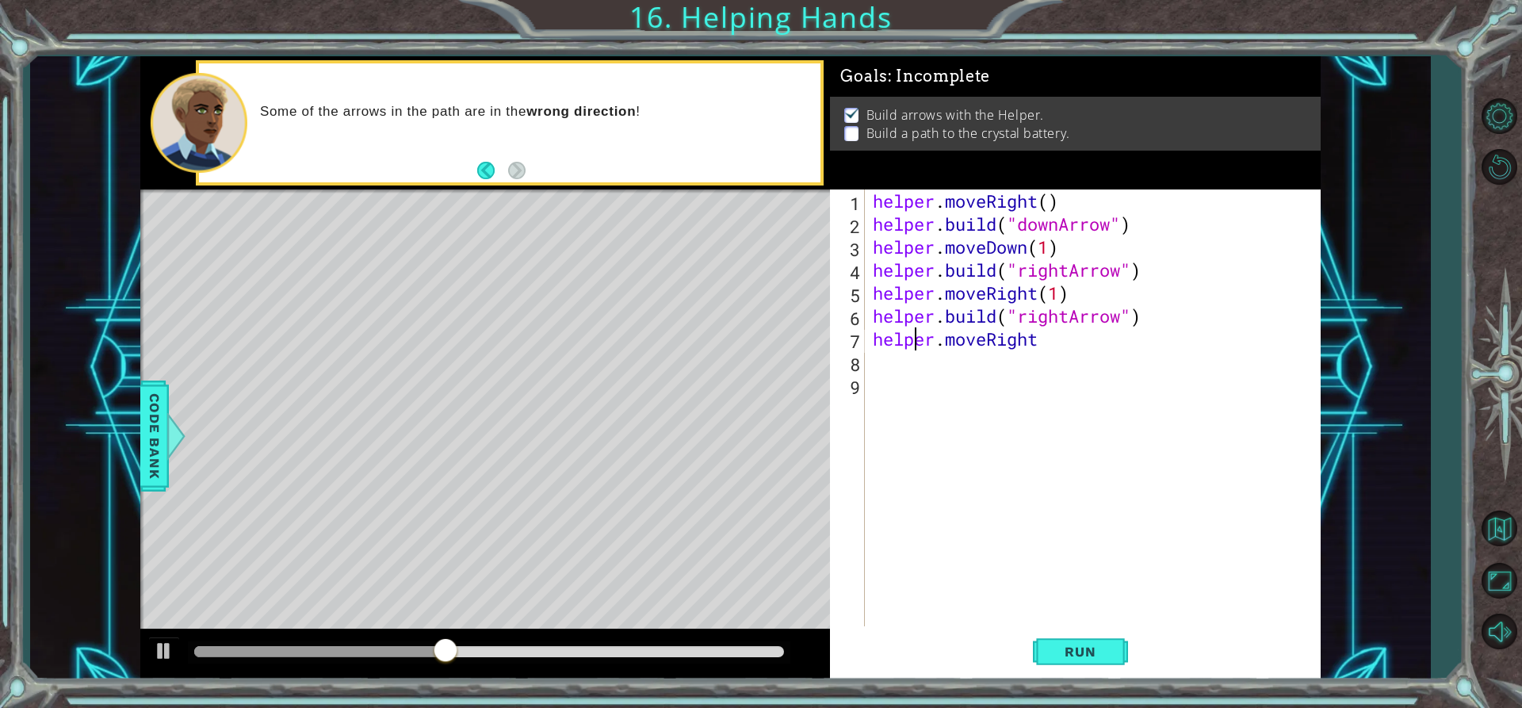
click at [912, 362] on div "helper . moveRight ( ) helper . build ( "downArrow" ) helper . moveDown ( 1 ) h…" at bounding box center [1096, 430] width 455 height 483
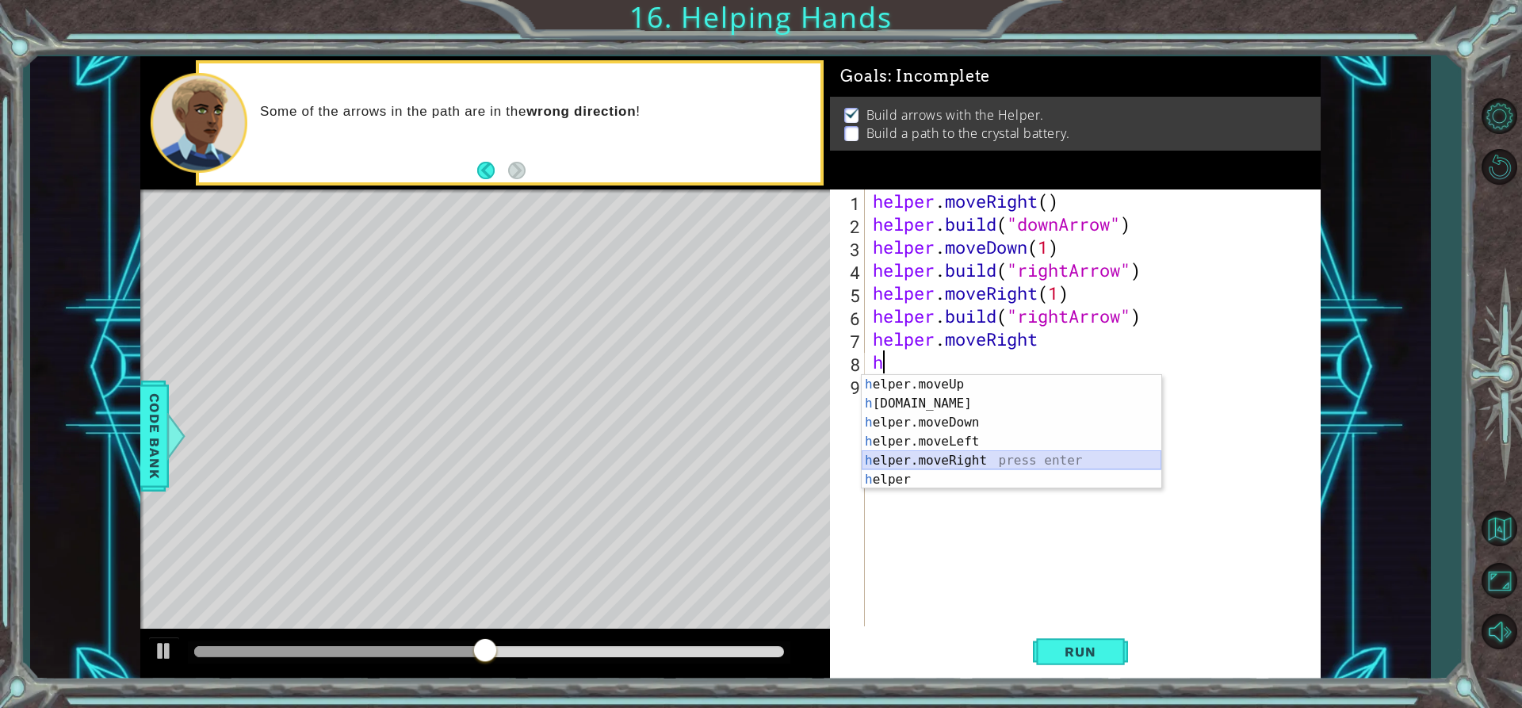
drag, startPoint x: 968, startPoint y: 452, endPoint x: 945, endPoint y: 396, distance: 60.1
click at [968, 453] on div "h elper.moveUp press enter h [DOMAIN_NAME] press enter h elper.moveDown press e…" at bounding box center [1012, 451] width 300 height 152
type textarea "helper.moveRight(1)"
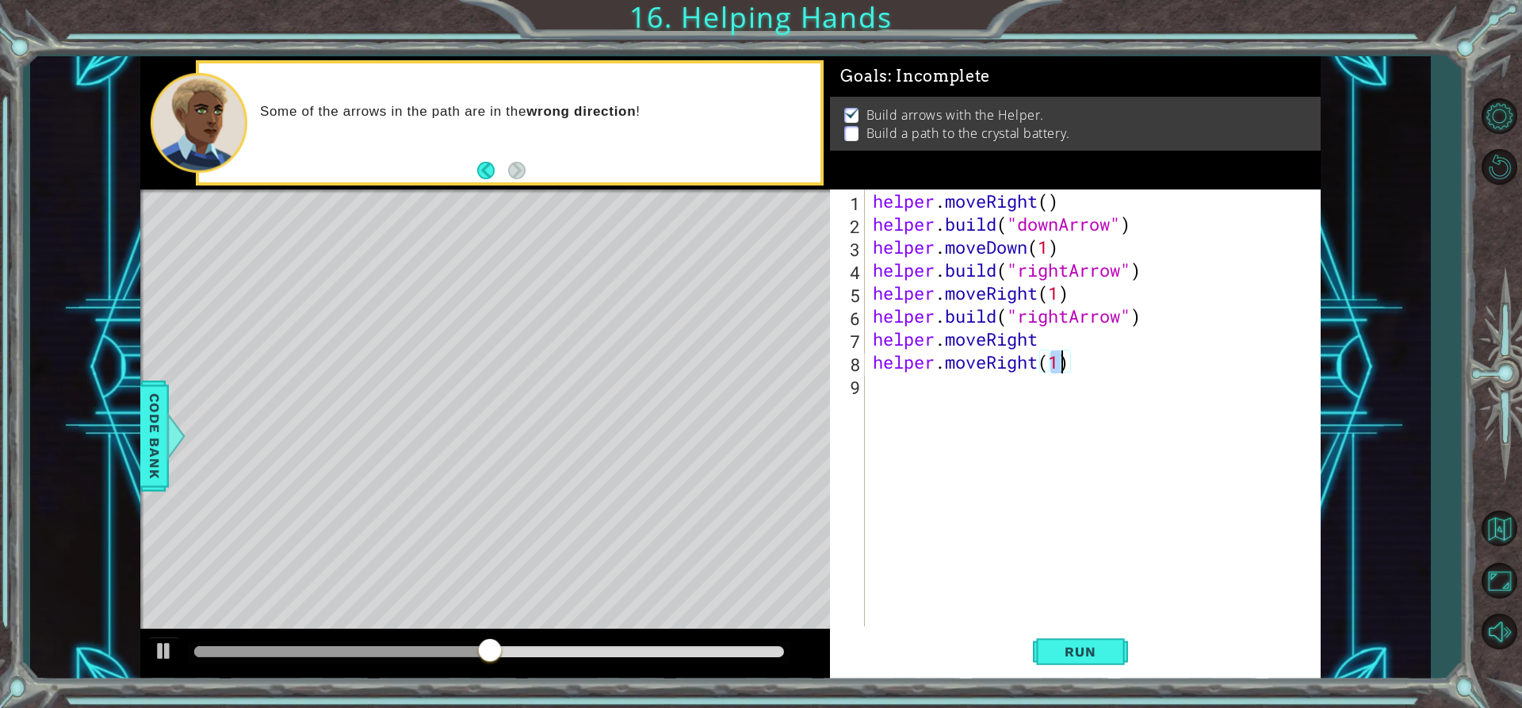
click at [940, 385] on div "helper . moveRight ( ) helper . build ( "downArrow" ) helper . moveDown ( 1 ) h…" at bounding box center [1096, 430] width 455 height 483
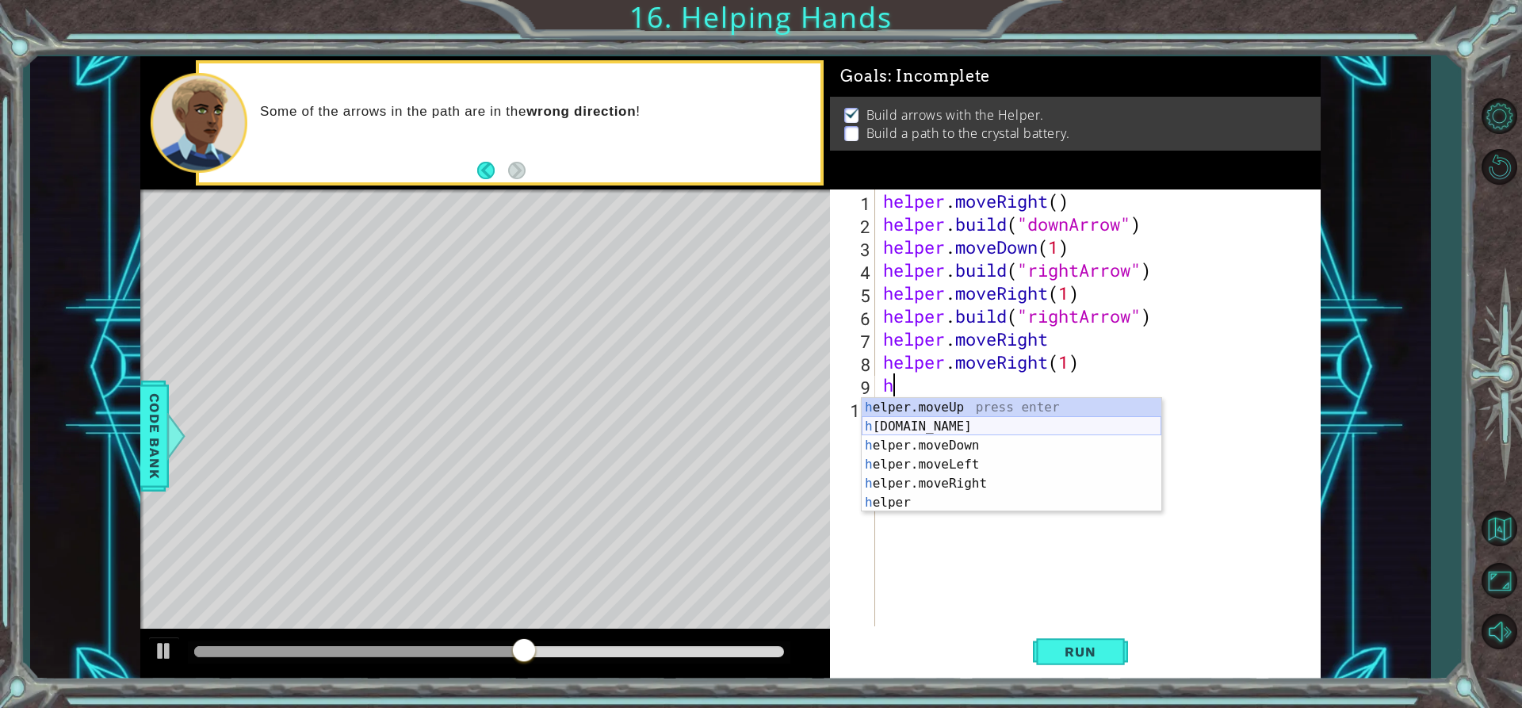
click at [957, 420] on div "h elper.moveUp press enter h [DOMAIN_NAME] press enter h elper.moveDown press e…" at bounding box center [1012, 474] width 300 height 152
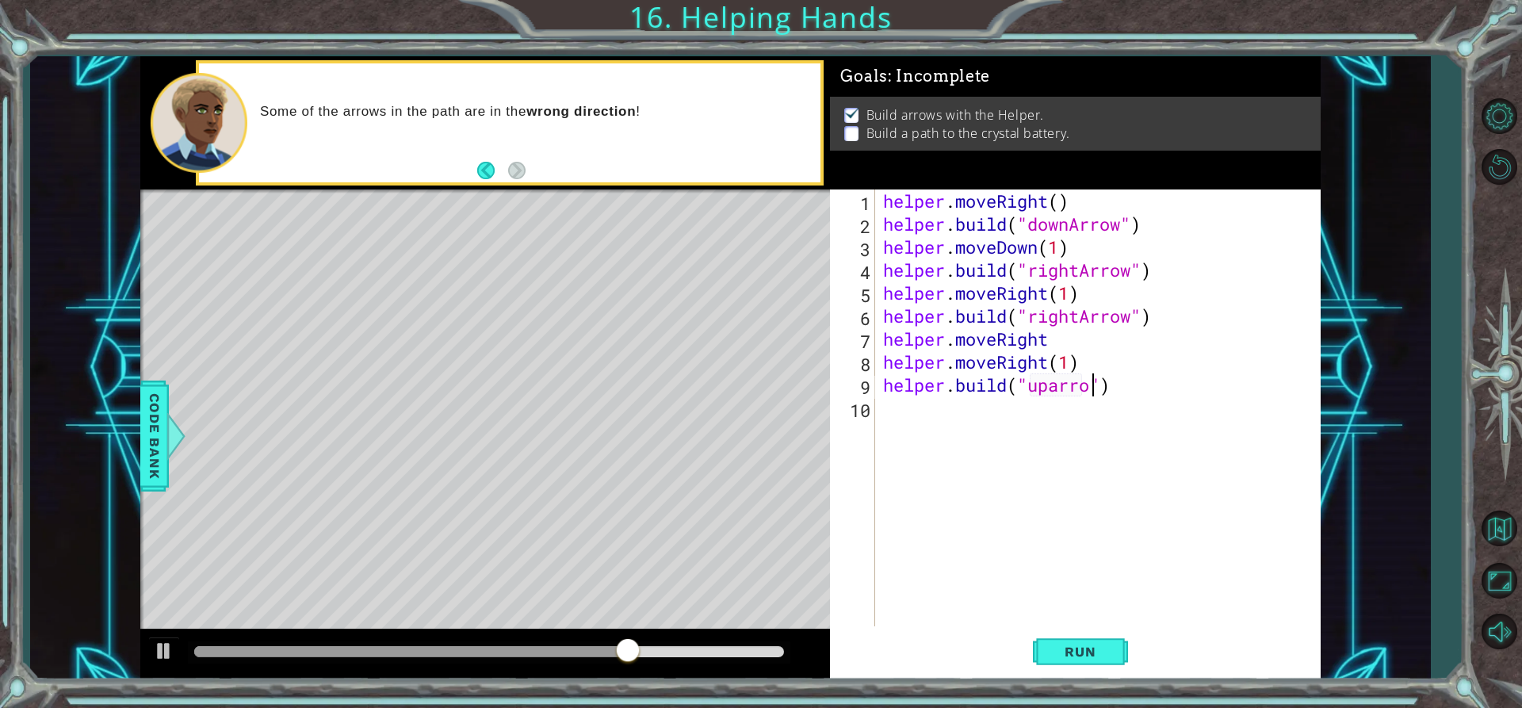
scroll to position [0, 10]
click at [1056, 654] on span "Run" at bounding box center [1080, 652] width 63 height 16
click at [1049, 648] on span "Run" at bounding box center [1080, 652] width 63 height 16
click at [1100, 654] on span "Run" at bounding box center [1080, 652] width 63 height 16
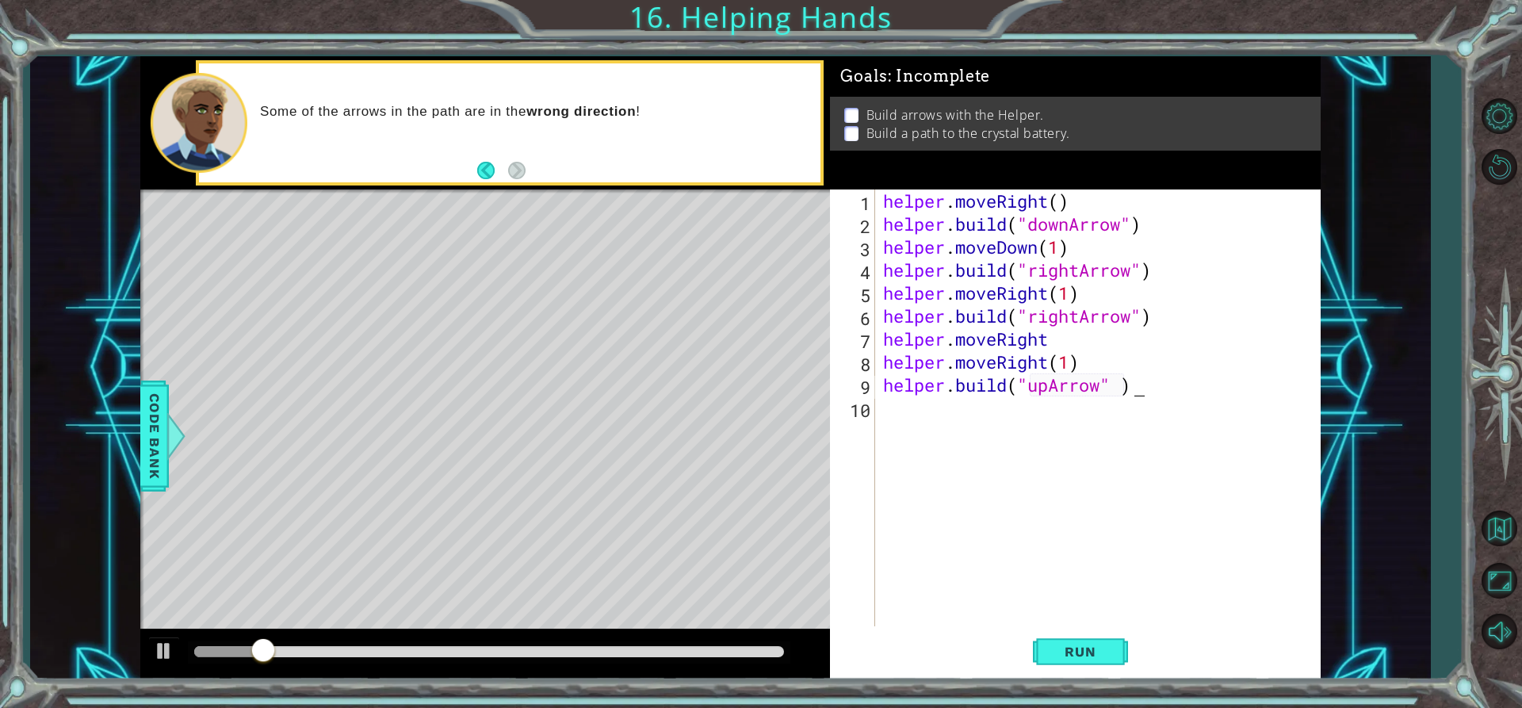
scroll to position [0, 10]
type textarea "[DOMAIN_NAME]("upArrow" )"
click at [1095, 642] on button "Run" at bounding box center [1080, 651] width 95 height 49
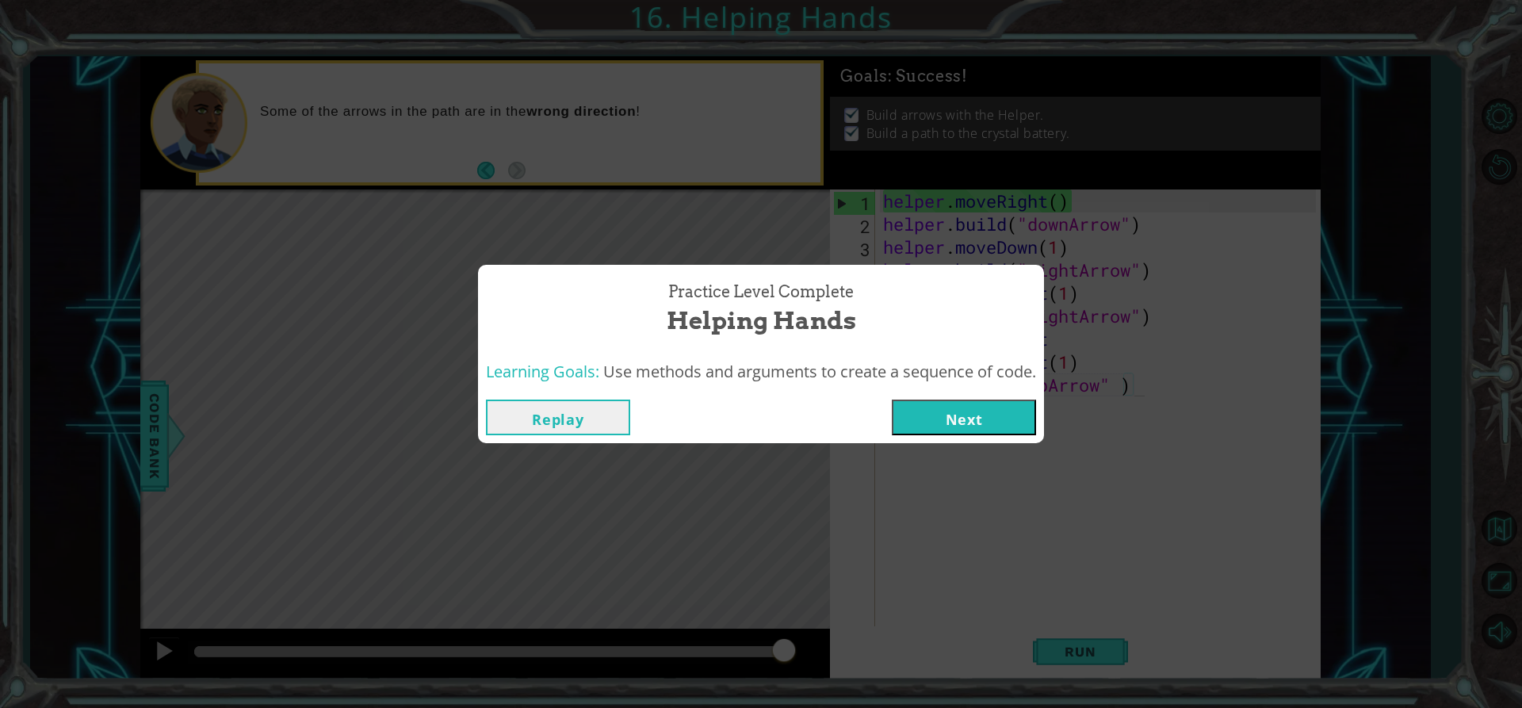
click at [937, 429] on button "Next" at bounding box center [964, 417] width 144 height 36
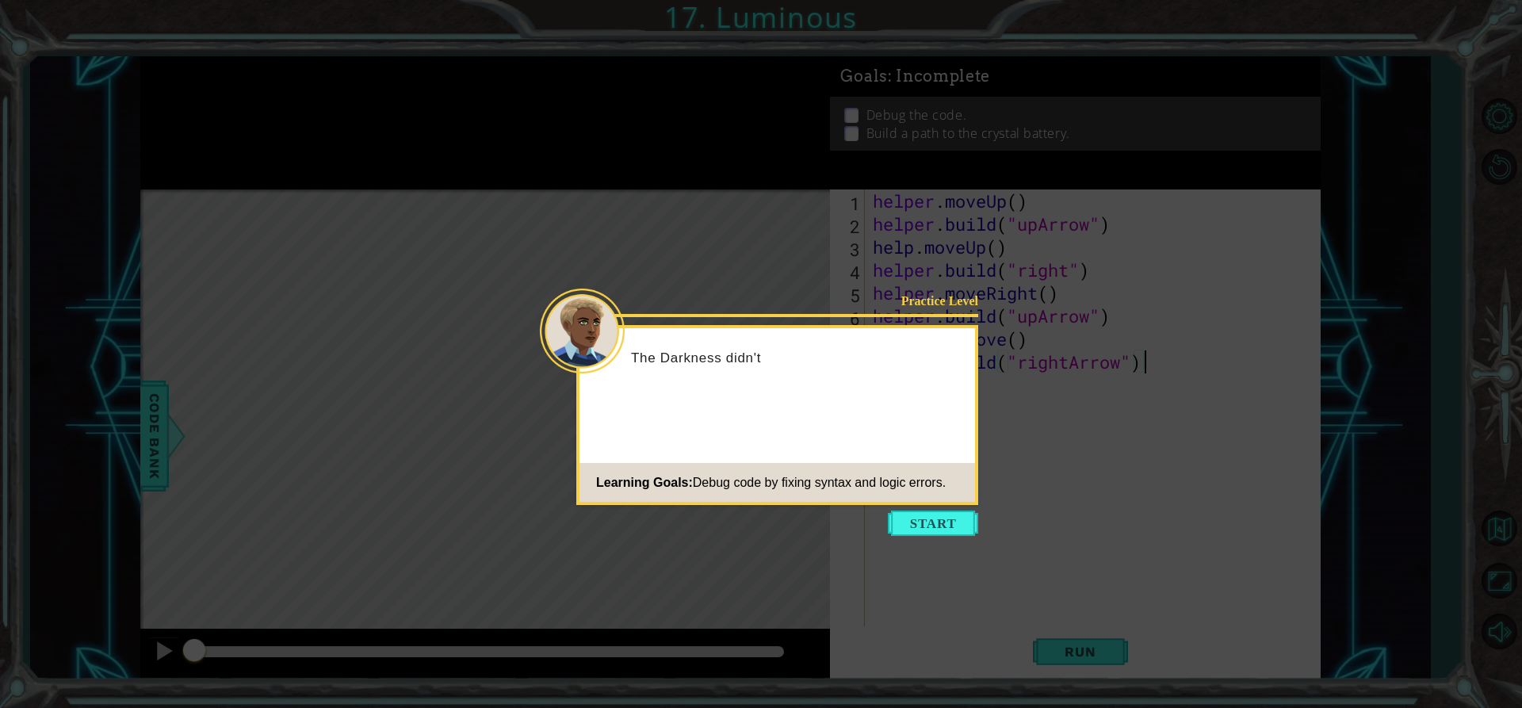
click at [929, 537] on icon at bounding box center [761, 354] width 1522 height 708
drag, startPoint x: 929, startPoint y: 537, endPoint x: 911, endPoint y: 522, distance: 23.6
click at [911, 522] on button "Start" at bounding box center [933, 522] width 90 height 25
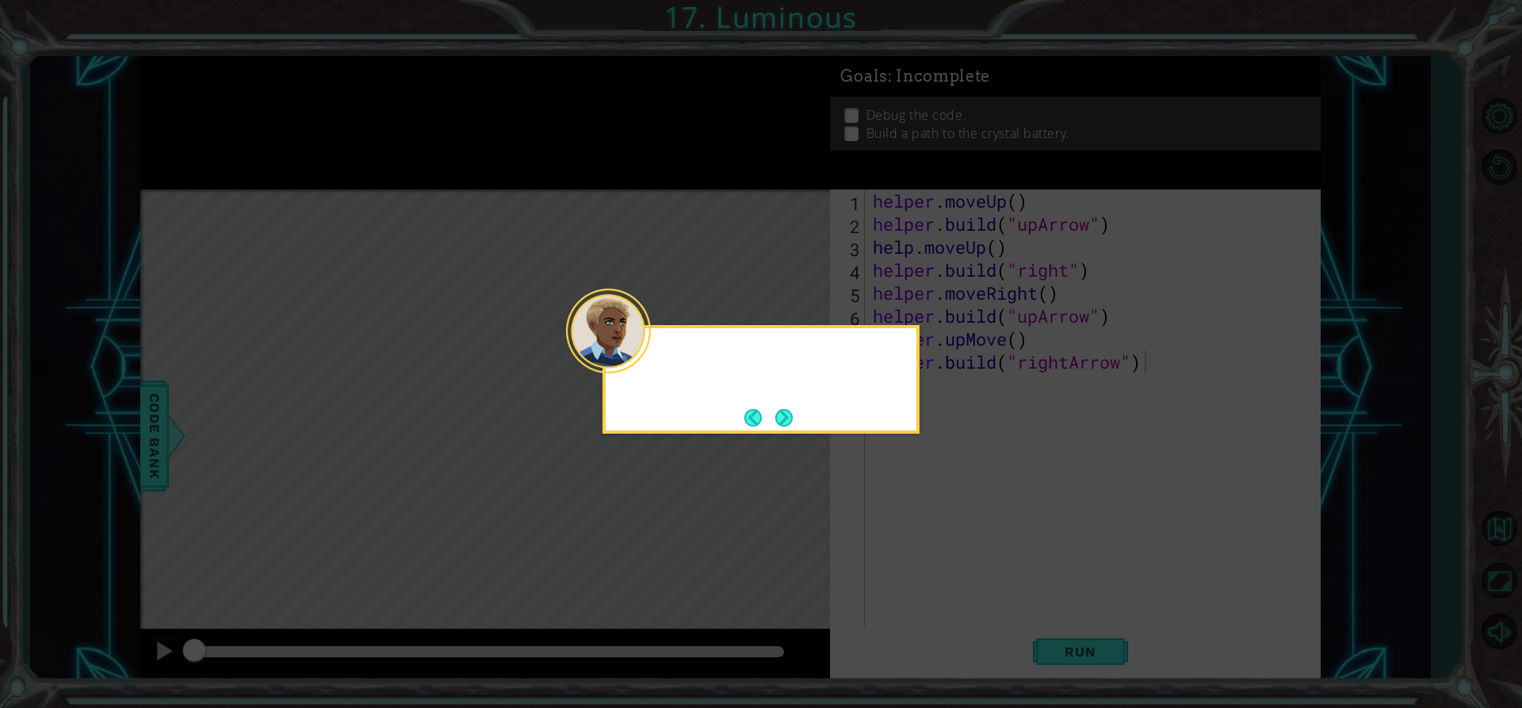
click at [911, 522] on icon at bounding box center [761, 354] width 1522 height 708
click at [775, 409] on button "Next" at bounding box center [783, 417] width 17 height 17
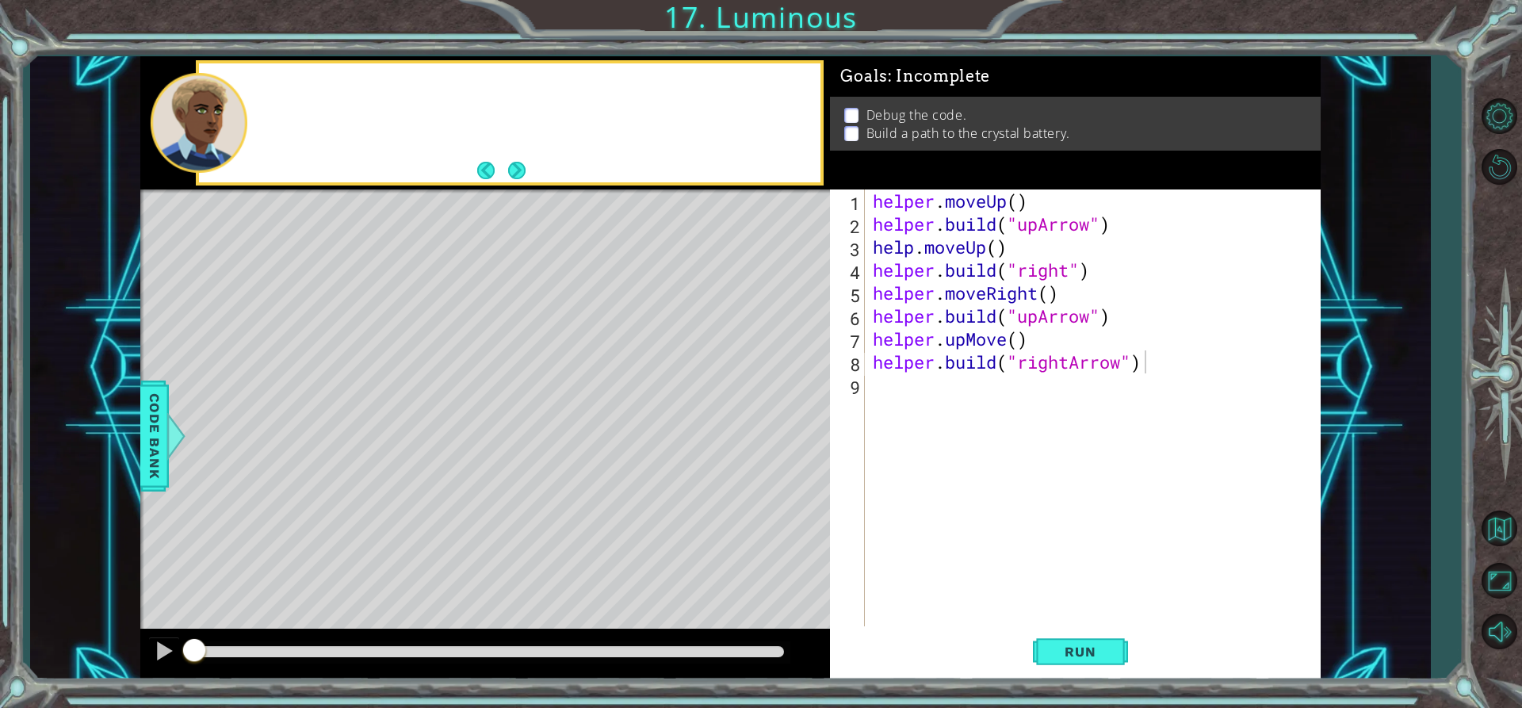
click at [783, 411] on div "Level Map" at bounding box center [506, 422] width 732 height 467
drag, startPoint x: 643, startPoint y: 509, endPoint x: 453, endPoint y: 449, distance: 198.5
drag, startPoint x: 102, startPoint y: 734, endPoint x: 64, endPoint y: 745, distance: 39.6
click at [64, 707] on html "1 ההההההההההההההההההההההההההההההההההההההההההההההההההההההההההההההההההההההההההההה…" at bounding box center [761, 354] width 1522 height 708
click at [438, 525] on div "Level Map" at bounding box center [506, 422] width 732 height 467
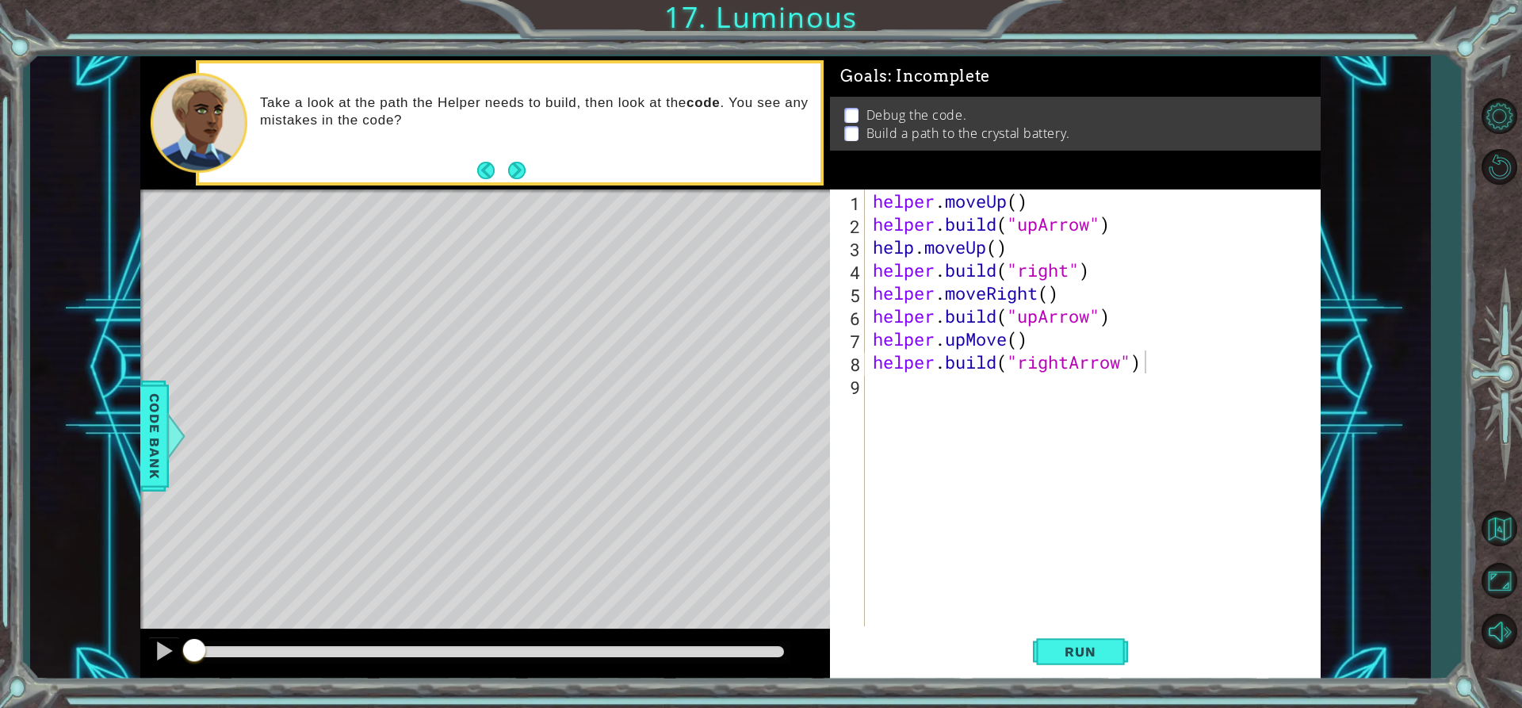
drag, startPoint x: 277, startPoint y: 350, endPoint x: 220, endPoint y: 357, distance: 57.6
drag, startPoint x: 220, startPoint y: 357, endPoint x: 346, endPoint y: 670, distance: 336.7
click at [346, 670] on div at bounding box center [485, 654] width 690 height 51
drag, startPoint x: 319, startPoint y: 643, endPoint x: 312, endPoint y: 652, distance: 10.8
click at [312, 652] on div at bounding box center [489, 652] width 603 height 22
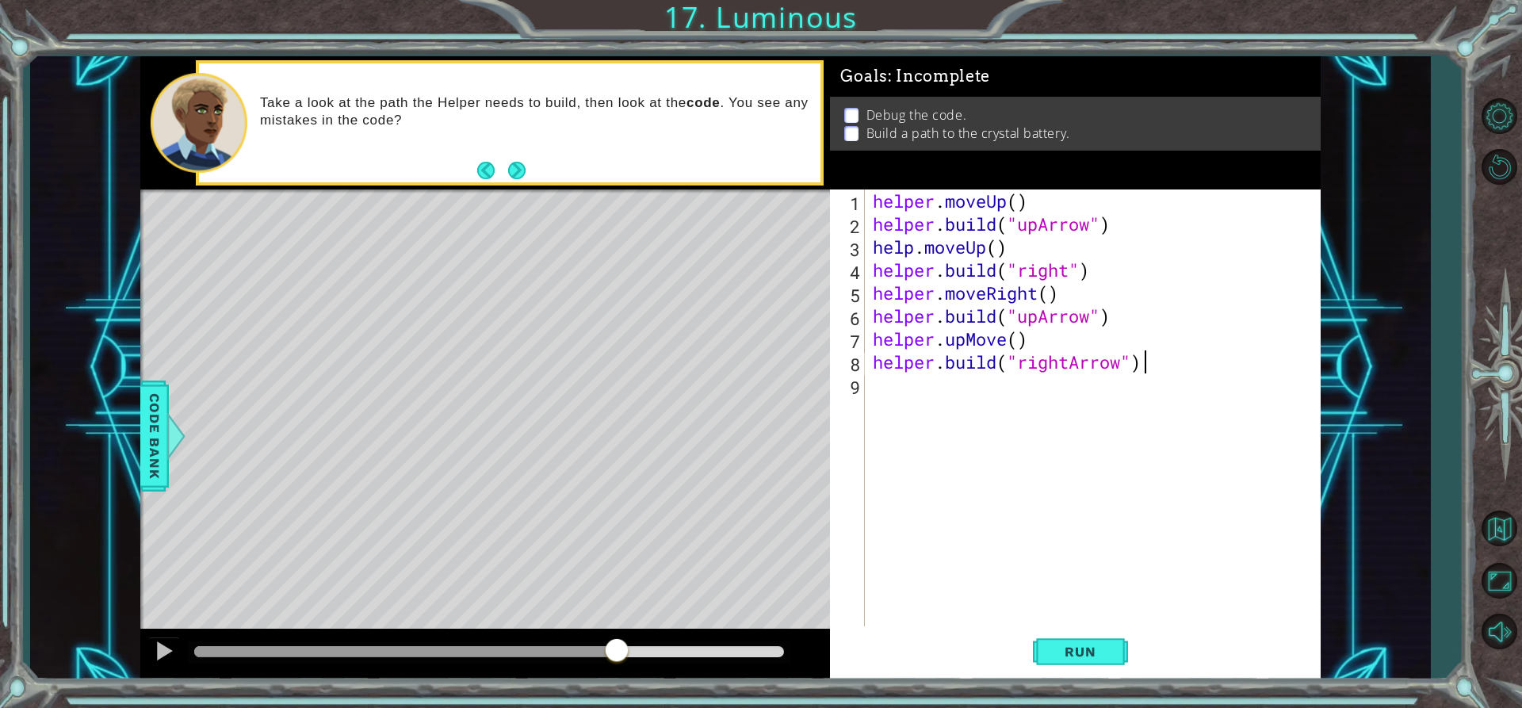
drag, startPoint x: 207, startPoint y: 654, endPoint x: 617, endPoint y: 632, distance: 410.3
click at [617, 632] on div at bounding box center [485, 654] width 690 height 51
drag, startPoint x: 663, startPoint y: 652, endPoint x: 655, endPoint y: 577, distance: 75.6
click at [655, 577] on div "methods helper moveUp() moveDown() moveLeft() moveRight() build(item) tools for…" at bounding box center [730, 367] width 1180 height 623
